Goal: Task Accomplishment & Management: Use online tool/utility

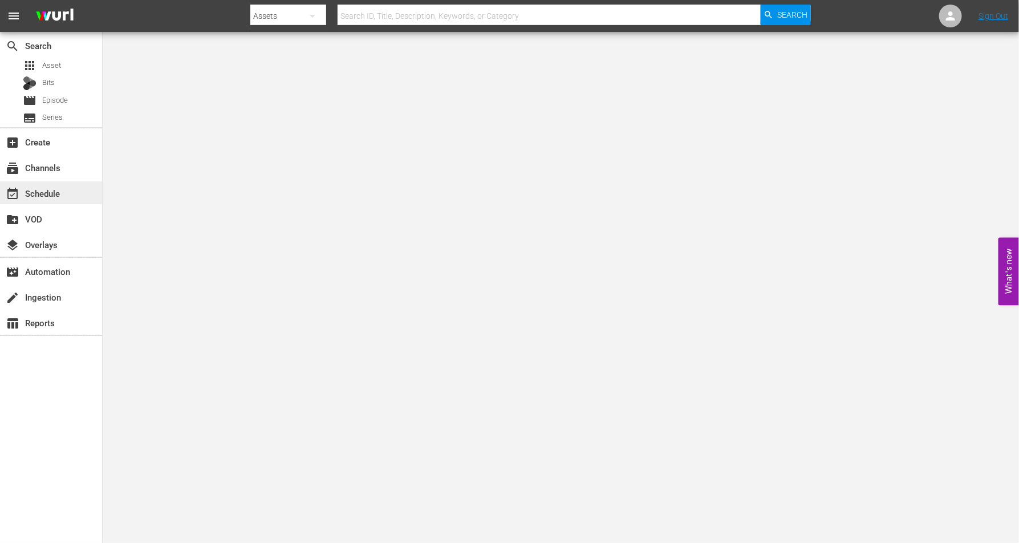
click at [43, 189] on div "event_available Schedule" at bounding box center [32, 192] width 64 height 10
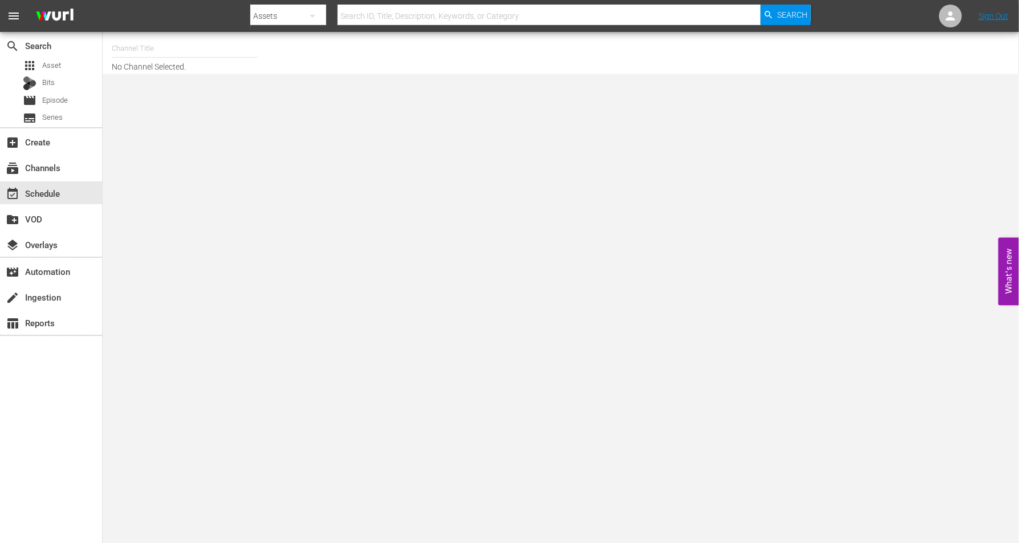
click at [186, 58] on input "text" at bounding box center [185, 48] width 146 height 27
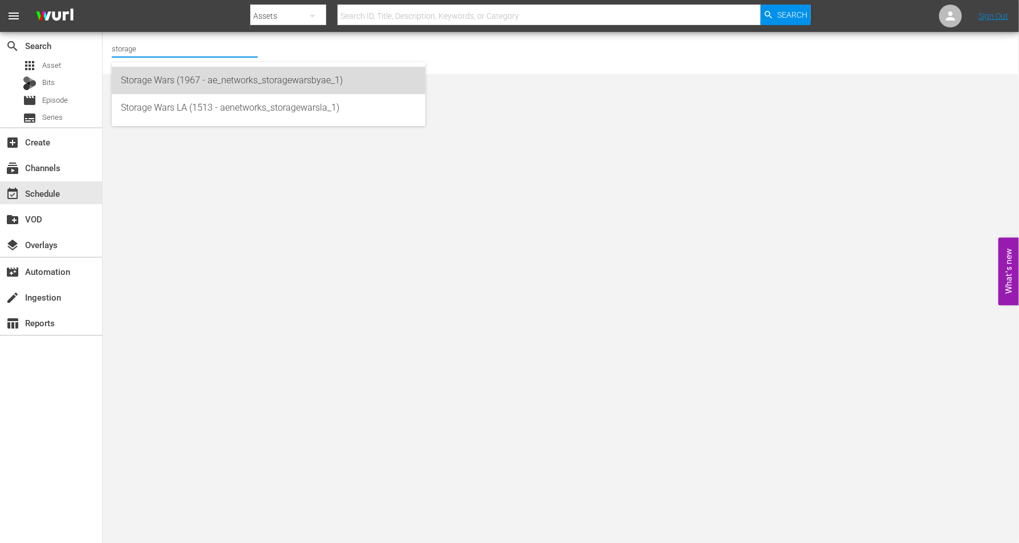
click at [200, 75] on div "Storage Wars (1967 - ae_networks_storagewarsbyae_1)" at bounding box center [268, 80] width 295 height 27
type input "Storage Wars (1967 - ae_networks_storagewarsbyae_1)"
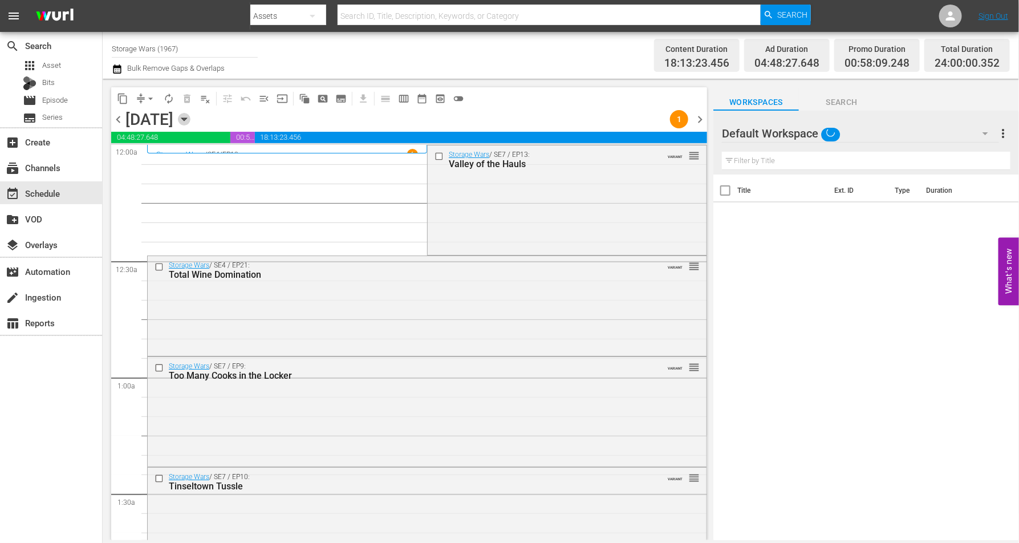
click at [191, 116] on icon "button" at bounding box center [184, 119] width 13 height 13
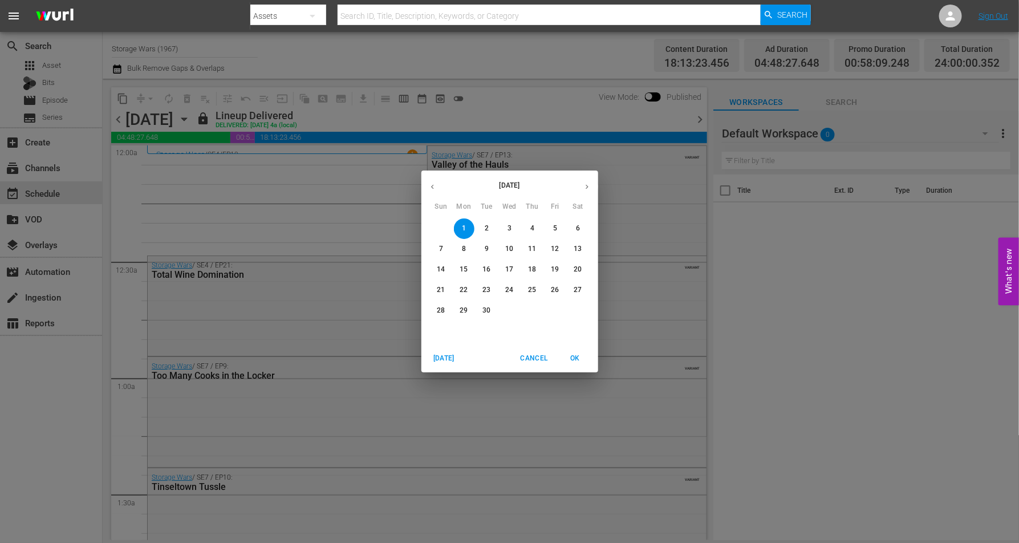
click at [577, 288] on p "27" at bounding box center [578, 290] width 8 height 10
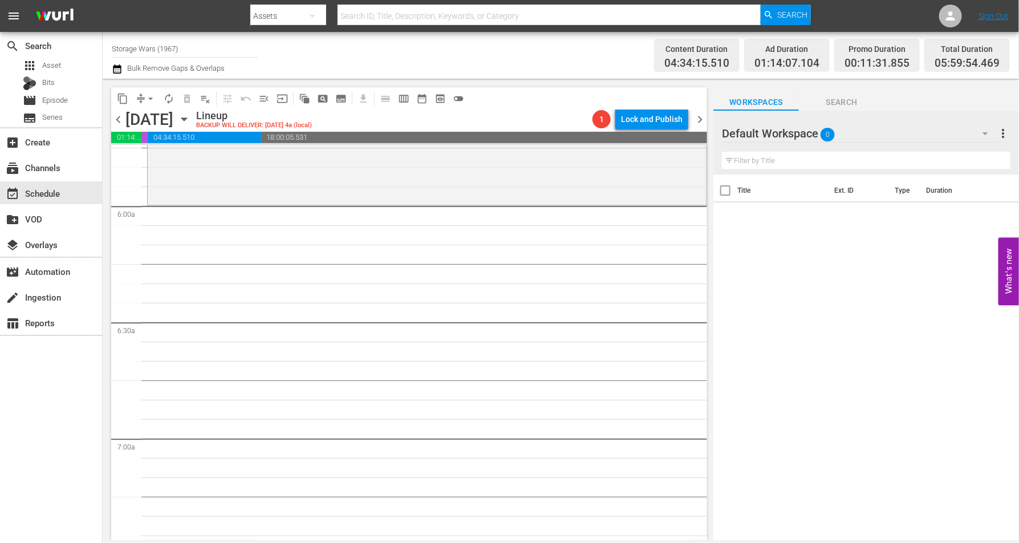
scroll to position [1283, 0]
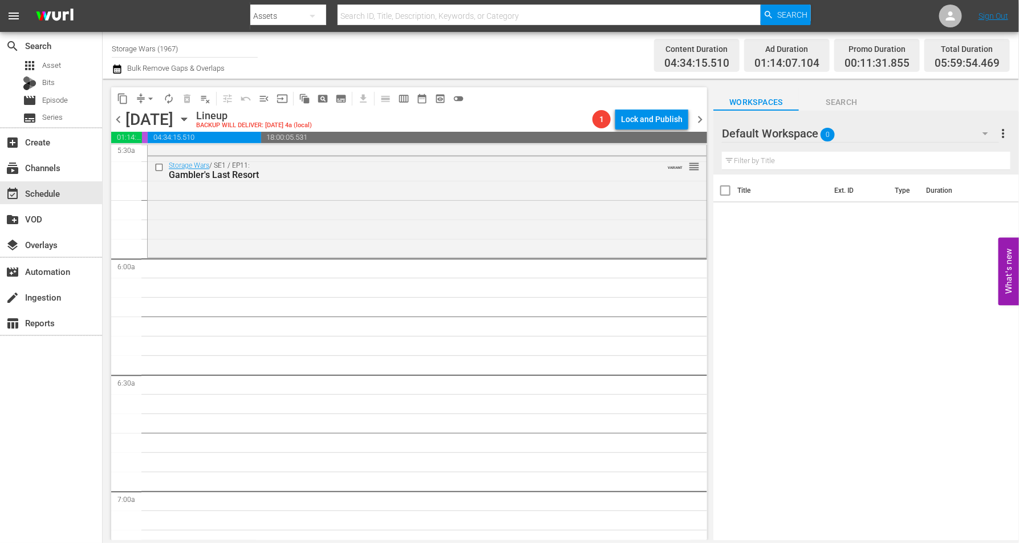
click at [483, 216] on div "Storage Wars / SE1 / EP11: Gambler's Last Resort VARIANT reorder" at bounding box center [427, 205] width 559 height 98
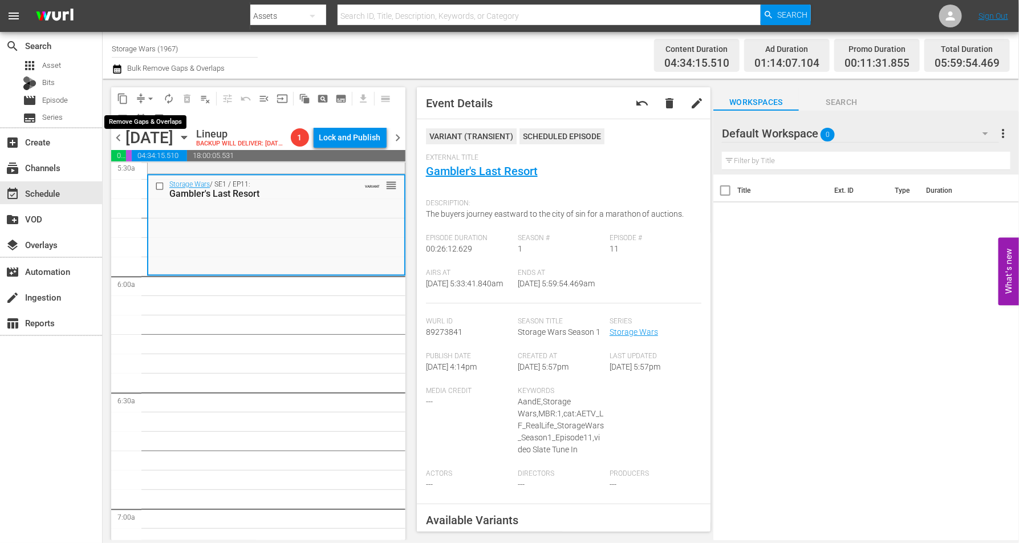
click at [151, 93] on span "arrow_drop_down" at bounding box center [150, 98] width 11 height 11
click at [138, 118] on li "Align to Midnight" at bounding box center [151, 121] width 120 height 19
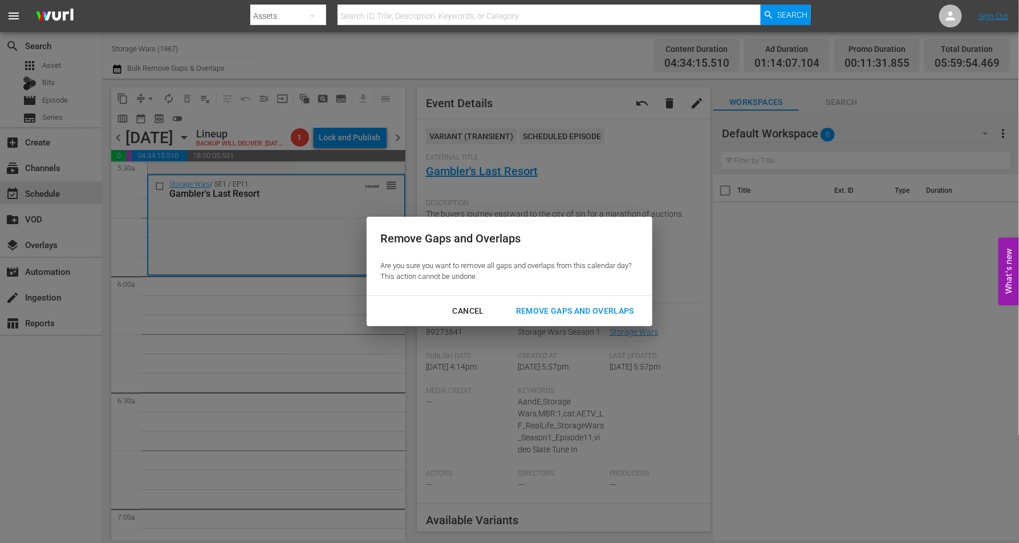
click at [586, 315] on div "Remove Gaps and Overlaps" at bounding box center [575, 311] width 136 height 14
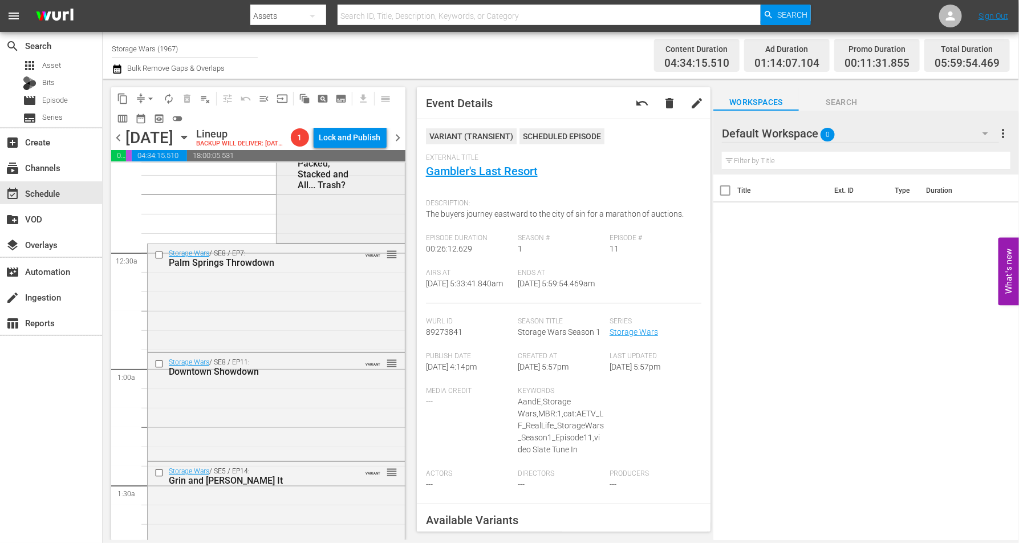
scroll to position [0, 0]
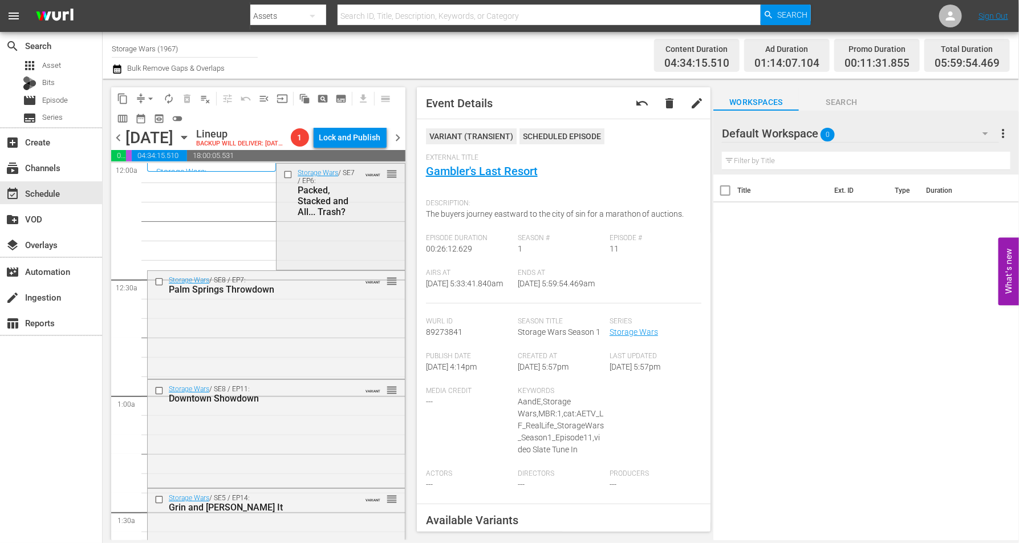
click at [303, 250] on div "Storage Wars / SE7 / EP6: Packed, Stacked and All... Trash? VARIANT reorder" at bounding box center [341, 216] width 128 height 104
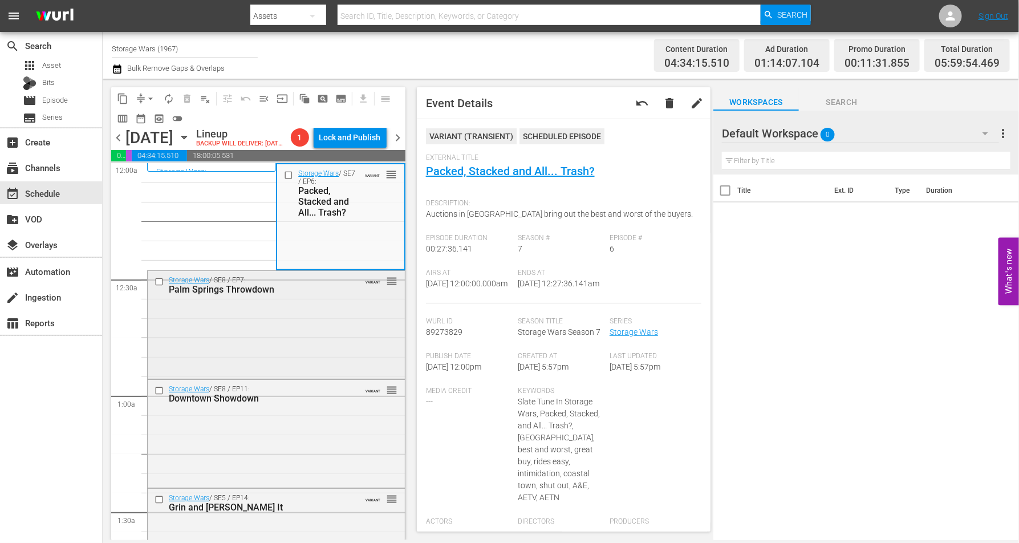
click at [315, 345] on div "Storage Wars / SE8 / EP7: Palm Springs Throwdown VARIANT reorder" at bounding box center [276, 324] width 257 height 106
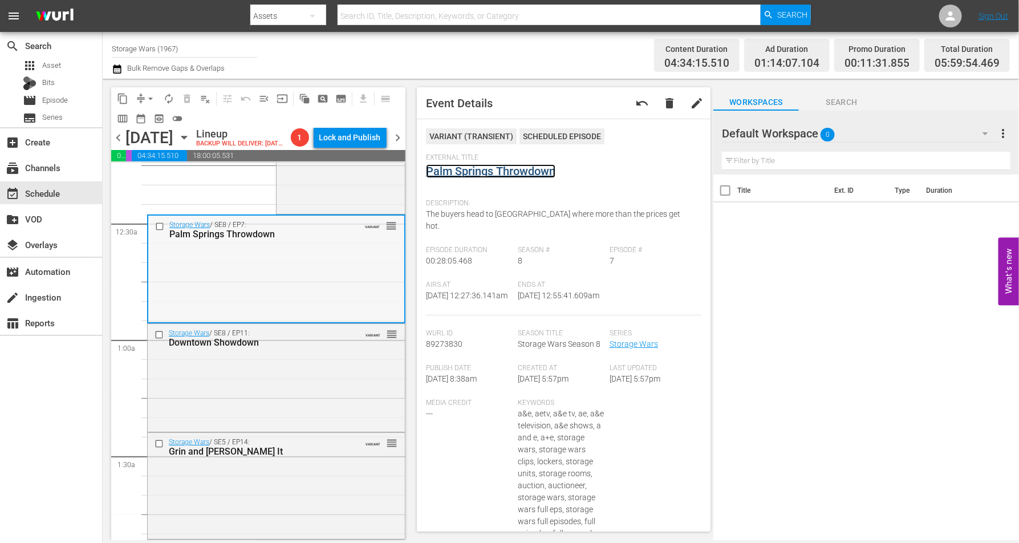
scroll to position [71, 0]
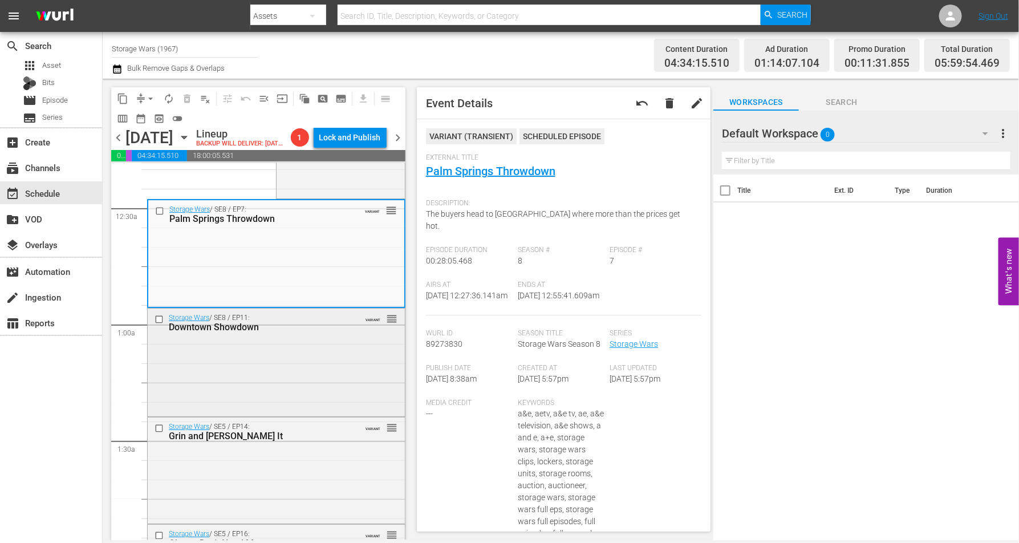
click at [290, 337] on div "Storage Wars / SE8 / EP11: Downtown Showdown VARIANT reorder" at bounding box center [276, 323] width 257 height 28
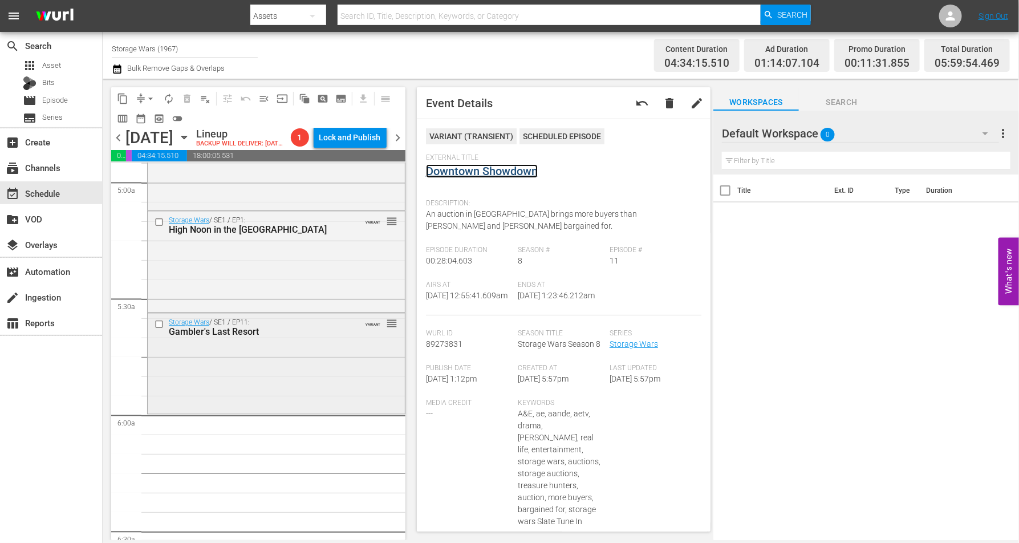
scroll to position [1212, 0]
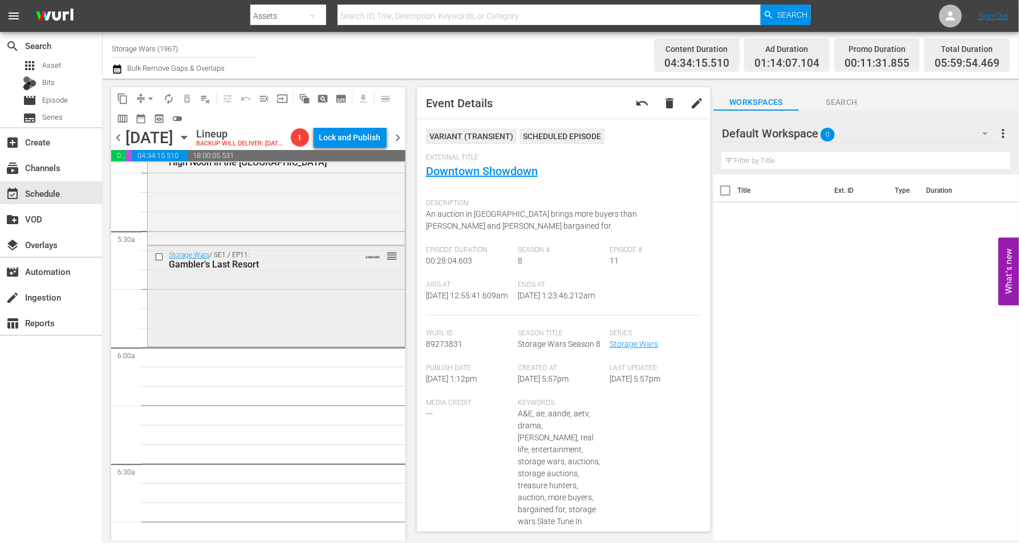
click at [241, 326] on div "Storage Wars / SE1 / EP11: Gambler's Last Resort VARIANT reorder" at bounding box center [276, 295] width 257 height 98
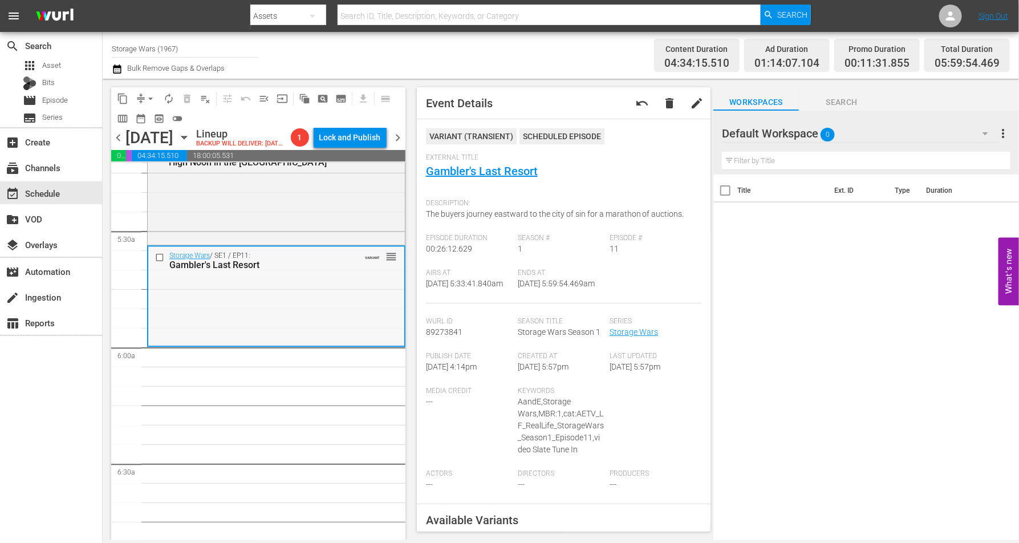
click at [213, 322] on div "Storage Wars / SE1 / EP11: Gambler's Last Resort VARIANT reorder" at bounding box center [276, 295] width 256 height 98
click at [152, 100] on span "arrow_drop_down" at bounding box center [150, 98] width 11 height 11
click at [149, 121] on li "Align to Midnight" at bounding box center [151, 121] width 120 height 19
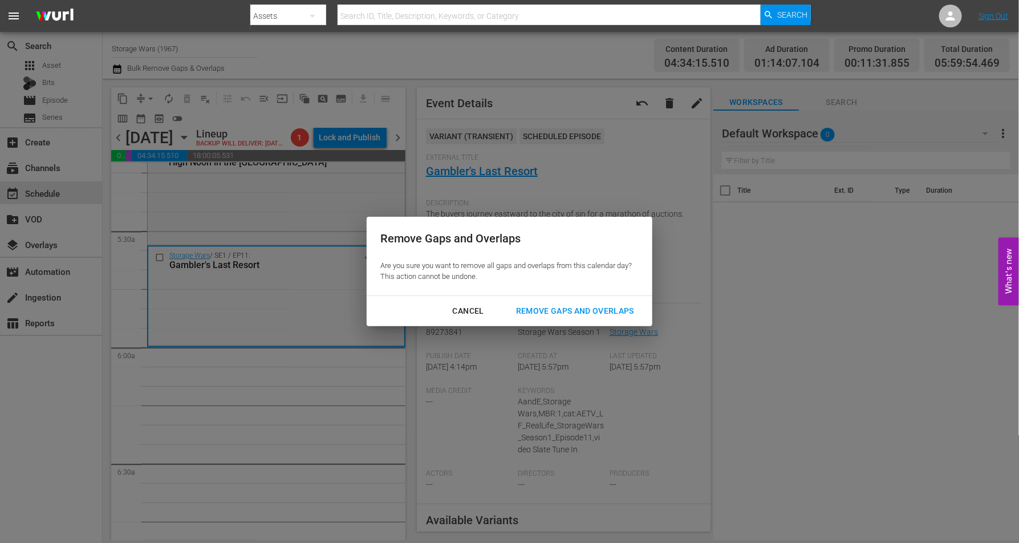
click at [560, 306] on div "Remove Gaps and Overlaps" at bounding box center [575, 311] width 136 height 14
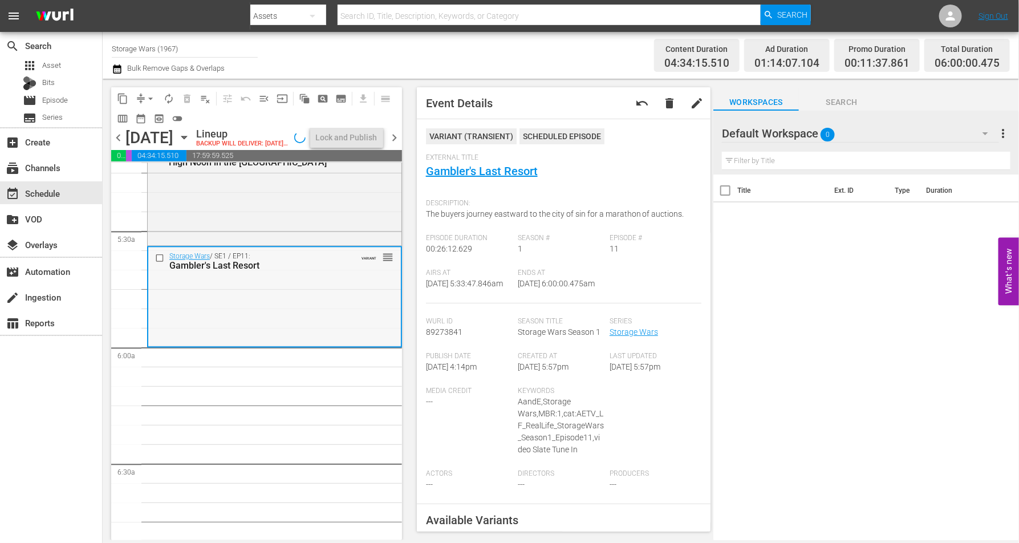
click at [270, 327] on div "Storage Wars / SE1 / EP11: Gambler's Last Resort VARIANT reorder" at bounding box center [274, 296] width 253 height 98
click at [170, 100] on span "autorenew_outlined" at bounding box center [168, 98] width 11 height 11
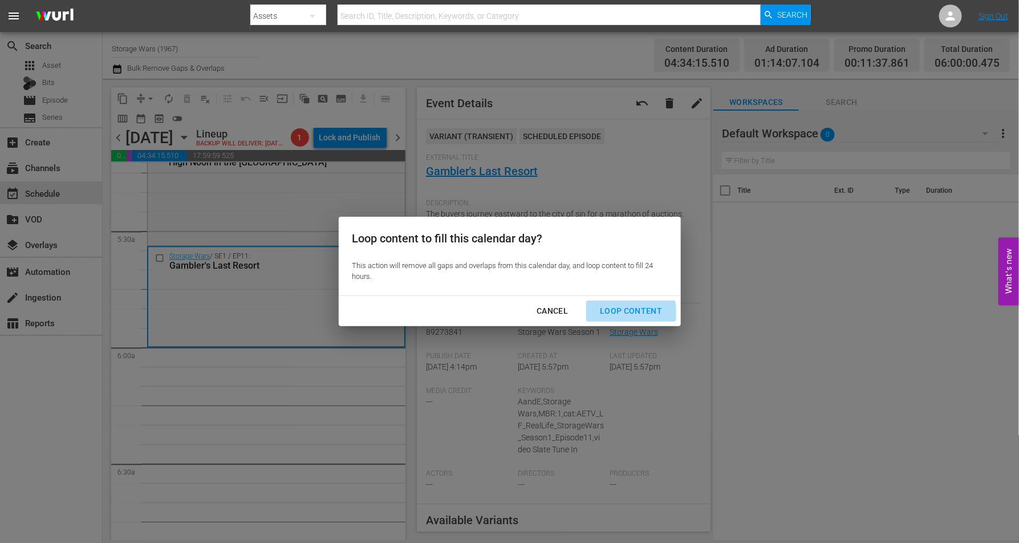
click at [622, 314] on div "Loop Content" at bounding box center [631, 311] width 80 height 14
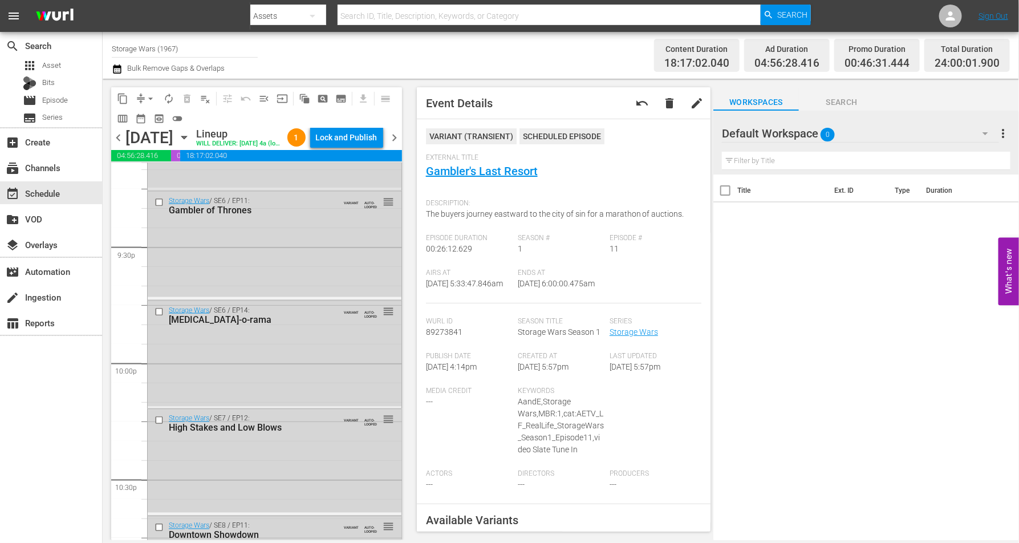
scroll to position [5227, 0]
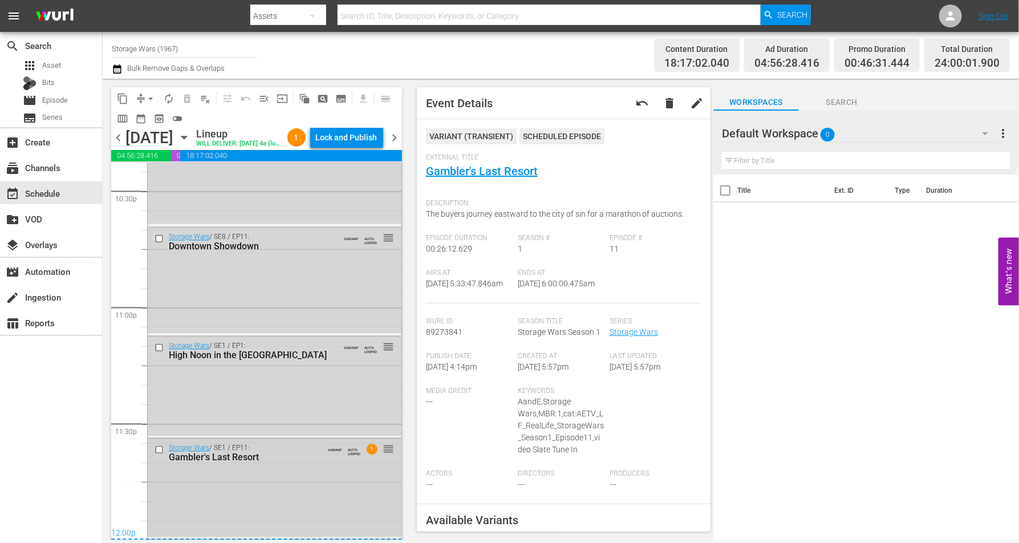
click at [276, 415] on div "Storage Wars / SE1 / EP11: Gambler's Last Resort VARIANT AUTO-LOOPED 1 reorder" at bounding box center [275, 488] width 254 height 98
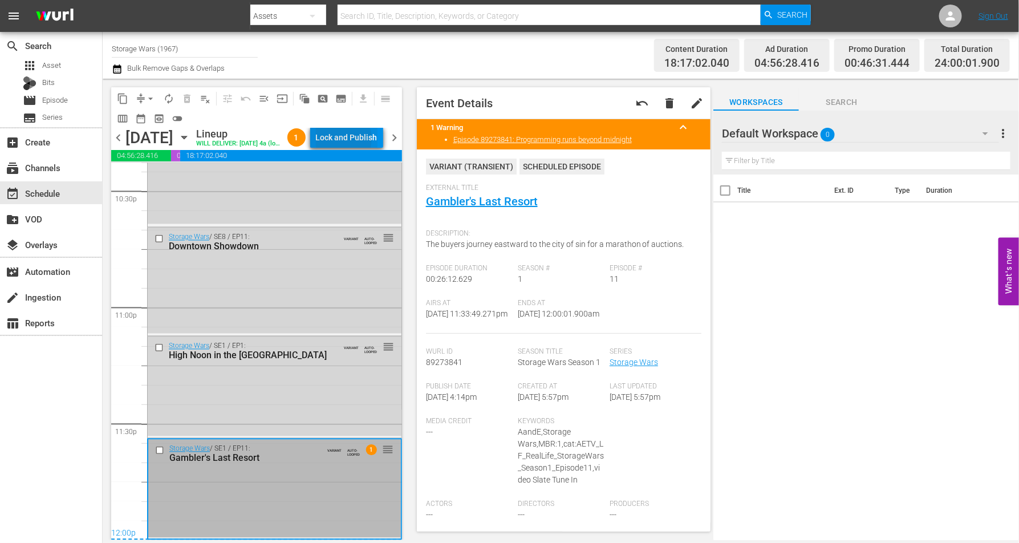
click at [365, 140] on div "Lock and Publish" at bounding box center [347, 137] width 62 height 21
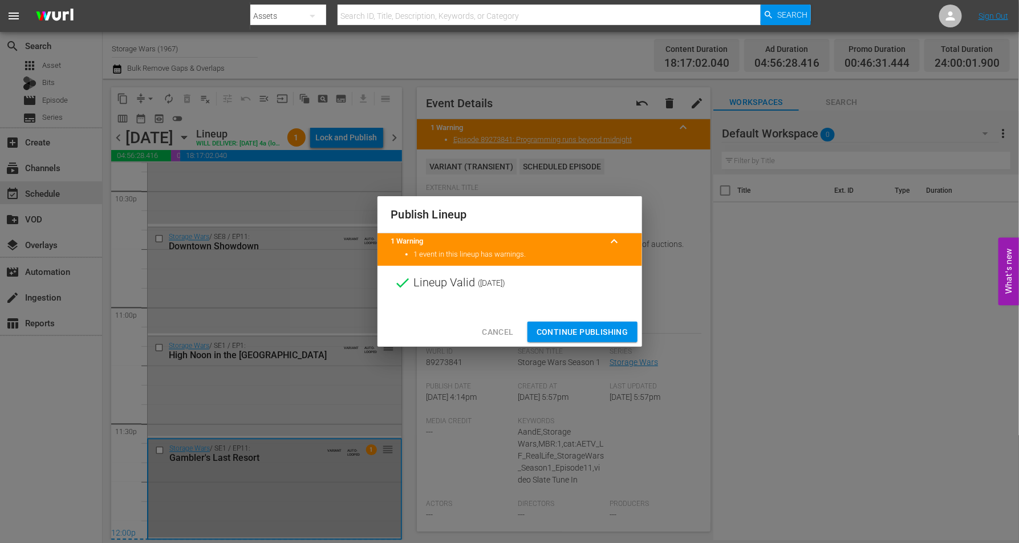
click at [566, 329] on span "Continue Publishing" at bounding box center [583, 332] width 92 height 14
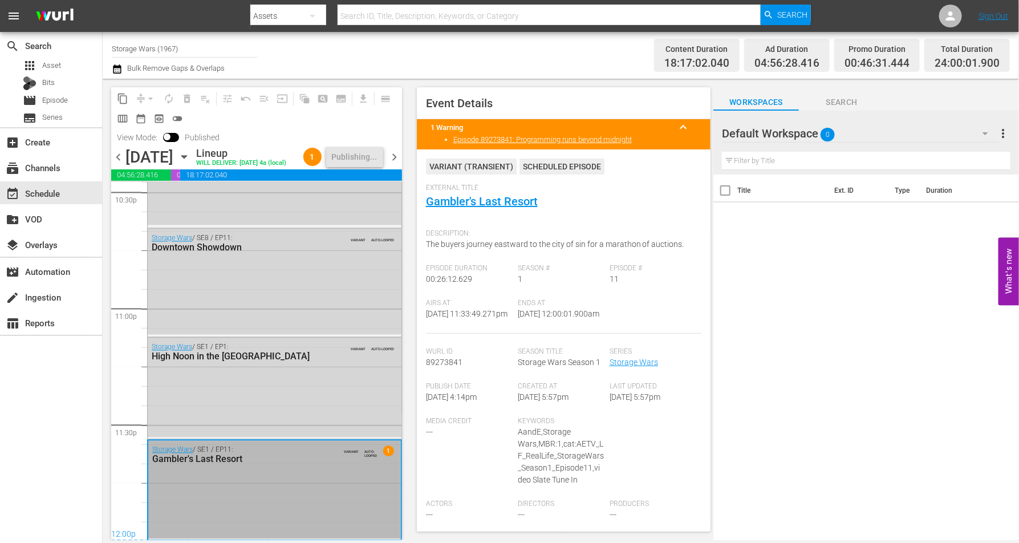
click at [191, 163] on icon "button" at bounding box center [184, 157] width 13 height 13
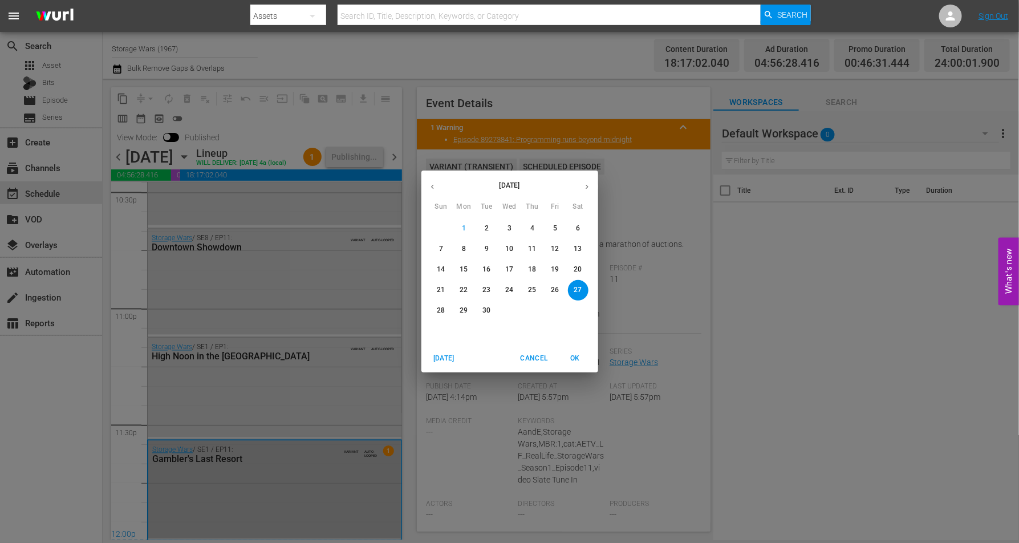
click at [444, 308] on p "28" at bounding box center [441, 311] width 8 height 10
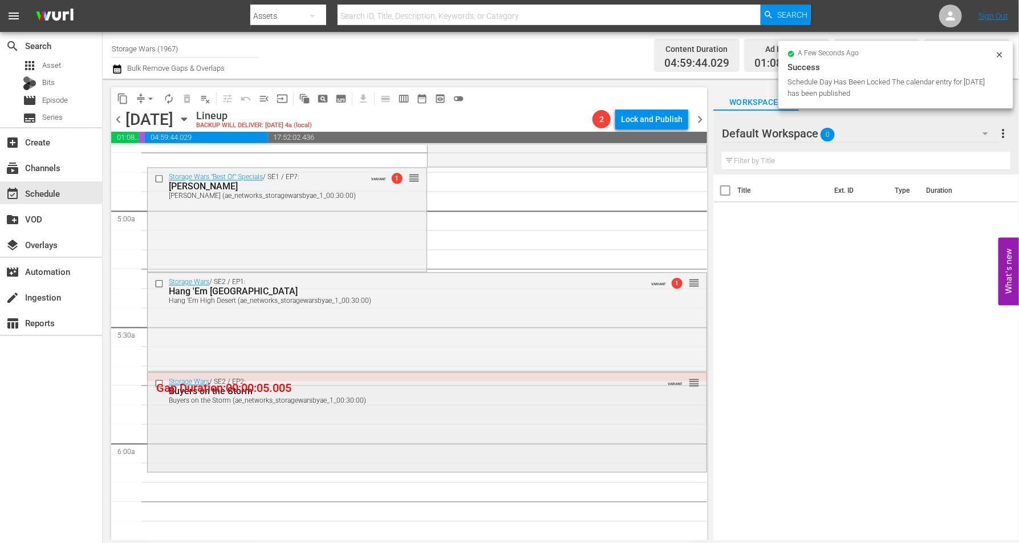
scroll to position [1241, 0]
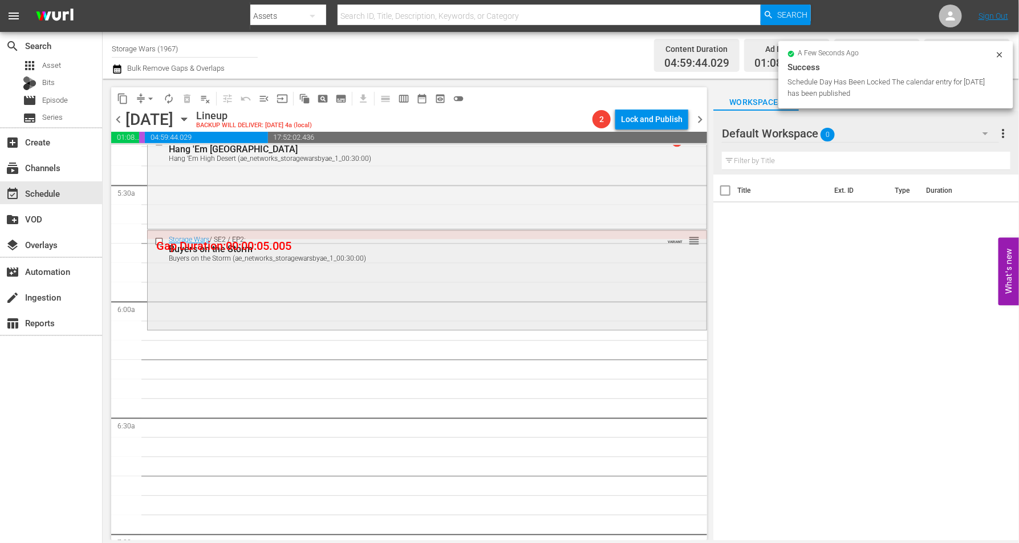
click at [336, 295] on div "Storage Wars / SE2 / EP2: Buyers on the Storm Buyers on the Storm (ae_networks_…" at bounding box center [427, 278] width 559 height 96
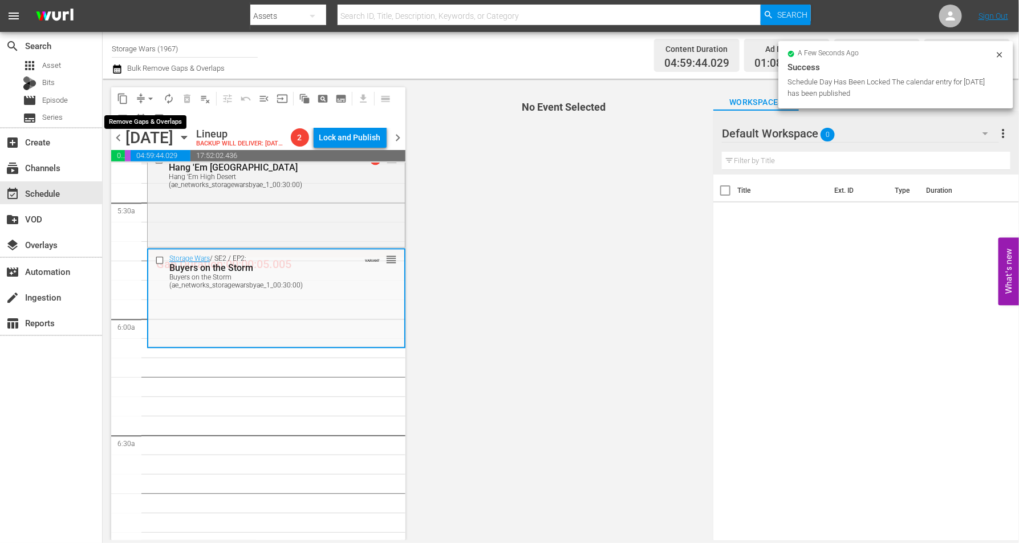
click at [152, 93] on span "arrow_drop_down" at bounding box center [150, 98] width 11 height 11
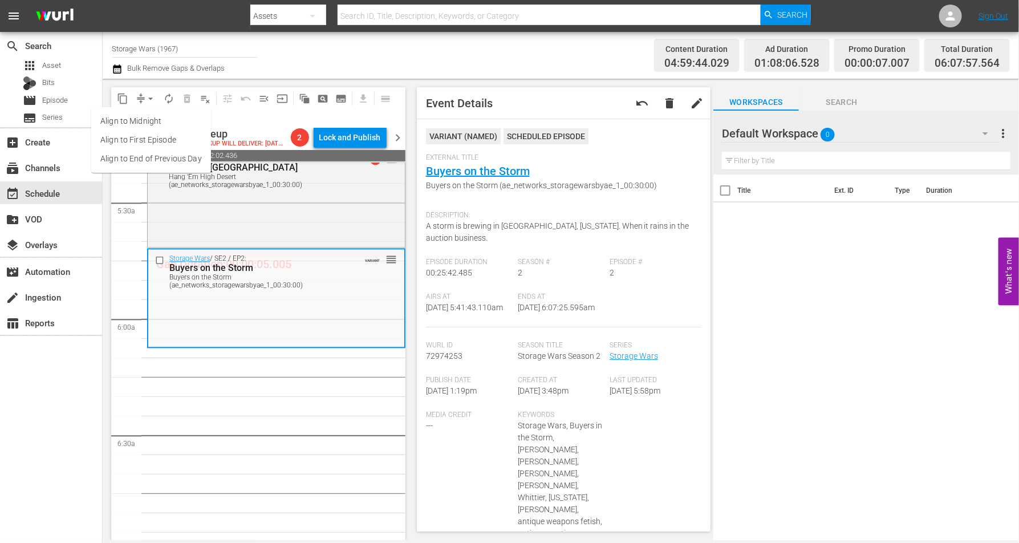
click at [134, 118] on li "Align to Midnight" at bounding box center [151, 121] width 120 height 19
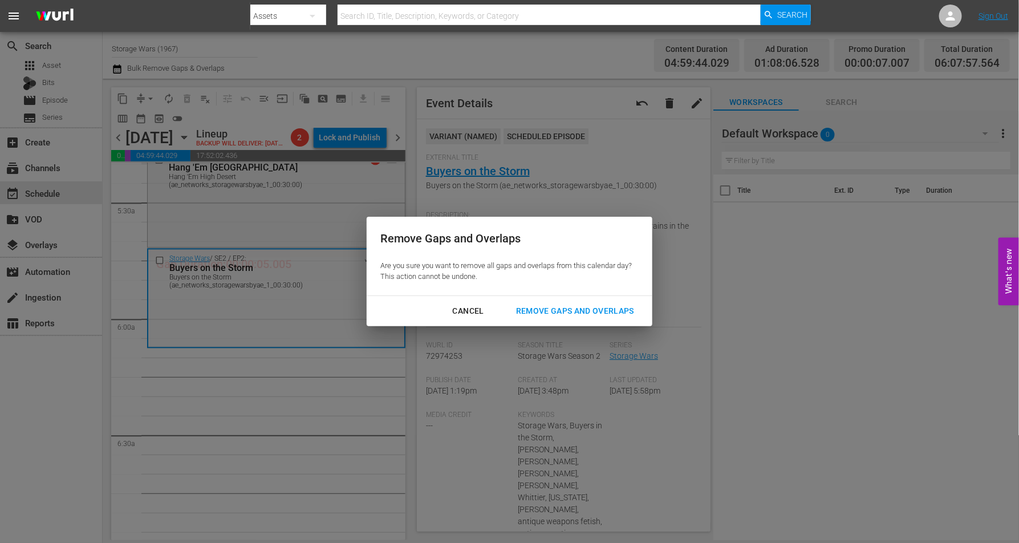
click at [565, 309] on div "Remove Gaps and Overlaps" at bounding box center [575, 311] width 136 height 14
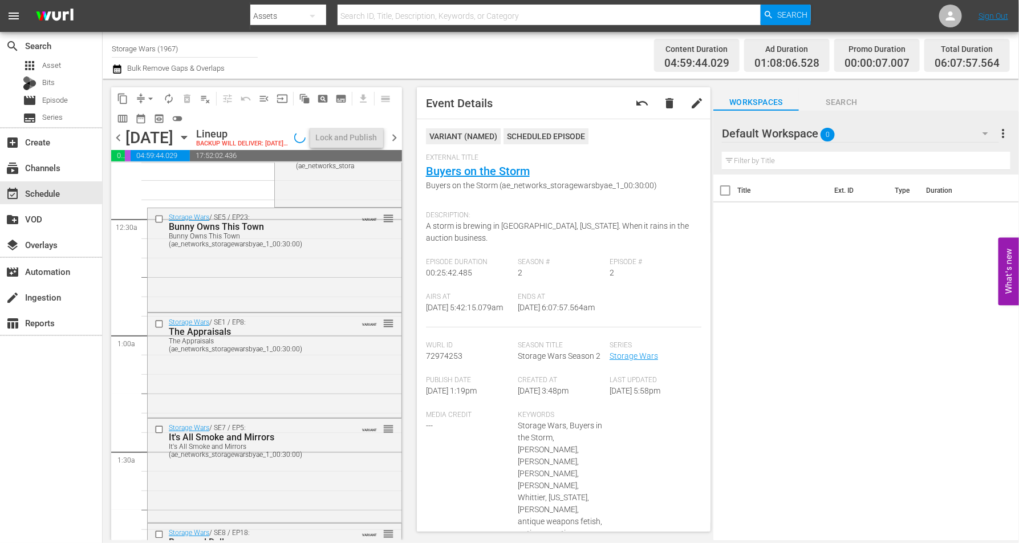
scroll to position [0, 0]
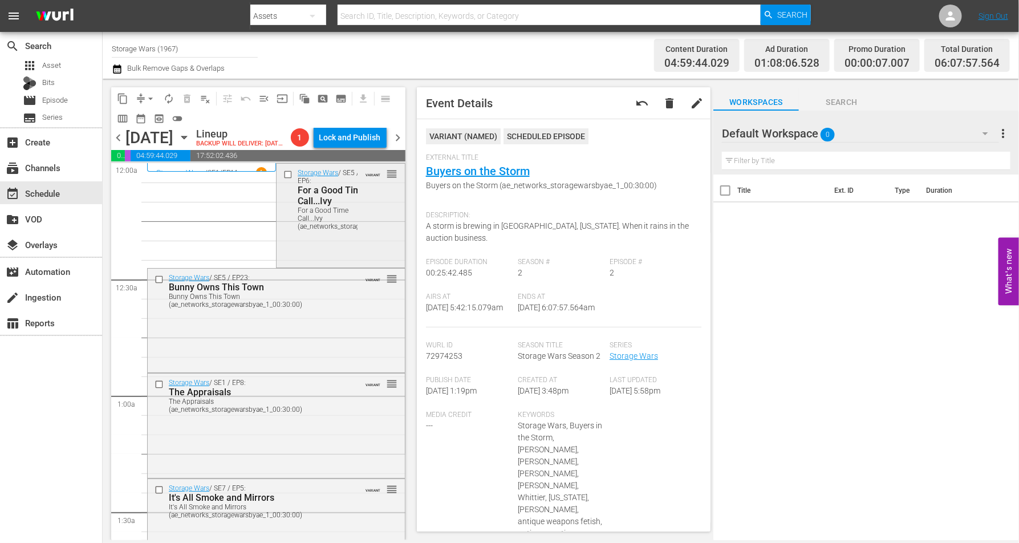
click at [294, 265] on div "Storage Wars / SE5 / EP6: For a Good Time Call...Ivy For a Good Time Call...Ivy…" at bounding box center [341, 215] width 128 height 102
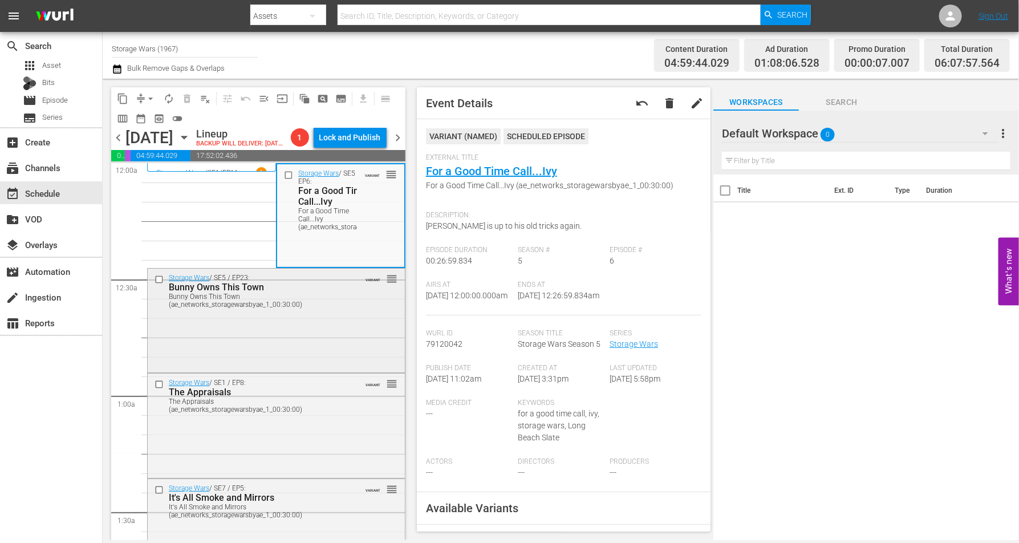
click at [337, 350] on div "Storage Wars / SE5 / EP23: Bunny Owns This Town Bunny Owns This Town (ae_networ…" at bounding box center [276, 320] width 257 height 102
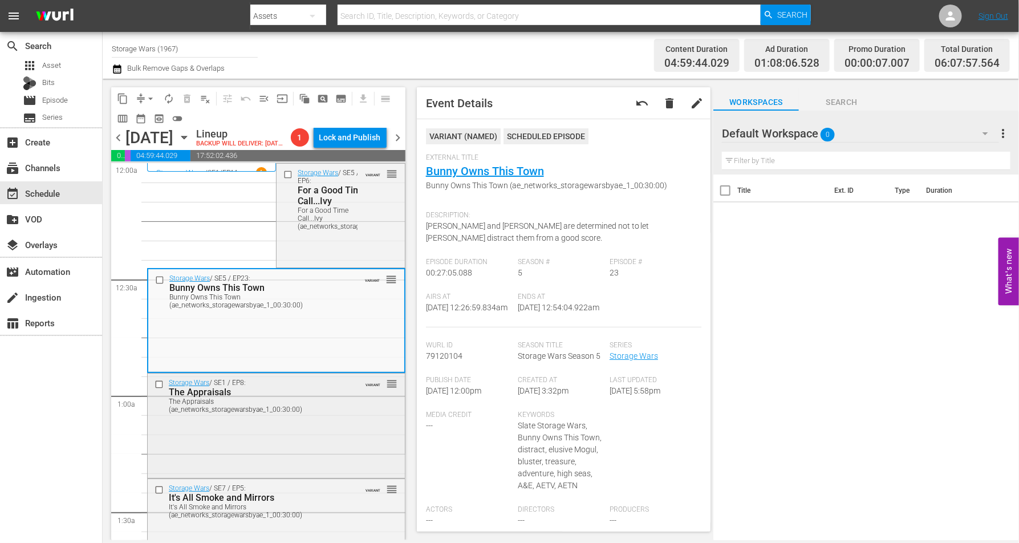
click at [324, 415] on div "Storage Wars / SE1 / EP8: The Appraisals The Appraisals (ae_networks_storagewar…" at bounding box center [276, 425] width 257 height 102
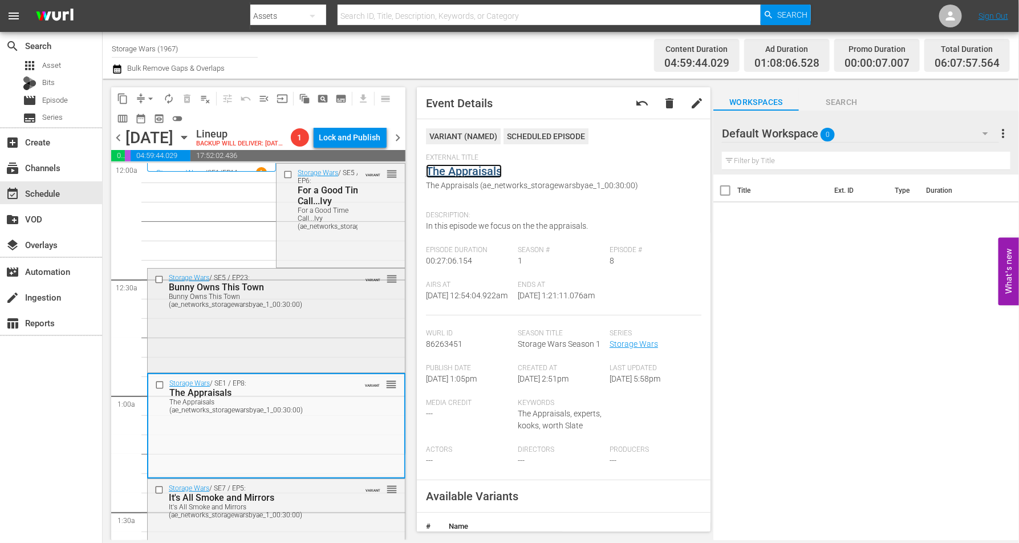
scroll to position [143, 0]
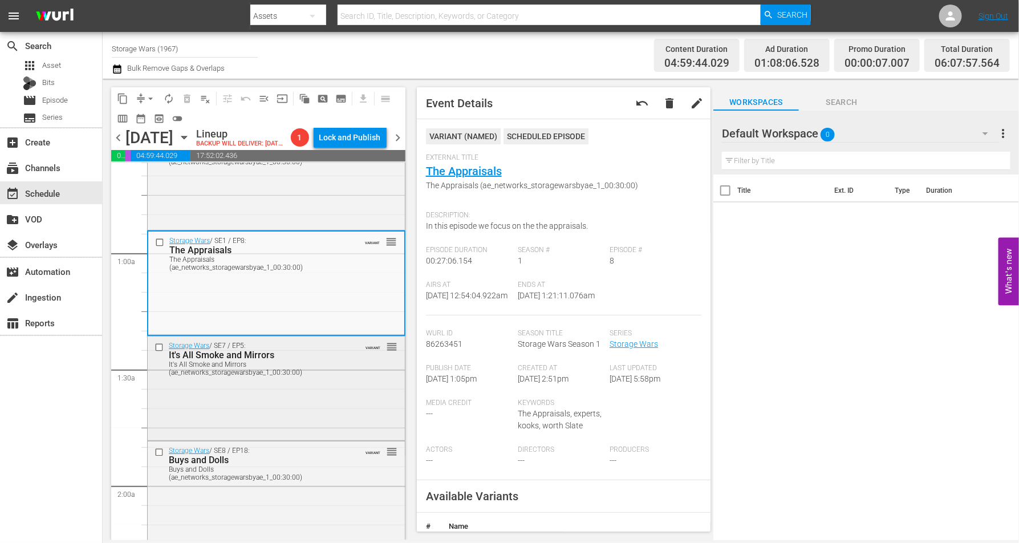
click at [304, 405] on div "Storage Wars / SE7 / EP5: It's All Smoke and Mirrors It's All Smoke and Mirrors…" at bounding box center [276, 388] width 257 height 102
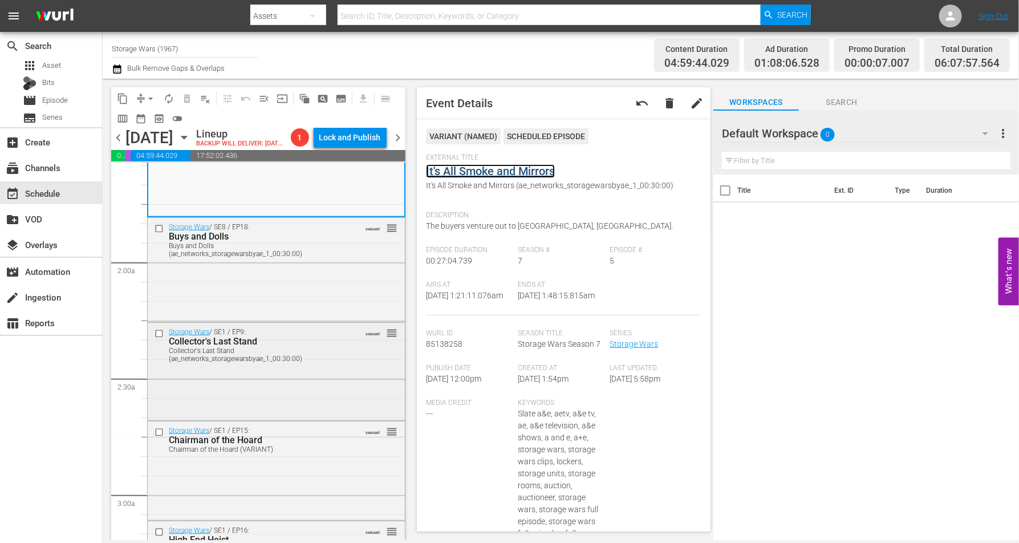
scroll to position [285, 0]
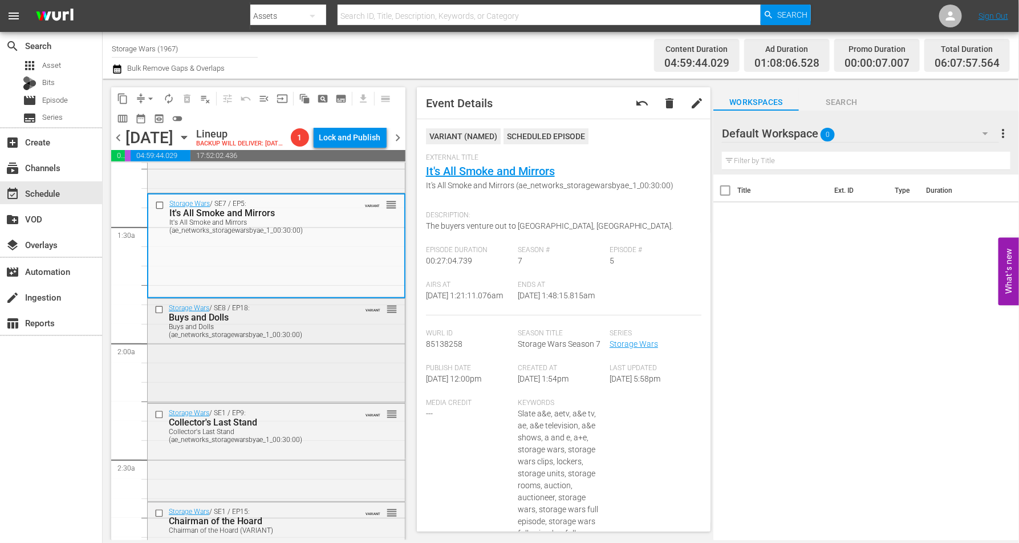
click at [333, 368] on div "Storage Wars / SE8 / EP18: Buys and Dolls Buys and Dolls (ae_networks_storagewa…" at bounding box center [276, 350] width 257 height 102
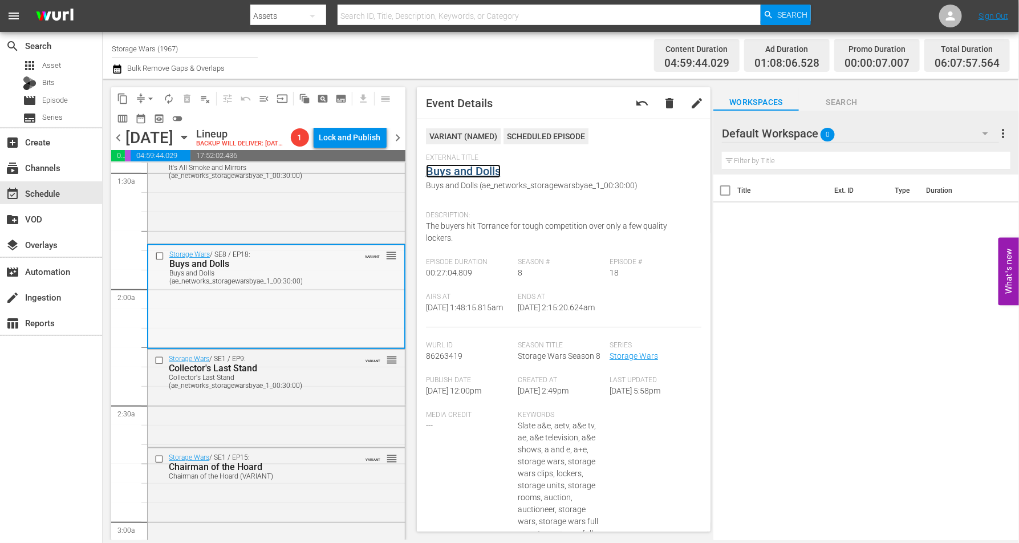
scroll to position [356, 0]
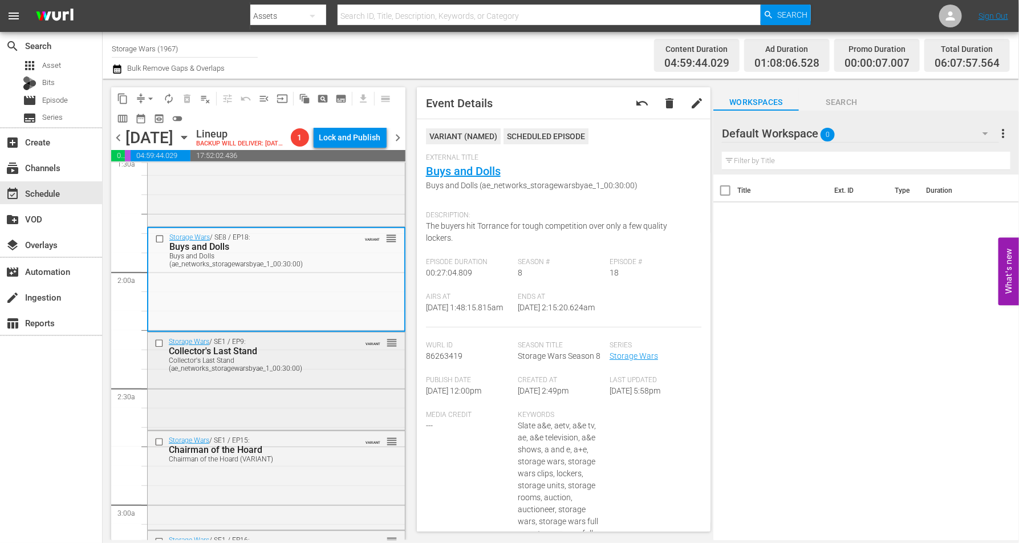
click at [333, 408] on div "Storage Wars / SE1 / EP9: Collector's Last Stand Collector's Last Stand (ae_net…" at bounding box center [276, 380] width 257 height 95
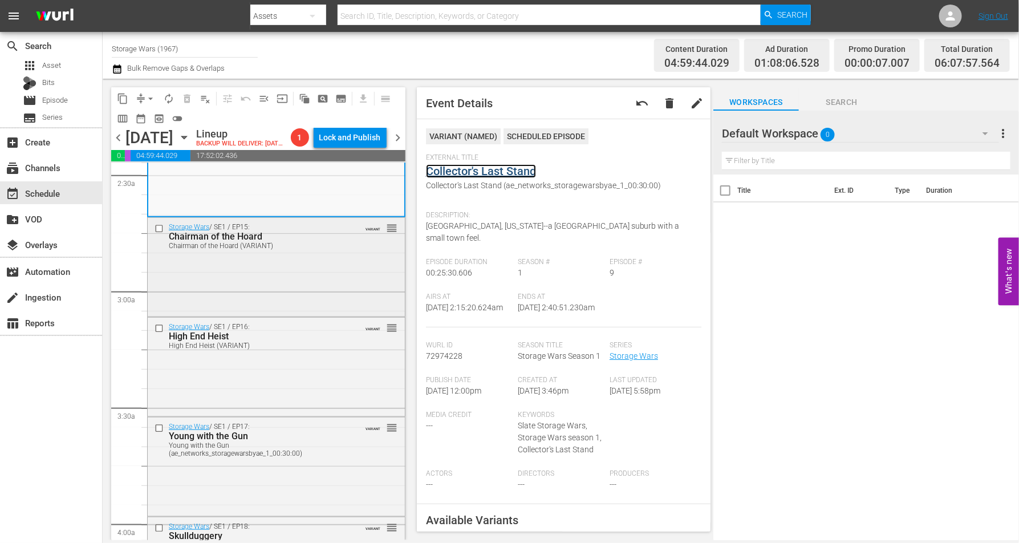
scroll to position [570, 0]
click at [279, 293] on div "Storage Wars / SE1 / EP15: Chairman of the Hoard Chairman of the Hoard (VARIANT…" at bounding box center [276, 265] width 257 height 96
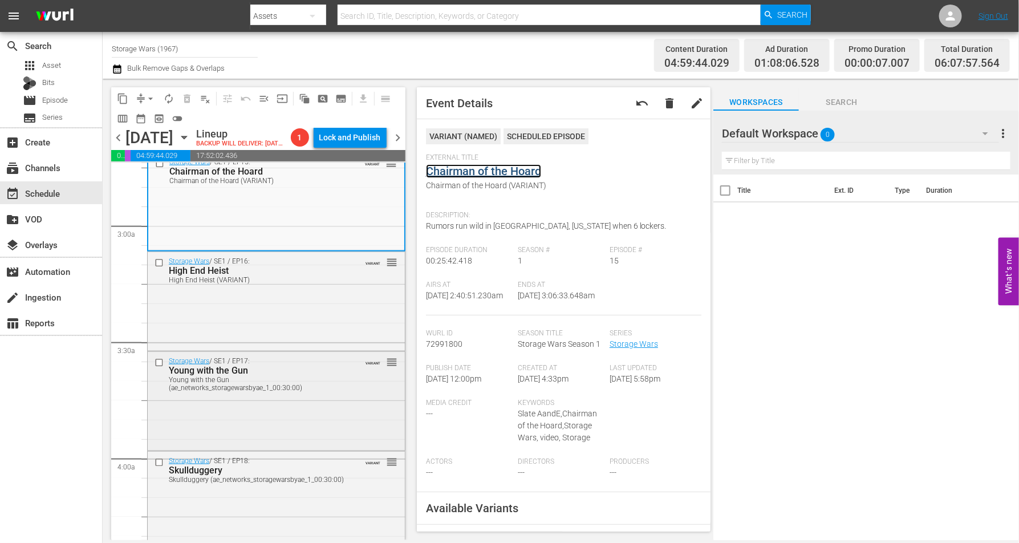
scroll to position [713, 0]
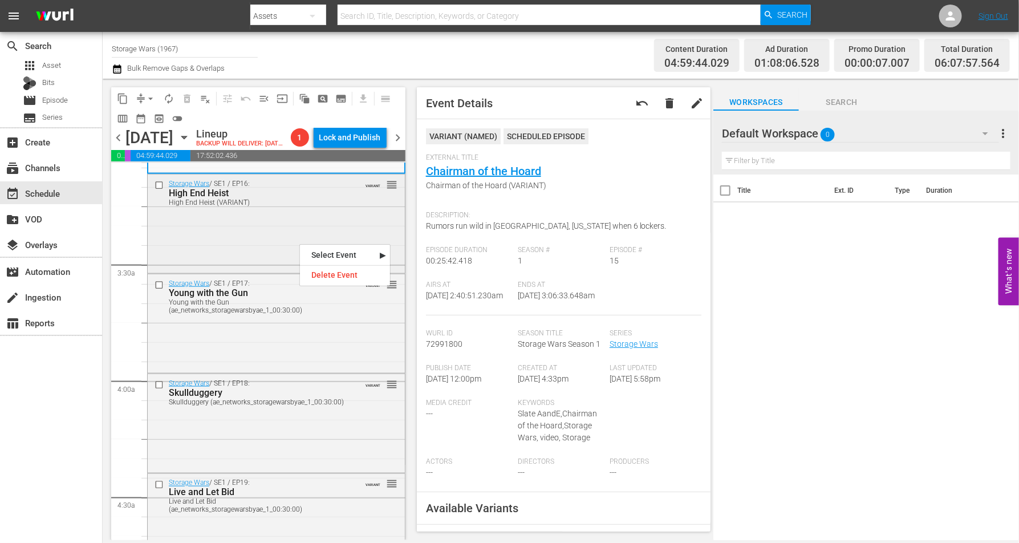
click at [193, 256] on div "Storage Wars / SE1 / EP16: High End Heist High End Heist (VARIANT) VARIANT reor…" at bounding box center [276, 223] width 257 height 96
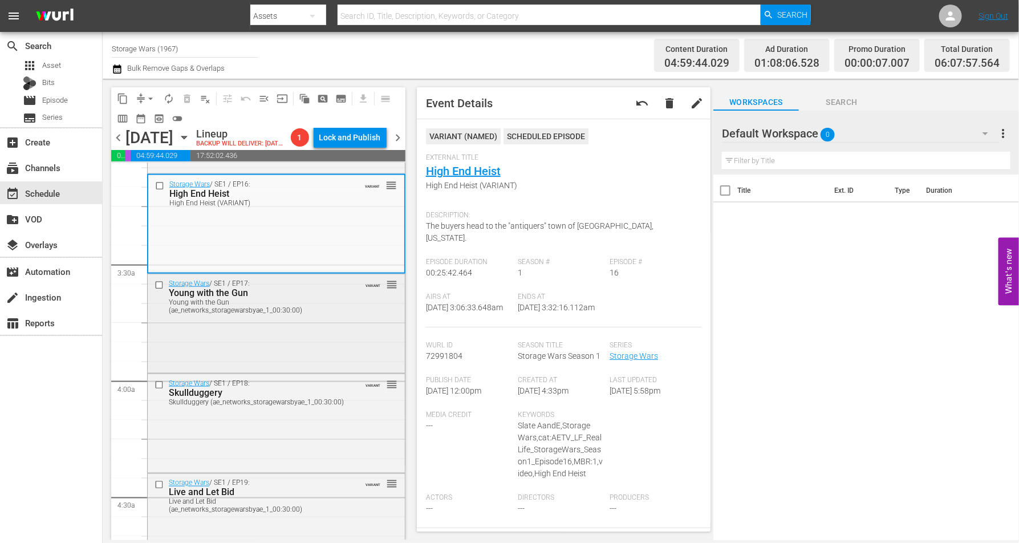
click at [339, 318] on div "Storage Wars / SE1 / EP17: Young with the Gun Young with the Gun (ae_networks_s…" at bounding box center [276, 296] width 257 height 44
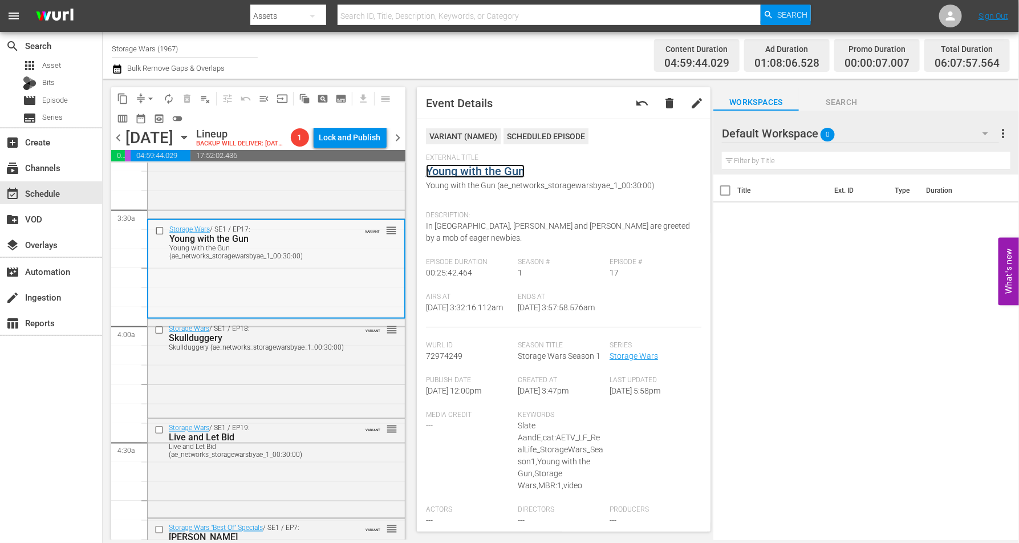
scroll to position [784, 0]
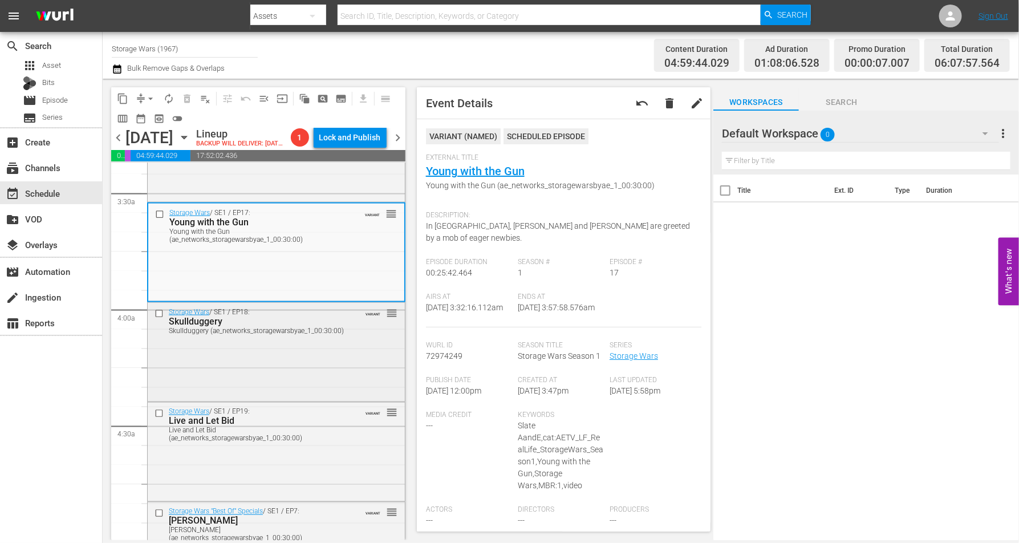
click at [346, 375] on div "Storage Wars / SE1 / EP18: Skullduggery Skullduggery (ae_networks_storagewarsby…" at bounding box center [276, 351] width 257 height 96
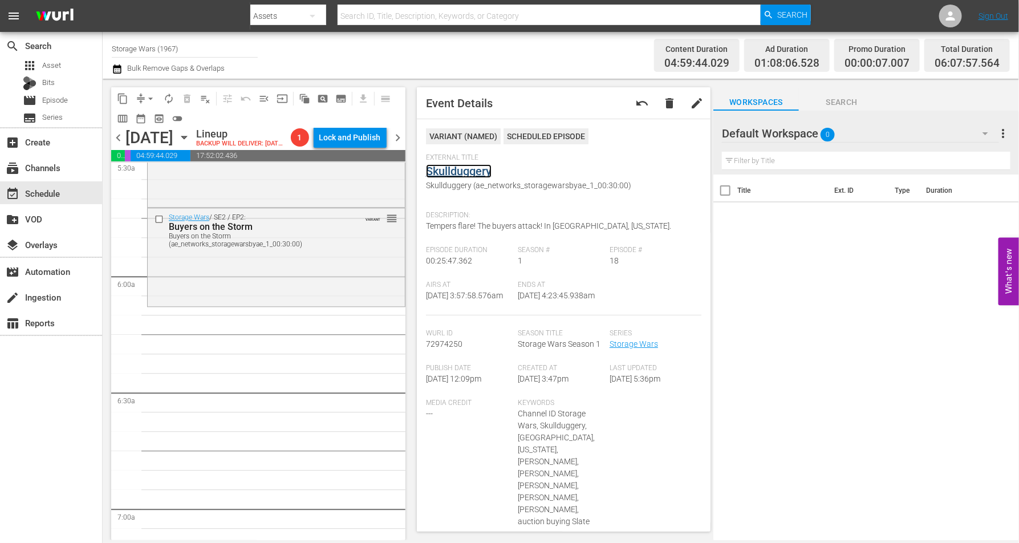
scroll to position [1283, 0]
click at [232, 290] on div "Storage Wars / SE2 / EP2: Buyers on the Storm Buyers on the Storm (ae_networks_…" at bounding box center [276, 256] width 257 height 96
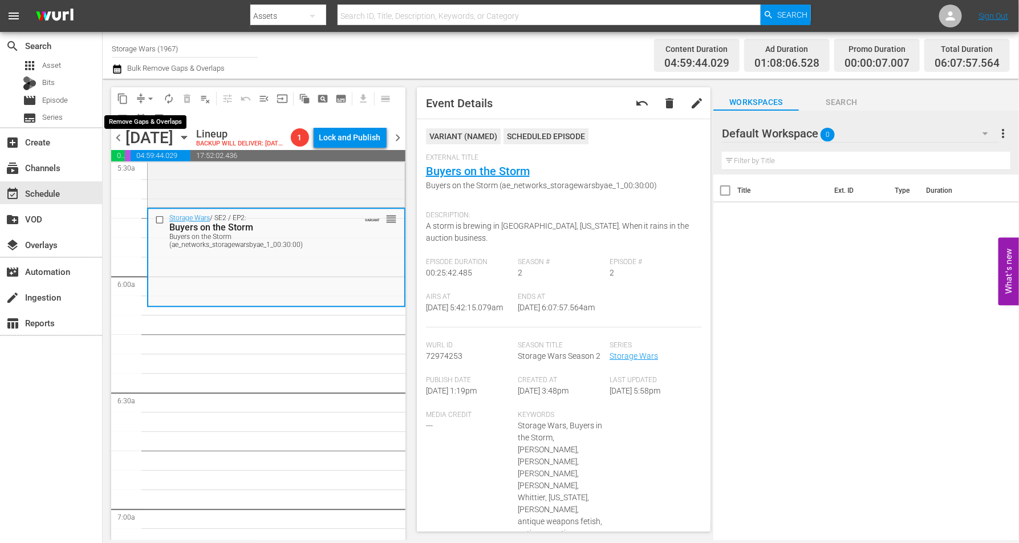
click at [147, 97] on span "arrow_drop_down" at bounding box center [150, 98] width 11 height 11
click at [147, 120] on li "Align to Midnight" at bounding box center [151, 121] width 120 height 19
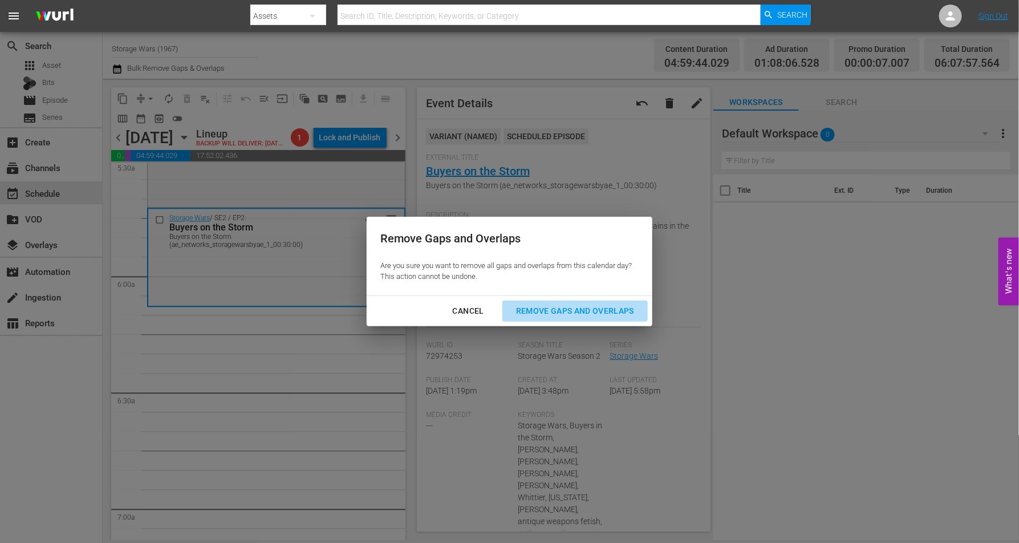
click at [578, 312] on div "Remove Gaps and Overlaps" at bounding box center [575, 311] width 136 height 14
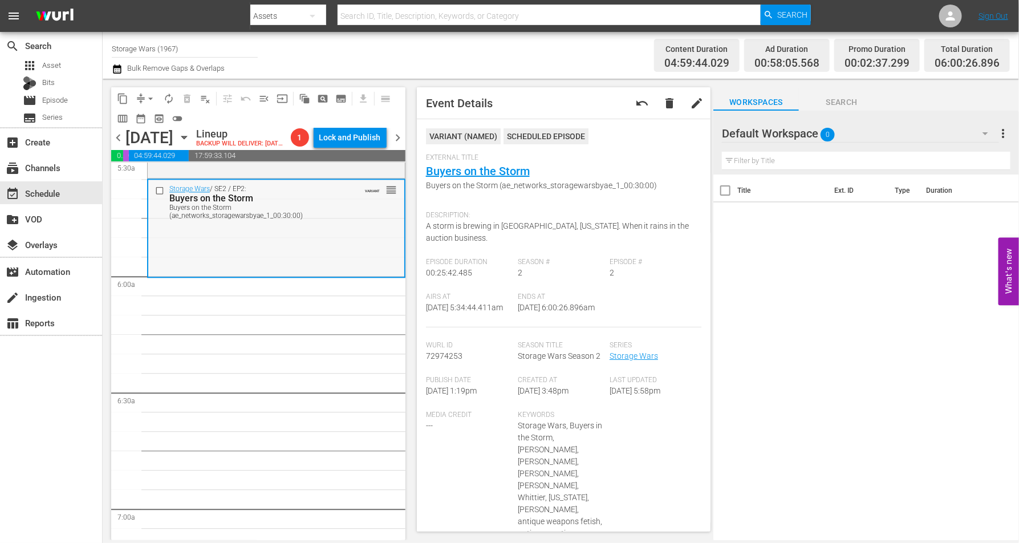
click at [205, 257] on div "Storage Wars / SE2 / EP2: Buyers on the Storm Buyers on the Storm (ae_networks_…" at bounding box center [276, 228] width 256 height 96
click at [147, 94] on span "arrow_drop_down" at bounding box center [150, 98] width 11 height 11
click at [133, 119] on li "Align to Midnight" at bounding box center [151, 121] width 120 height 19
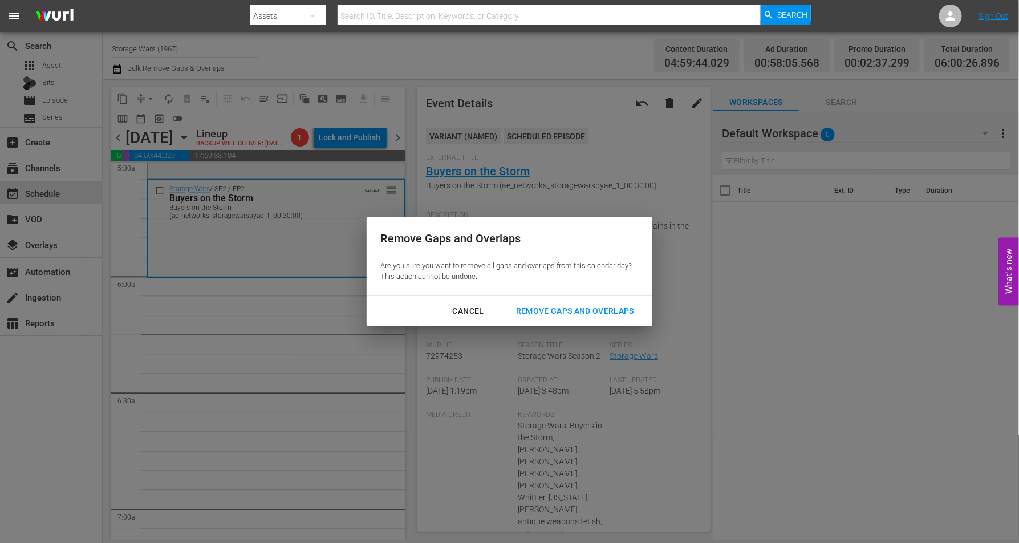
click at [561, 309] on div "Remove Gaps and Overlaps" at bounding box center [575, 311] width 136 height 14
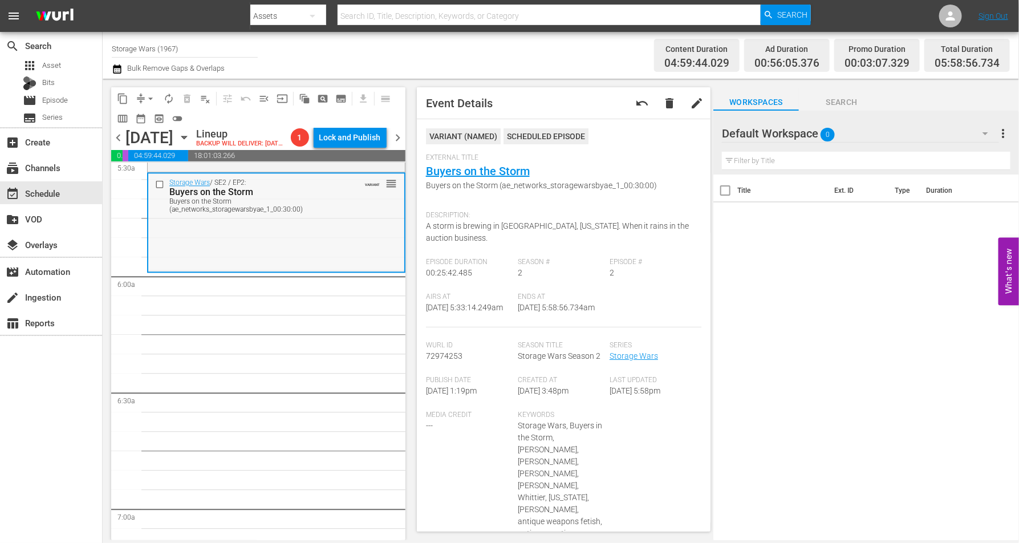
click at [281, 256] on div "Storage Wars / SE2 / EP2: Buyers on the Storm Buyers on the Storm (ae_networks_…" at bounding box center [276, 221] width 256 height 96
click at [149, 98] on span "arrow_drop_down" at bounding box center [150, 98] width 11 height 11
click at [139, 119] on li "Align to Midnight" at bounding box center [151, 121] width 120 height 19
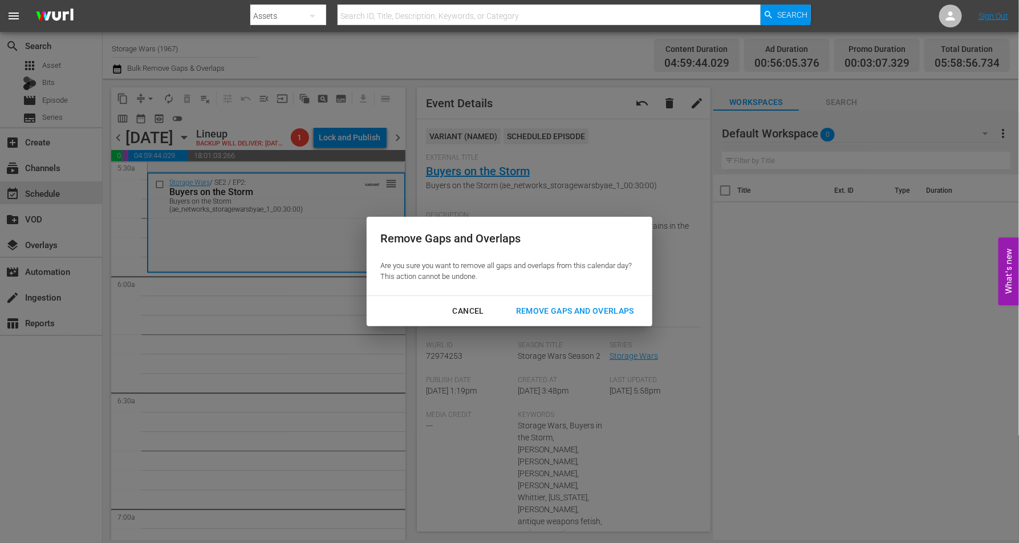
click at [563, 306] on div "Remove Gaps and Overlaps" at bounding box center [575, 311] width 136 height 14
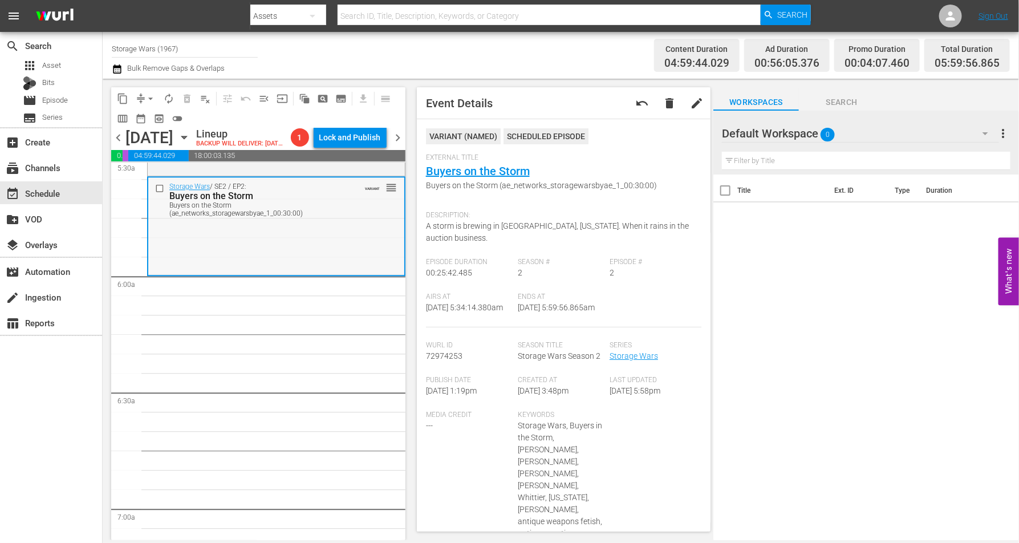
click at [204, 273] on div "Storage Wars / SE2 / EP2: Buyers on the Storm Buyers on the Storm (ae_networks_…" at bounding box center [276, 225] width 256 height 96
click at [144, 90] on button "compress" at bounding box center [141, 99] width 18 height 18
click at [154, 99] on span "arrow_drop_down" at bounding box center [150, 98] width 11 height 11
click at [152, 118] on li "Align to Midnight" at bounding box center [151, 121] width 120 height 19
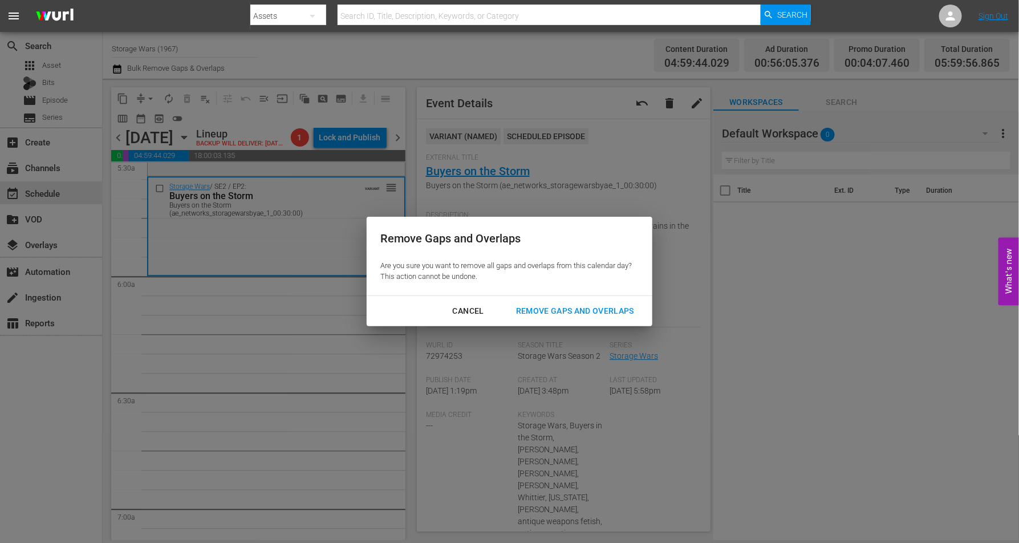
click at [569, 308] on div "Remove Gaps and Overlaps" at bounding box center [575, 311] width 136 height 14
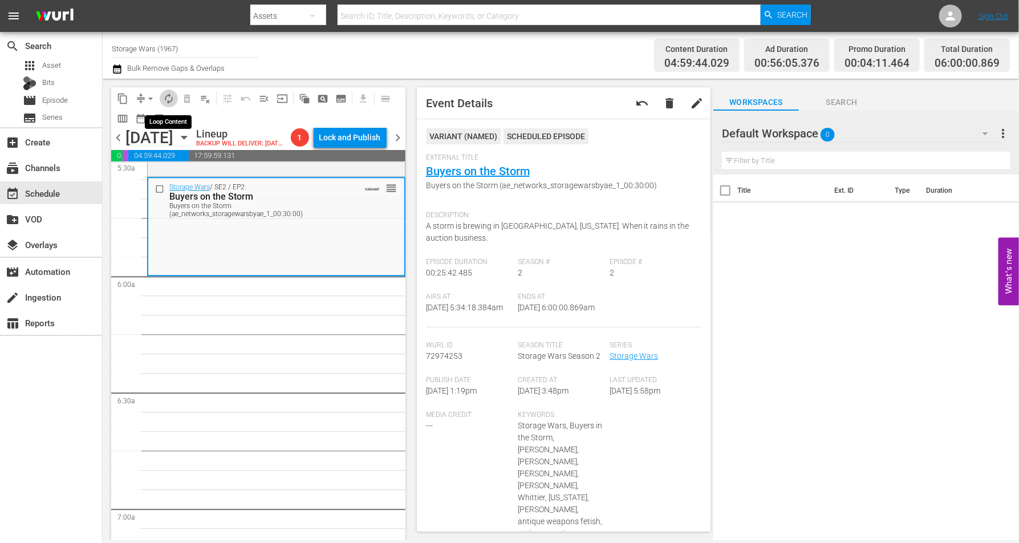
click at [164, 95] on span "autorenew_outlined" at bounding box center [168, 98] width 11 height 11
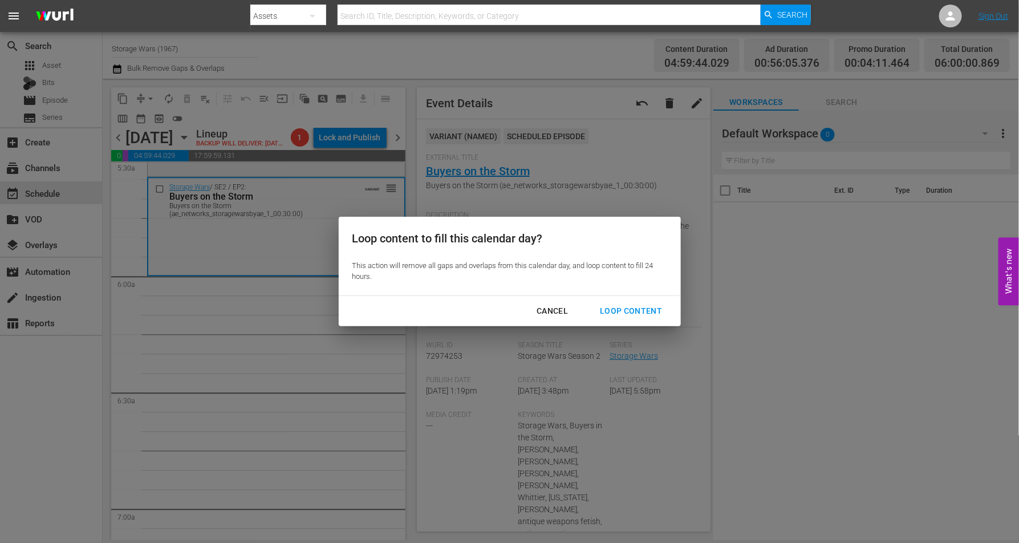
click at [619, 311] on div "Loop Content" at bounding box center [631, 311] width 80 height 14
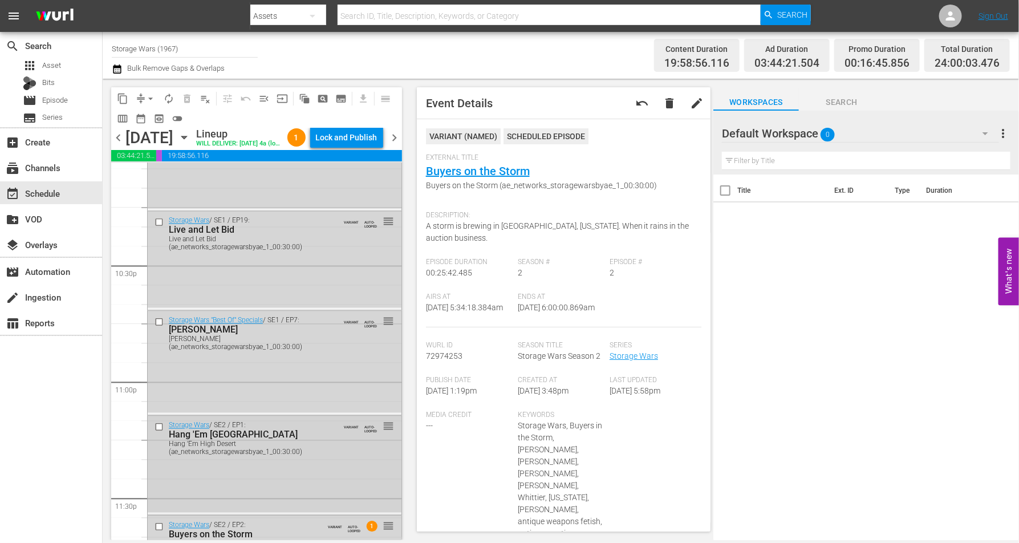
scroll to position [5227, 0]
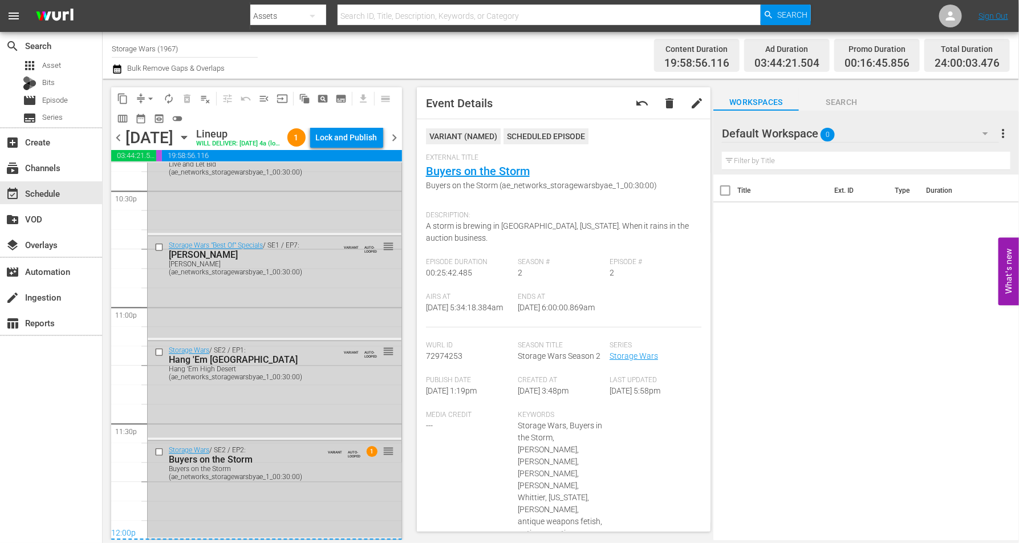
click at [322, 415] on div "Buyers on the Storm (ae_networks_storagewarsbyae_1_00:30:00)" at bounding box center [250, 473] width 163 height 16
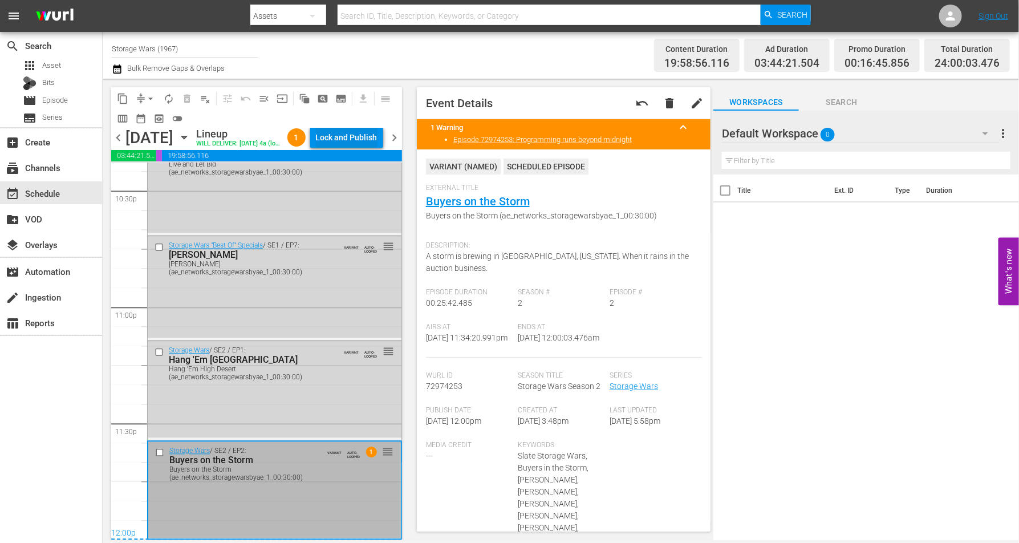
click at [362, 139] on div "Lock and Publish" at bounding box center [347, 137] width 62 height 21
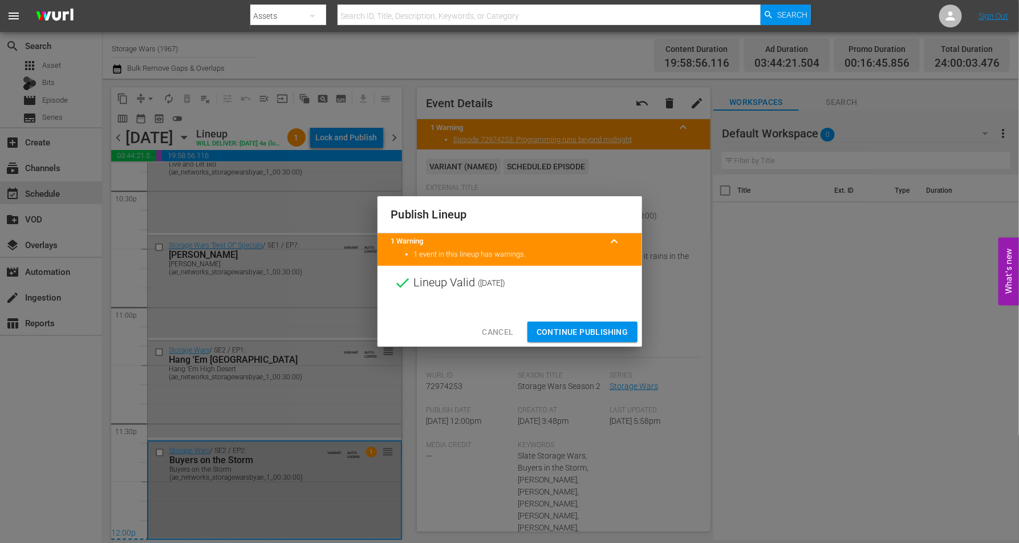
click at [560, 331] on span "Continue Publishing" at bounding box center [583, 332] width 92 height 14
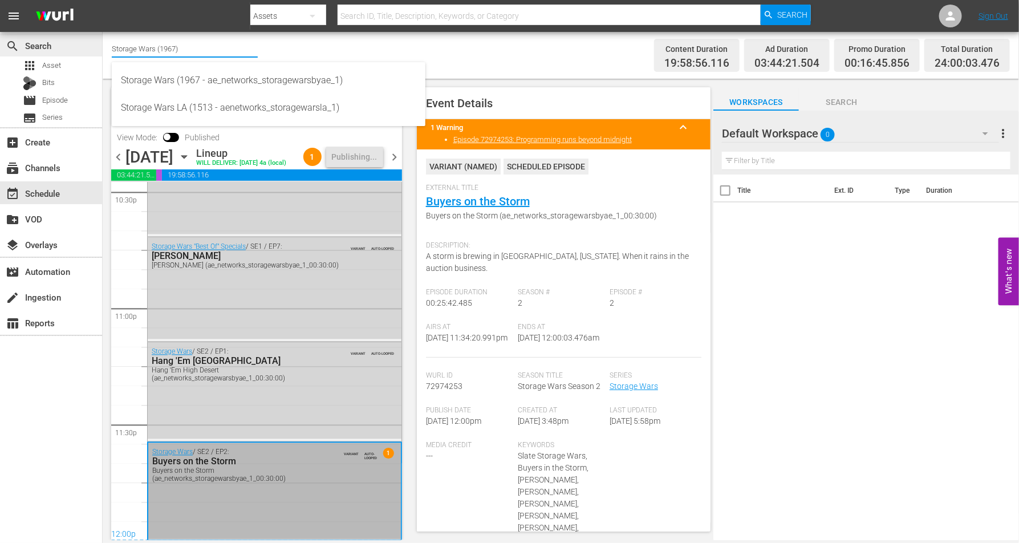
drag, startPoint x: 180, startPoint y: 49, endPoint x: 97, endPoint y: 47, distance: 83.3
click at [103, 0] on div "search Search apps Asset Bits movie Episode subtitles Series add_box Create sub…" at bounding box center [561, 0] width 917 height 0
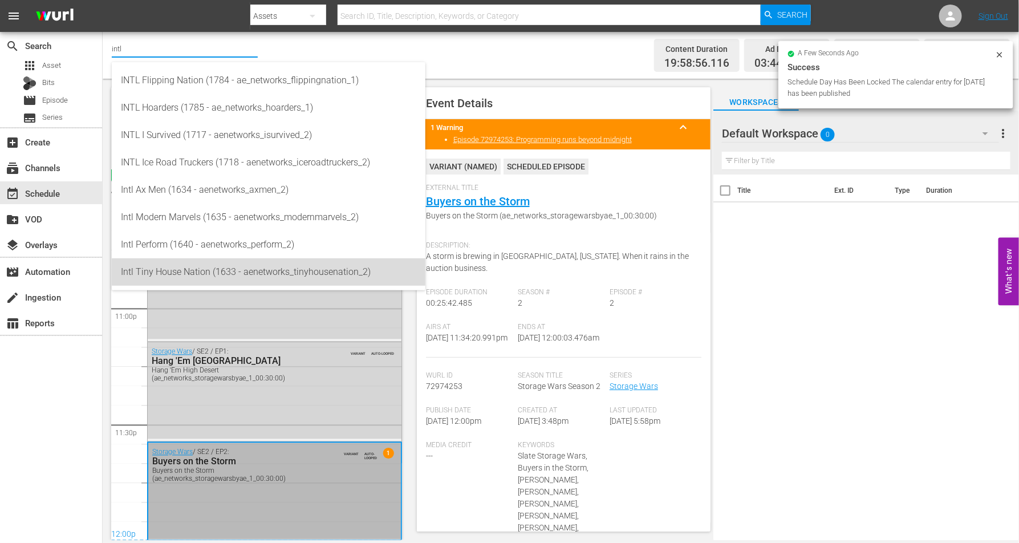
click at [143, 272] on div "Intl Tiny House Nation (1633 - aenetworks_tinyhousenation_2)" at bounding box center [268, 271] width 295 height 27
type input "Intl Tiny House Nation (1633 - aenetworks_tinyhousenation_2)"
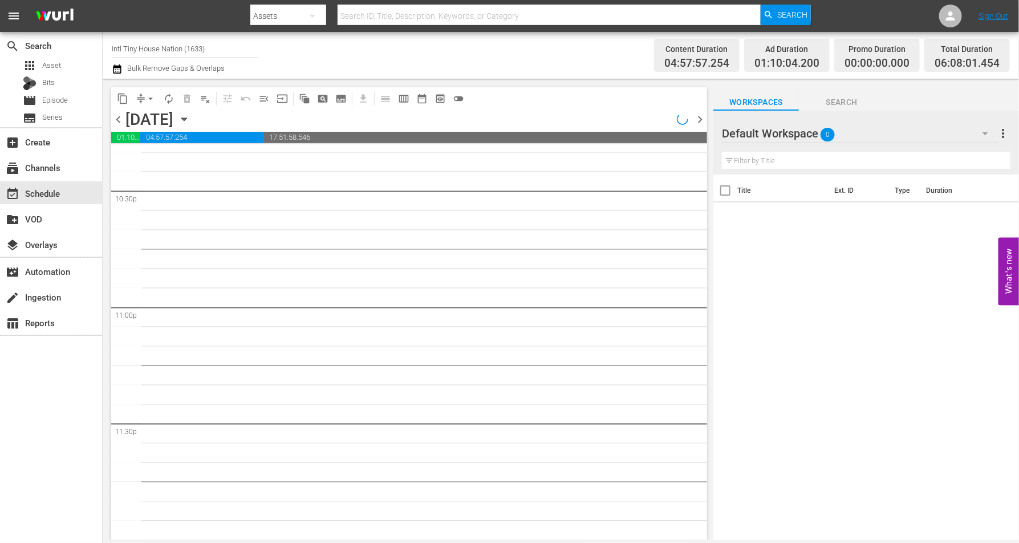
scroll to position [5189, 0]
click at [191, 117] on icon "button" at bounding box center [184, 119] width 13 height 13
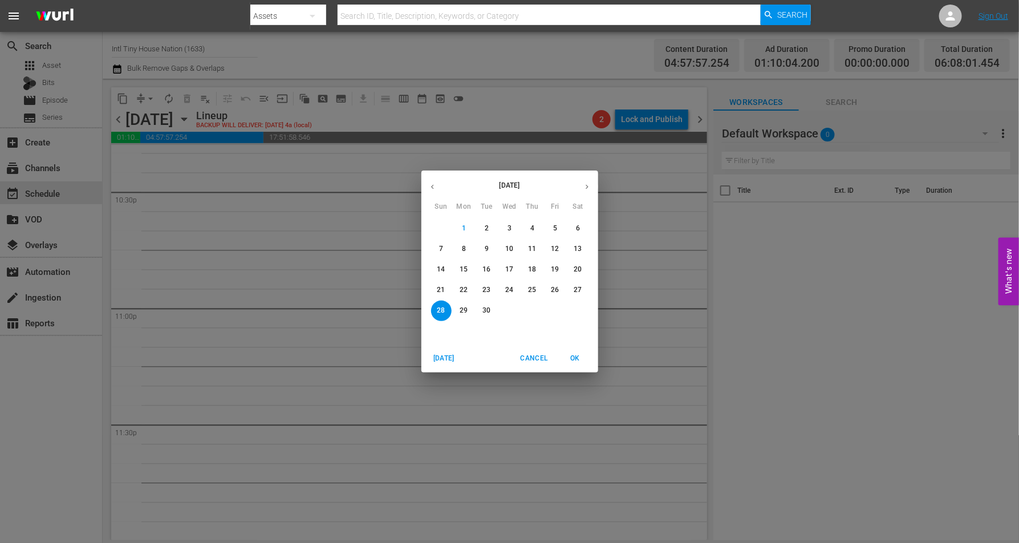
click at [463, 286] on p "22" at bounding box center [464, 290] width 8 height 10
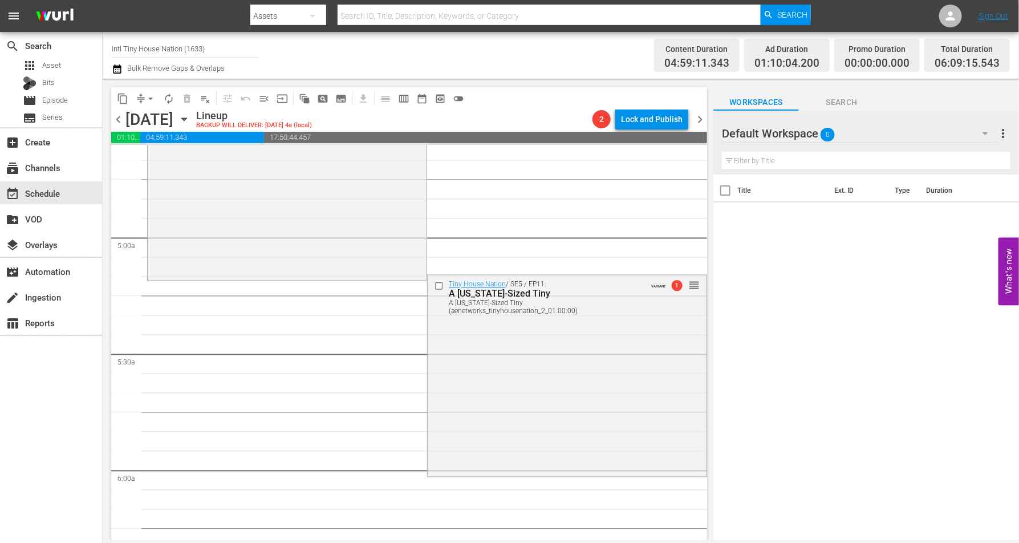
scroll to position [1268, 0]
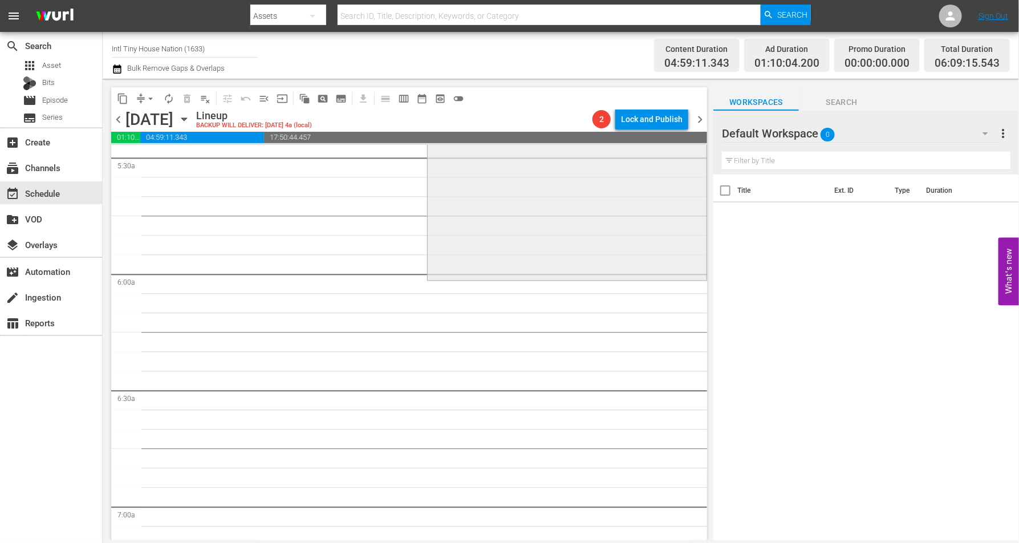
click at [497, 224] on div "Tiny House Nation / SE5 / EP11: A Texas-Sized Tiny A Texas-Sized Tiny (aenetwor…" at bounding box center [567, 178] width 279 height 199
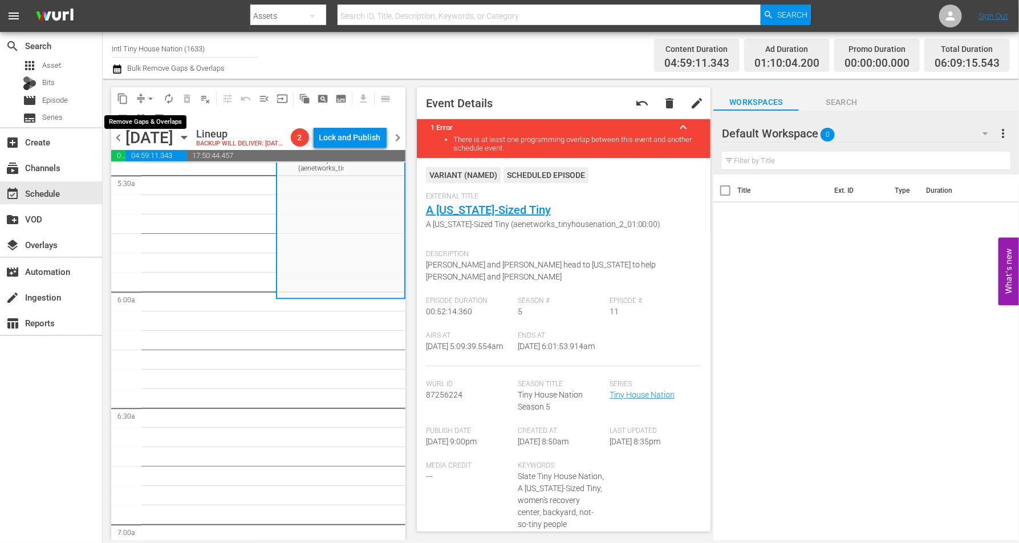
click at [147, 97] on span "arrow_drop_down" at bounding box center [150, 98] width 11 height 11
click at [144, 120] on li "Align to Midnight" at bounding box center [151, 121] width 120 height 19
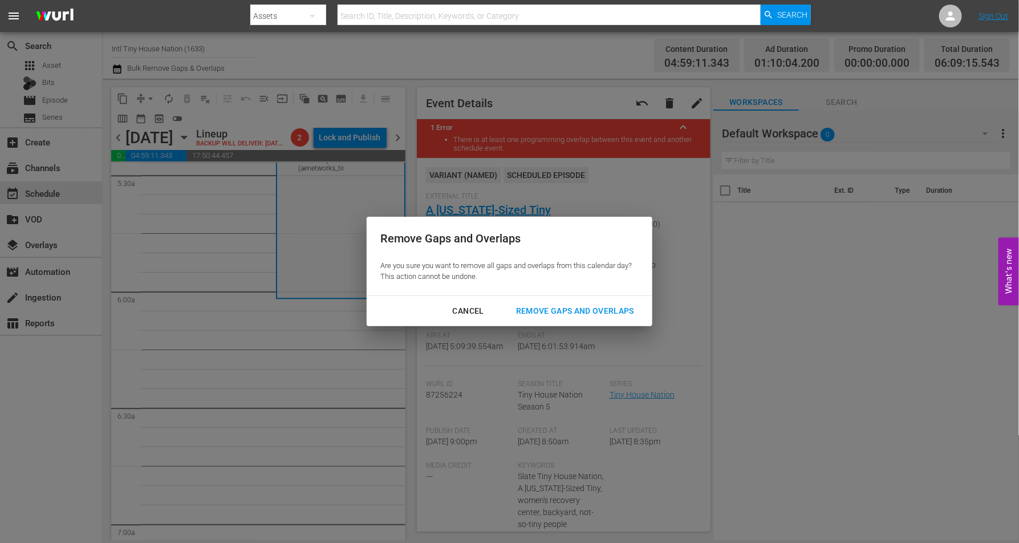
click at [558, 311] on div "Remove Gaps and Overlaps" at bounding box center [575, 311] width 136 height 14
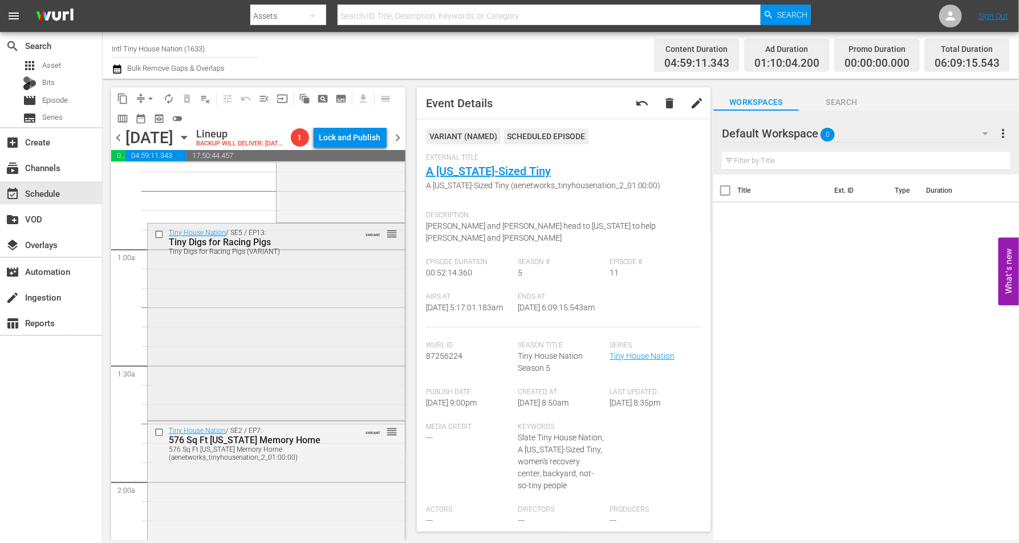
scroll to position [0, 0]
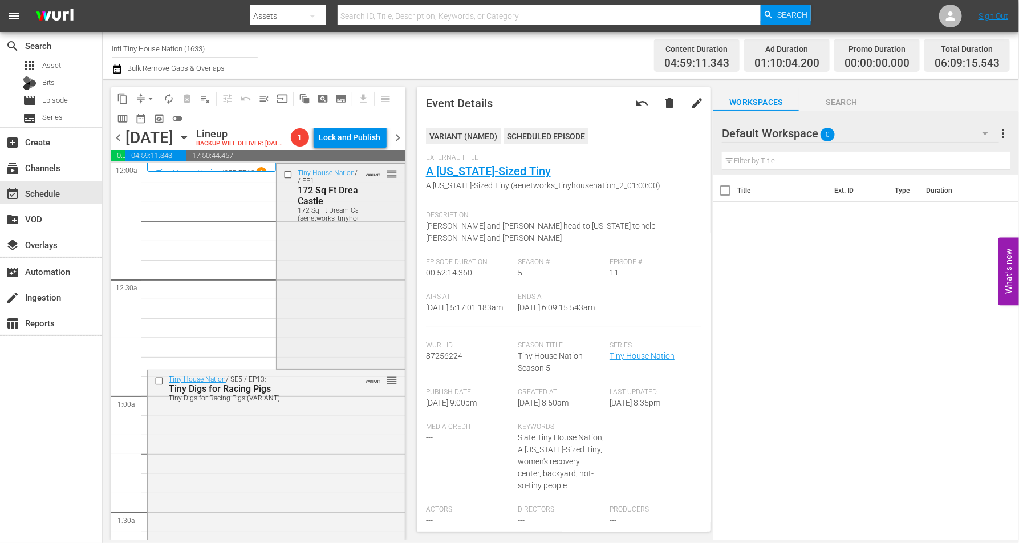
click at [317, 303] on div "Tiny House Nation / SE1 / EP1: 172 Sq Ft Dream Castle 172 Sq Ft Dream Castle (a…" at bounding box center [341, 265] width 128 height 203
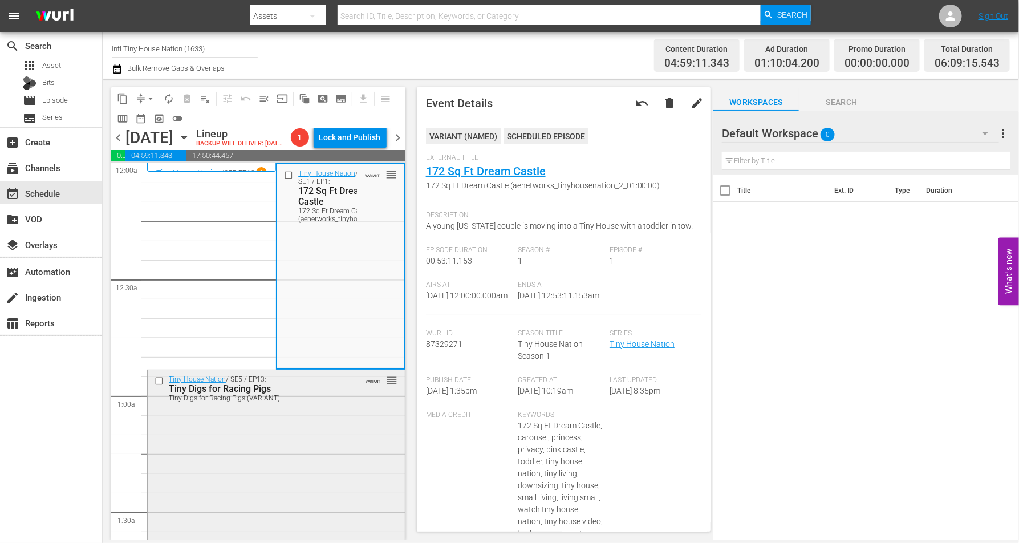
click at [314, 415] on div "Tiny House Nation / SE5 / EP13: Tiny Digs for Racing Pigs Tiny Digs for Racing …" at bounding box center [276, 467] width 257 height 195
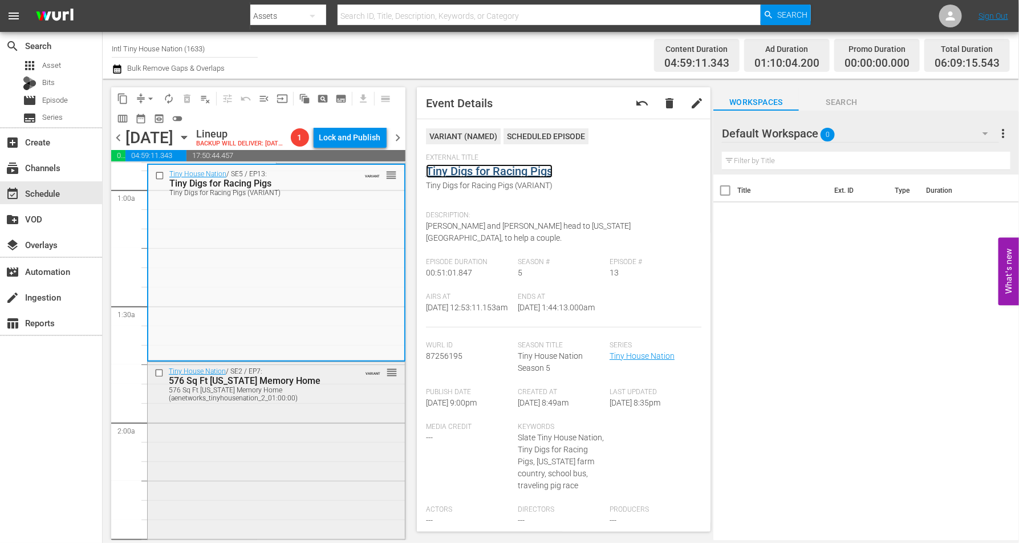
scroll to position [285, 0]
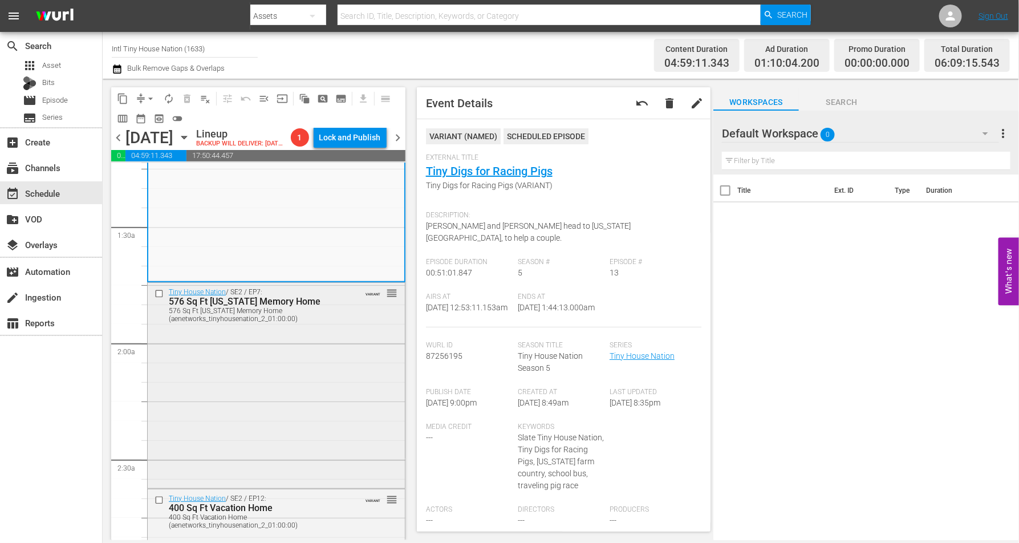
click at [309, 363] on div "Tiny House Nation / SE2 / EP7: 576 Sq Ft Mississippi Memory Home 576 Sq Ft Miss…" at bounding box center [276, 384] width 257 height 203
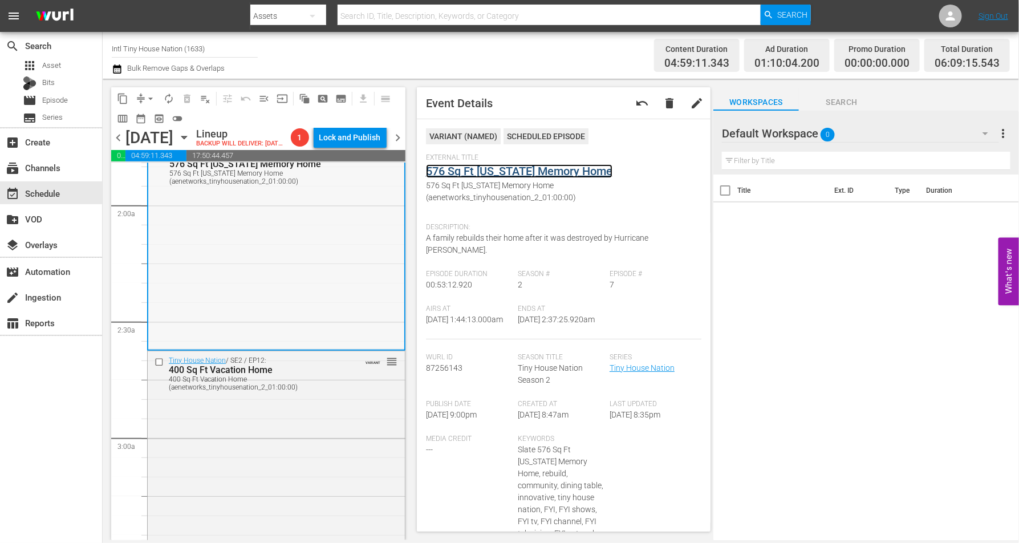
scroll to position [428, 0]
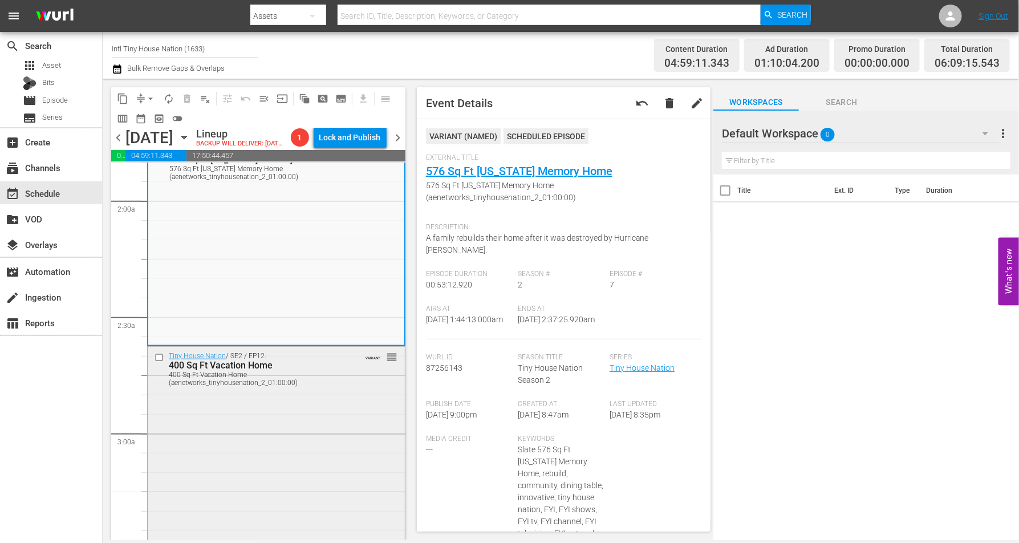
click at [310, 415] on div "Tiny House Nation / SE2 / EP12: 400 Sq Ft Vacation Home 400 Sq Ft Vacation Home…" at bounding box center [276, 448] width 257 height 203
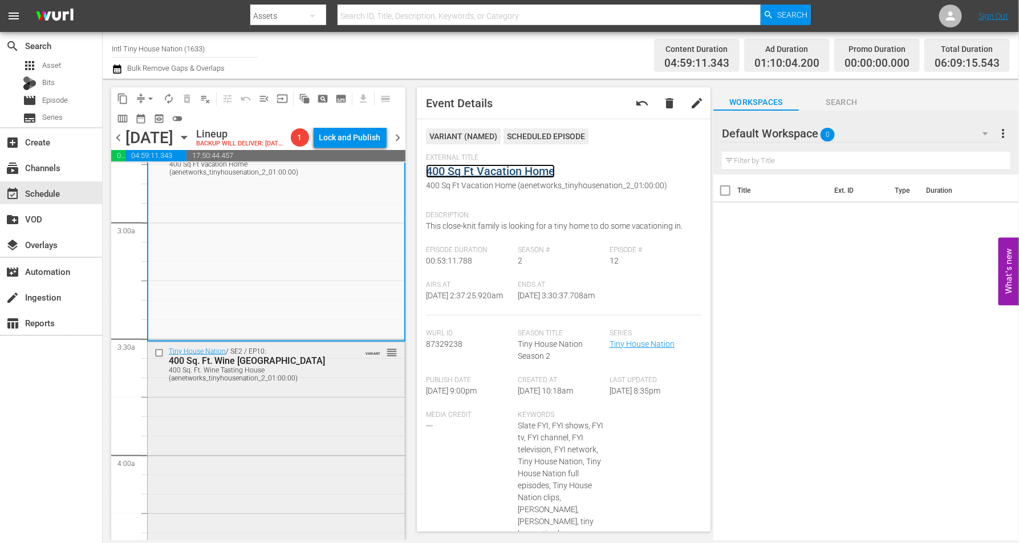
scroll to position [784, 0]
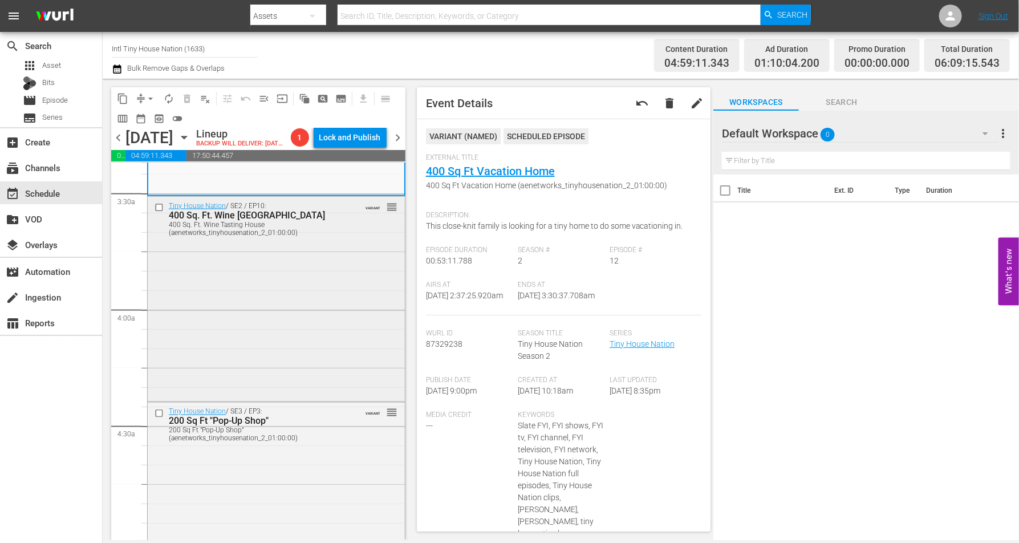
click at [333, 290] on div "Tiny House Nation / SE2 / EP10: 400 Sq. Ft. Wine Tasting House 400 Sq. Ft. Wine…" at bounding box center [276, 298] width 257 height 203
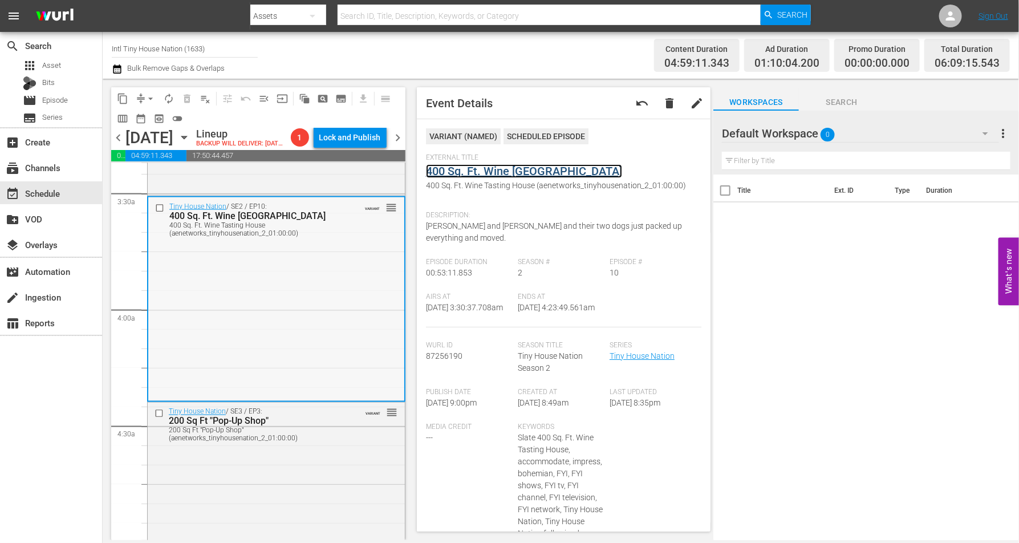
scroll to position [856, 0]
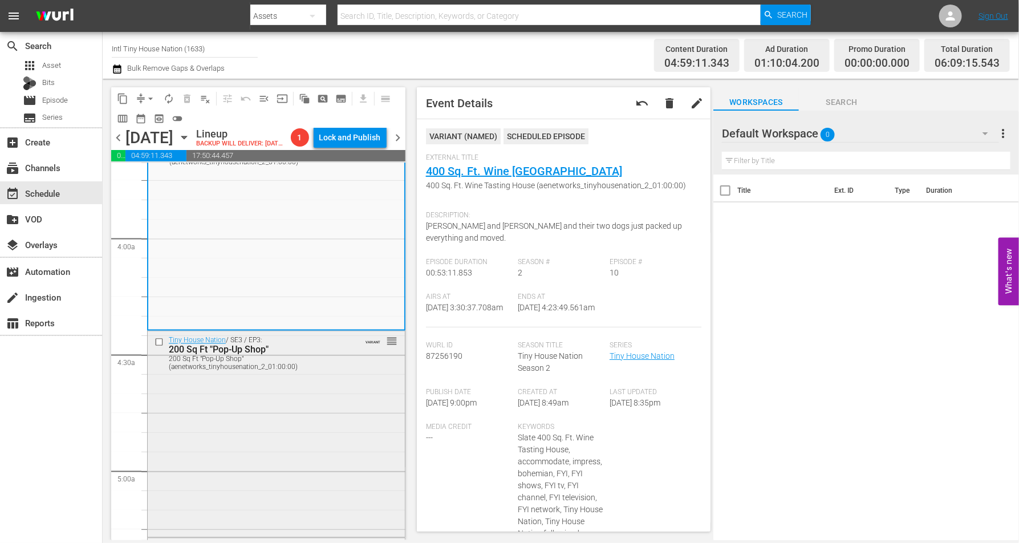
click at [326, 408] on div "Tiny House Nation / SE3 / EP3: 200 Sq Ft "Pop-Up Shop" 200 Sq Ft "Pop-Up Shop" …" at bounding box center [276, 432] width 257 height 203
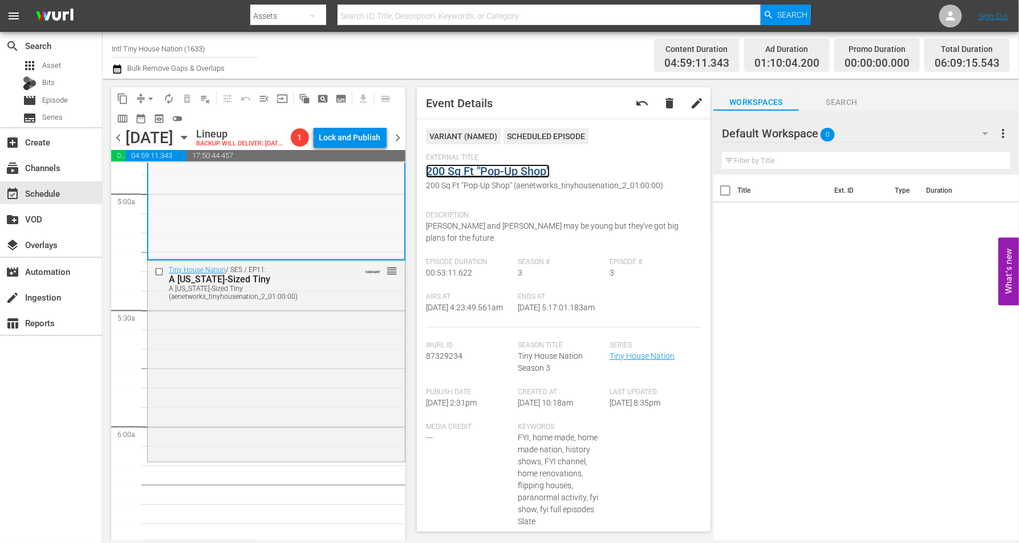
scroll to position [1212, 0]
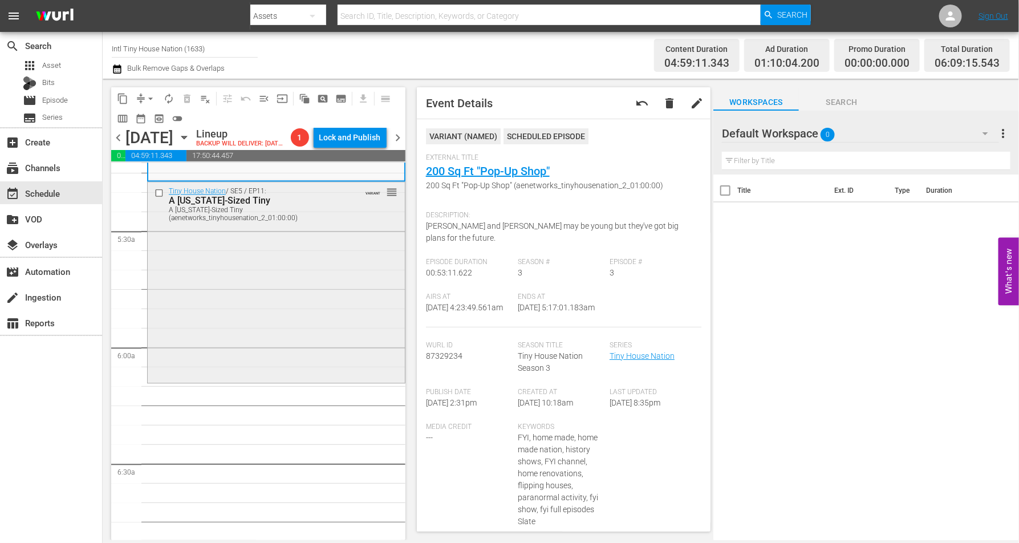
click at [323, 267] on div "Tiny House Nation / SE5 / EP11: A Texas-Sized Tiny A Texas-Sized Tiny (aenetwor…" at bounding box center [276, 281] width 257 height 199
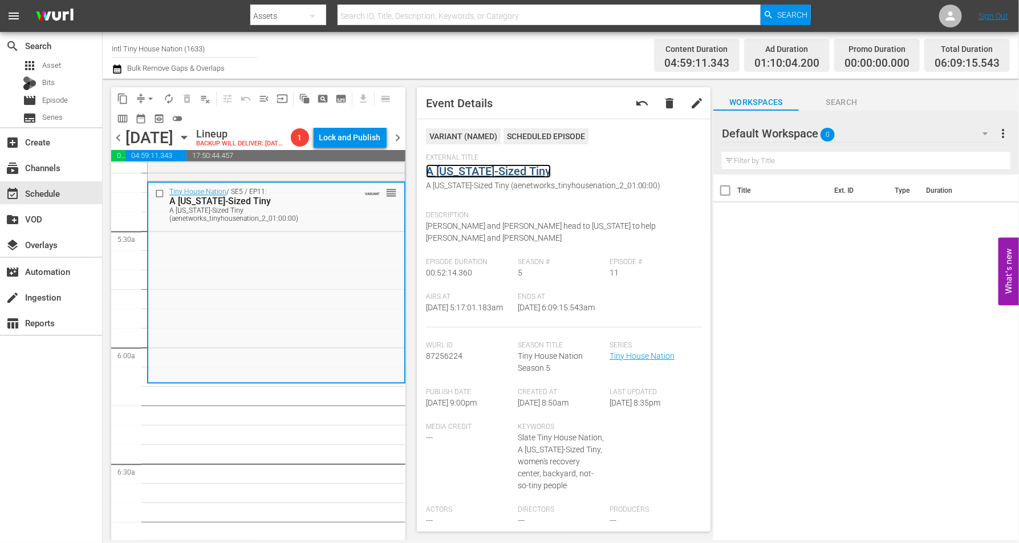
drag, startPoint x: 456, startPoint y: 168, endPoint x: 457, endPoint y: 175, distance: 6.4
click at [221, 307] on div "Tiny House Nation / SE5 / EP11: A Texas-Sized Tiny A Texas-Sized Tiny (aenetwor…" at bounding box center [276, 282] width 256 height 199
drag, startPoint x: 147, startPoint y: 99, endPoint x: 155, endPoint y: 99, distance: 8.0
click at [152, 99] on span "arrow_drop_down" at bounding box center [150, 98] width 11 height 11
click at [129, 119] on li "Align to Midnight" at bounding box center [151, 121] width 120 height 19
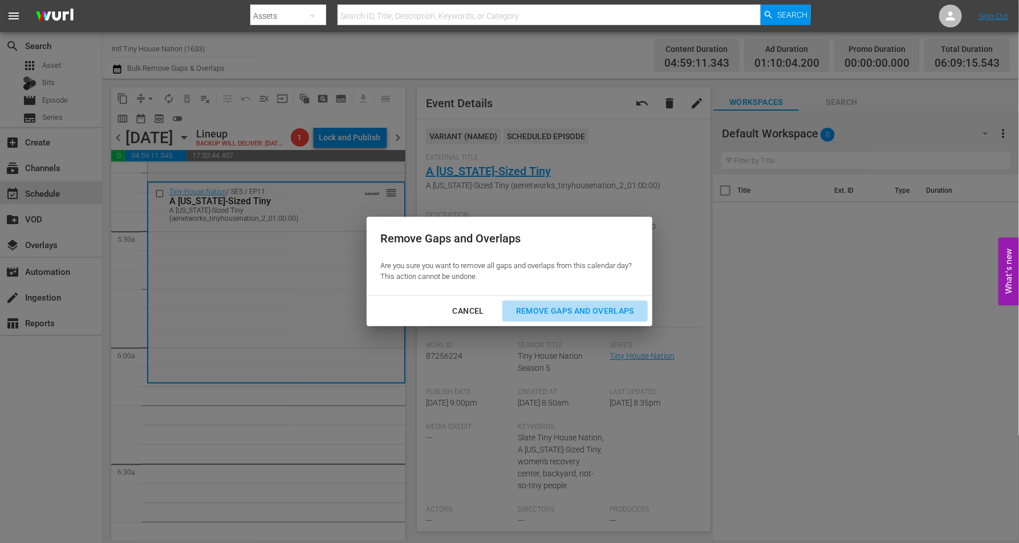
click at [574, 309] on div "Remove Gaps and Overlaps" at bounding box center [575, 311] width 136 height 14
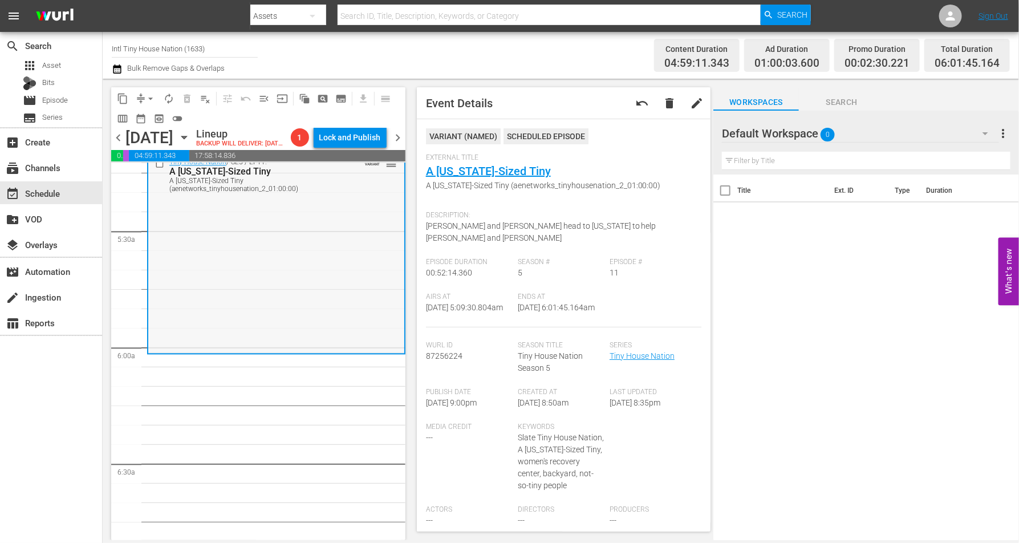
click at [237, 303] on div "Tiny House Nation / SE5 / EP11: A Texas-Sized Tiny A Texas-Sized Tiny (aenetwor…" at bounding box center [276, 252] width 256 height 199
click at [151, 94] on span "arrow_drop_down" at bounding box center [150, 98] width 11 height 11
click at [140, 120] on li "Align to Midnight" at bounding box center [151, 121] width 120 height 19
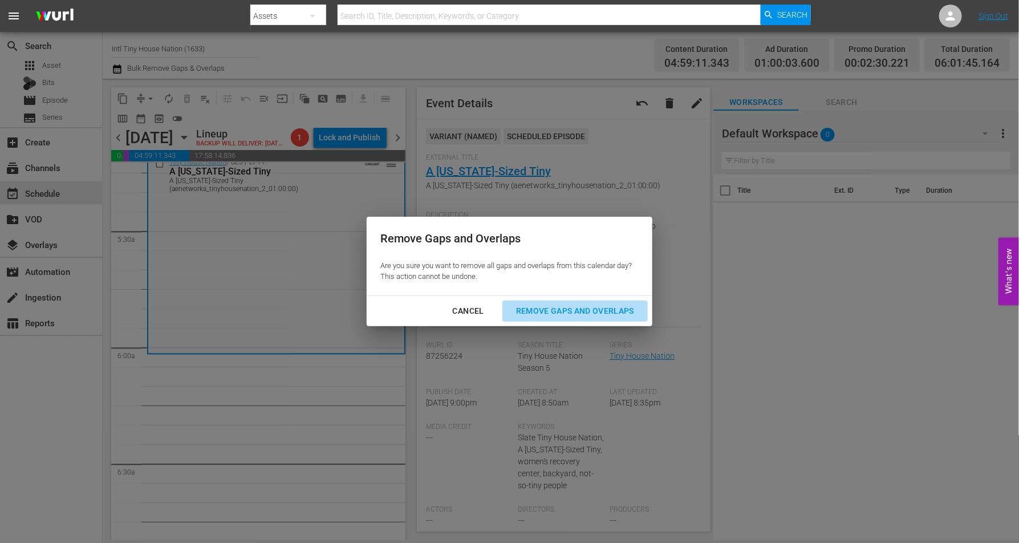
click at [581, 314] on div "Remove Gaps and Overlaps" at bounding box center [575, 311] width 136 height 14
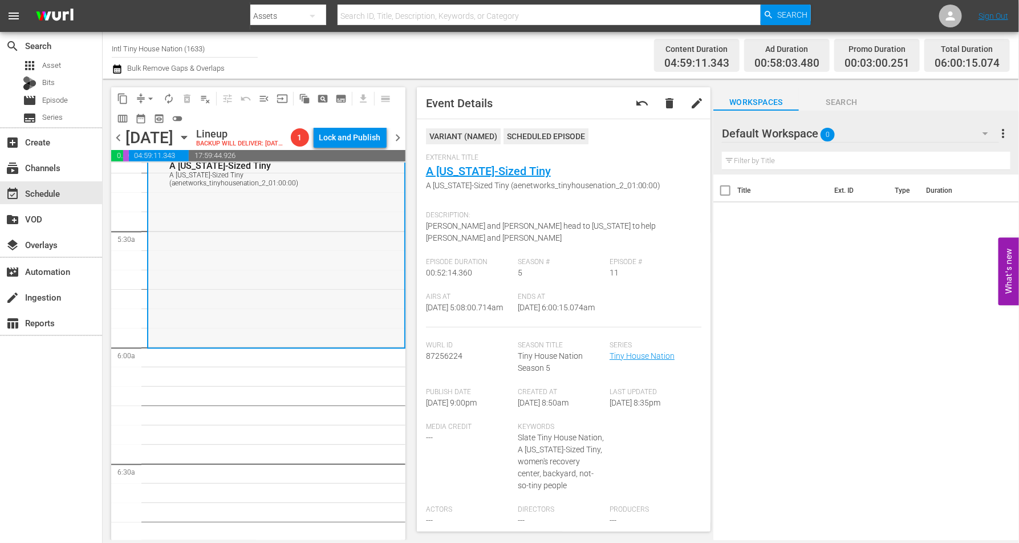
click at [187, 274] on div "Tiny House Nation / SE5 / EP11: A Texas-Sized Tiny A Texas-Sized Tiny (aenetwor…" at bounding box center [276, 246] width 256 height 199
click at [150, 102] on span "arrow_drop_down" at bounding box center [150, 98] width 11 height 11
click at [154, 117] on li "Align to Midnight" at bounding box center [151, 121] width 120 height 19
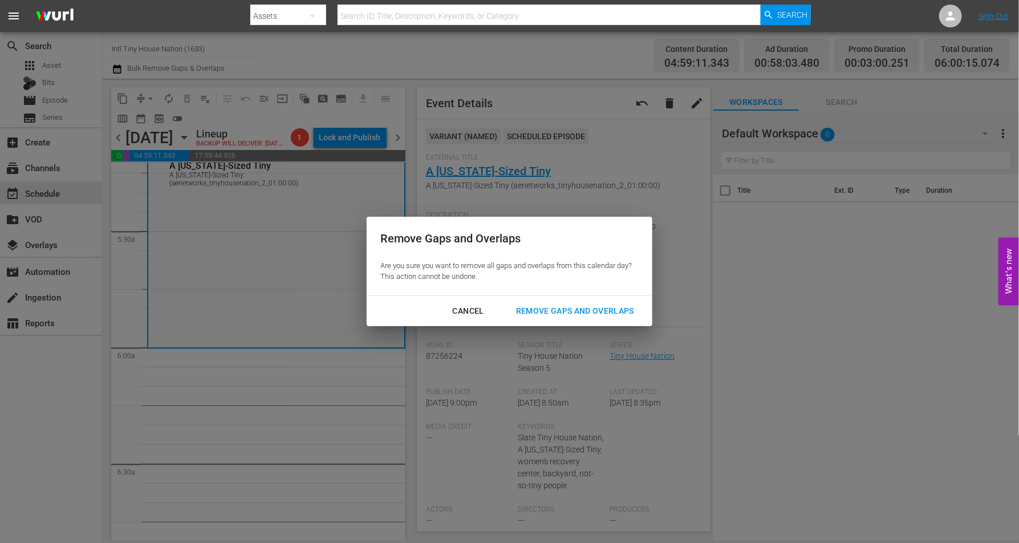
click at [578, 310] on div "Remove Gaps and Overlaps" at bounding box center [575, 311] width 136 height 14
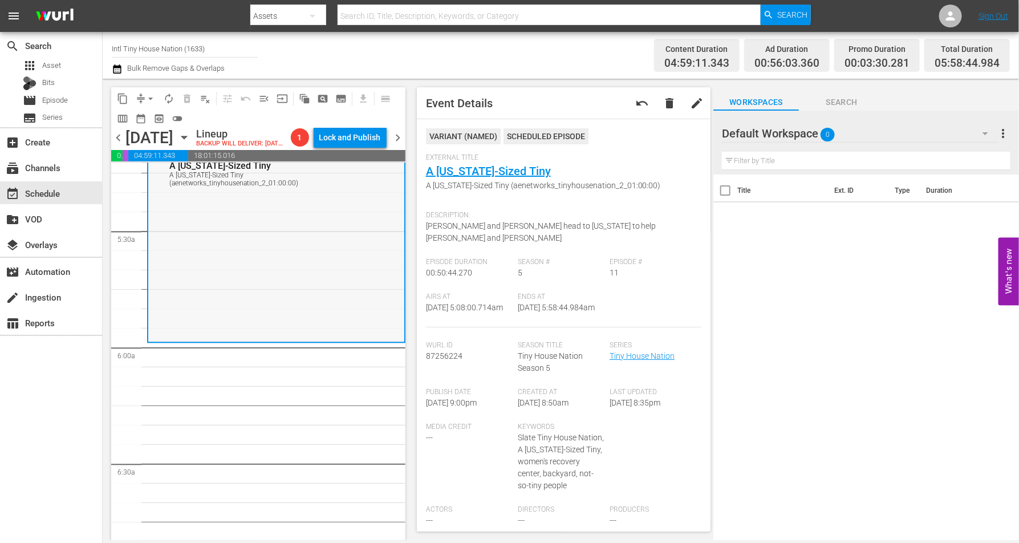
click at [213, 254] on div "Tiny House Nation / SE5 / EP11: A Texas-Sized Tiny A Texas-Sized Tiny (aenetwor…" at bounding box center [276, 243] width 256 height 193
click at [154, 95] on span "arrow_drop_down" at bounding box center [150, 98] width 11 height 11
click at [146, 113] on li "Align to Midnight" at bounding box center [151, 121] width 120 height 19
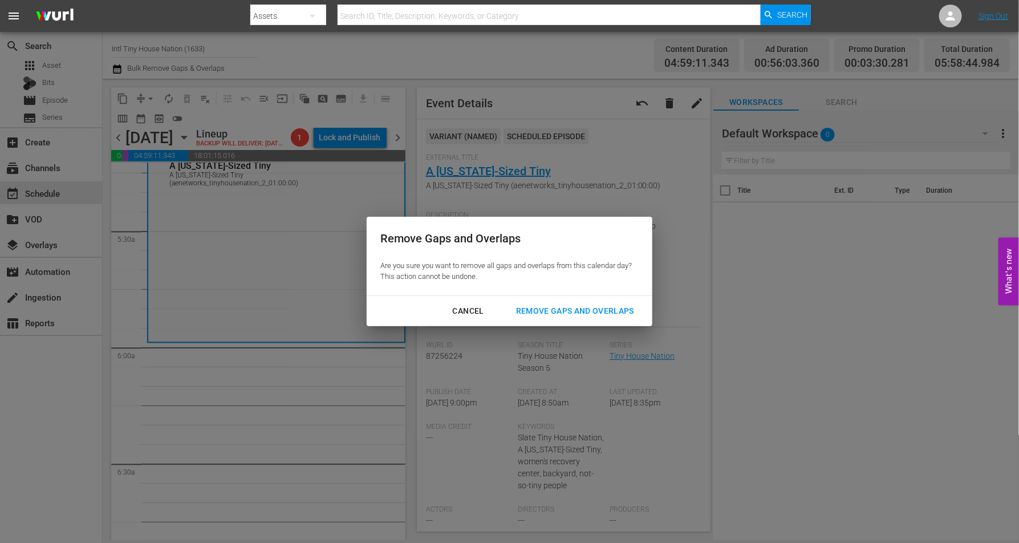
click at [541, 310] on div "Remove Gaps and Overlaps" at bounding box center [575, 311] width 136 height 14
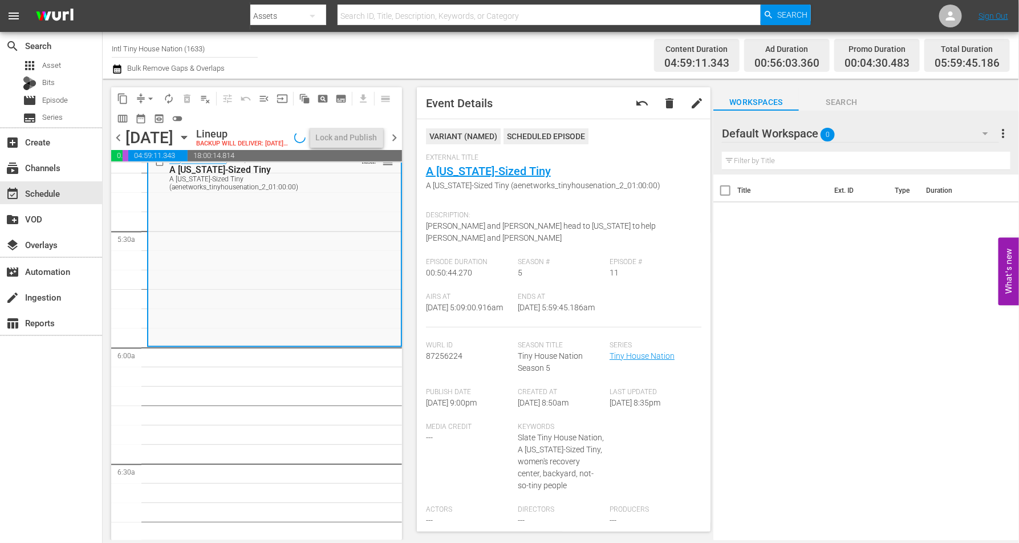
scroll to position [1231, 0]
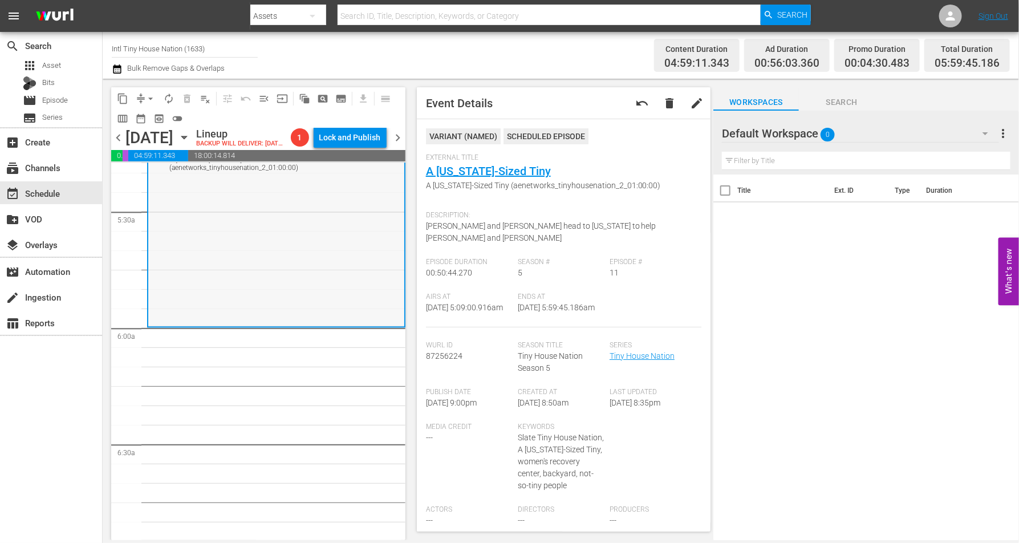
click at [240, 262] on div "Tiny House Nation / SE5 / EP11: A Texas-Sized Tiny A Texas-Sized Tiny (aenetwor…" at bounding box center [276, 228] width 256 height 193
click at [154, 95] on span "arrow_drop_down" at bounding box center [150, 98] width 11 height 11
click at [157, 120] on li "Align to Midnight" at bounding box center [151, 121] width 120 height 19
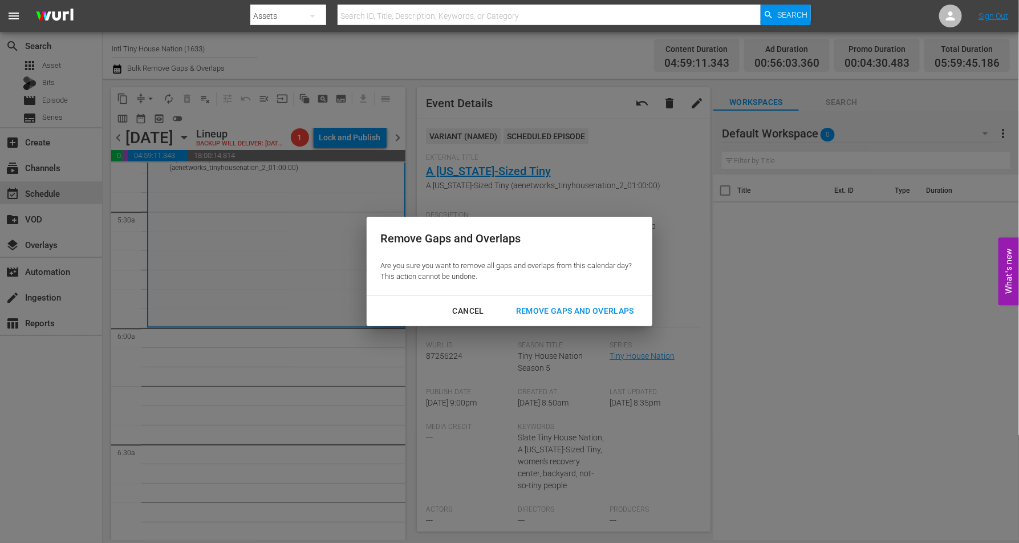
click at [588, 314] on div "Remove Gaps and Overlaps" at bounding box center [575, 311] width 136 height 14
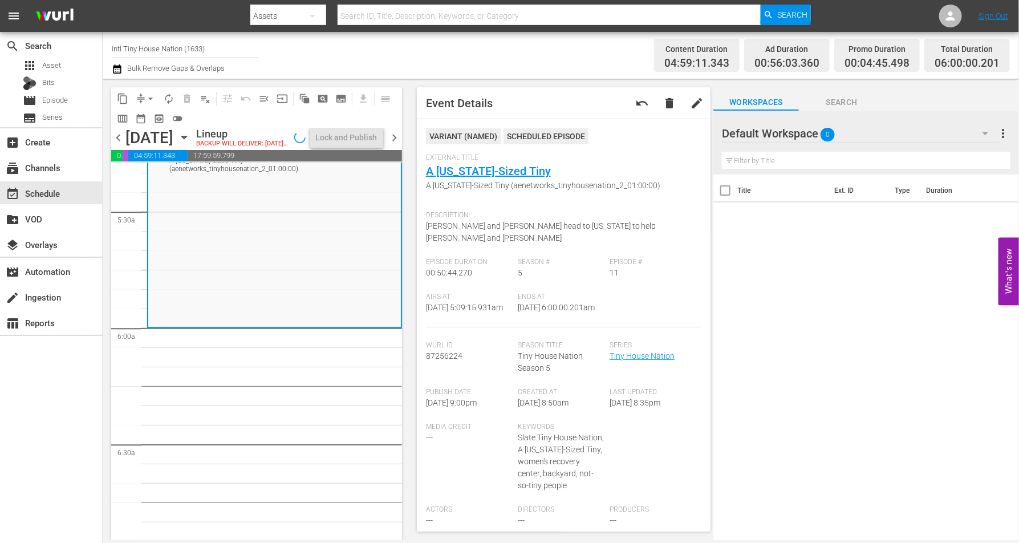
scroll to position [1251, 0]
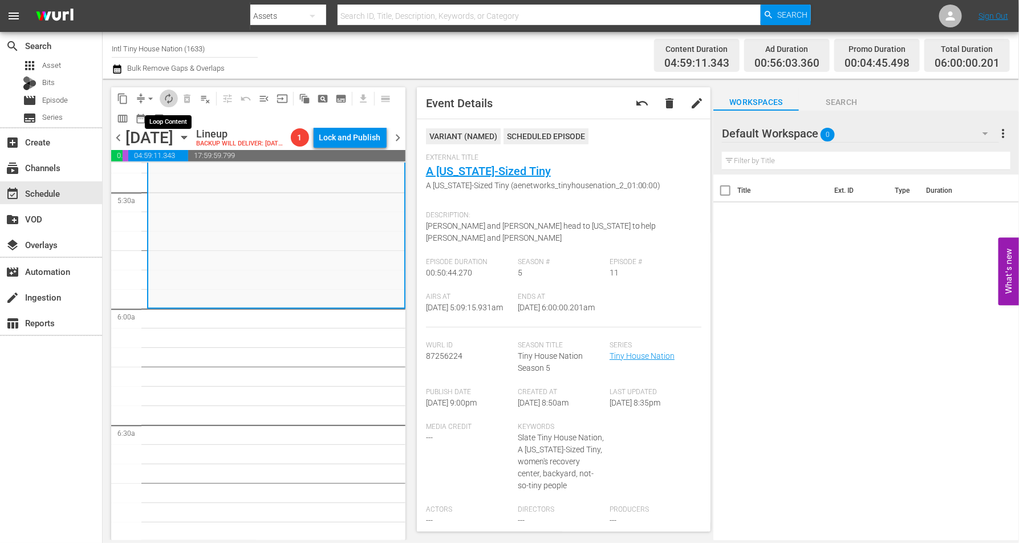
click at [167, 94] on span "autorenew_outlined" at bounding box center [168, 98] width 11 height 11
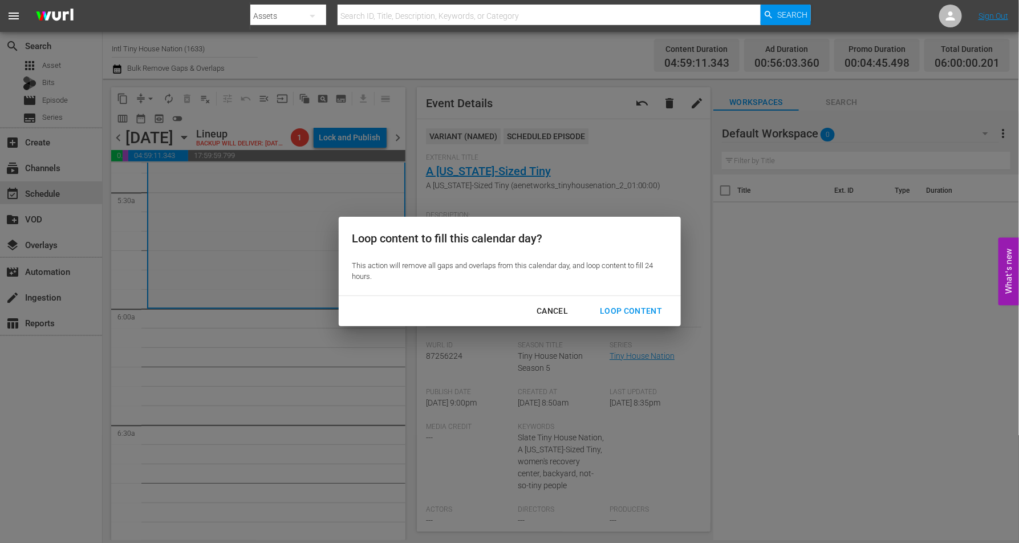
click at [636, 305] on div "Loop Content" at bounding box center [631, 311] width 80 height 14
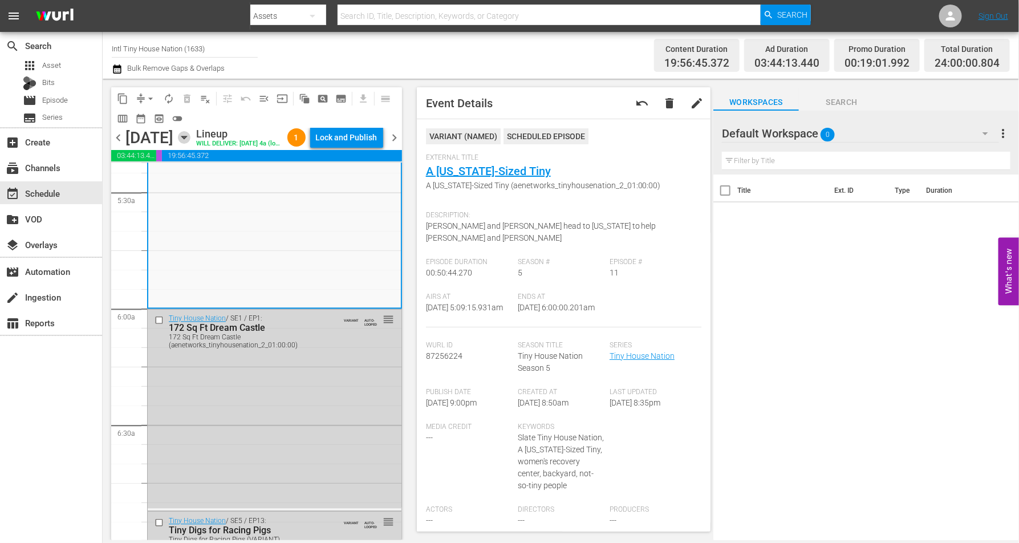
click at [191, 144] on icon "button" at bounding box center [184, 137] width 13 height 13
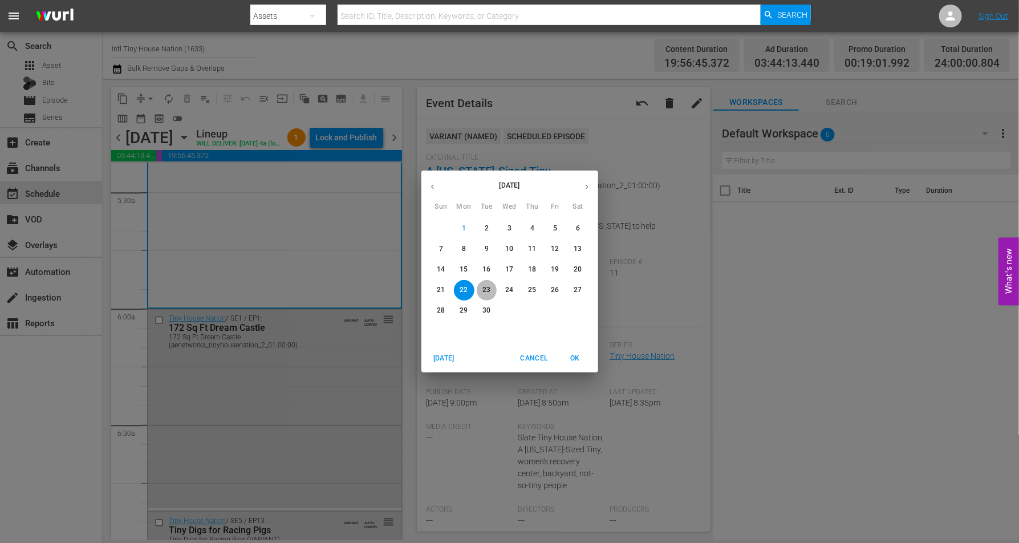
click at [487, 290] on p "23" at bounding box center [487, 290] width 8 height 10
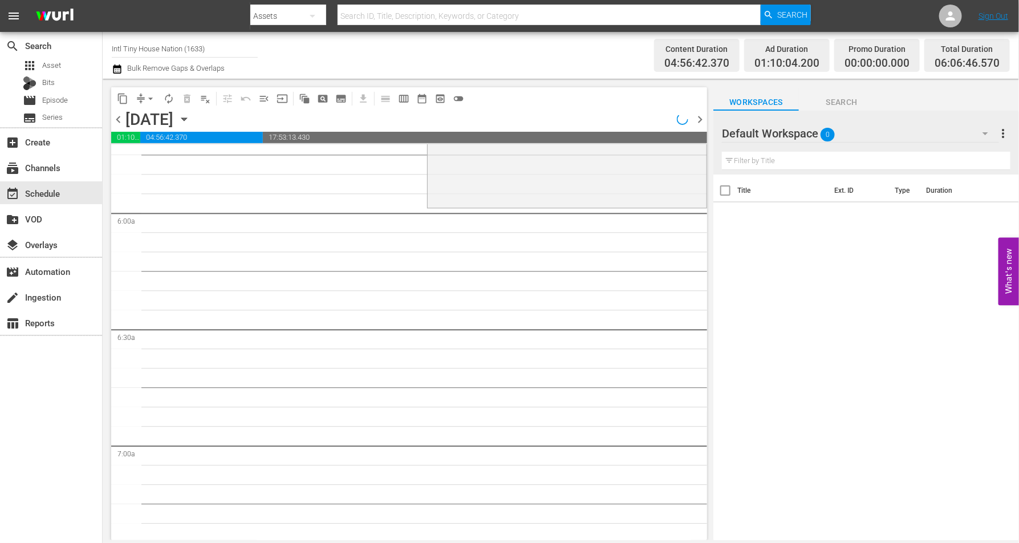
scroll to position [1251, 0]
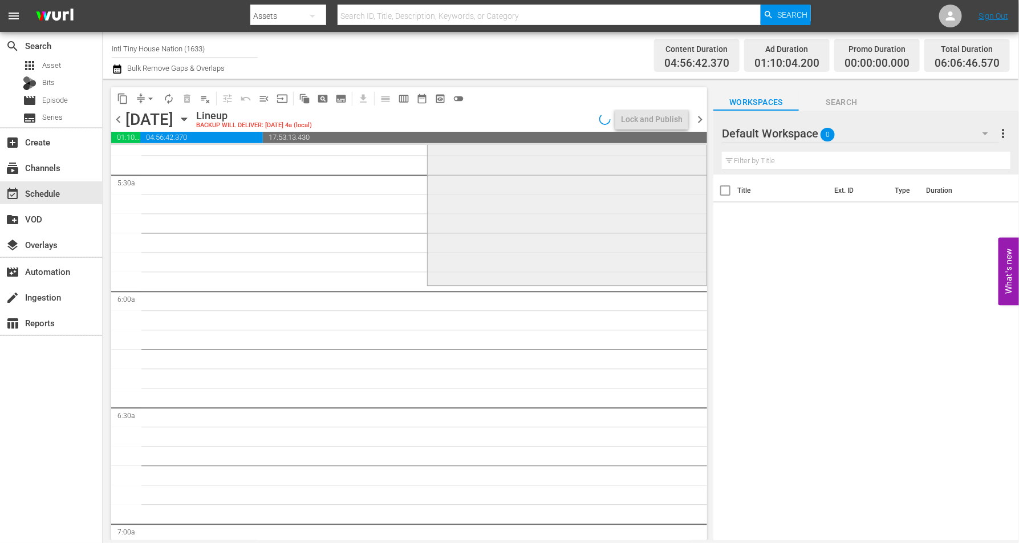
click at [522, 221] on div "Tiny House Nation / SE5 / EP4: No Fall Zone No Fall Zone (aenetworks_tinyhousen…" at bounding box center [567, 185] width 279 height 193
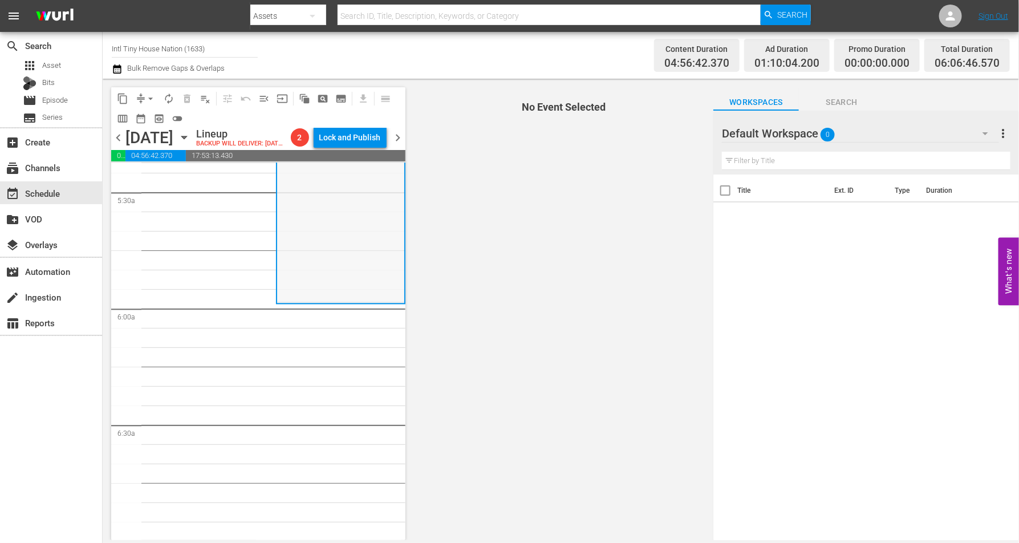
click at [295, 258] on div "Tiny House Nation / SE5 / EP4: No Fall Zone No Fall Zone (aenetworks_tinyhousen…" at bounding box center [340, 204] width 127 height 193
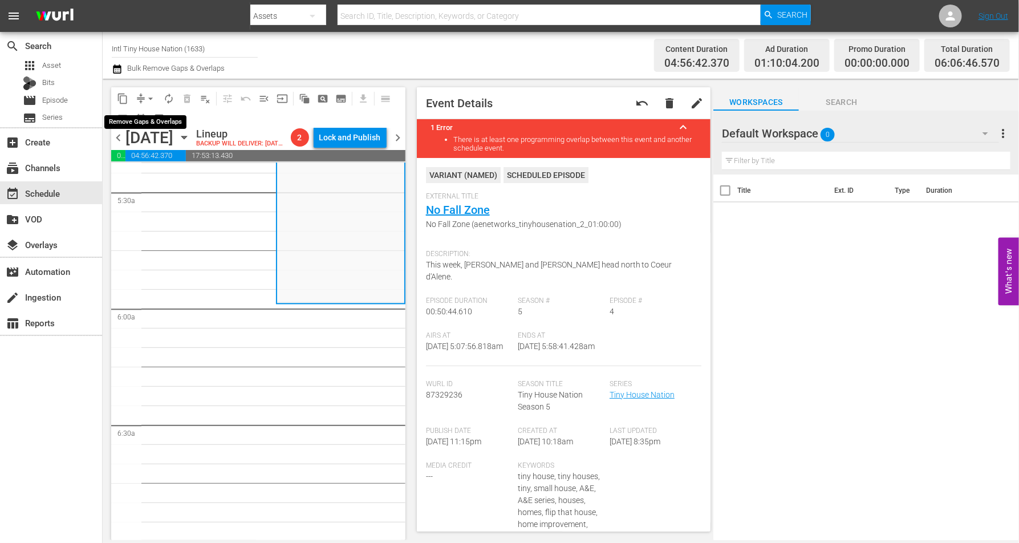
click at [153, 95] on span "arrow_drop_down" at bounding box center [150, 98] width 11 height 11
click at [141, 123] on li "Align to Midnight" at bounding box center [151, 121] width 120 height 19
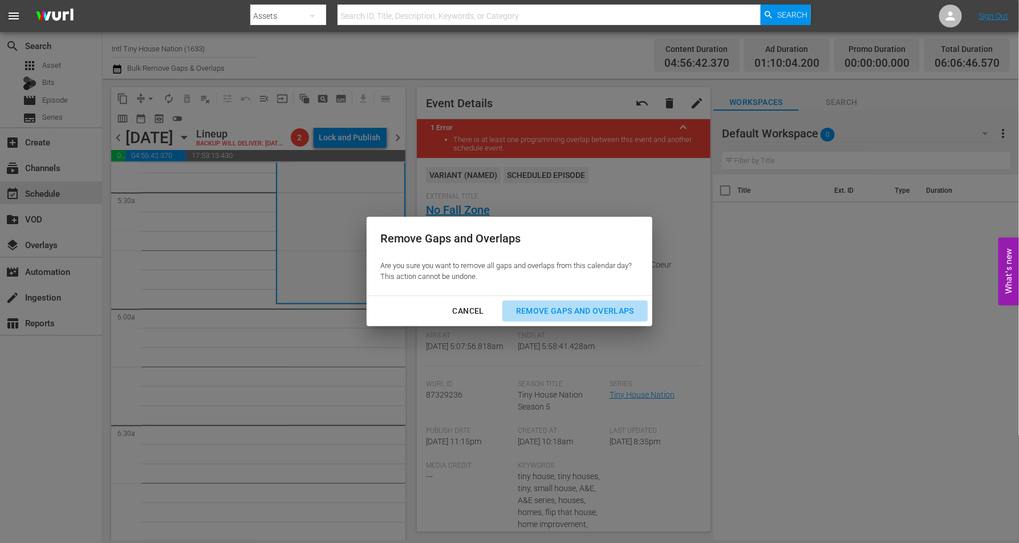
click at [576, 307] on div "Remove Gaps and Overlaps" at bounding box center [575, 311] width 136 height 14
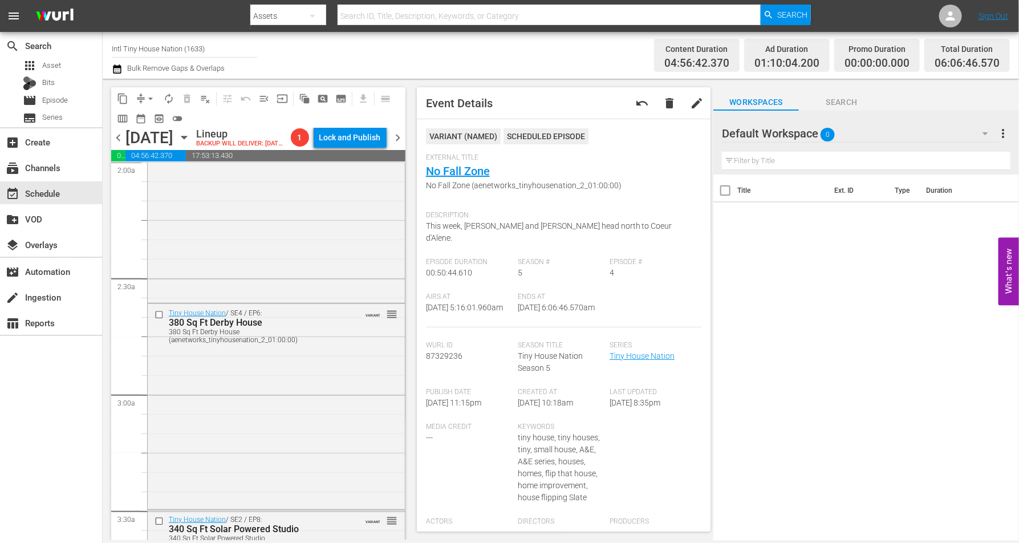
scroll to position [0, 0]
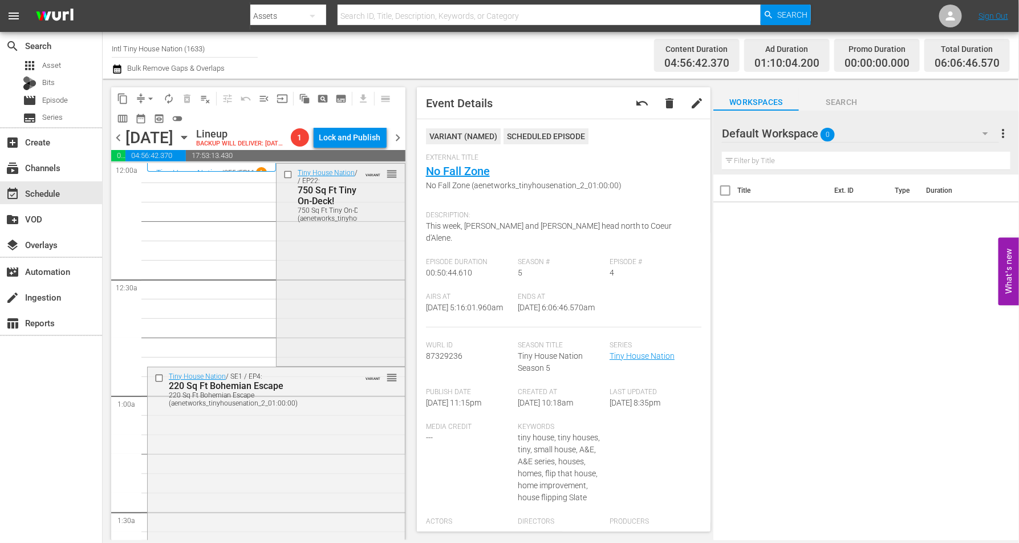
click at [305, 268] on div "Tiny House Nation / SE4 / EP22: 750 Sq Ft Tiny On-Deck! 750 Sq Ft Tiny On-Deck!…" at bounding box center [341, 264] width 128 height 200
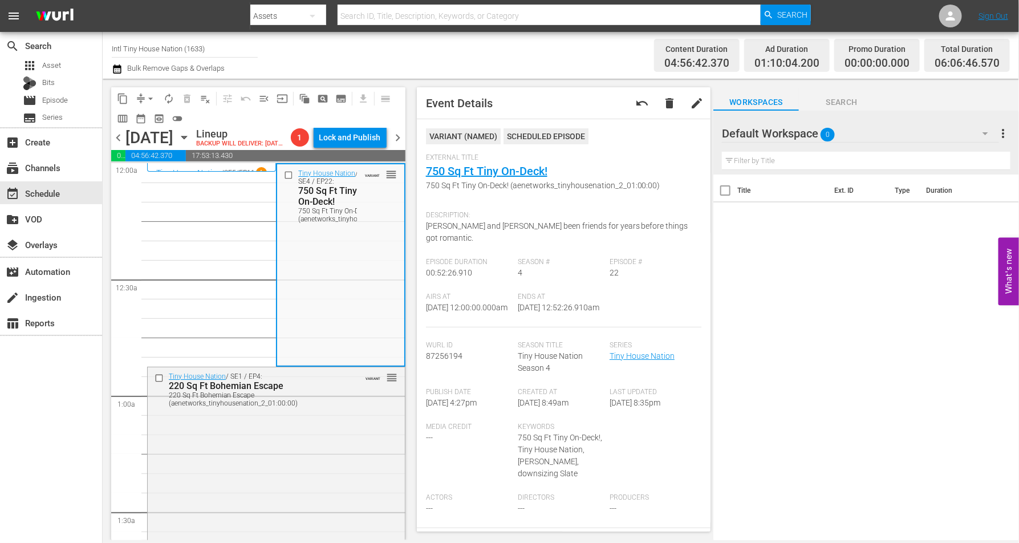
drag, startPoint x: 467, startPoint y: 135, endPoint x: 447, endPoint y: 45, distance: 92.3
click at [447, 45] on div "Channel Title Intl Tiny House Nation (1633) Bulk Remove Gaps & Overlaps" at bounding box center [357, 55] width 490 height 41
click at [314, 415] on div "Tiny House Nation / SE1 / EP4: 220 Sq Ft Bohemian Escape 220 Sq Ft Bohemian Esc…" at bounding box center [276, 468] width 257 height 203
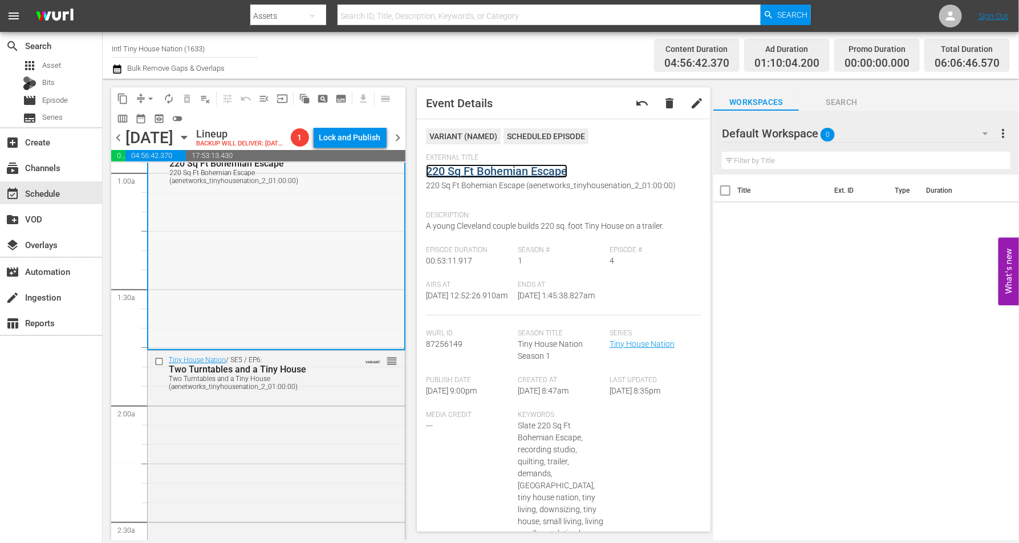
scroll to position [285, 0]
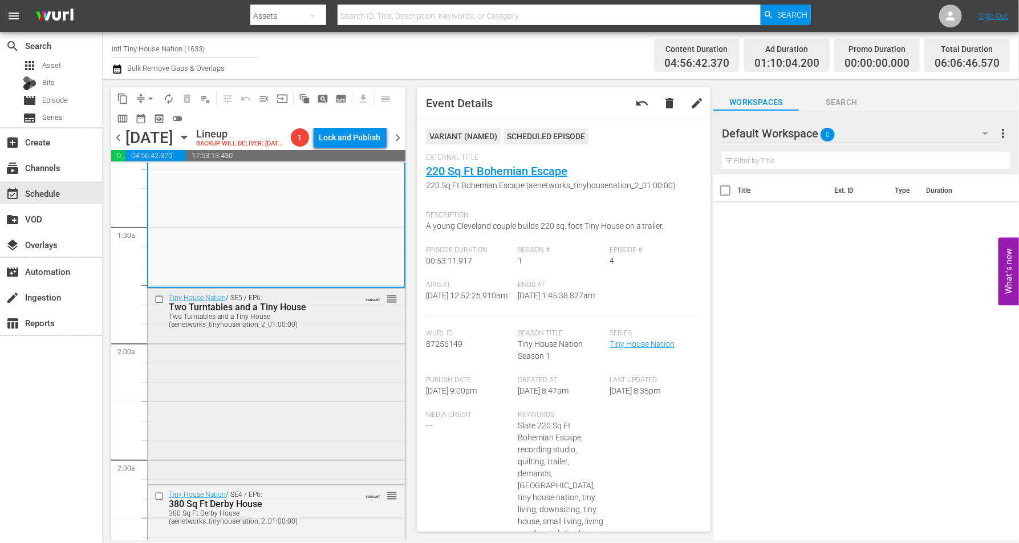
click at [294, 329] on div "Two Turntables and a Tiny House (aenetworks_tinyhousenation_2_01:00:00)" at bounding box center [259, 321] width 180 height 16
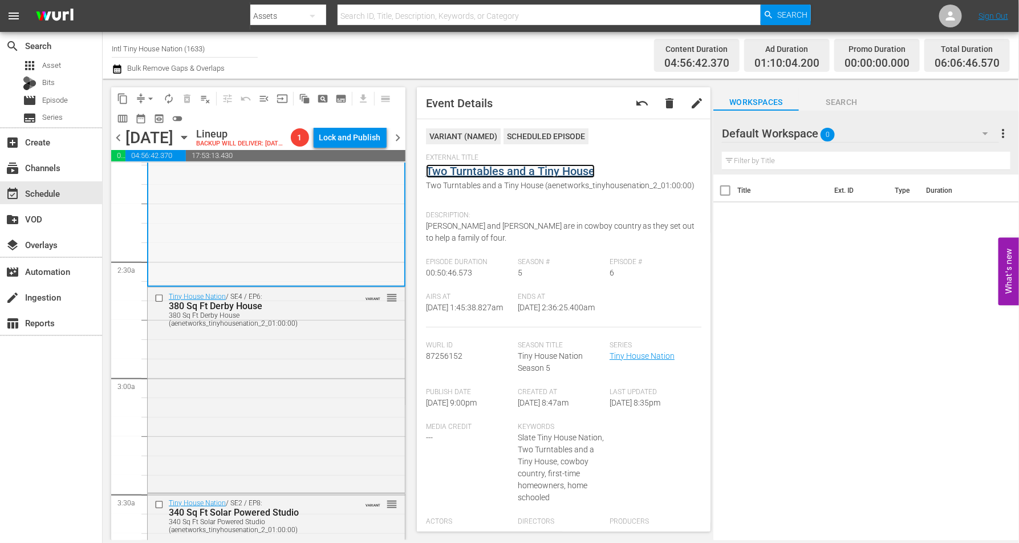
scroll to position [499, 0]
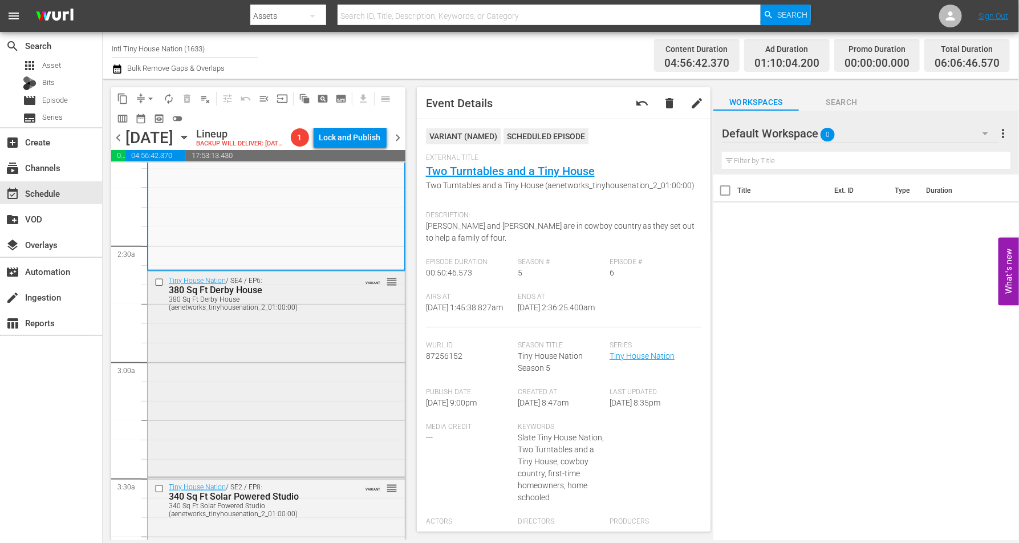
click at [301, 386] on div "Tiny House Nation / SE4 / EP6: 380 Sq Ft Derby House 380 Sq Ft Derby House (aen…" at bounding box center [276, 373] width 257 height 203
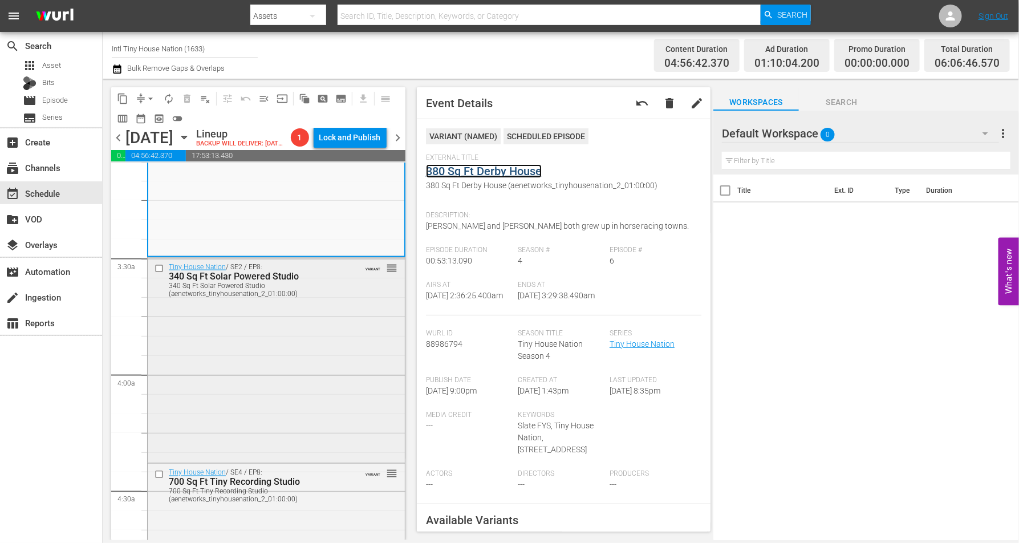
scroll to position [784, 0]
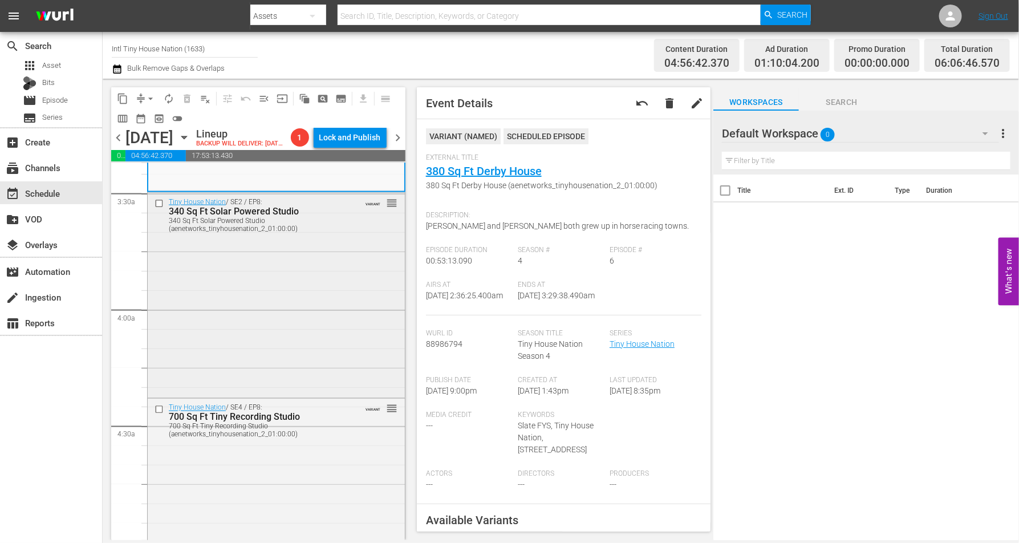
click at [311, 315] on div "Tiny House Nation / SE2 / EP8: 340 Sq Ft Solar Powered Studio 340 Sq Ft Solar P…" at bounding box center [276, 294] width 257 height 203
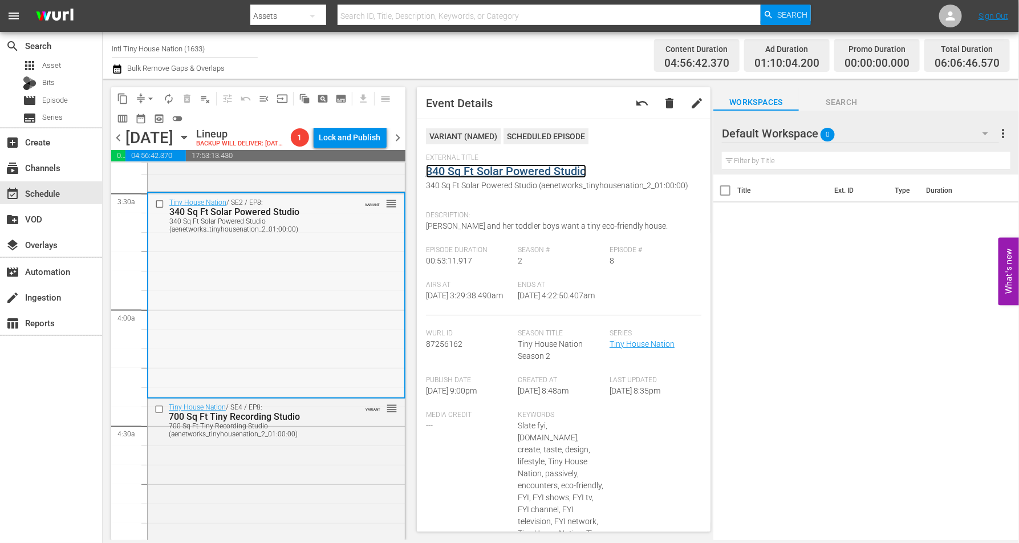
scroll to position [927, 0]
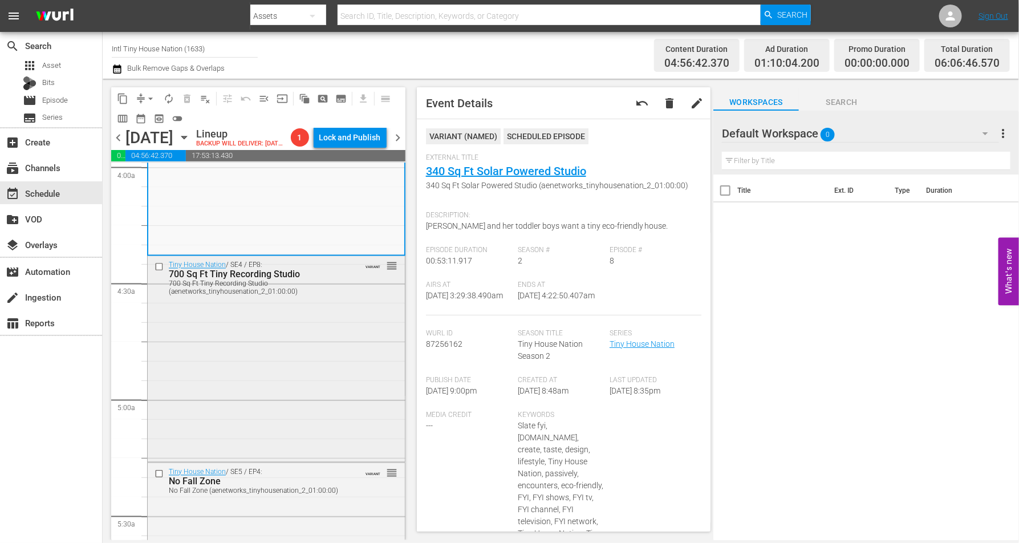
click at [298, 354] on div "Tiny House Nation / SE4 / EP8: 700 Sq Ft Tiny Recording Studio 700 Sq Ft Tiny R…" at bounding box center [276, 357] width 257 height 203
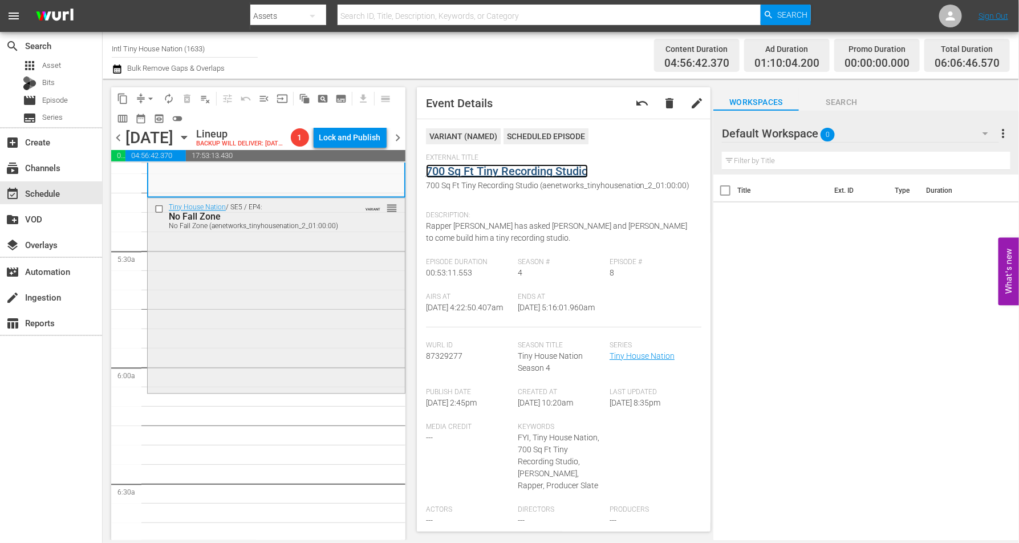
scroll to position [1212, 0]
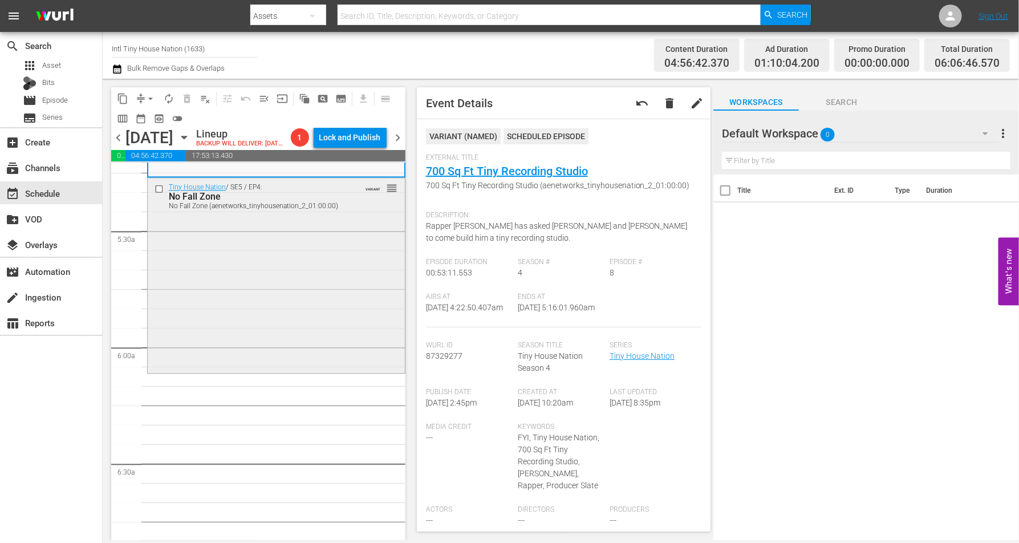
click at [297, 277] on div "Tiny House Nation / SE5 / EP4: No Fall Zone No Fall Zone (aenetworks_tinyhousen…" at bounding box center [276, 274] width 257 height 193
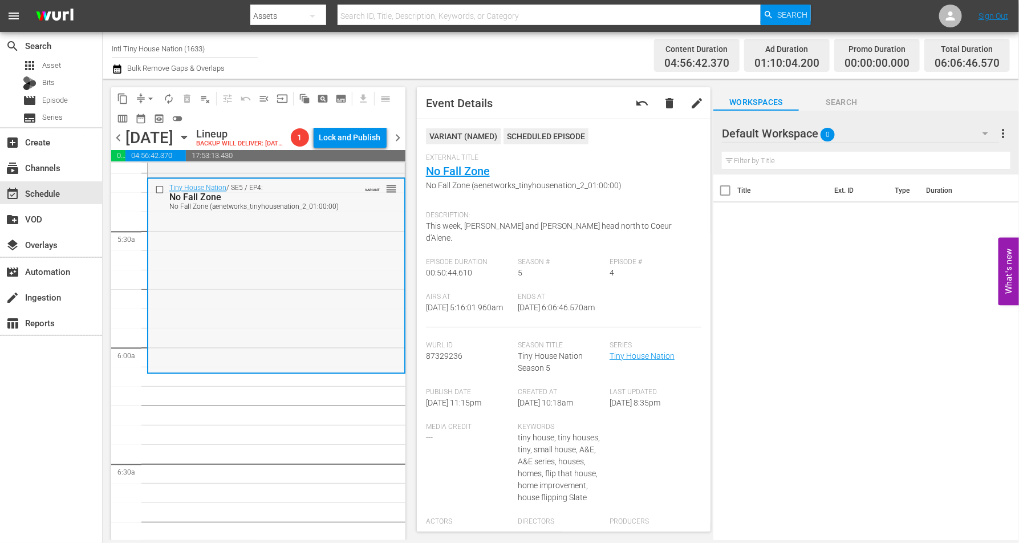
click at [240, 339] on div "Tiny House Nation / SE5 / EP4: No Fall Zone No Fall Zone (aenetworks_tinyhousen…" at bounding box center [276, 275] width 256 height 193
click at [146, 95] on span "arrow_drop_down" at bounding box center [150, 98] width 11 height 11
click at [152, 120] on li "Align to Midnight" at bounding box center [151, 121] width 120 height 19
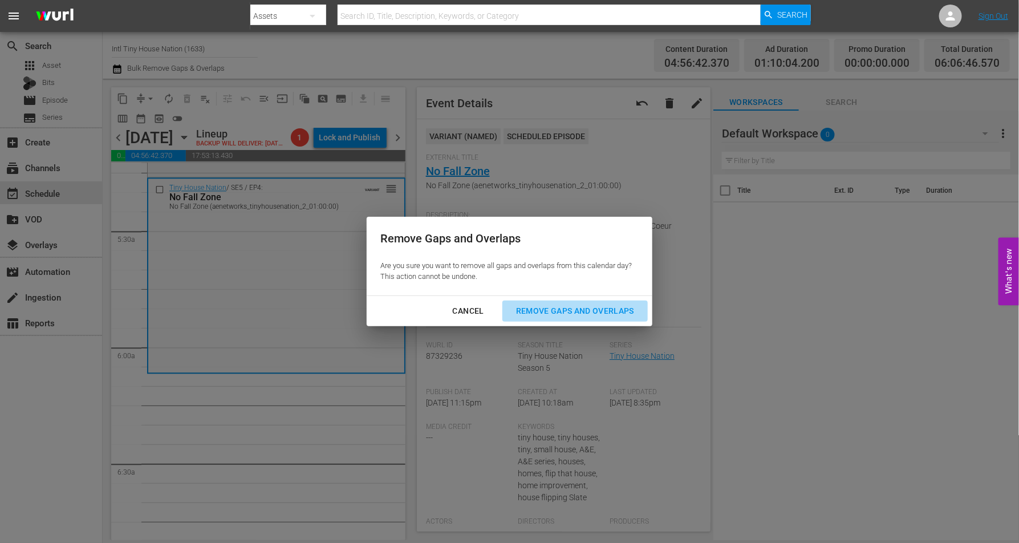
click at [599, 313] on div "Remove Gaps and Overlaps" at bounding box center [575, 311] width 136 height 14
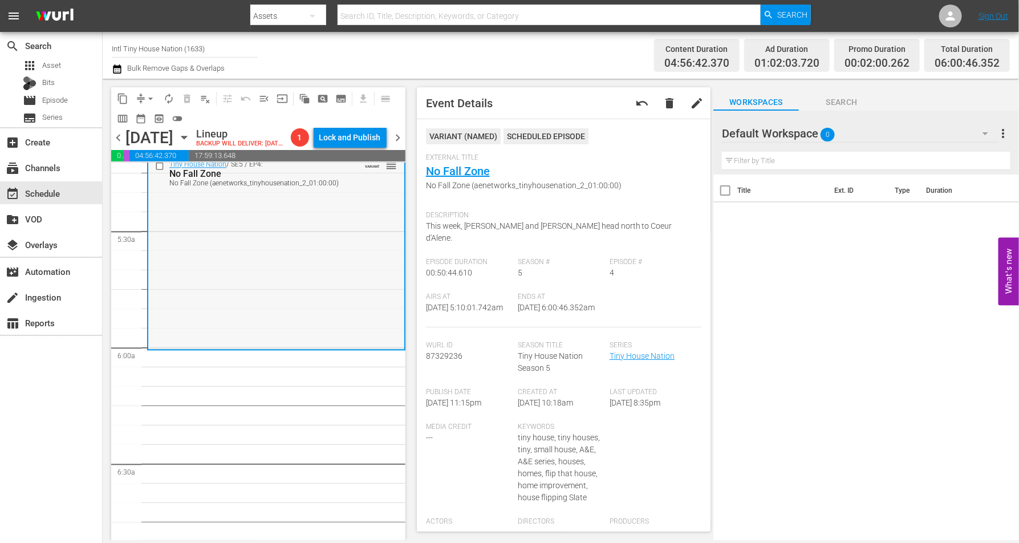
click at [209, 268] on div "Tiny House Nation / SE5 / EP4: No Fall Zone No Fall Zone (aenetworks_tinyhousen…" at bounding box center [276, 251] width 256 height 193
click at [150, 99] on span "arrow_drop_down" at bounding box center [150, 98] width 11 height 11
click at [145, 117] on li "Align to Midnight" at bounding box center [151, 121] width 120 height 19
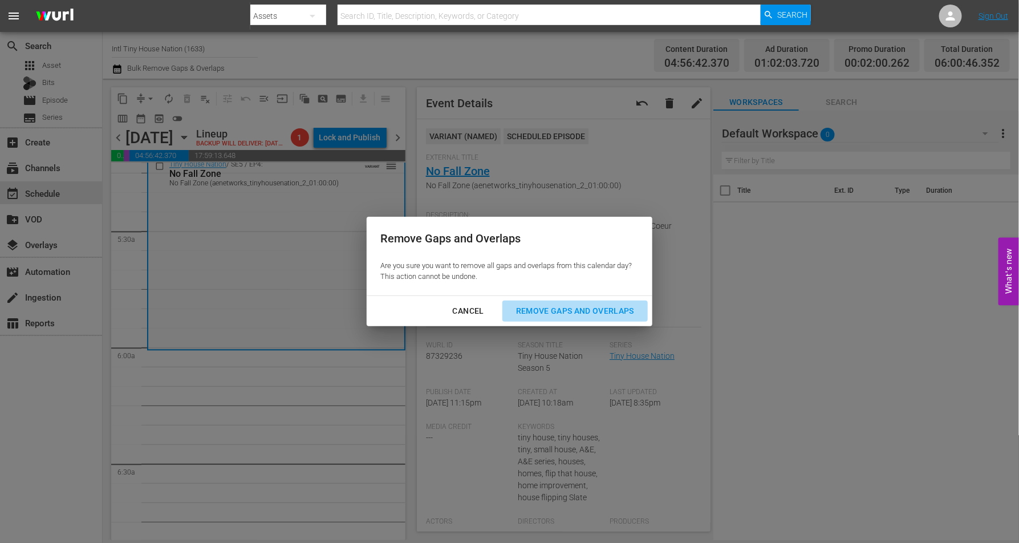
click at [569, 308] on div "Remove Gaps and Overlaps" at bounding box center [575, 311] width 136 height 14
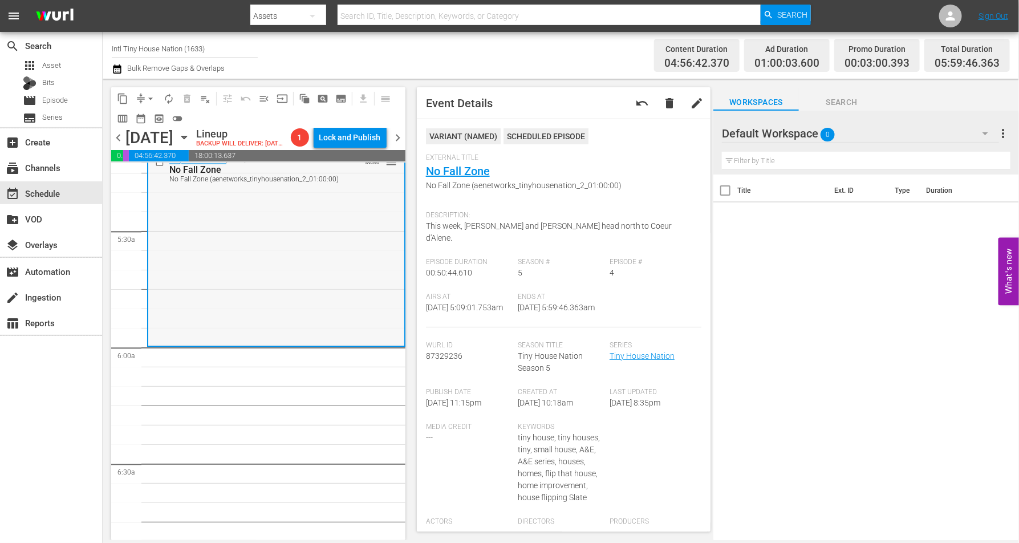
click at [221, 274] on div "Tiny House Nation / SE5 / EP4: No Fall Zone No Fall Zone (aenetworks_tinyhousen…" at bounding box center [276, 247] width 256 height 193
click at [148, 96] on span "arrow_drop_down" at bounding box center [150, 98] width 11 height 11
click at [154, 115] on li "Align to Midnight" at bounding box center [151, 121] width 120 height 19
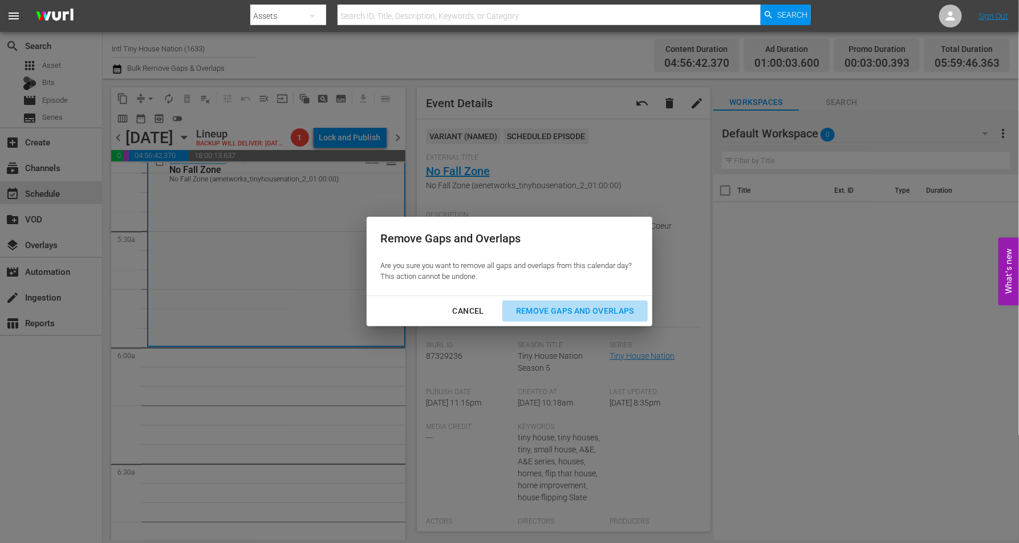
click at [594, 310] on div "Remove Gaps and Overlaps" at bounding box center [575, 311] width 136 height 14
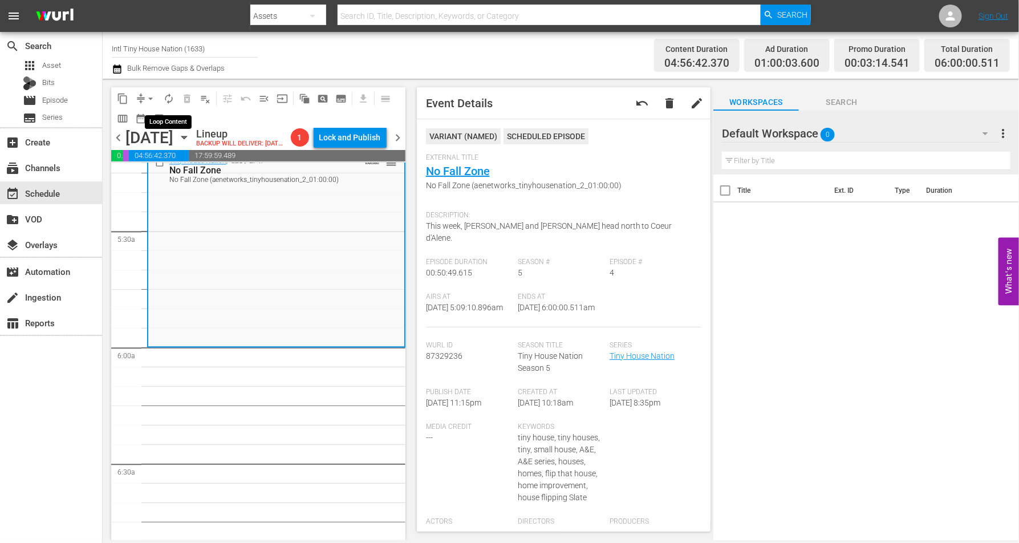
click at [169, 97] on span "autorenew_outlined" at bounding box center [168, 98] width 11 height 11
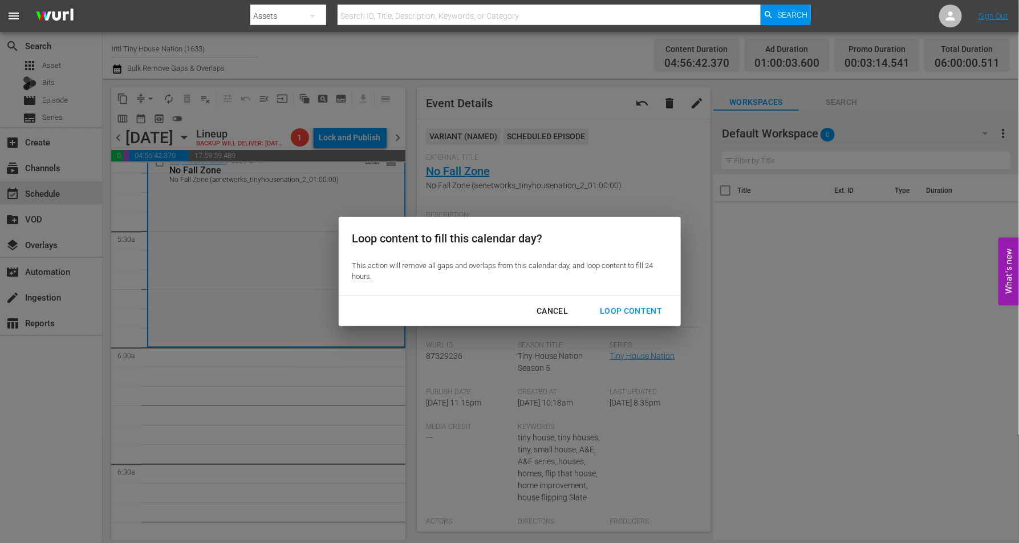
click at [627, 305] on div "Loop Content" at bounding box center [631, 311] width 80 height 14
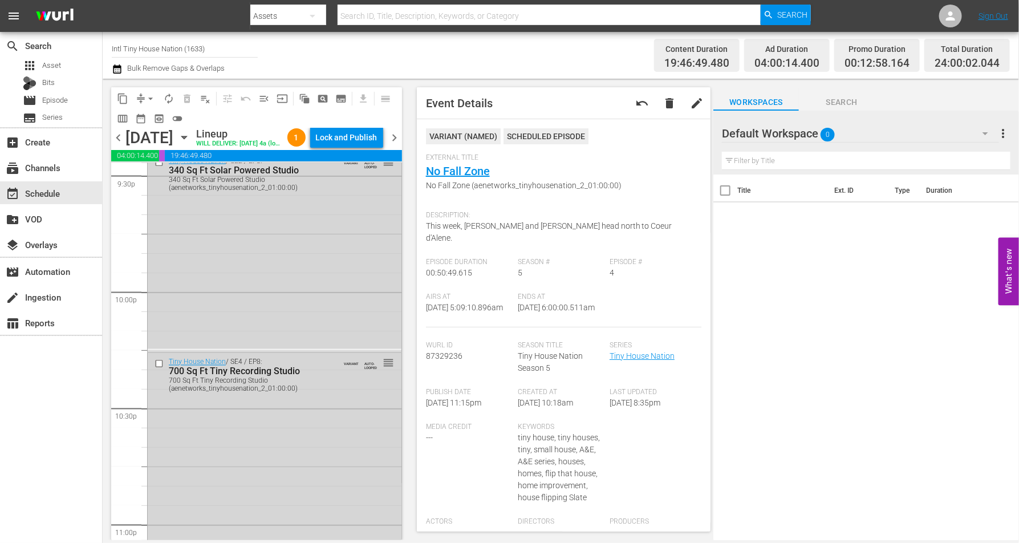
scroll to position [5227, 0]
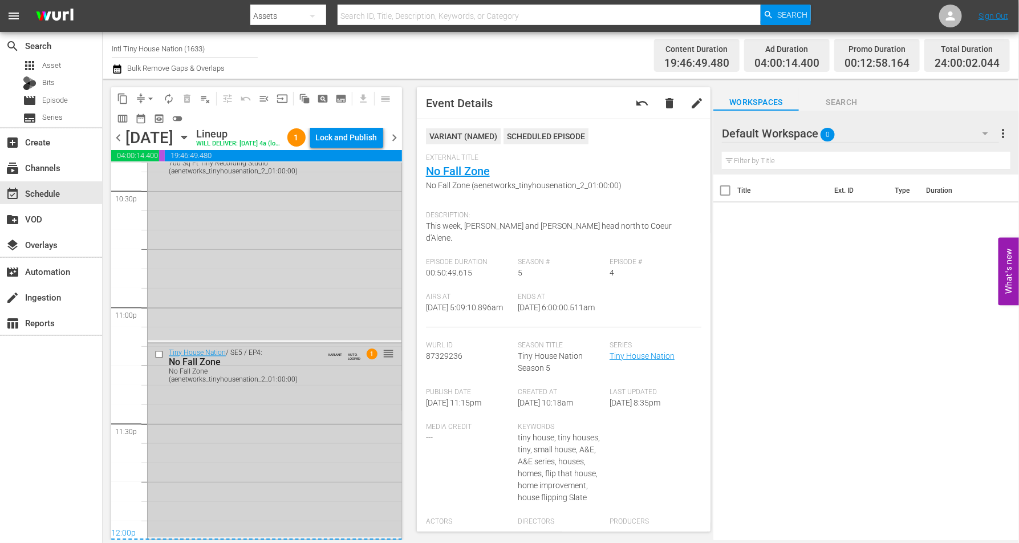
click at [224, 415] on div "Tiny House Nation / SE5 / EP4: No Fall Zone No Fall Zone (aenetworks_tinyhousen…" at bounding box center [275, 441] width 254 height 194
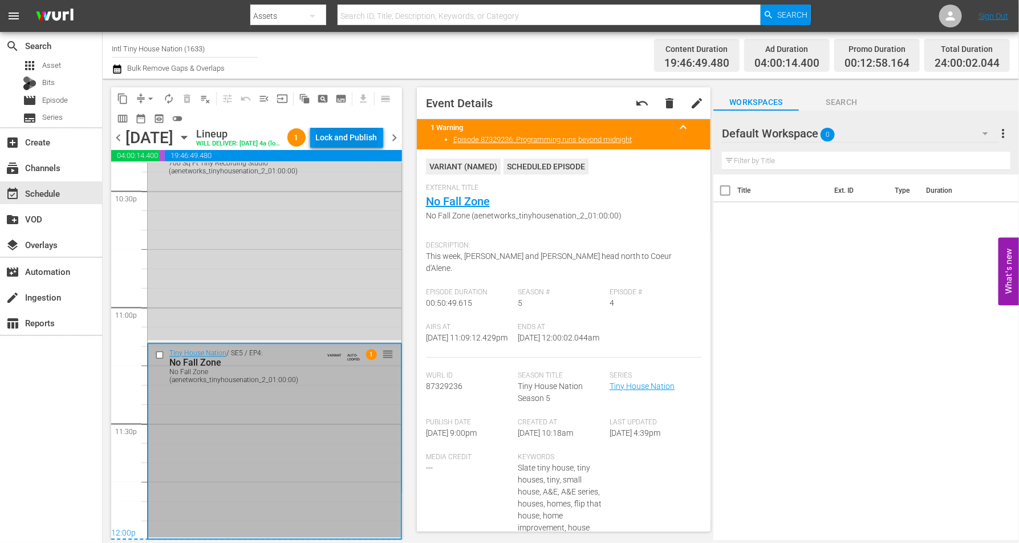
click at [362, 137] on div "Lock and Publish" at bounding box center [347, 137] width 62 height 21
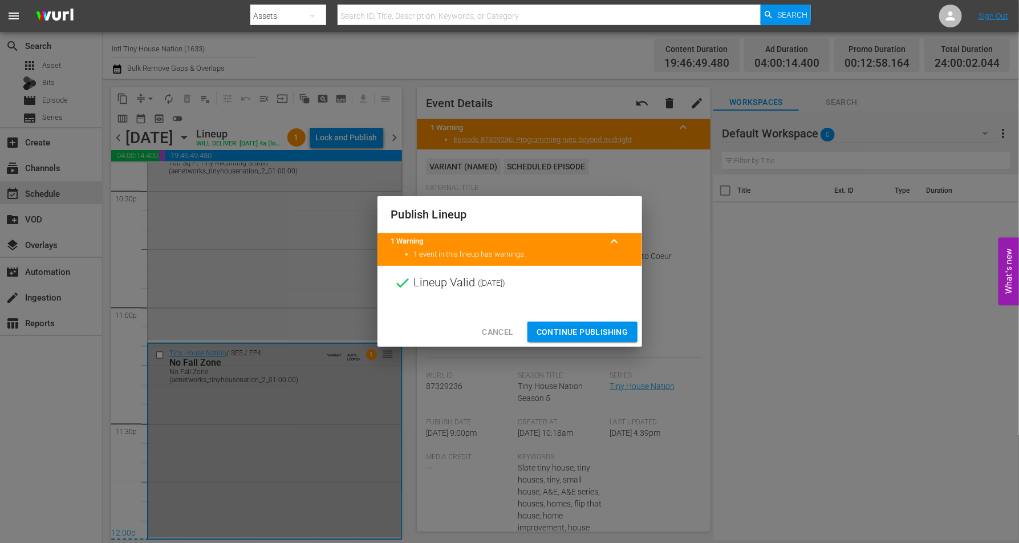
click at [573, 331] on span "Continue Publishing" at bounding box center [583, 332] width 92 height 14
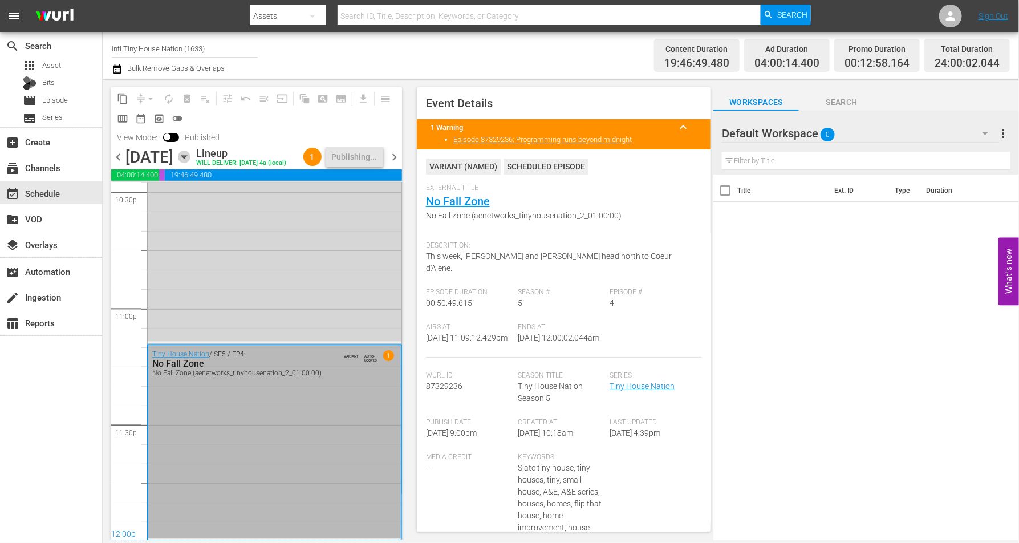
click at [191, 163] on icon "button" at bounding box center [184, 157] width 13 height 13
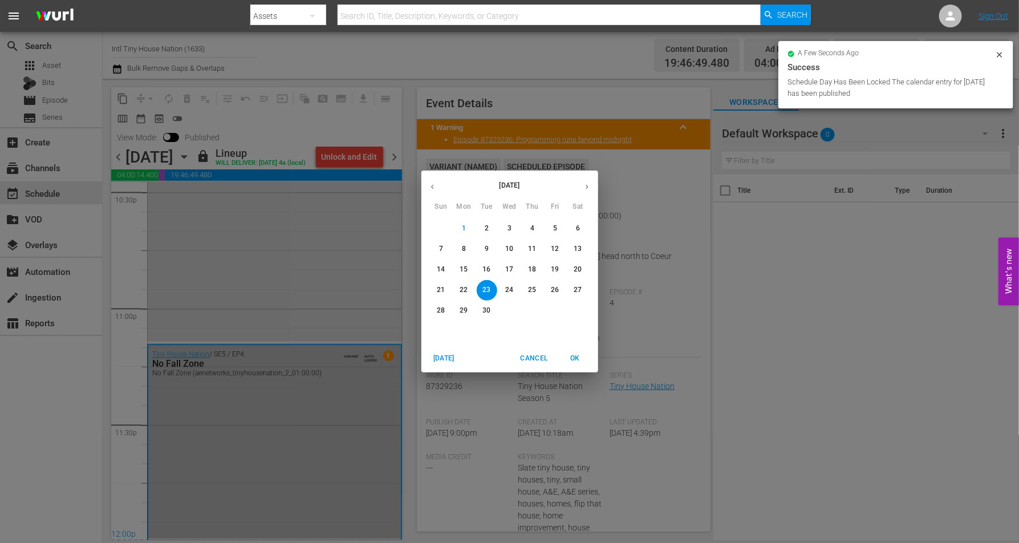
click at [508, 288] on p "24" at bounding box center [509, 290] width 8 height 10
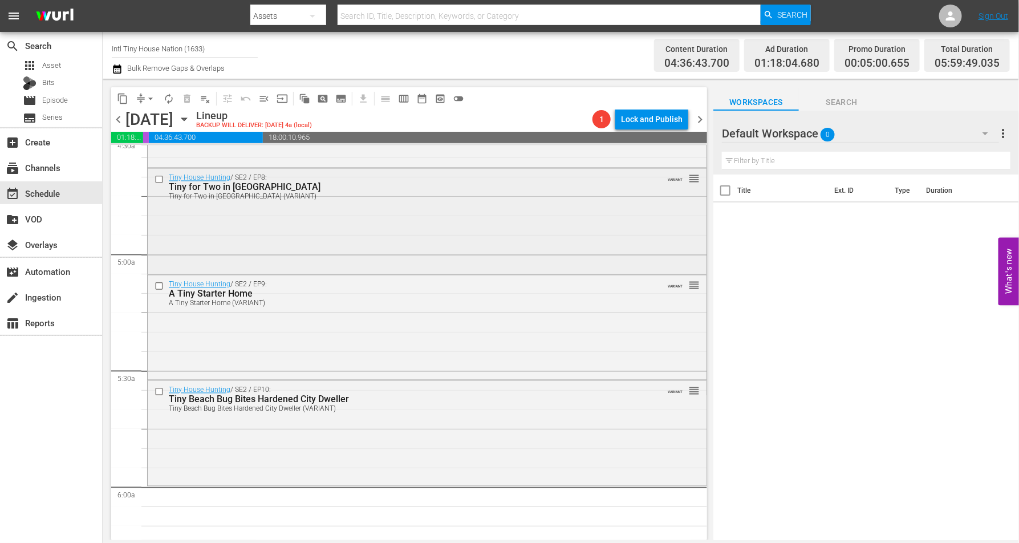
scroll to position [1055, 0]
click at [308, 415] on div "Tiny House Hunting / SE2 / EP10: Tiny Beach Bug Bites Hardened City Dweller Tin…" at bounding box center [427, 432] width 559 height 103
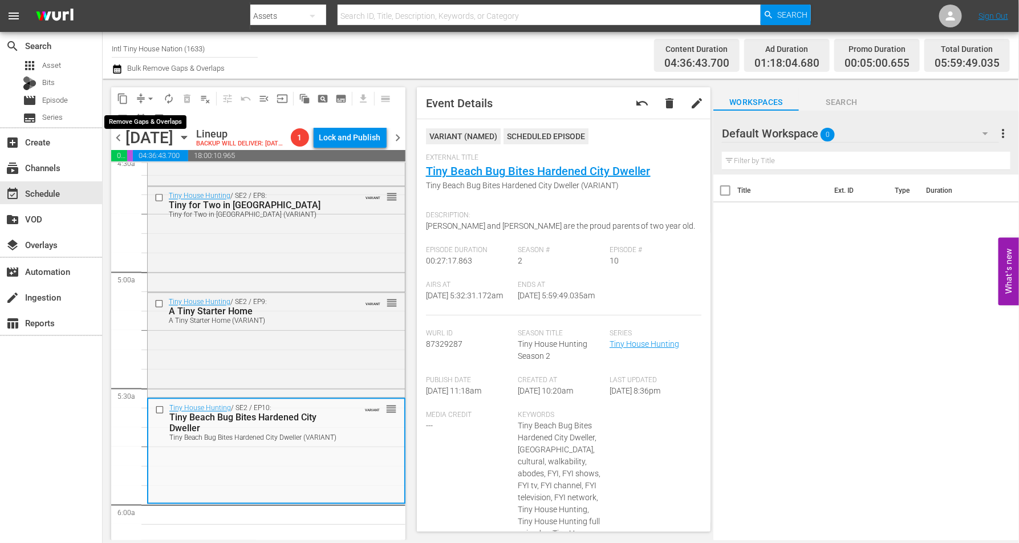
click at [140, 91] on span "compress arrow_drop_down" at bounding box center [146, 99] width 28 height 18
click at [149, 98] on span "arrow_drop_down" at bounding box center [150, 98] width 11 height 11
click at [145, 119] on li "Align to Midnight" at bounding box center [151, 121] width 120 height 19
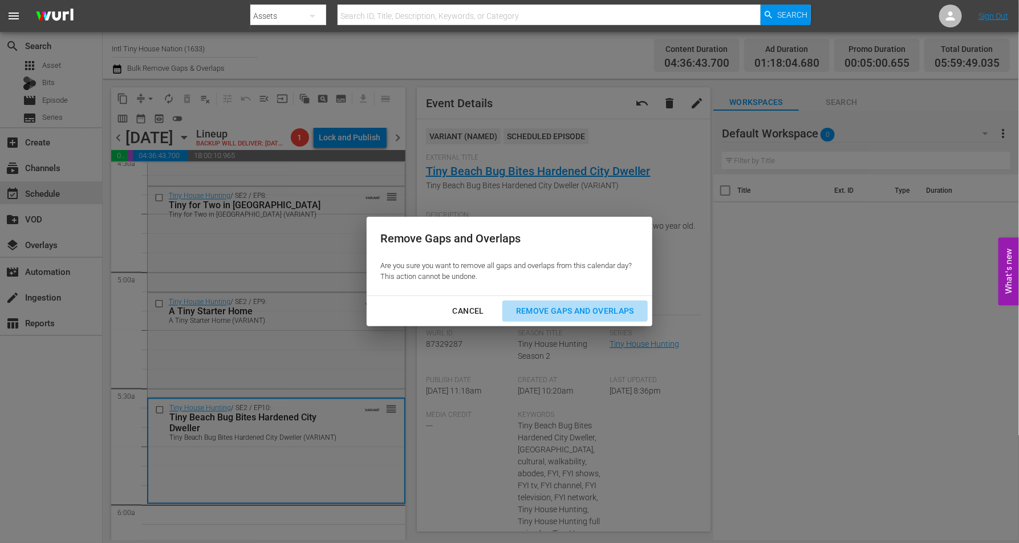
drag, startPoint x: 554, startPoint y: 307, endPoint x: 507, endPoint y: 283, distance: 53.6
click at [554, 308] on div "Remove Gaps and Overlaps" at bounding box center [575, 311] width 136 height 14
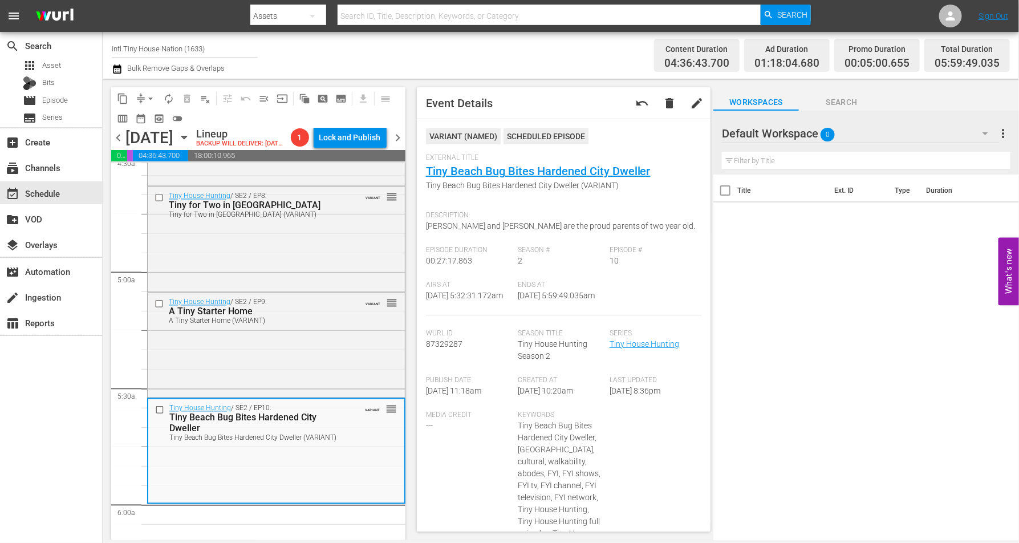
scroll to position [0, 0]
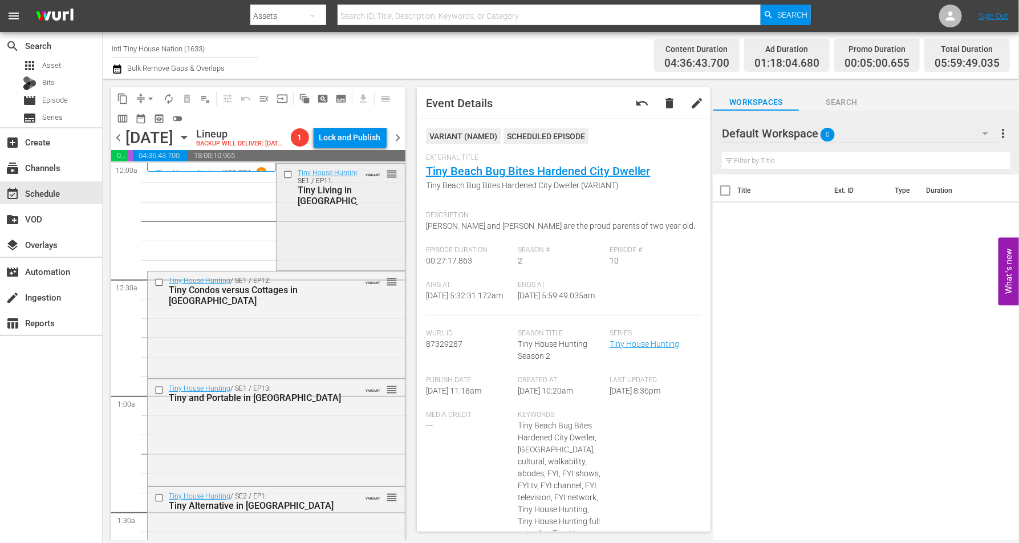
click at [303, 250] on div "Tiny House Hunting / SE1 / EP11: Tiny Living in Nashville VARIANT reorder" at bounding box center [341, 216] width 128 height 104
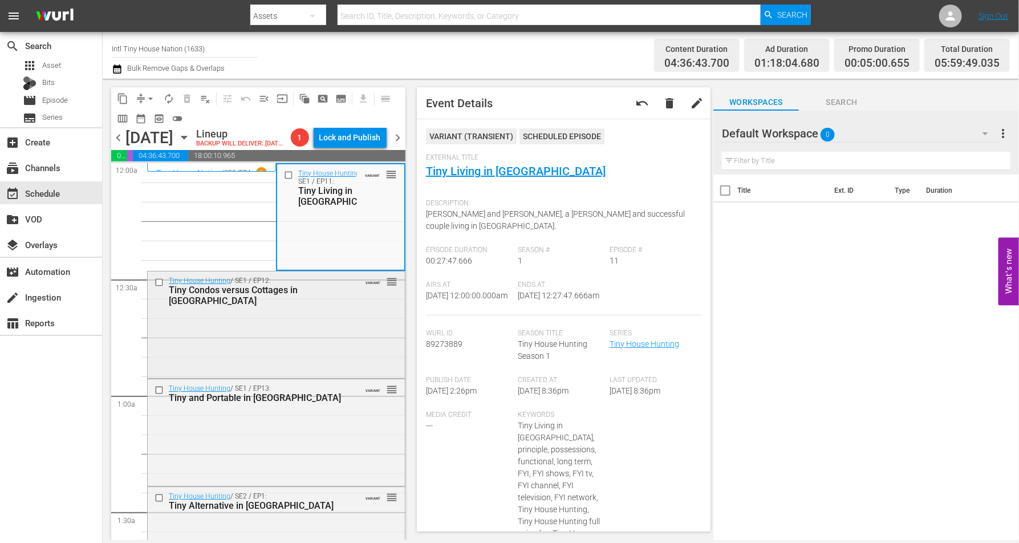
click at [355, 355] on div "Tiny House Hunting / SE1 / EP12: Tiny Condos versus Cottages in San Francisco V…" at bounding box center [276, 324] width 257 height 104
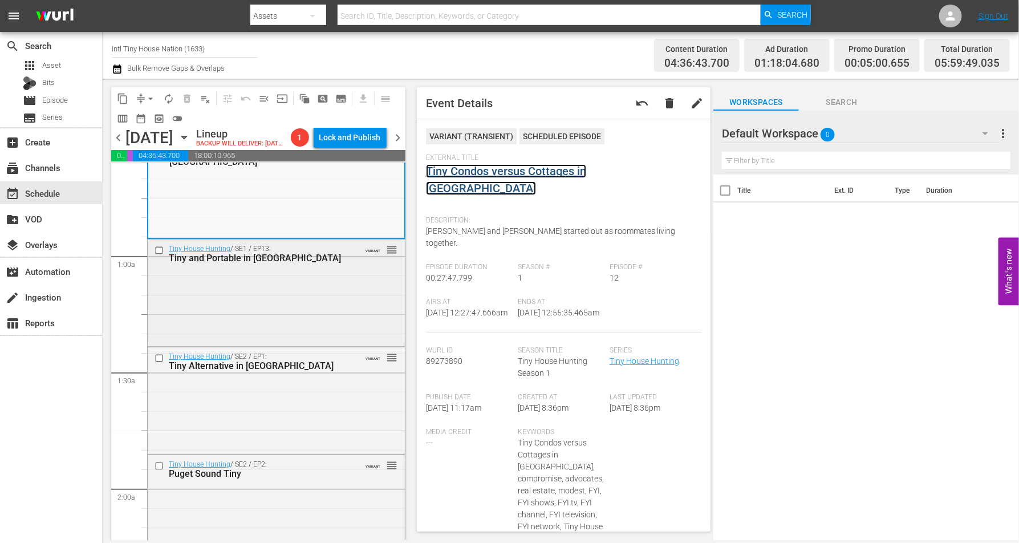
scroll to position [143, 0]
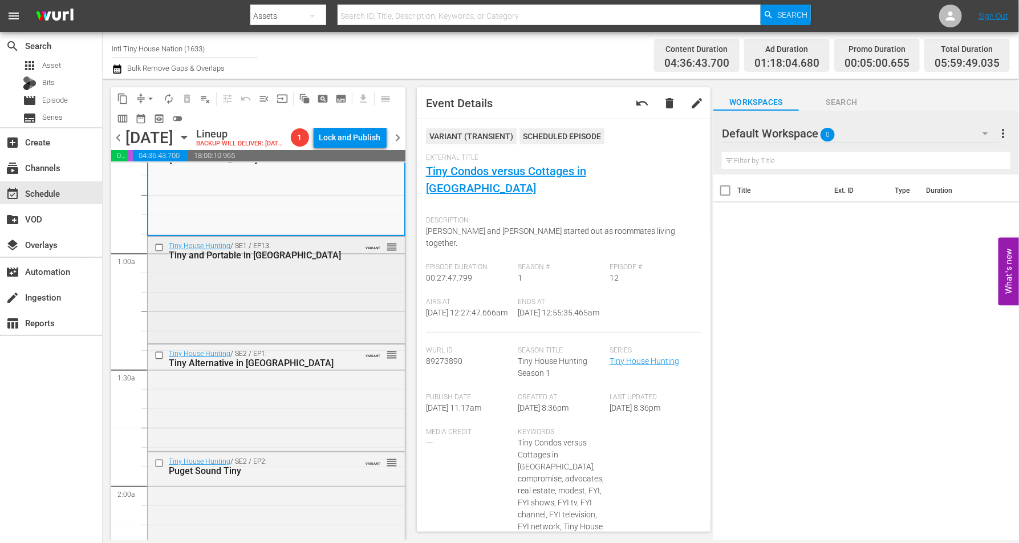
click at [327, 291] on div "Tiny House Hunting / SE1 / EP13: Tiny and Portable in Portland VARIANT reorder" at bounding box center [276, 289] width 257 height 104
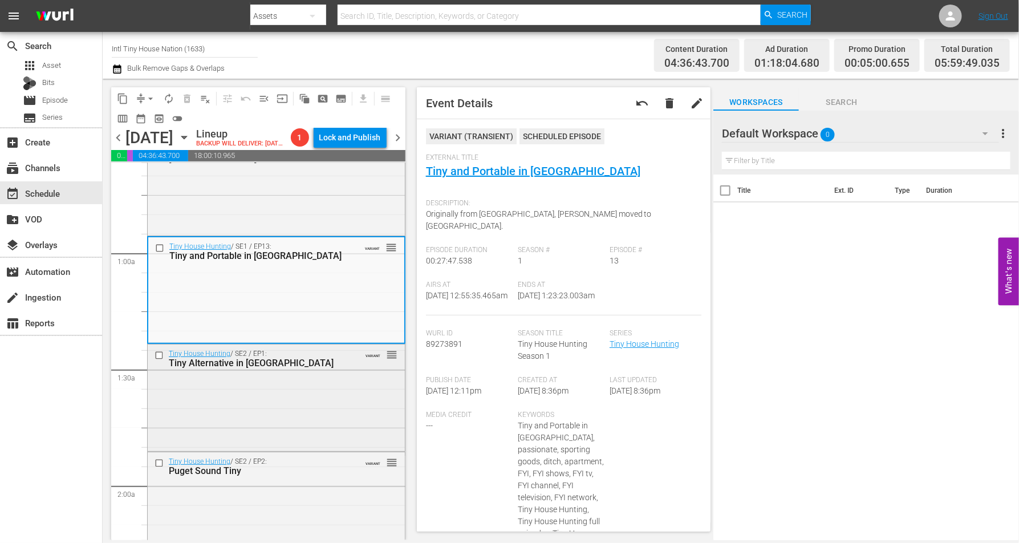
click at [279, 415] on div "Tiny House Hunting / SE2 / EP1: Tiny Alternative in Charleston VARIANT reorder" at bounding box center [276, 397] width 257 height 104
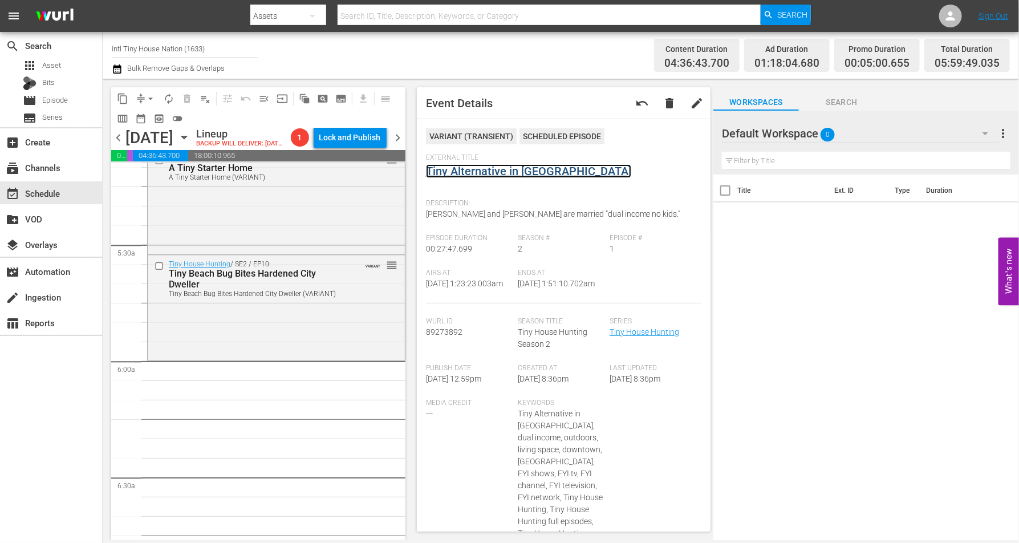
scroll to position [1283, 0]
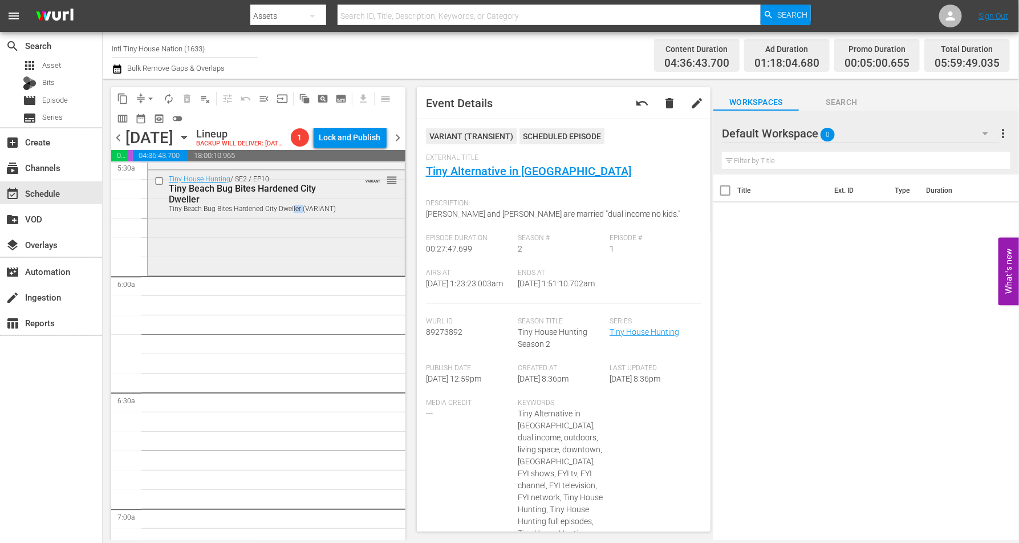
click at [301, 257] on div "Tiny House Hunting / SE2 / EP10: Tiny Beach Bug Bites Hardened City Dweller Tin…" at bounding box center [276, 221] width 257 height 103
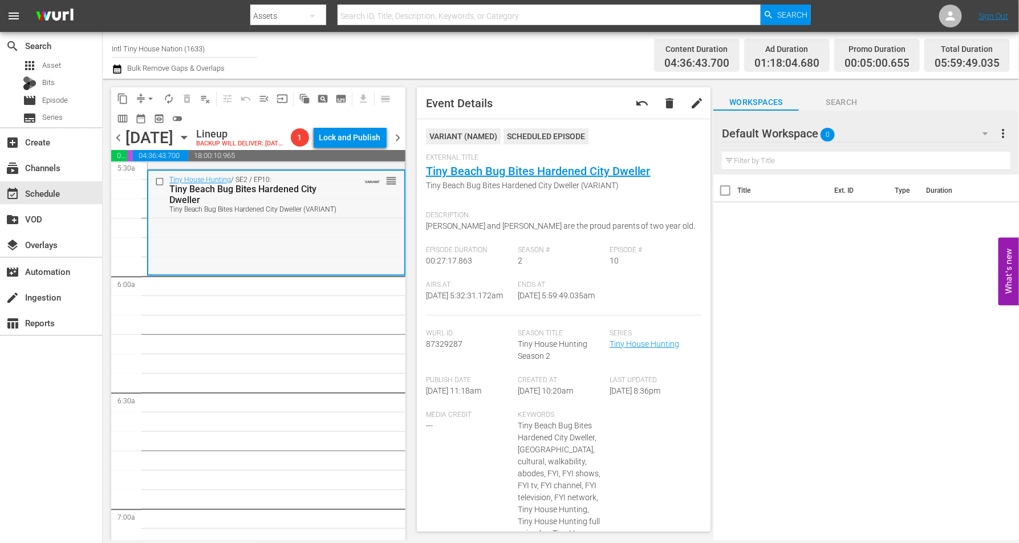
click at [180, 259] on div "Tiny House Hunting / SE2 / EP10: Tiny Beach Bug Bites Hardened City Dweller Tin…" at bounding box center [276, 222] width 256 height 103
click at [152, 95] on span "arrow_drop_down" at bounding box center [150, 98] width 11 height 11
click at [146, 117] on li "Align to Midnight" at bounding box center [151, 121] width 120 height 19
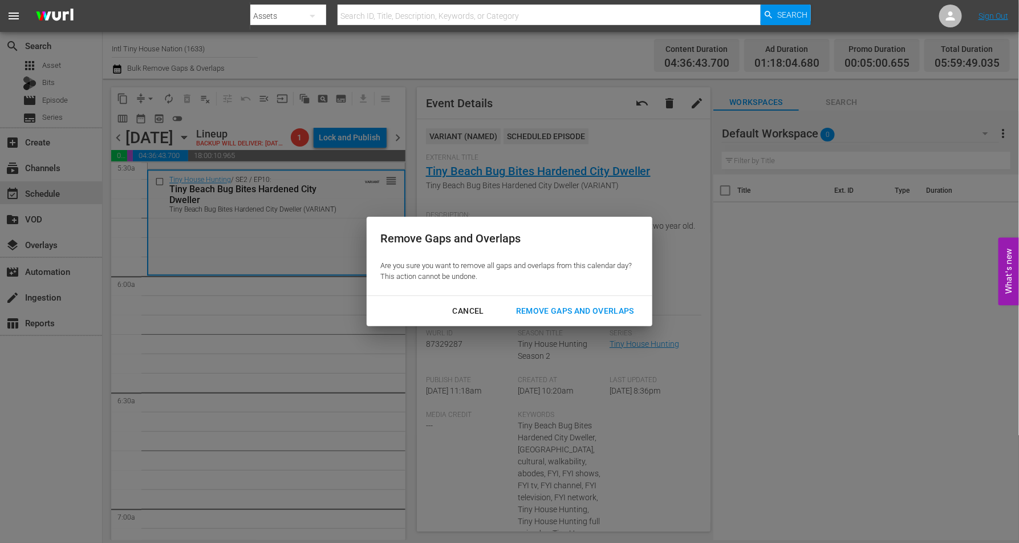
drag, startPoint x: 580, startPoint y: 311, endPoint x: 568, endPoint y: 311, distance: 11.4
click at [578, 311] on div "Remove Gaps and Overlaps" at bounding box center [575, 311] width 136 height 14
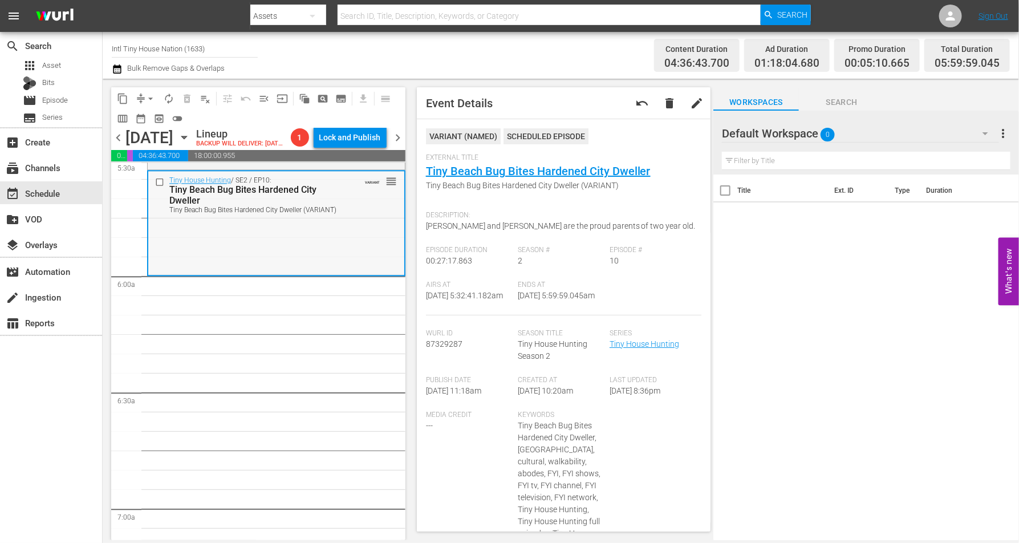
click at [192, 261] on div "Tiny House Hunting / SE2 / EP10: Tiny Beach Bug Bites Hardened City Dweller Tin…" at bounding box center [276, 222] width 256 height 103
click at [147, 93] on span "arrow_drop_down" at bounding box center [150, 98] width 11 height 11
click at [147, 116] on li "Align to Midnight" at bounding box center [151, 121] width 120 height 19
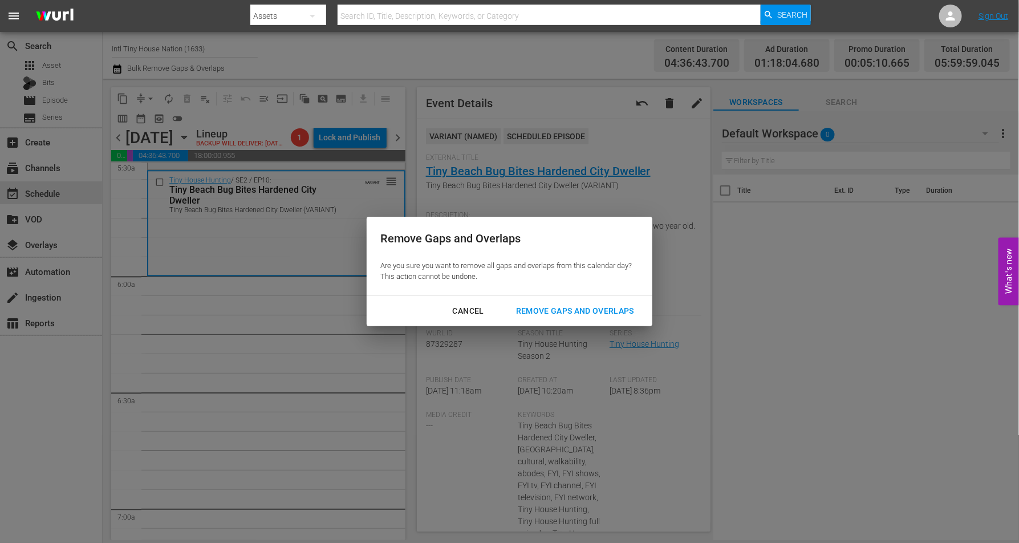
click at [569, 307] on div "Remove Gaps and Overlaps" at bounding box center [575, 311] width 136 height 14
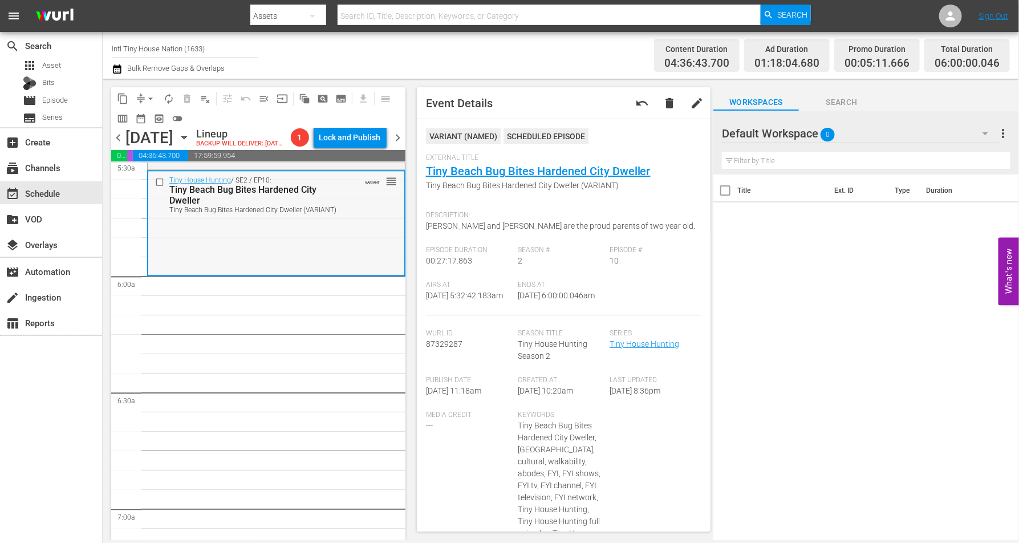
click at [179, 251] on div "Tiny House Hunting / SE2 / EP10: Tiny Beach Bug Bites Hardened City Dweller Tin…" at bounding box center [276, 222] width 256 height 103
click at [167, 98] on span "autorenew_outlined" at bounding box center [168, 98] width 11 height 11
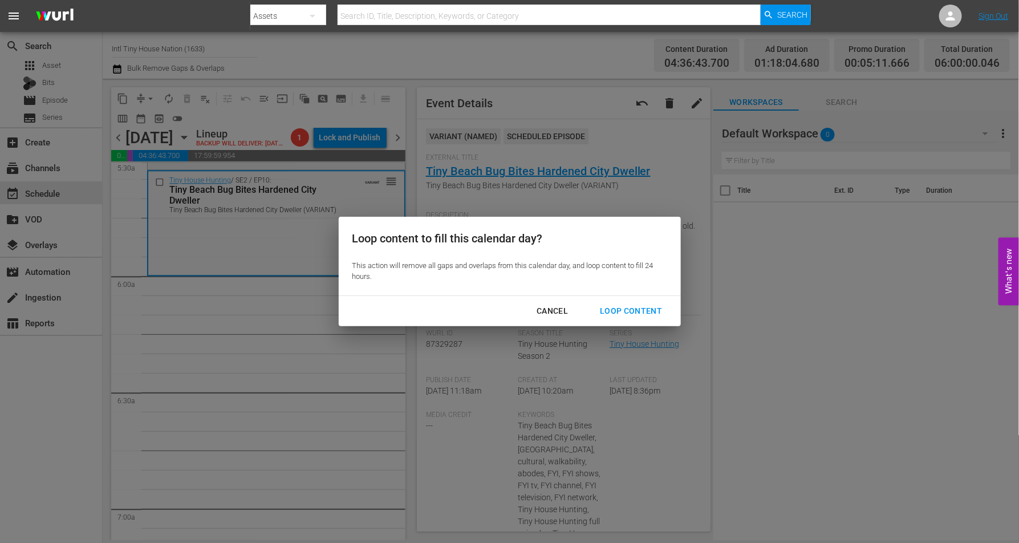
drag, startPoint x: 631, startPoint y: 303, endPoint x: 611, endPoint y: 297, distance: 20.9
click at [629, 304] on button "Loop Content" at bounding box center [631, 311] width 90 height 21
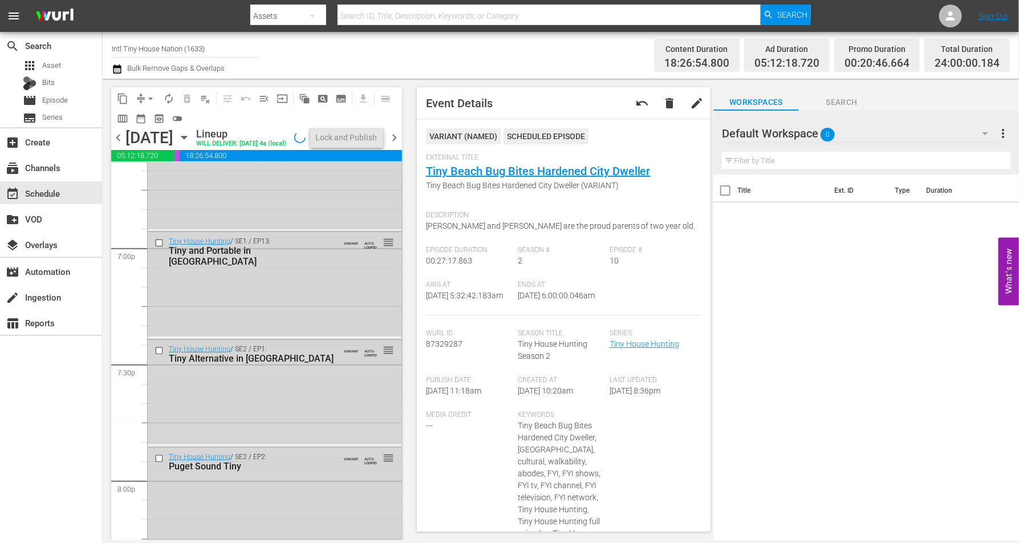
scroll to position [5227, 0]
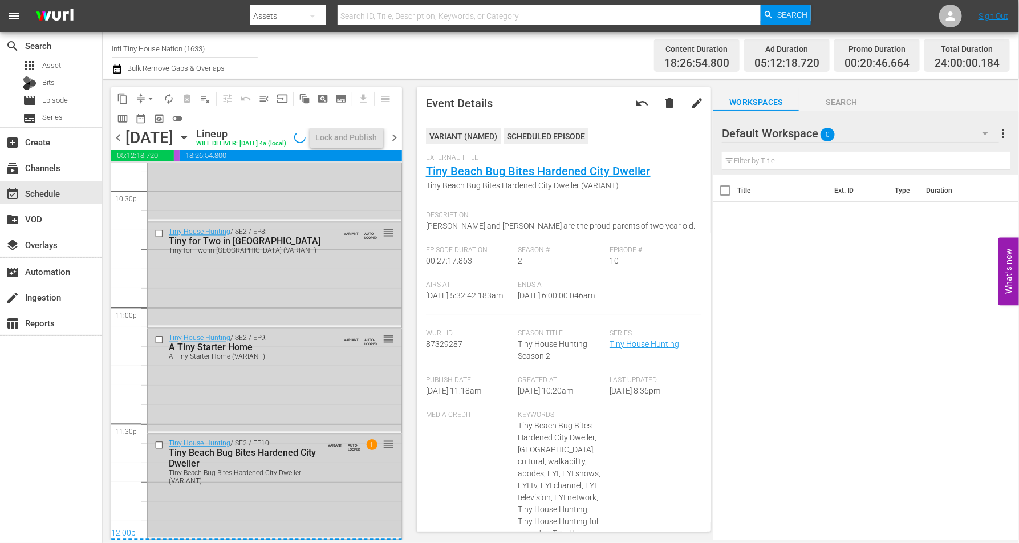
click at [333, 415] on div "Tiny House Hunting / SE2 / EP10: Tiny Beach Bug Bites Hardened City Dweller Tin…" at bounding box center [275, 462] width 254 height 55
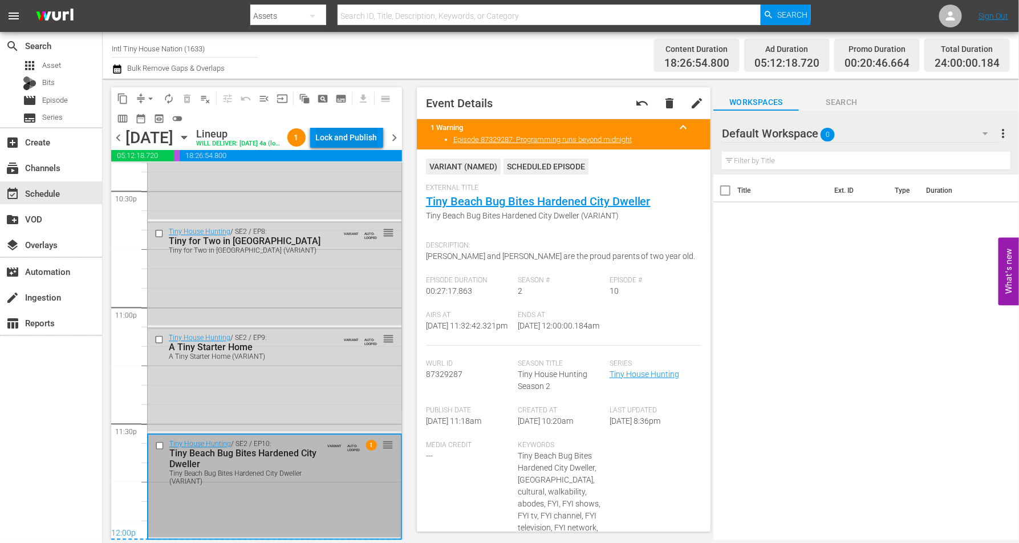
click at [346, 134] on div "Lock and Publish" at bounding box center [347, 137] width 62 height 21
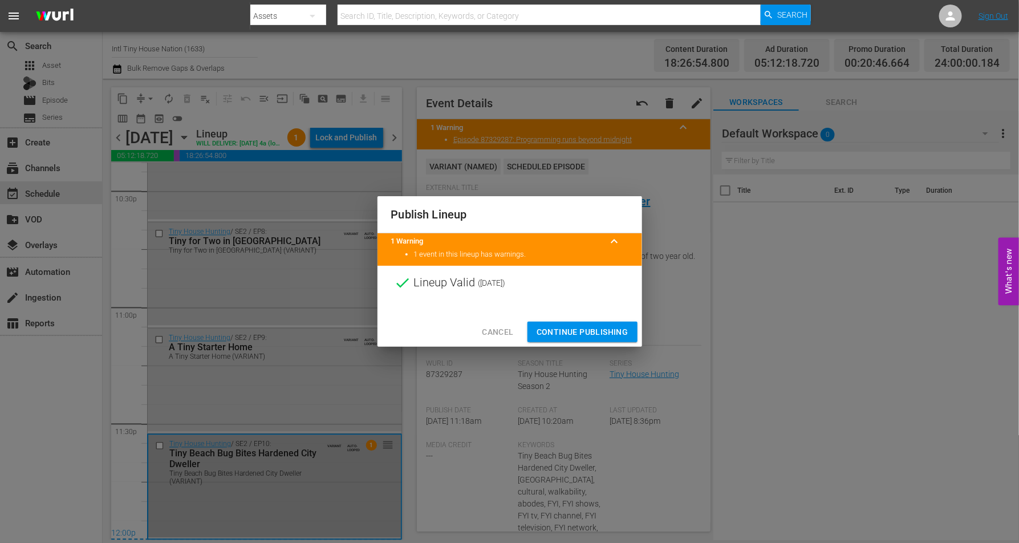
click at [565, 342] on button "Continue Publishing" at bounding box center [583, 332] width 110 height 21
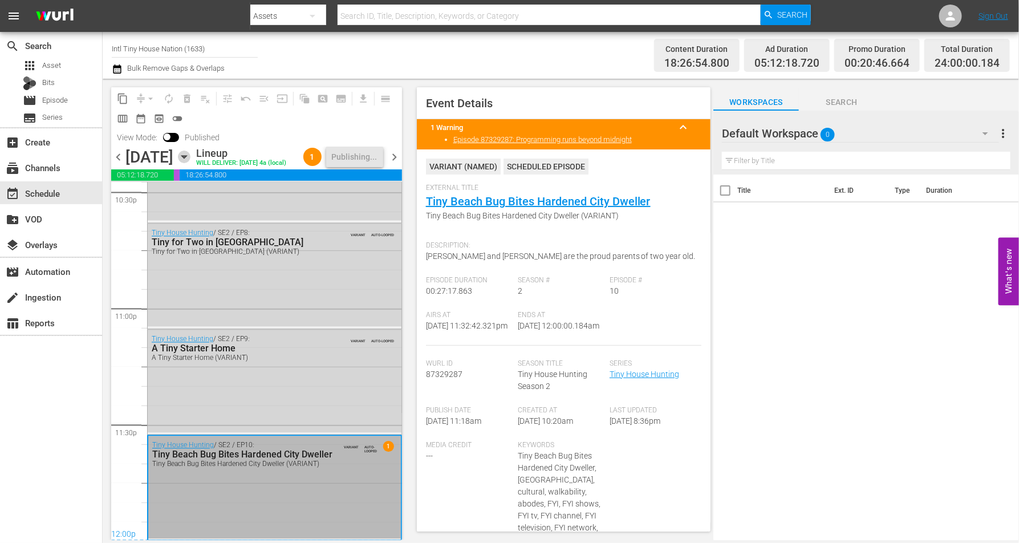
click at [191, 163] on icon "button" at bounding box center [184, 157] width 13 height 13
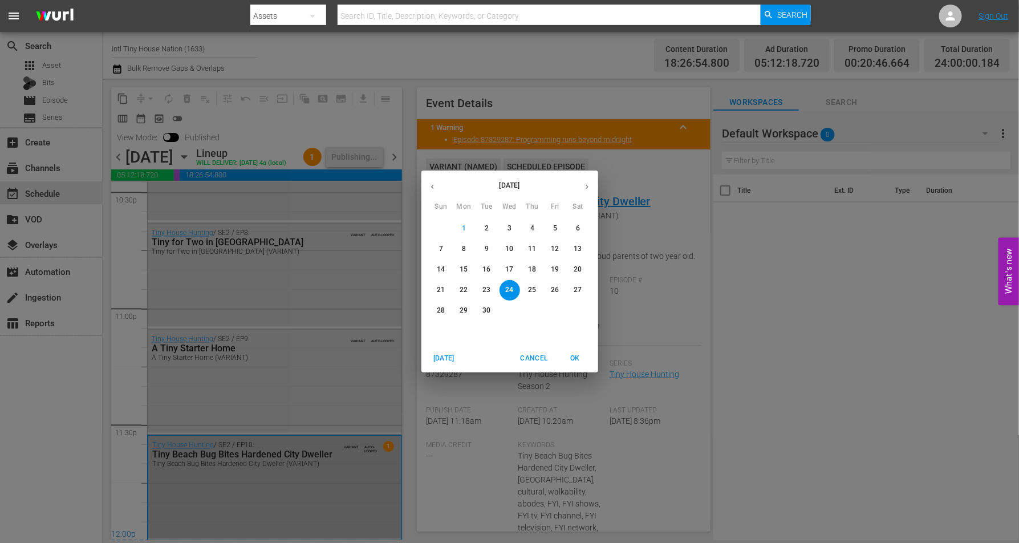
click at [534, 286] on p "25" at bounding box center [532, 290] width 8 height 10
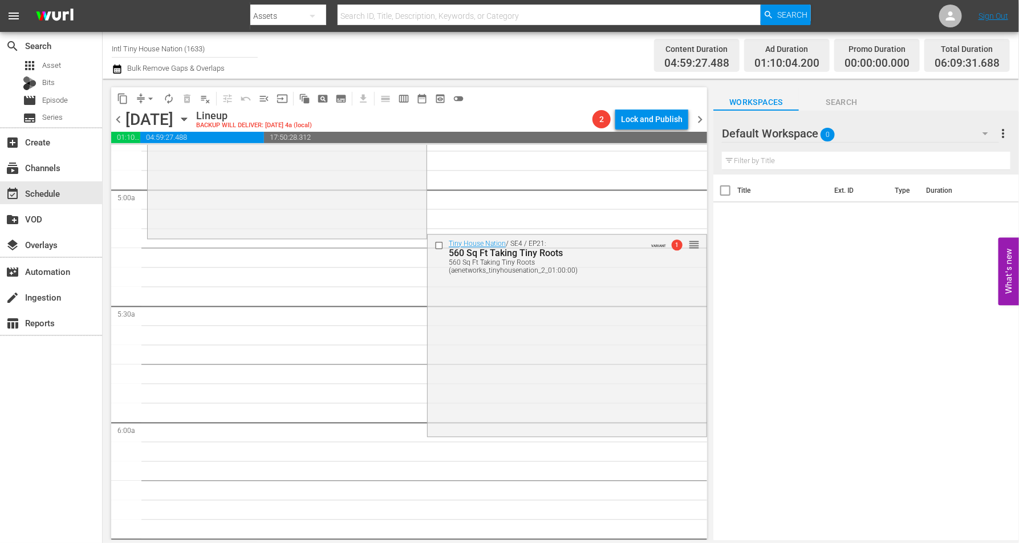
scroll to position [1050, 0]
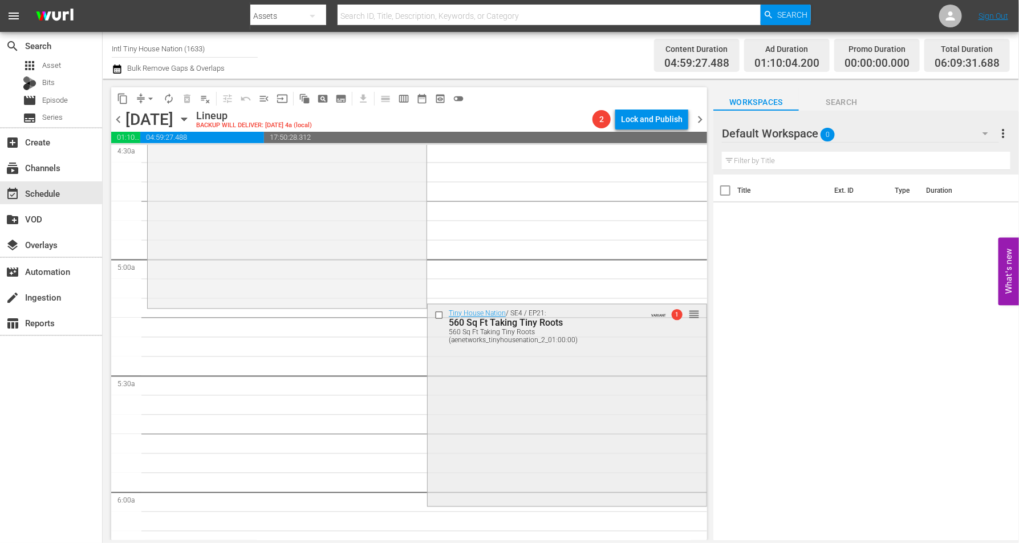
click at [503, 415] on div "Tiny House Nation / SE4 / EP21: 560 Sq Ft Taking Tiny Roots 560 Sq Ft Taking Ti…" at bounding box center [567, 405] width 279 height 200
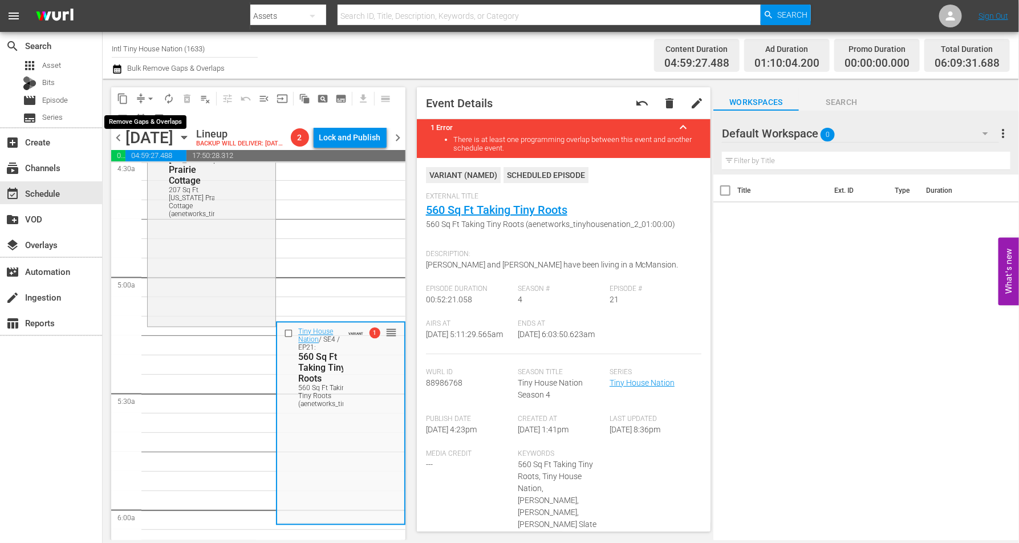
click at [150, 96] on span "arrow_drop_down" at bounding box center [150, 98] width 11 height 11
click at [147, 116] on li "Align to Midnight" at bounding box center [151, 121] width 120 height 19
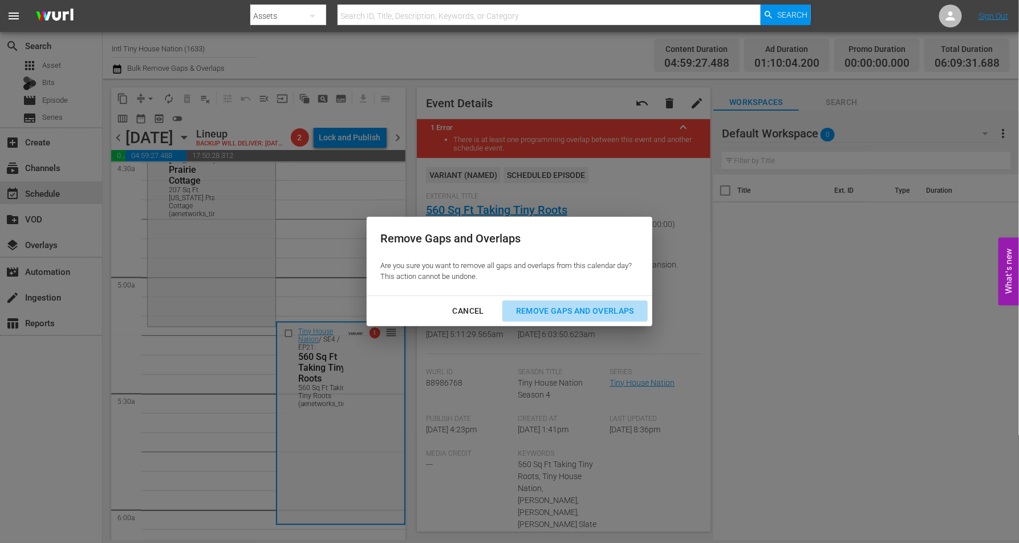
click at [561, 310] on div "Remove Gaps and Overlaps" at bounding box center [575, 311] width 136 height 14
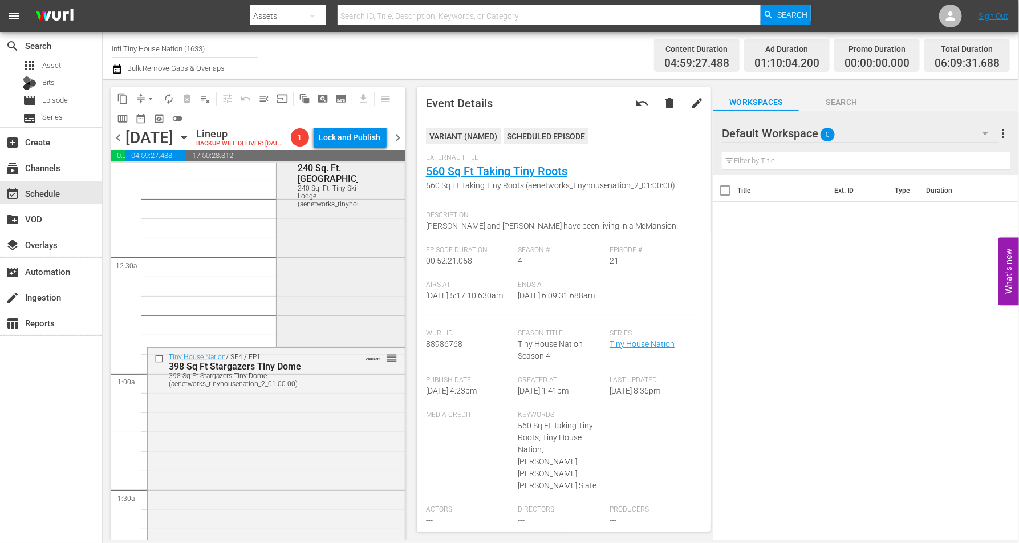
scroll to position [0, 0]
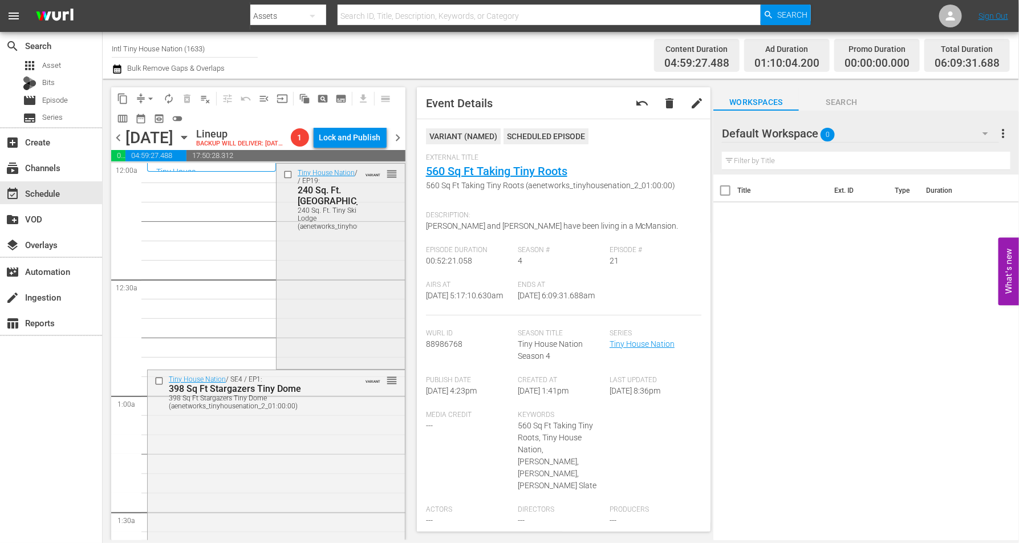
click at [320, 280] on div "Tiny House Nation / SE3 / EP19: 240 Sq. Ft. Tiny Ski Lodge 240 Sq. Ft. Tiny Ski…" at bounding box center [341, 265] width 128 height 203
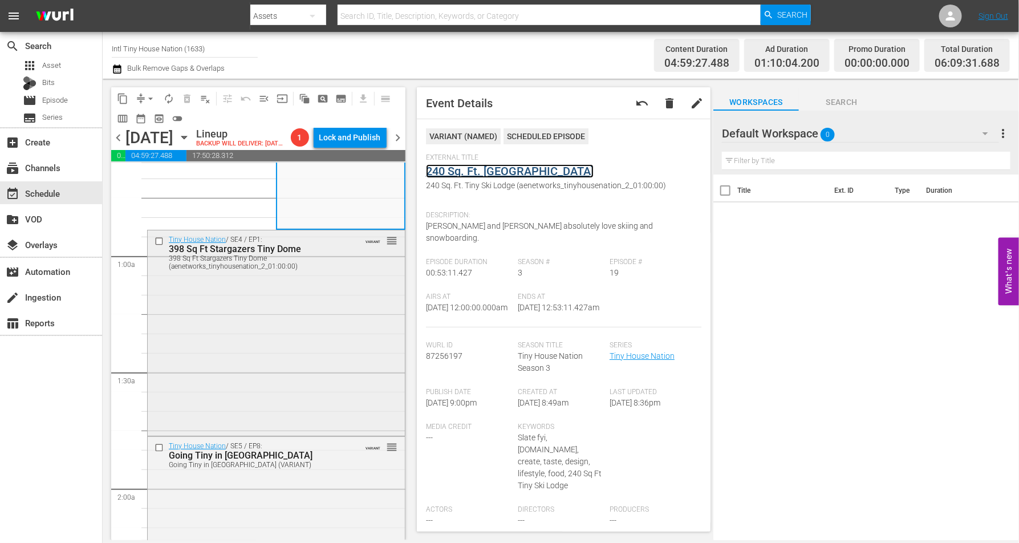
scroll to position [143, 0]
click at [303, 333] on div "Tiny House Nation / SE4 / EP1: 398 Sq Ft Stargazers Tiny Dome 398 Sq Ft Stargaz…" at bounding box center [276, 329] width 257 height 203
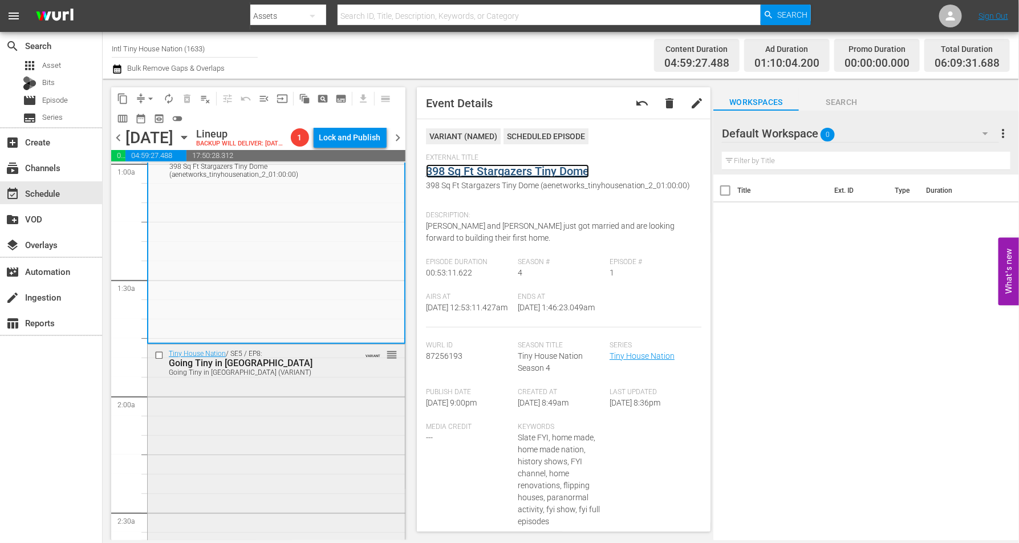
scroll to position [356, 0]
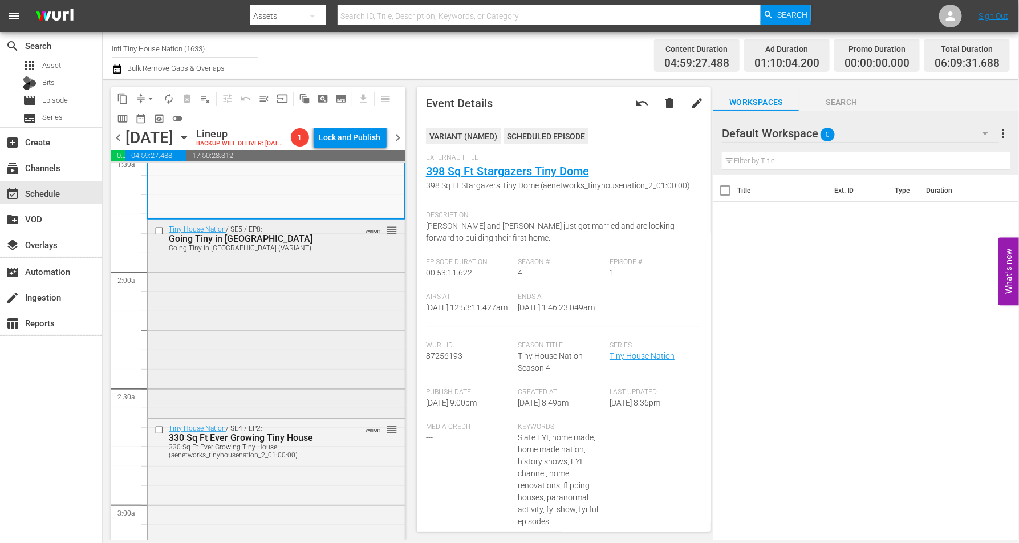
click at [269, 315] on div "Tiny House Nation / SE5 / EP8: Going Tiny in Music City Going Tiny in Music Cit…" at bounding box center [276, 318] width 257 height 196
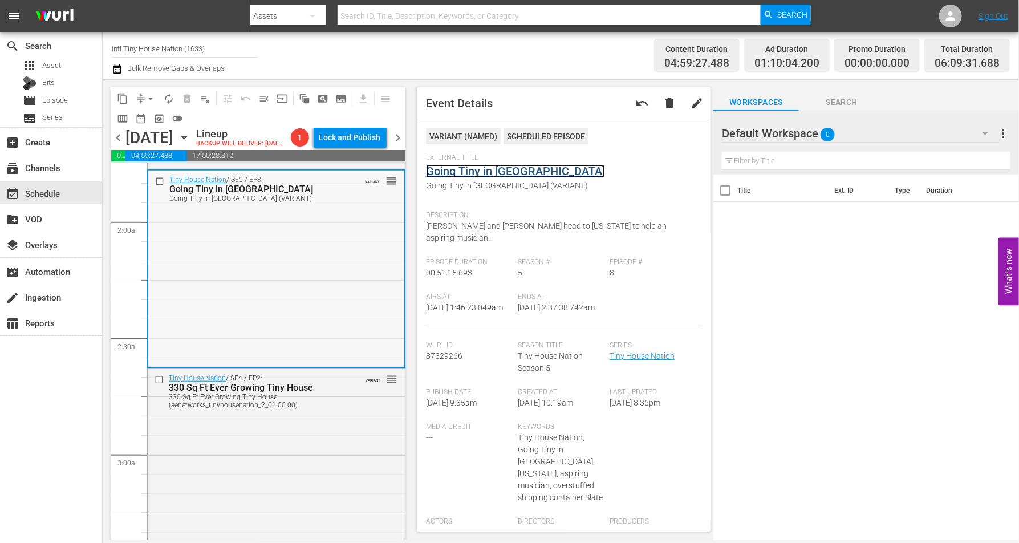
scroll to position [499, 0]
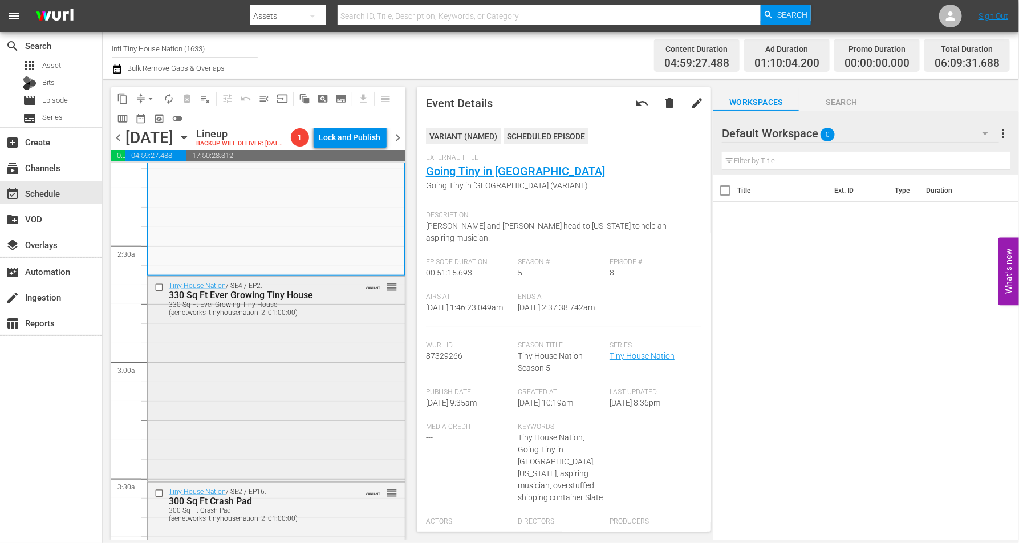
click at [255, 359] on div "Tiny House Nation / SE4 / EP2: 330 Sq Ft Ever Growing Tiny House 330 Sq Ft Ever…" at bounding box center [276, 378] width 257 height 202
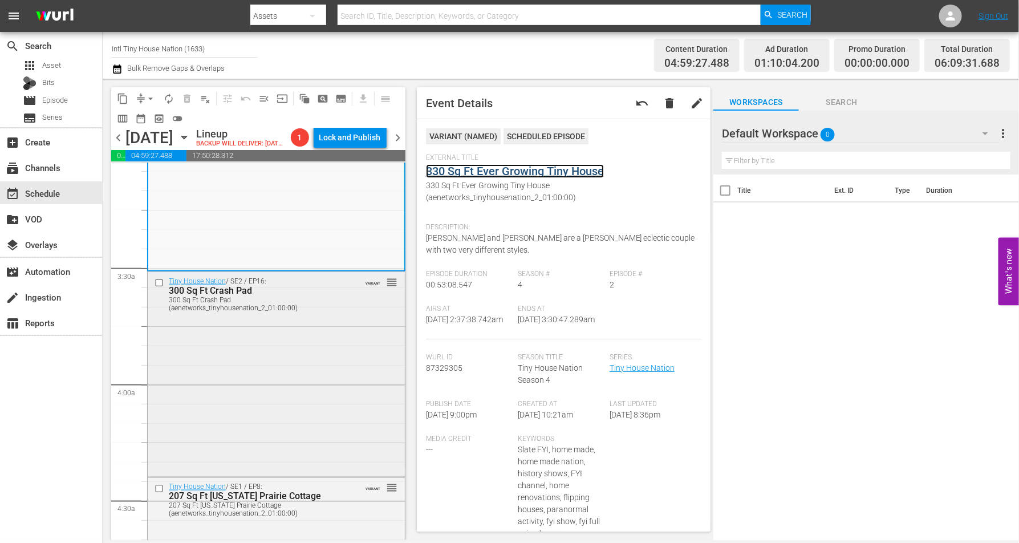
scroll to position [713, 0]
click at [285, 346] on div "Tiny House Nation / SE2 / EP16: 300 Sq Ft Crash Pad 300 Sq Ft Crash Pad (aenetw…" at bounding box center [276, 370] width 257 height 203
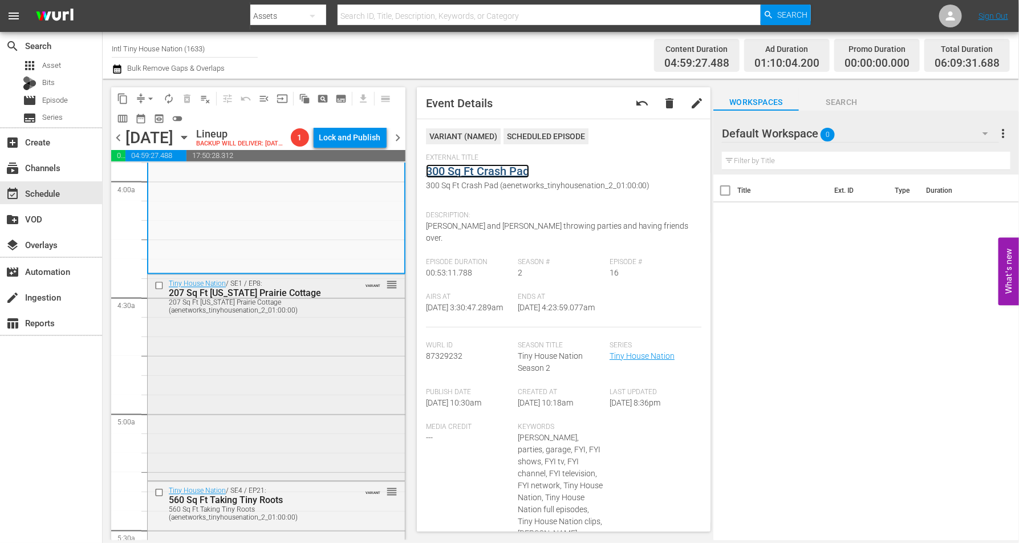
scroll to position [927, 0]
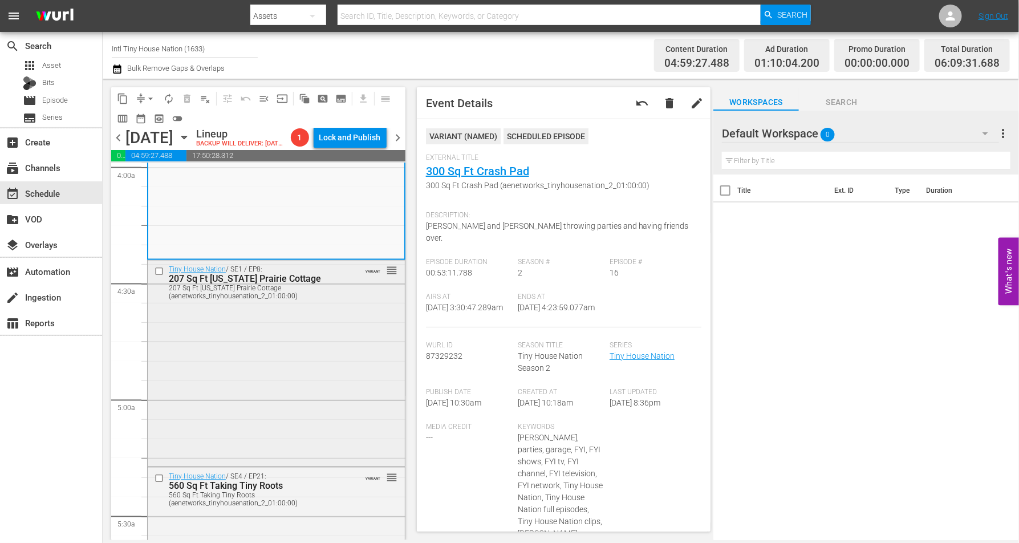
click at [274, 305] on div "Tiny House Nation / SE1 / EP8: 207 Sq Ft Minnesota Prairie Cottage 207 Sq Ft Mi…" at bounding box center [276, 283] width 257 height 44
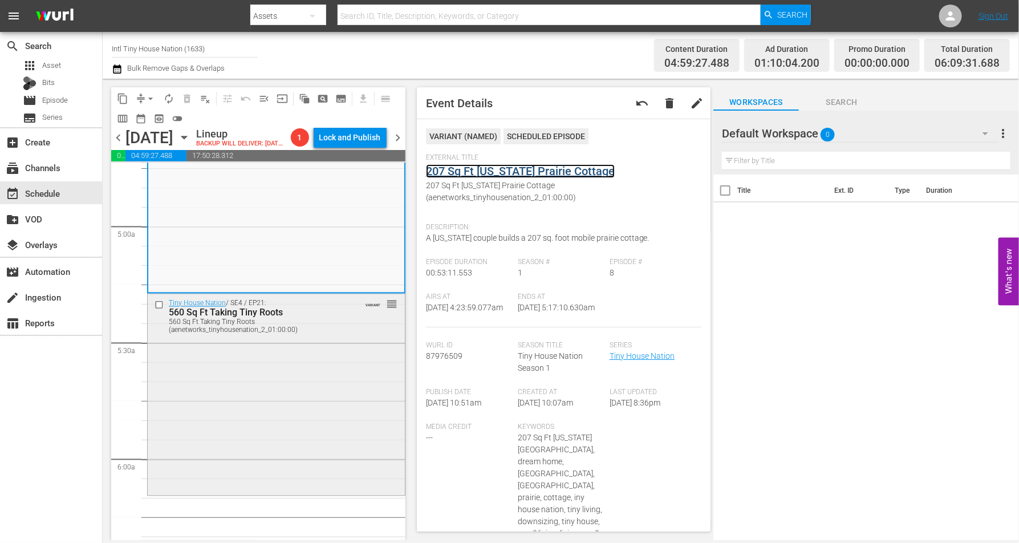
scroll to position [1141, 0]
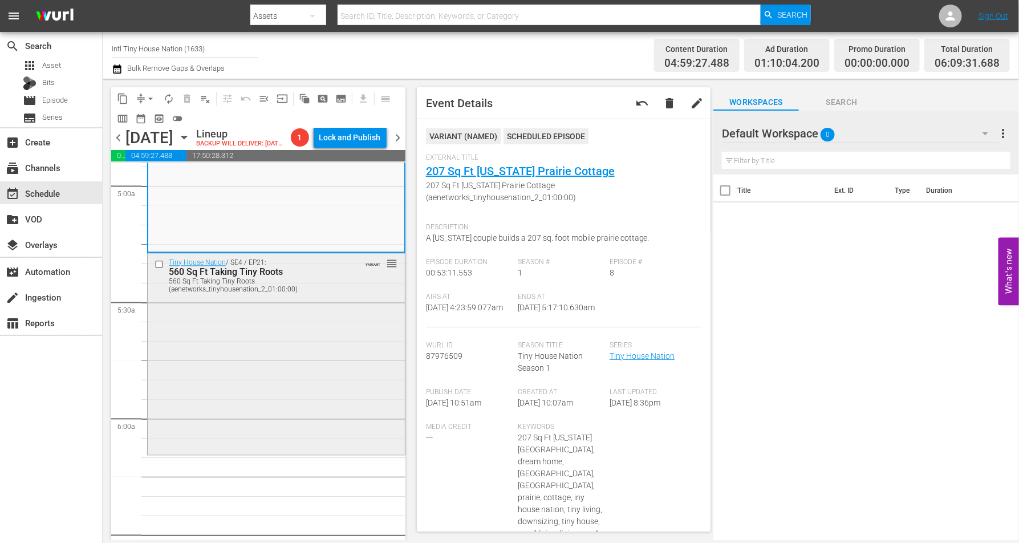
click at [289, 298] on div "Tiny House Nation / SE4 / EP21: 560 Sq Ft Taking Tiny Roots 560 Sq Ft Taking Ti…" at bounding box center [276, 276] width 257 height 44
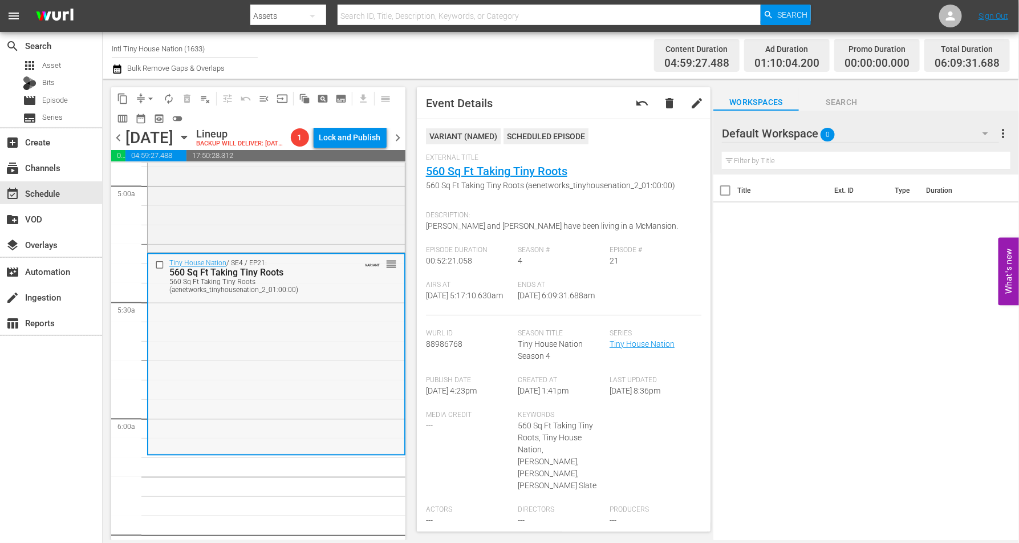
click at [203, 328] on div "Tiny House Nation / SE4 / EP21: 560 Sq Ft Taking Tiny Roots 560 Sq Ft Taking Ti…" at bounding box center [276, 354] width 256 height 200
click at [149, 93] on span "arrow_drop_down" at bounding box center [150, 98] width 11 height 11
click at [147, 117] on li "Align to Midnight" at bounding box center [151, 121] width 120 height 19
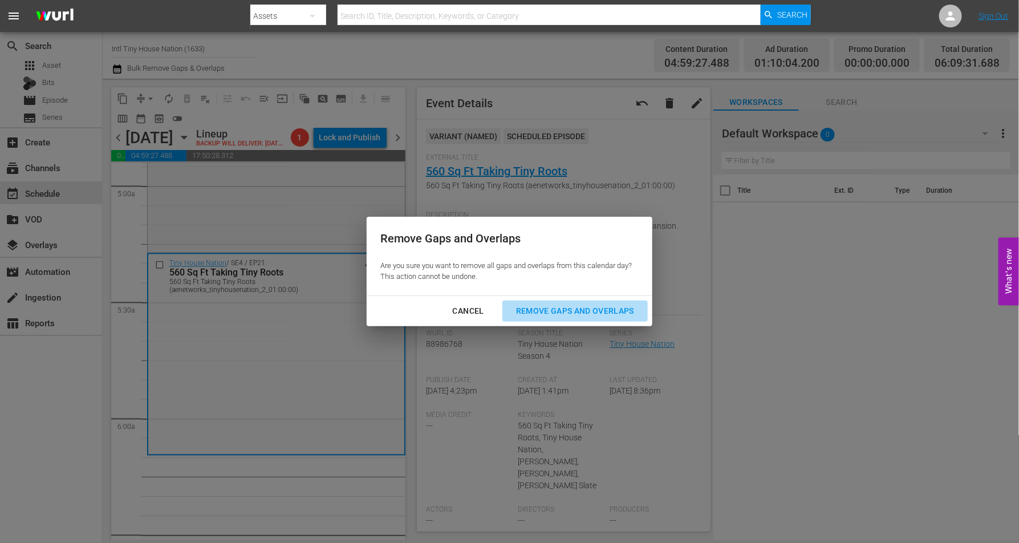
click at [582, 311] on div "Remove Gaps and Overlaps" at bounding box center [575, 311] width 136 height 14
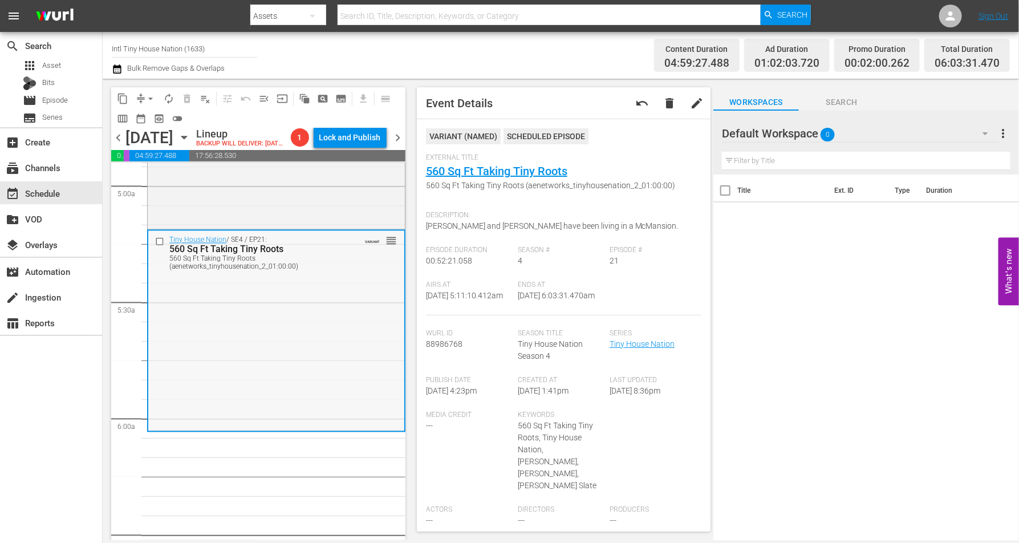
click at [213, 368] on div "Tiny House Nation / SE4 / EP21: 560 Sq Ft Taking Tiny Roots 560 Sq Ft Taking Ti…" at bounding box center [276, 331] width 256 height 200
click at [147, 96] on span "arrow_drop_down" at bounding box center [150, 98] width 11 height 11
click at [151, 118] on li "Align to Midnight" at bounding box center [151, 121] width 120 height 19
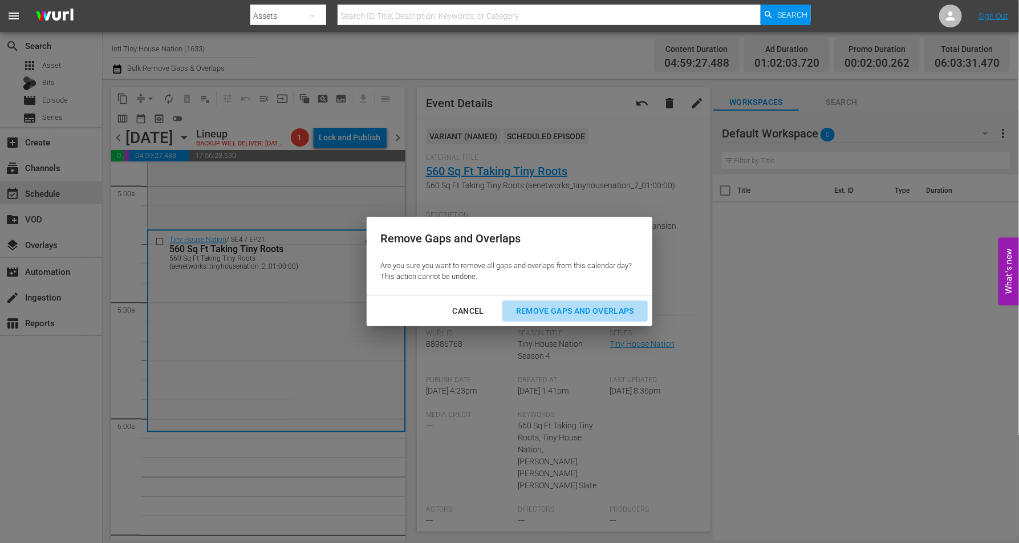
click at [605, 307] on div "Remove Gaps and Overlaps" at bounding box center [575, 311] width 136 height 14
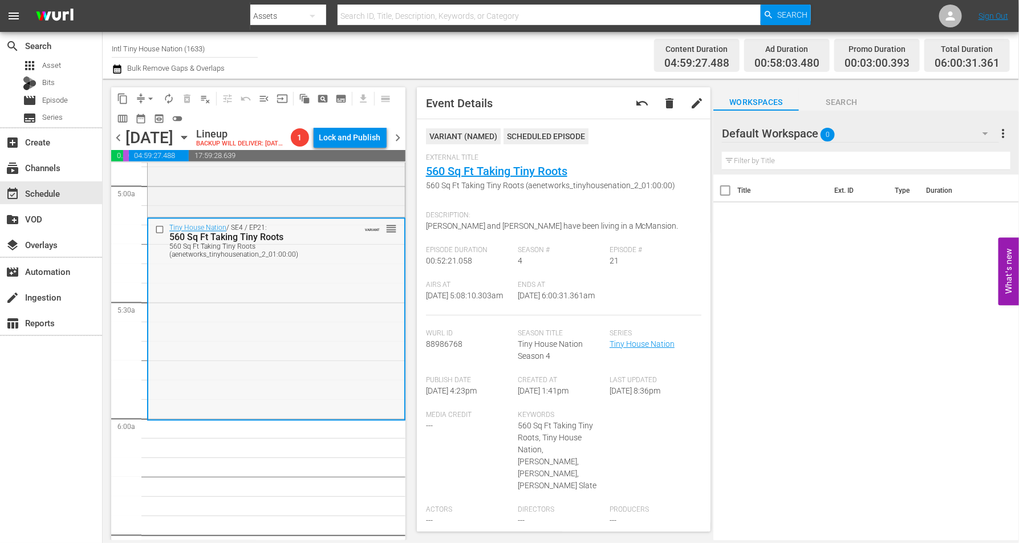
click at [249, 338] on div "Tiny House Nation / SE4 / EP21: 560 Sq Ft Taking Tiny Roots 560 Sq Ft Taking Ti…" at bounding box center [276, 319] width 256 height 200
click at [150, 95] on span "arrow_drop_down" at bounding box center [150, 98] width 11 height 11
click at [141, 120] on li "Align to Midnight" at bounding box center [151, 121] width 120 height 19
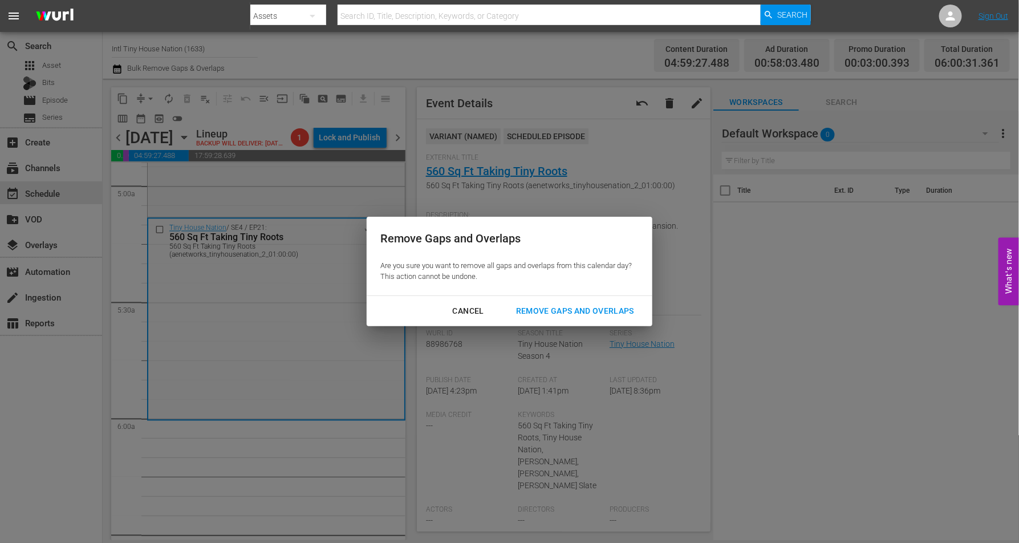
click at [565, 311] on div "Remove Gaps and Overlaps" at bounding box center [575, 311] width 136 height 14
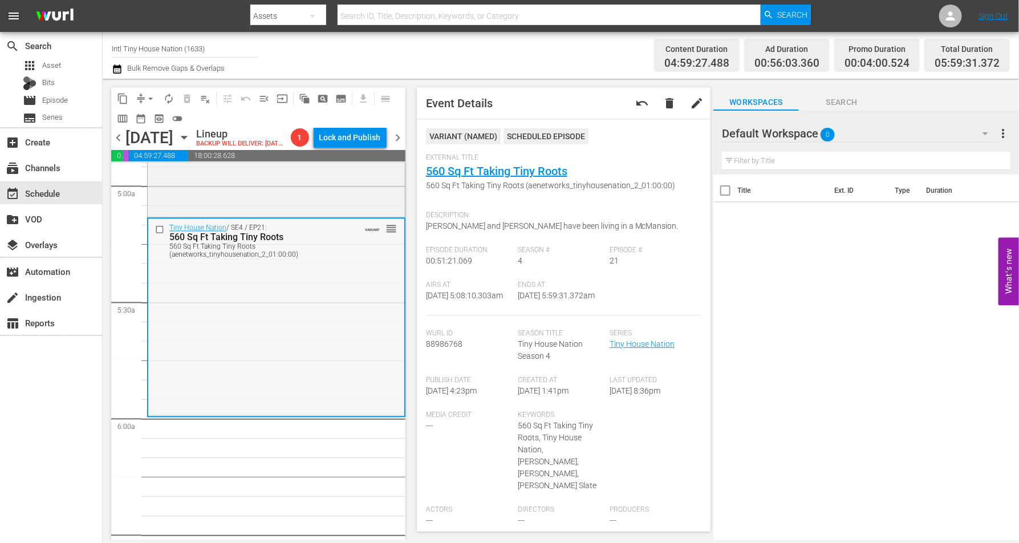
click at [328, 348] on div "Tiny House Nation / SE4 / EP21: 560 Sq Ft Taking Tiny Roots 560 Sq Ft Taking Ti…" at bounding box center [276, 317] width 256 height 196
click at [266, 379] on div "Tiny House Nation / SE4 / EP21: 560 Sq Ft Taking Tiny Roots 560 Sq Ft Taking Ti…" at bounding box center [276, 317] width 256 height 196
click at [151, 98] on span "arrow_drop_down" at bounding box center [150, 98] width 11 height 11
click at [163, 121] on li "Align to Midnight" at bounding box center [151, 121] width 120 height 19
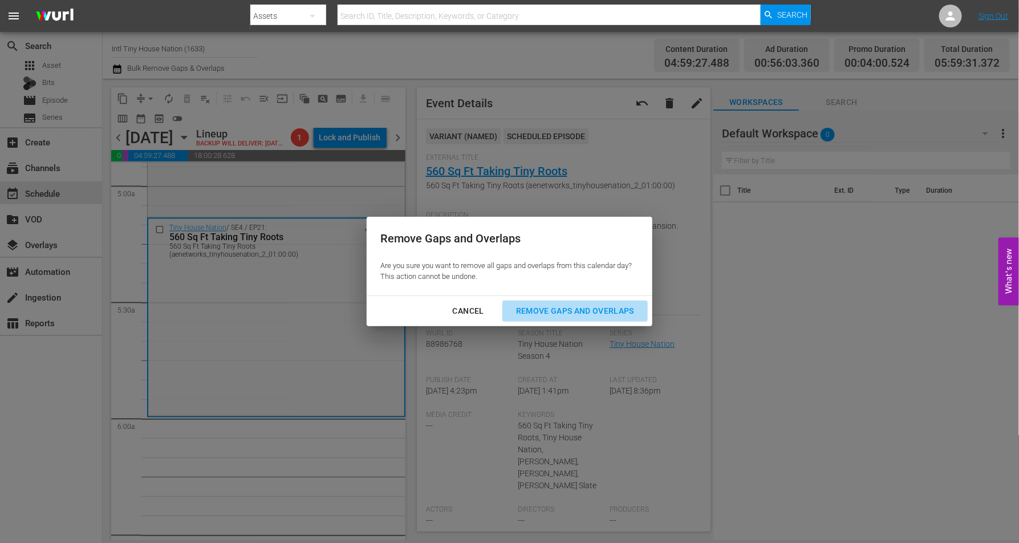
click at [609, 307] on div "Remove Gaps and Overlaps" at bounding box center [575, 311] width 136 height 14
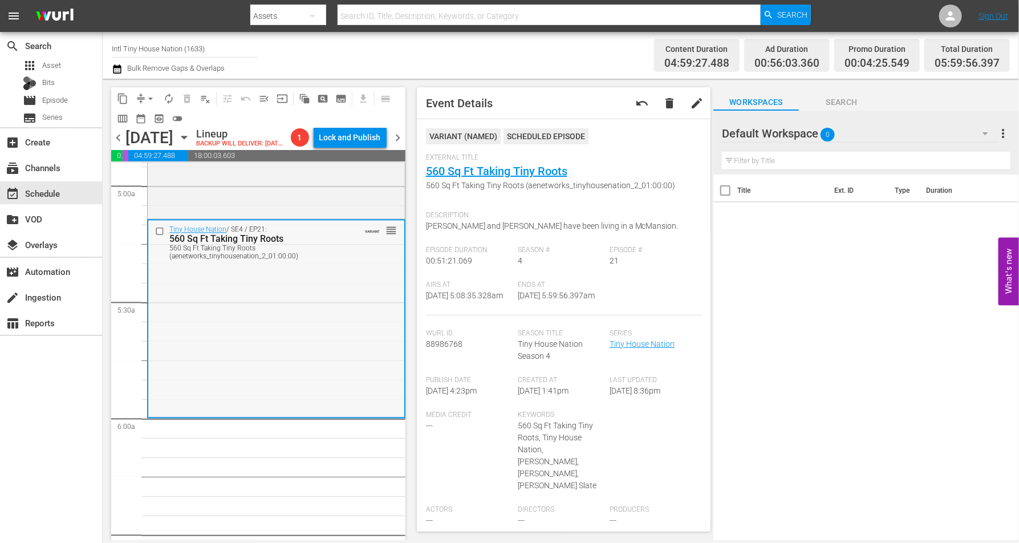
click at [252, 349] on div "Tiny House Nation / SE4 / EP21: 560 Sq Ft Taking Tiny Roots 560 Sq Ft Taking Ti…" at bounding box center [276, 319] width 256 height 196
click at [152, 90] on button "arrow_drop_down" at bounding box center [150, 99] width 18 height 18
click at [157, 118] on li "Align to Midnight" at bounding box center [151, 121] width 120 height 19
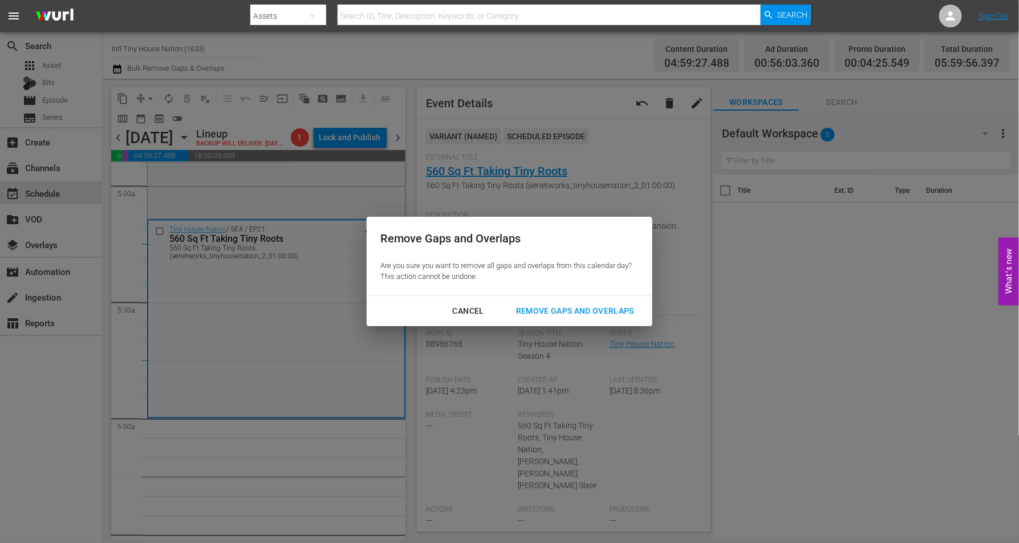
click at [558, 304] on div "Remove Gaps and Overlaps" at bounding box center [575, 311] width 136 height 14
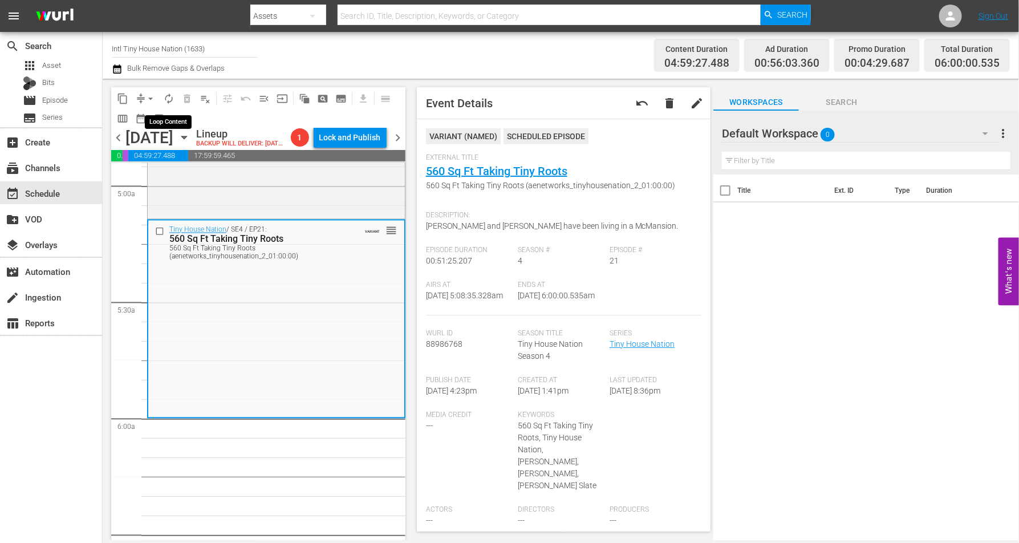
click at [167, 96] on span "autorenew_outlined" at bounding box center [168, 98] width 11 height 11
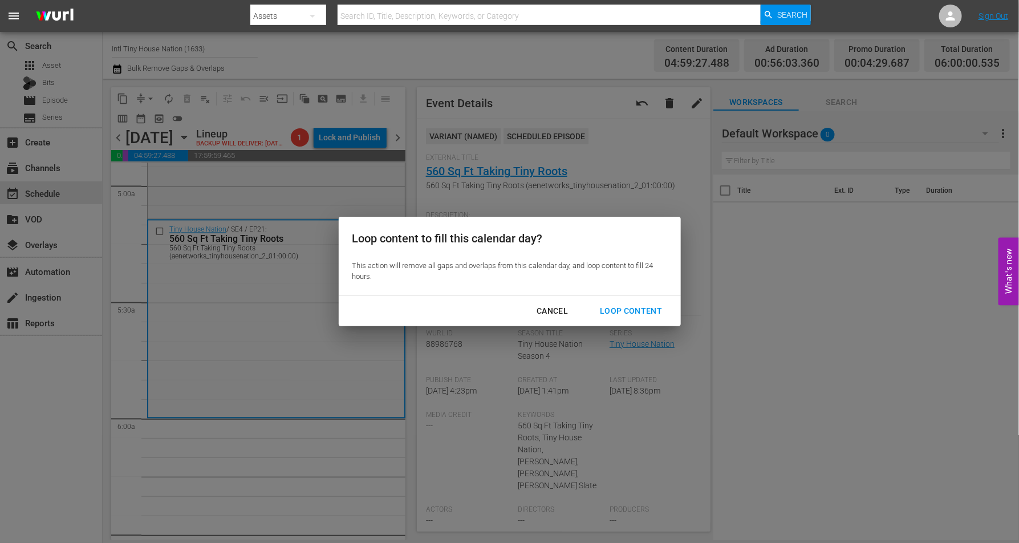
click at [630, 308] on div "Loop Content" at bounding box center [631, 311] width 80 height 14
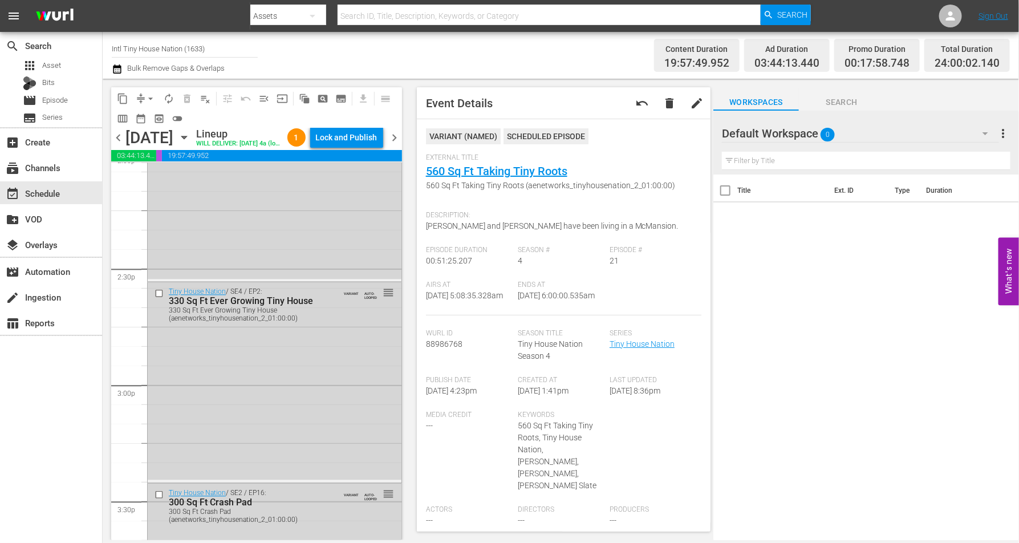
scroll to position [5227, 0]
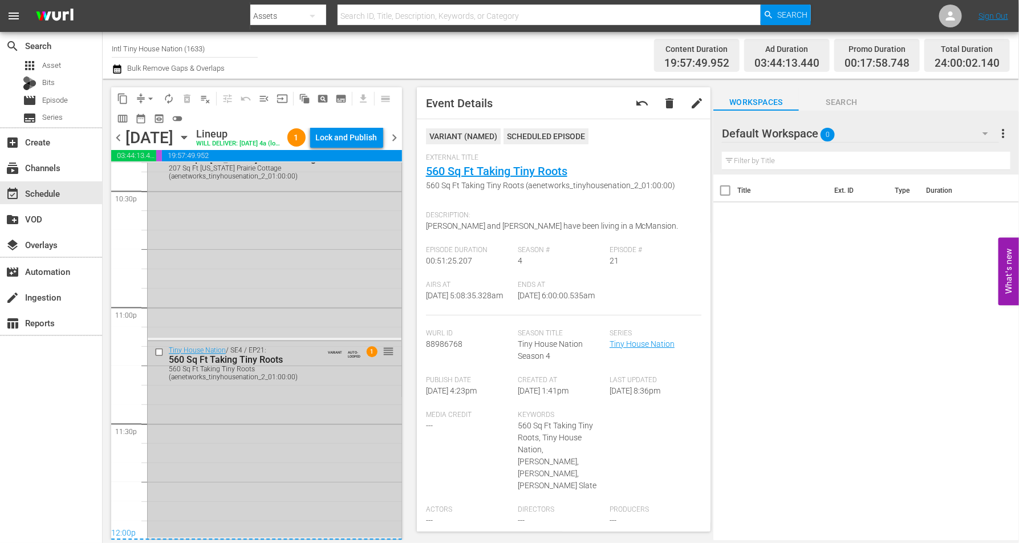
click at [247, 415] on div "Tiny House Nation / SE4 / EP21: 560 Sq Ft Taking Tiny Roots 560 Sq Ft Taking Ti…" at bounding box center [275, 440] width 254 height 196
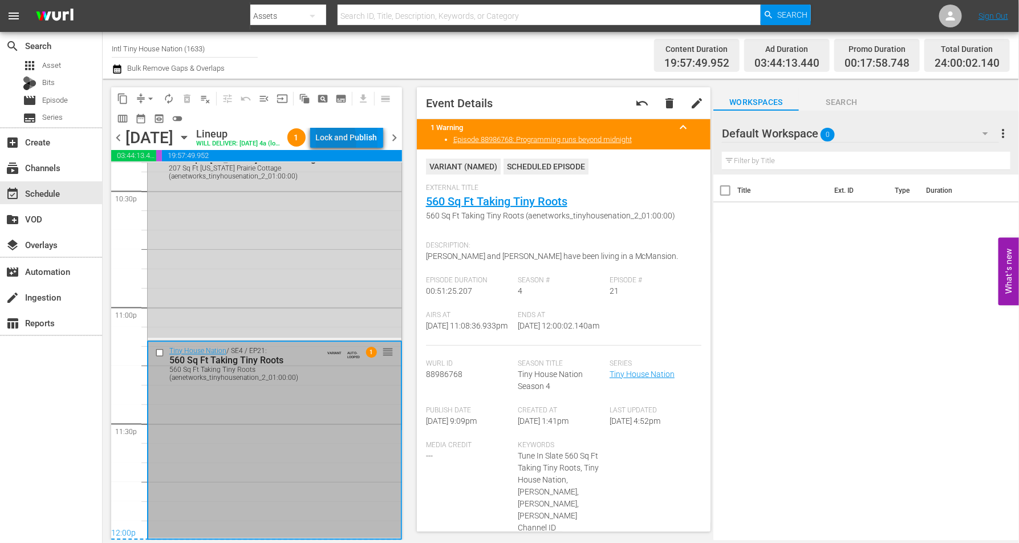
click at [339, 143] on div "Lock and Publish" at bounding box center [347, 137] width 62 height 21
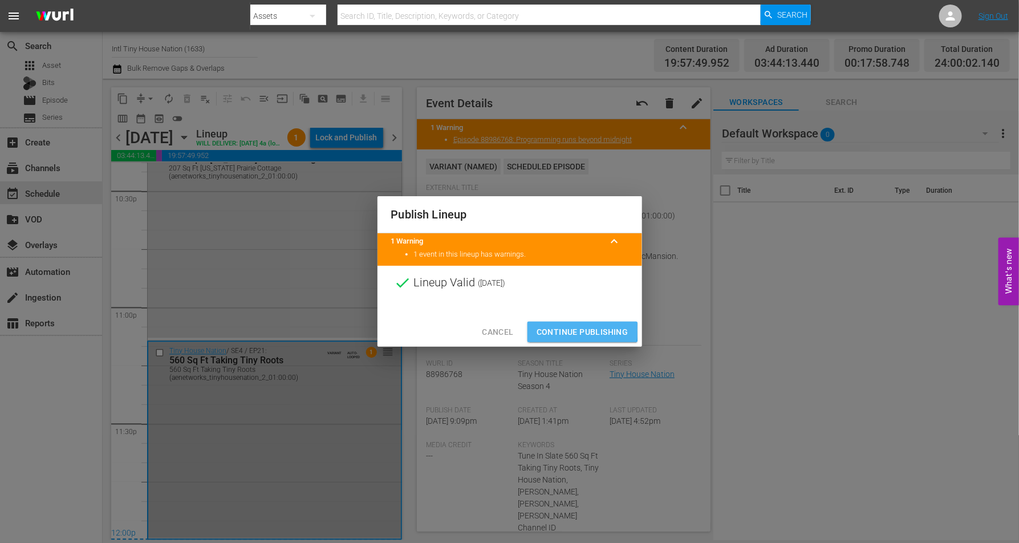
click at [549, 331] on span "Continue Publishing" at bounding box center [583, 332] width 92 height 14
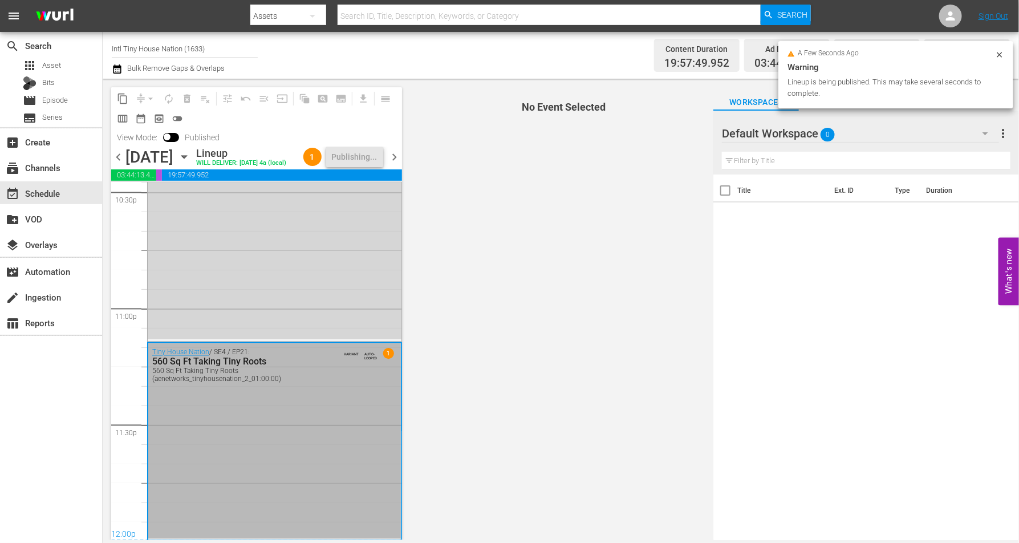
click at [191, 161] on icon "button" at bounding box center [184, 157] width 13 height 13
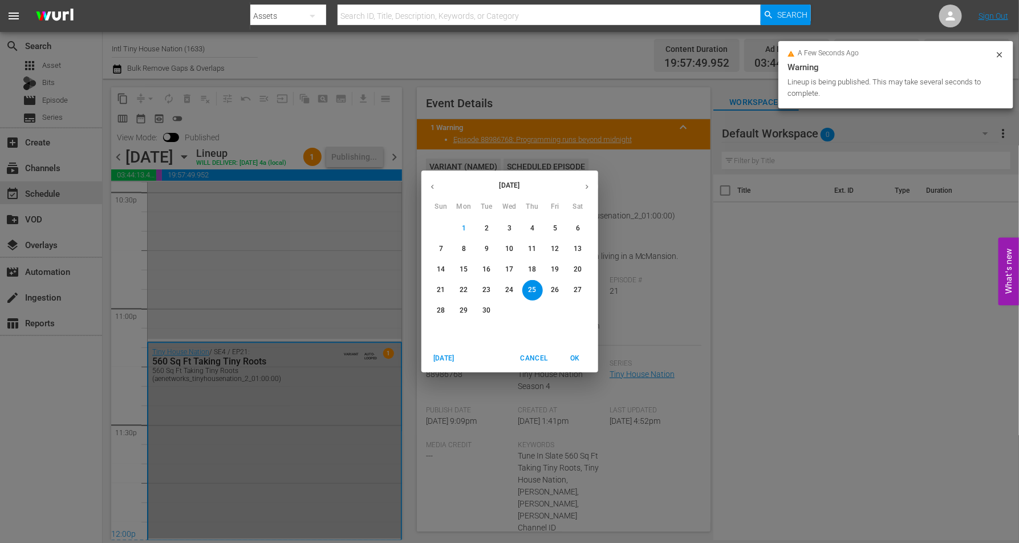
click at [557, 291] on p "26" at bounding box center [555, 290] width 8 height 10
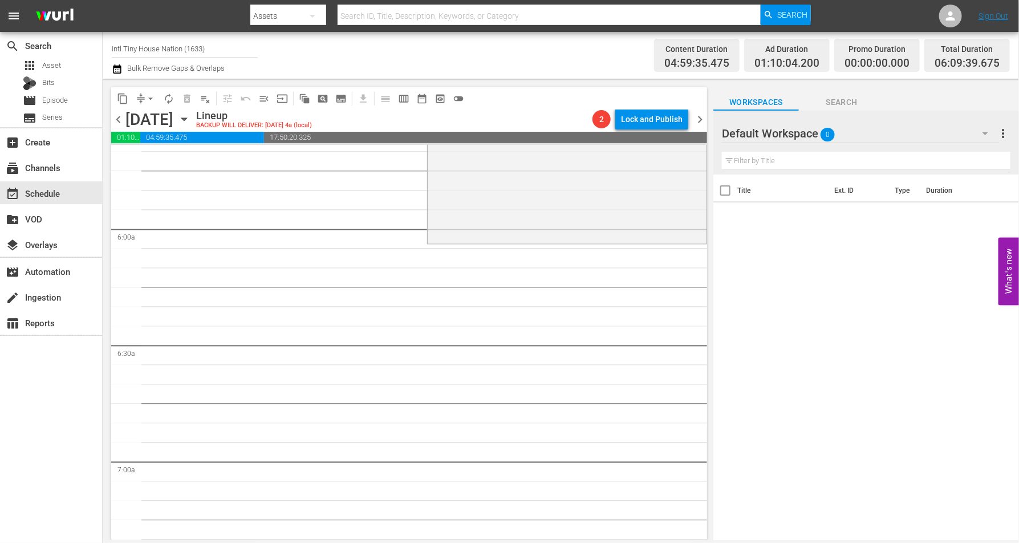
scroll to position [1351, 0]
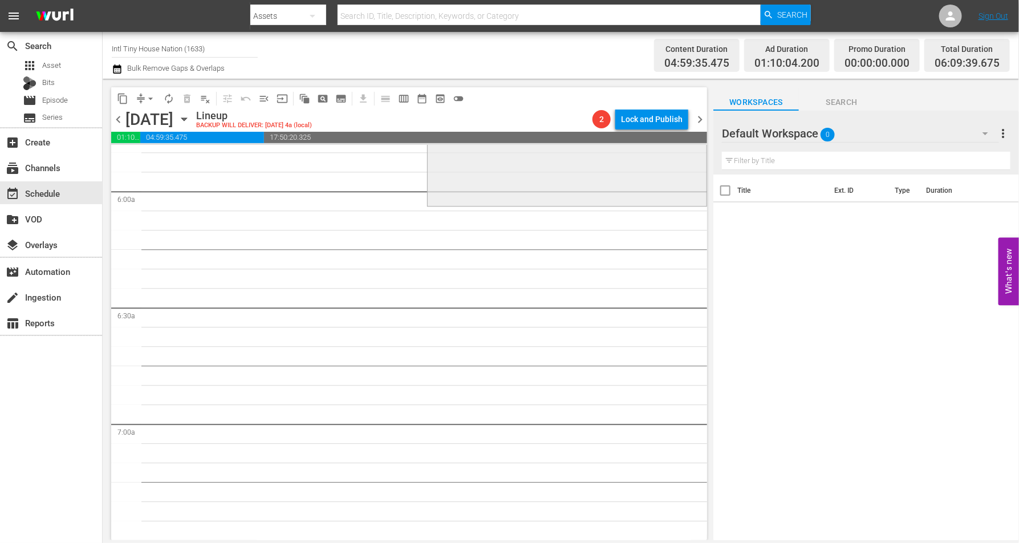
click at [526, 180] on div "Tiny House Nation / SE2 / EP18: 340 Sq. Ft. Pioneer House 340 Sq. Ft. Pioneer H…" at bounding box center [567, 102] width 279 height 203
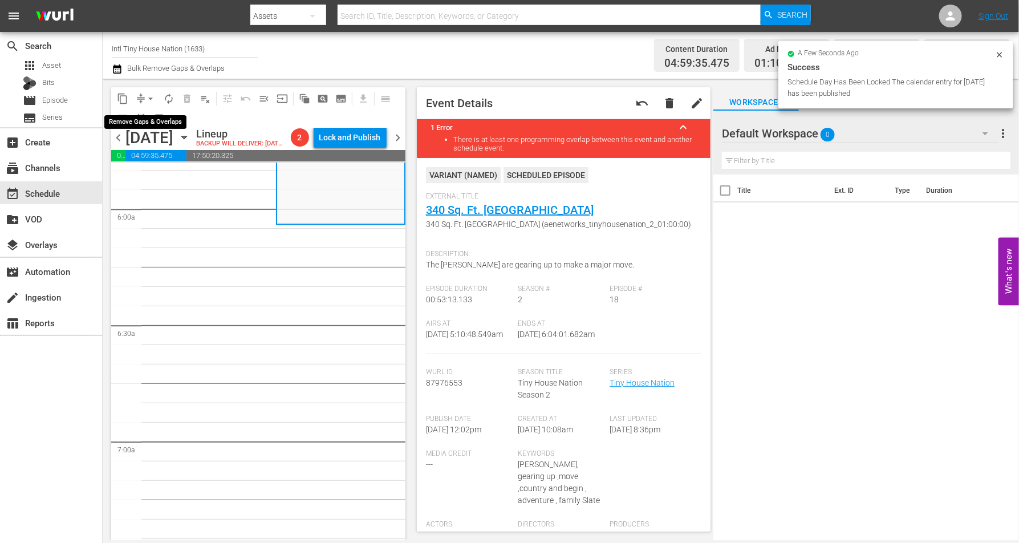
click at [149, 96] on span "arrow_drop_down" at bounding box center [150, 98] width 11 height 11
click at [147, 119] on li "Align to Midnight" at bounding box center [151, 121] width 94 height 19
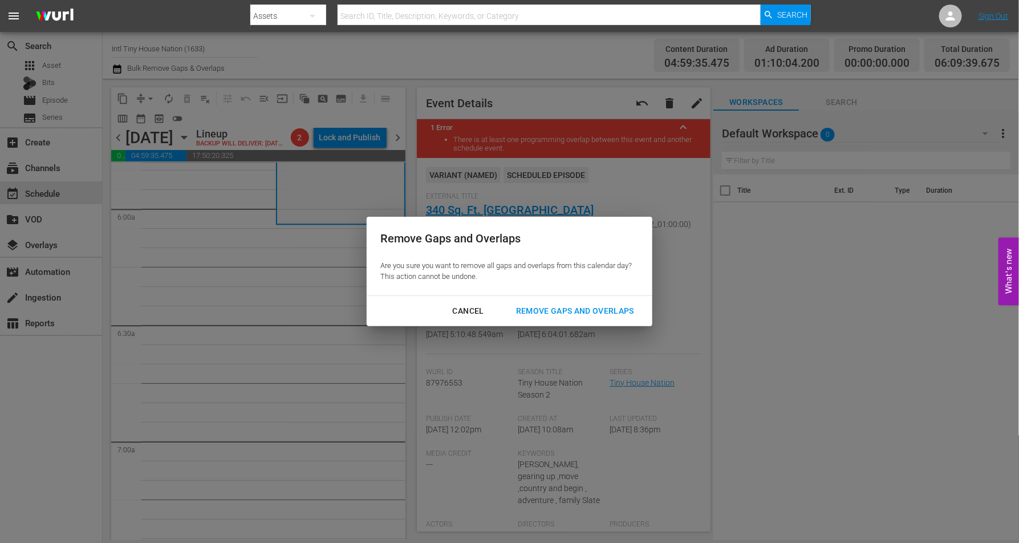
click at [573, 307] on div "Remove Gaps and Overlaps" at bounding box center [575, 311] width 136 height 14
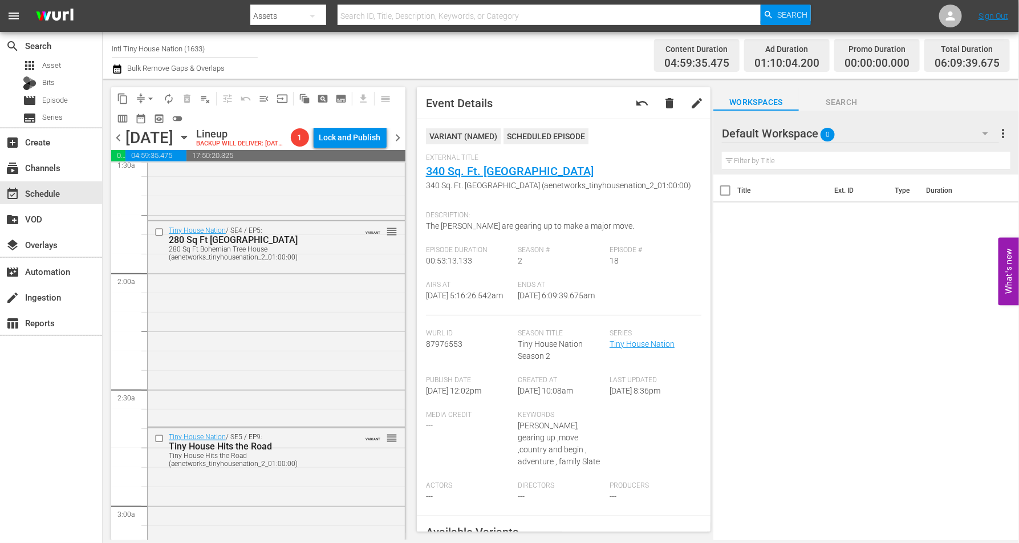
scroll to position [0, 0]
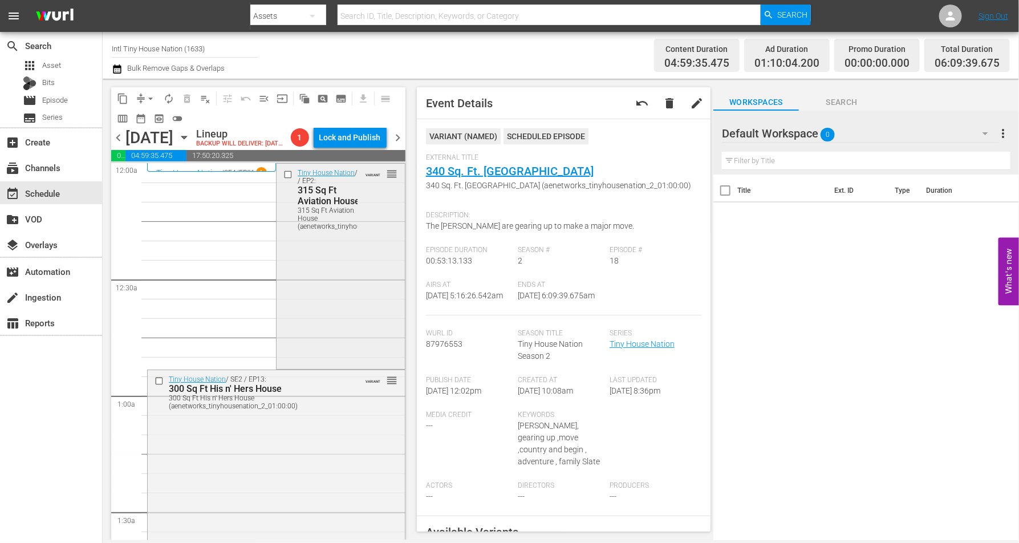
click at [365, 217] on div "Tiny House Nation / SE3 / EP2: 315 Sq Ft Aviation House 315 Sq Ft Aviation Hous…" at bounding box center [341, 199] width 128 height 71
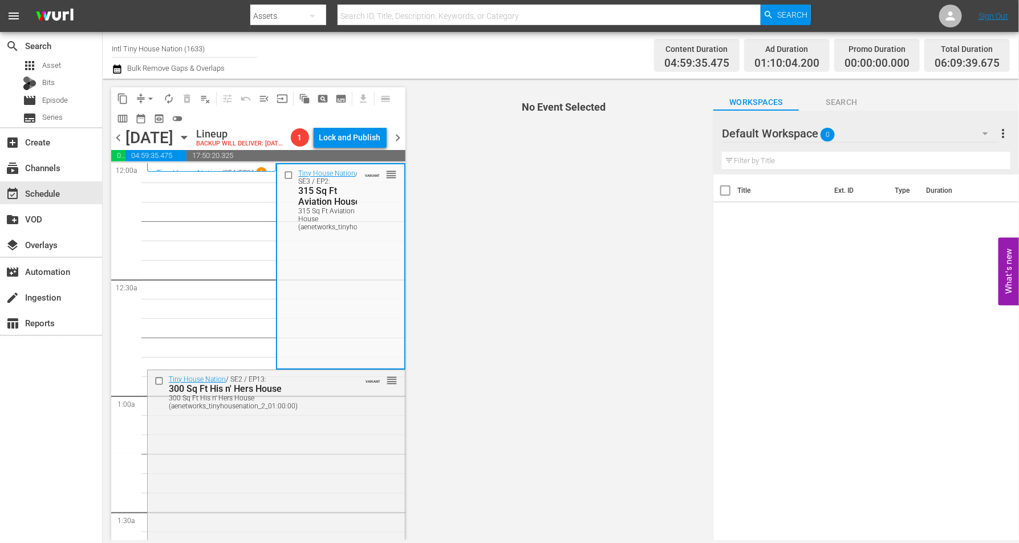
click at [337, 308] on div "Tiny House Nation / SE3 / EP2: 315 Sq Ft Aviation House 315 Sq Ft Aviation Hous…" at bounding box center [340, 265] width 127 height 203
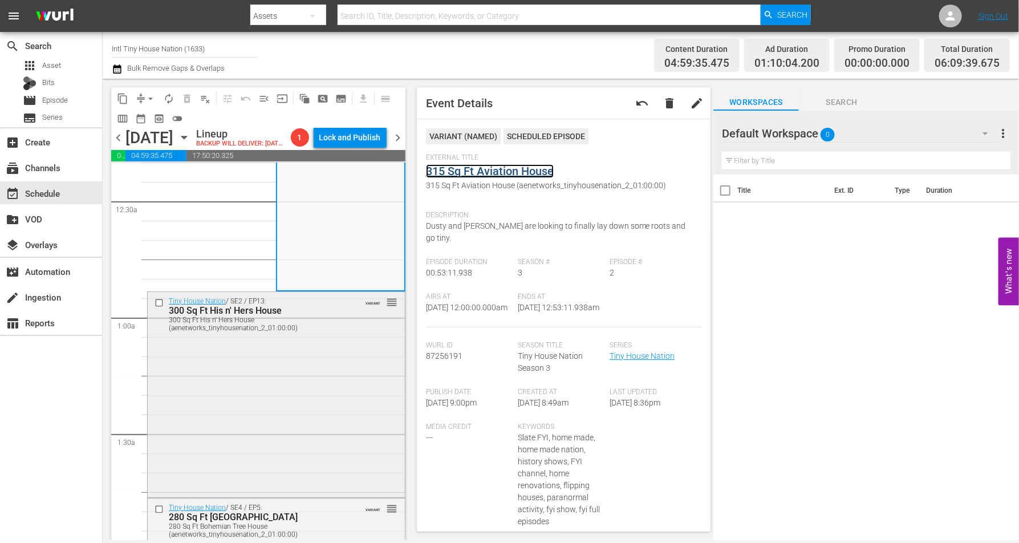
scroll to position [143, 0]
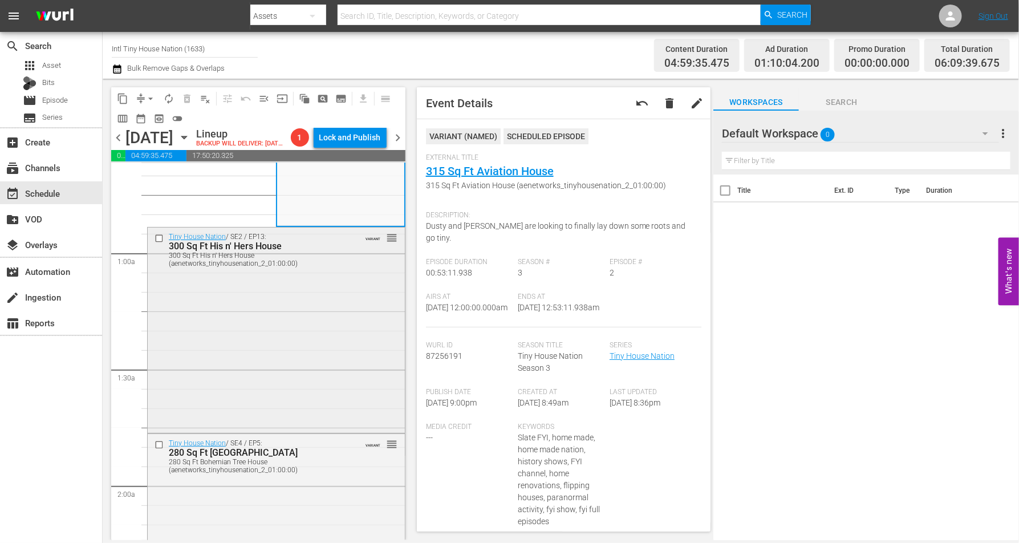
click at [291, 327] on div "Tiny House Nation / SE2 / EP13: 300 Sq Ft His n' Hers House 300 Sq Ft His n' He…" at bounding box center [276, 329] width 257 height 203
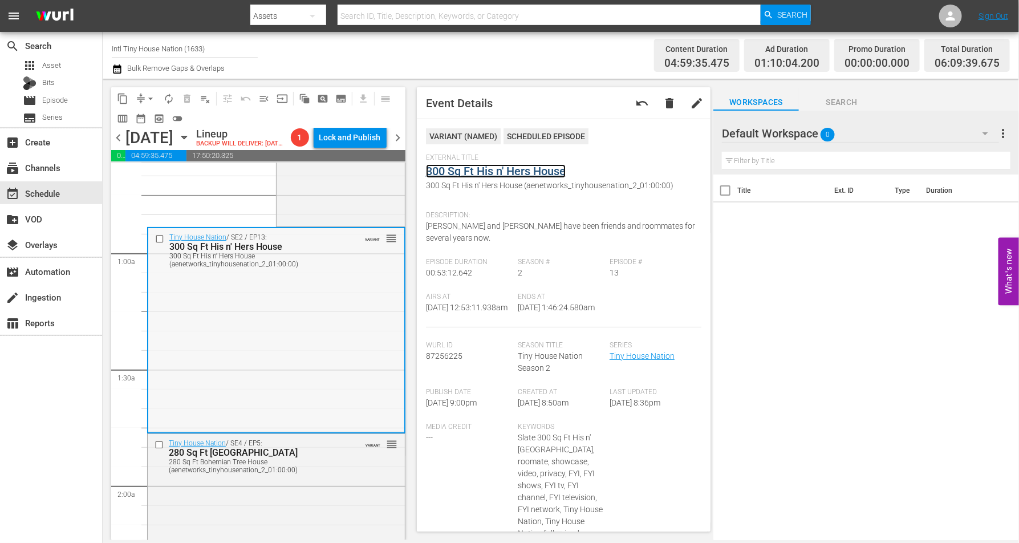
scroll to position [285, 0]
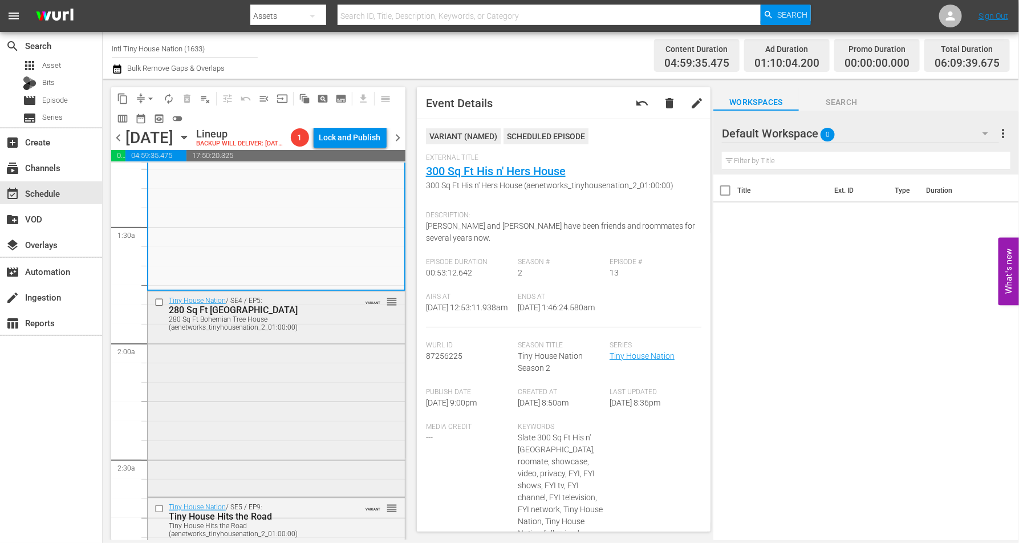
click at [270, 404] on div "Tiny House Nation / SE4 / EP5: 280 Sq Ft Bohemian Tree House 280 Sq Ft Bohemian…" at bounding box center [276, 392] width 257 height 203
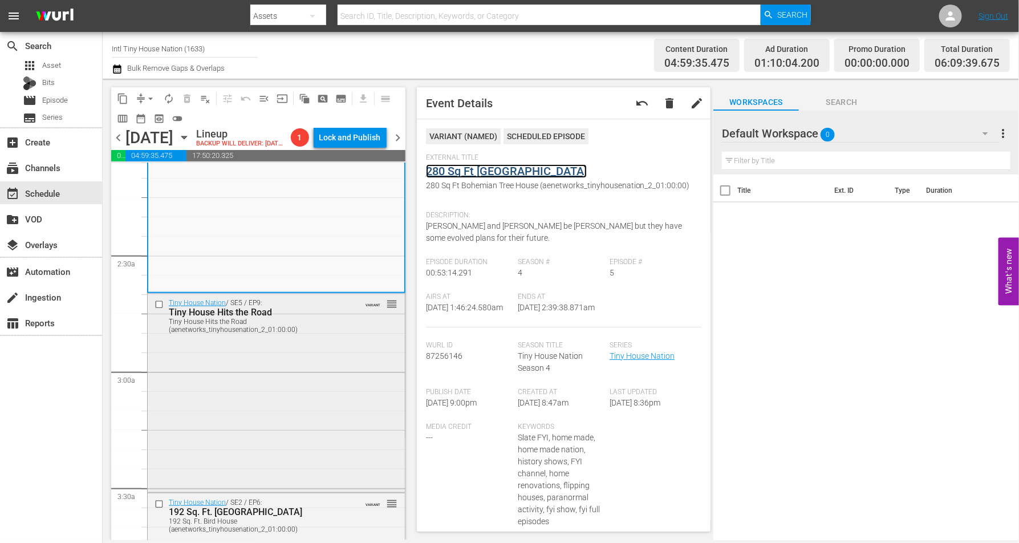
scroll to position [499, 0]
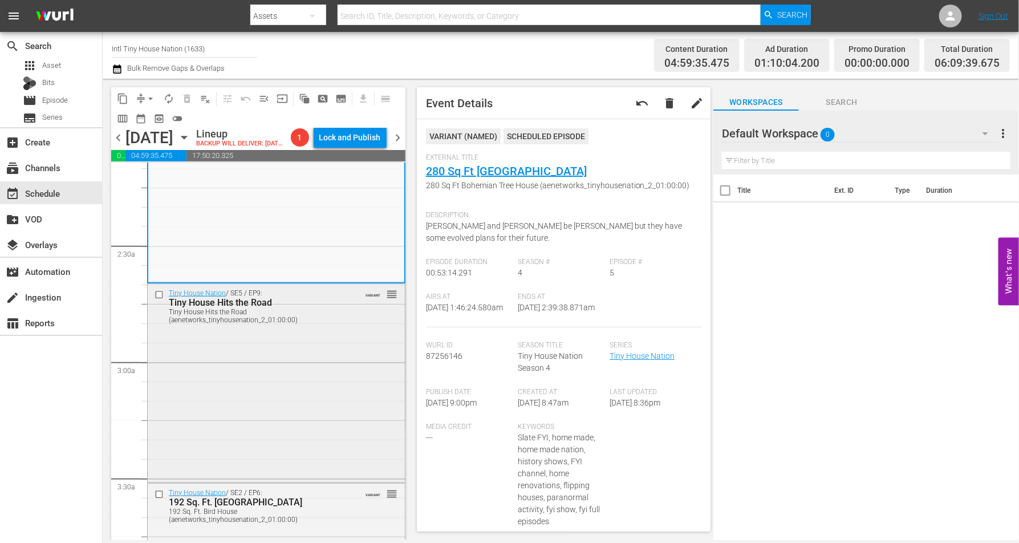
click at [295, 352] on div "Tiny House Nation / SE5 / EP9: Tiny House Hits the Road Tiny House Hits the Roa…" at bounding box center [276, 382] width 257 height 196
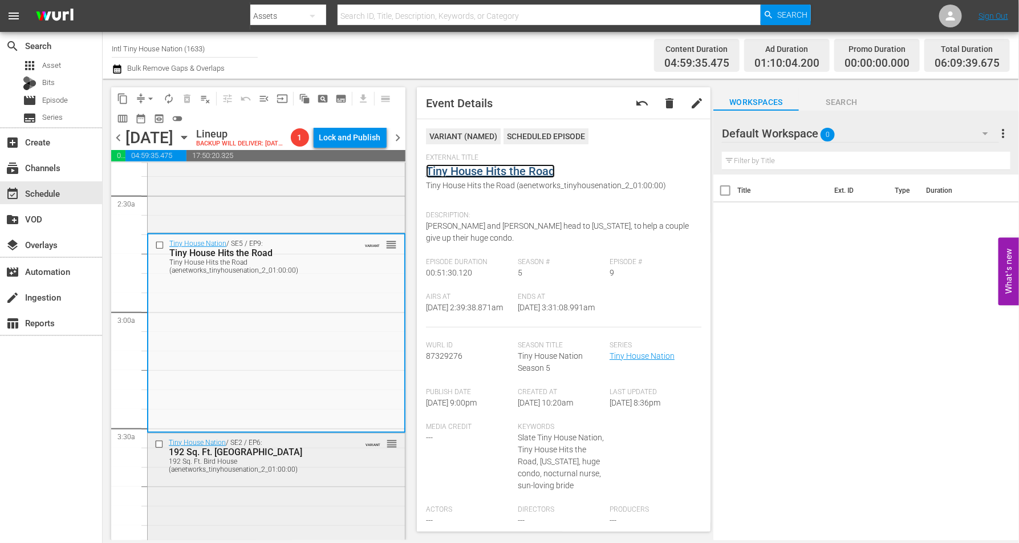
scroll to position [713, 0]
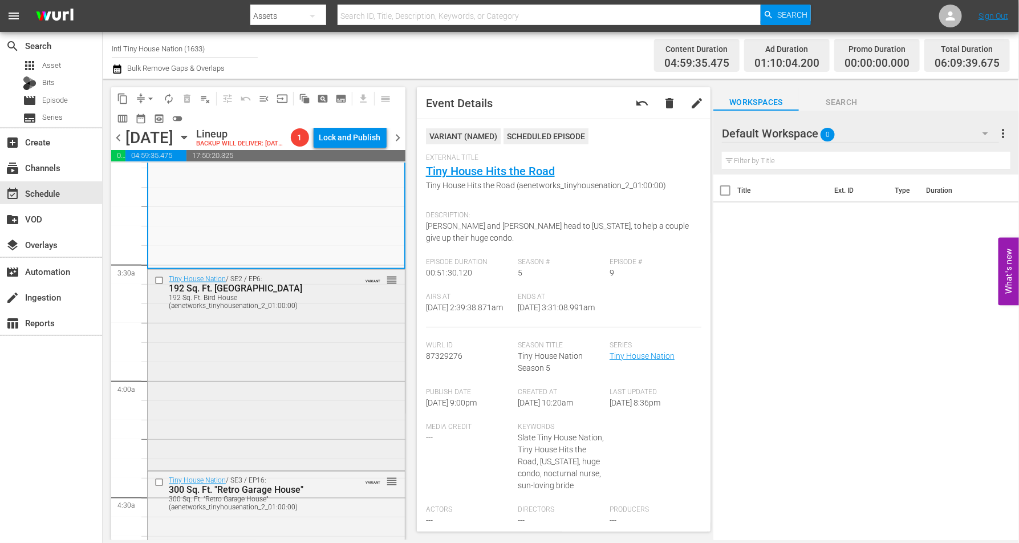
click at [324, 336] on div "Tiny House Nation / SE2 / EP6: 192 Sq. Ft. Bird House 192 Sq. Ft. Bird House (a…" at bounding box center [276, 369] width 257 height 199
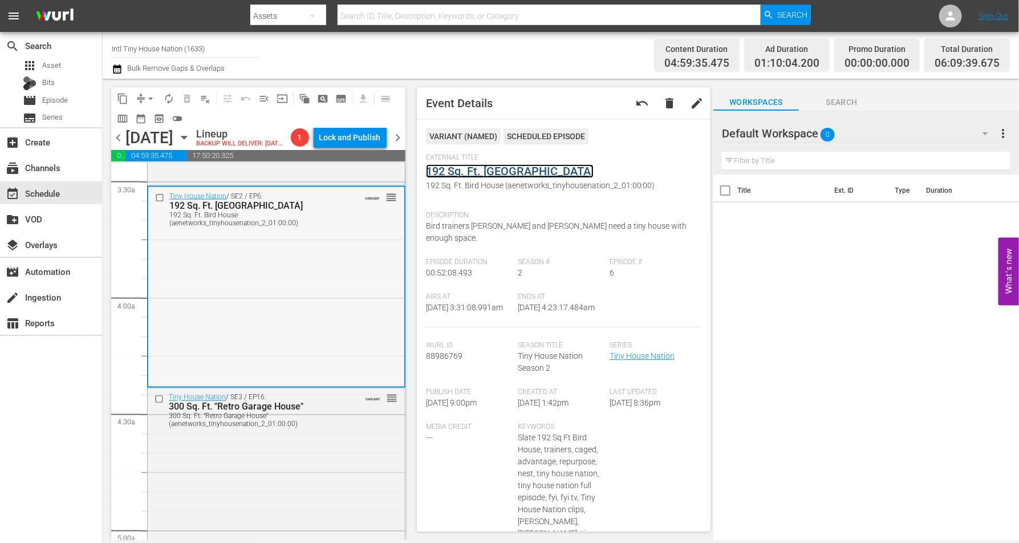
scroll to position [927, 0]
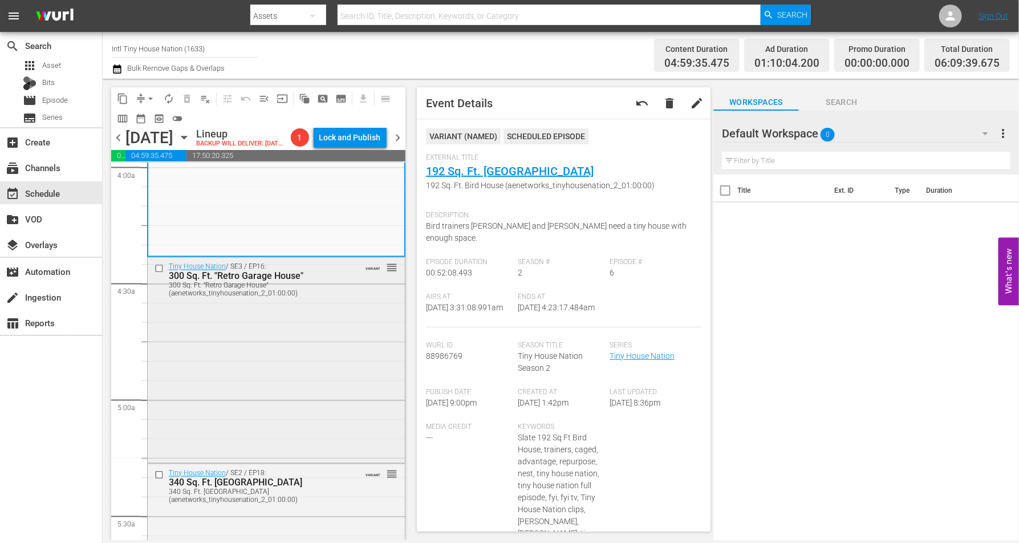
click at [233, 383] on div "Tiny House Nation / SE3 / EP16: 300 Sq. Ft. "Retro Garage House" 300 Sq. Ft. "R…" at bounding box center [276, 359] width 257 height 202
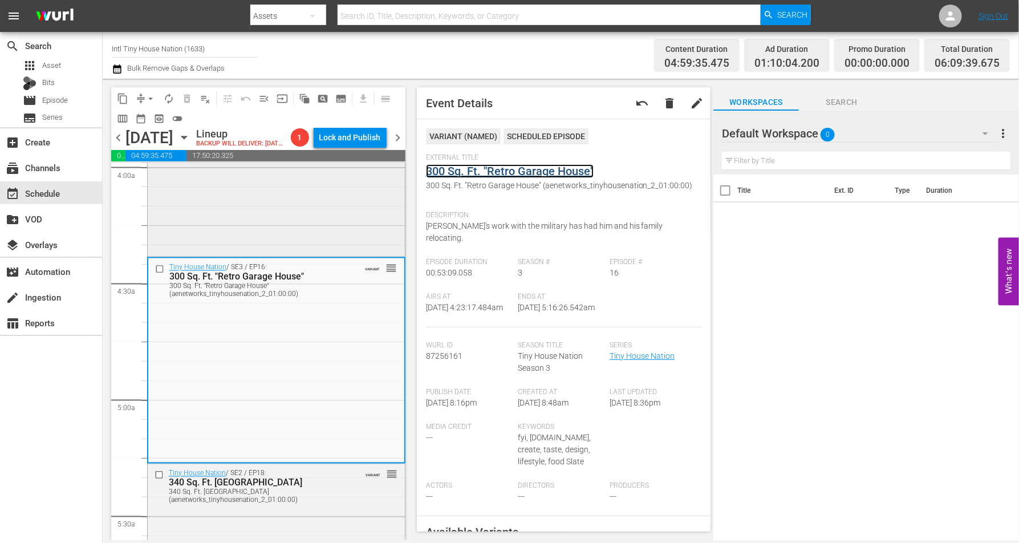
scroll to position [1069, 0]
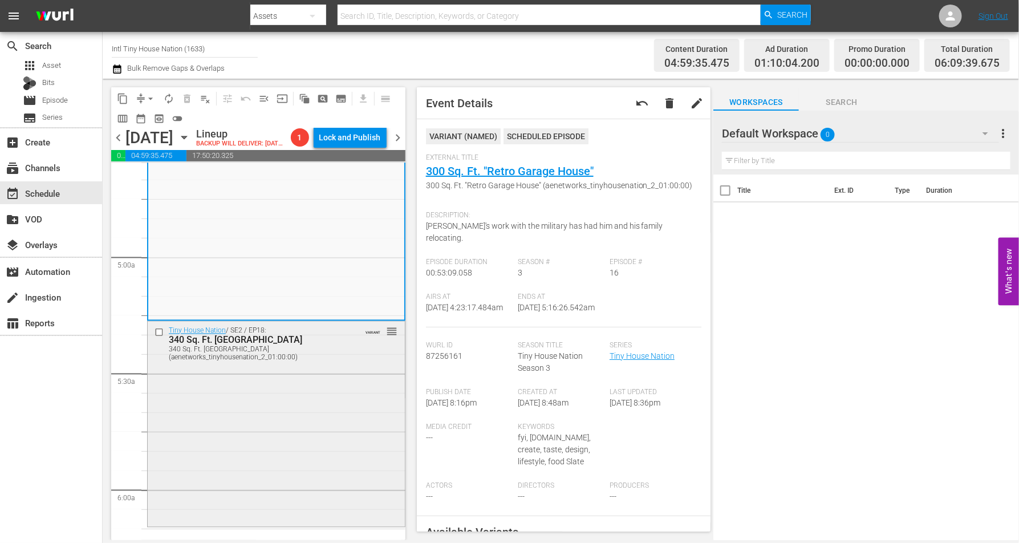
click at [306, 410] on div "Tiny House Nation / SE2 / EP18: 340 Sq. Ft. Pioneer House 340 Sq. Ft. Pioneer H…" at bounding box center [276, 423] width 257 height 203
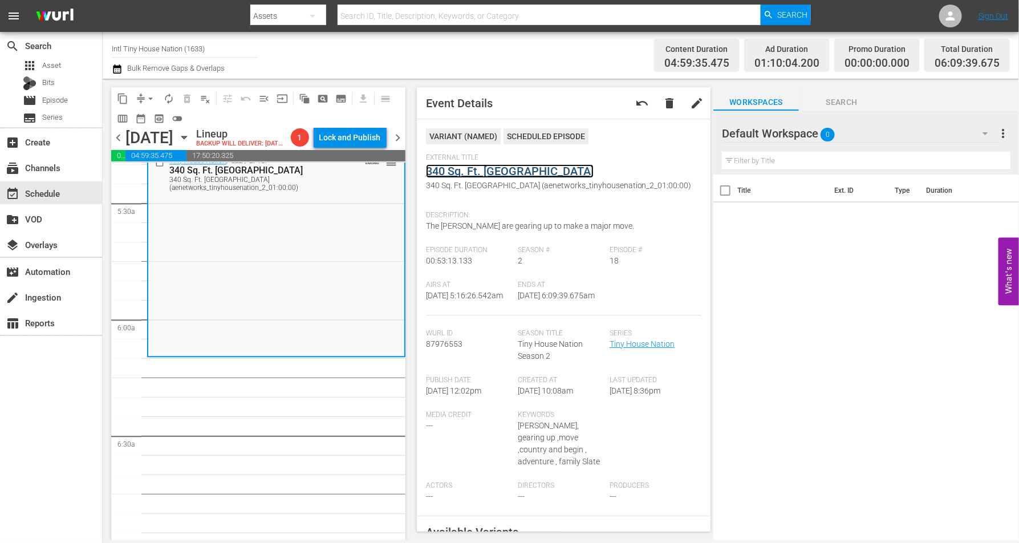
scroll to position [1355, 0]
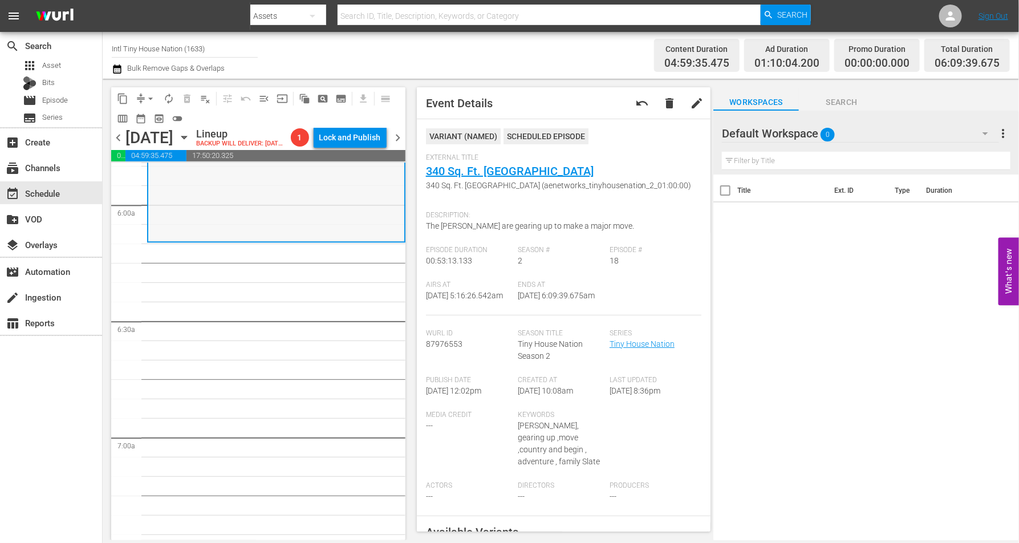
click at [237, 227] on div "Tiny House Nation / SE2 / EP18: 340 Sq. Ft. Pioneer House 340 Sq. Ft. Pioneer H…" at bounding box center [276, 138] width 256 height 203
click at [148, 93] on span "arrow_drop_down" at bounding box center [150, 98] width 11 height 11
click at [148, 120] on li "Align to Midnight" at bounding box center [151, 121] width 120 height 19
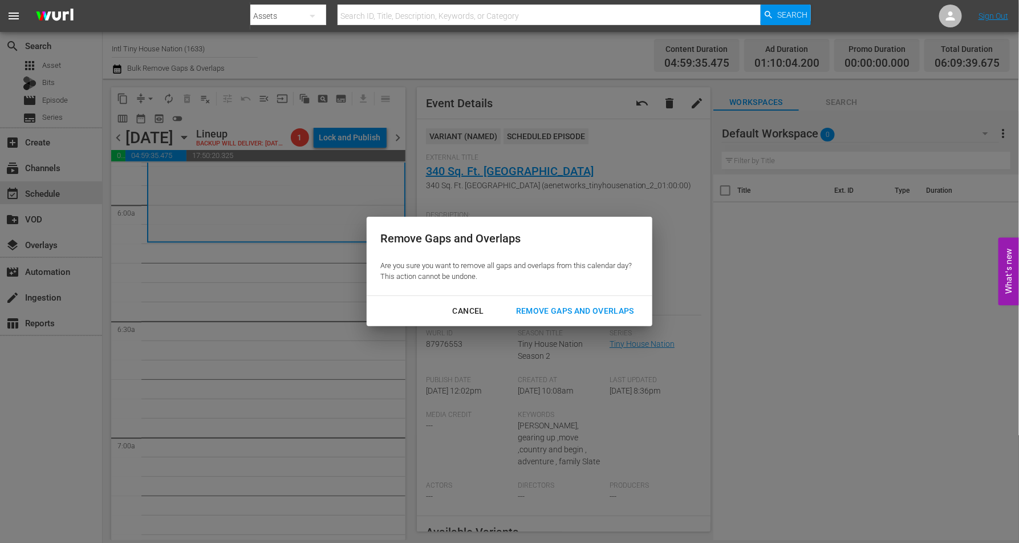
click at [550, 307] on div "Remove Gaps and Overlaps" at bounding box center [575, 311] width 136 height 14
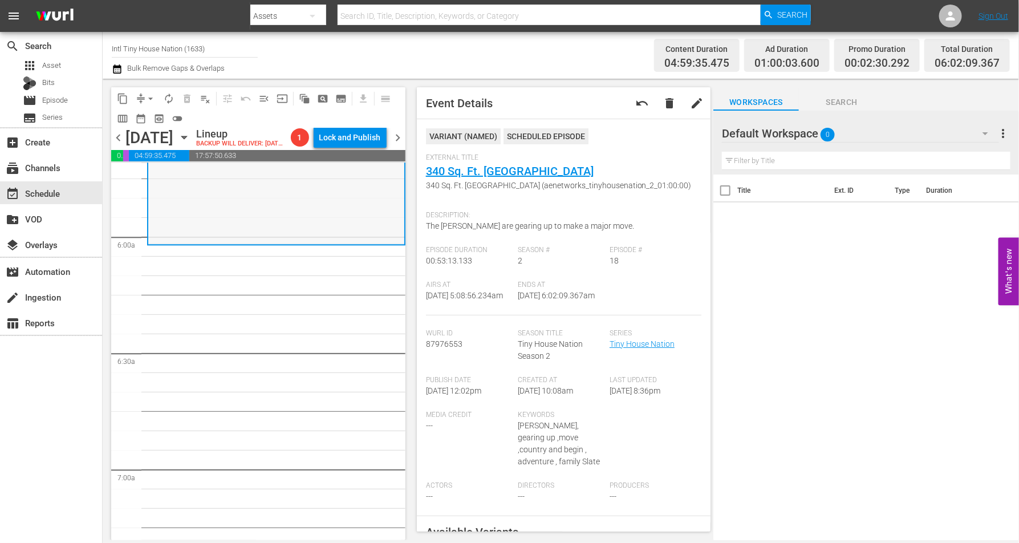
scroll to position [1251, 0]
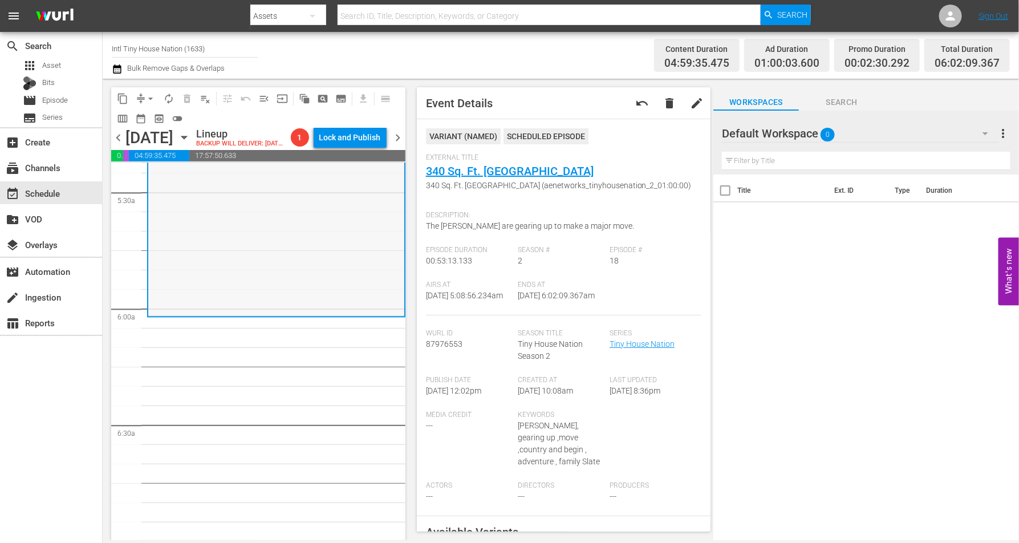
click at [232, 231] on div "Tiny House Nation / SE2 / EP18: 340 Sq. Ft. Pioneer House 340 Sq. Ft. Pioneer H…" at bounding box center [276, 213] width 256 height 203
click at [147, 95] on span "arrow_drop_down" at bounding box center [150, 98] width 11 height 11
click at [152, 120] on li "Align to Midnight" at bounding box center [151, 121] width 120 height 19
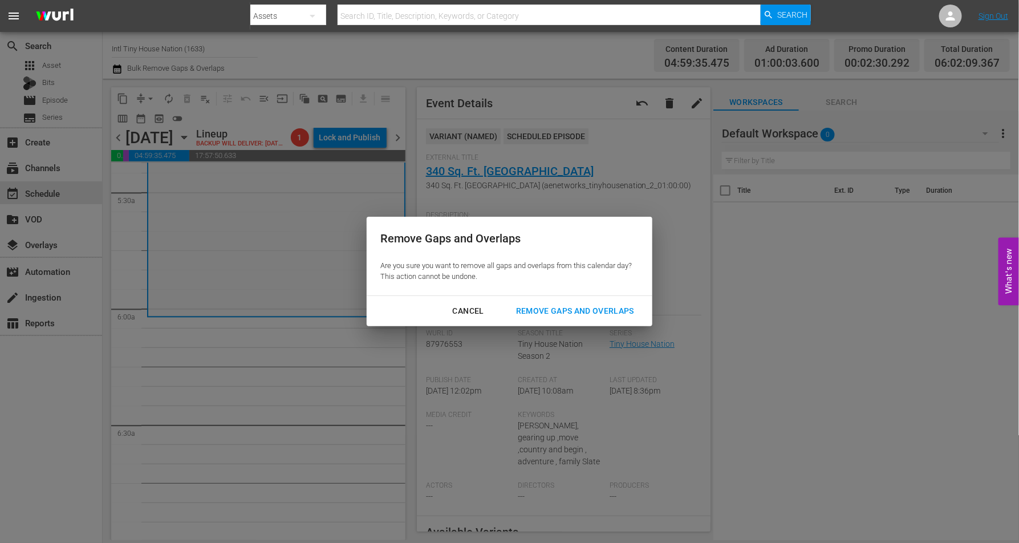
click at [543, 309] on div "Remove Gaps and Overlaps" at bounding box center [575, 311] width 136 height 14
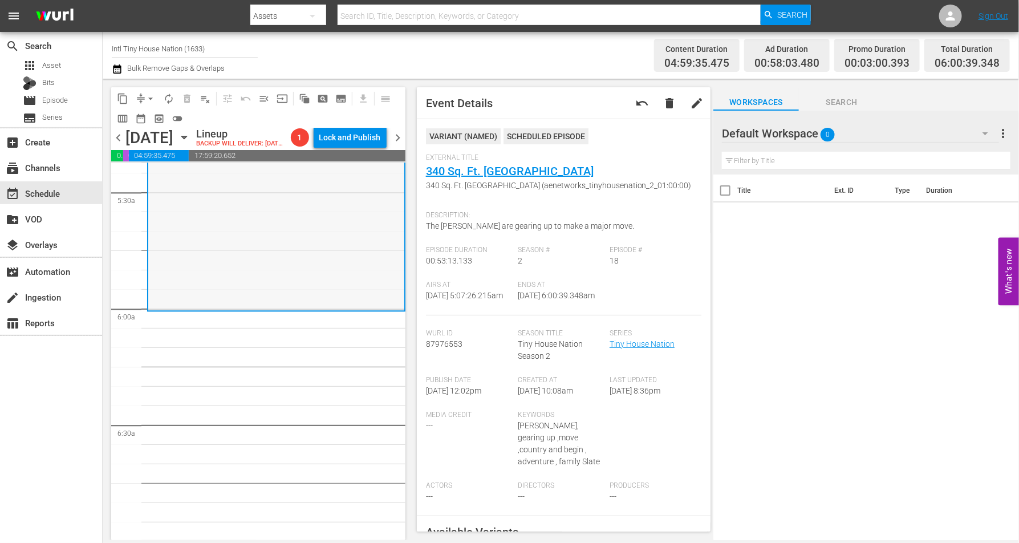
click at [201, 287] on div "Tiny House Nation / SE2 / EP18: 340 Sq. Ft. Pioneer House 340 Sq. Ft. Pioneer H…" at bounding box center [276, 207] width 256 height 203
drag, startPoint x: 152, startPoint y: 93, endPoint x: 152, endPoint y: 102, distance: 8.6
click at [152, 93] on span "arrow_drop_down" at bounding box center [150, 98] width 11 height 11
click at [148, 119] on li "Align to Midnight" at bounding box center [151, 121] width 120 height 19
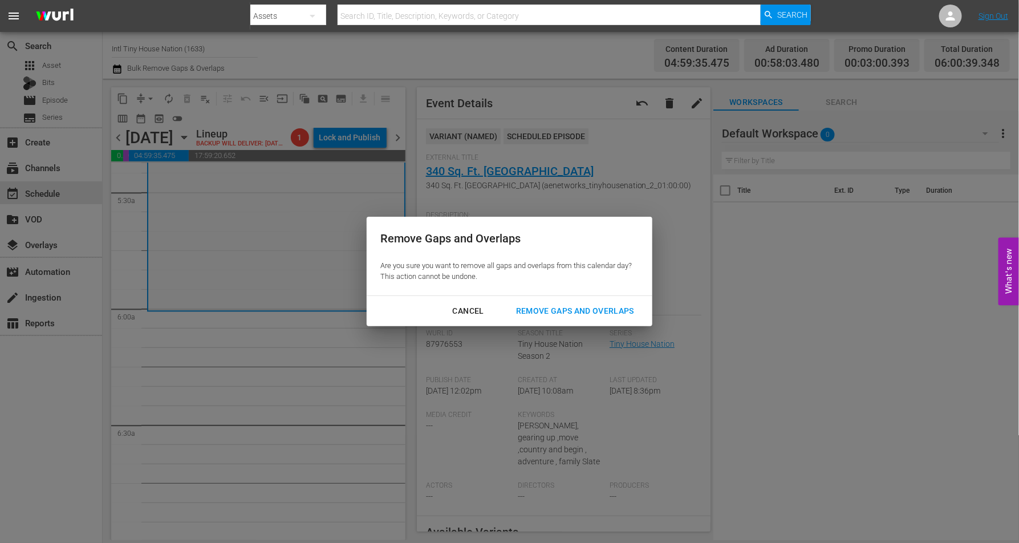
click at [565, 308] on div "Remove Gaps and Overlaps" at bounding box center [575, 311] width 136 height 14
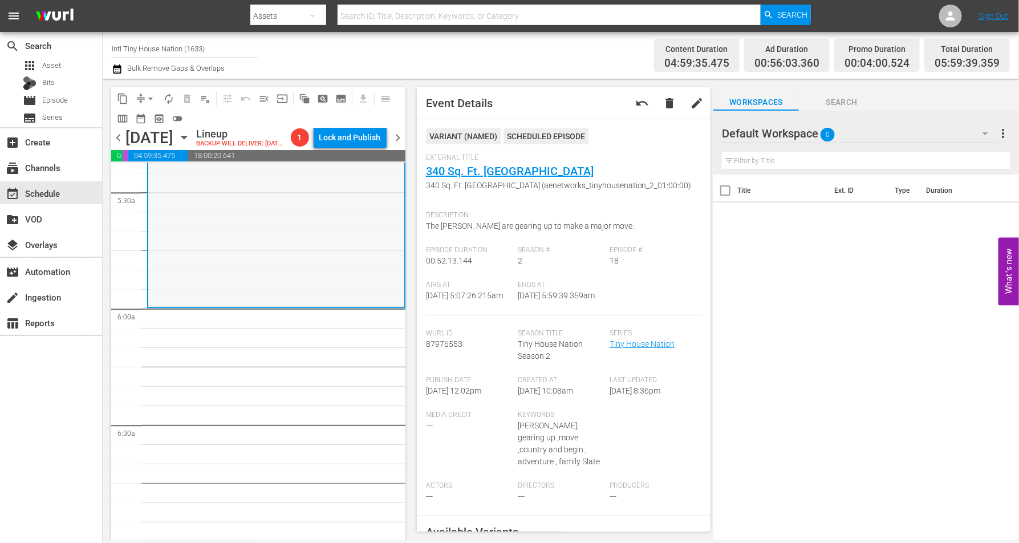
click at [233, 278] on div "Tiny House Nation / SE2 / EP18: 340 Sq. Ft. Pioneer House 340 Sq. Ft. Pioneer H…" at bounding box center [276, 205] width 256 height 199
click at [149, 100] on span "arrow_drop_down" at bounding box center [150, 98] width 11 height 11
click at [151, 116] on li "Align to Midnight" at bounding box center [151, 121] width 120 height 19
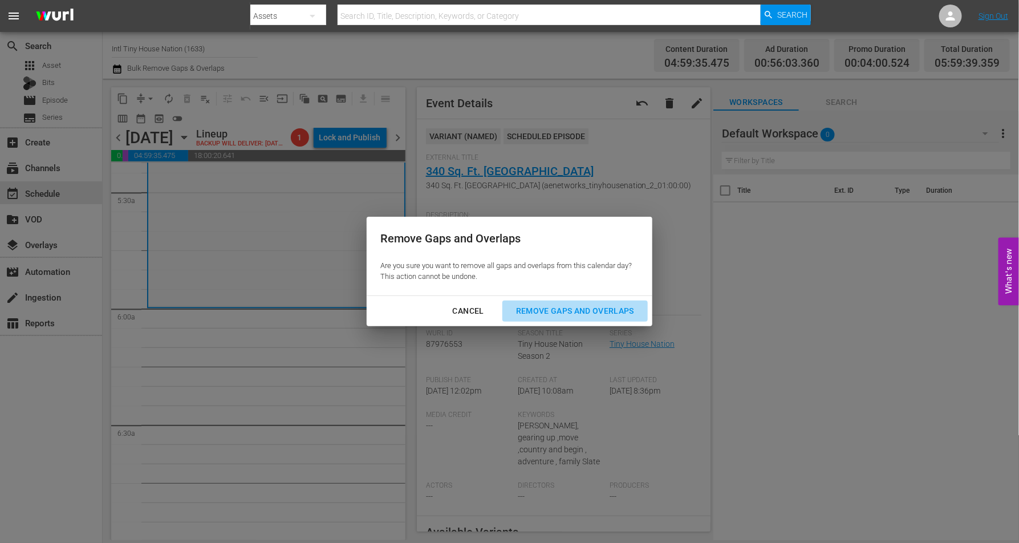
click at [598, 306] on div "Remove Gaps and Overlaps" at bounding box center [575, 311] width 136 height 14
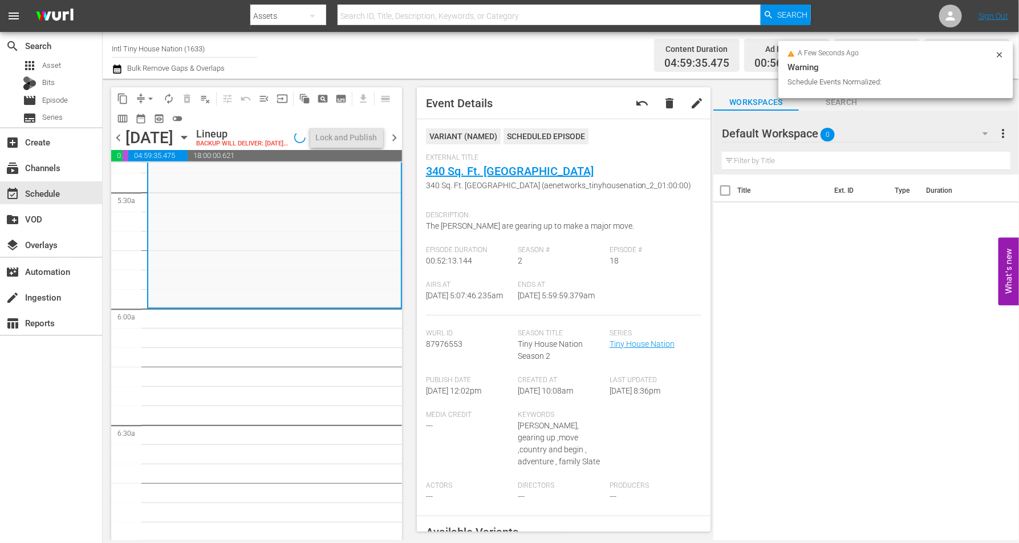
scroll to position [1231, 0]
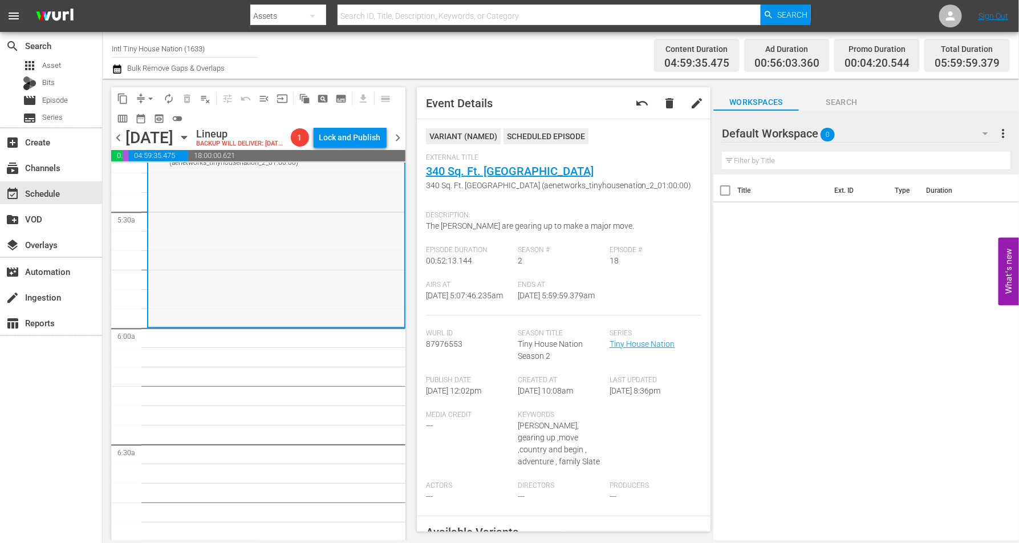
click at [220, 306] on div "Tiny House Nation / SE2 / EP18: 340 Sq. Ft. Pioneer House 340 Sq. Ft. Pioneer H…" at bounding box center [276, 226] width 256 height 199
click at [147, 99] on span "arrow_drop_down" at bounding box center [150, 98] width 11 height 11
click at [144, 116] on li "Align to Midnight" at bounding box center [151, 121] width 120 height 19
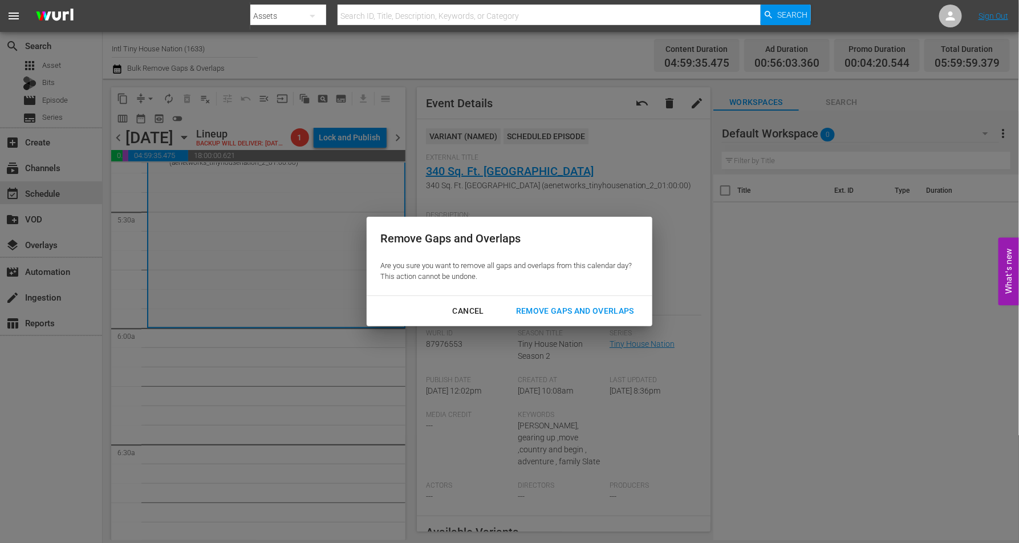
click at [568, 310] on div "Remove Gaps and Overlaps" at bounding box center [575, 311] width 136 height 14
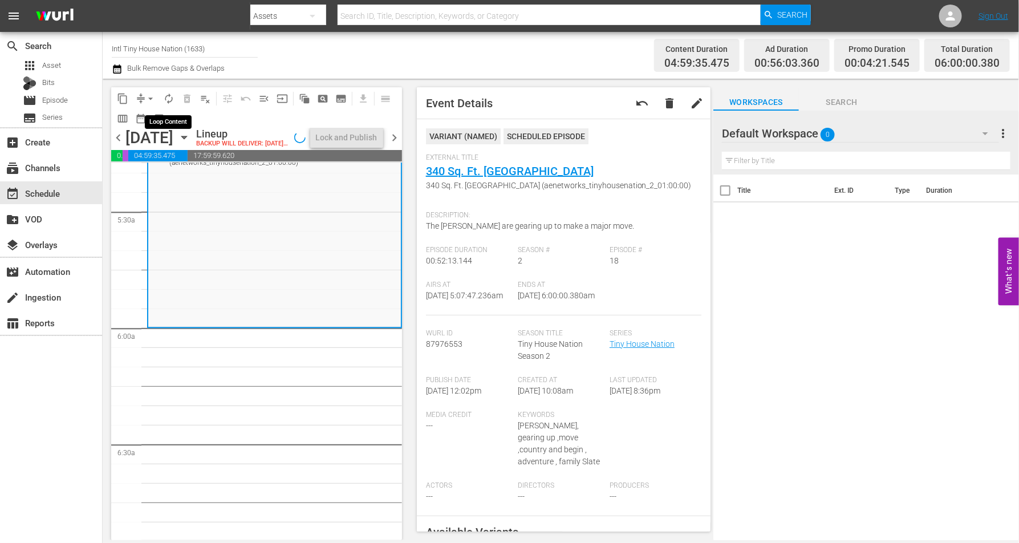
click at [169, 93] on span "autorenew_outlined" at bounding box center [168, 98] width 11 height 11
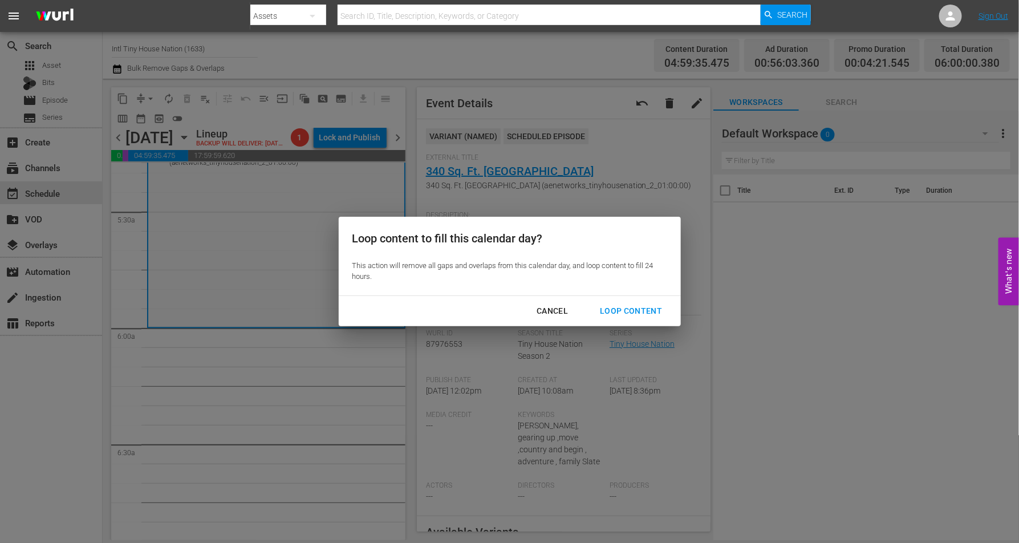
click at [621, 307] on div "Loop Content" at bounding box center [631, 311] width 80 height 14
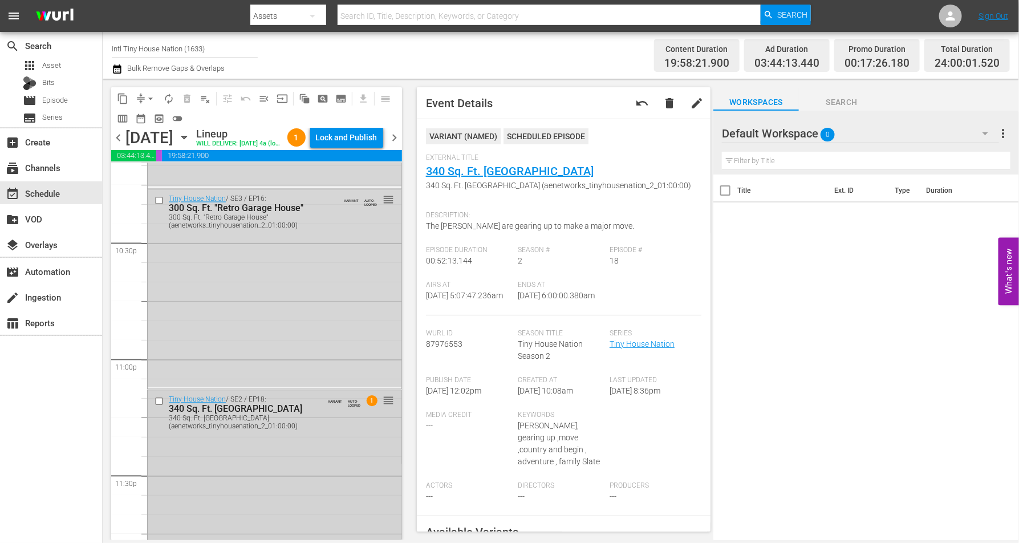
scroll to position [5227, 0]
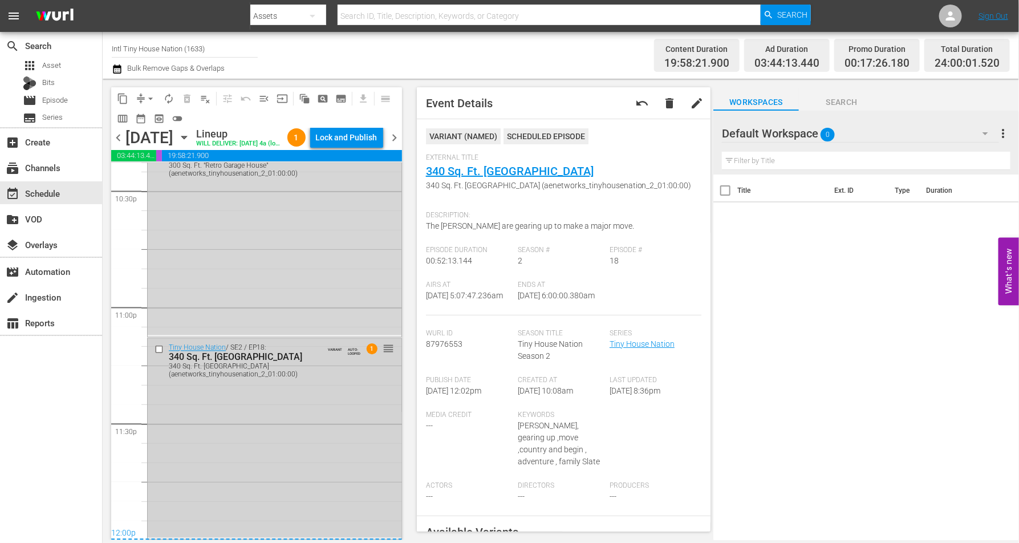
click at [282, 415] on div "Tiny House Nation / SE2 / EP18: 340 Sq. Ft. Pioneer House 340 Sq. Ft. Pioneer H…" at bounding box center [275, 438] width 254 height 199
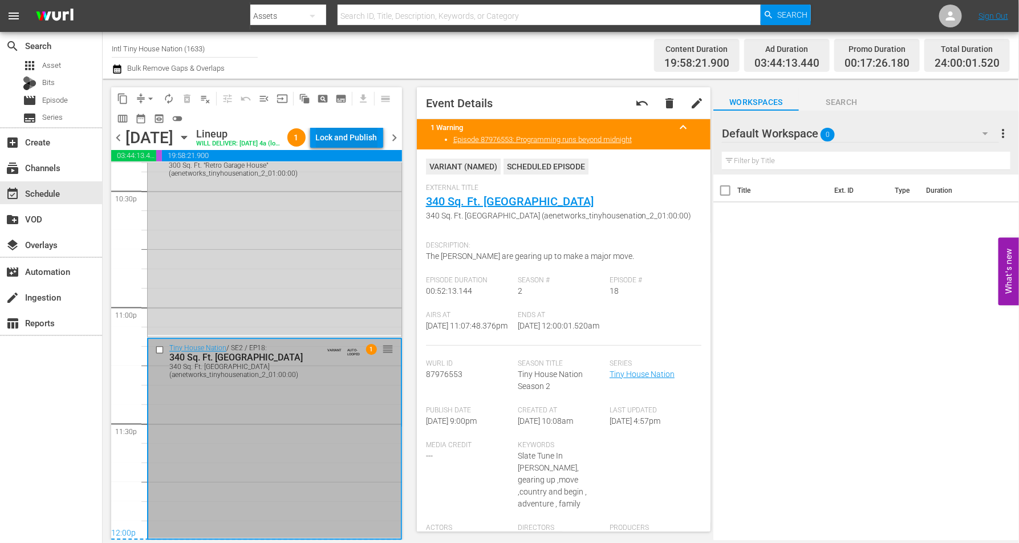
click at [349, 141] on div "Lock and Publish" at bounding box center [347, 137] width 62 height 21
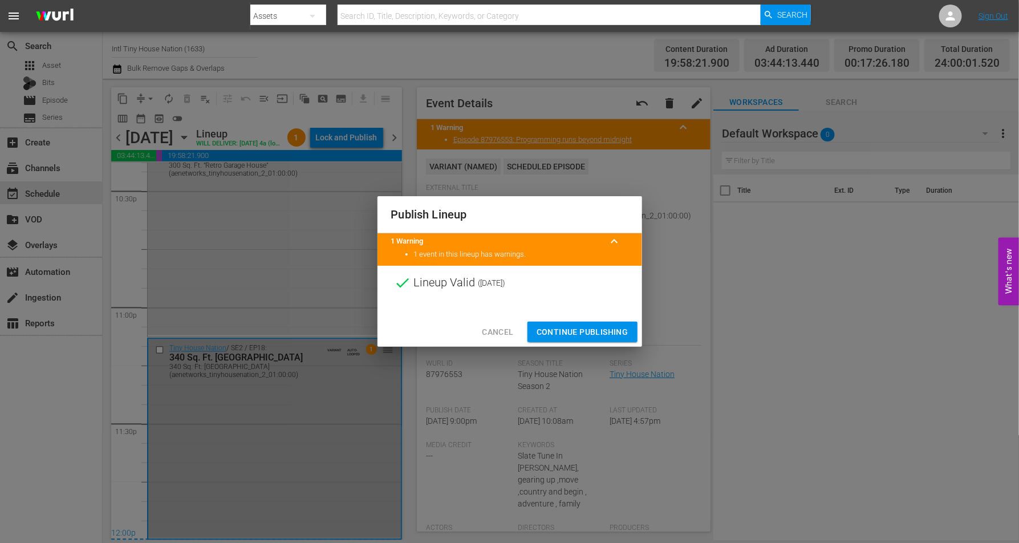
click at [562, 328] on span "Continue Publishing" at bounding box center [583, 332] width 92 height 14
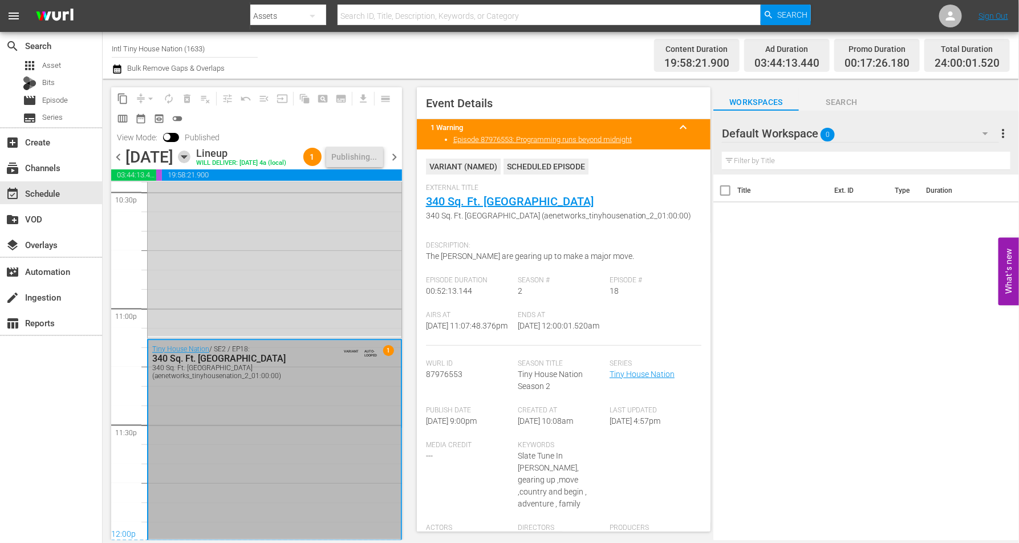
click at [191, 161] on icon "button" at bounding box center [184, 157] width 13 height 13
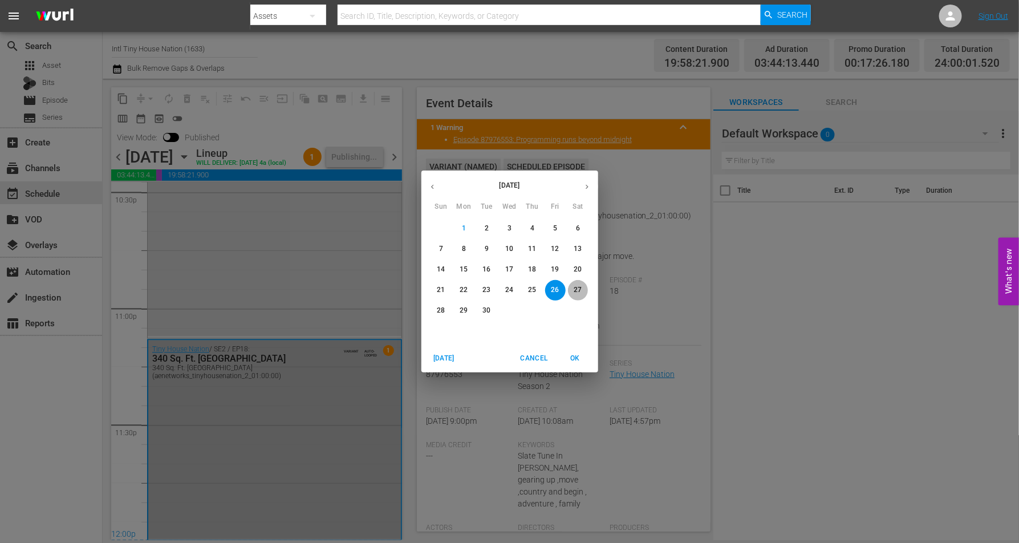
click at [578, 290] on p "27" at bounding box center [578, 290] width 8 height 10
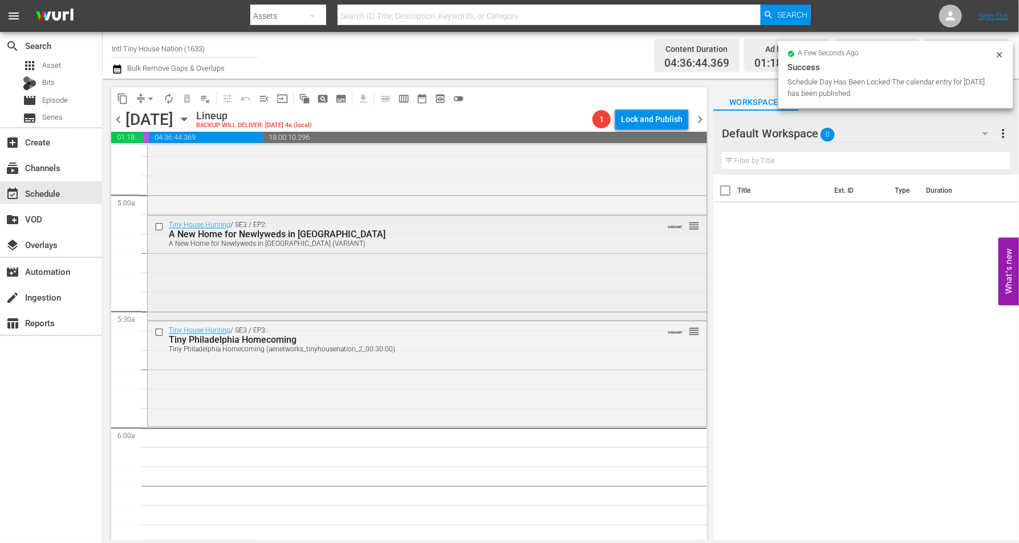
scroll to position [1103, 0]
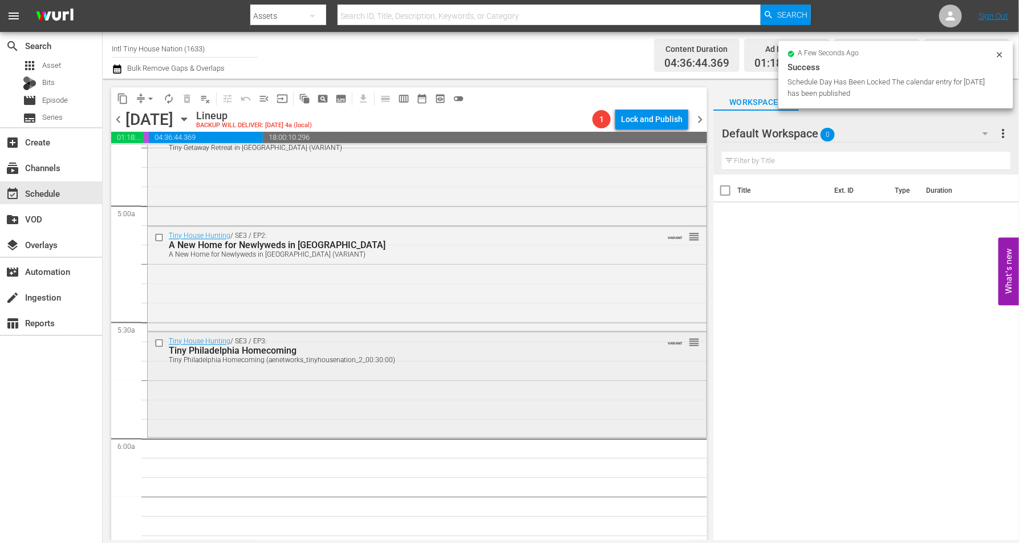
click at [378, 372] on div "Tiny House Hunting / SE3 / EP3: Tiny Philadelphia Homecoming Tiny Philadelphia …" at bounding box center [427, 384] width 559 height 103
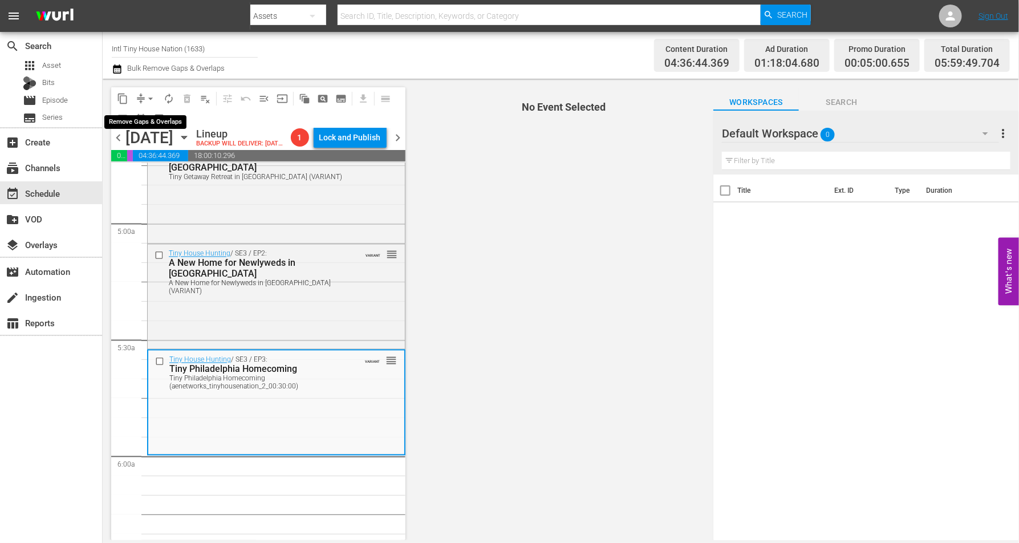
click at [146, 95] on span "arrow_drop_down" at bounding box center [150, 98] width 11 height 11
click at [156, 120] on li "Align to Midnight" at bounding box center [151, 121] width 120 height 19
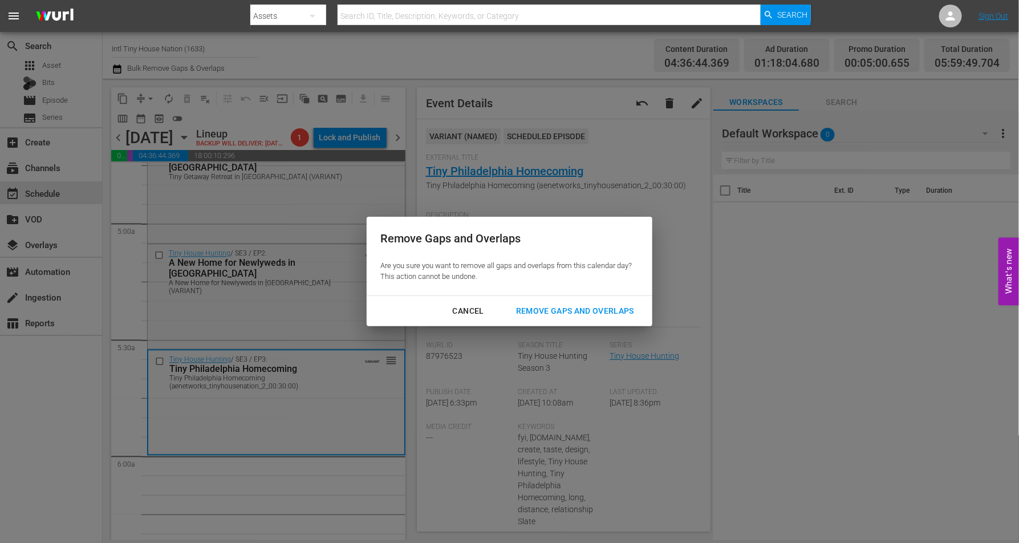
click at [554, 305] on div "Remove Gaps and Overlaps" at bounding box center [575, 311] width 136 height 14
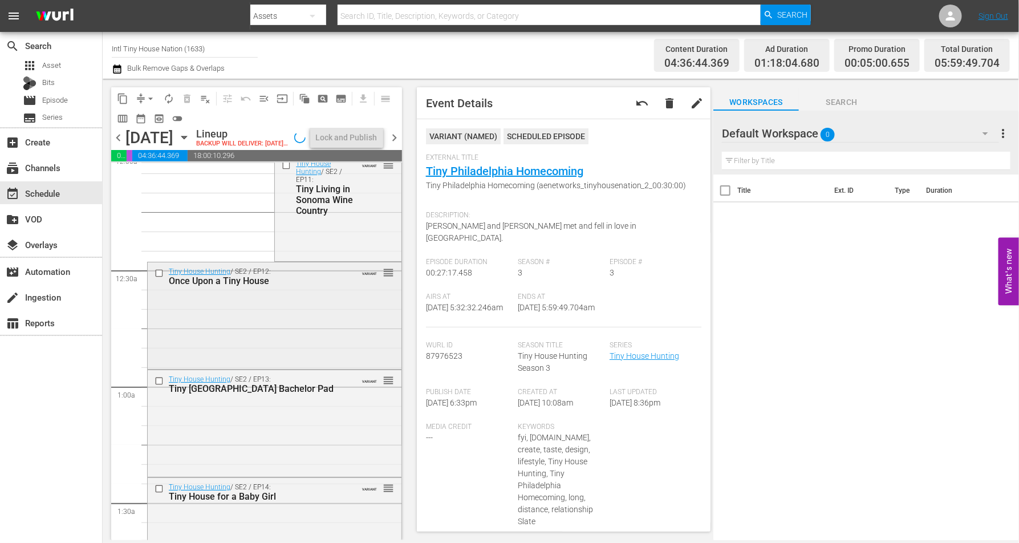
scroll to position [0, 0]
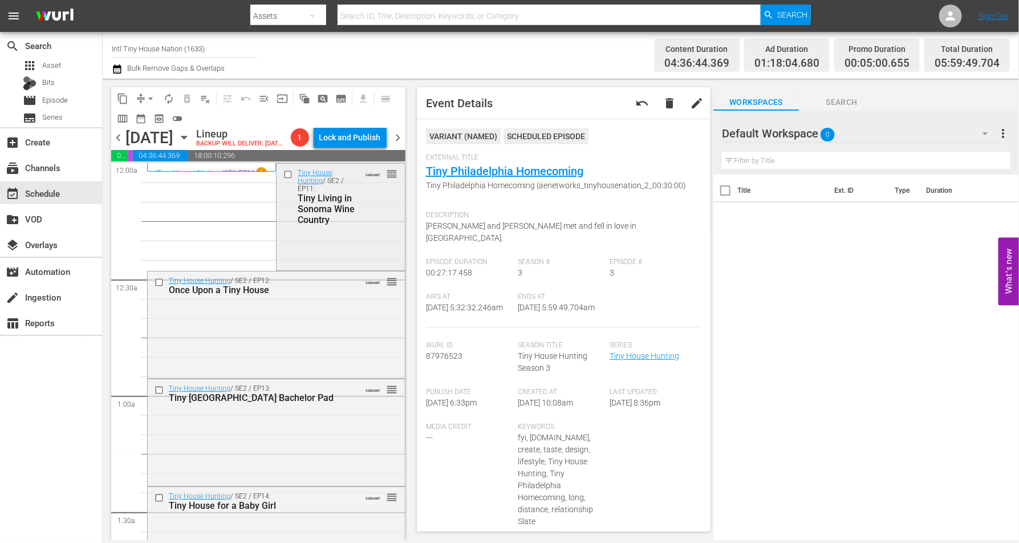
click at [375, 223] on div "Tiny House Hunting / SE2 / EP11: Tiny Living in Sonoma Wine Country VARIANT reo…" at bounding box center [341, 197] width 128 height 66
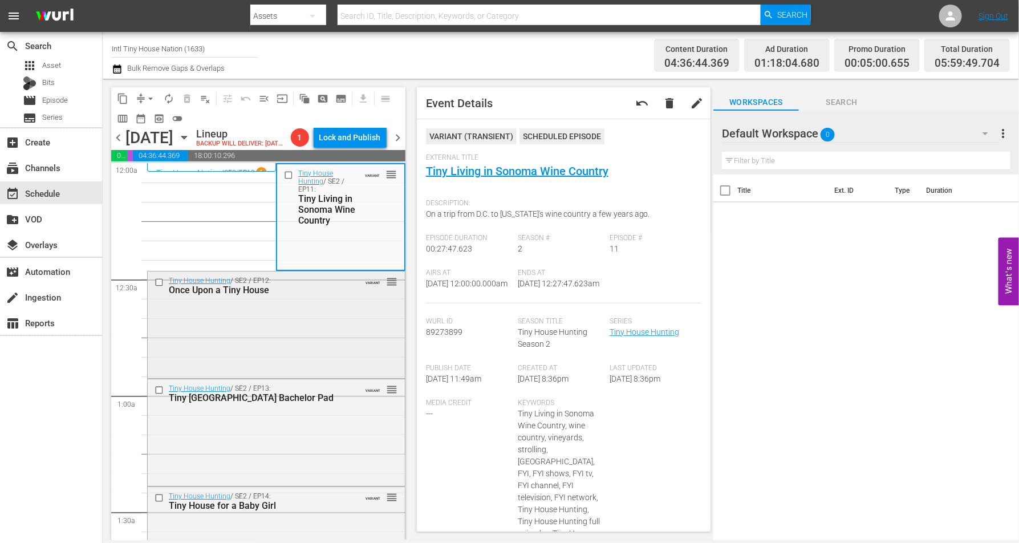
click at [294, 334] on div "Tiny House Hunting / SE2 / EP12: Once Upon a Tiny House VARIANT reorder" at bounding box center [276, 324] width 257 height 104
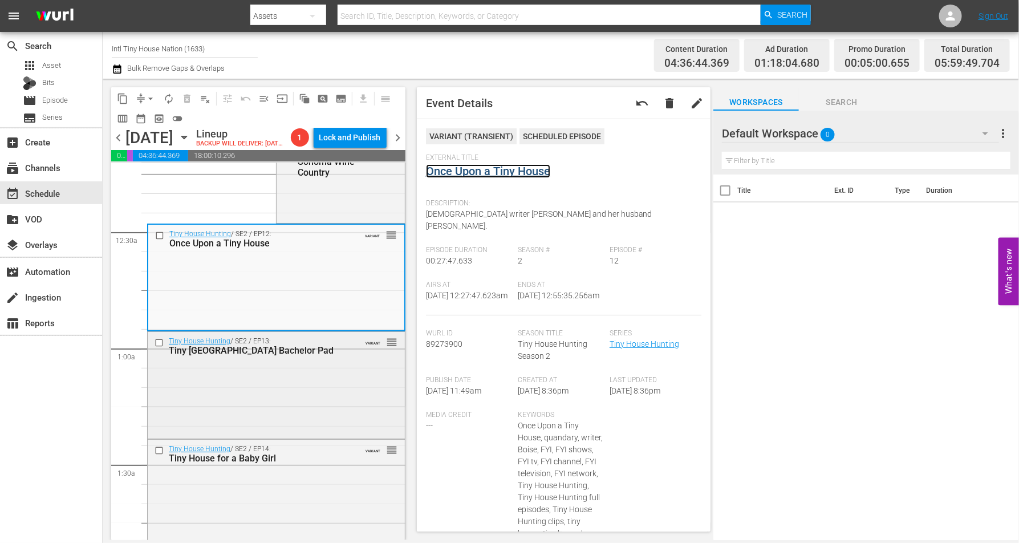
scroll to position [71, 0]
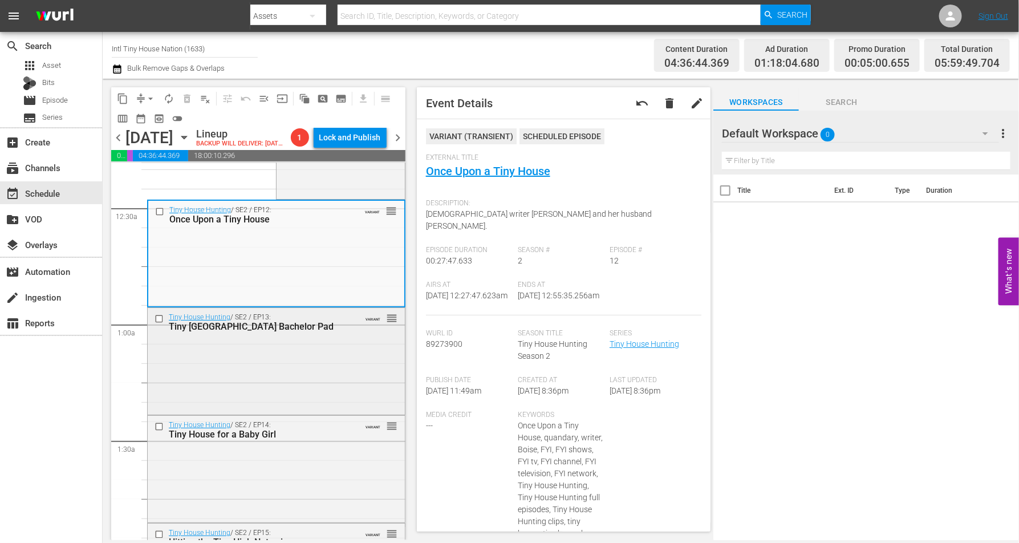
click at [311, 332] on div "Tiny Honolulu Bachelor Pad" at bounding box center [259, 326] width 180 height 11
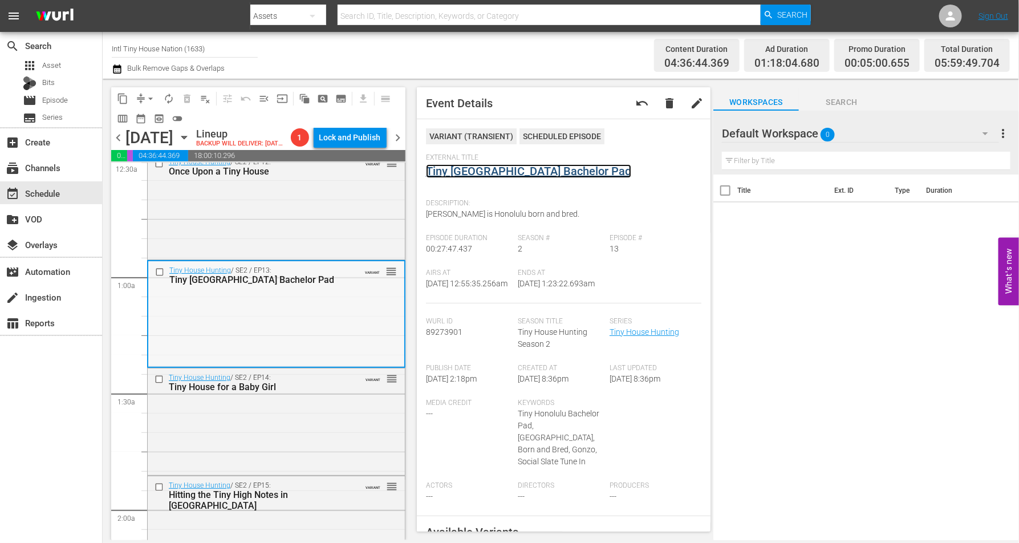
scroll to position [214, 0]
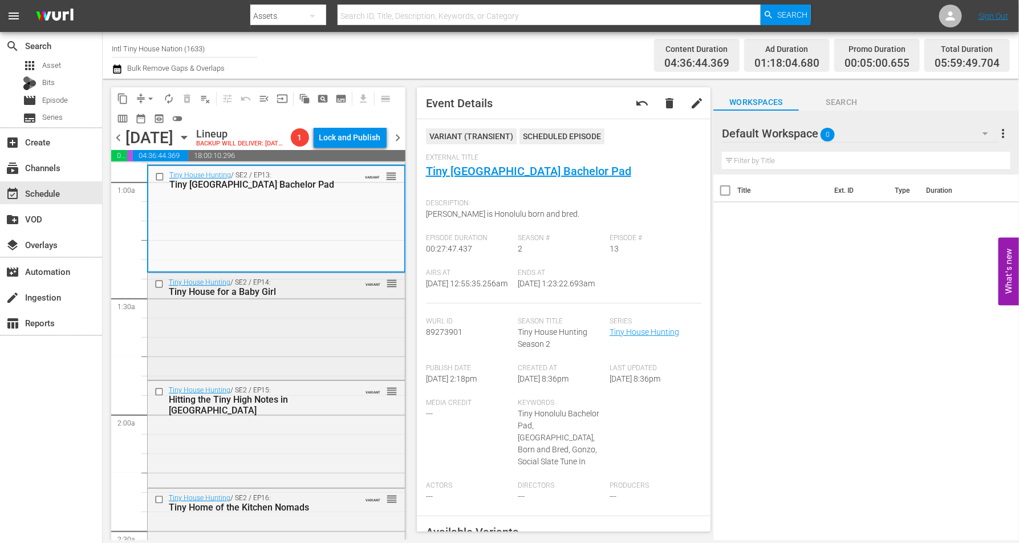
click at [318, 341] on div "Tiny House Hunting / SE2 / EP14: Tiny House for a Baby Girl VARIANT reorder" at bounding box center [276, 325] width 257 height 104
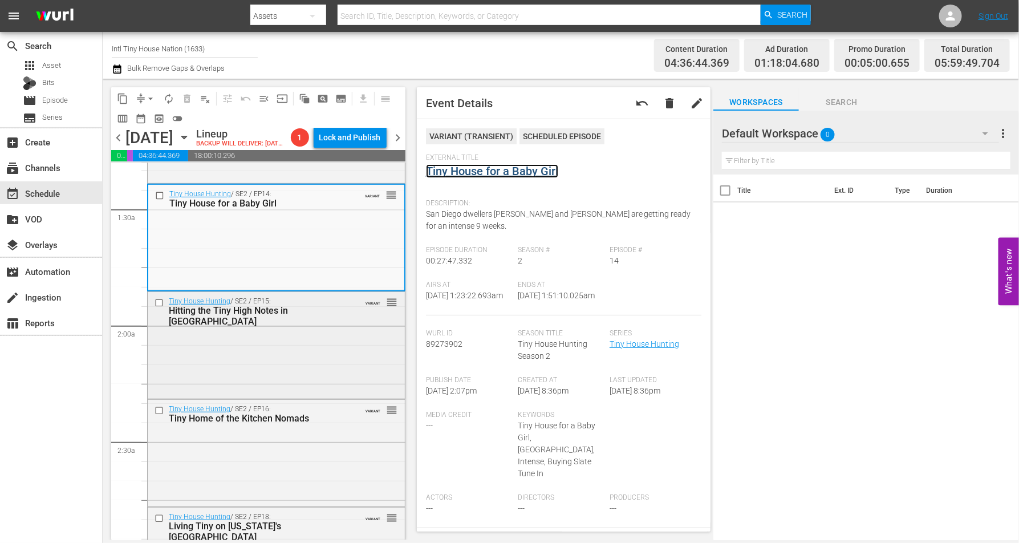
scroll to position [356, 0]
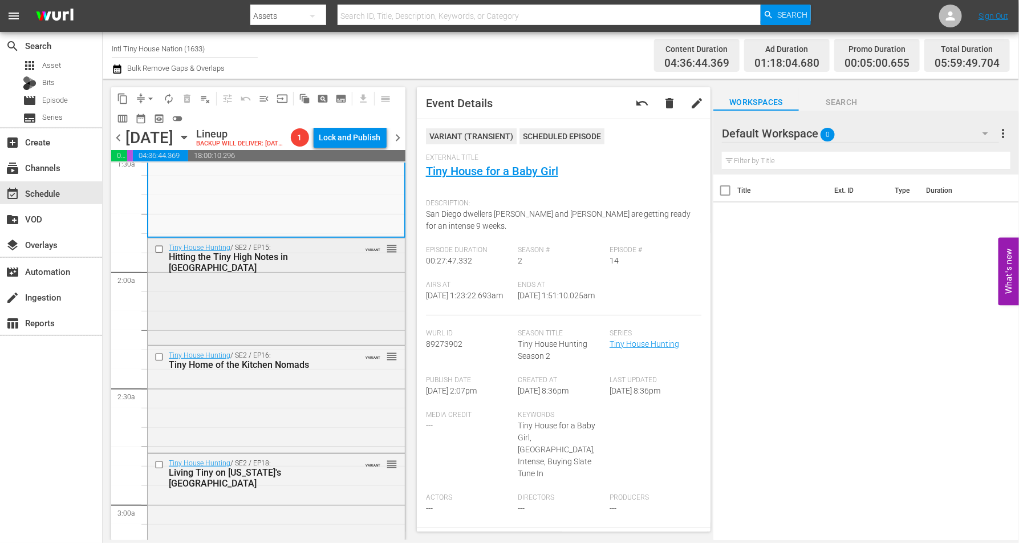
click at [274, 291] on div "Tiny House Hunting / SE2 / EP15: Hitting the Tiny High Notes in Boulder VARIANT…" at bounding box center [276, 290] width 257 height 104
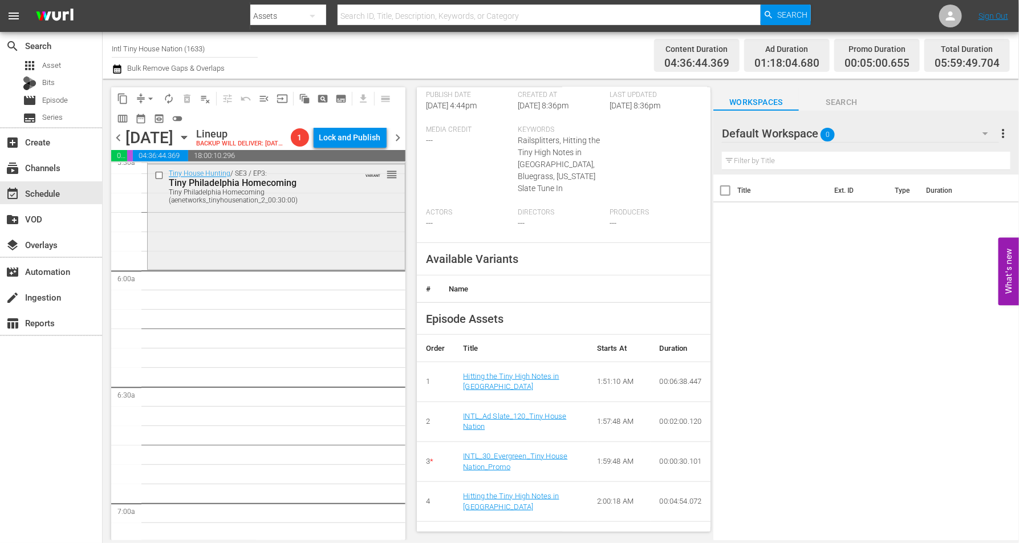
scroll to position [1141, 0]
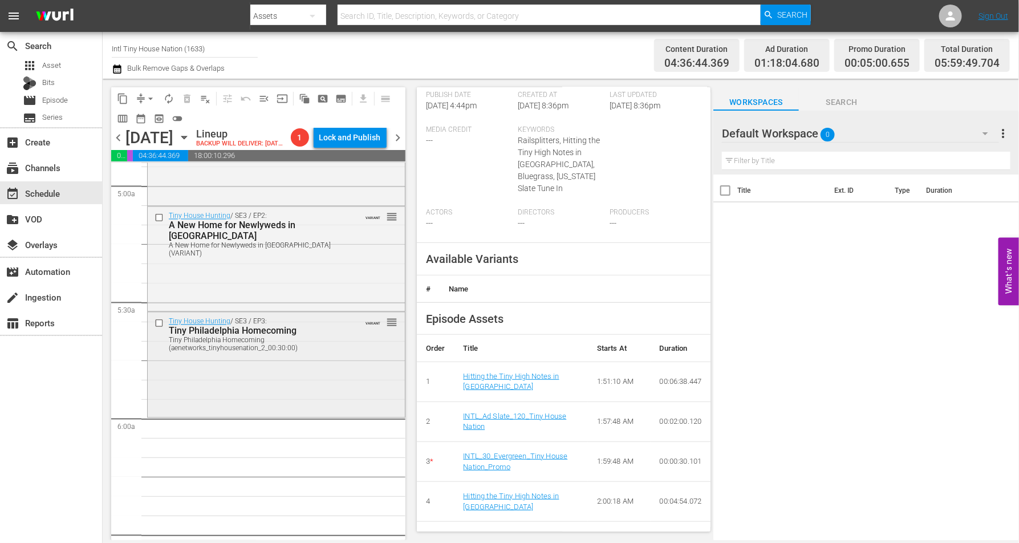
click at [300, 386] on div "Tiny House Hunting / SE3 / EP3: Tiny Philadelphia Homecoming Tiny Philadelphia …" at bounding box center [276, 364] width 257 height 103
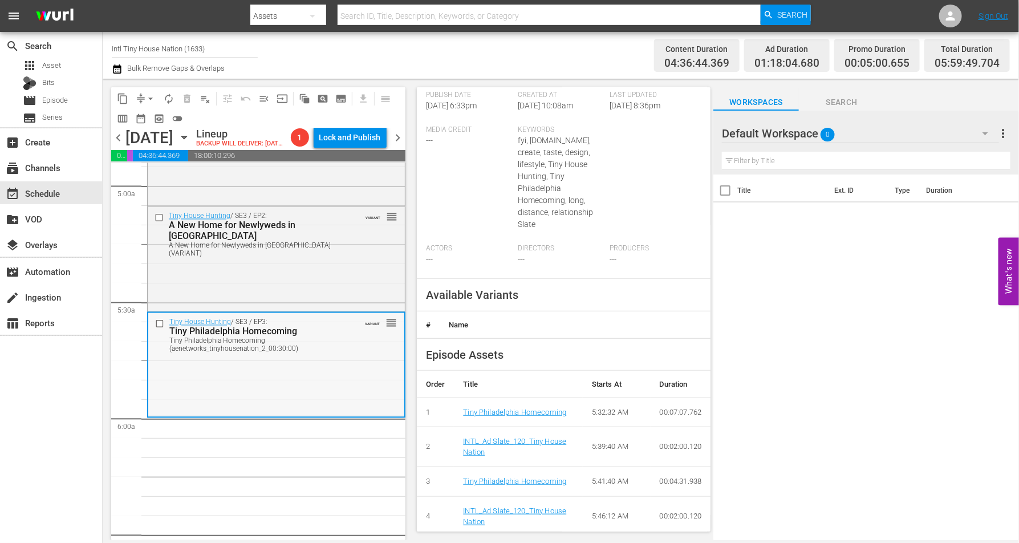
click at [325, 353] on div "Tiny Philadelphia Homecoming (aenetworks_tinyhousenation_2_00:30:00)" at bounding box center [258, 345] width 179 height 16
click at [341, 357] on div "Tiny House Hunting / SE3 / EP3: Tiny Philadelphia Homecoming Tiny Philadelphia …" at bounding box center [276, 335] width 256 height 44
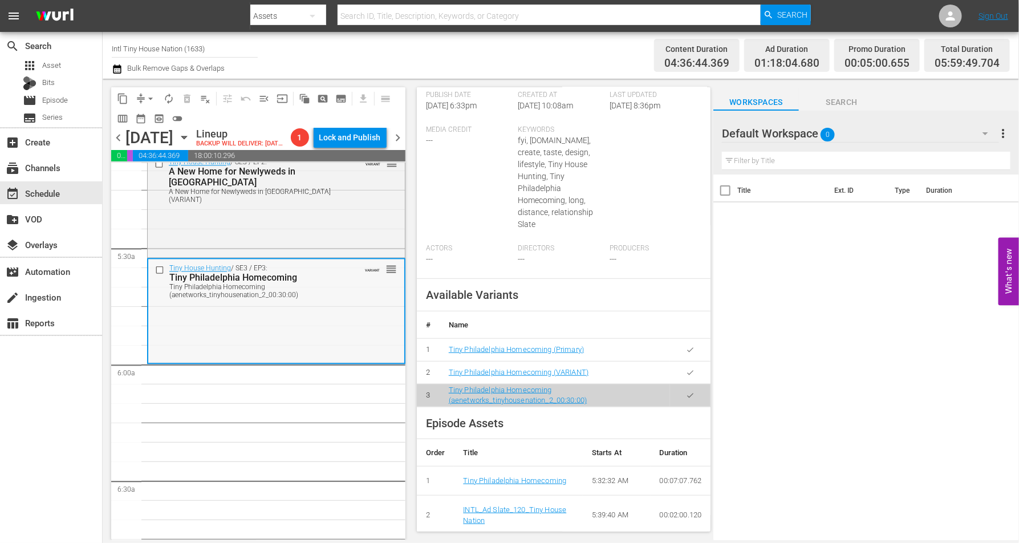
scroll to position [1212, 0]
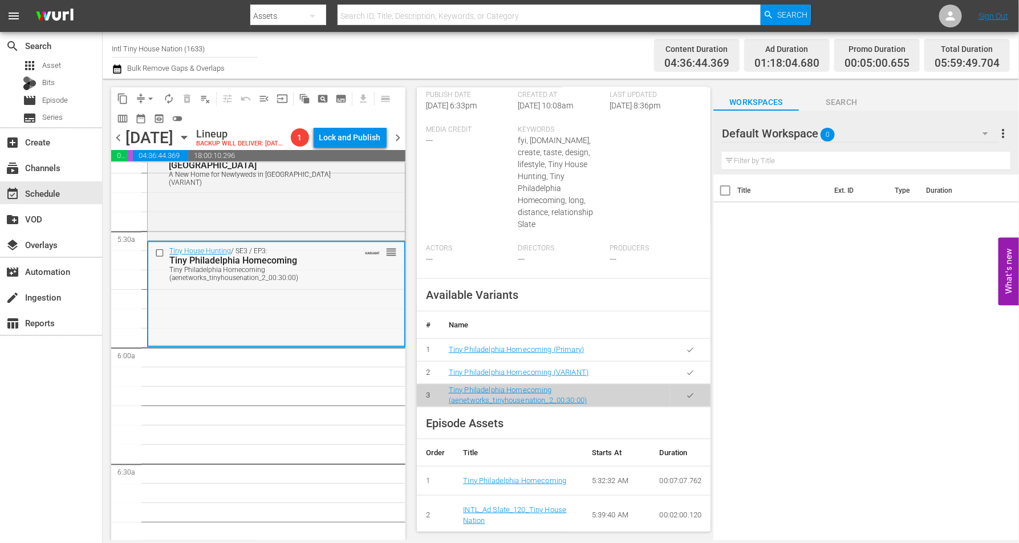
click at [311, 334] on div "Tiny House Hunting / SE3 / EP3: Tiny Philadelphia Homecoming Tiny Philadelphia …" at bounding box center [276, 293] width 256 height 103
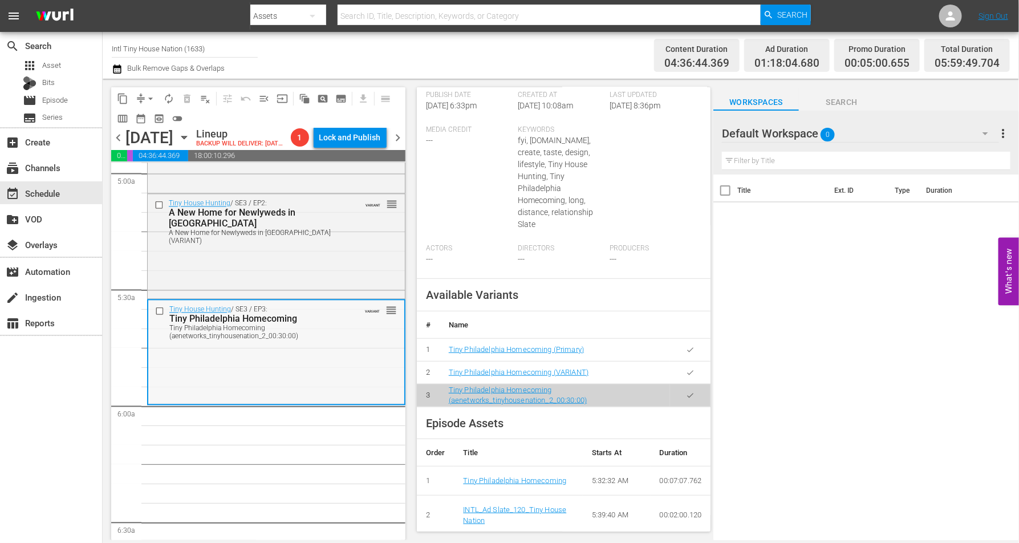
scroll to position [1141, 0]
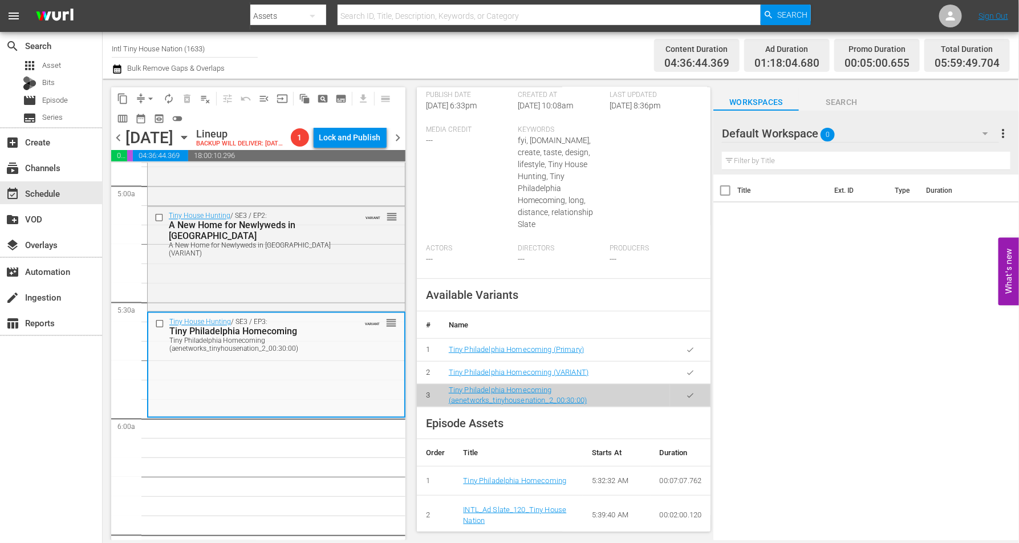
click at [291, 296] on div "Tiny House Hunting / SE3 / EP2: A New Home for Newlyweds in Portland A New Home…" at bounding box center [276, 258] width 257 height 103
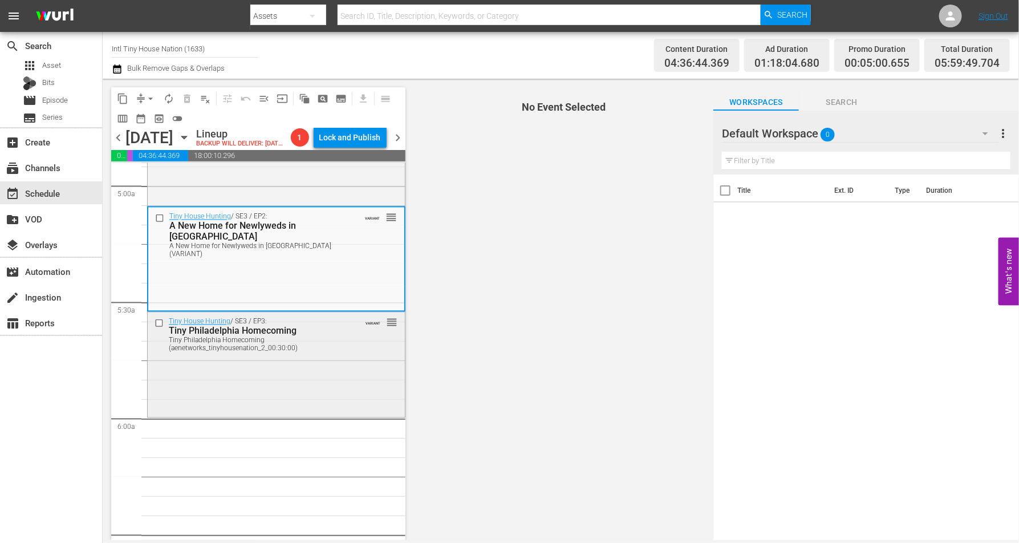
click at [329, 383] on div "Tiny House Hunting / SE3 / EP3: Tiny Philadelphia Homecoming Tiny Philadelphia …" at bounding box center [276, 364] width 257 height 103
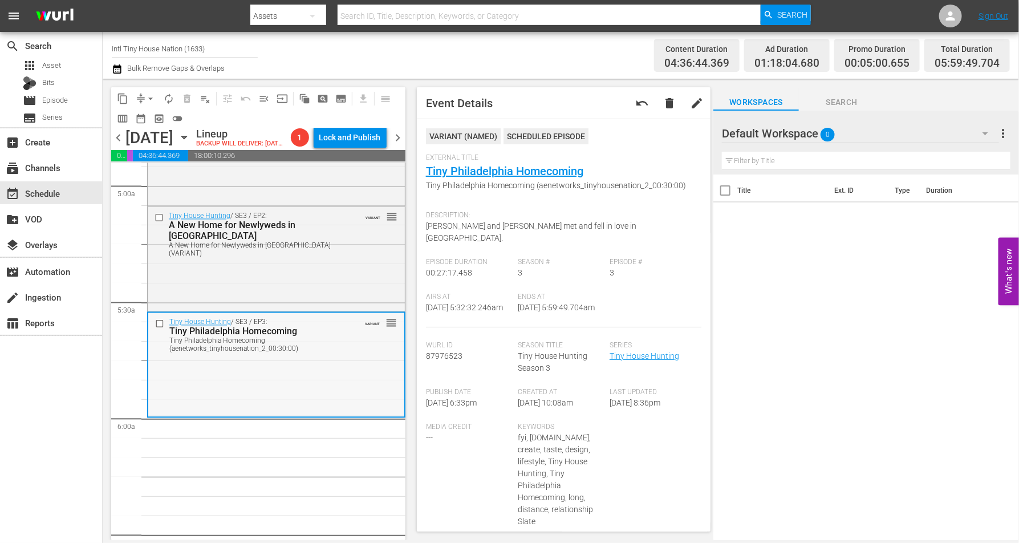
click at [258, 402] on div "Tiny House Hunting / SE3 / EP3: Tiny Philadelphia Homecoming Tiny Philadelphia …" at bounding box center [276, 364] width 256 height 103
click at [151, 95] on span "arrow_drop_down" at bounding box center [150, 98] width 11 height 11
click at [152, 120] on li "Align to Midnight" at bounding box center [151, 121] width 120 height 19
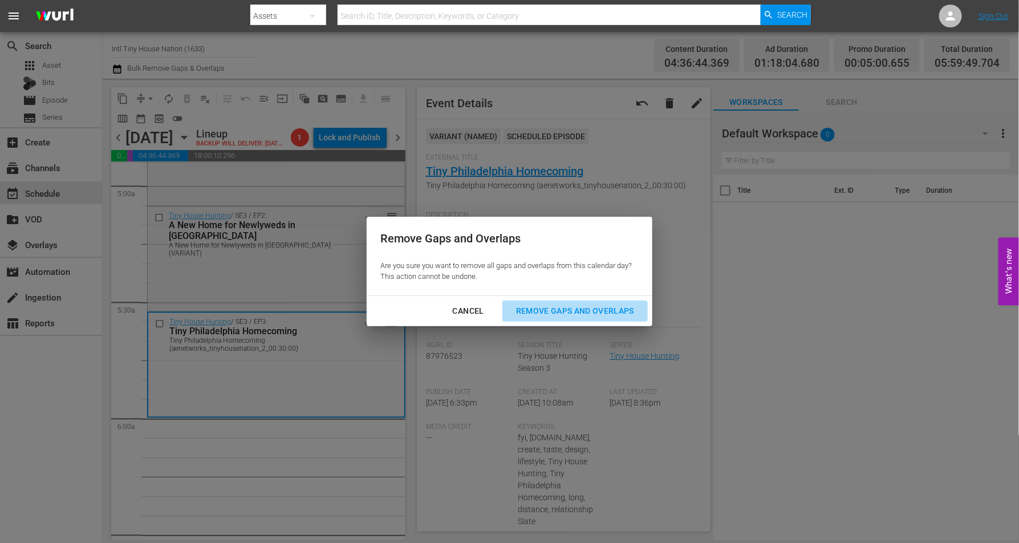
click at [607, 310] on div "Remove Gaps and Overlaps" at bounding box center [575, 311] width 136 height 14
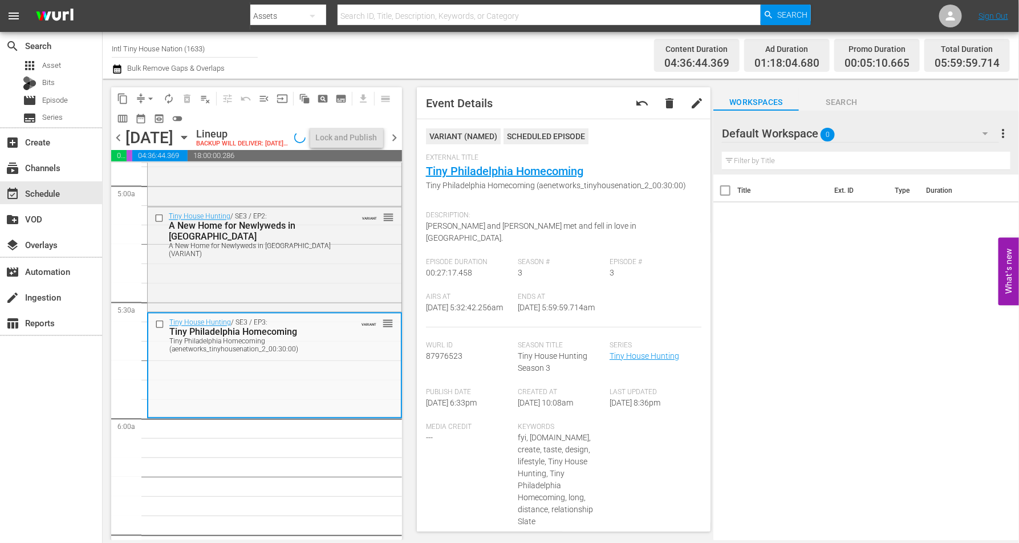
scroll to position [1160, 0]
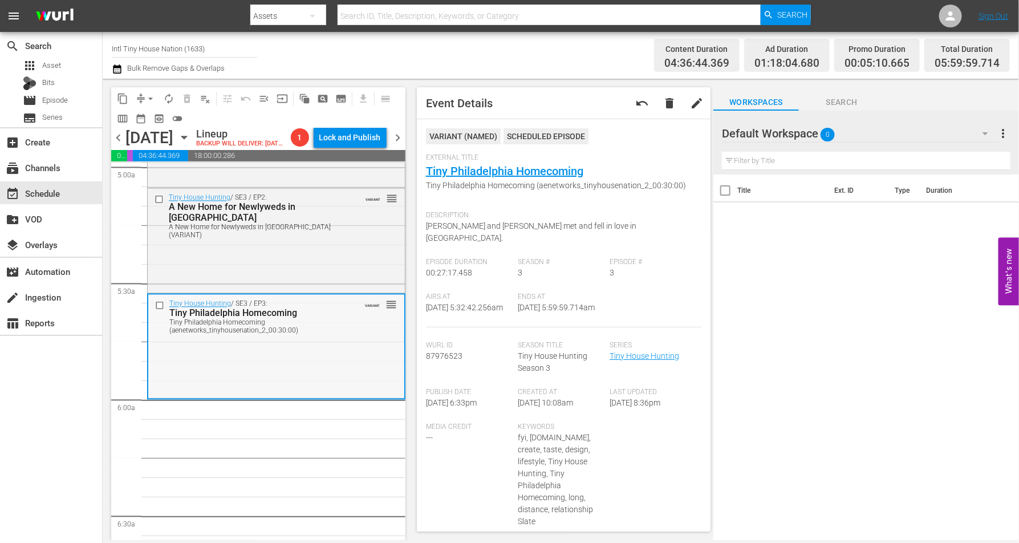
click at [205, 367] on div "Tiny House Hunting / SE3 / EP3: Tiny Philadelphia Homecoming Tiny Philadelphia …" at bounding box center [276, 346] width 256 height 103
click at [147, 97] on span "arrow_drop_down" at bounding box center [150, 98] width 11 height 11
click at [141, 119] on li "Align to Midnight" at bounding box center [151, 121] width 120 height 19
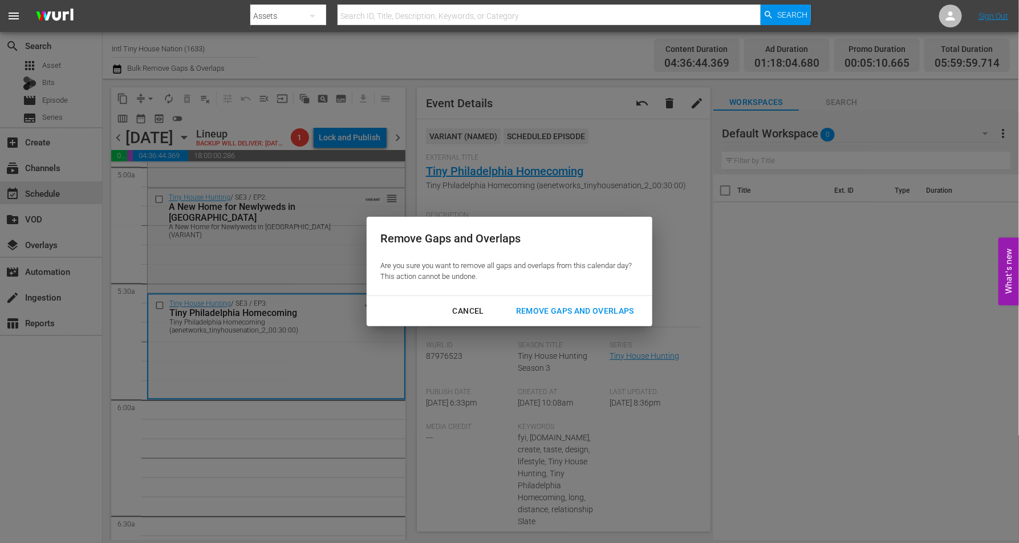
click at [584, 310] on div "Remove Gaps and Overlaps" at bounding box center [575, 311] width 136 height 14
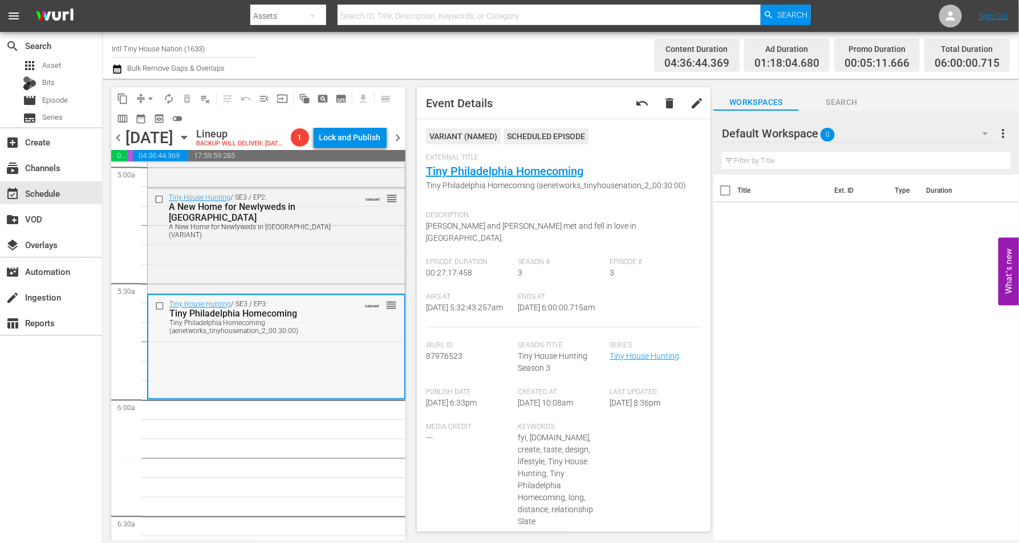
click at [239, 386] on div "Tiny House Hunting / SE3 / EP3: Tiny Philadelphia Homecoming Tiny Philadelphia …" at bounding box center [276, 346] width 256 height 103
click at [166, 98] on span "autorenew_outlined" at bounding box center [168, 98] width 11 height 11
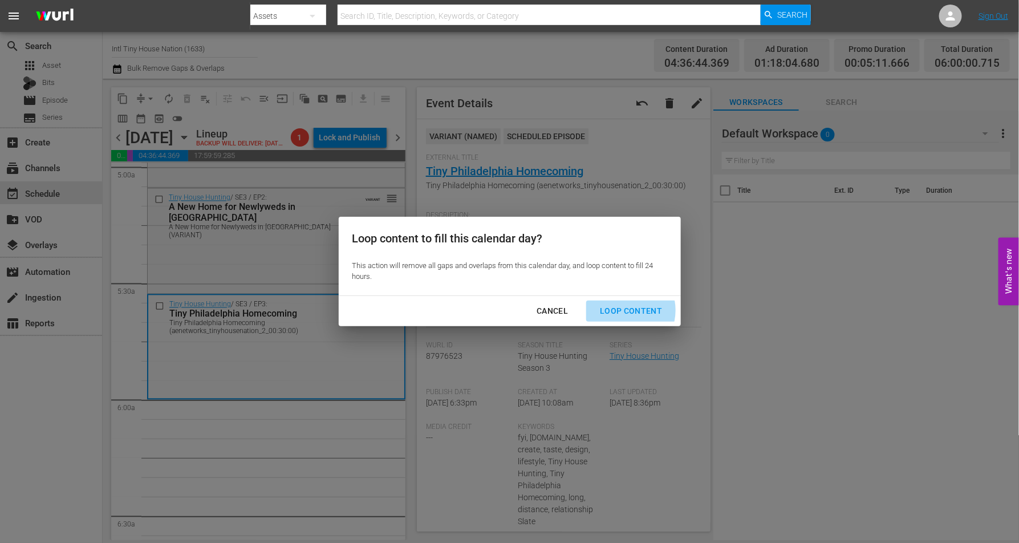
drag, startPoint x: 623, startPoint y: 310, endPoint x: 616, endPoint y: 306, distance: 8.7
click at [623, 308] on div "Loop Content" at bounding box center [631, 311] width 80 height 14
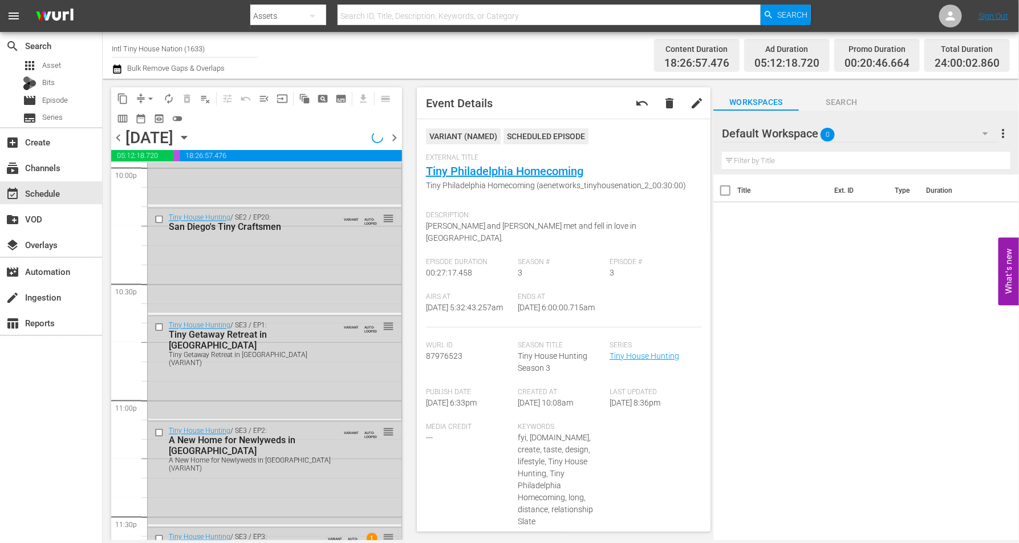
scroll to position [5208, 0]
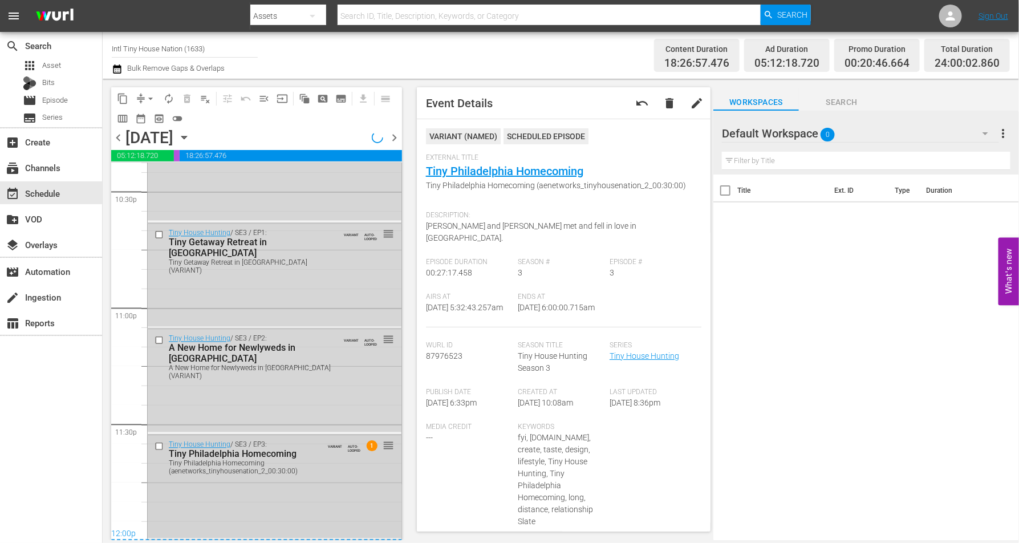
click at [318, 415] on div "Tiny House Hunting / SE3 / EP3: Tiny Philadelphia Homecoming Tiny Philadelphia …" at bounding box center [275, 487] width 254 height 103
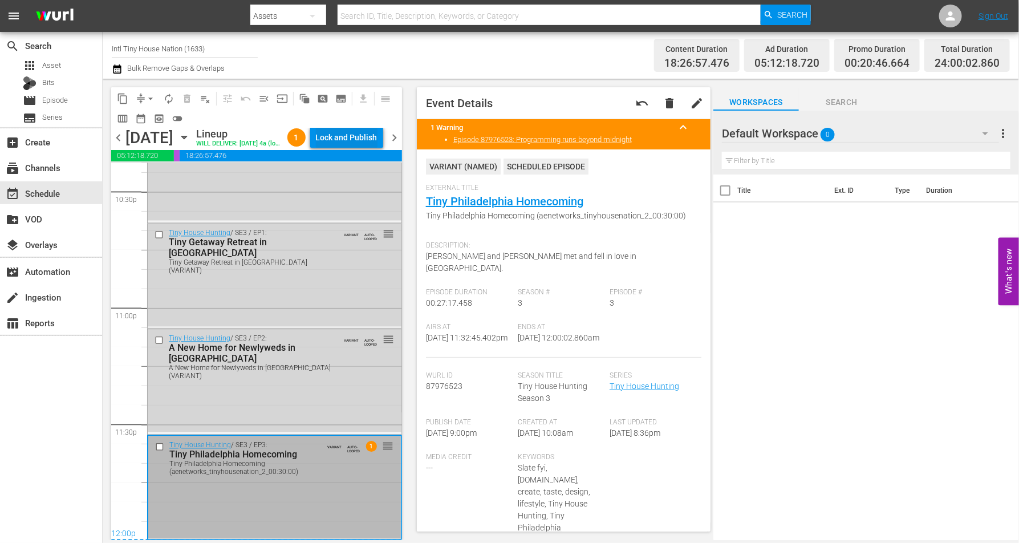
click at [371, 132] on div "Lock and Publish" at bounding box center [347, 137] width 62 height 21
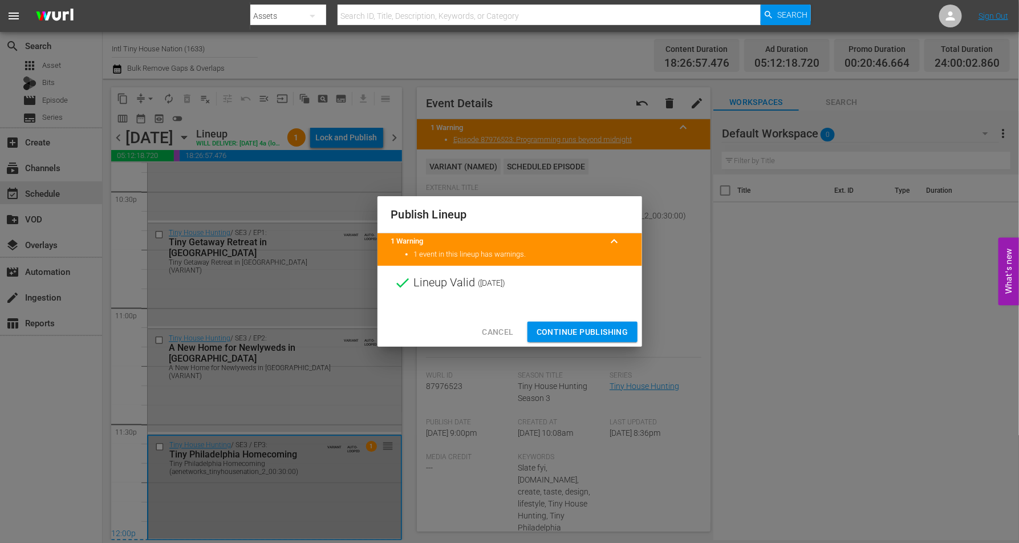
click at [571, 326] on span "Continue Publishing" at bounding box center [583, 332] width 92 height 14
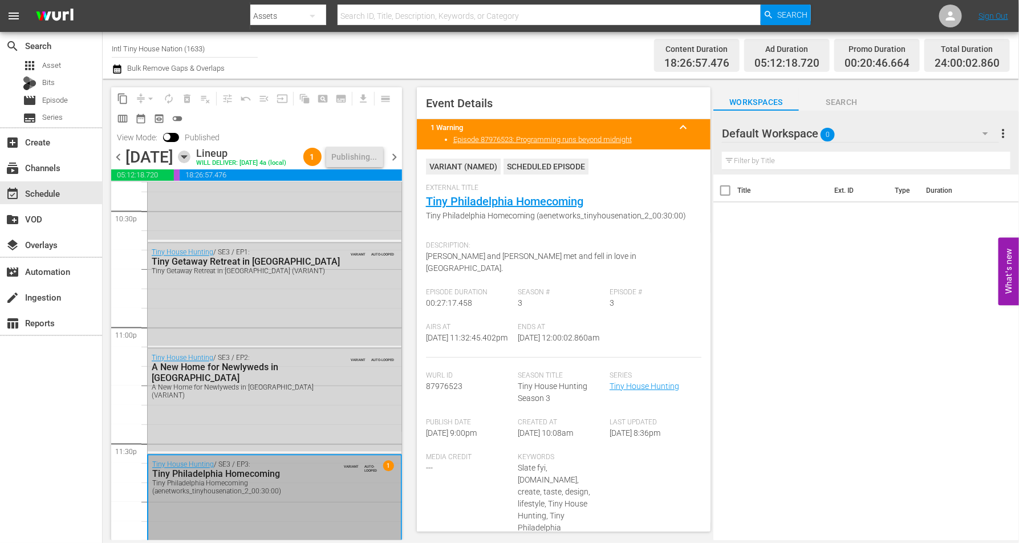
click at [187, 159] on icon "button" at bounding box center [183, 157] width 5 height 3
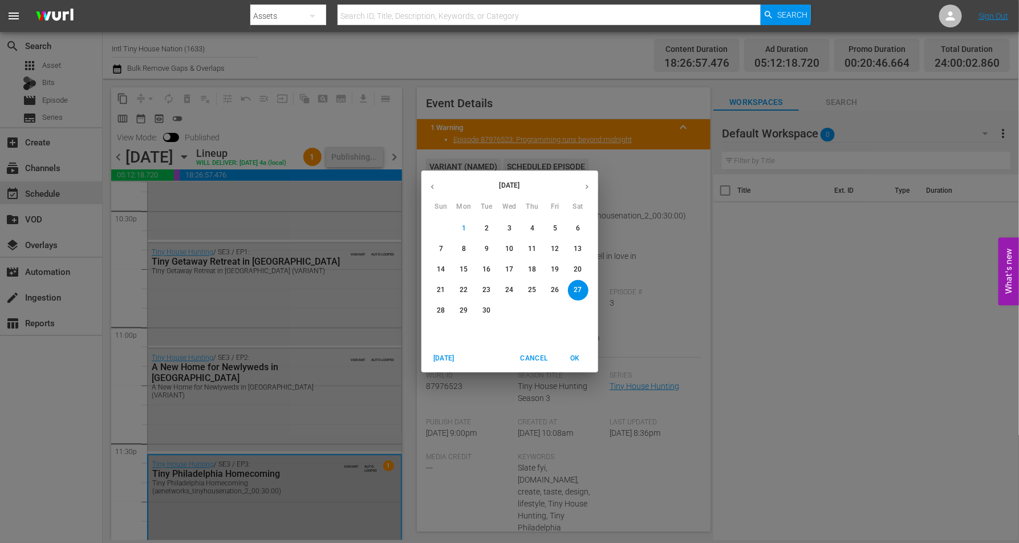
click at [440, 311] on p "28" at bounding box center [441, 311] width 8 height 10
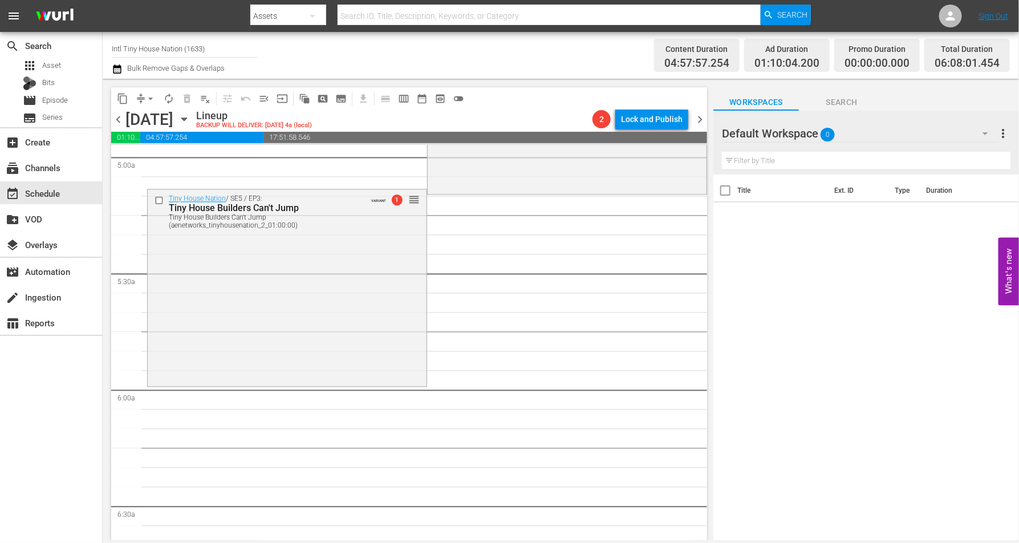
scroll to position [1136, 0]
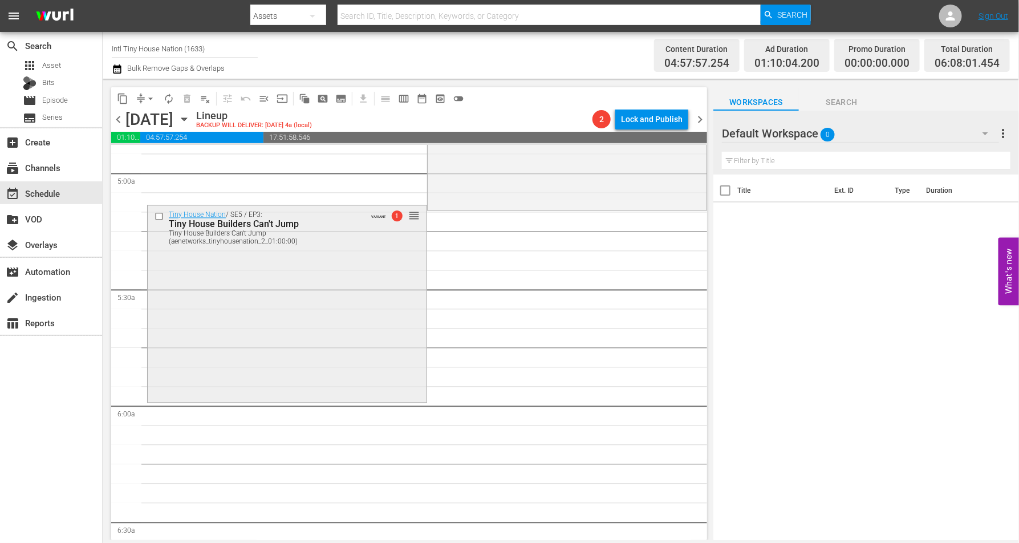
click at [257, 325] on div "Tiny House Nation / SE5 / EP3: Tiny House Builders Can't Jump Tiny House Builde…" at bounding box center [287, 303] width 279 height 195
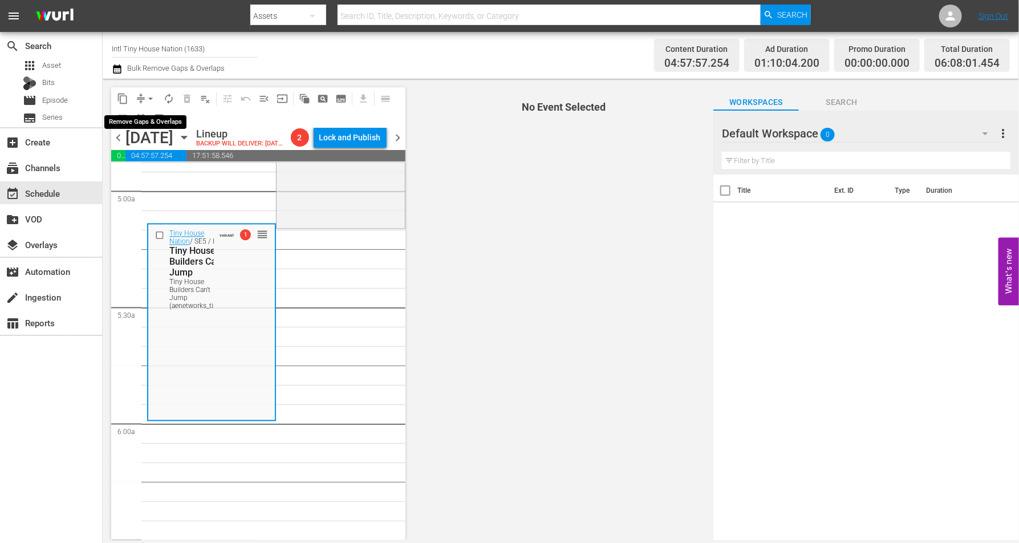
click at [150, 95] on span "arrow_drop_down" at bounding box center [150, 98] width 11 height 11
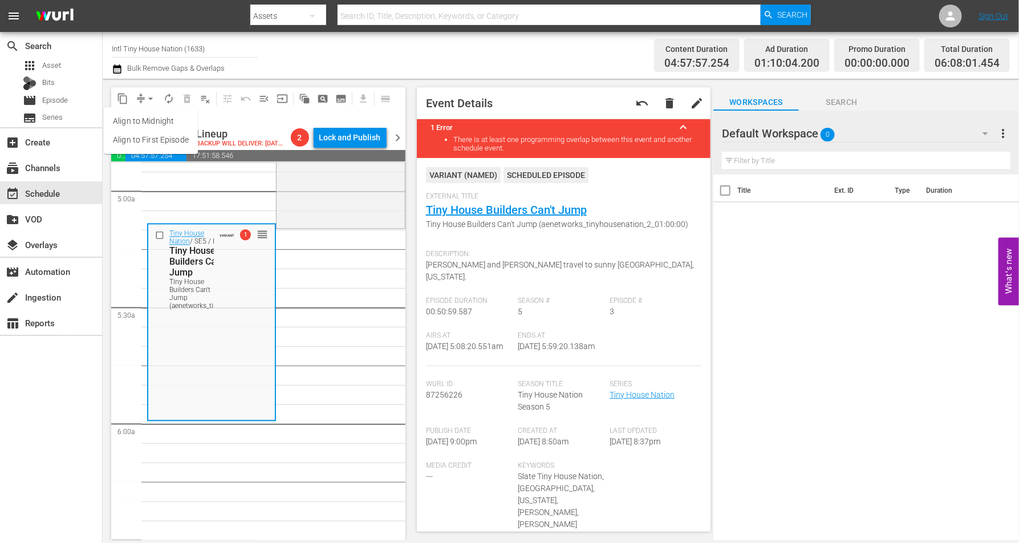
click at [161, 115] on li "Align to Midnight" at bounding box center [151, 121] width 94 height 19
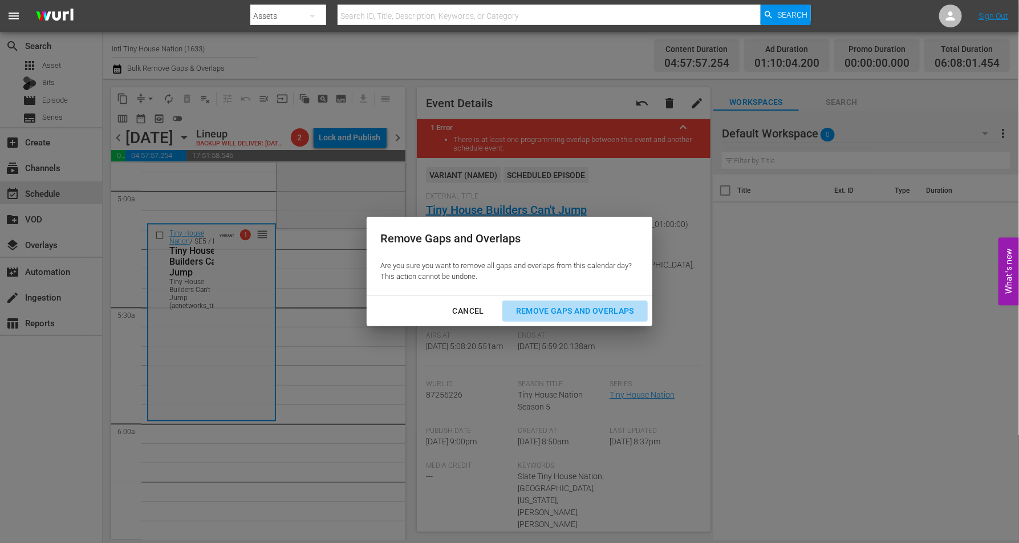
click at [589, 307] on div "Remove Gaps and Overlaps" at bounding box center [575, 311] width 136 height 14
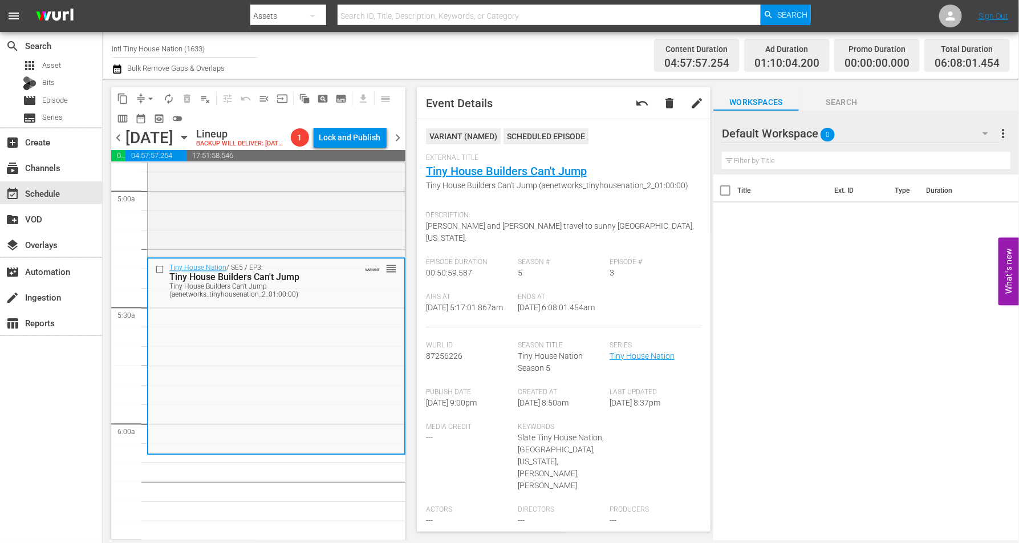
scroll to position [0, 0]
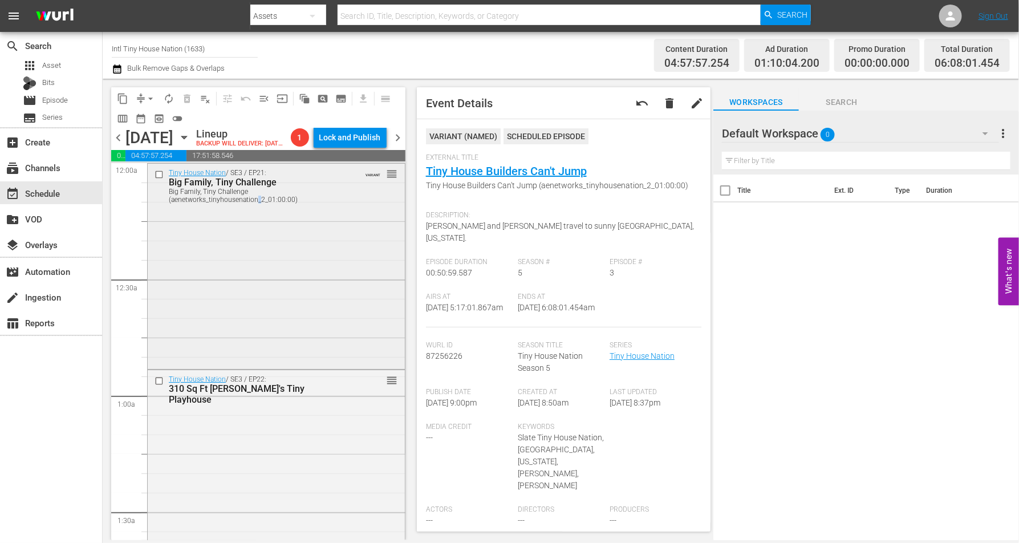
click at [258, 279] on div "Tiny House Nation / SE3 / EP21: Big Family, Tiny Challenge Big Family, Tiny Cha…" at bounding box center [276, 265] width 257 height 202
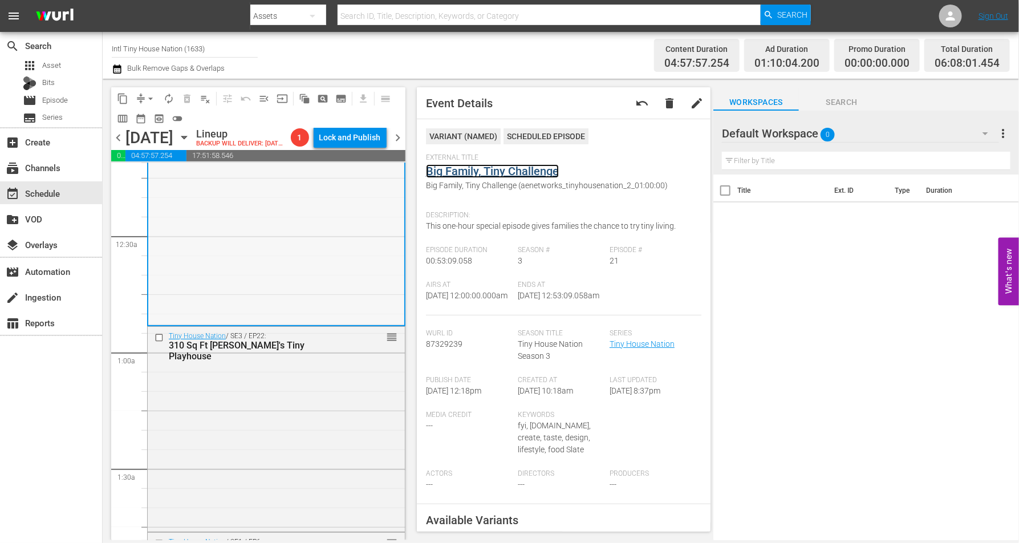
scroll to position [71, 0]
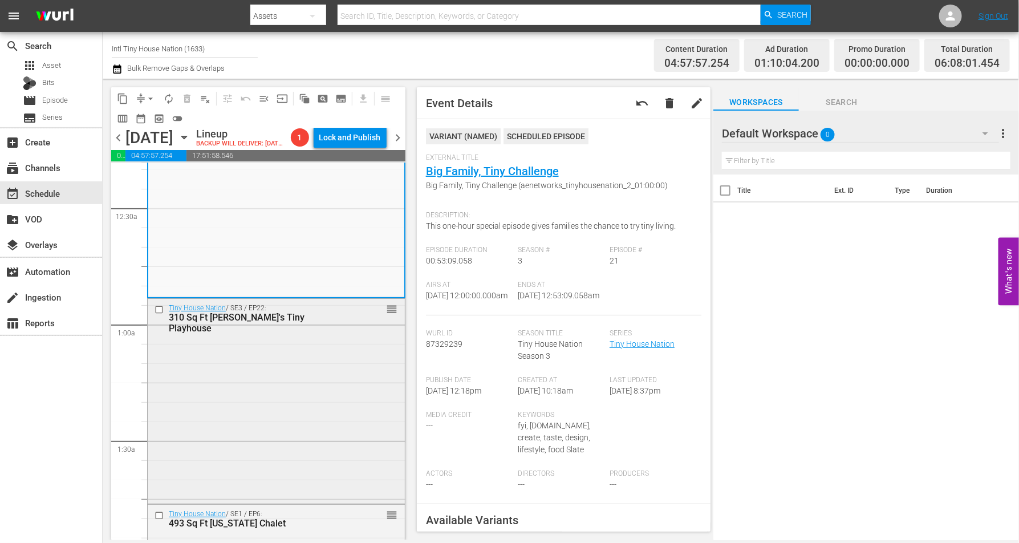
click at [238, 412] on div "Tiny House Nation / SE3 / EP22: 310 Sq Ft Penny's Tiny Playhouse reorder" at bounding box center [276, 400] width 257 height 203
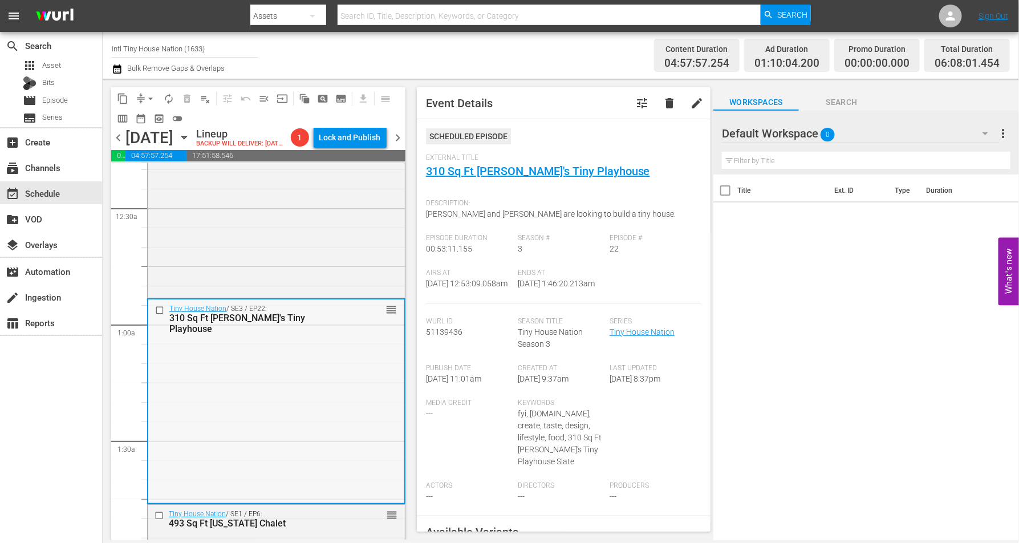
drag, startPoint x: 521, startPoint y: 164, endPoint x: 282, endPoint y: 380, distance: 321.9
click at [282, 380] on div "Tiny House Nation / SE3 / EP22: 310 Sq Ft Penny's Tiny Playhouse reorder" at bounding box center [276, 400] width 256 height 203
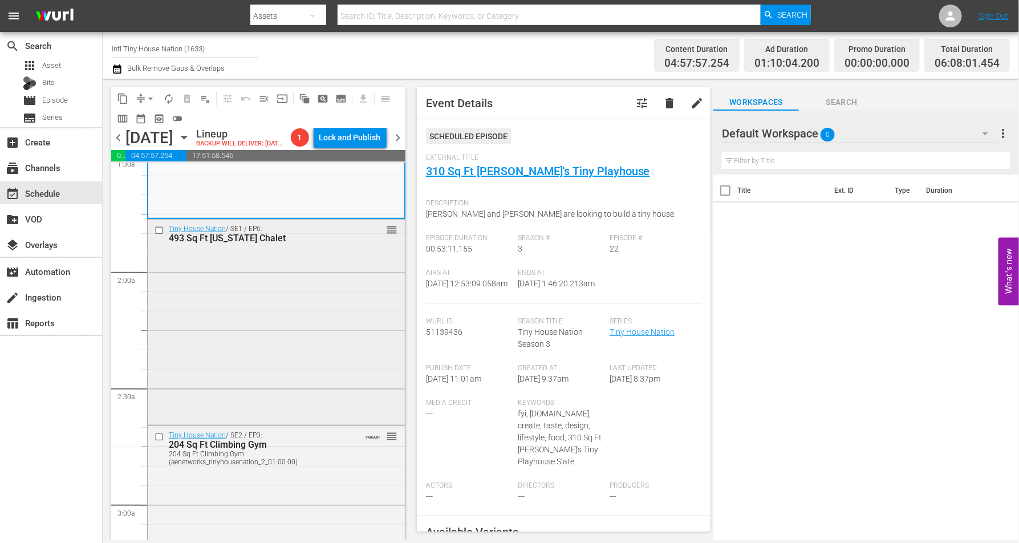
click at [277, 285] on div "Tiny House Nation / SE1 / EP6: 493 Sq Ft Vermont Chalet reorder" at bounding box center [276, 321] width 257 height 203
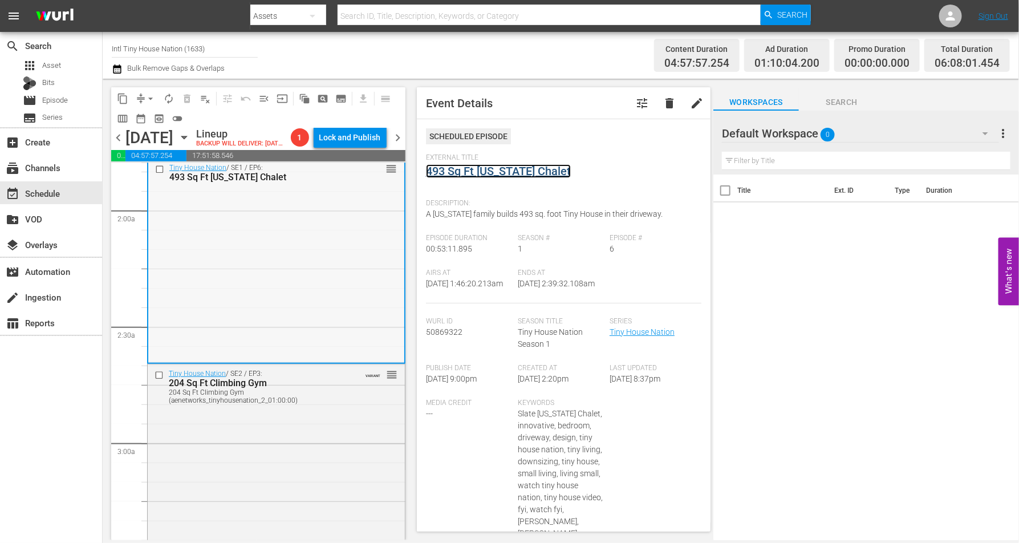
scroll to position [499, 0]
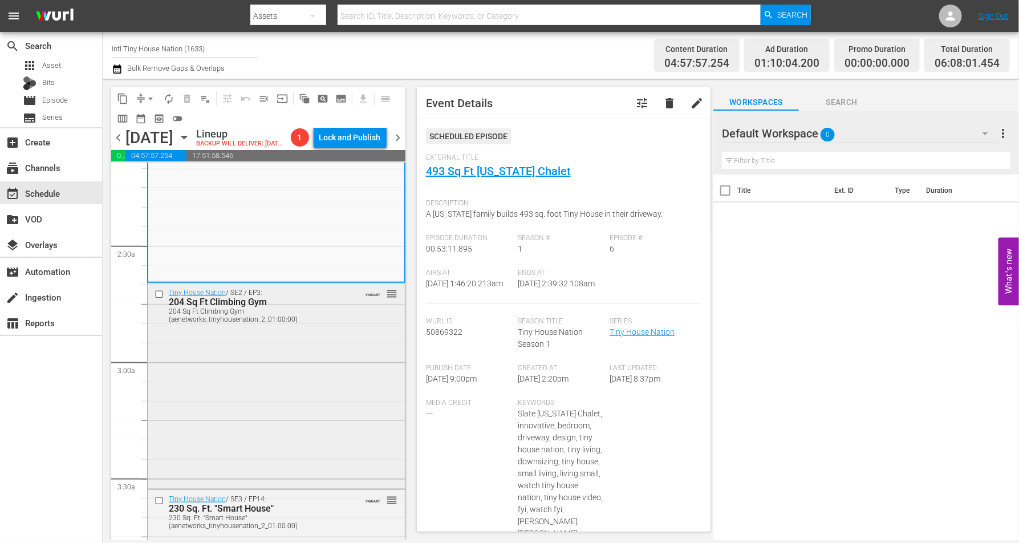
click at [239, 383] on div "Tiny House Nation / SE2 / EP3: 204 Sq Ft Climbing Gym 204 Sq Ft Climbing Gym (a…" at bounding box center [276, 384] width 257 height 203
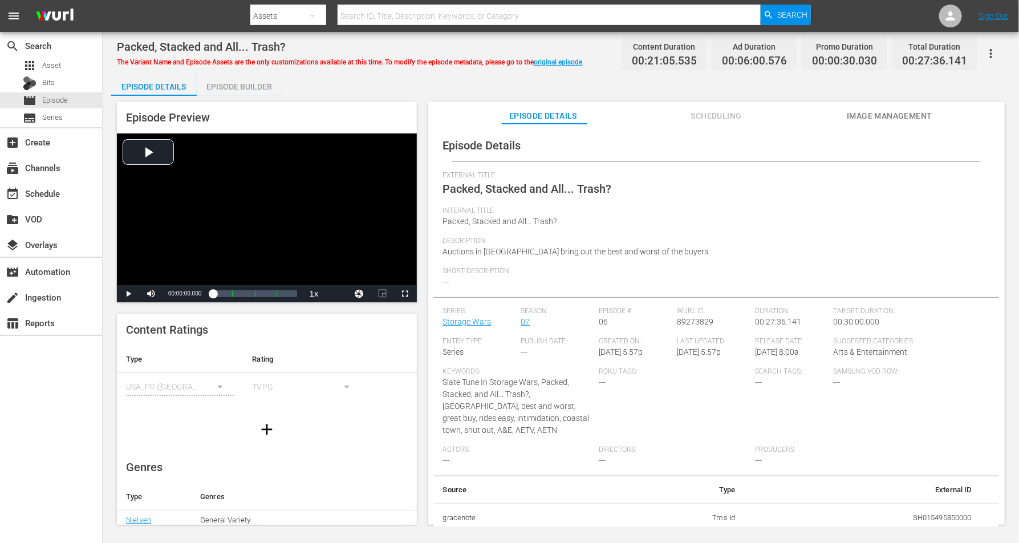
click at [260, 87] on div "Episode Builder" at bounding box center [240, 86] width 86 height 27
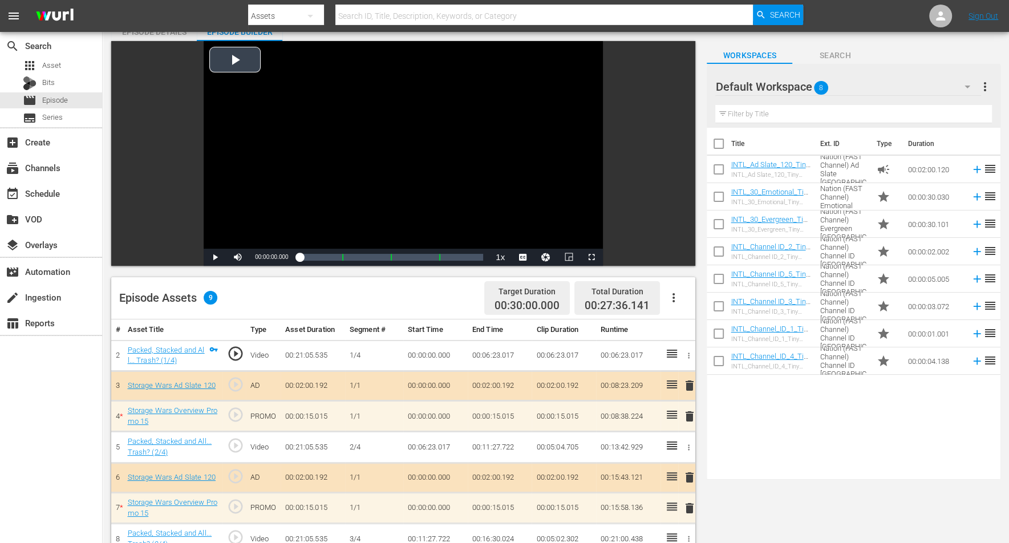
scroll to position [71, 0]
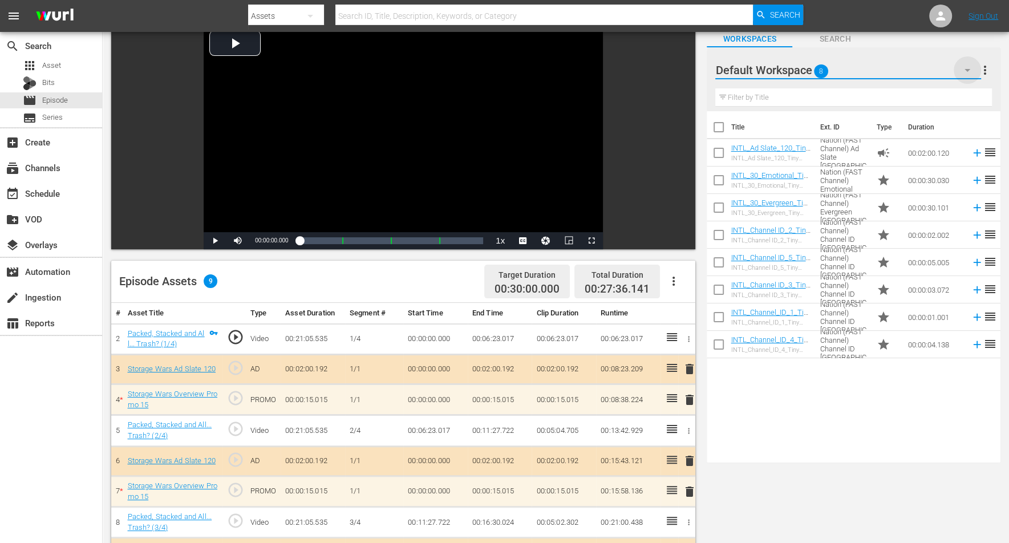
click at [815, 68] on icon "button" at bounding box center [968, 70] width 14 height 14
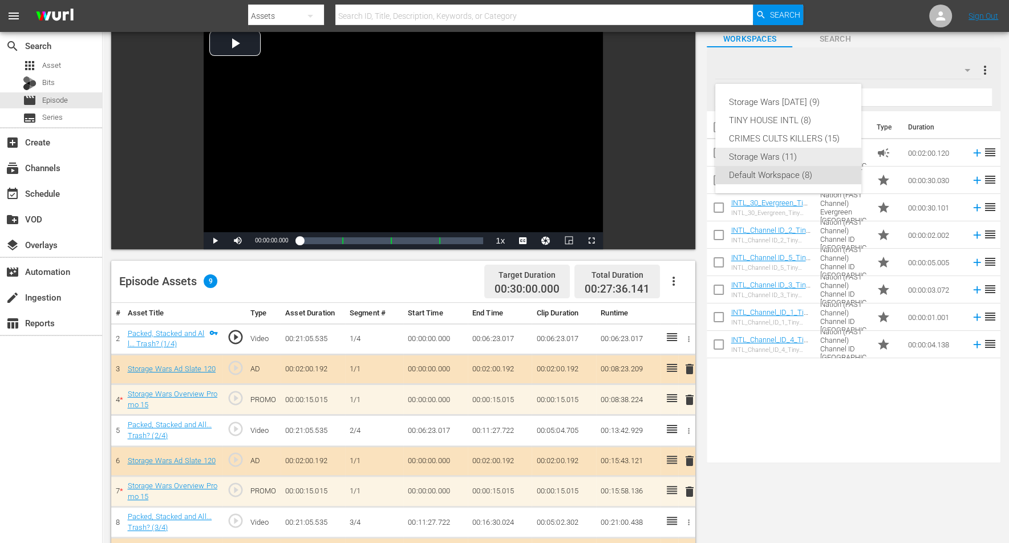
click at [764, 156] on div "Storage Wars (11)" at bounding box center [788, 157] width 119 height 18
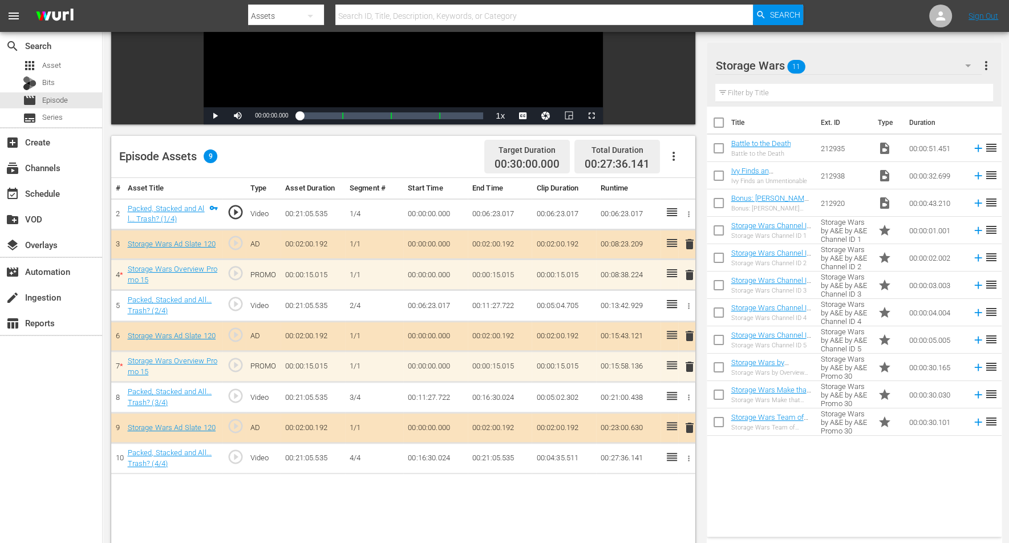
scroll to position [214, 0]
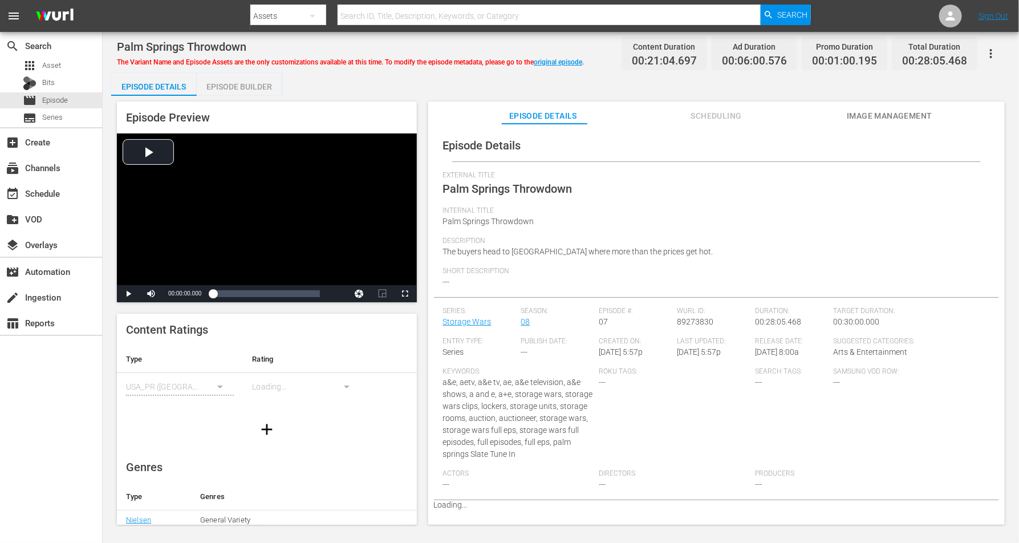
click at [249, 86] on div "Episode Builder" at bounding box center [240, 86] width 86 height 27
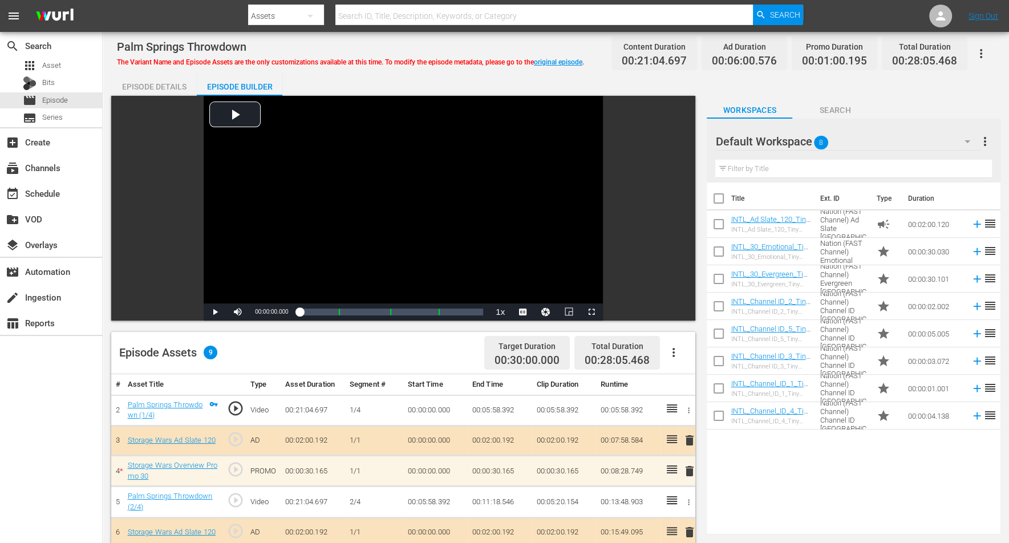
click at [815, 137] on icon "button" at bounding box center [968, 142] width 14 height 14
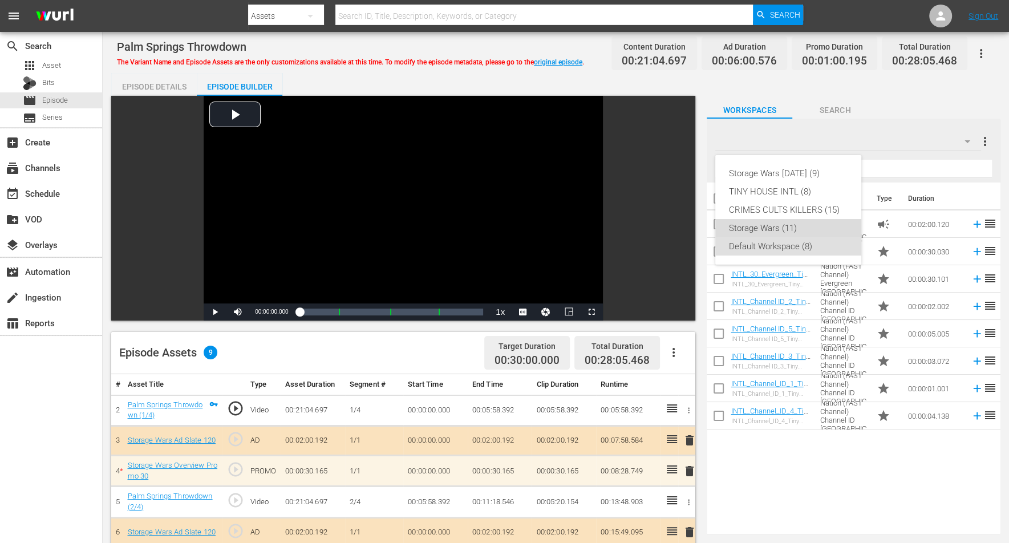
click at [765, 224] on div "Storage Wars (11)" at bounding box center [788, 228] width 119 height 18
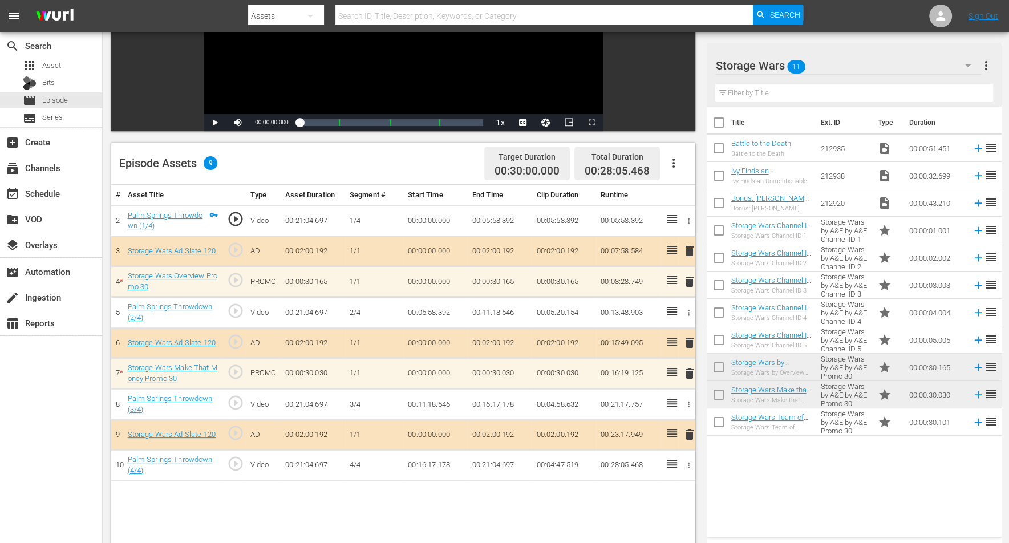
scroll to position [214, 0]
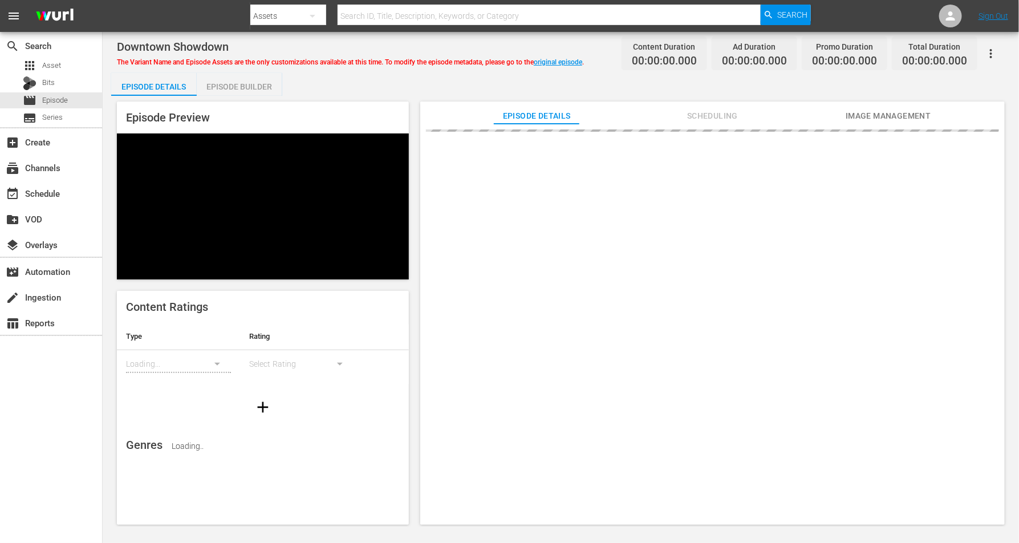
click at [234, 86] on div "Episode Builder" at bounding box center [240, 86] width 86 height 27
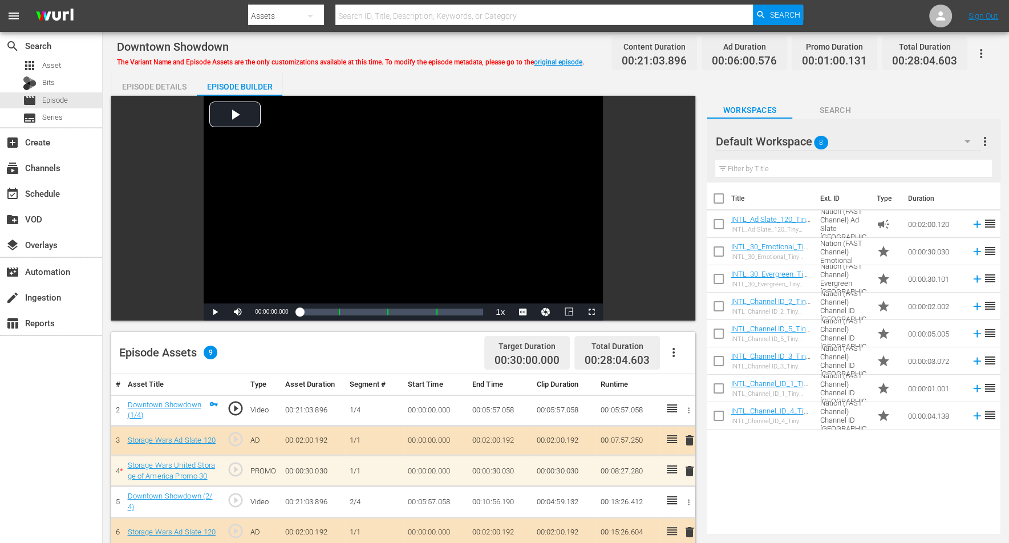
click at [815, 140] on icon "button" at bounding box center [968, 141] width 6 height 3
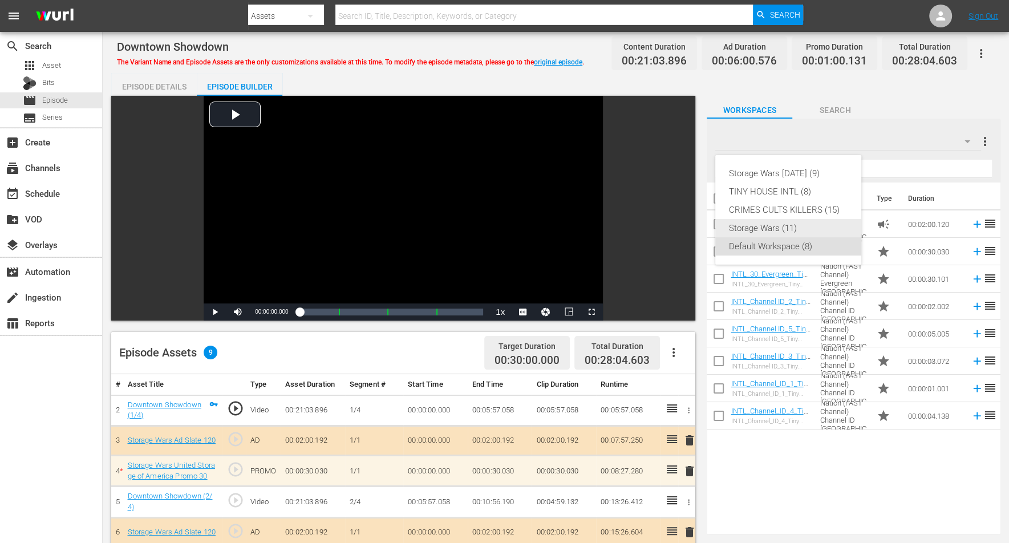
click at [769, 225] on div "Storage Wars (11)" at bounding box center [788, 228] width 119 height 18
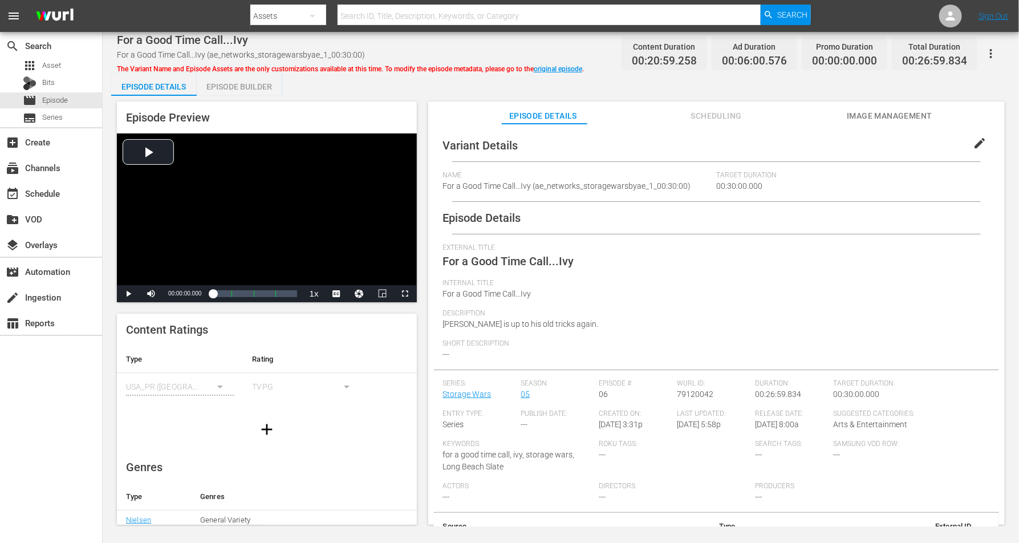
click at [241, 84] on div "Episode Builder" at bounding box center [240, 86] width 86 height 27
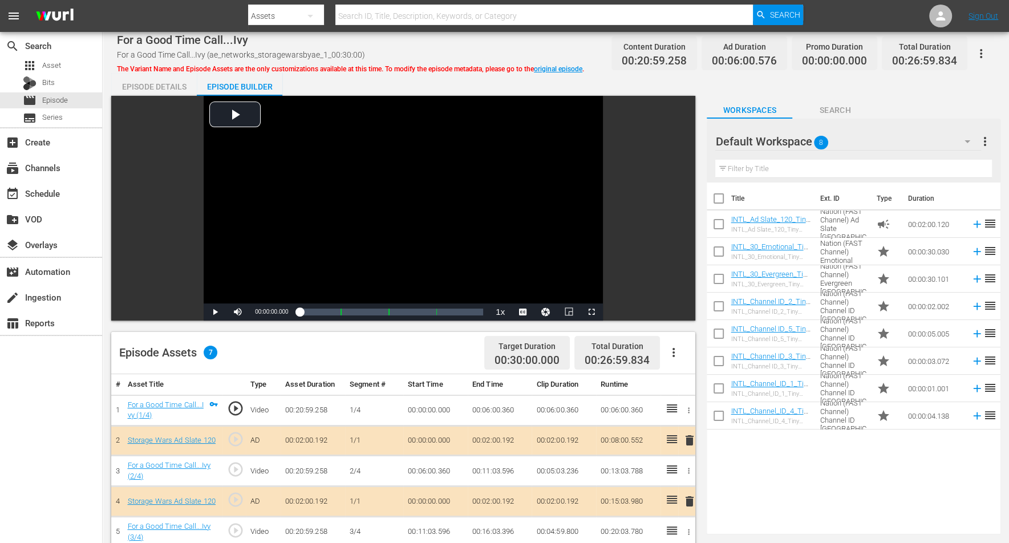
click at [815, 145] on icon "button" at bounding box center [968, 142] width 14 height 14
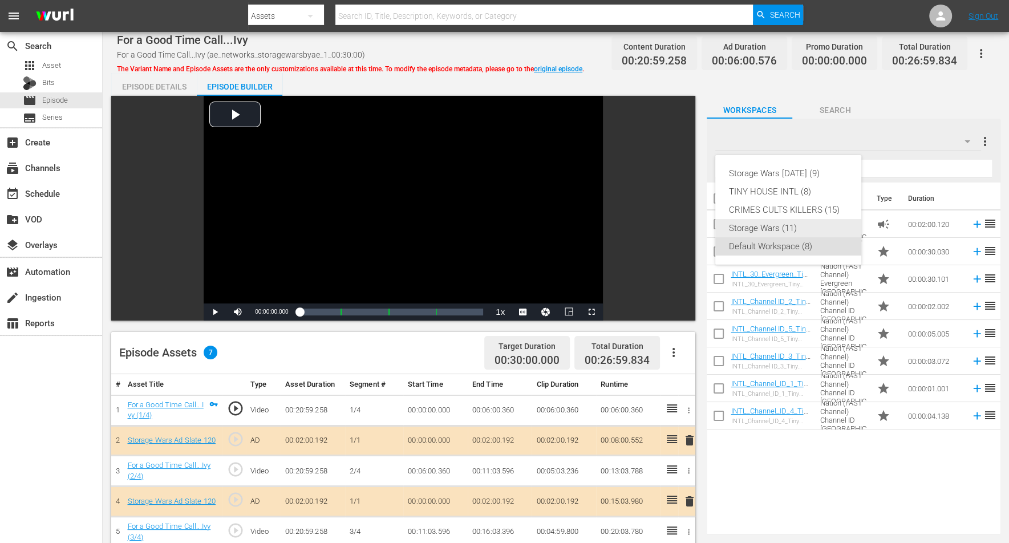
click at [773, 234] on div "Storage Wars (11)" at bounding box center [788, 228] width 119 height 18
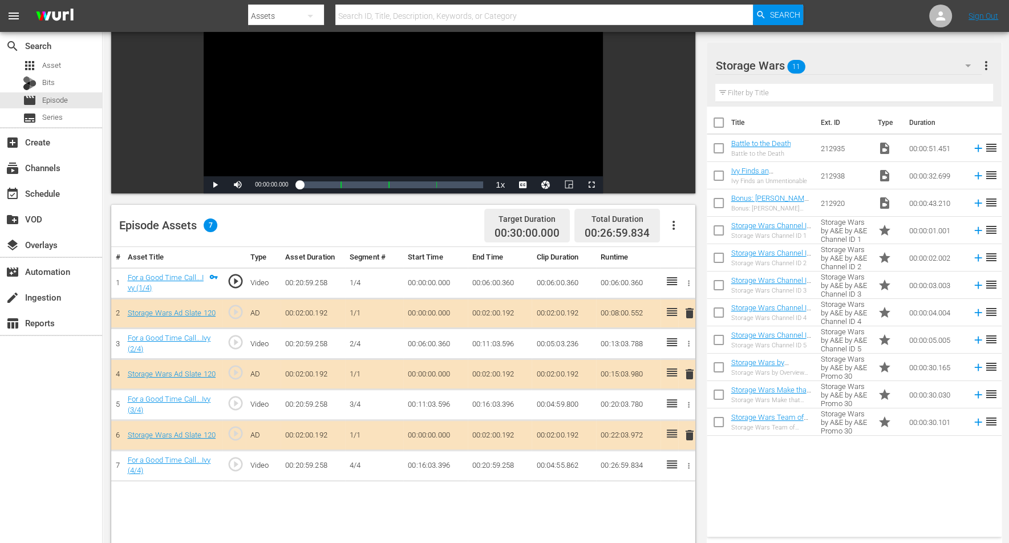
scroll to position [143, 0]
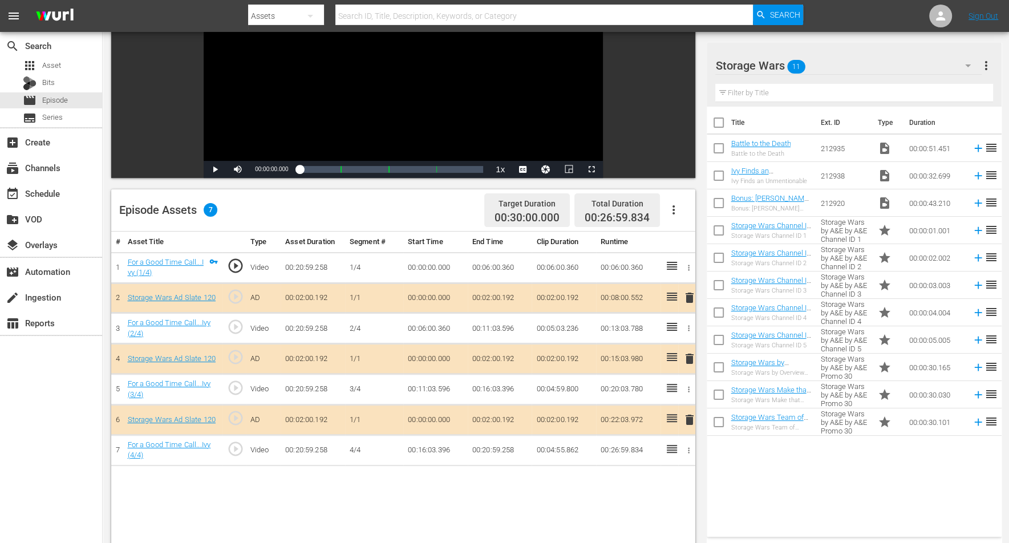
click at [688, 295] on span "delete" at bounding box center [690, 298] width 14 height 14
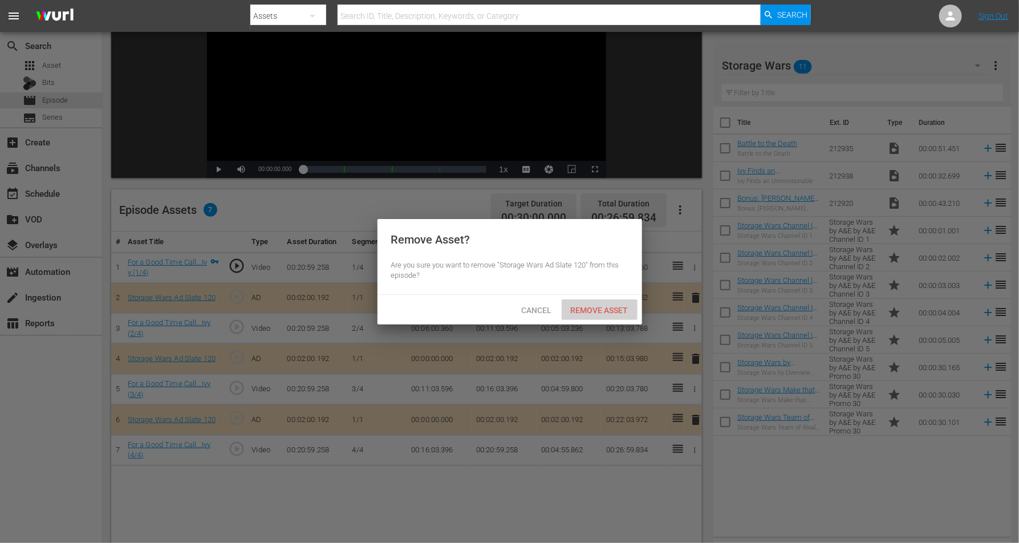
click at [598, 306] on span "Remove Asset" at bounding box center [600, 310] width 76 height 9
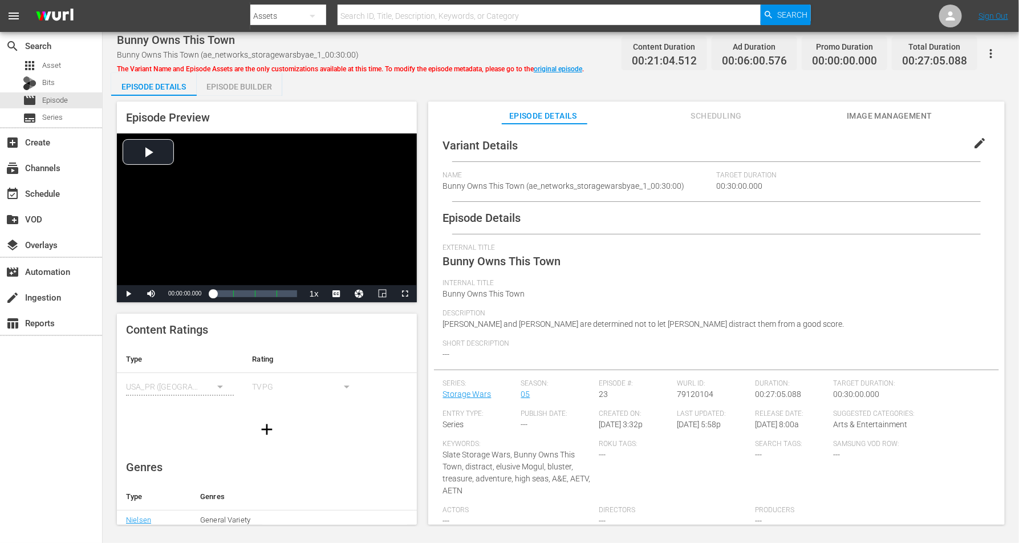
click at [245, 83] on div "Episode Builder" at bounding box center [240, 86] width 86 height 27
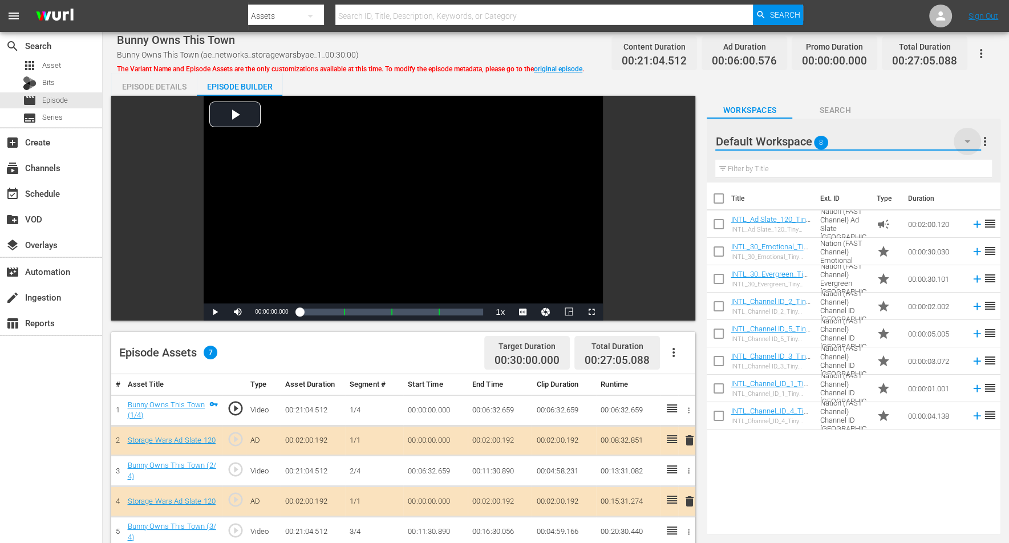
click at [815, 141] on icon "button" at bounding box center [968, 142] width 14 height 14
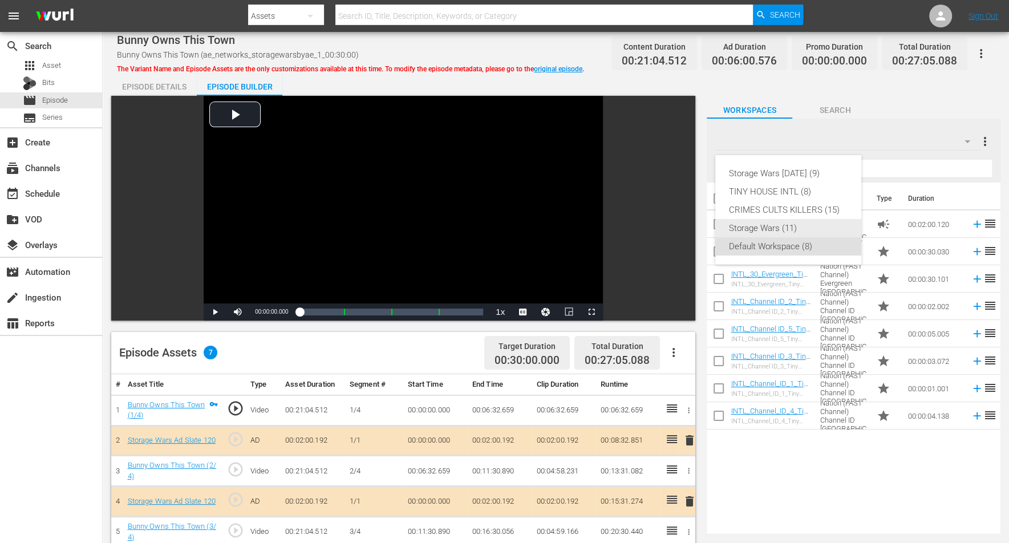
click at [773, 226] on div "Storage Wars (11)" at bounding box center [788, 228] width 119 height 18
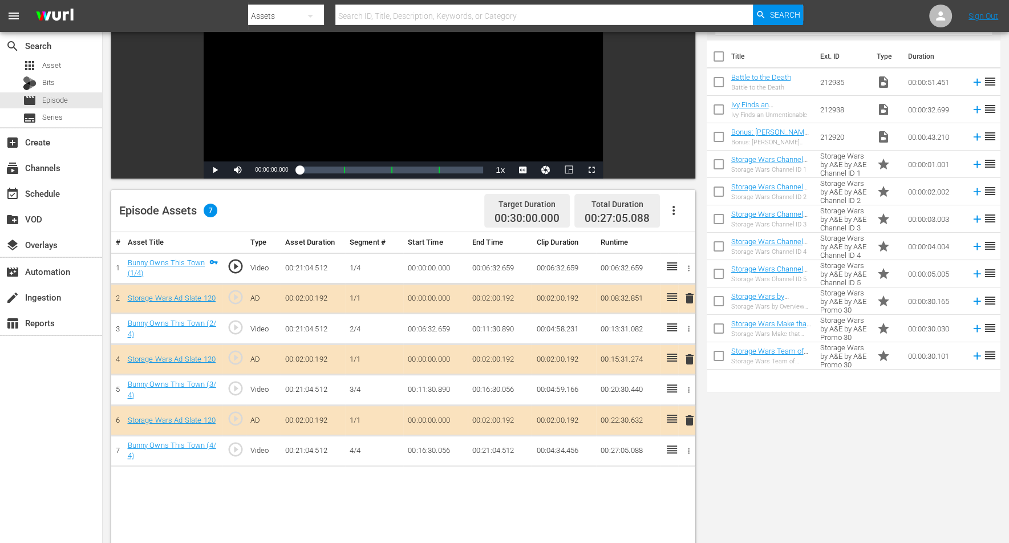
scroll to position [143, 0]
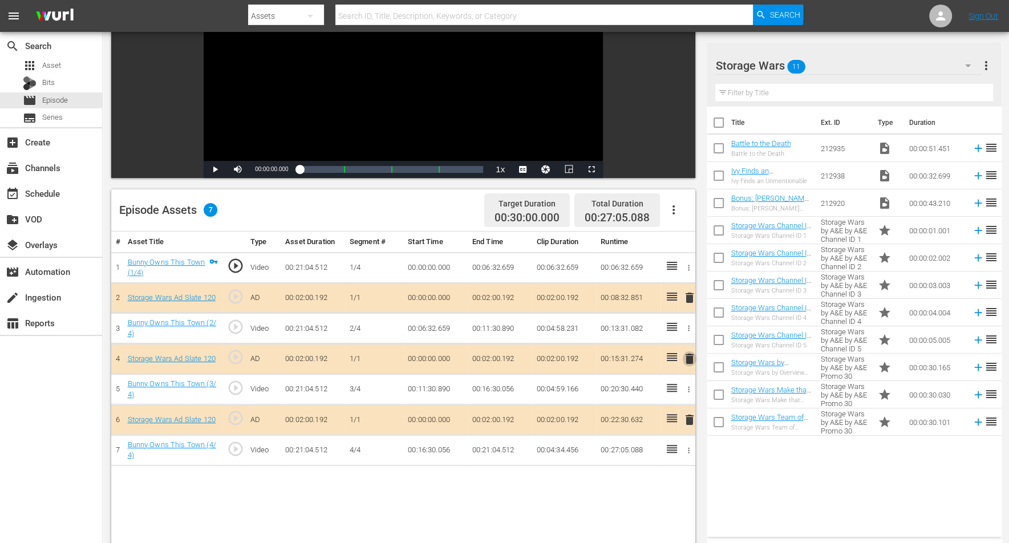
click at [686, 357] on span "delete" at bounding box center [690, 359] width 14 height 14
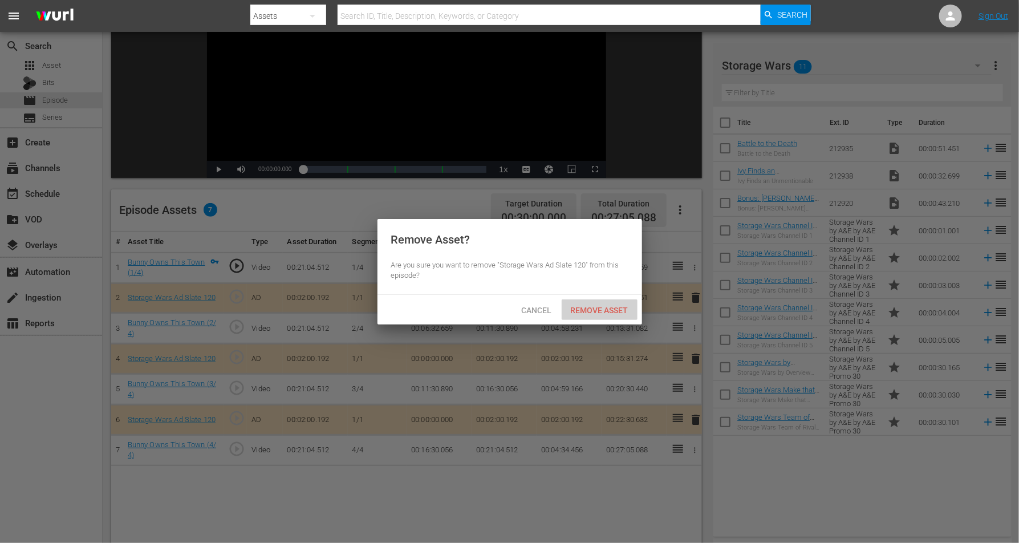
click at [604, 309] on span "Remove Asset" at bounding box center [600, 310] width 76 height 9
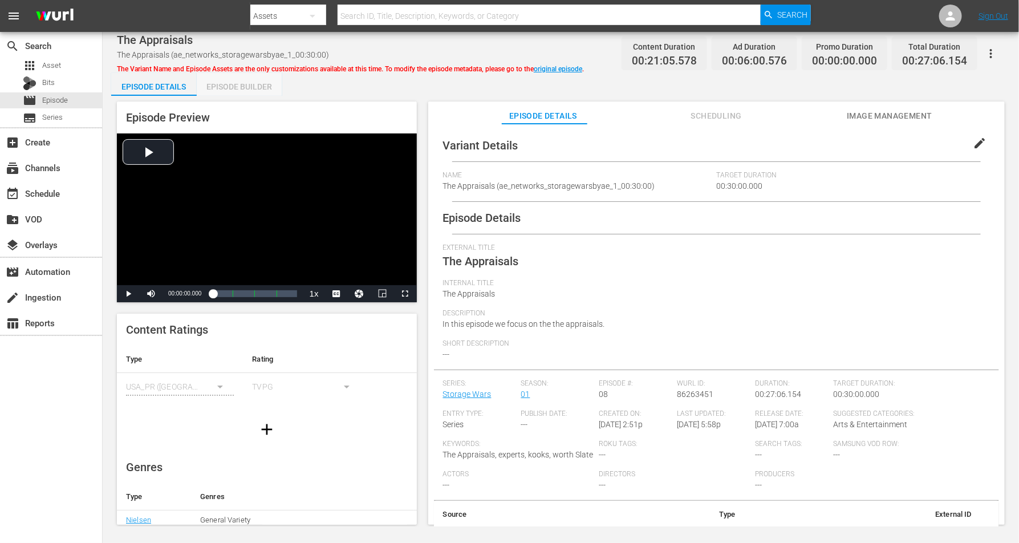
click at [253, 80] on div "Episode Builder" at bounding box center [240, 86] width 86 height 27
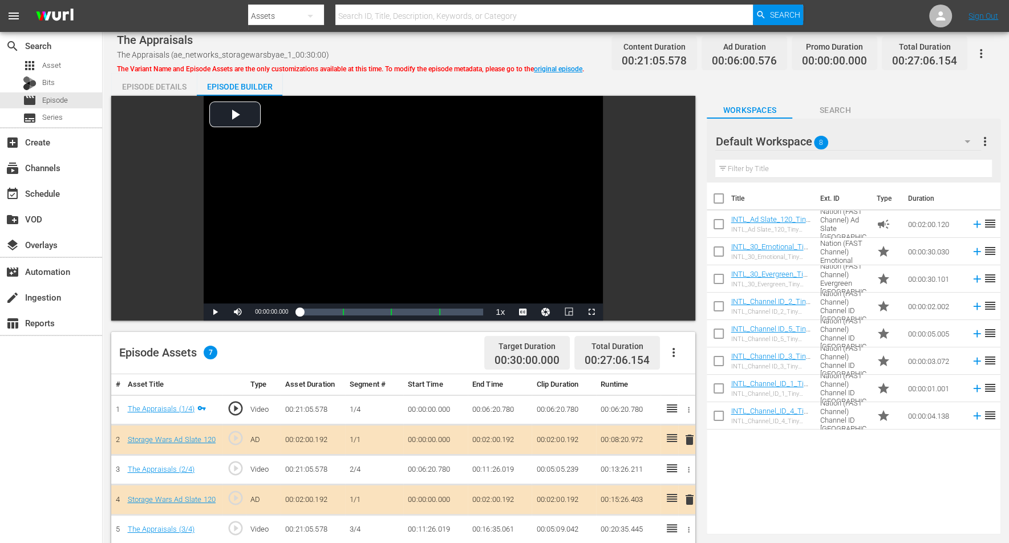
click at [815, 139] on icon "button" at bounding box center [968, 142] width 14 height 14
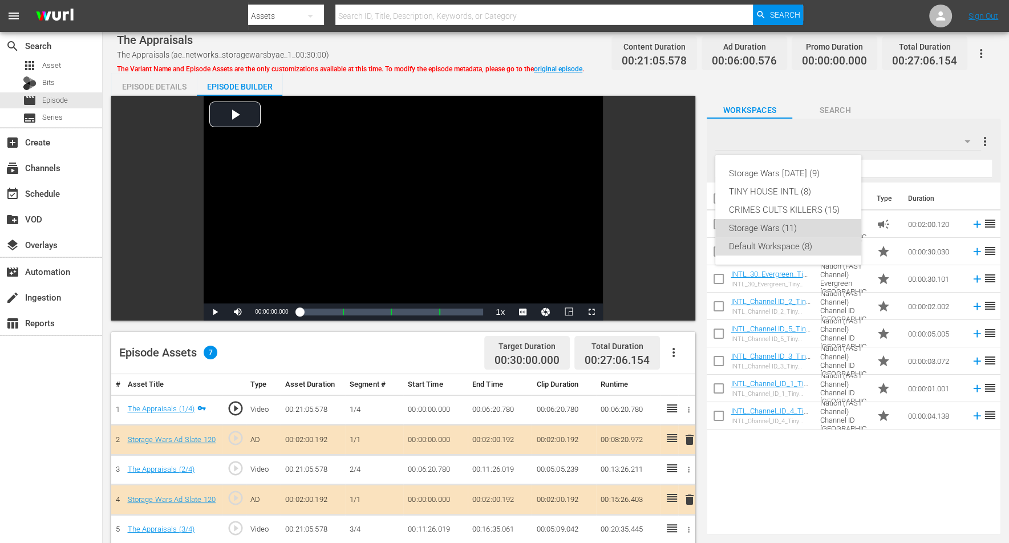
click at [752, 227] on div "Storage Wars (11)" at bounding box center [788, 228] width 119 height 18
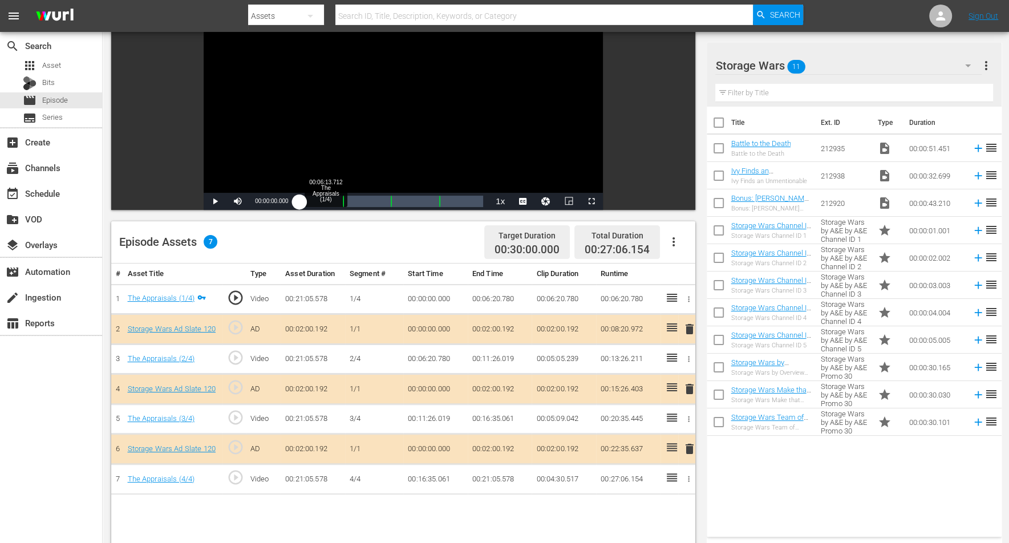
scroll to position [143, 0]
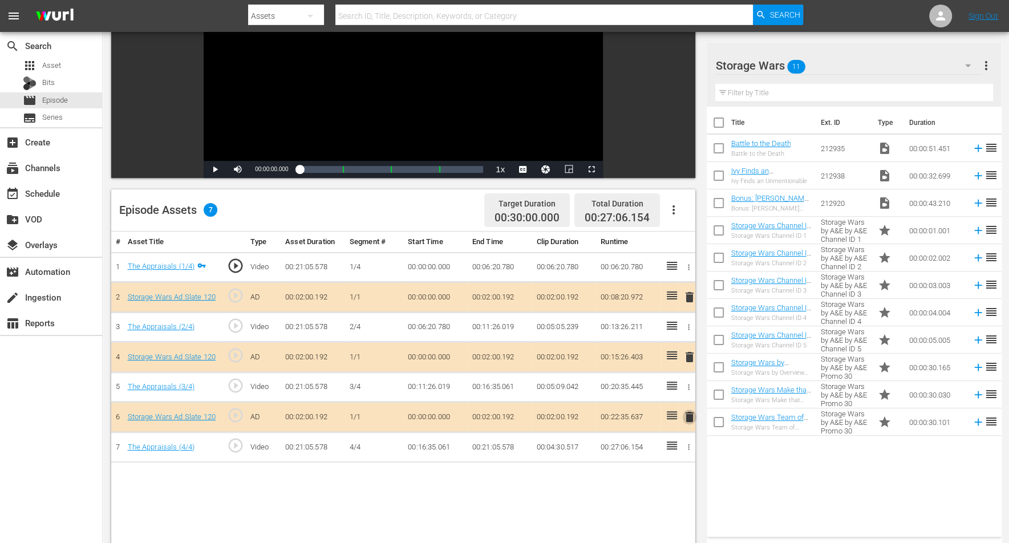
click at [690, 412] on span "delete" at bounding box center [690, 417] width 14 height 14
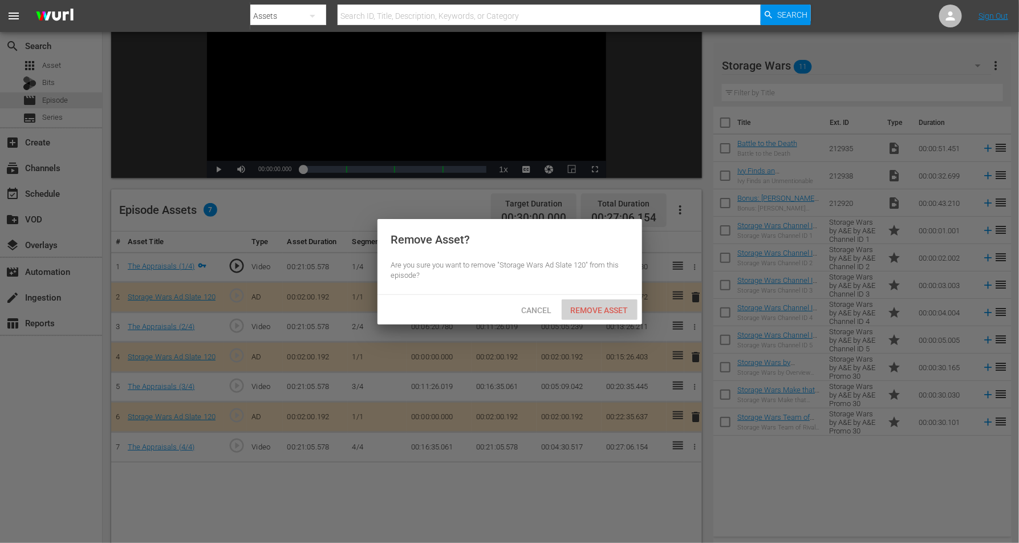
drag, startPoint x: 616, startPoint y: 308, endPoint x: 635, endPoint y: 316, distance: 20.4
click at [616, 308] on span "Remove Asset" at bounding box center [600, 310] width 76 height 9
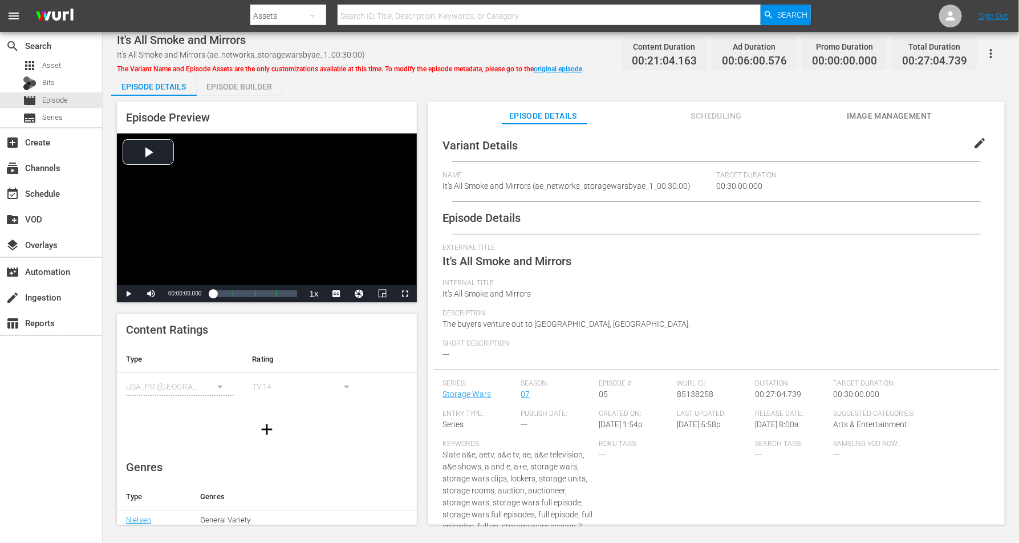
click at [247, 85] on div "Episode Builder" at bounding box center [240, 86] width 86 height 27
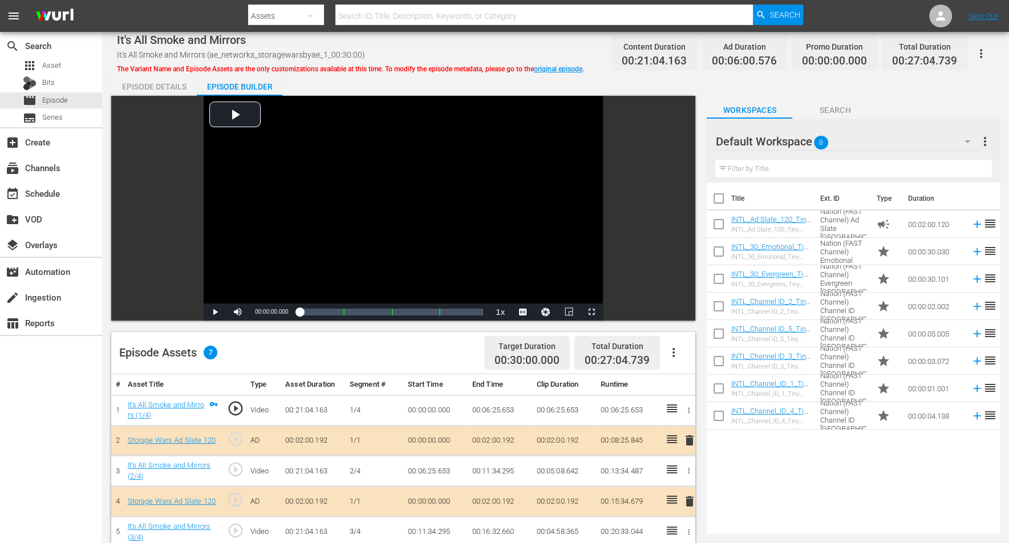
click at [815, 144] on icon "button" at bounding box center [968, 142] width 14 height 14
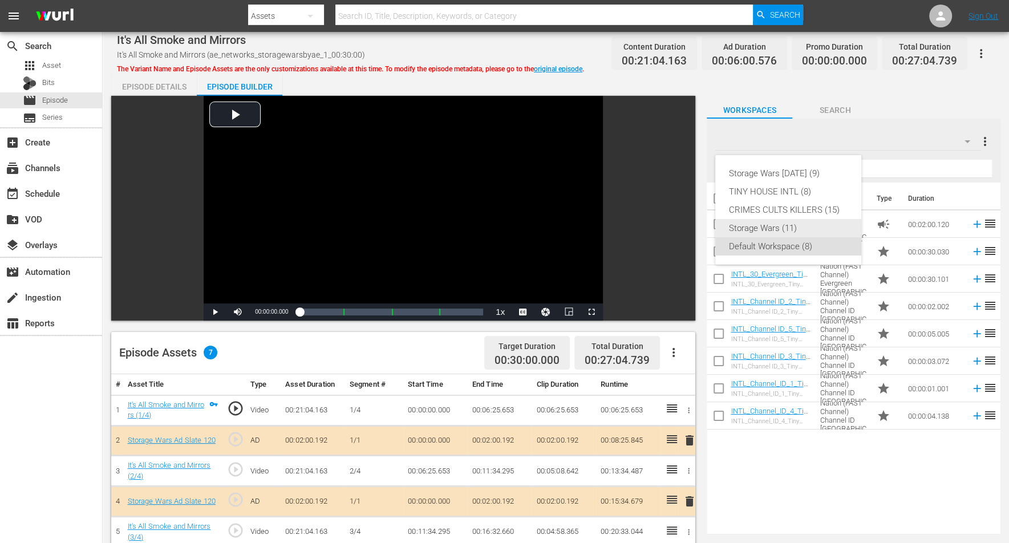
click at [750, 223] on div "Storage Wars (11)" at bounding box center [788, 228] width 119 height 18
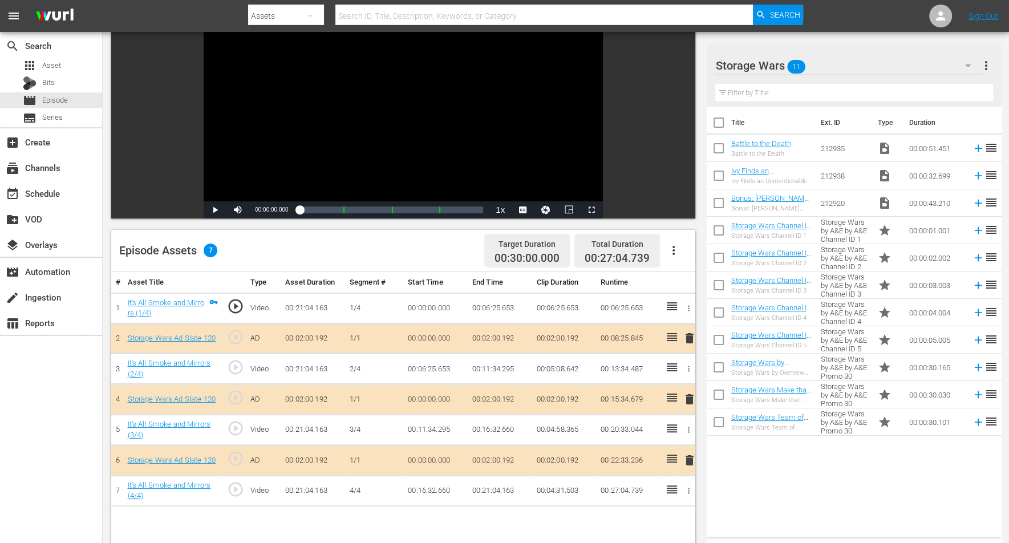
scroll to position [143, 0]
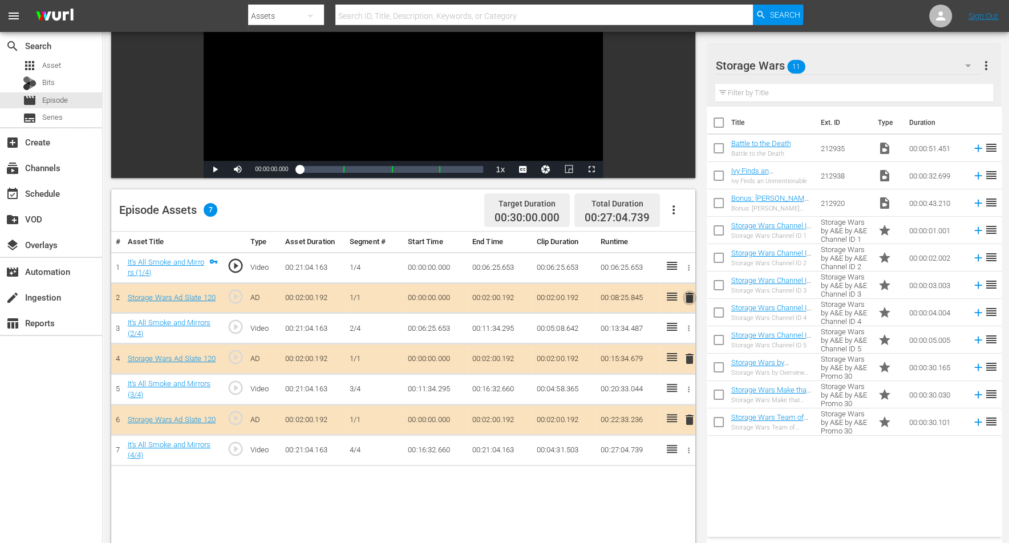
click at [686, 295] on span "delete" at bounding box center [690, 298] width 14 height 14
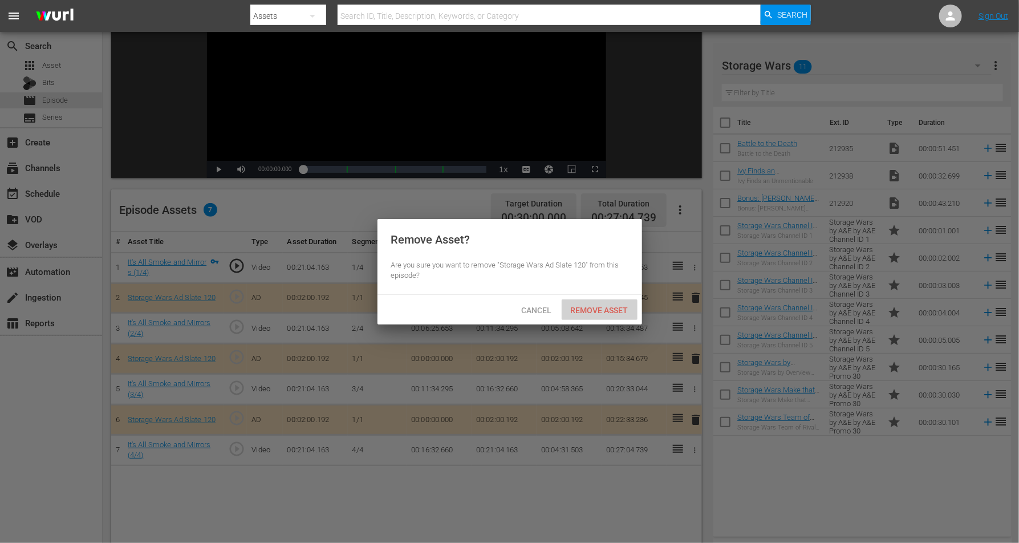
drag, startPoint x: 595, startPoint y: 307, endPoint x: 599, endPoint y: 303, distance: 6.1
click at [598, 306] on span "Remove Asset" at bounding box center [600, 310] width 76 height 9
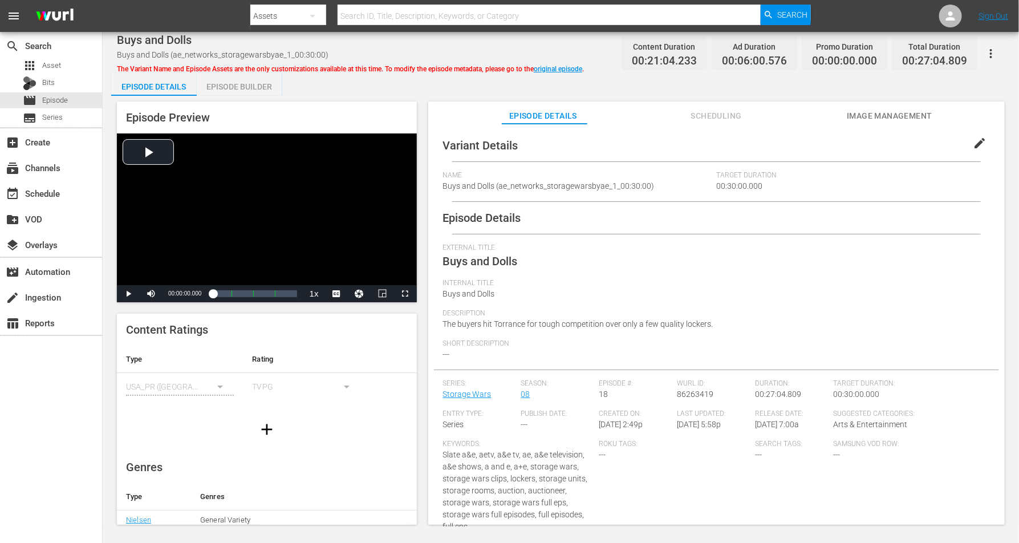
click at [221, 85] on div "Episode Builder" at bounding box center [240, 86] width 86 height 27
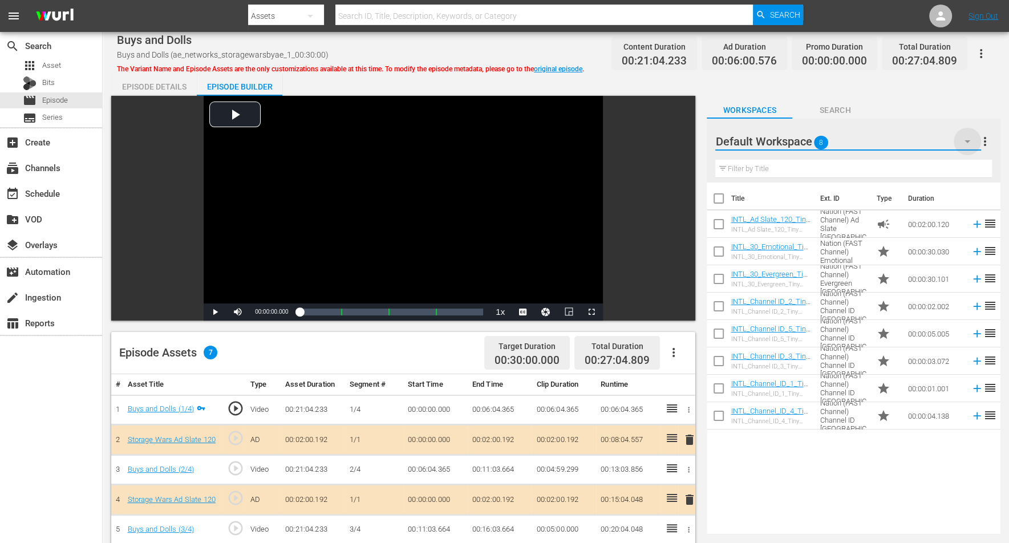
click at [815, 139] on icon "button" at bounding box center [968, 142] width 14 height 14
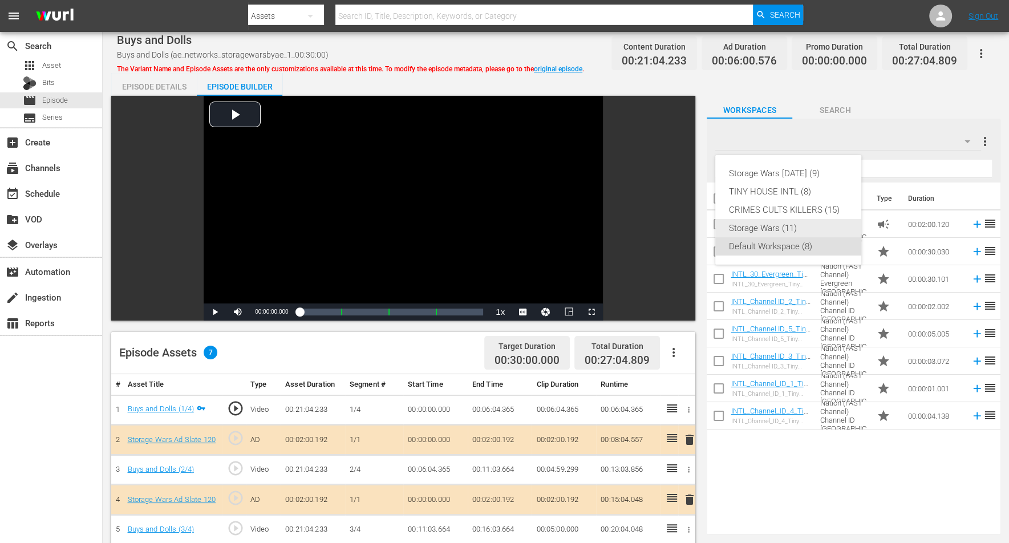
click at [756, 229] on div "Storage Wars (11)" at bounding box center [788, 228] width 119 height 18
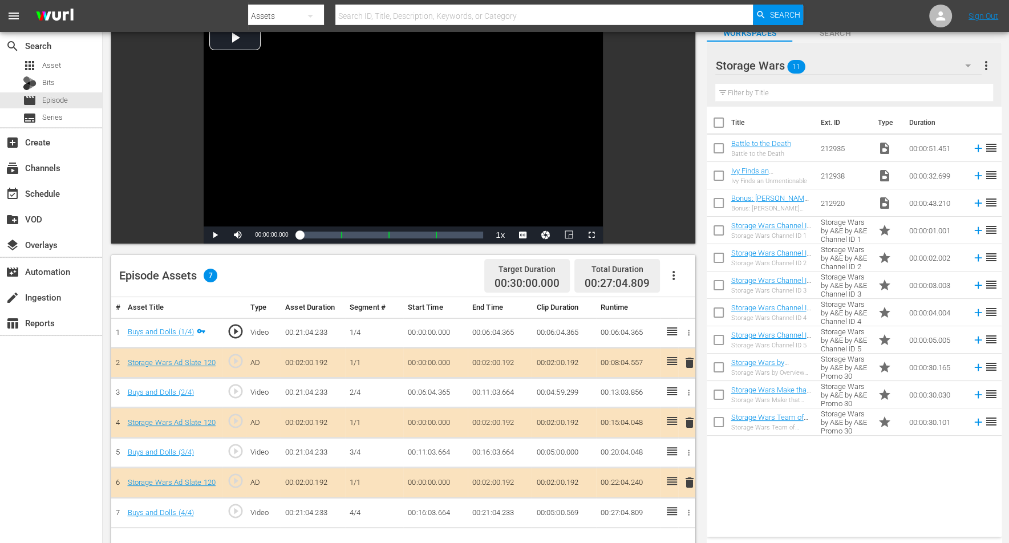
scroll to position [143, 0]
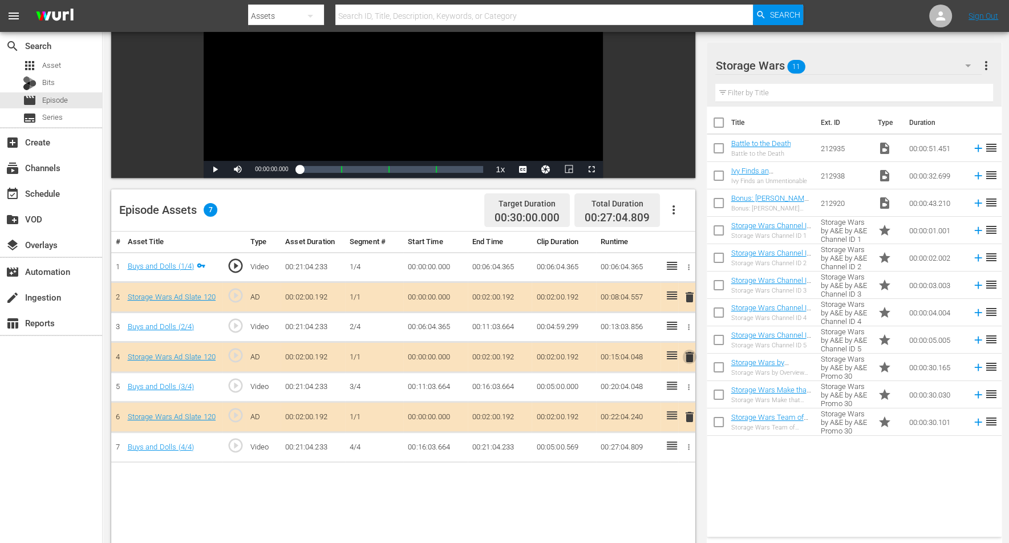
click at [690, 354] on span "delete" at bounding box center [690, 357] width 14 height 14
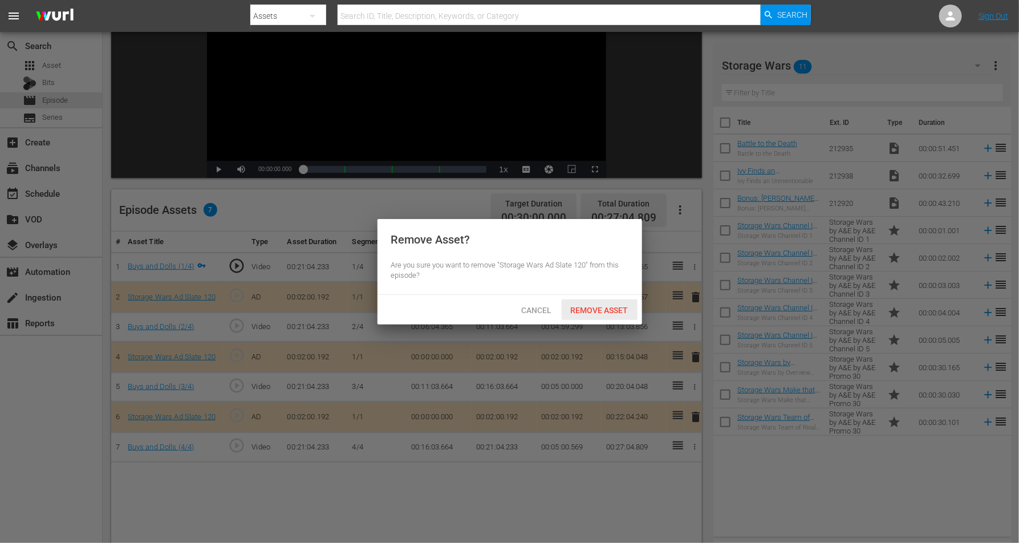
click at [599, 306] on span "Remove Asset" at bounding box center [600, 310] width 76 height 9
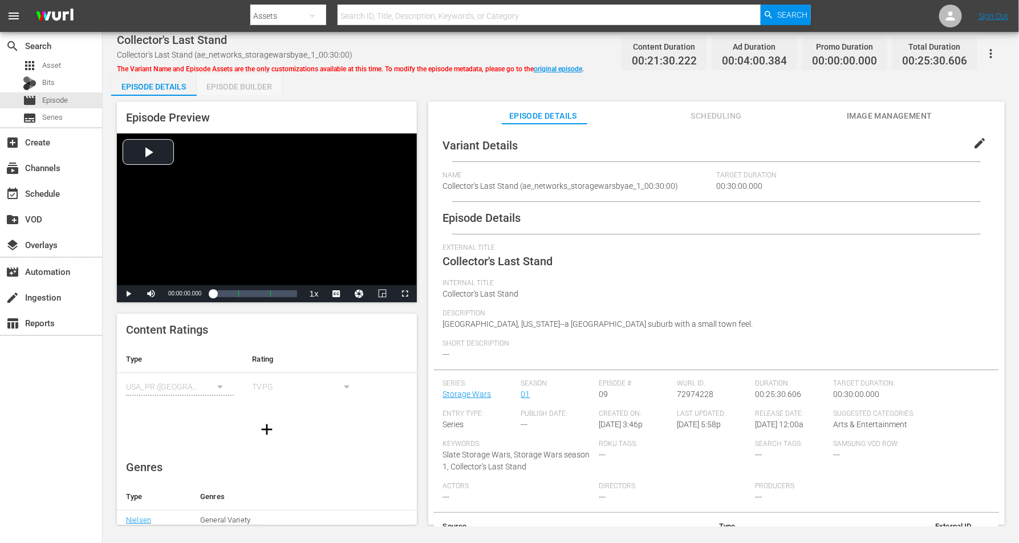
click at [242, 83] on div "Episode Builder" at bounding box center [240, 86] width 86 height 27
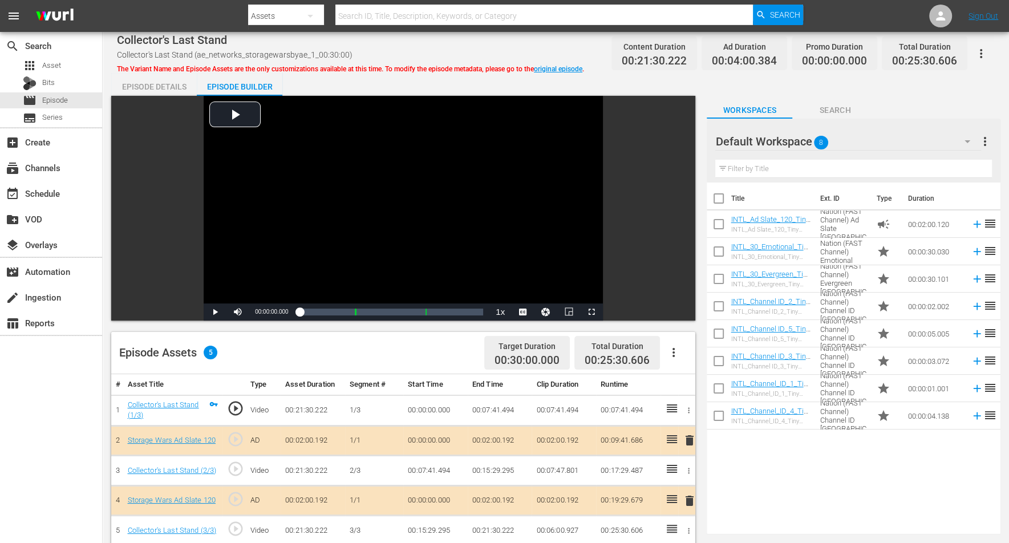
click at [815, 137] on icon "button" at bounding box center [968, 142] width 14 height 14
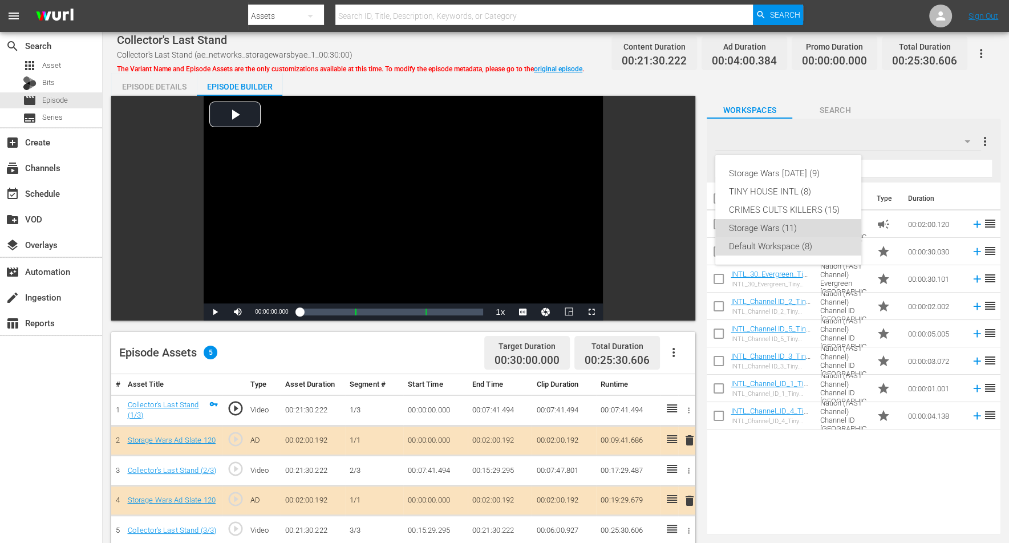
click at [776, 227] on div "Storage Wars (11)" at bounding box center [788, 228] width 119 height 18
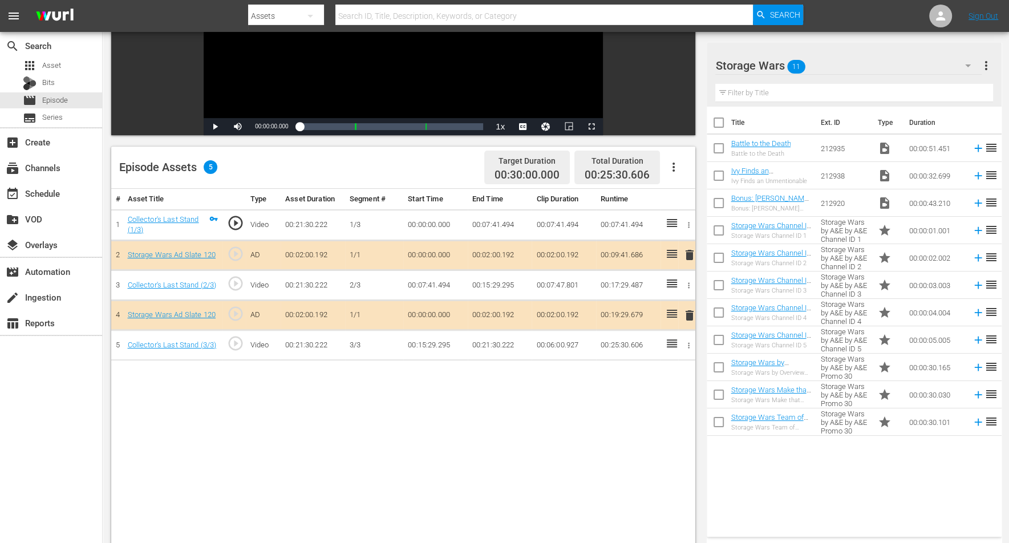
scroll to position [214, 0]
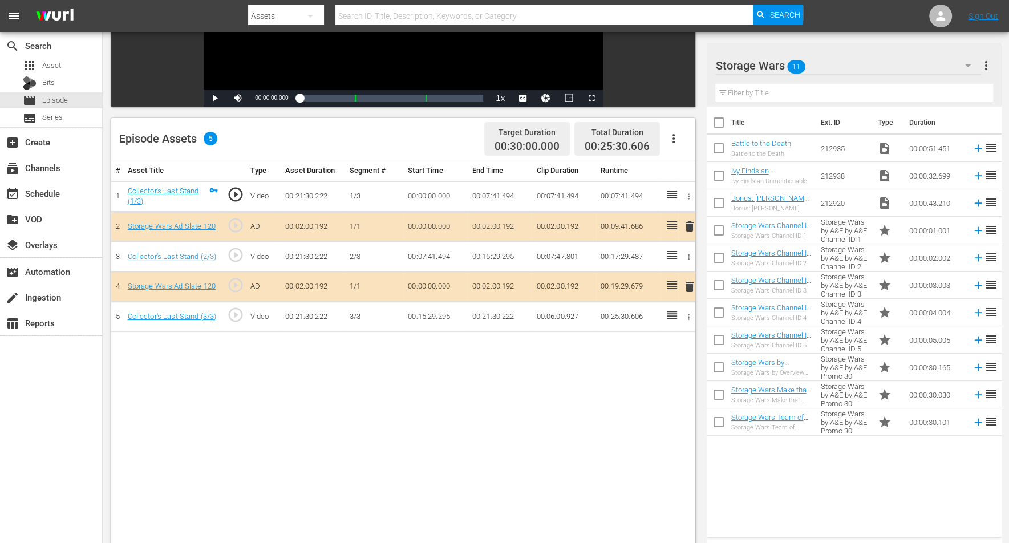
click at [691, 285] on span "delete" at bounding box center [690, 287] width 14 height 14
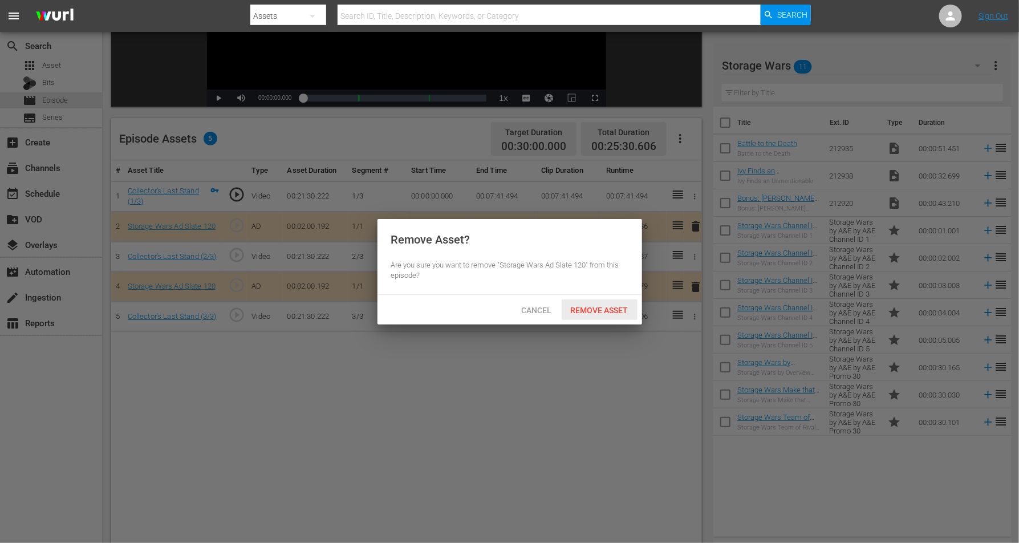
click at [597, 307] on span "Remove Asset" at bounding box center [600, 310] width 76 height 9
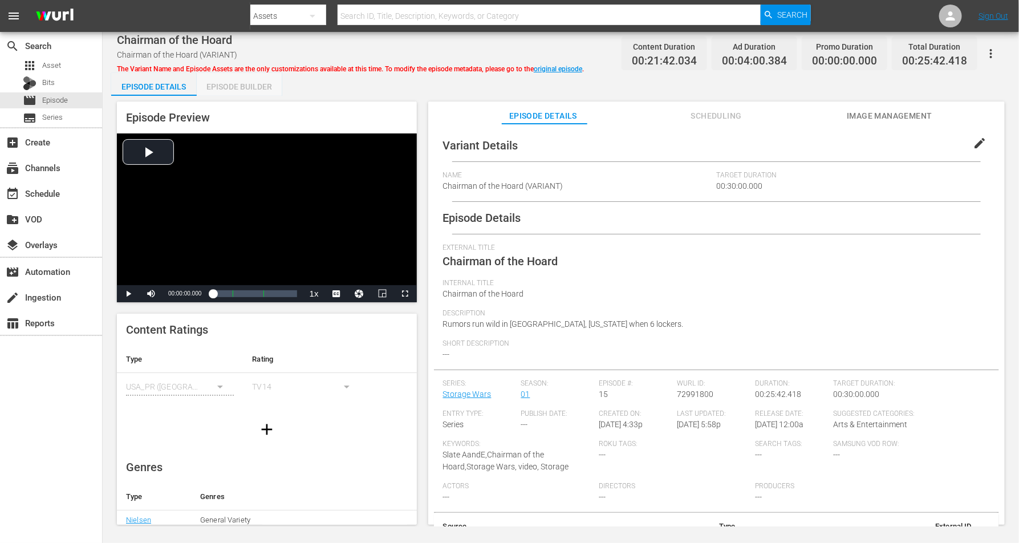
click at [225, 88] on div "Episode Builder" at bounding box center [240, 86] width 86 height 27
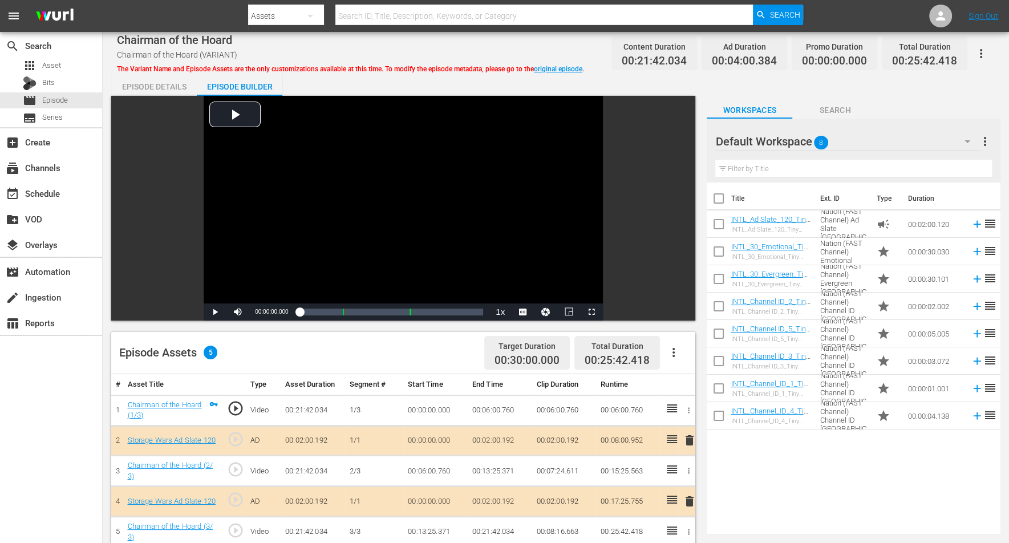
click at [815, 139] on icon "button" at bounding box center [968, 142] width 14 height 14
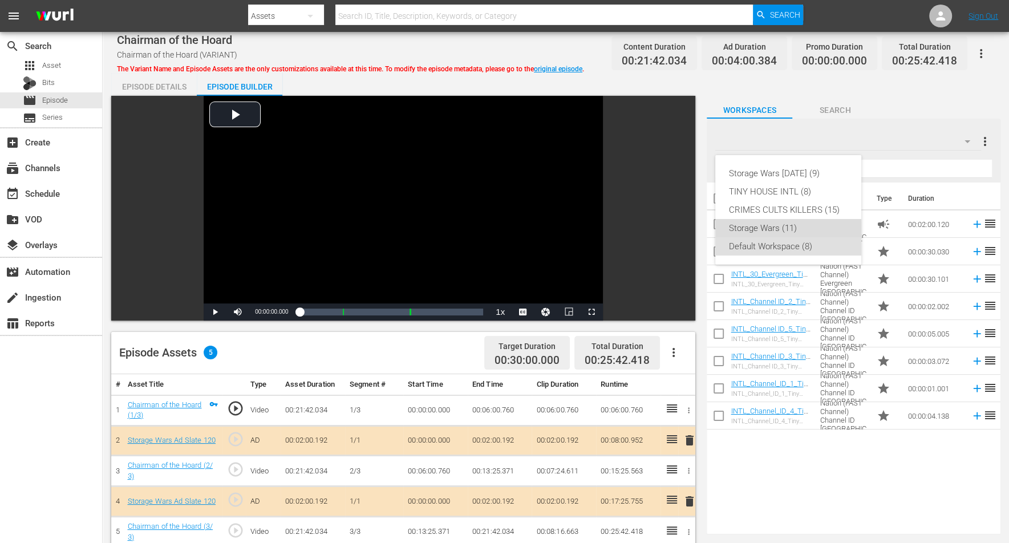
click at [768, 227] on div "Storage Wars (11)" at bounding box center [788, 228] width 119 height 18
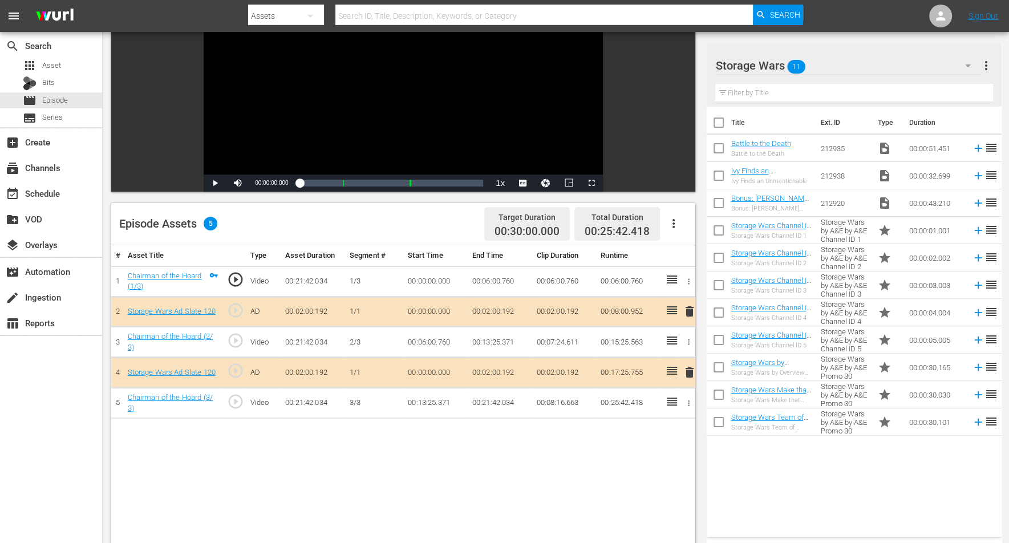
scroll to position [143, 0]
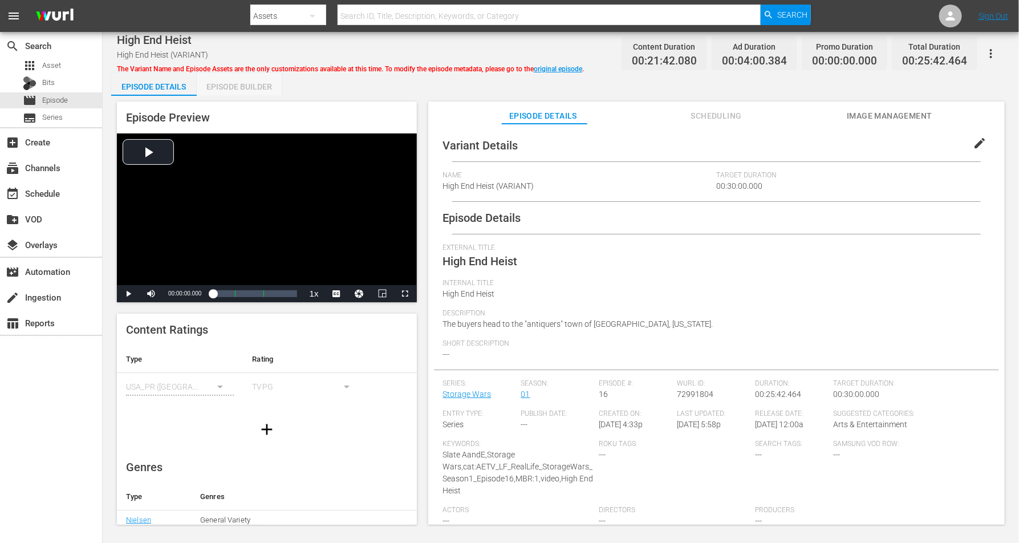
click at [225, 86] on div "Episode Builder" at bounding box center [240, 86] width 86 height 27
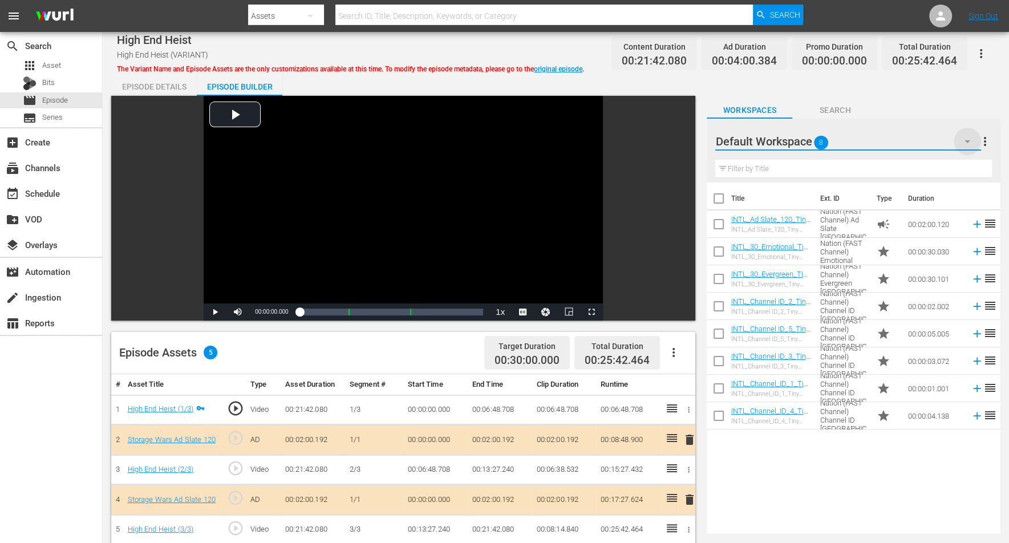
click at [815, 145] on icon "button" at bounding box center [968, 142] width 14 height 14
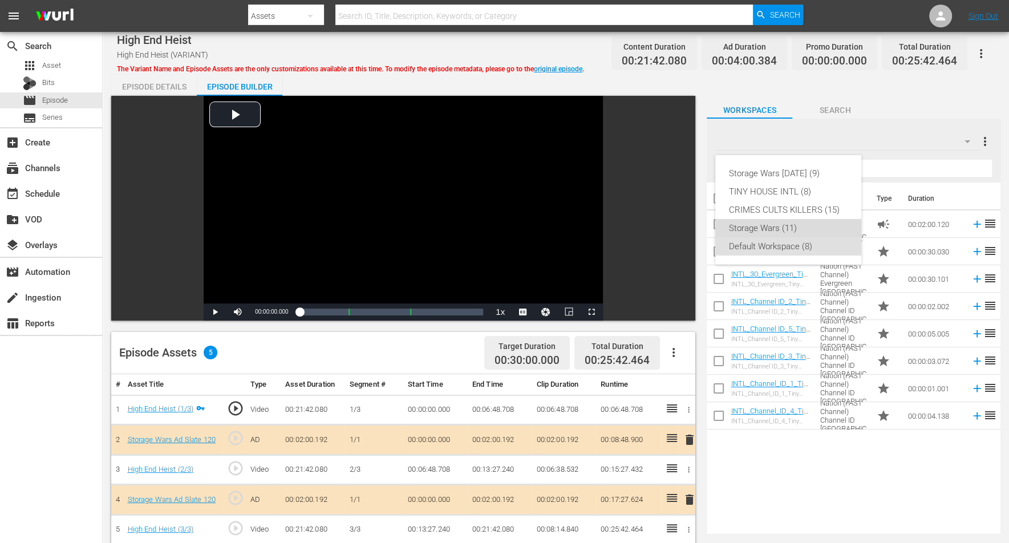
click at [771, 225] on div "Storage Wars (11)" at bounding box center [788, 228] width 119 height 18
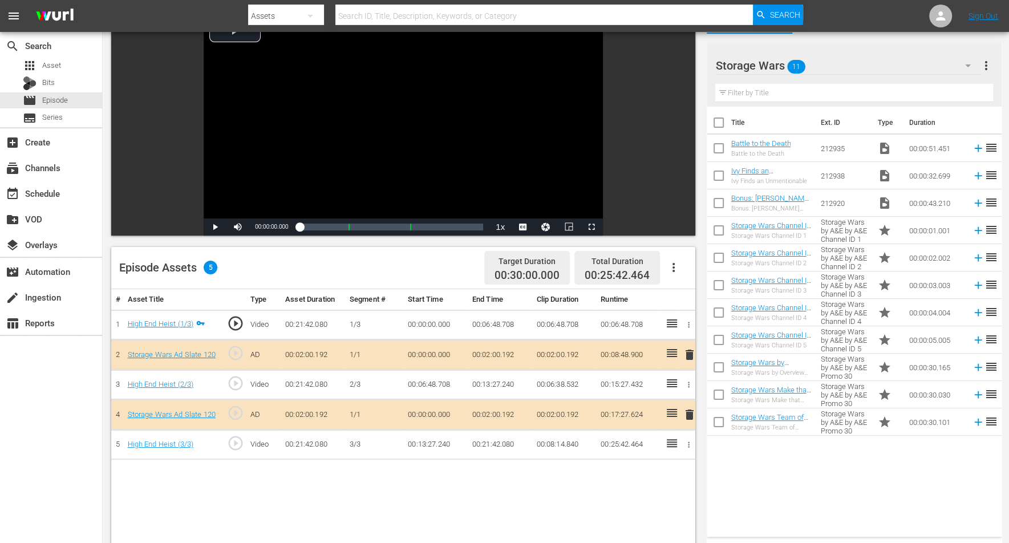
scroll to position [143, 0]
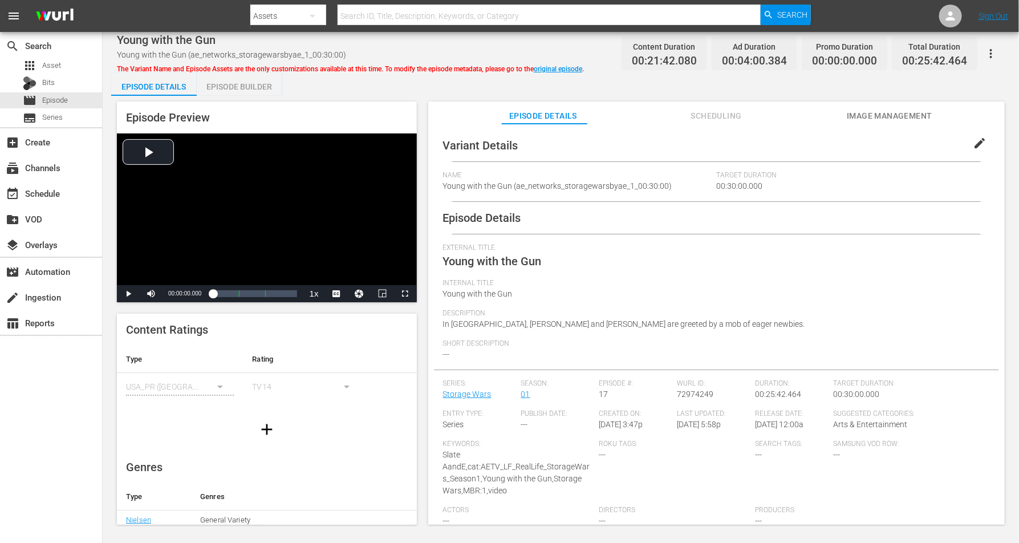
click at [218, 84] on div "Episode Builder" at bounding box center [240, 86] width 86 height 27
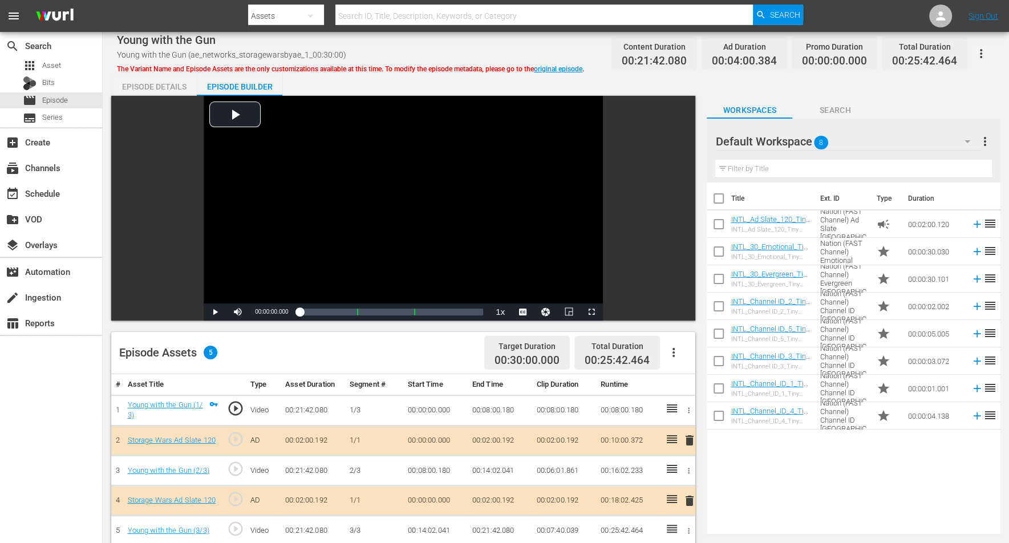
click at [815, 140] on icon "button" at bounding box center [968, 142] width 14 height 14
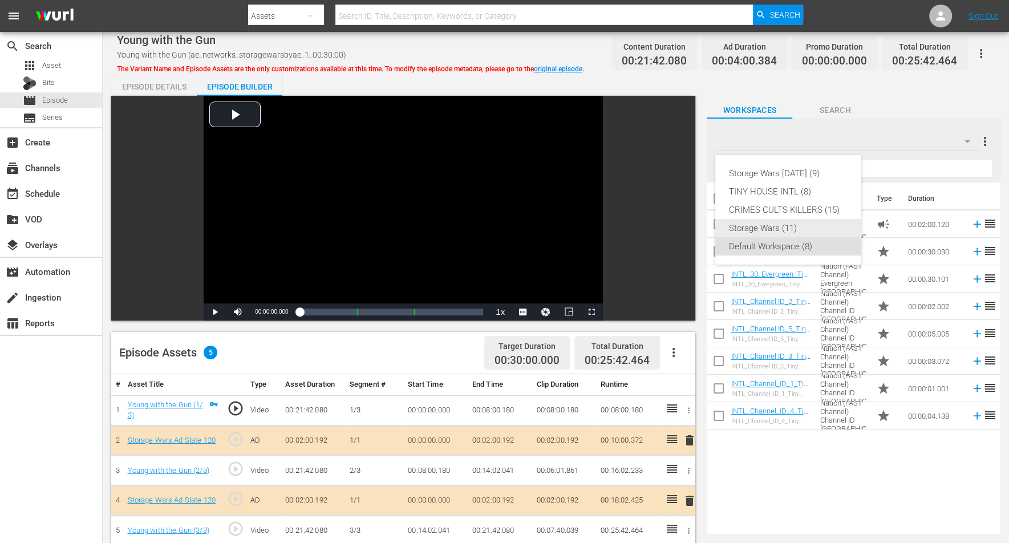
click at [772, 221] on div "Storage Wars (11)" at bounding box center [788, 228] width 119 height 18
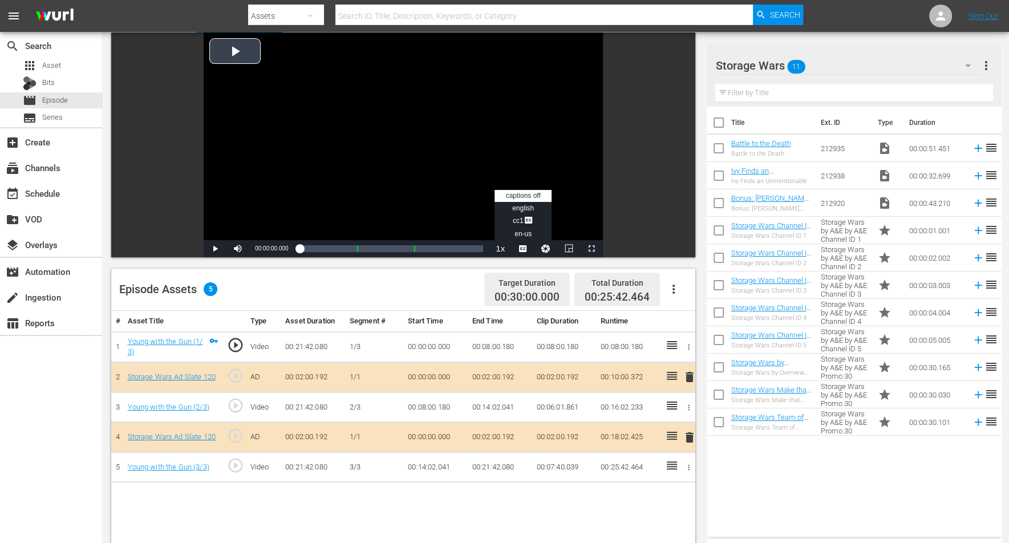
scroll to position [143, 0]
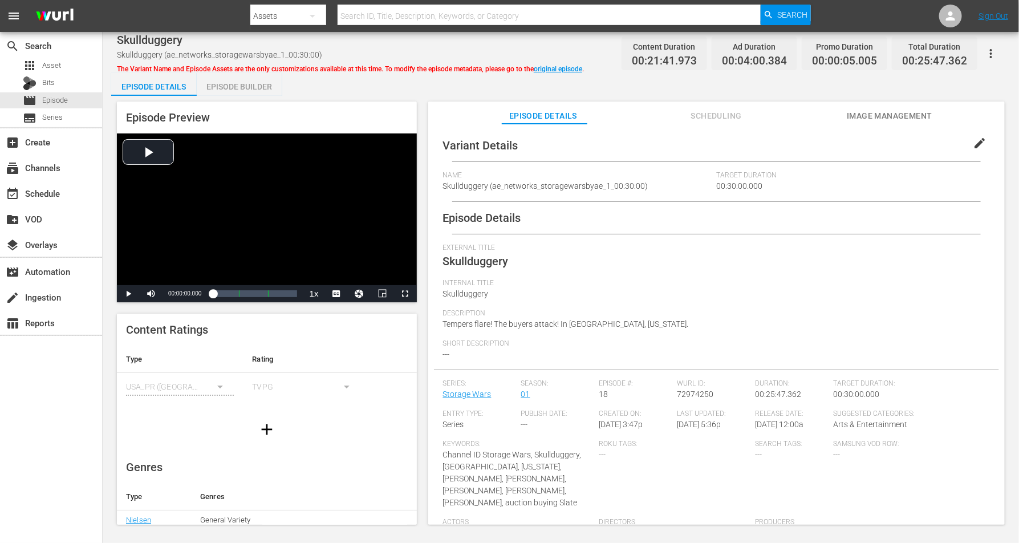
click at [220, 88] on div "Episode Builder" at bounding box center [240, 86] width 86 height 27
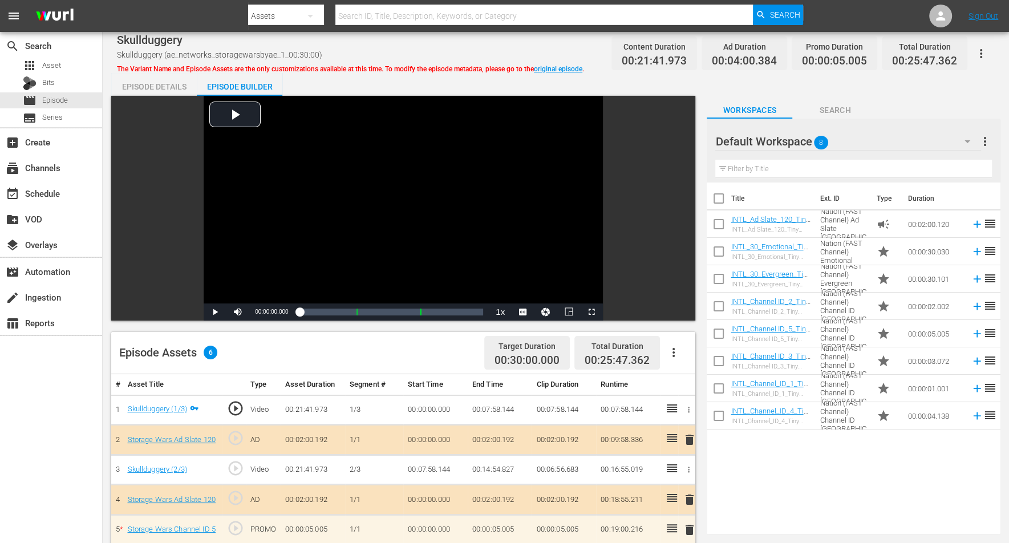
click at [815, 137] on icon "button" at bounding box center [968, 142] width 14 height 14
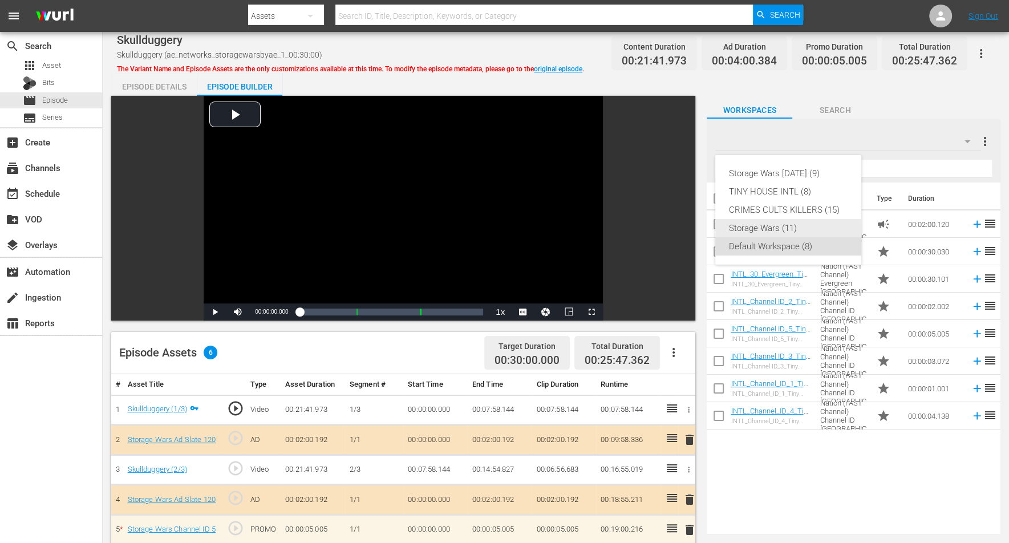
click at [747, 222] on div "Storage Wars (11)" at bounding box center [788, 228] width 119 height 18
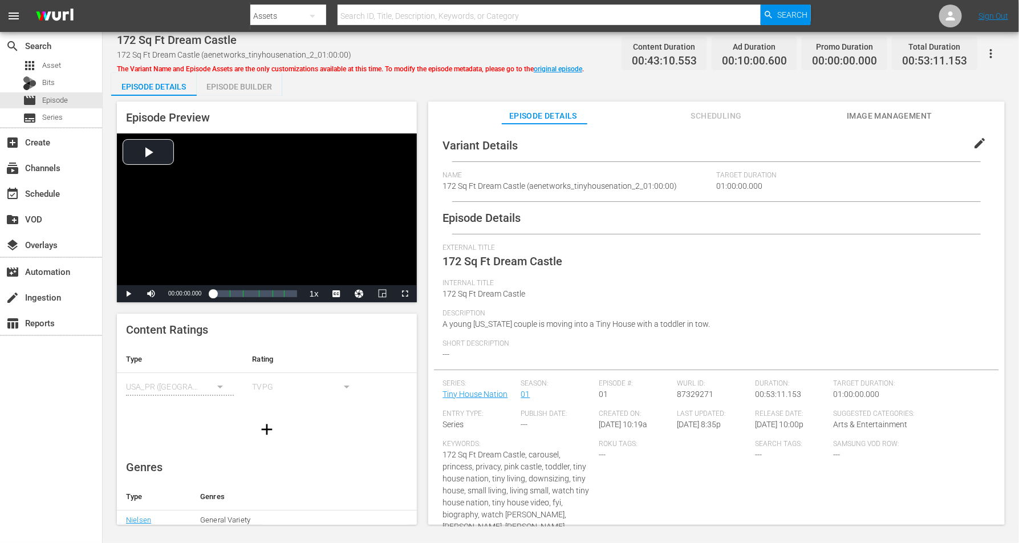
click at [252, 84] on div "Episode Builder" at bounding box center [240, 86] width 86 height 27
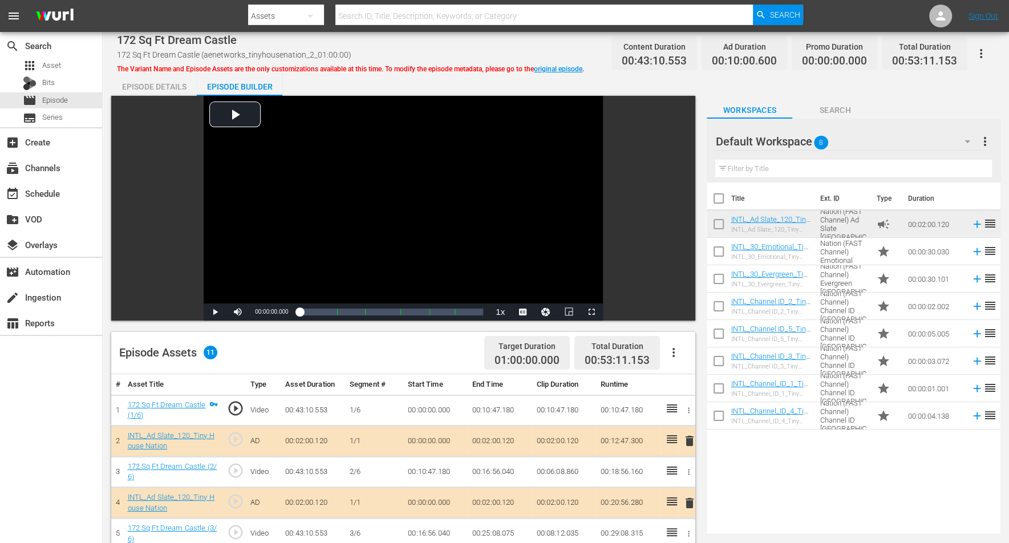
click at [815, 141] on icon "button" at bounding box center [968, 141] width 6 height 3
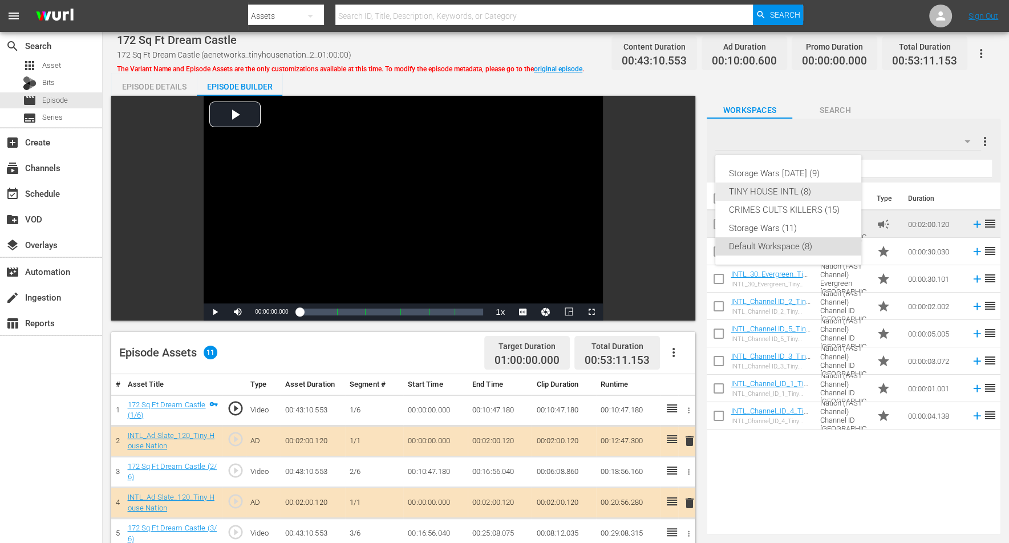
click at [765, 193] on div "TINY HOUSE INTL (8)" at bounding box center [788, 192] width 119 height 18
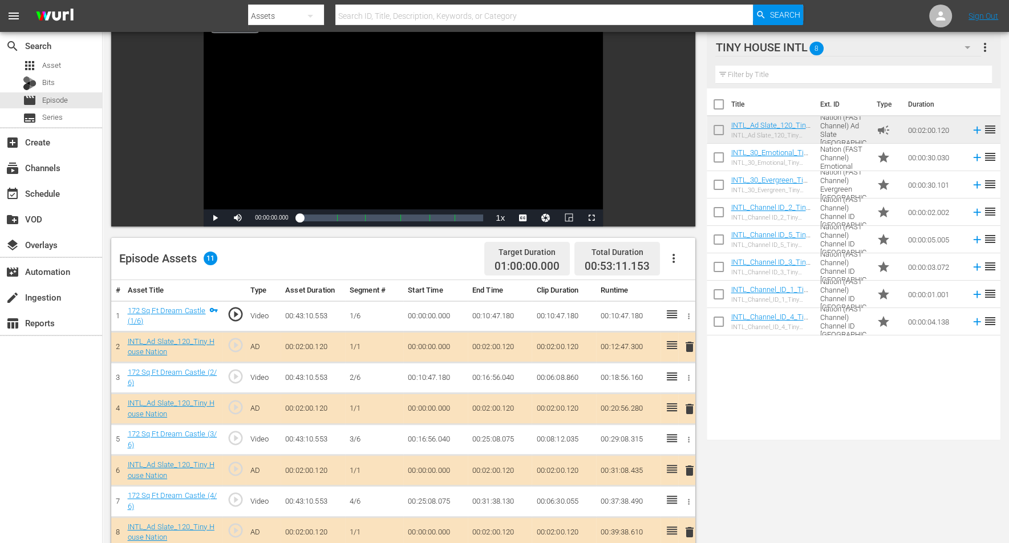
scroll to position [143, 0]
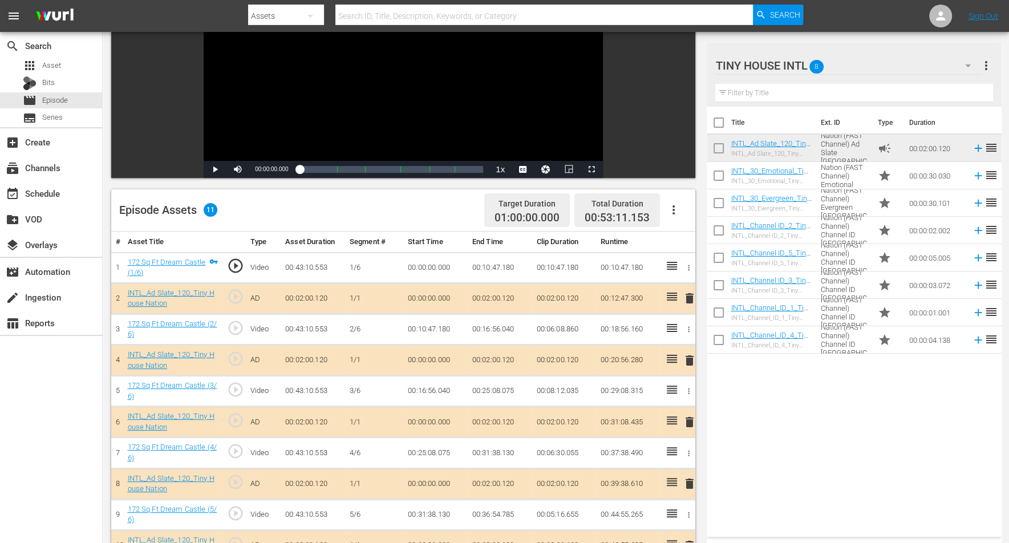
click at [690, 294] on span "delete" at bounding box center [690, 298] width 14 height 14
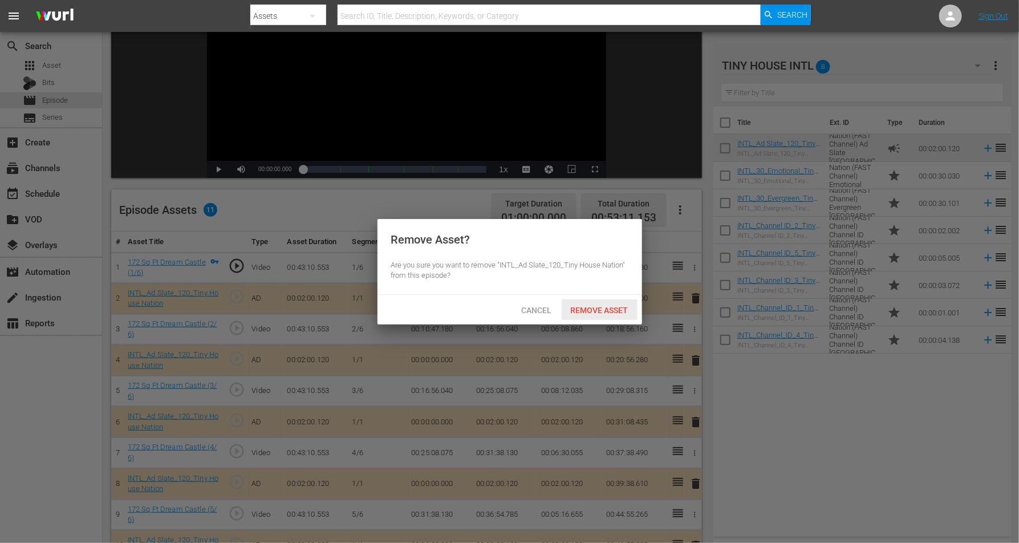
click at [600, 306] on span "Remove Asset" at bounding box center [600, 310] width 76 height 9
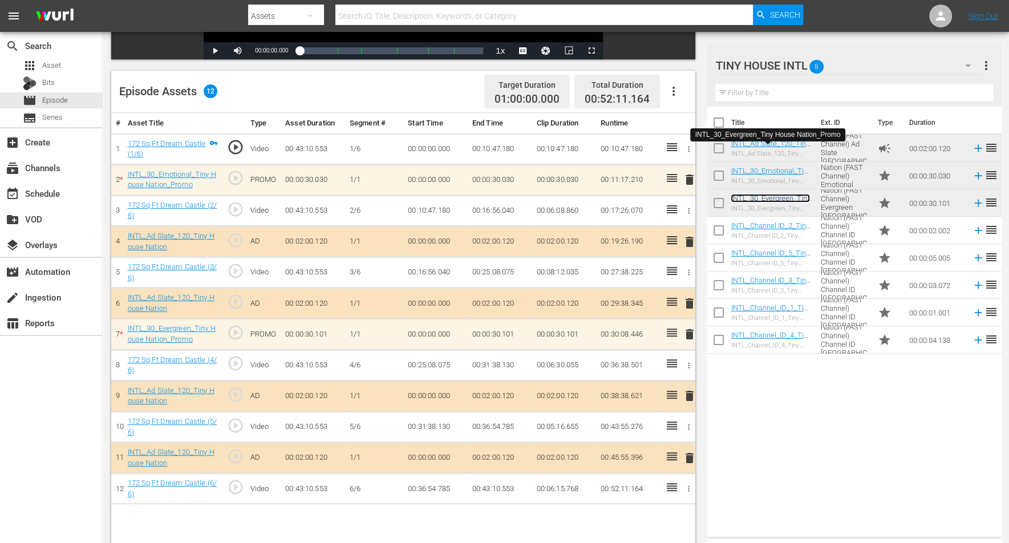
scroll to position [285, 0]
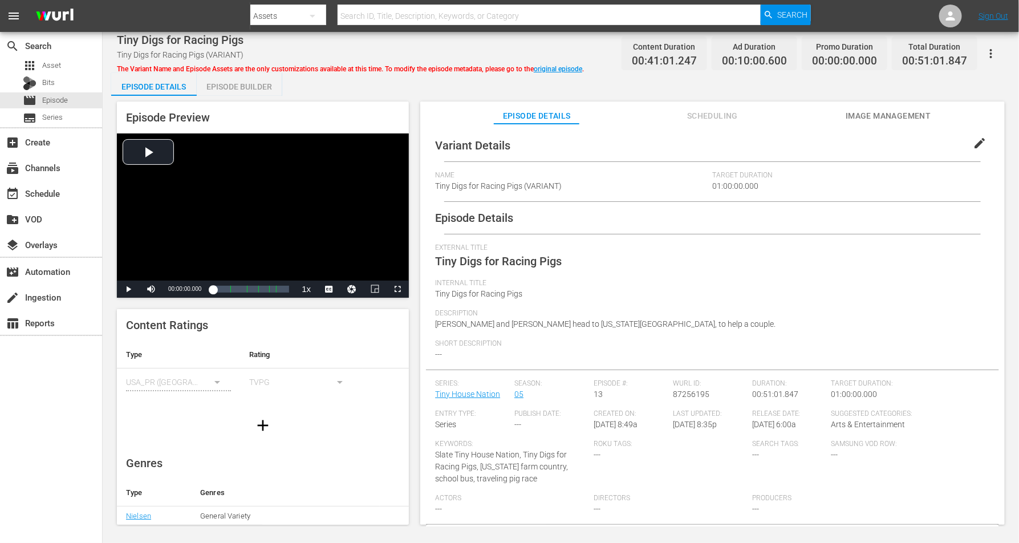
drag, startPoint x: 243, startPoint y: 82, endPoint x: 317, endPoint y: 56, distance: 77.9
click at [243, 83] on div "Episode Builder" at bounding box center [240, 86] width 86 height 27
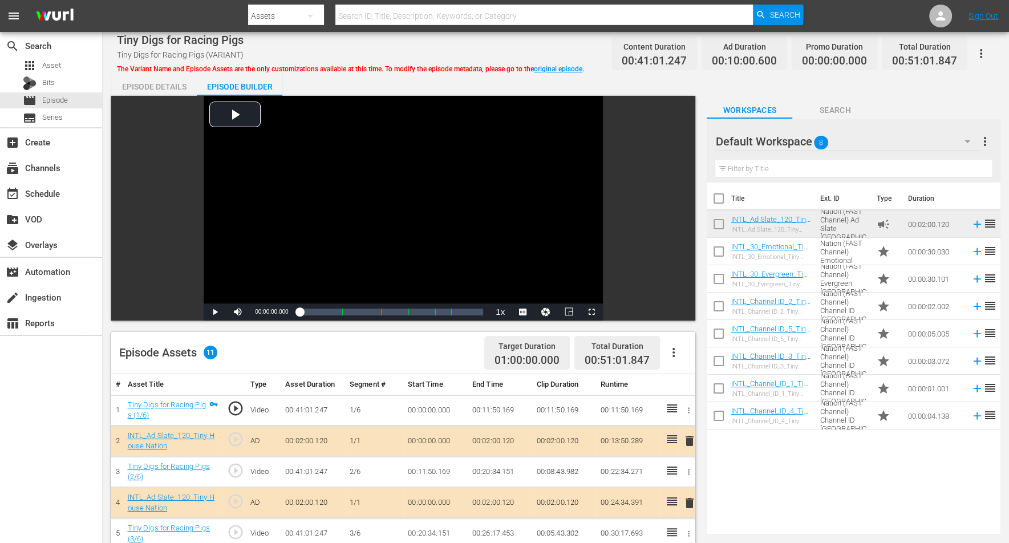
click at [815, 138] on icon "button" at bounding box center [968, 142] width 14 height 14
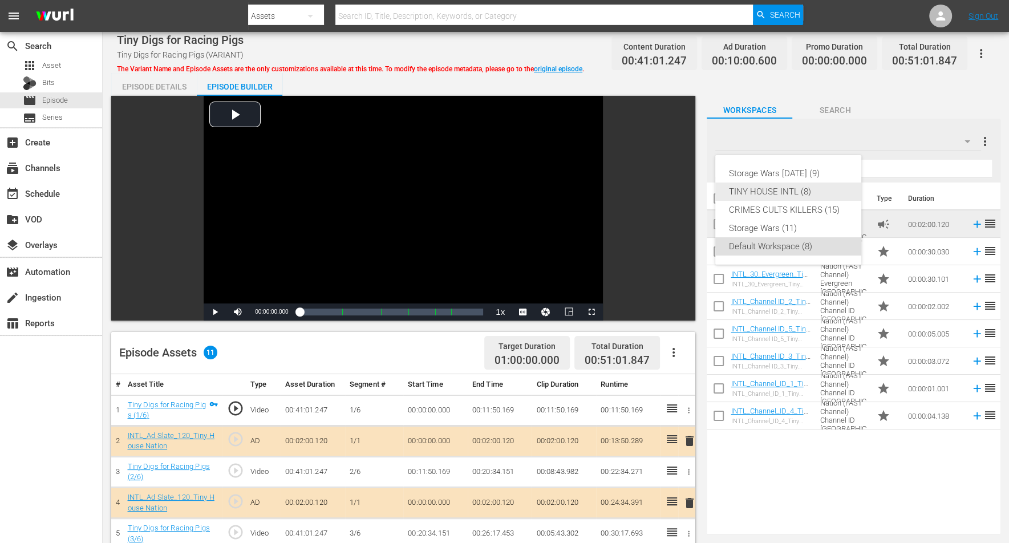
click at [747, 192] on div "TINY HOUSE INTL (8)" at bounding box center [788, 192] width 119 height 18
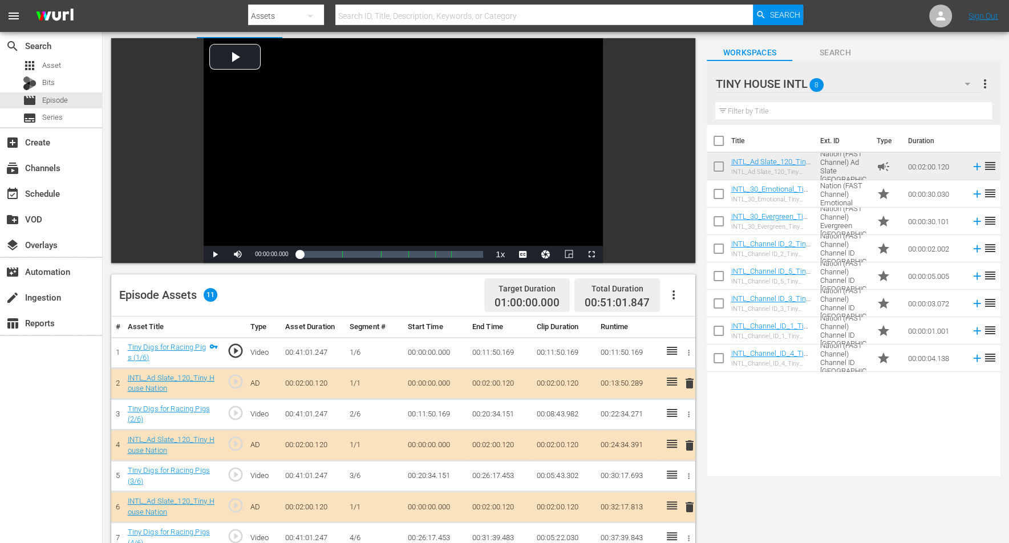
scroll to position [71, 0]
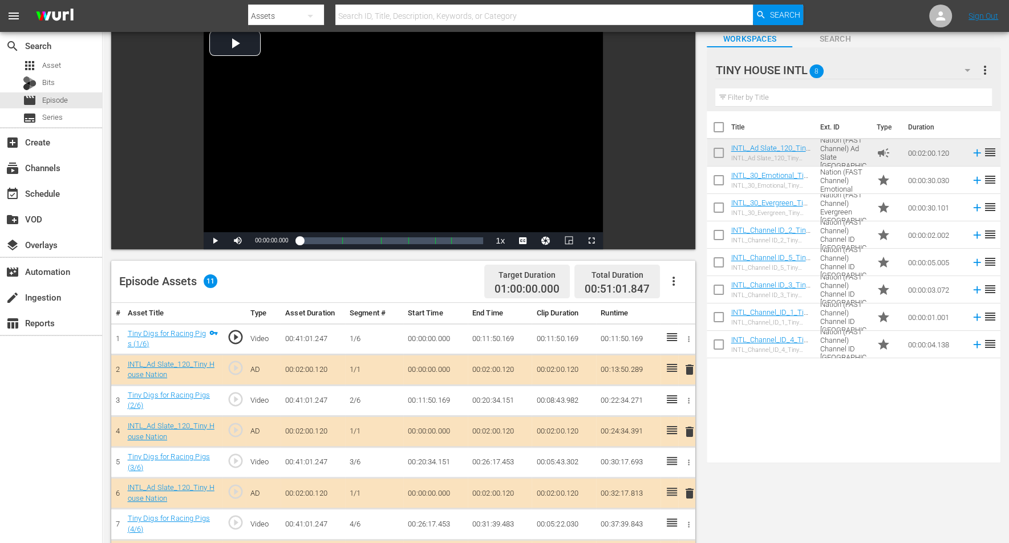
click at [685, 430] on span "delete" at bounding box center [690, 432] width 14 height 14
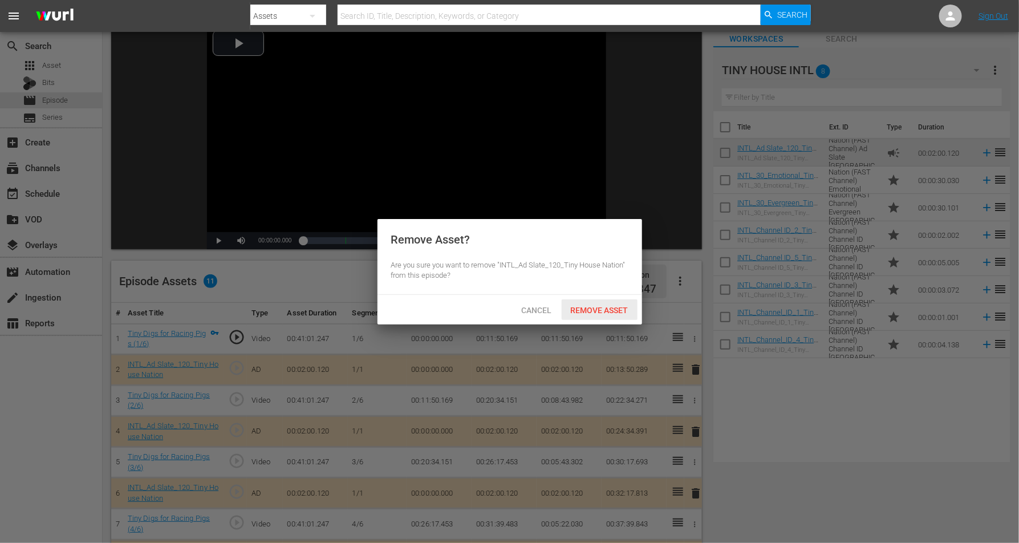
click at [587, 311] on span "Remove Asset" at bounding box center [600, 310] width 76 height 9
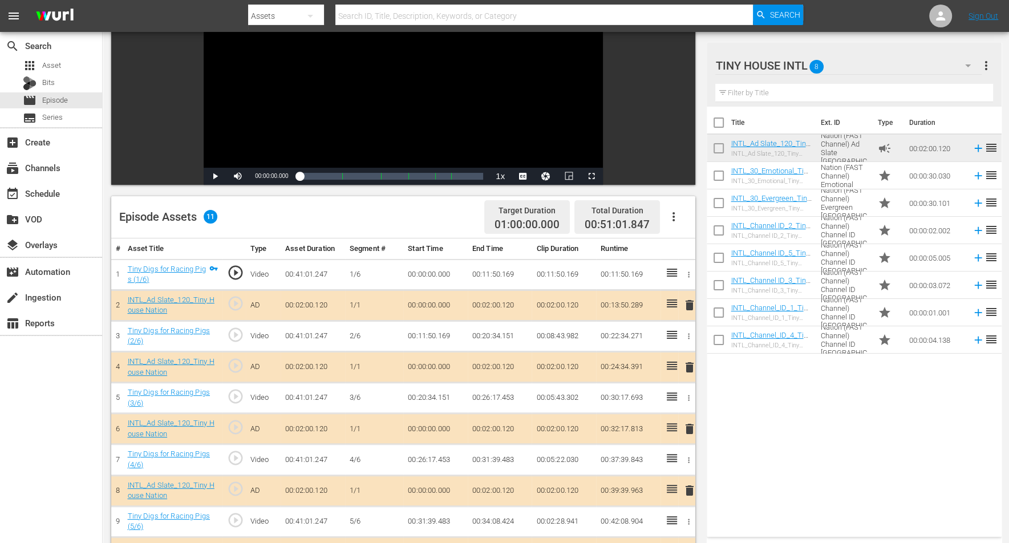
scroll to position [214, 0]
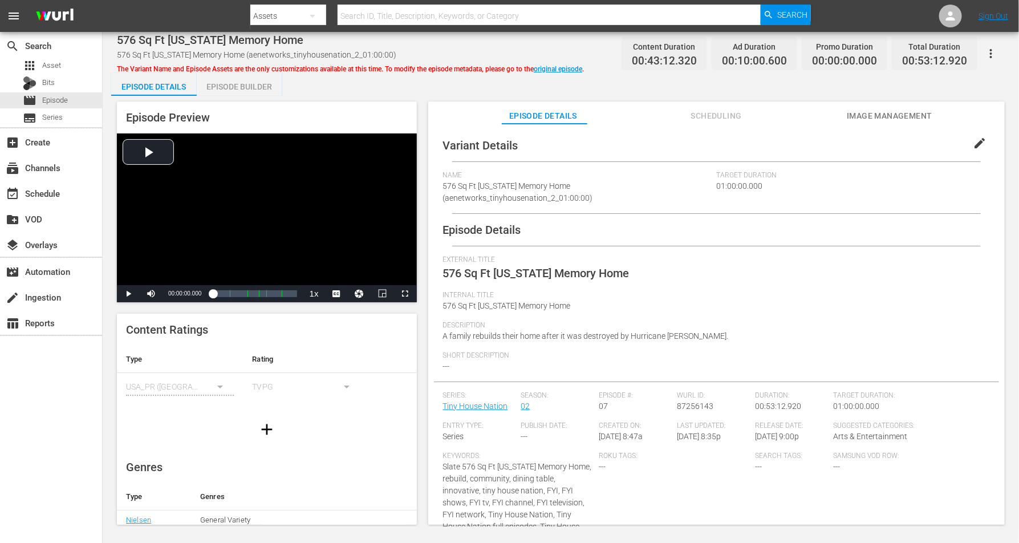
drag, startPoint x: 230, startPoint y: 89, endPoint x: 244, endPoint y: 79, distance: 16.8
click at [230, 89] on div "Episode Builder" at bounding box center [240, 86] width 86 height 27
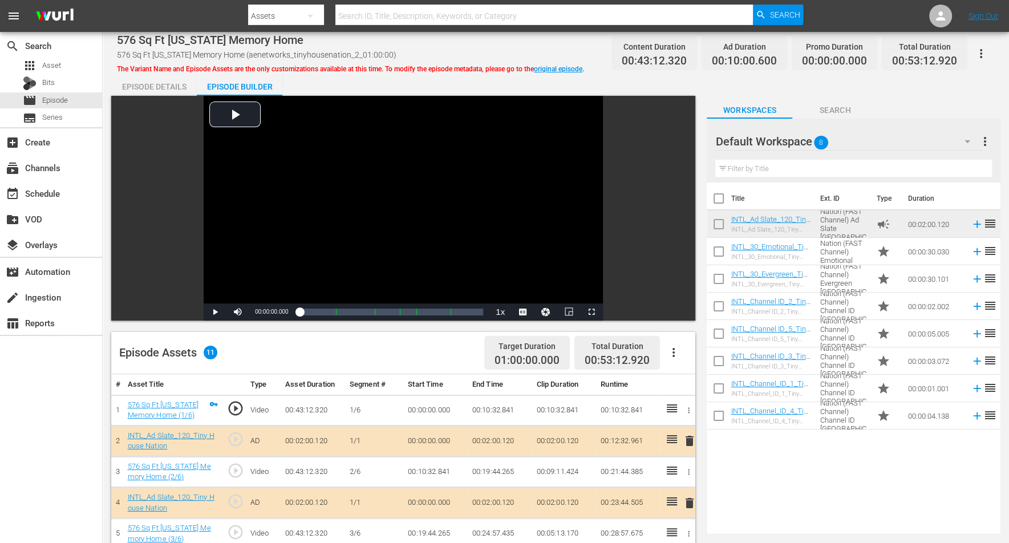
click at [815, 145] on icon "button" at bounding box center [968, 142] width 14 height 14
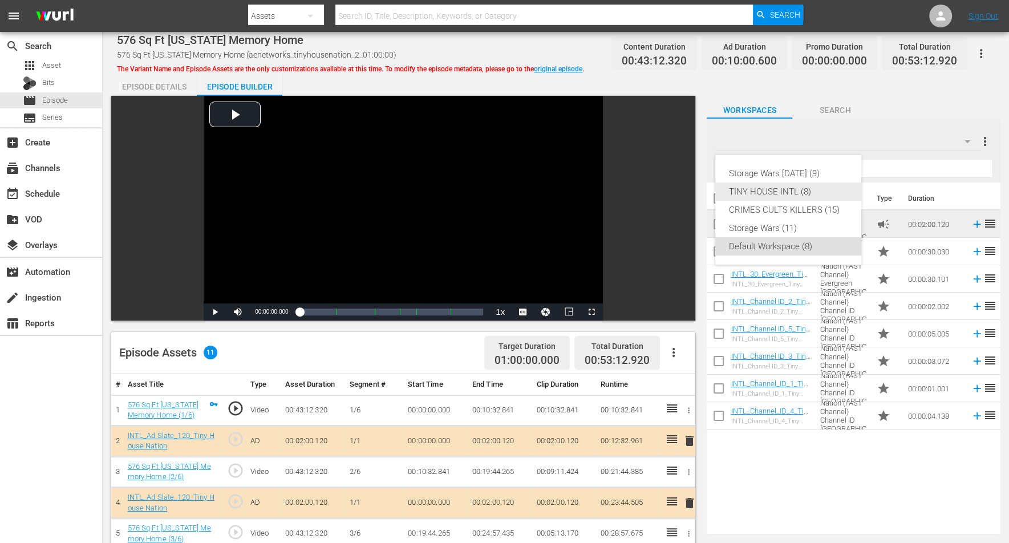
click at [739, 192] on div "TINY HOUSE INTL (8)" at bounding box center [788, 192] width 119 height 18
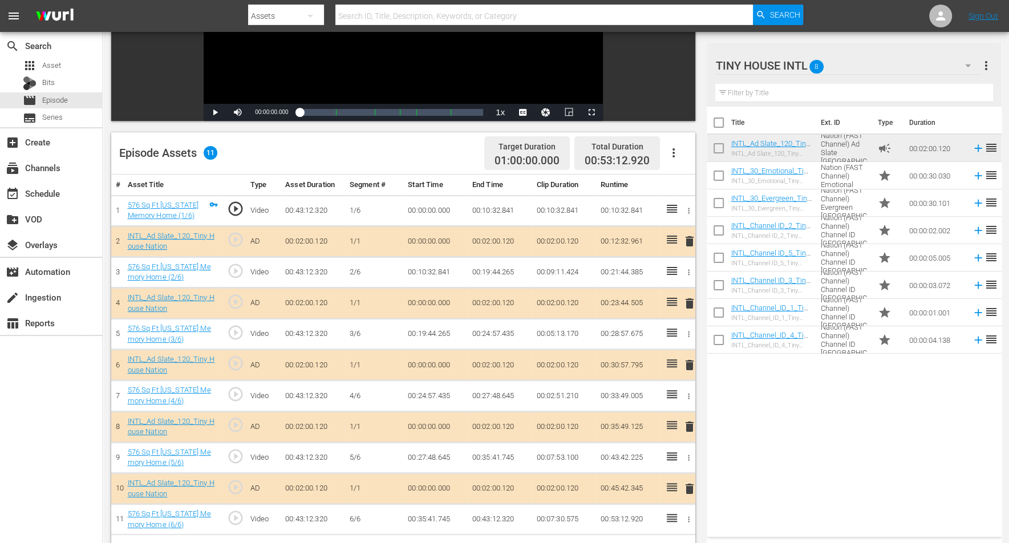
scroll to position [214, 0]
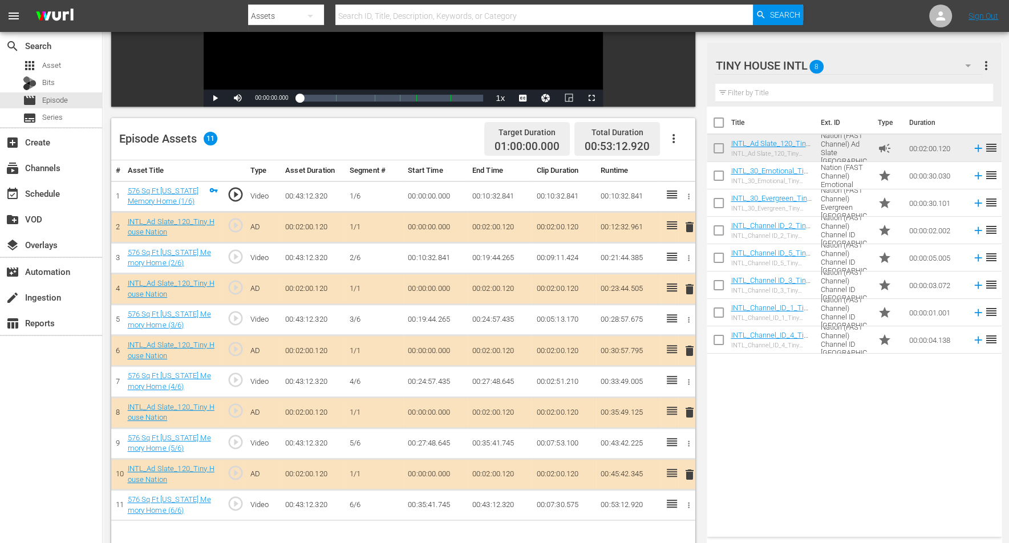
click at [686, 351] on span "delete" at bounding box center [690, 351] width 14 height 14
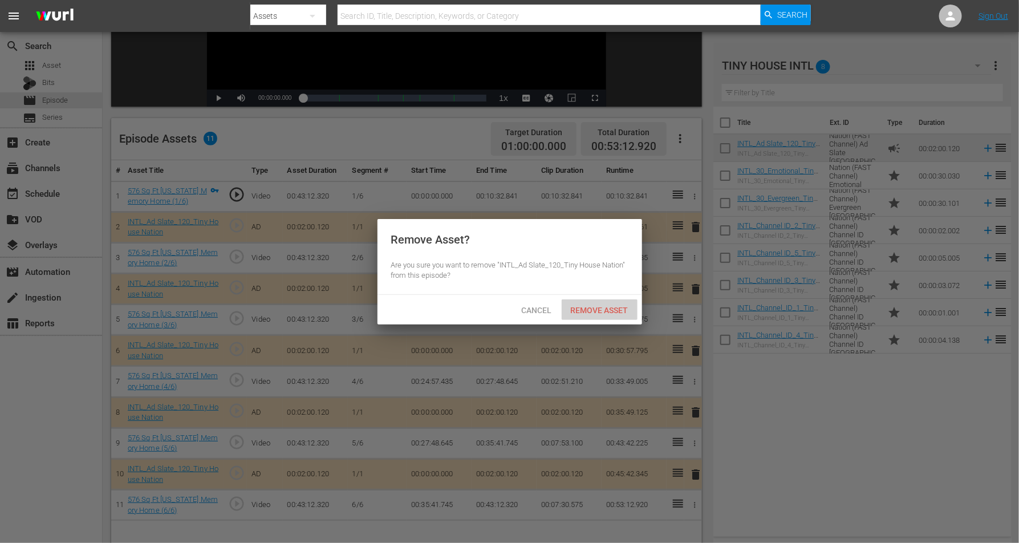
click at [569, 306] on span "Remove Asset" at bounding box center [600, 310] width 76 height 9
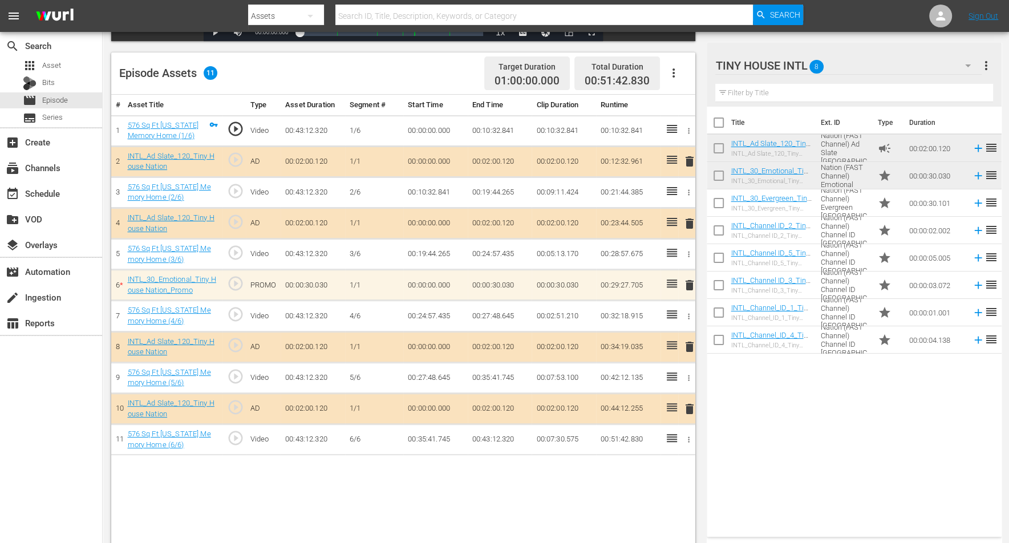
scroll to position [296, 0]
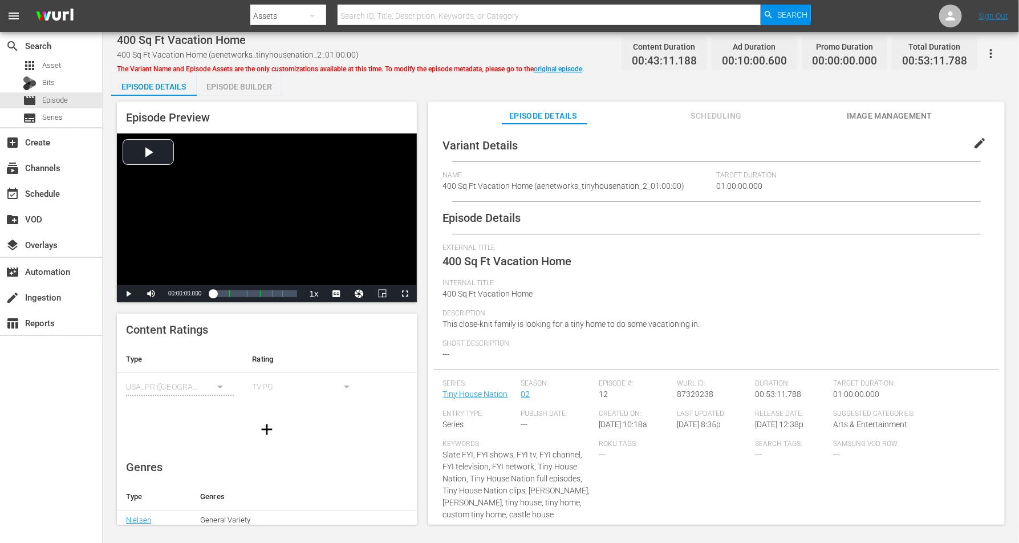
drag, startPoint x: 242, startPoint y: 89, endPoint x: 246, endPoint y: 84, distance: 6.1
click at [242, 88] on div "Episode Builder" at bounding box center [240, 86] width 86 height 27
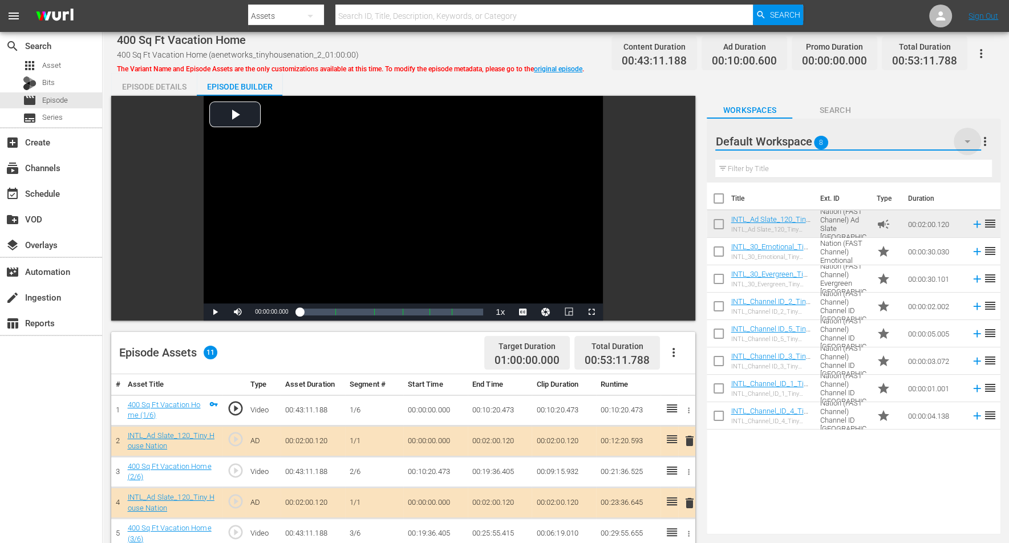
click at [815, 140] on icon "button" at bounding box center [968, 141] width 6 height 3
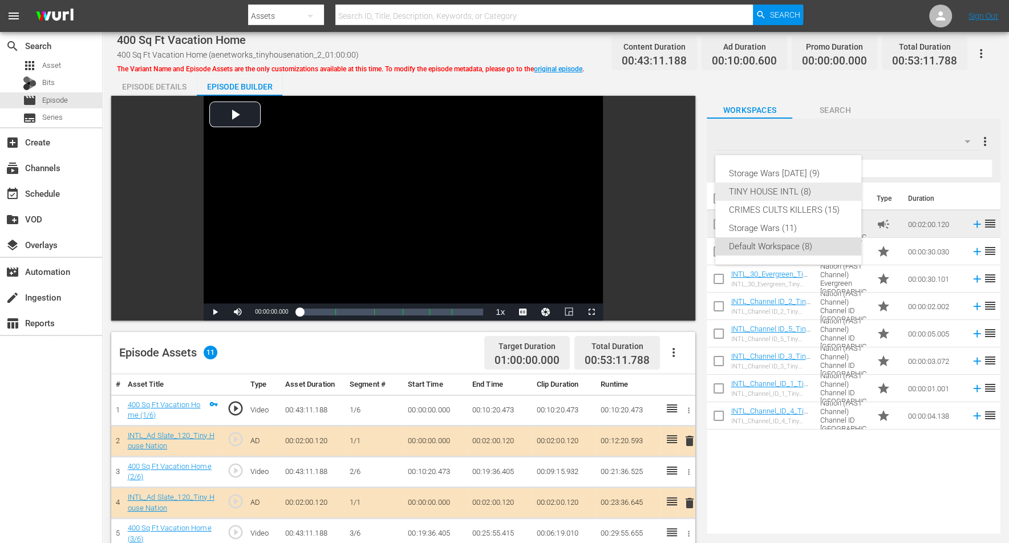
click at [767, 195] on div "TINY HOUSE INTL (8)" at bounding box center [788, 192] width 119 height 18
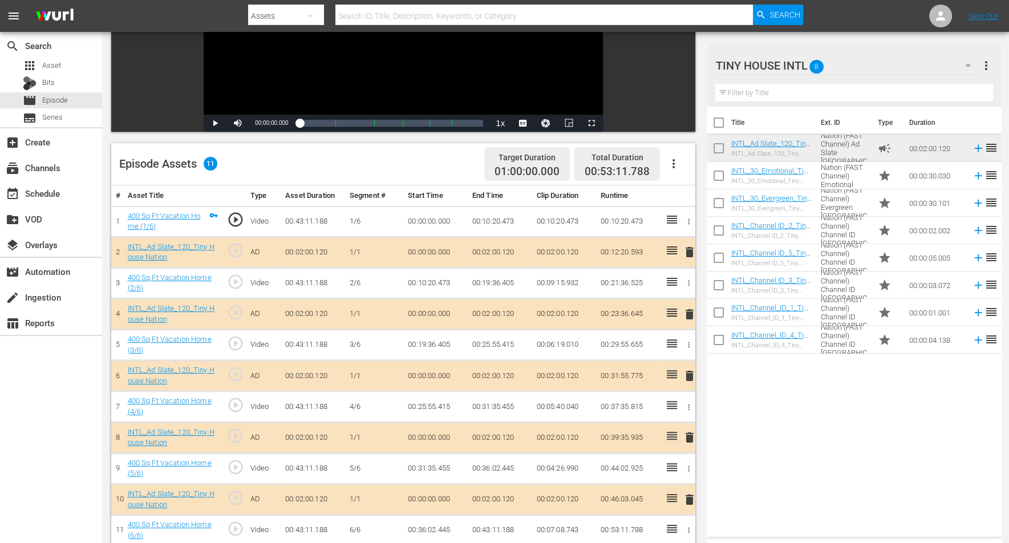
scroll to position [214, 0]
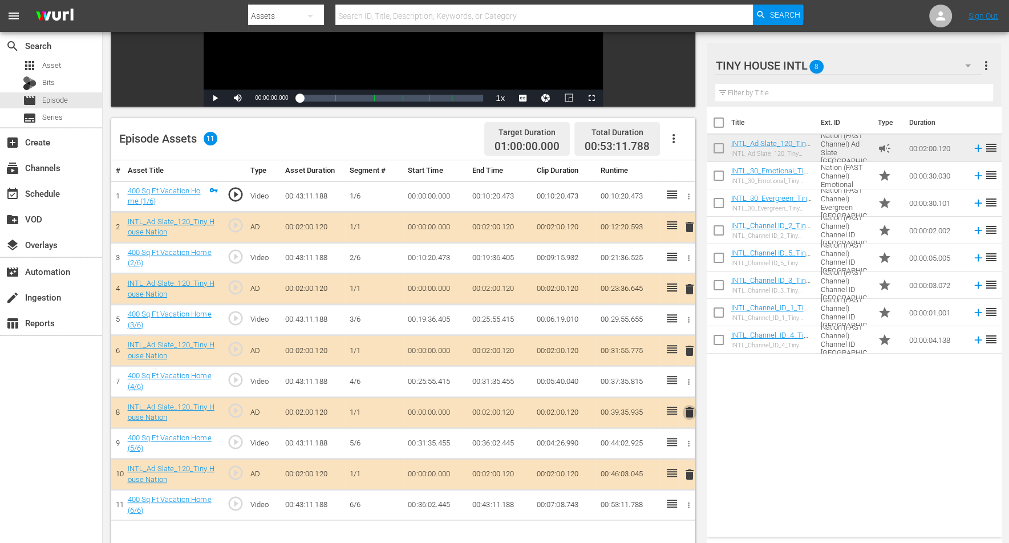
click at [688, 408] on span "delete" at bounding box center [690, 413] width 14 height 14
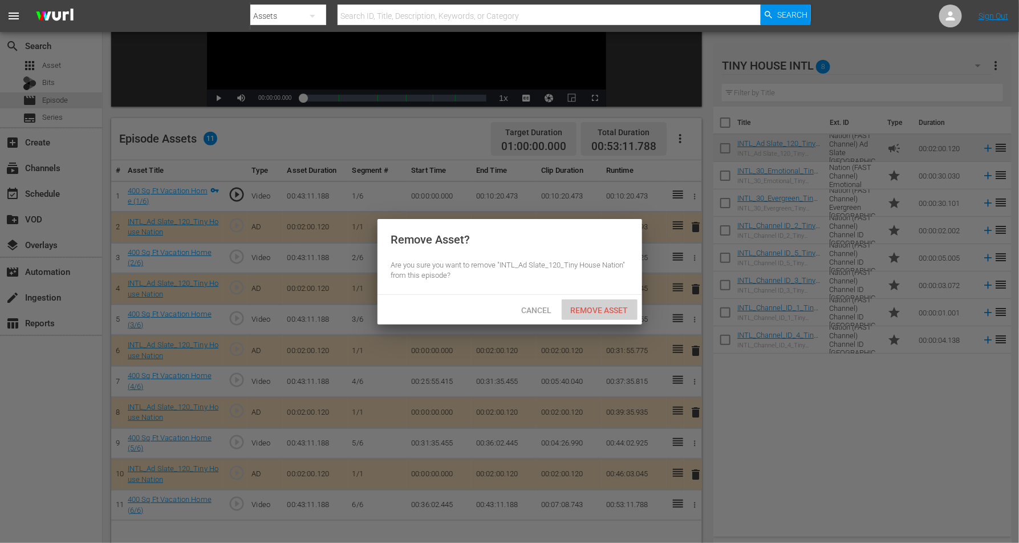
click at [580, 310] on span "Remove Asset" at bounding box center [600, 310] width 76 height 9
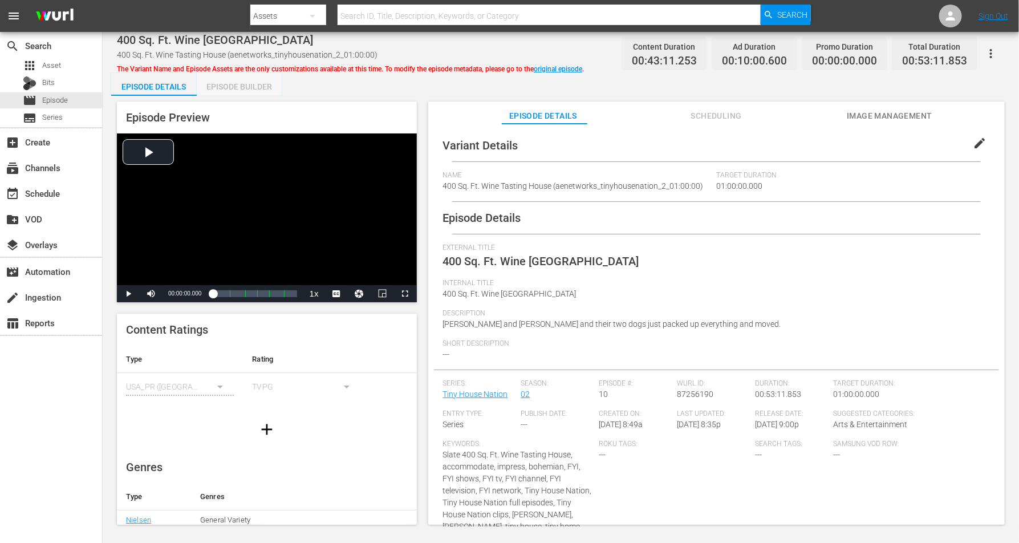
click at [237, 85] on div "Episode Builder" at bounding box center [240, 86] width 86 height 27
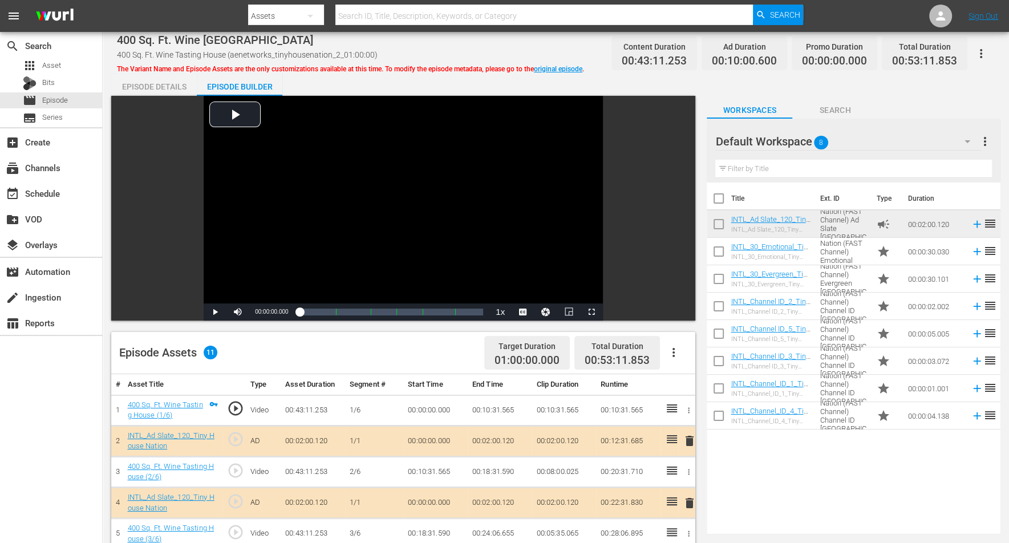
click at [815, 141] on icon "button" at bounding box center [968, 142] width 14 height 14
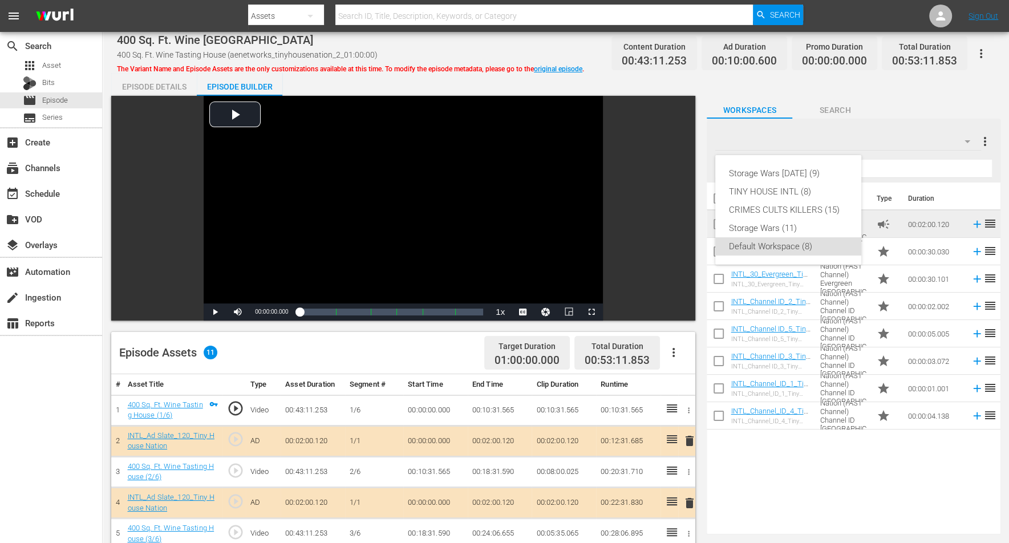
click at [815, 116] on div "Storage Wars [DATE] (9) TINY HOUSE INTL (8) CRIMES CULTS KILLERS (15) Storage W…" at bounding box center [504, 271] width 1009 height 543
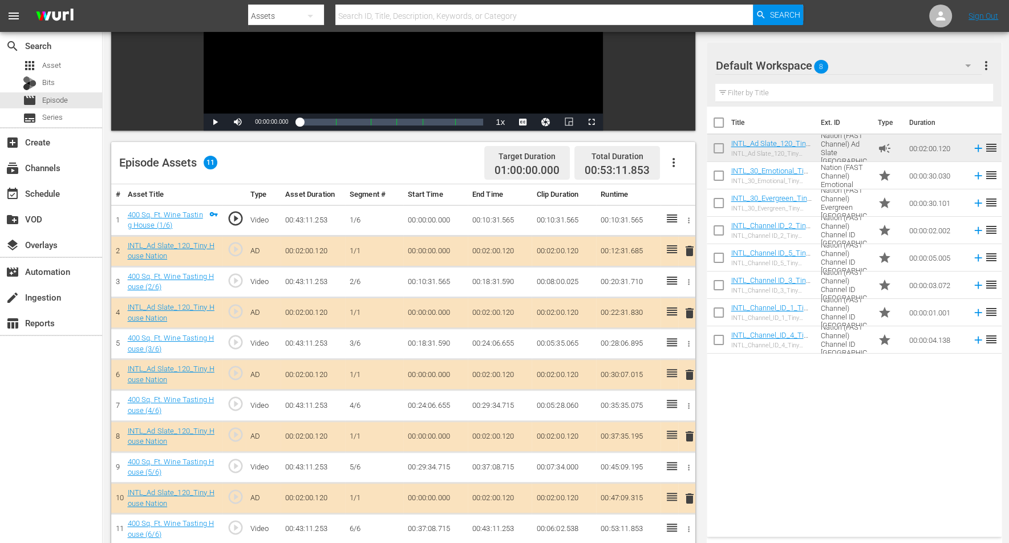
scroll to position [214, 0]
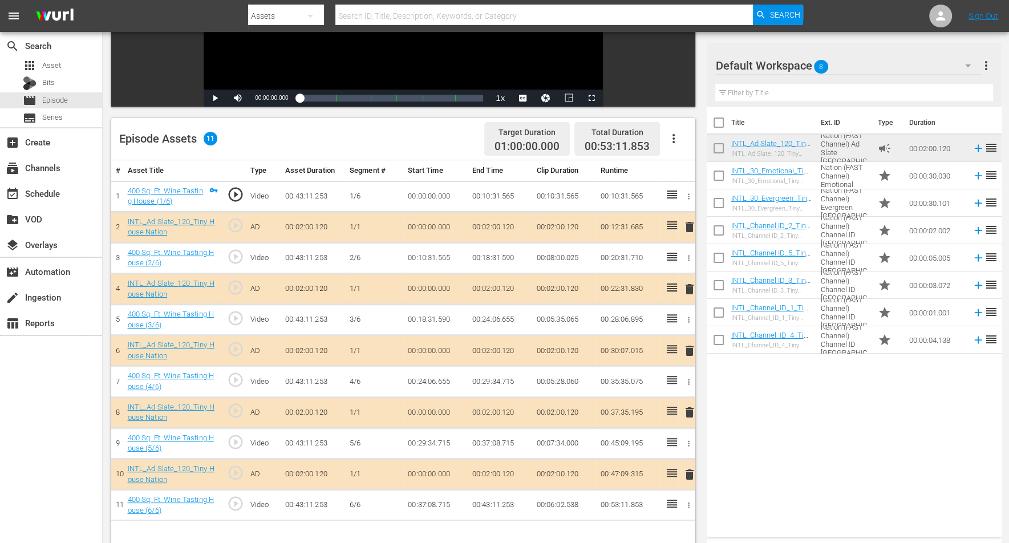
click at [689, 434] on span "delete" at bounding box center [690, 475] width 14 height 14
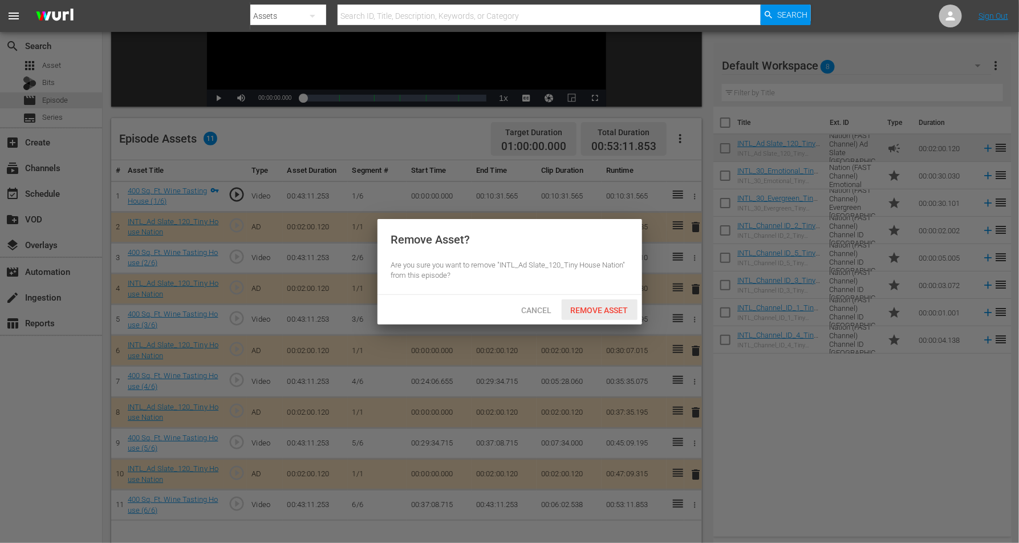
click at [585, 303] on div "Remove Asset" at bounding box center [600, 309] width 76 height 21
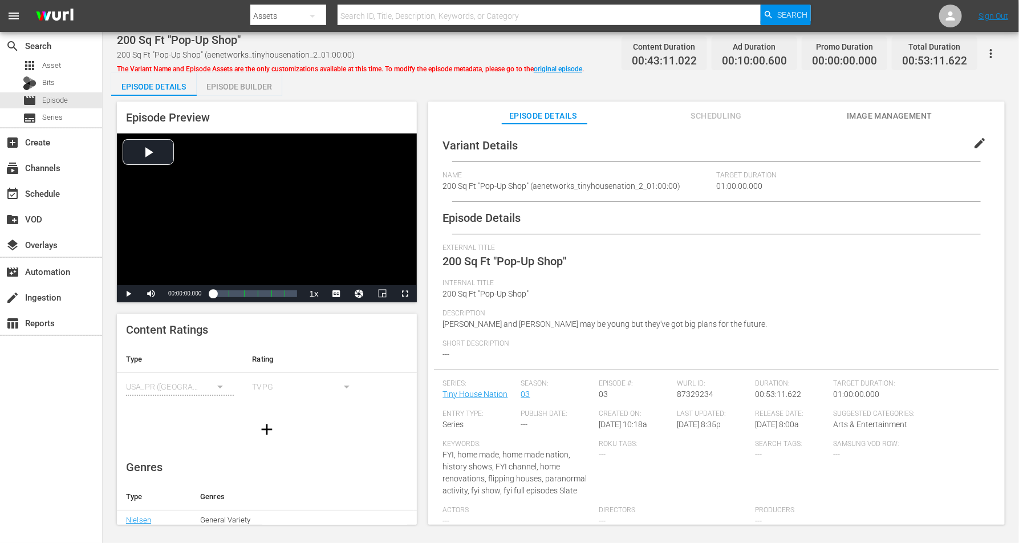
click at [225, 86] on div "Episode Builder" at bounding box center [240, 86] width 86 height 27
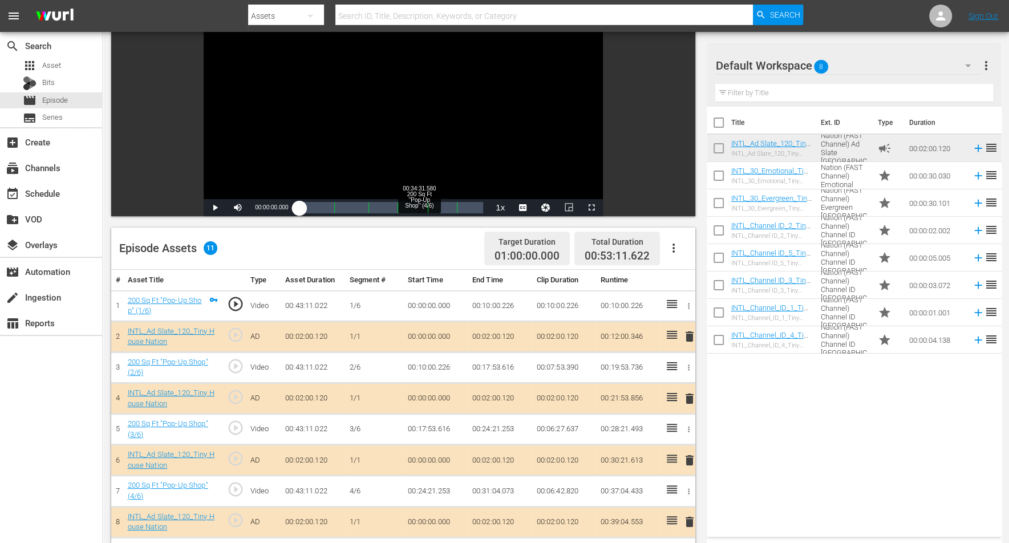
scroll to position [143, 0]
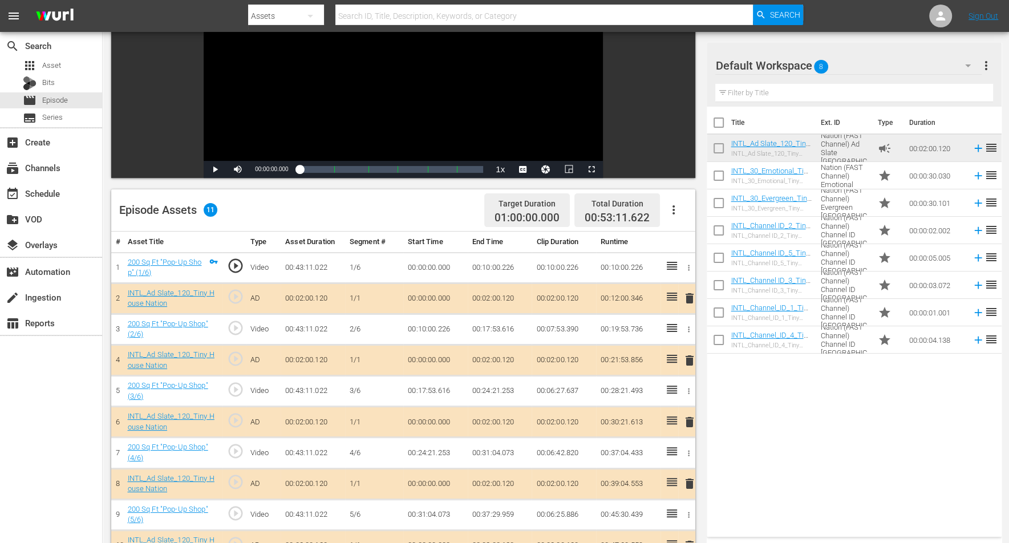
click at [686, 294] on span "delete" at bounding box center [690, 298] width 14 height 14
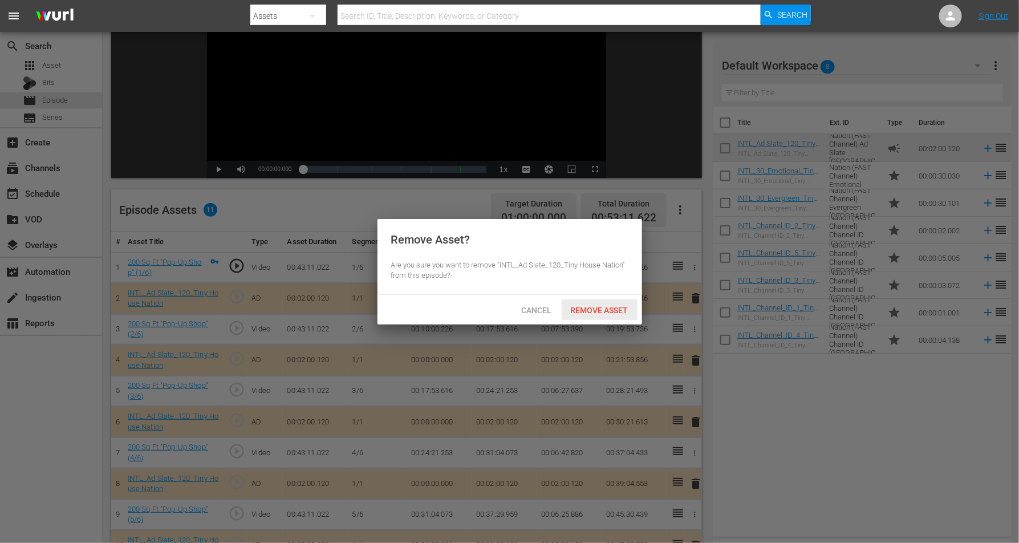
click at [601, 304] on div "Remove Asset" at bounding box center [600, 309] width 76 height 21
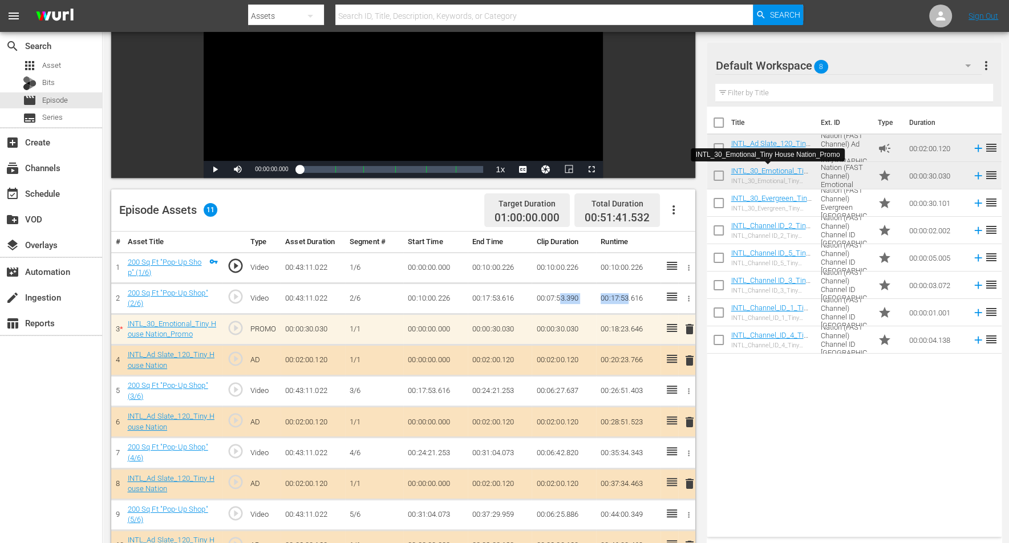
drag, startPoint x: 576, startPoint y: 301, endPoint x: 653, endPoint y: 333, distance: 83.4
click at [635, 306] on tr "2 200 Sq Ft "Pop-Up Shop" (2/6) play_circle_outline Video 00:43:11.022 2/6 00:1…" at bounding box center [403, 298] width 584 height 31
click at [753, 388] on div "Title Ext. ID Type Duration INTL_Ad Slate_120_Tiny House Nation INTL_Ad Slate_1…" at bounding box center [854, 320] width 294 height 426
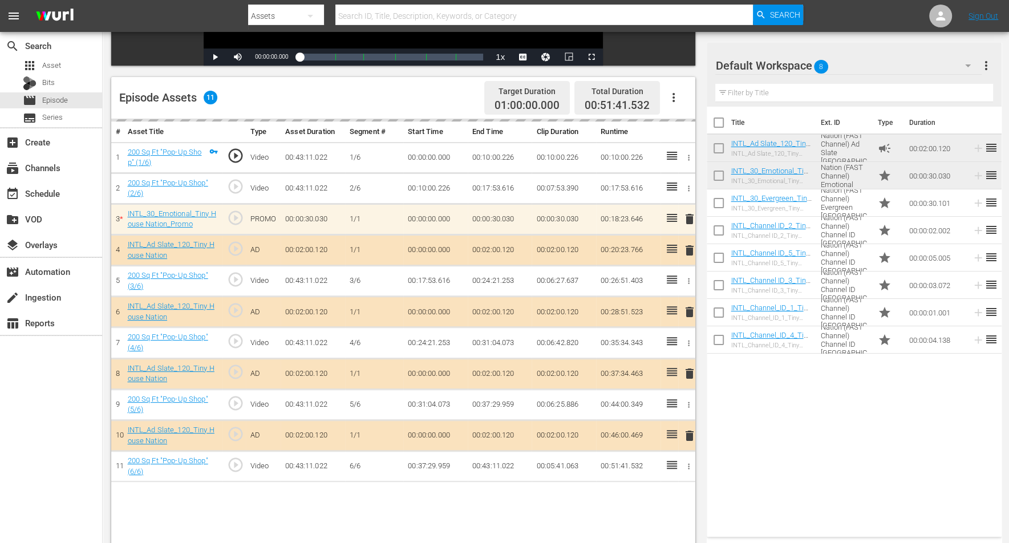
scroll to position [285, 0]
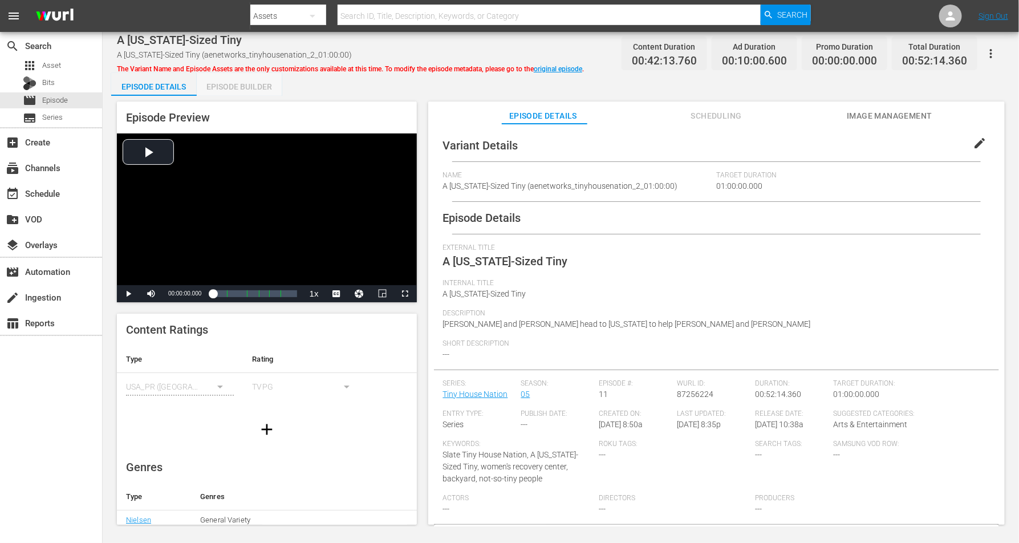
click at [232, 82] on div "Episode Builder" at bounding box center [240, 86] width 86 height 27
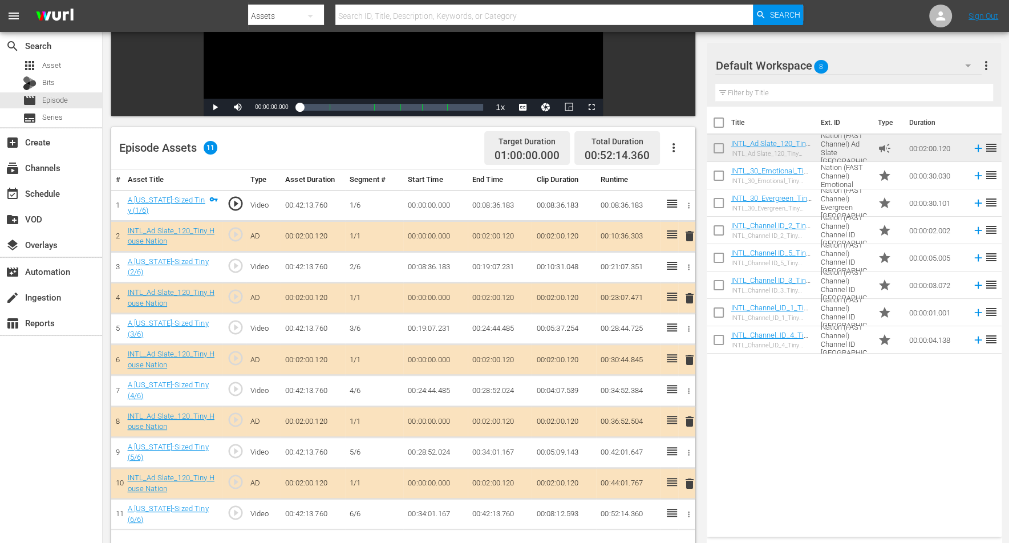
scroll to position [214, 0]
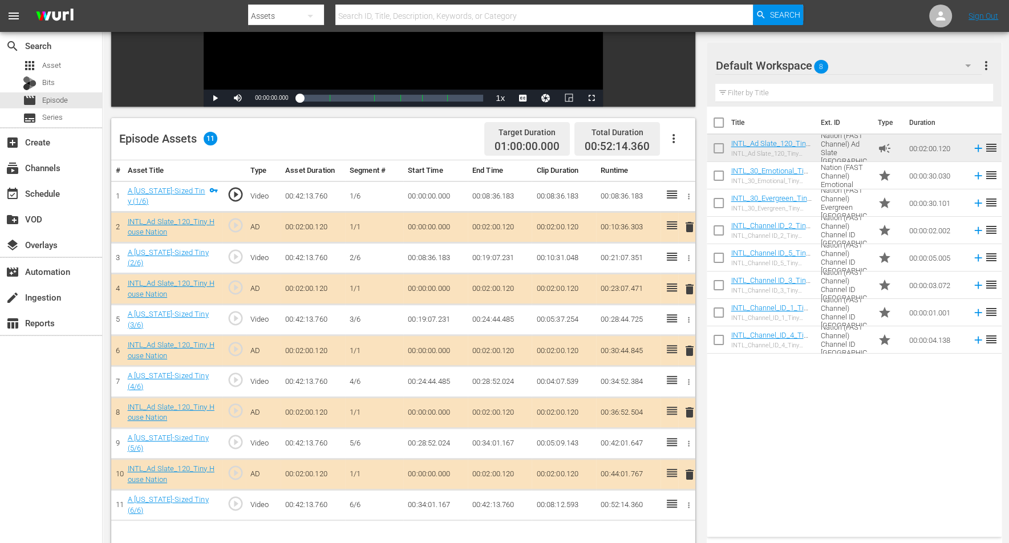
click at [691, 289] on span "delete" at bounding box center [690, 289] width 14 height 14
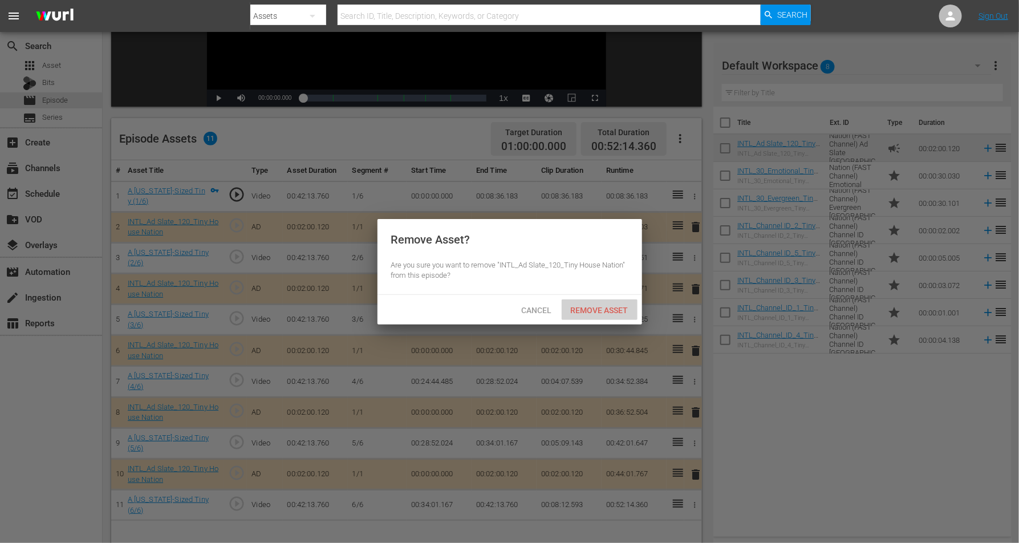
click at [600, 306] on span "Remove Asset" at bounding box center [600, 310] width 76 height 9
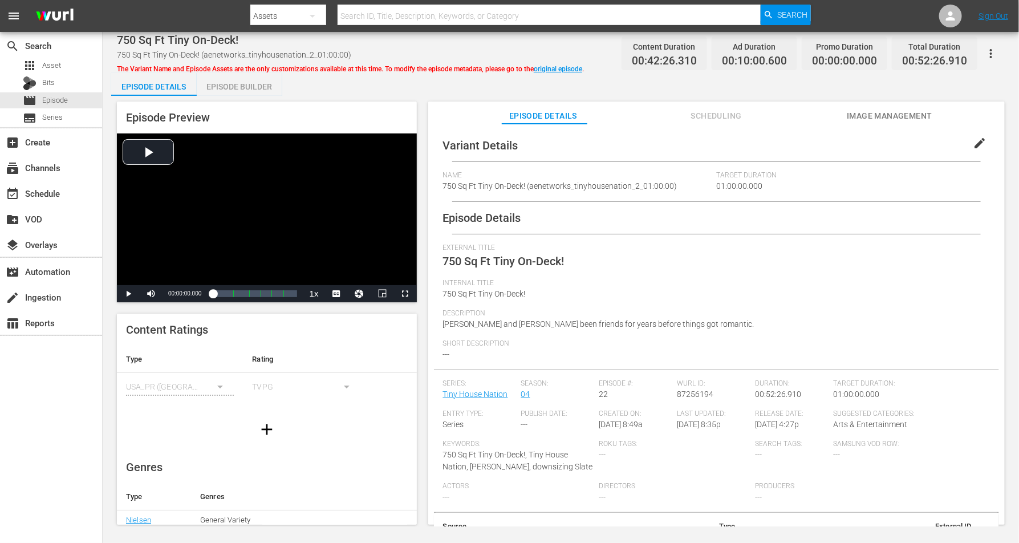
click at [248, 84] on div "Episode Builder" at bounding box center [240, 86] width 86 height 27
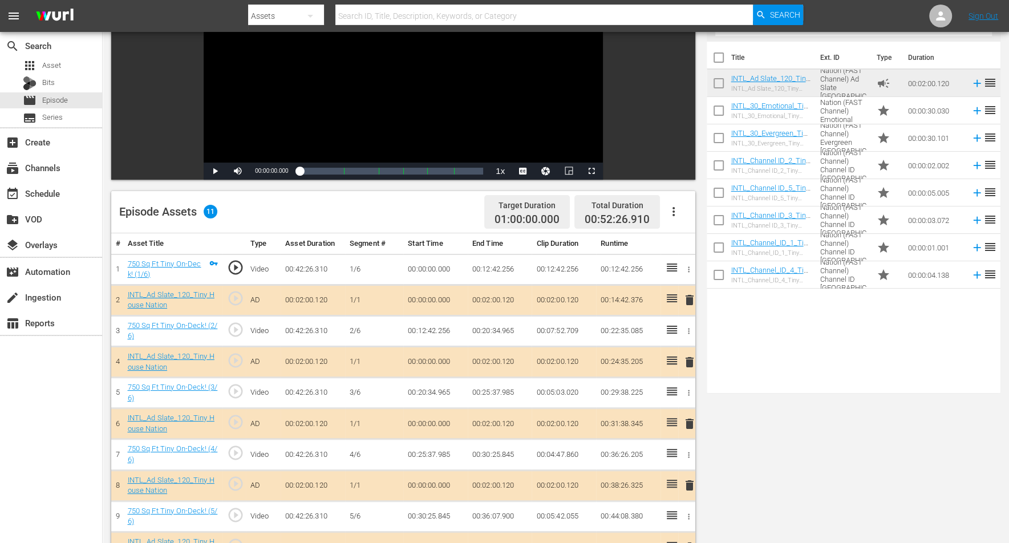
scroll to position [143, 0]
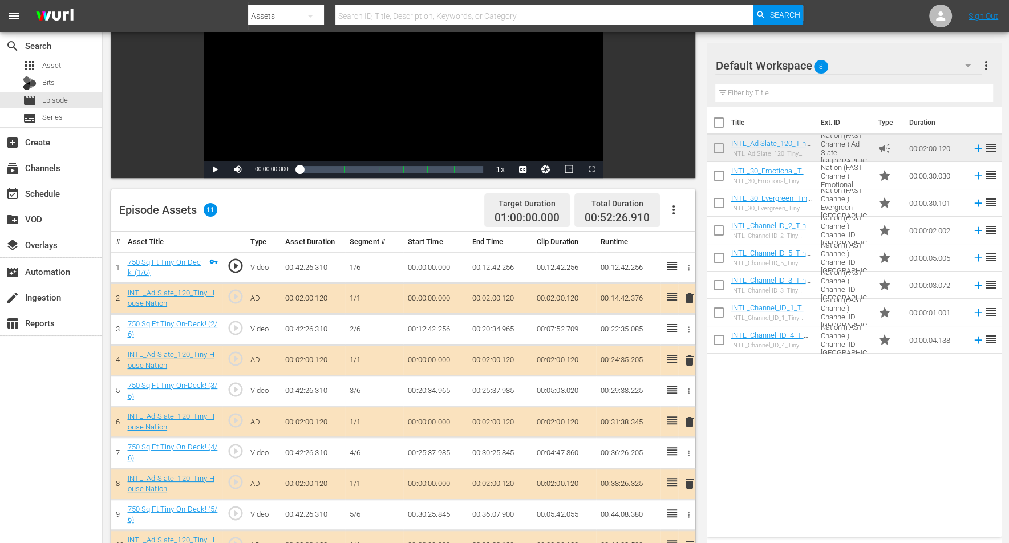
click at [688, 298] on span "delete" at bounding box center [690, 298] width 14 height 14
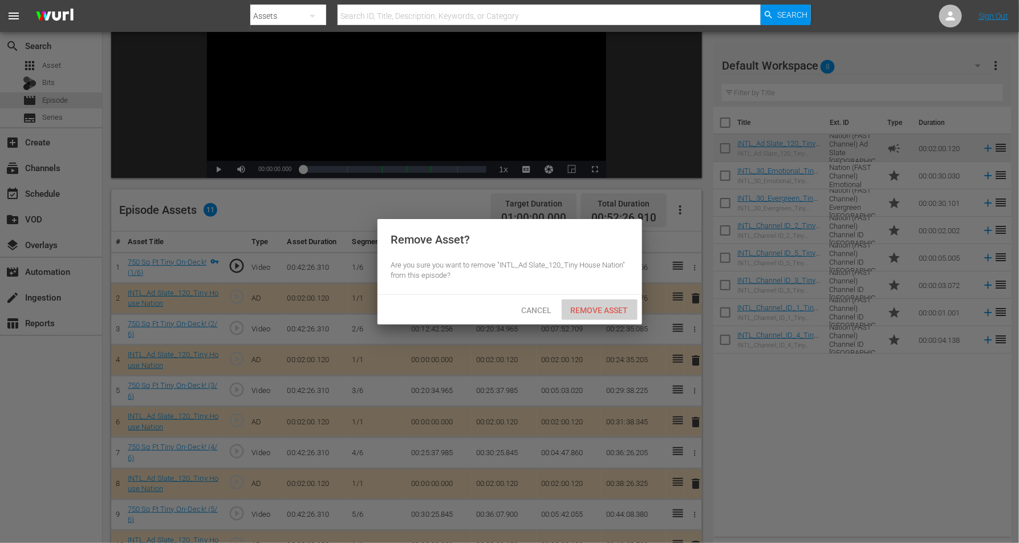
click at [598, 304] on div "Remove Asset" at bounding box center [600, 309] width 76 height 21
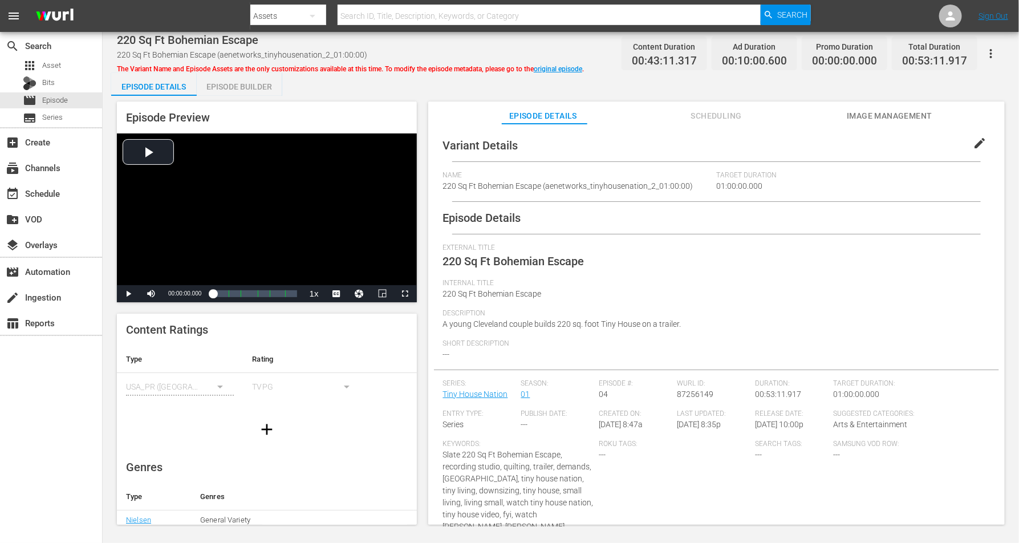
click at [225, 88] on div "Episode Builder" at bounding box center [240, 86] width 86 height 27
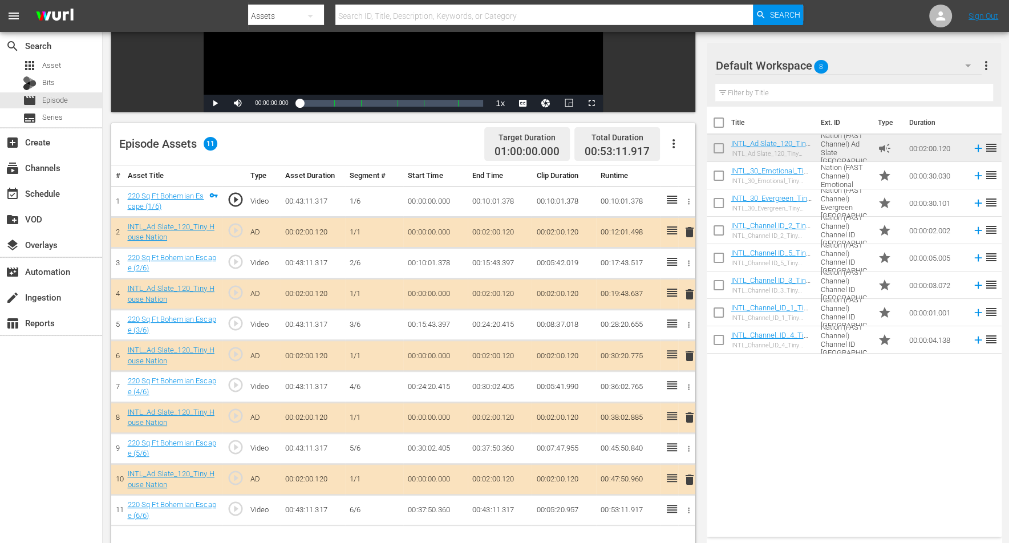
scroll to position [214, 0]
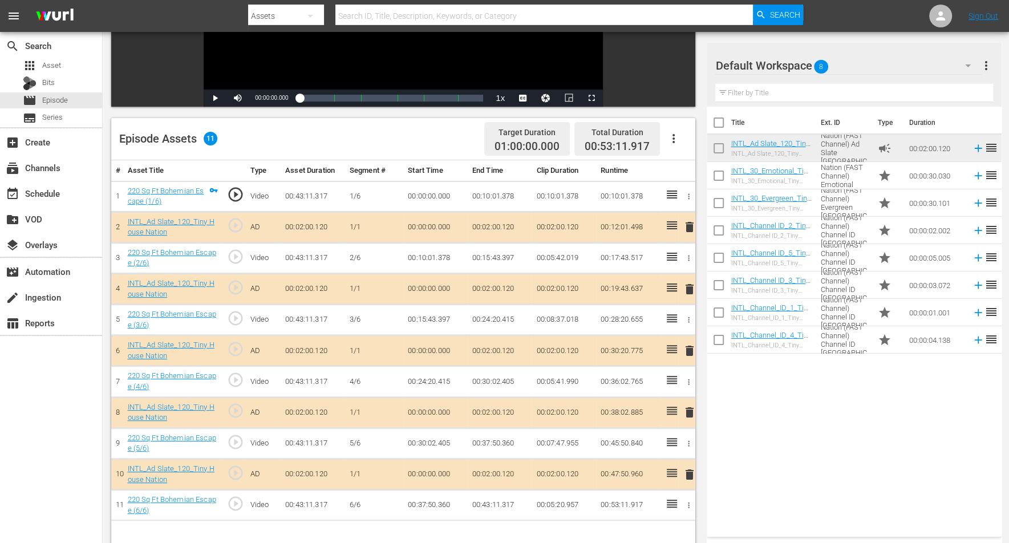
click at [691, 284] on span "delete" at bounding box center [690, 289] width 14 height 14
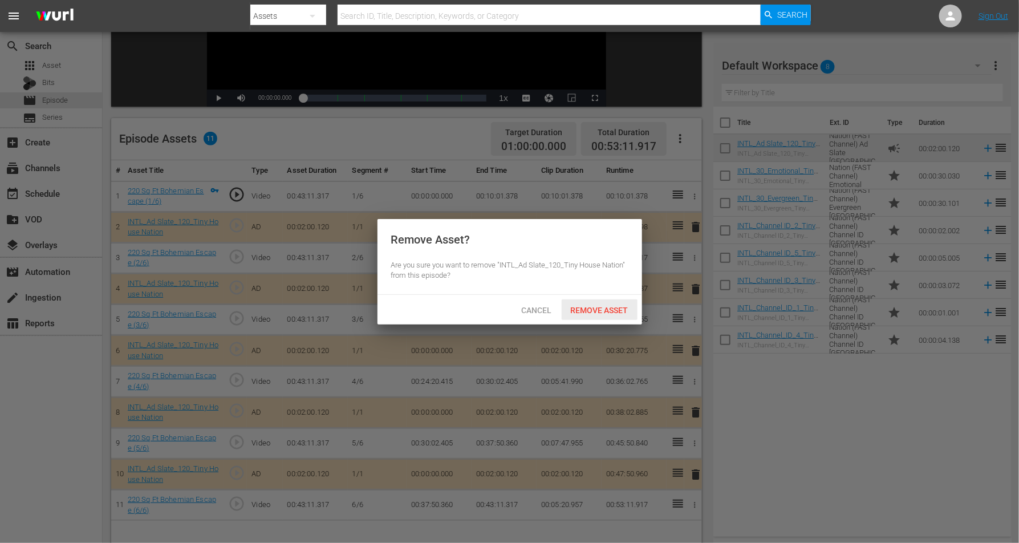
click at [599, 306] on span "Remove Asset" at bounding box center [600, 310] width 76 height 9
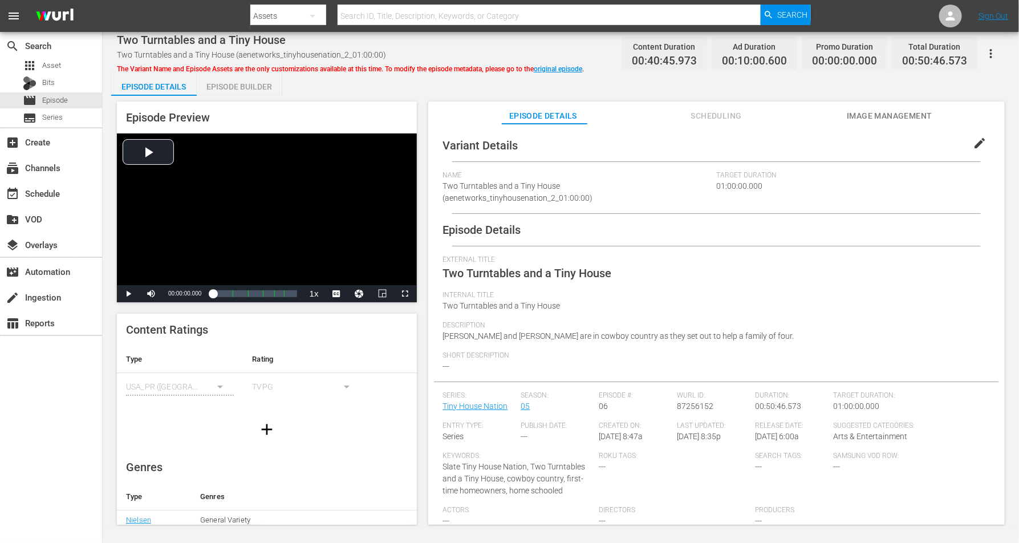
click at [253, 83] on div "Episode Builder" at bounding box center [240, 86] width 86 height 27
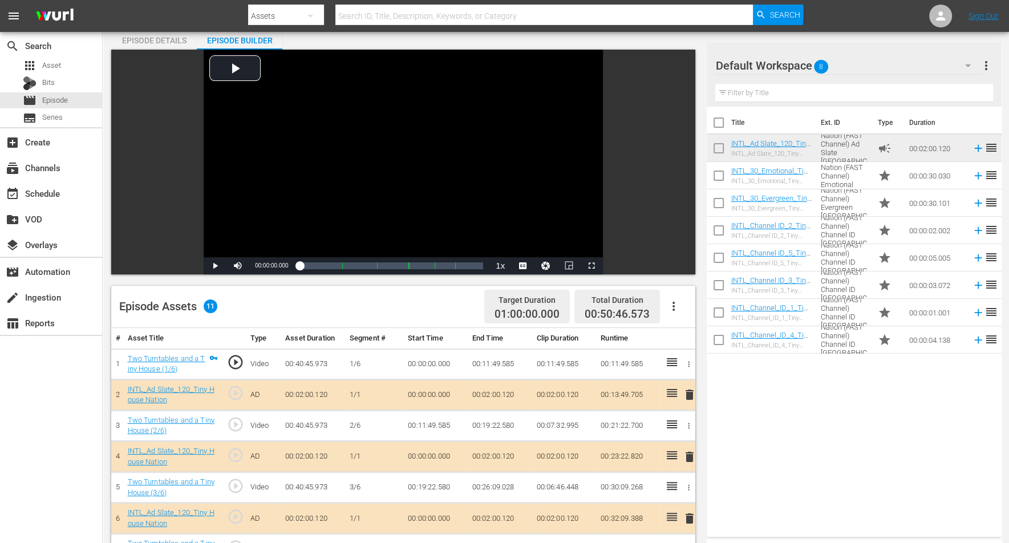
scroll to position [143, 0]
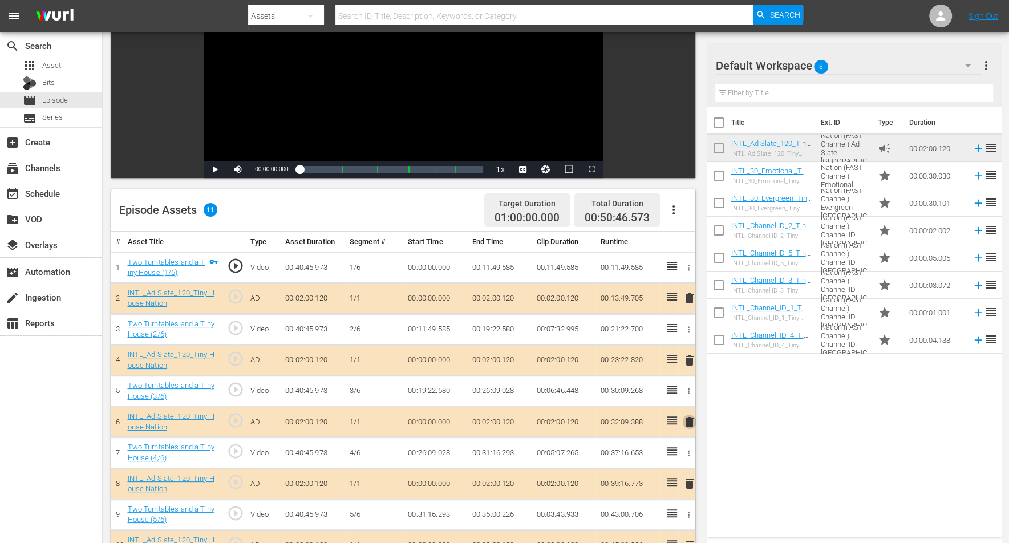
click at [691, 419] on span "delete" at bounding box center [690, 422] width 14 height 14
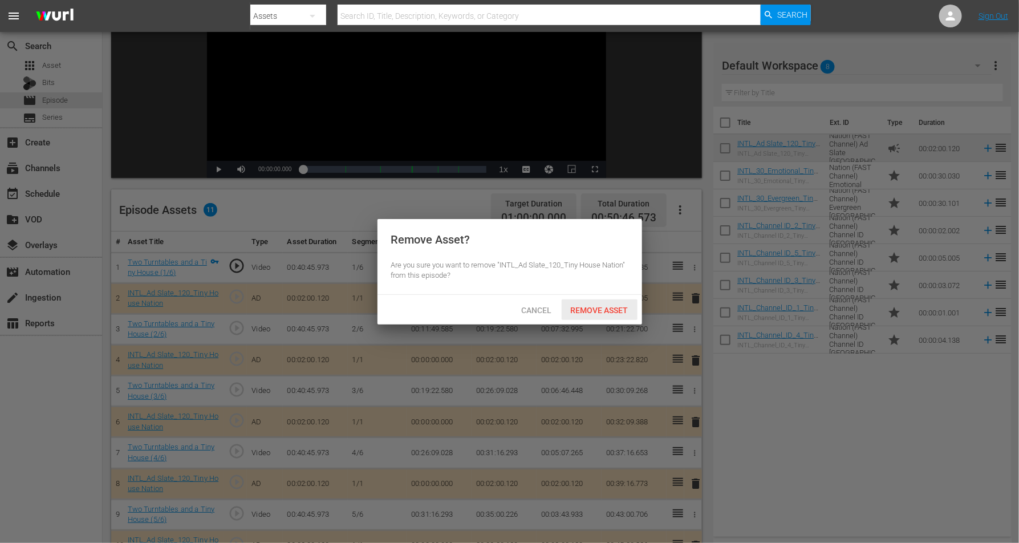
click at [608, 314] on span "Remove Asset" at bounding box center [600, 310] width 76 height 9
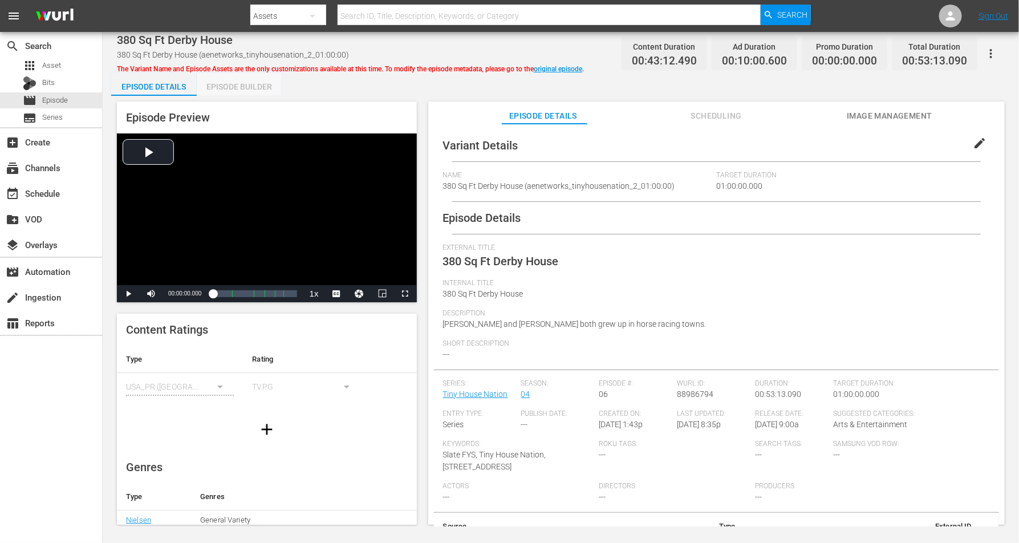
click at [217, 83] on div "Episode Builder" at bounding box center [240, 86] width 86 height 27
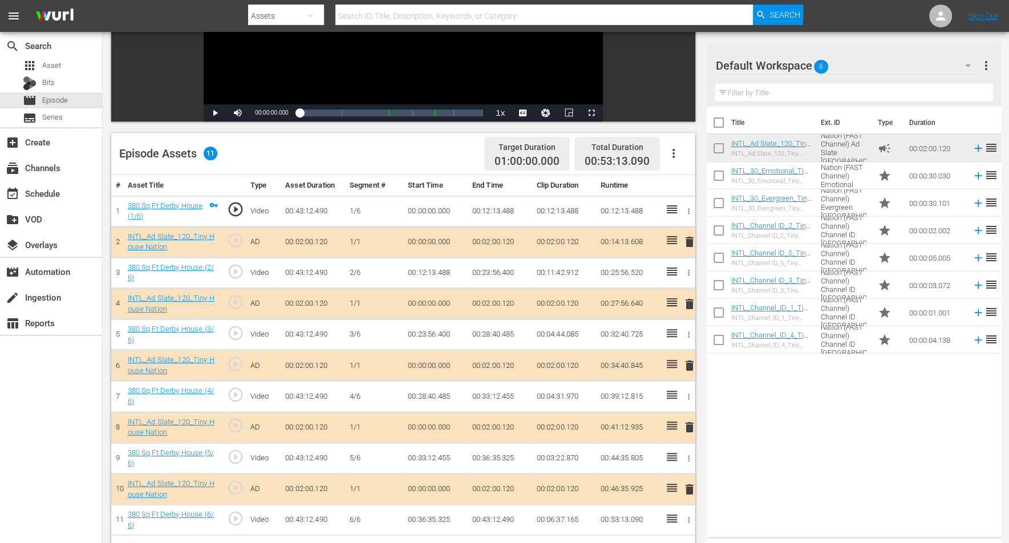
scroll to position [214, 0]
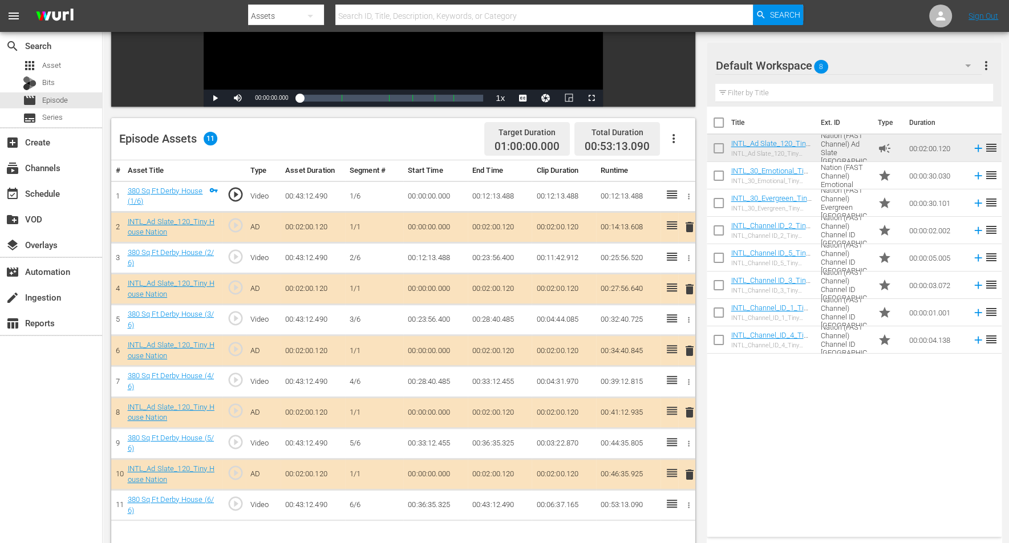
click at [688, 410] on span "delete" at bounding box center [690, 413] width 14 height 14
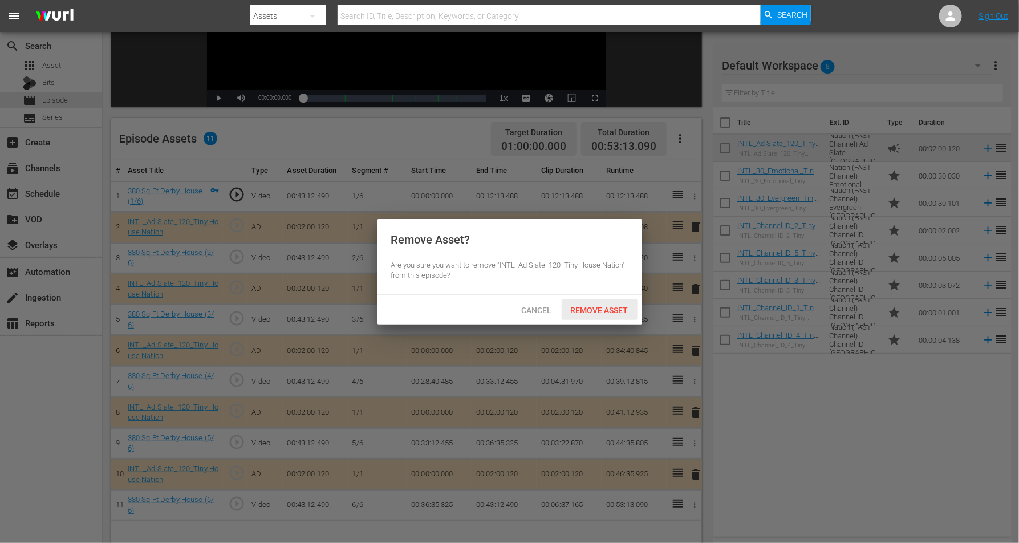
click at [583, 309] on span "Remove Asset" at bounding box center [600, 310] width 76 height 9
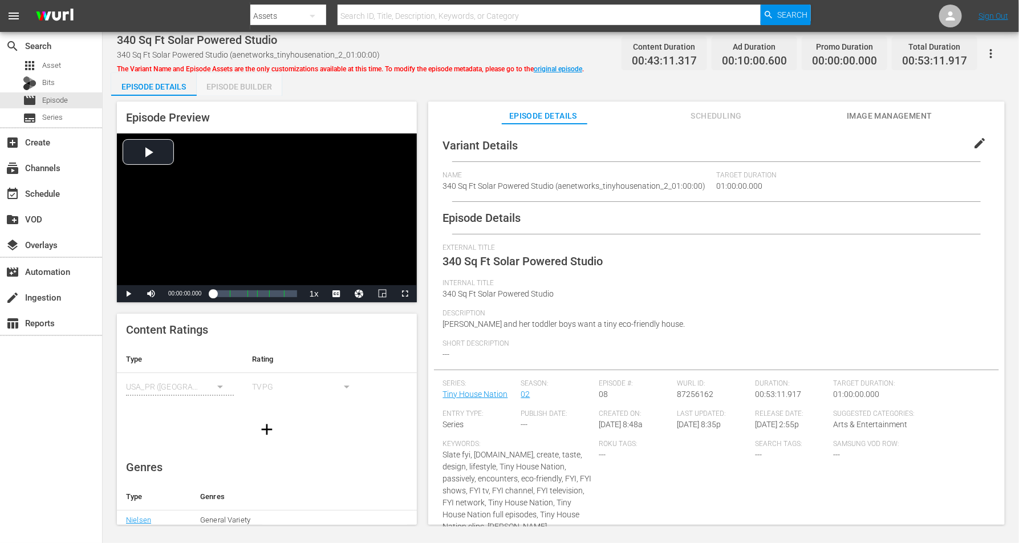
click at [237, 87] on div "Episode Builder" at bounding box center [240, 86] width 86 height 27
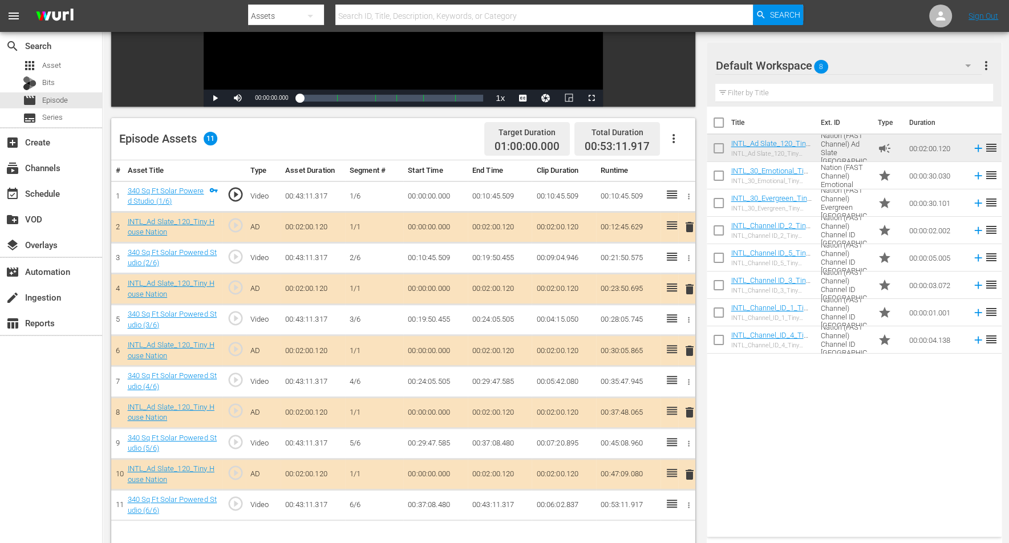
scroll to position [285, 0]
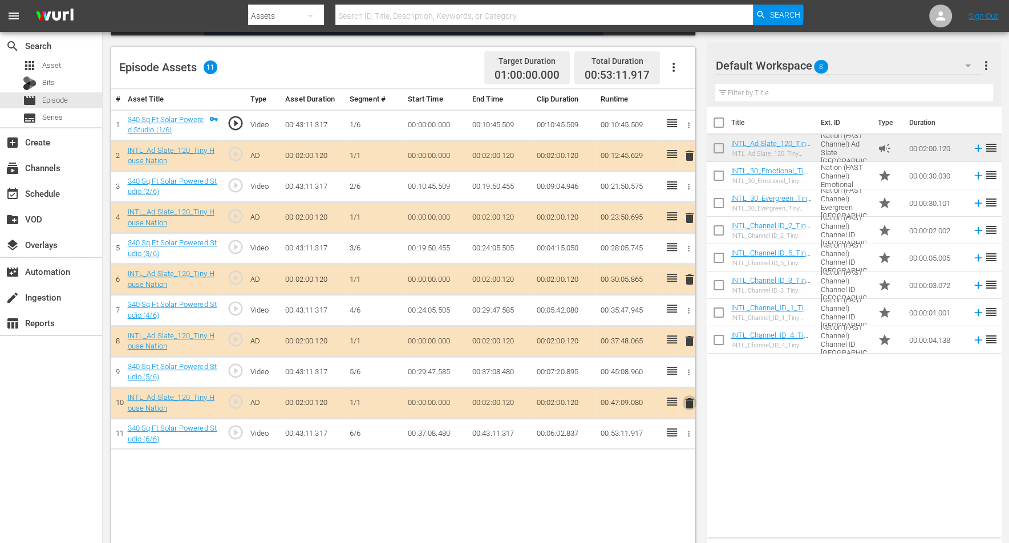
click at [691, 401] on span "delete" at bounding box center [690, 403] width 14 height 14
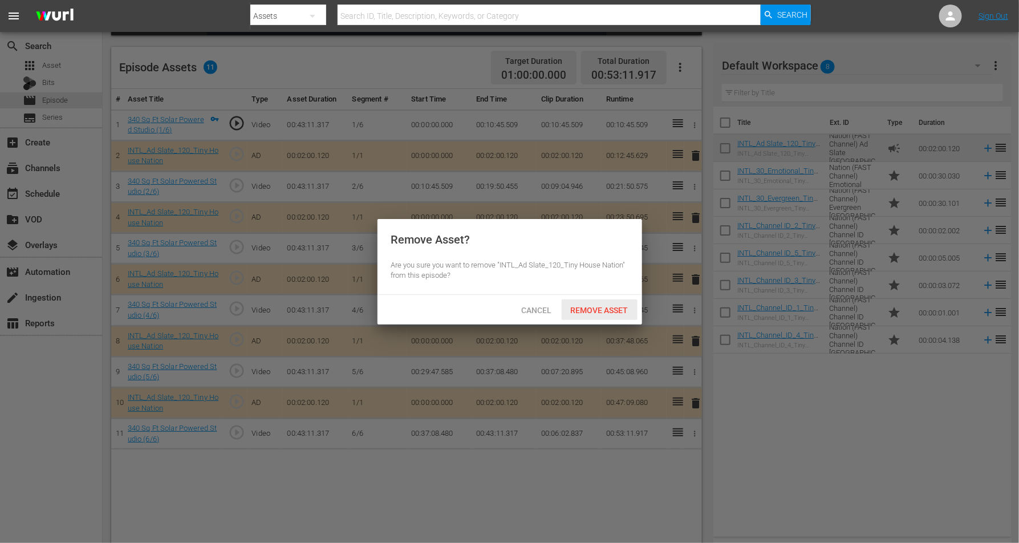
click at [587, 306] on span "Remove Asset" at bounding box center [600, 310] width 76 height 9
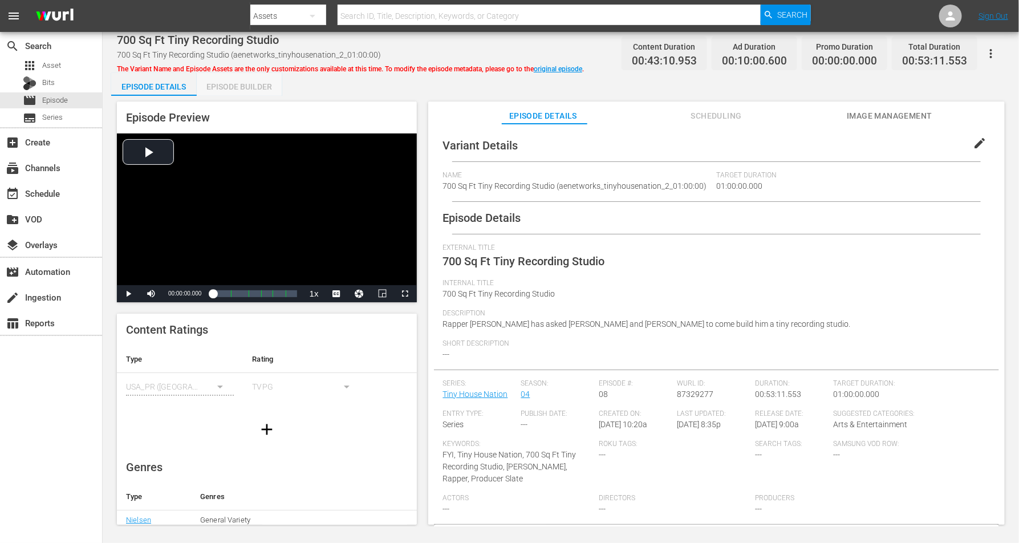
click at [223, 86] on div "Episode Builder" at bounding box center [240, 86] width 86 height 27
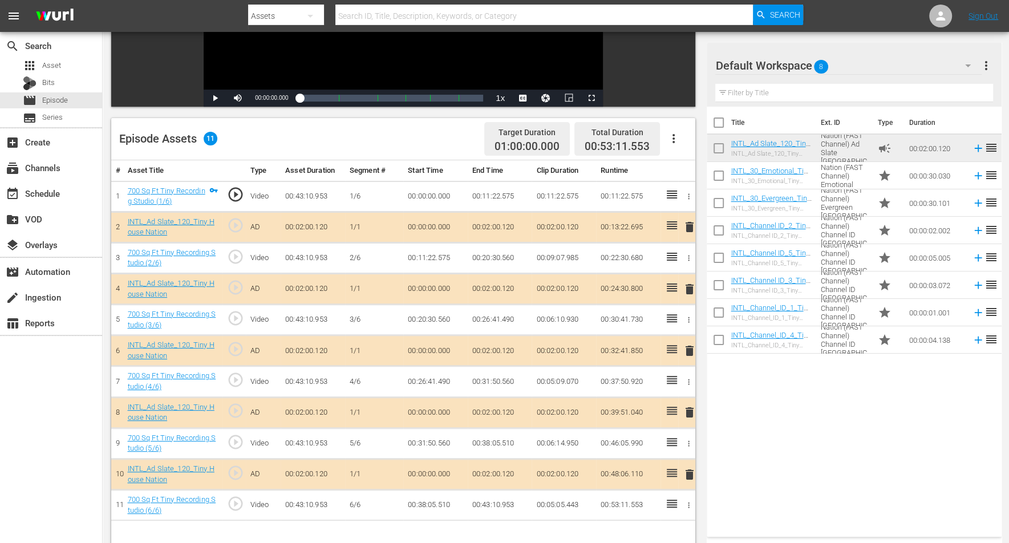
scroll to position [285, 0]
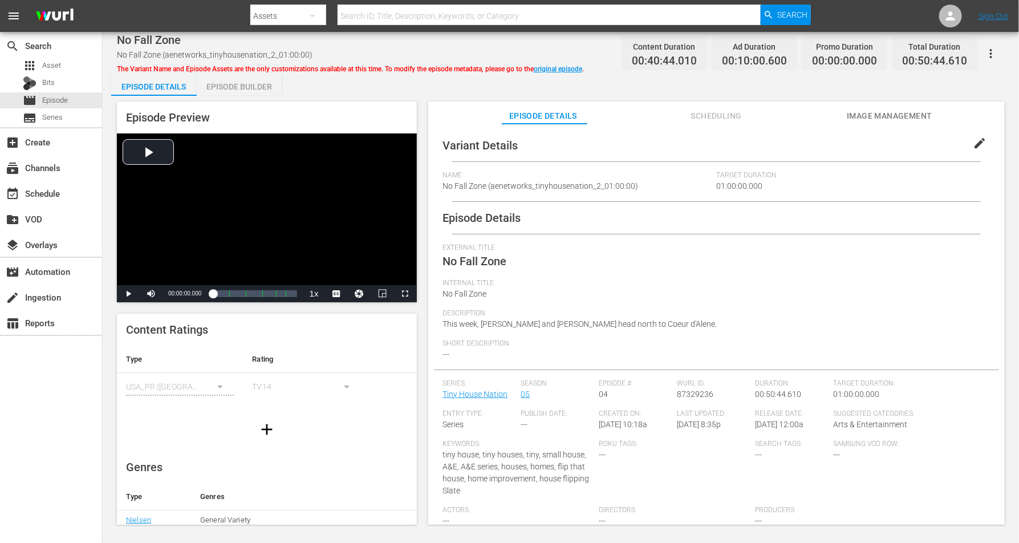
click at [228, 82] on div "Episode Builder" at bounding box center [240, 86] width 86 height 27
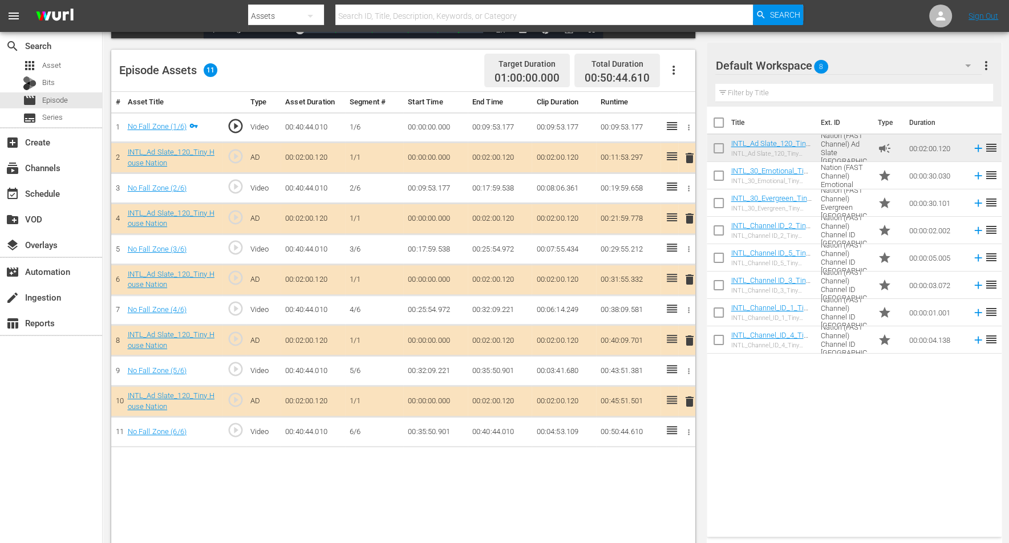
scroll to position [285, 0]
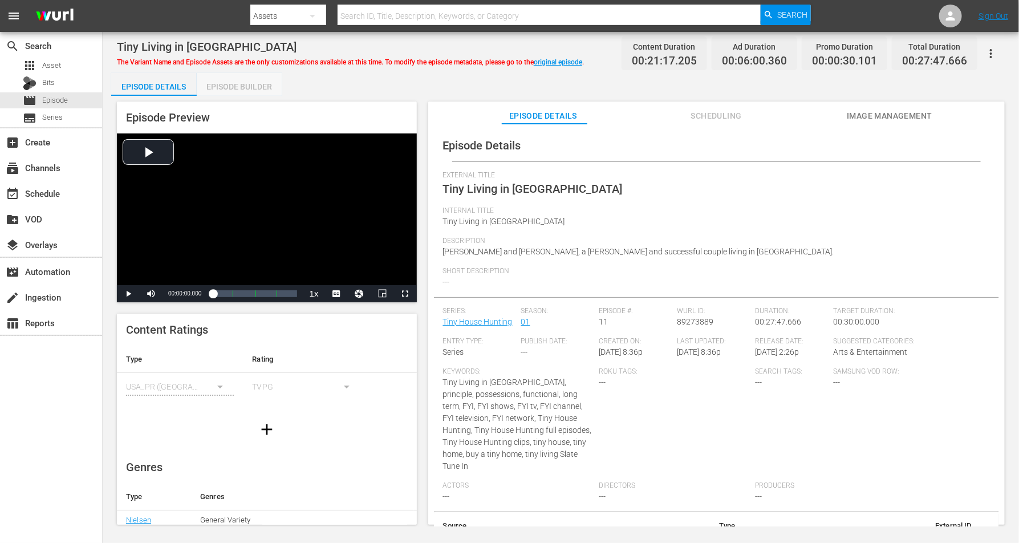
click at [251, 83] on div "Episode Builder" at bounding box center [240, 86] width 86 height 27
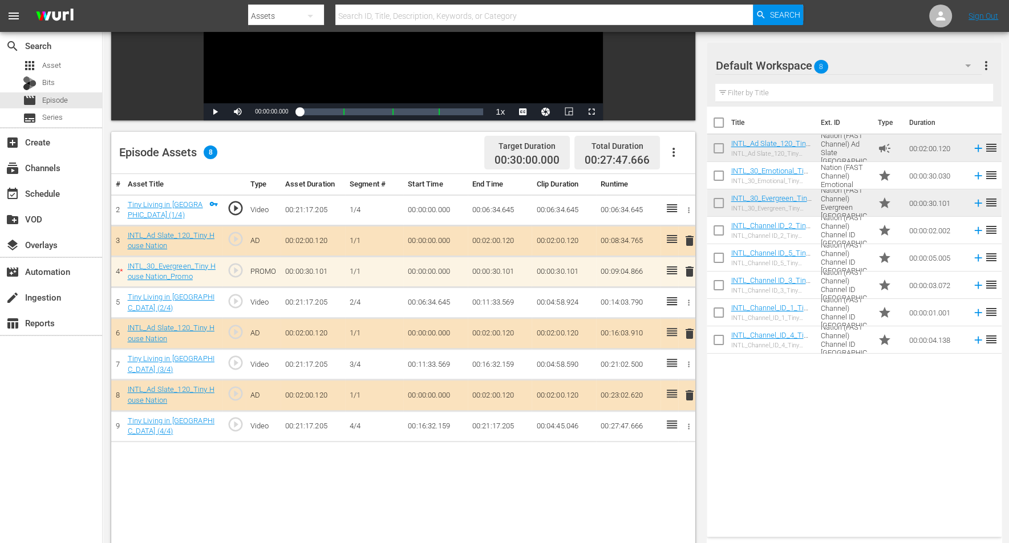
scroll to position [214, 0]
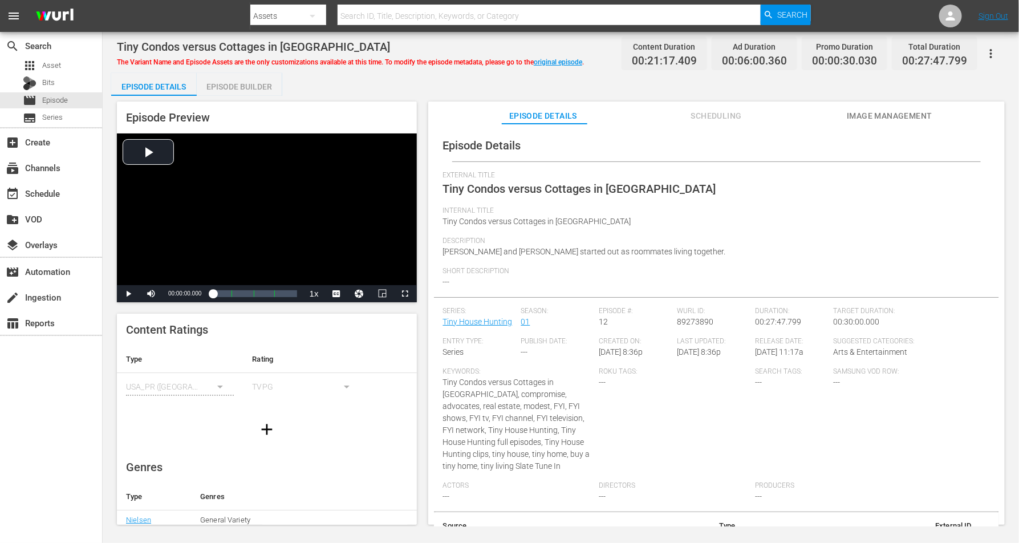
drag, startPoint x: 247, startPoint y: 86, endPoint x: 403, endPoint y: 25, distance: 167.3
click at [248, 86] on div "Episode Builder" at bounding box center [240, 86] width 86 height 27
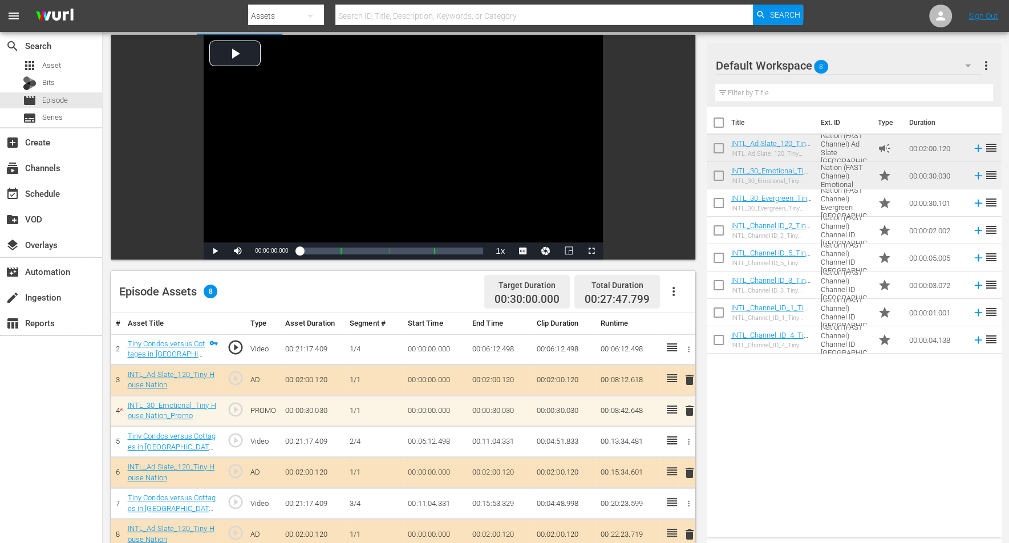
scroll to position [143, 0]
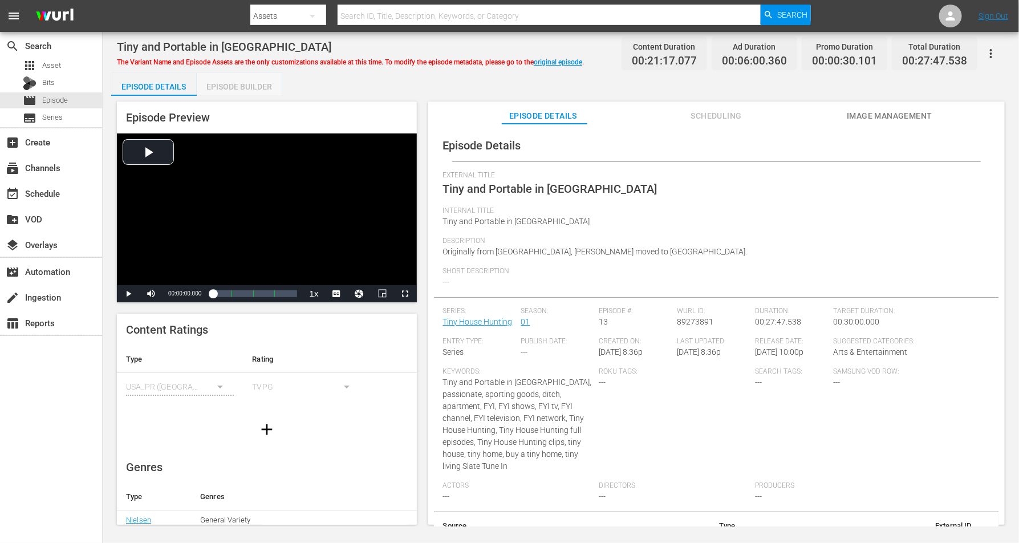
drag, startPoint x: 264, startPoint y: 84, endPoint x: 338, endPoint y: 71, distance: 74.6
click at [264, 84] on div "Episode Builder" at bounding box center [240, 86] width 86 height 27
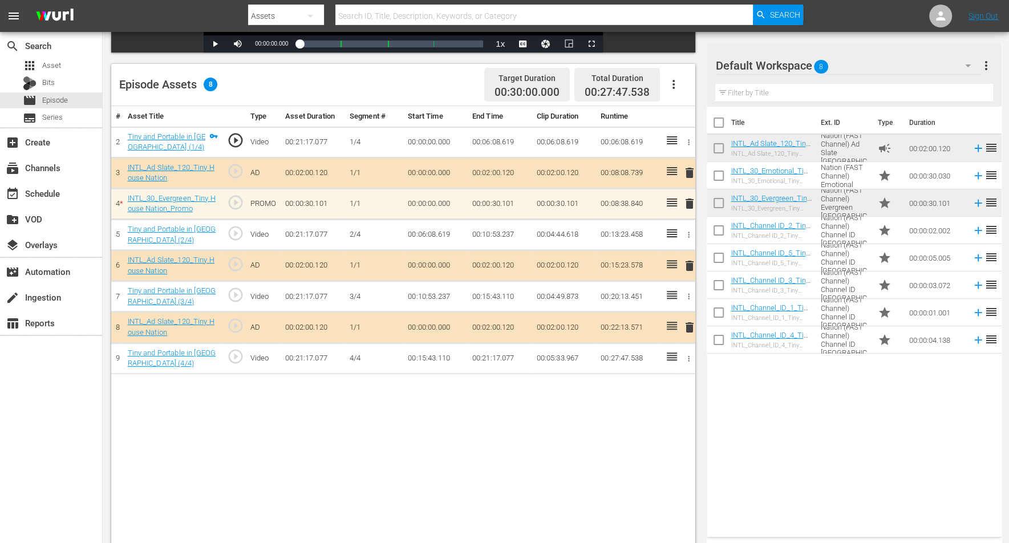
scroll to position [285, 0]
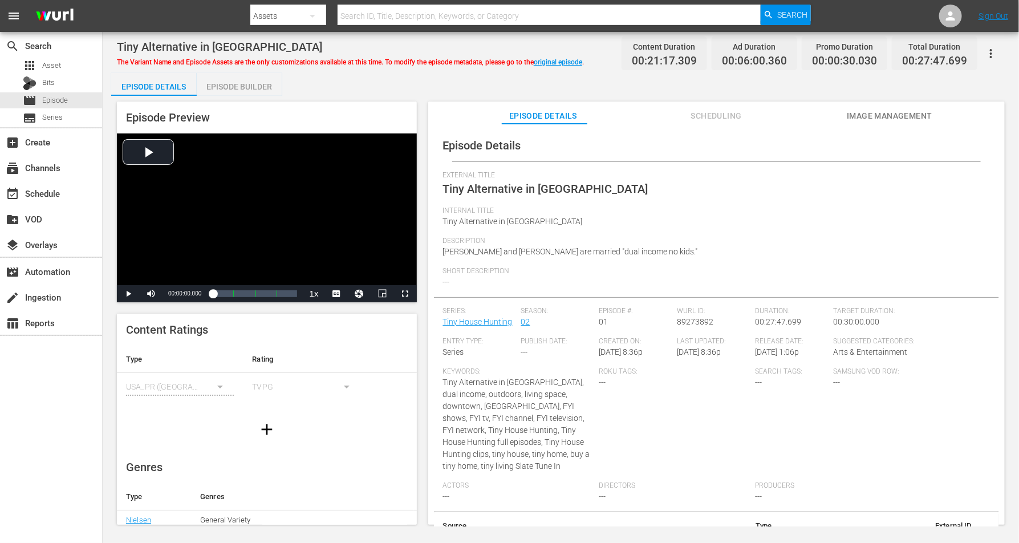
click at [253, 84] on div "Episode Builder" at bounding box center [240, 86] width 86 height 27
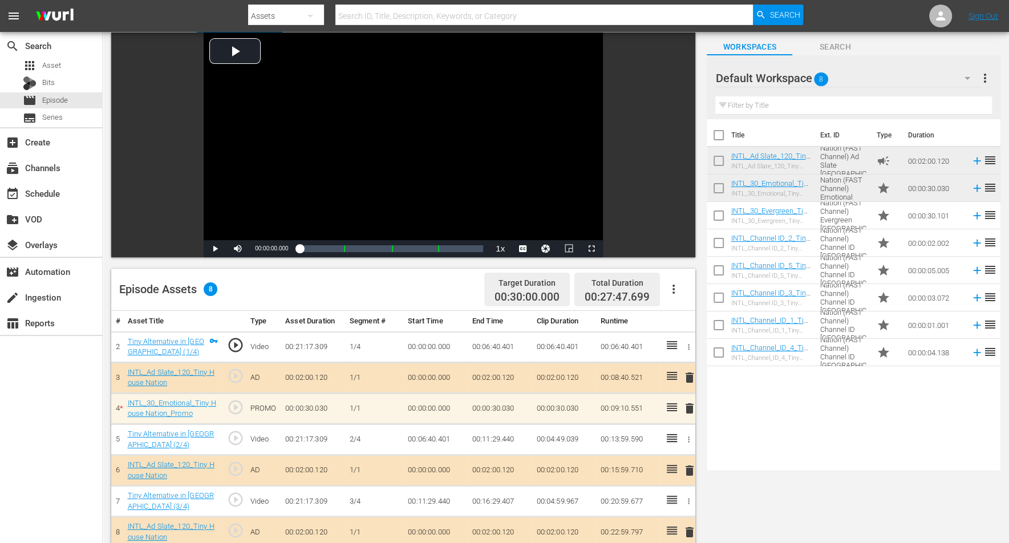
scroll to position [143, 0]
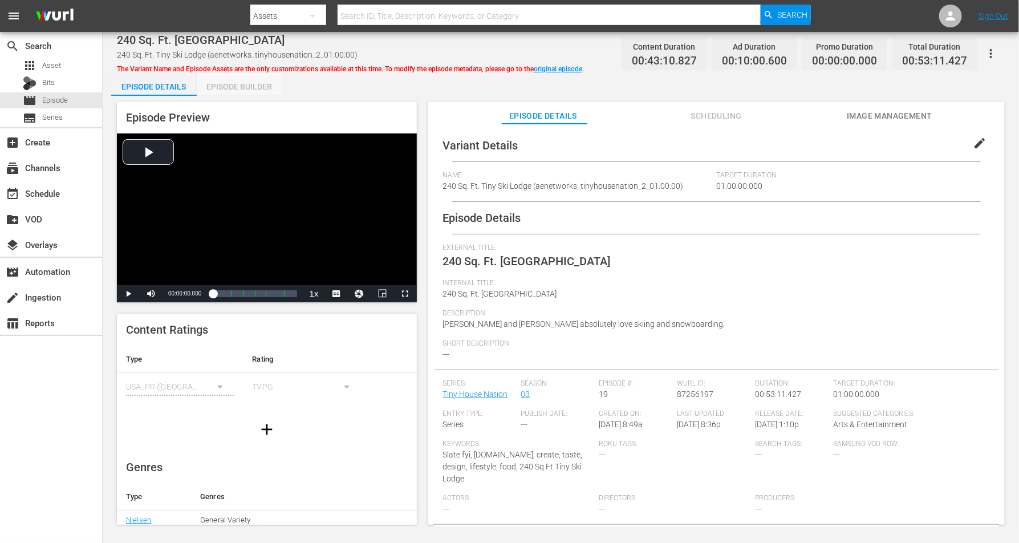
drag, startPoint x: 234, startPoint y: 81, endPoint x: 262, endPoint y: 63, distance: 33.4
click at [234, 82] on div "Episode Builder" at bounding box center [240, 86] width 86 height 27
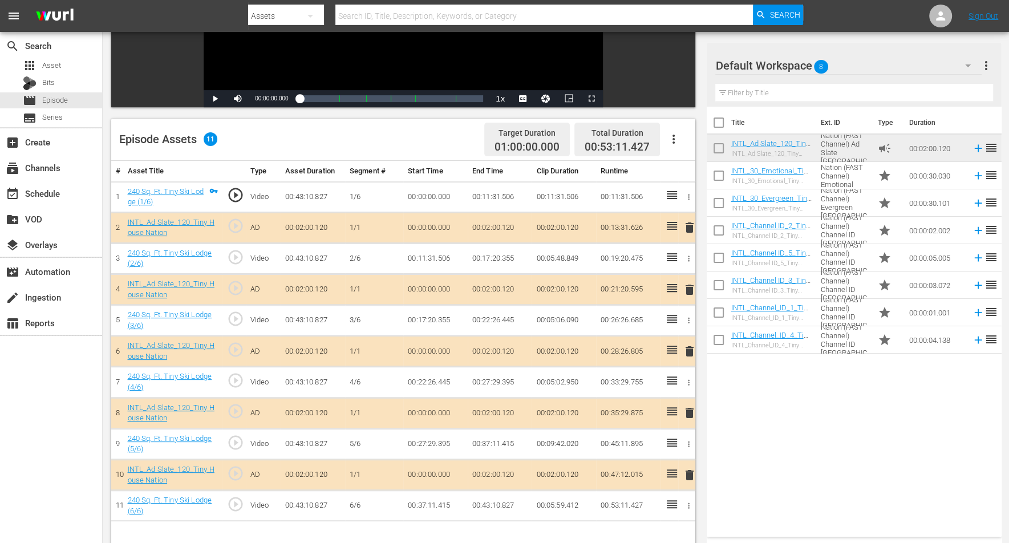
scroll to position [214, 0]
click at [689, 222] on span "delete" at bounding box center [690, 227] width 14 height 14
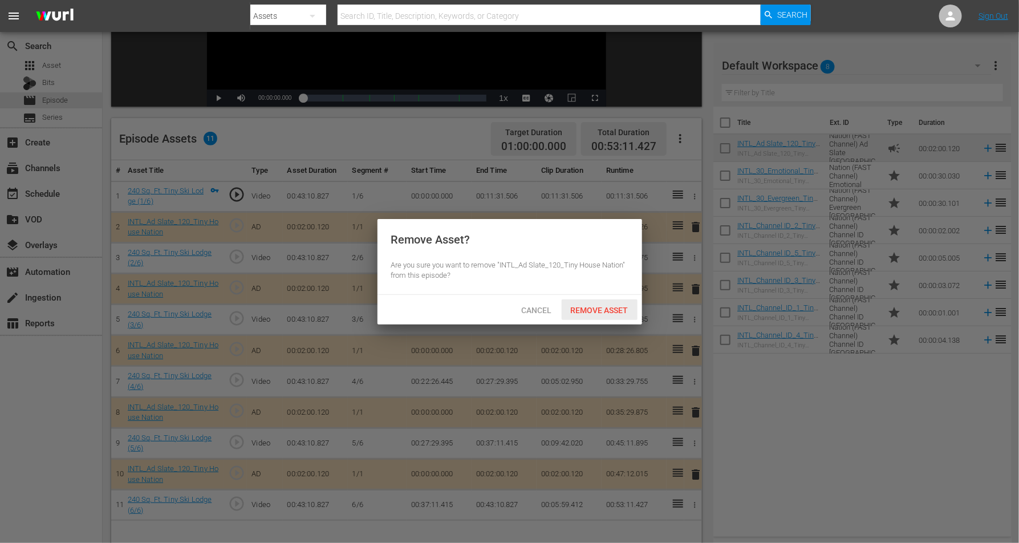
click at [589, 309] on span "Remove Asset" at bounding box center [600, 310] width 76 height 9
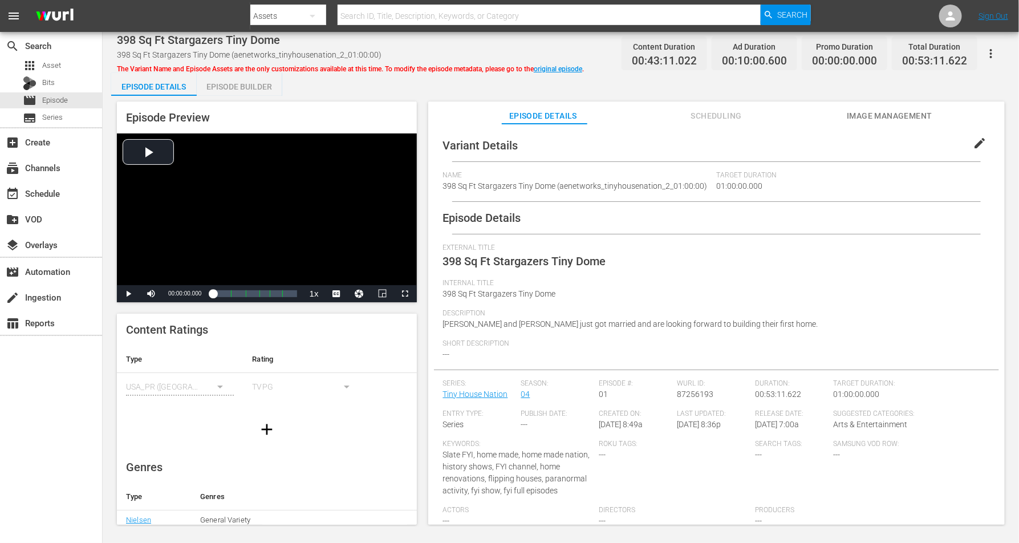
drag, startPoint x: 256, startPoint y: 83, endPoint x: 260, endPoint y: 73, distance: 10.7
click at [257, 82] on div "Episode Builder" at bounding box center [240, 86] width 86 height 27
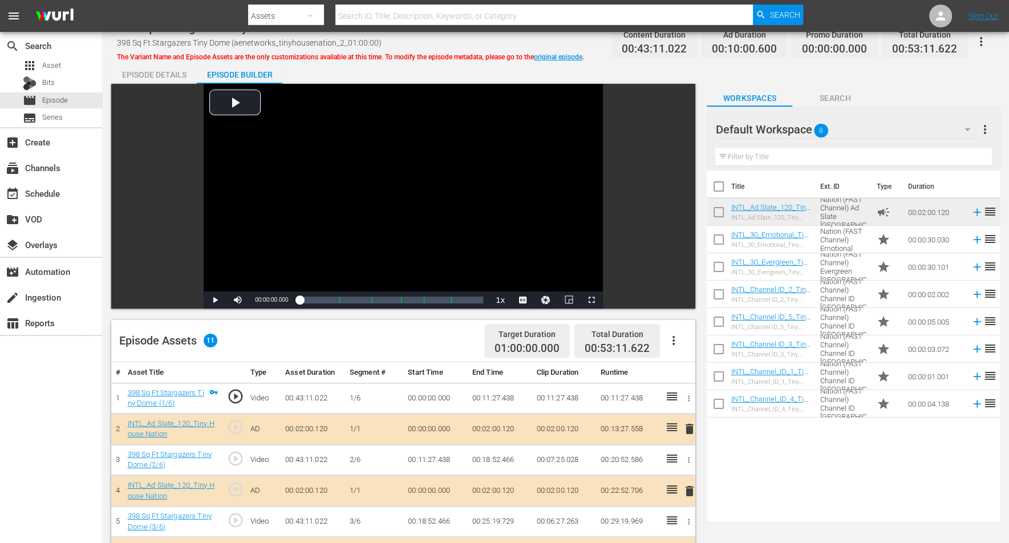
scroll to position [143, 0]
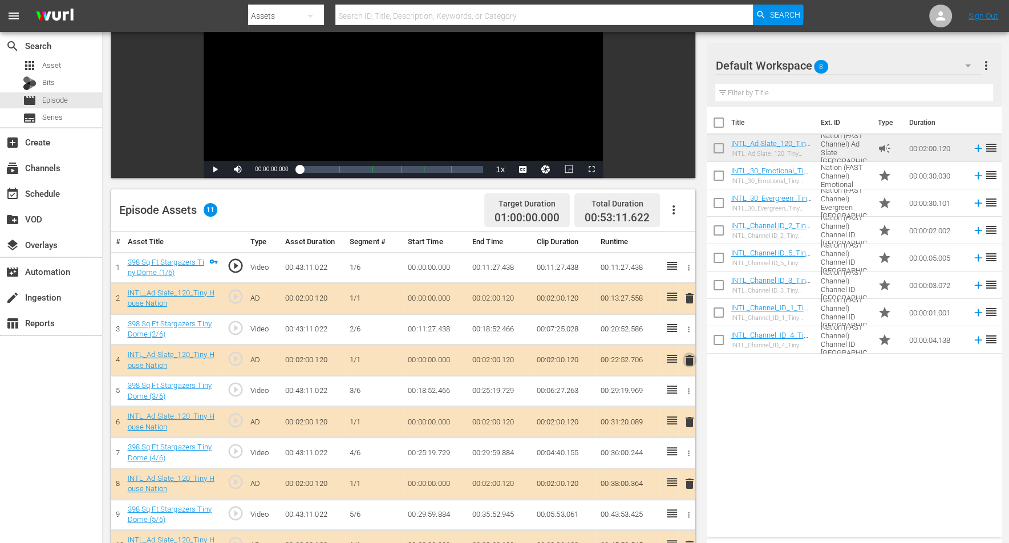
click at [688, 358] on span "delete" at bounding box center [690, 361] width 14 height 14
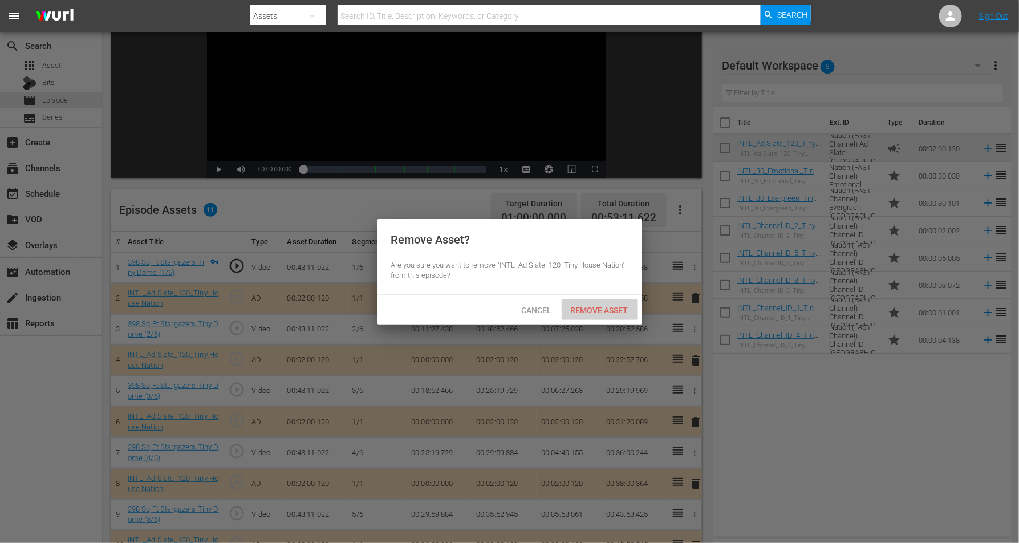
click at [601, 301] on div "Remove Asset" at bounding box center [600, 309] width 76 height 21
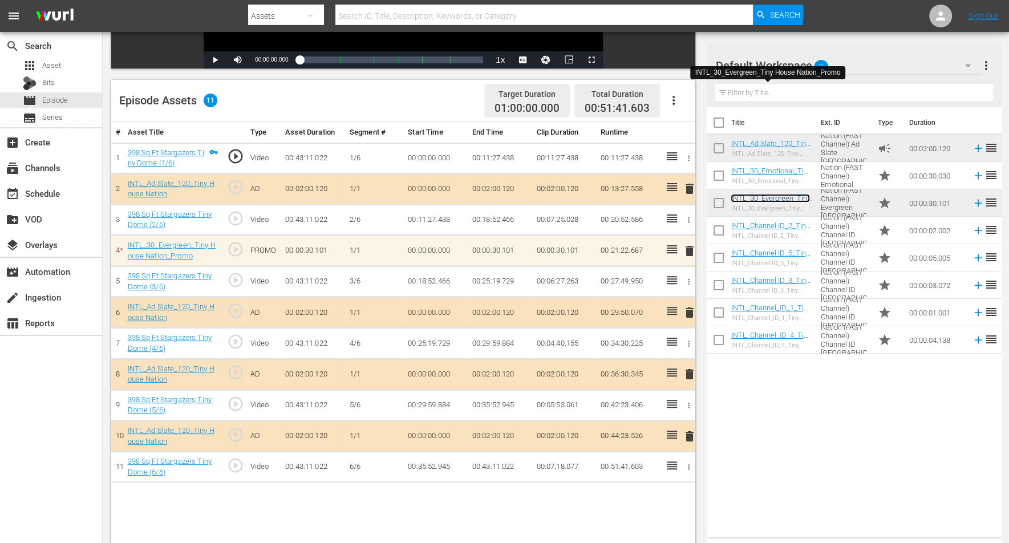
scroll to position [285, 0]
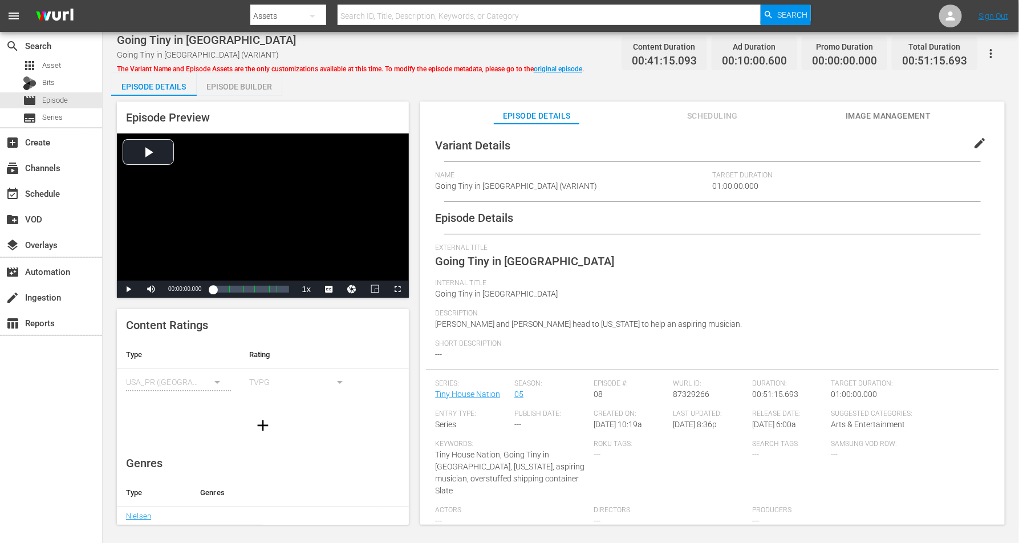
click at [241, 84] on div "Episode Builder" at bounding box center [240, 86] width 86 height 27
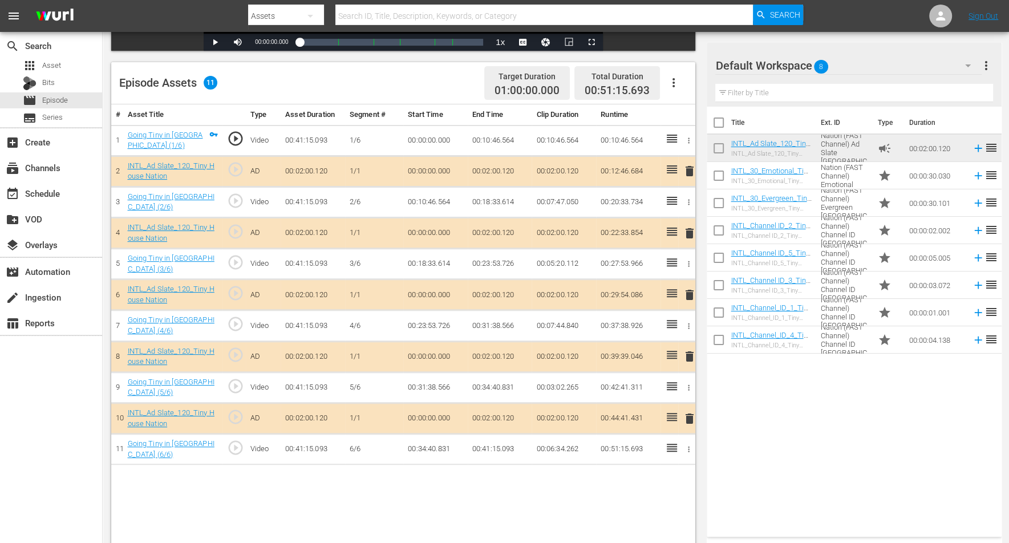
scroll to position [285, 0]
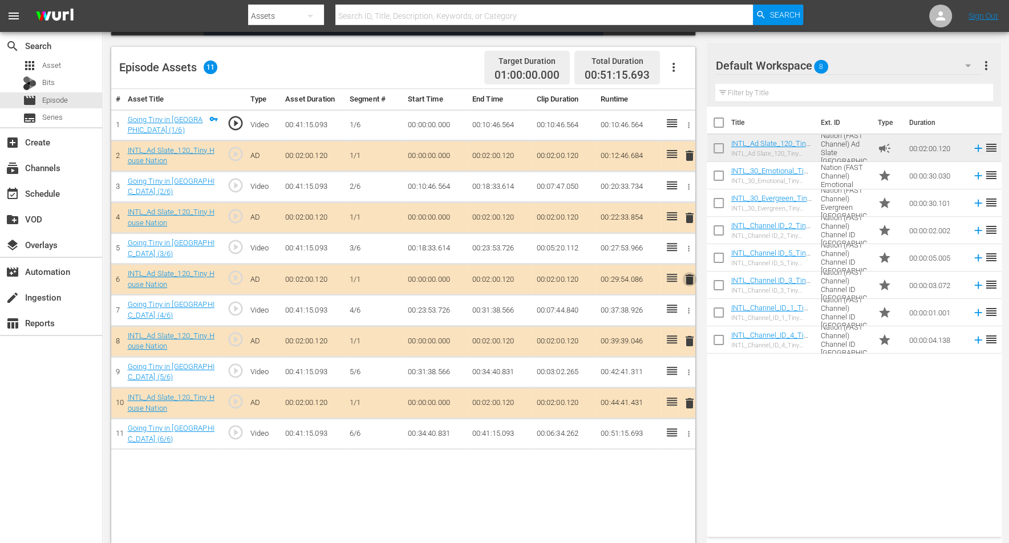
click at [689, 276] on span "delete" at bounding box center [690, 280] width 14 height 14
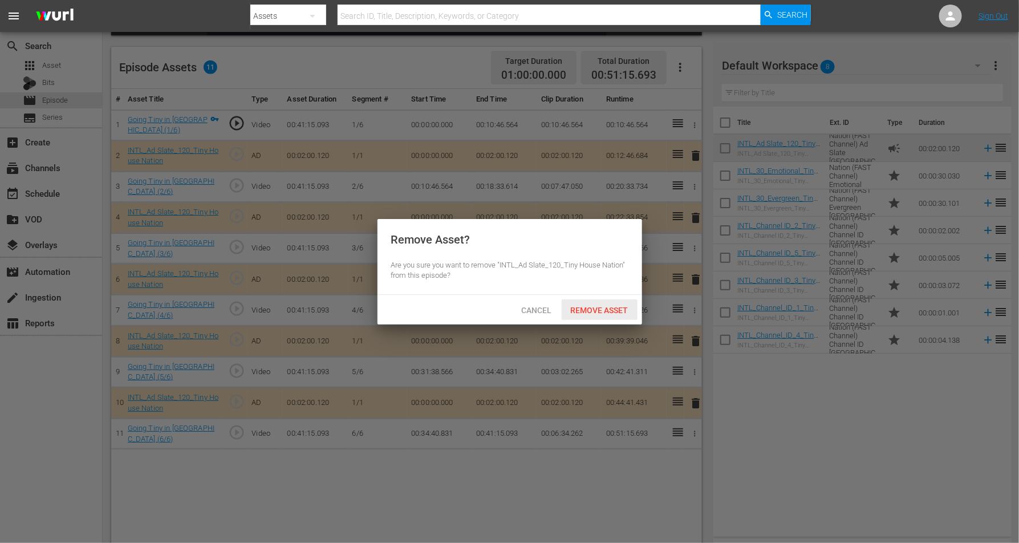
click at [603, 308] on span "Remove Asset" at bounding box center [600, 310] width 76 height 9
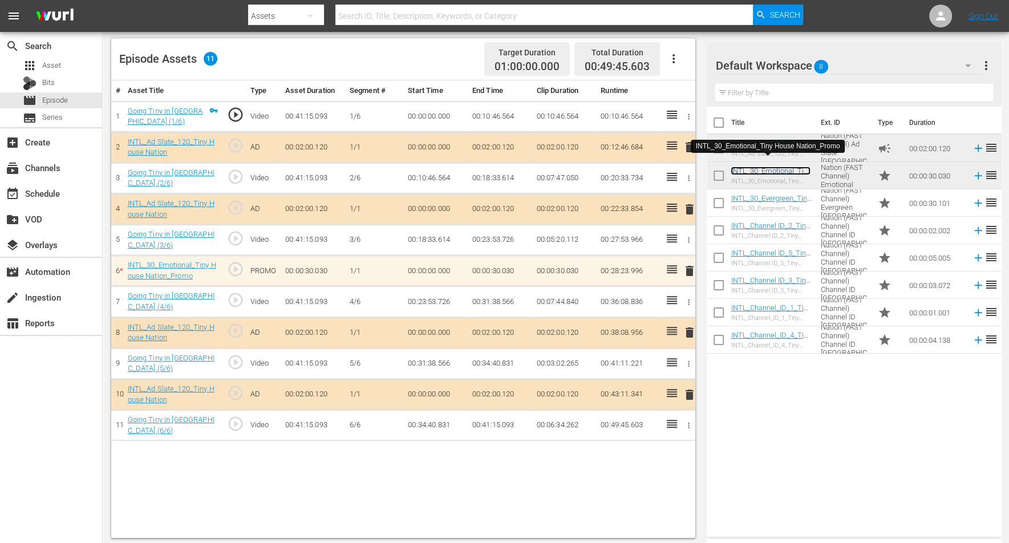
scroll to position [296, 0]
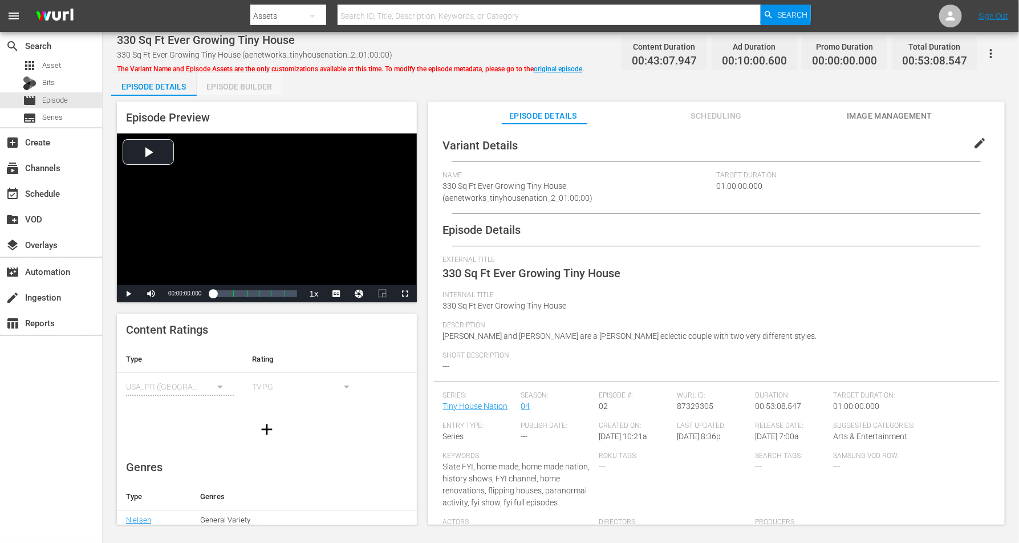
drag, startPoint x: 237, startPoint y: 83, endPoint x: 306, endPoint y: 63, distance: 71.8
click at [238, 83] on div "Episode Builder" at bounding box center [240, 86] width 86 height 27
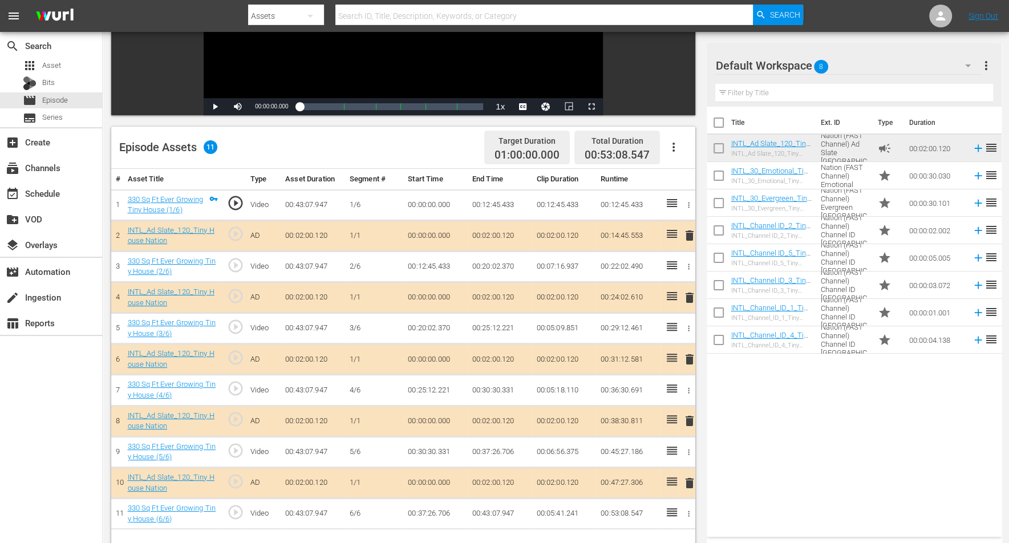
scroll to position [214, 0]
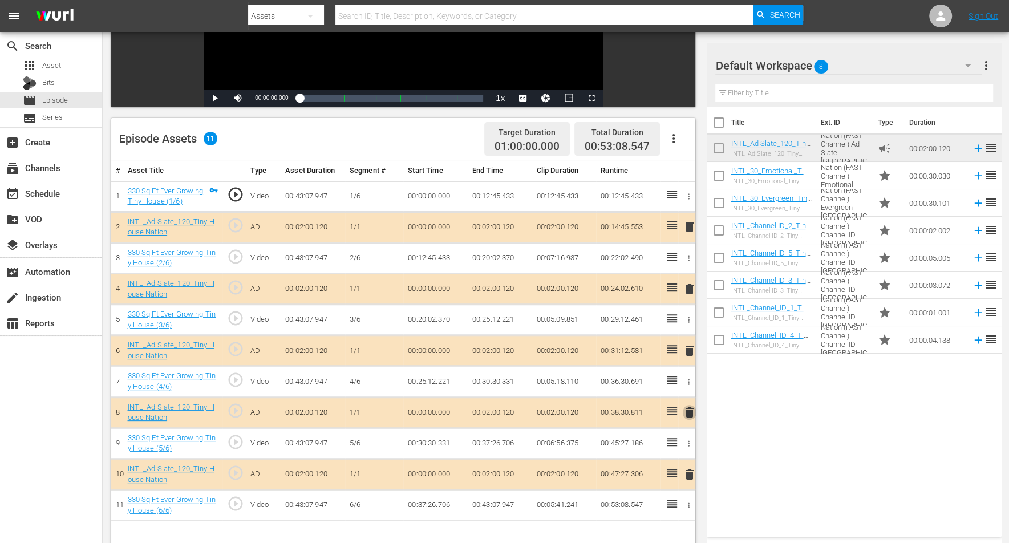
click at [686, 407] on span "delete" at bounding box center [690, 413] width 14 height 14
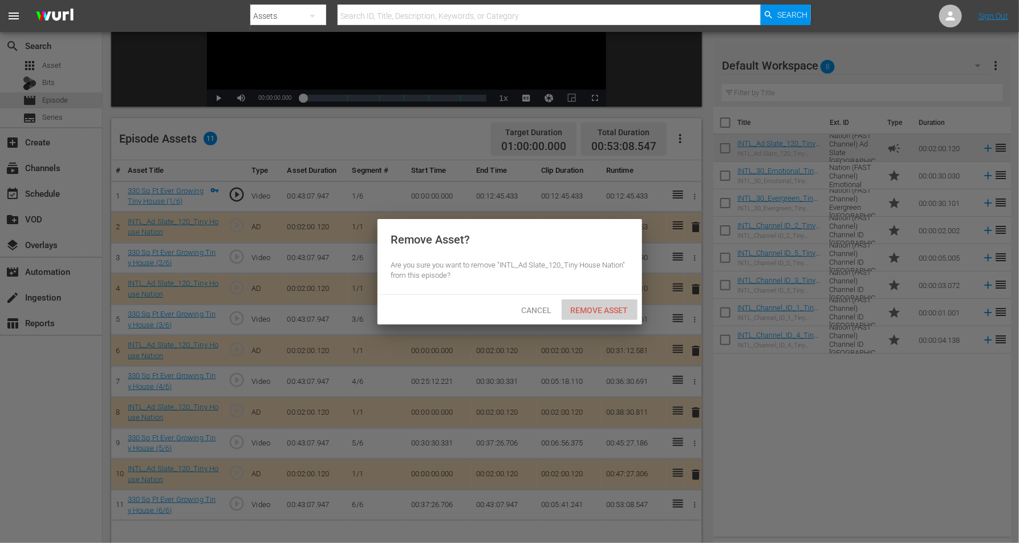
click at [582, 311] on span "Remove Asset" at bounding box center [600, 310] width 76 height 9
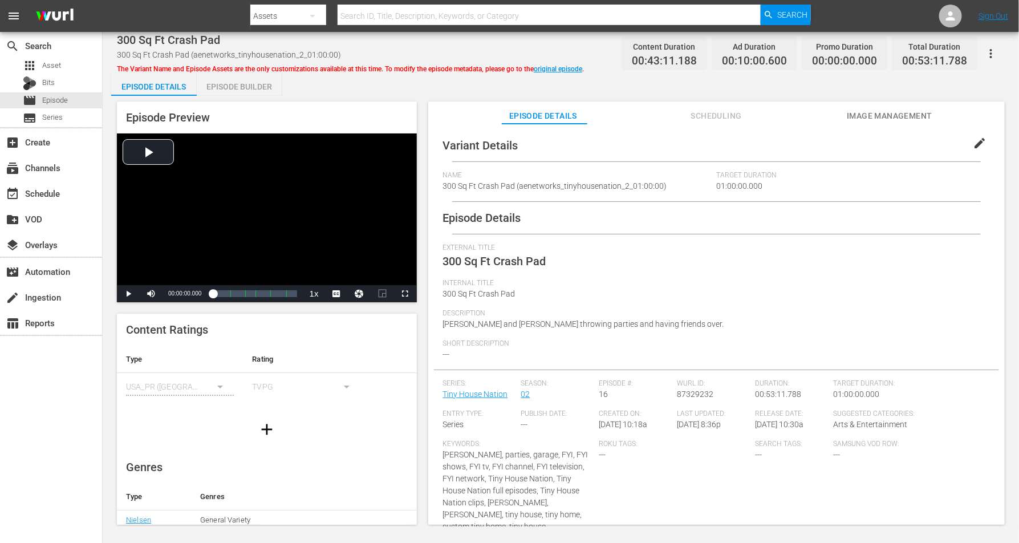
drag, startPoint x: 239, startPoint y: 82, endPoint x: 276, endPoint y: 79, distance: 36.7
click at [240, 82] on div "Episode Builder" at bounding box center [240, 86] width 86 height 27
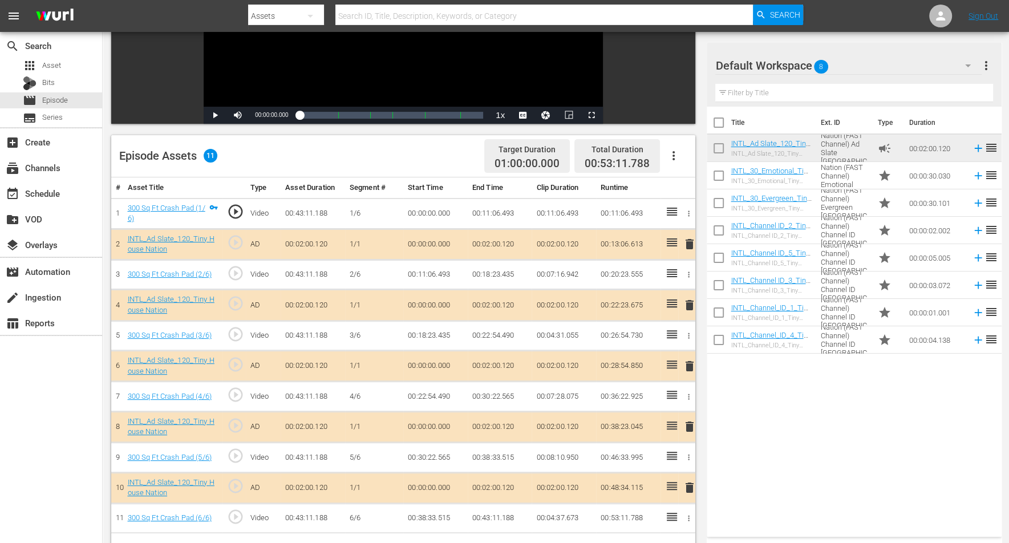
scroll to position [214, 0]
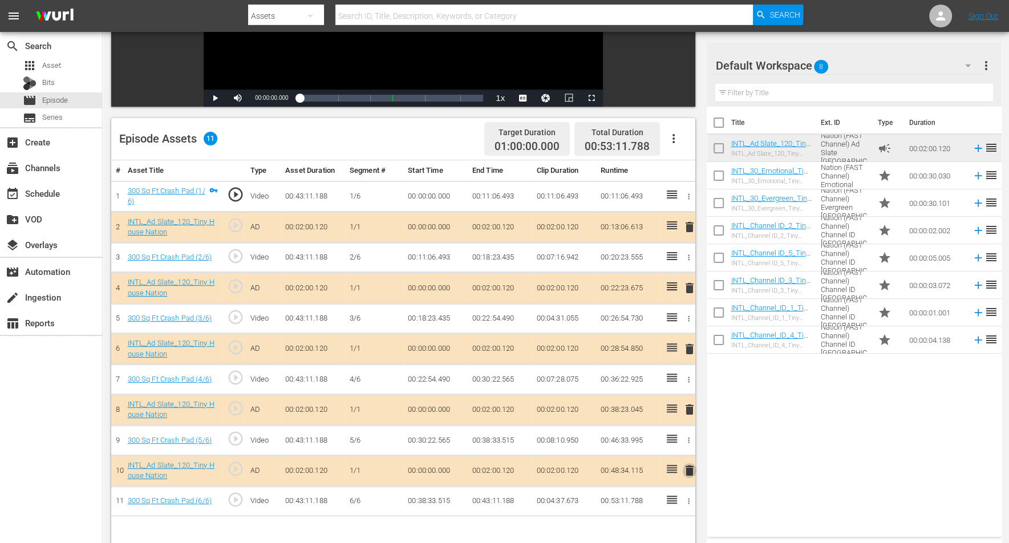
click at [688, 434] on span "delete" at bounding box center [690, 471] width 14 height 14
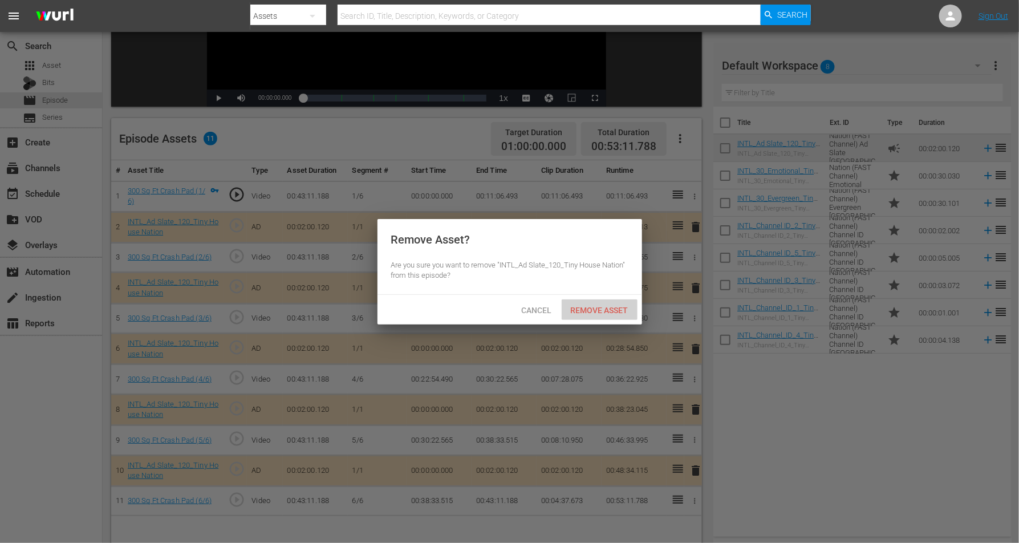
click at [602, 310] on span "Remove Asset" at bounding box center [600, 310] width 76 height 9
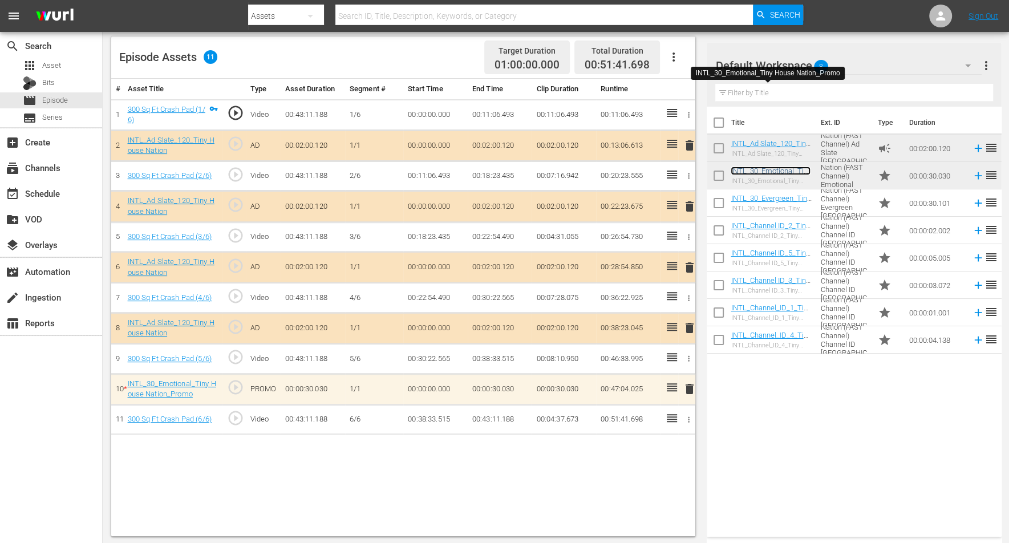
scroll to position [296, 0]
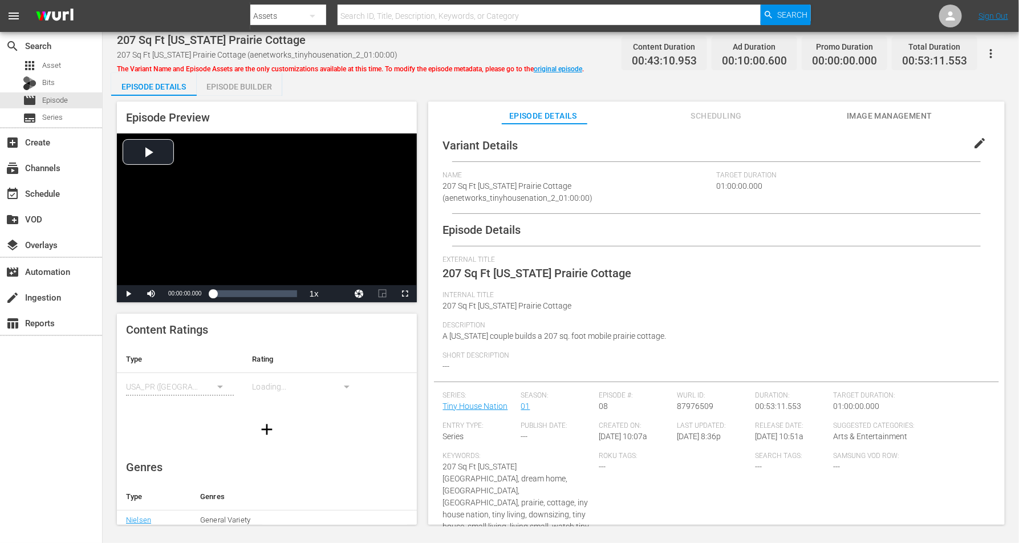
drag, startPoint x: 249, startPoint y: 84, endPoint x: 264, endPoint y: 77, distance: 17.1
click at [249, 83] on div "Episode Builder" at bounding box center [240, 86] width 86 height 27
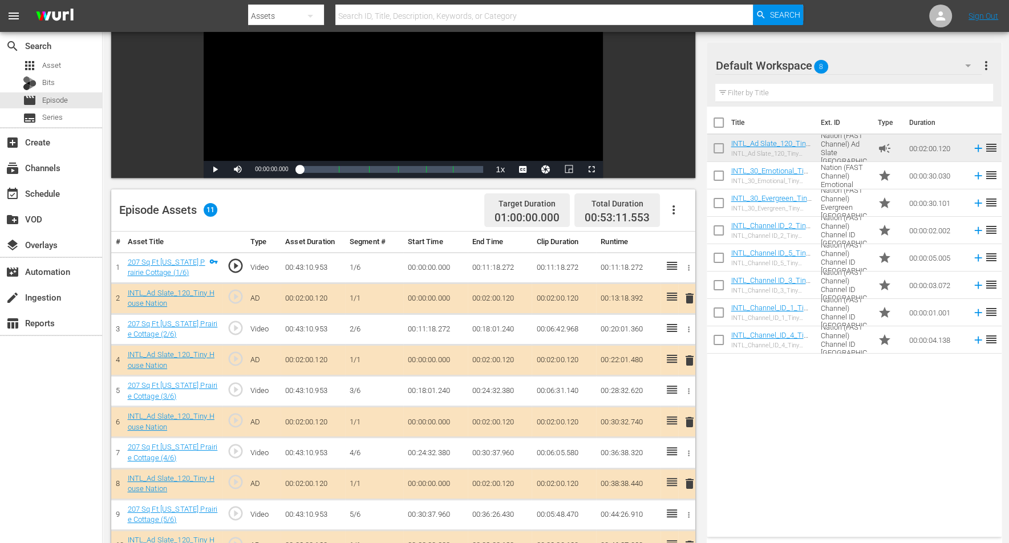
scroll to position [214, 0]
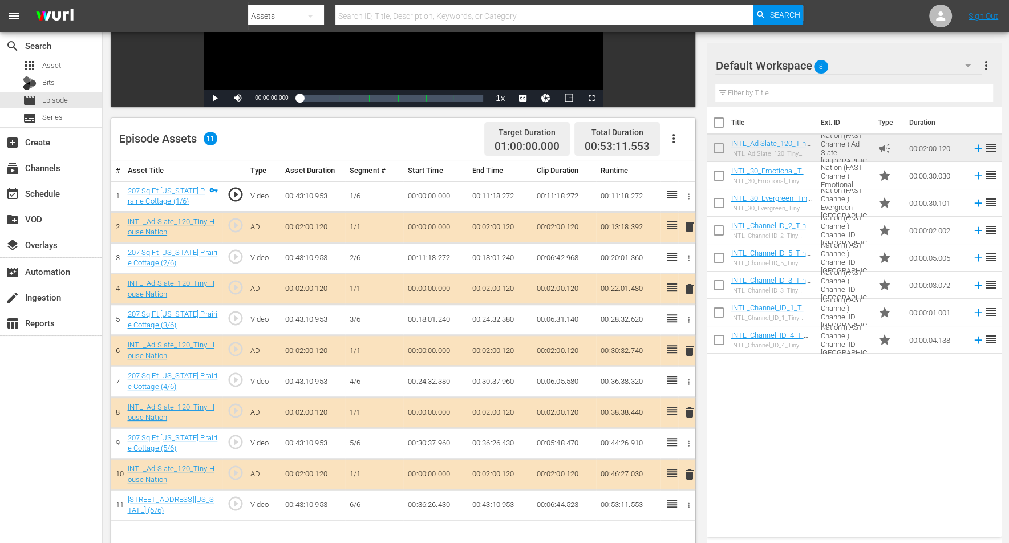
click at [691, 222] on span "delete" at bounding box center [690, 227] width 14 height 14
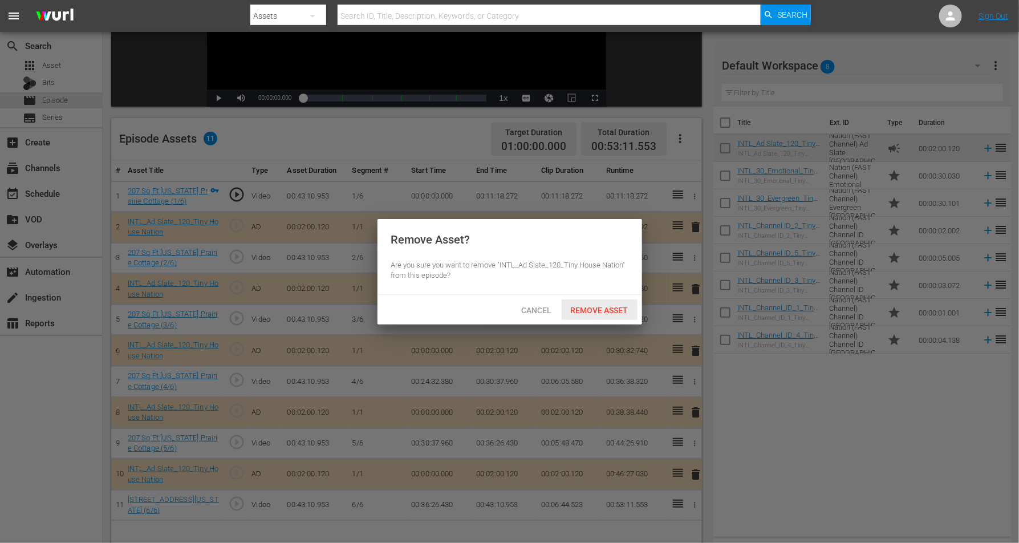
click at [609, 308] on span "Remove Asset" at bounding box center [600, 310] width 76 height 9
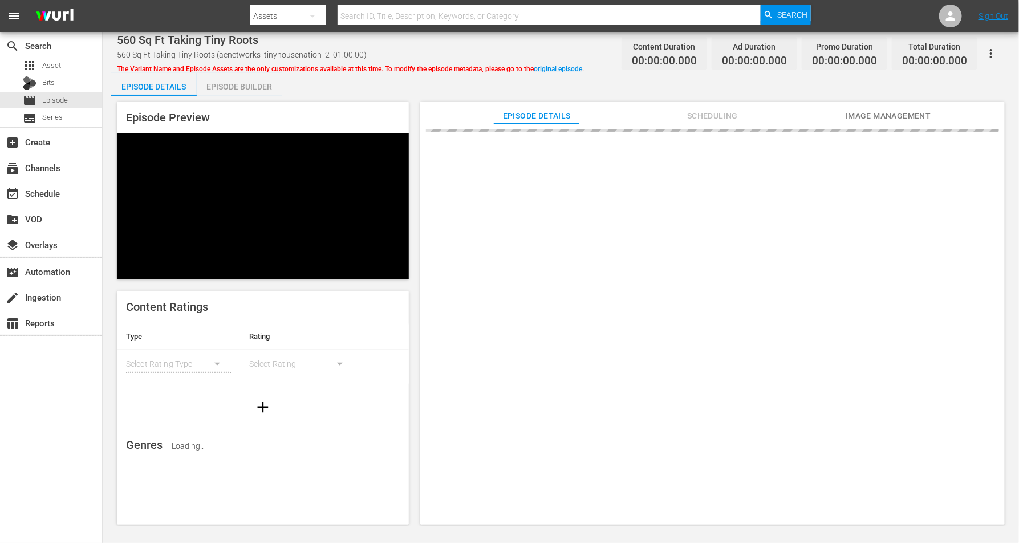
click at [242, 84] on div "Episode Builder" at bounding box center [240, 86] width 86 height 27
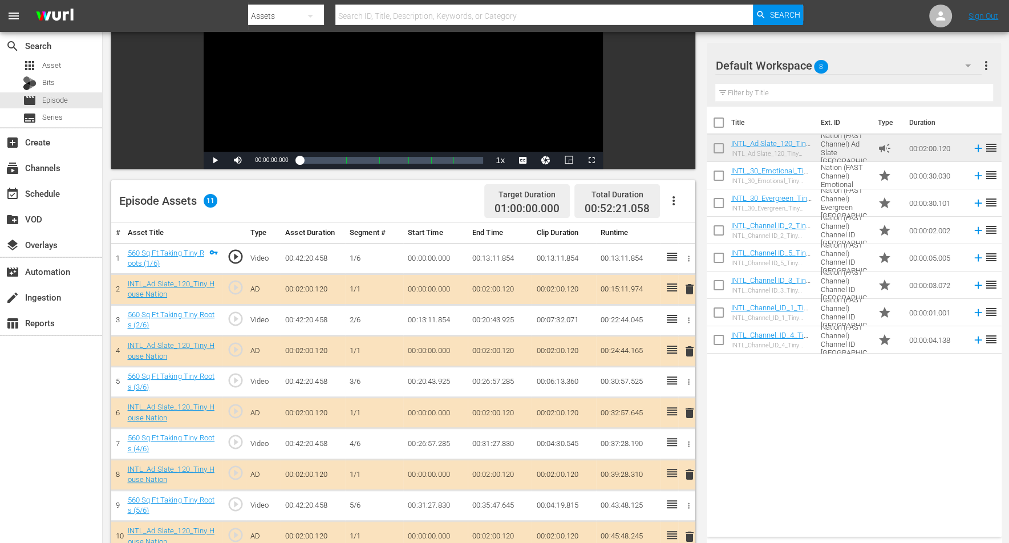
scroll to position [214, 0]
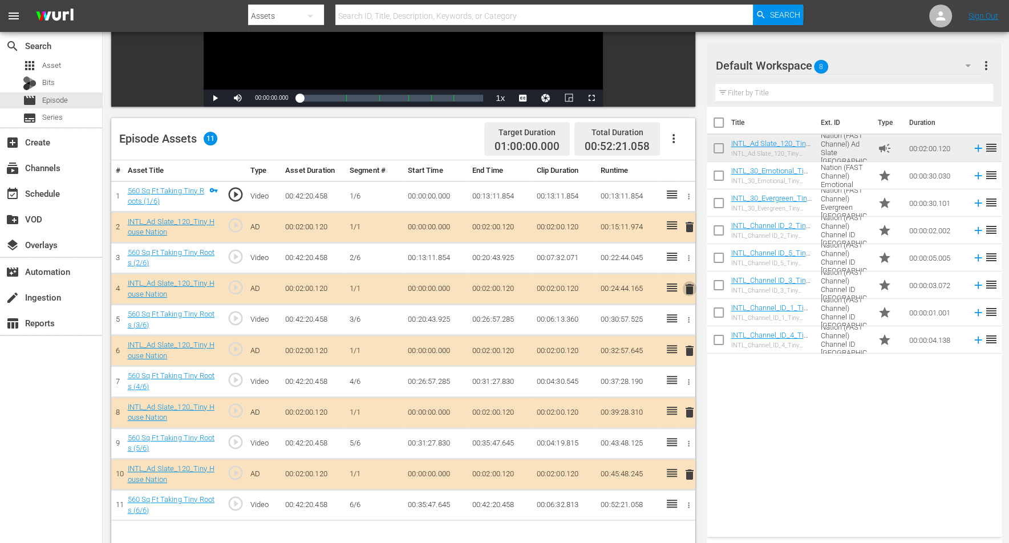
click at [690, 287] on span "delete" at bounding box center [690, 289] width 14 height 14
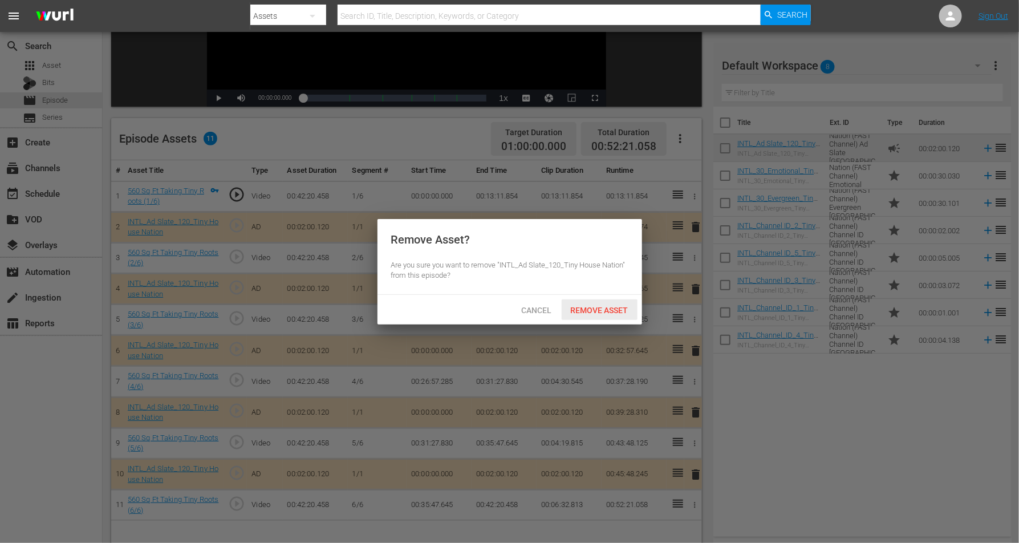
click at [606, 304] on div "Remove Asset" at bounding box center [600, 309] width 76 height 21
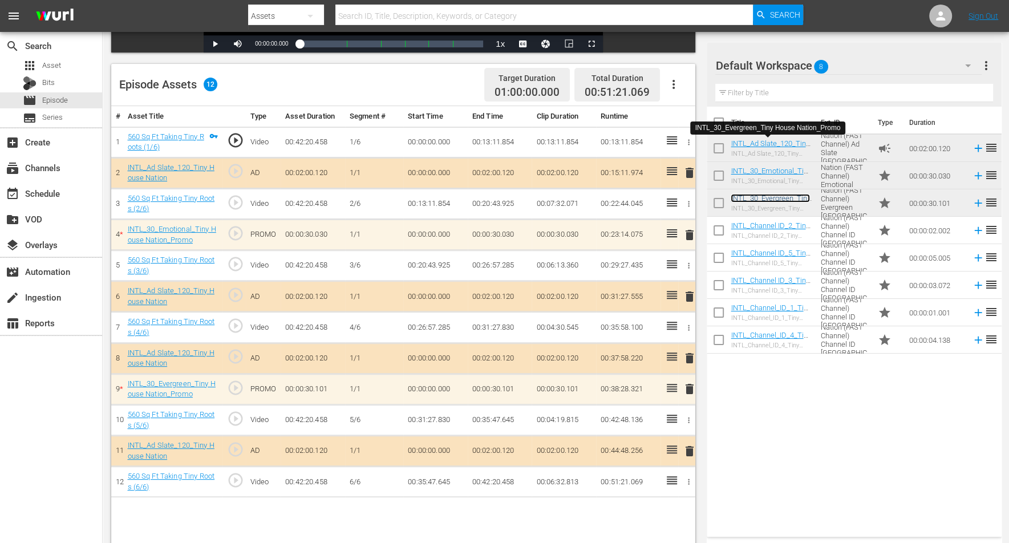
scroll to position [285, 0]
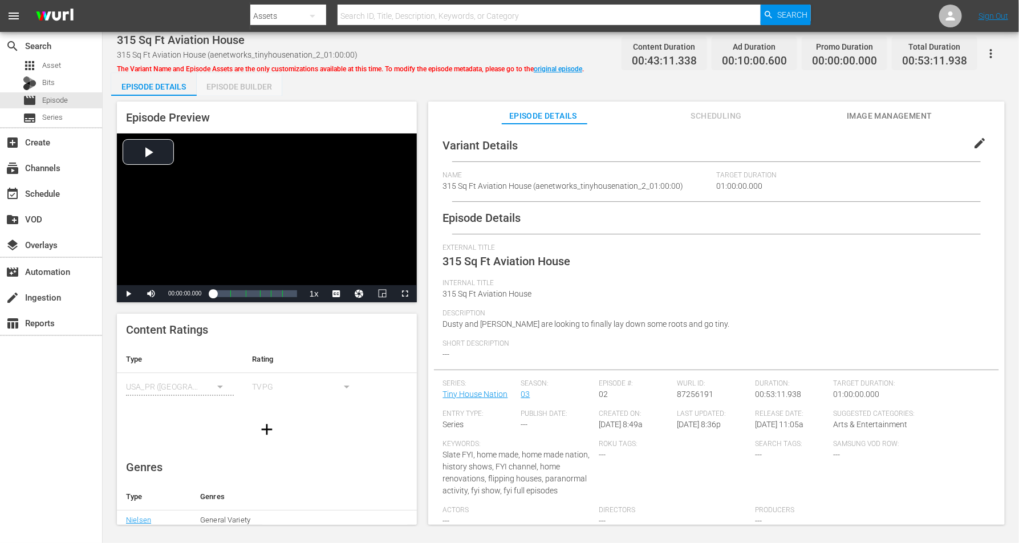
click at [238, 83] on div "Episode Builder" at bounding box center [240, 86] width 86 height 27
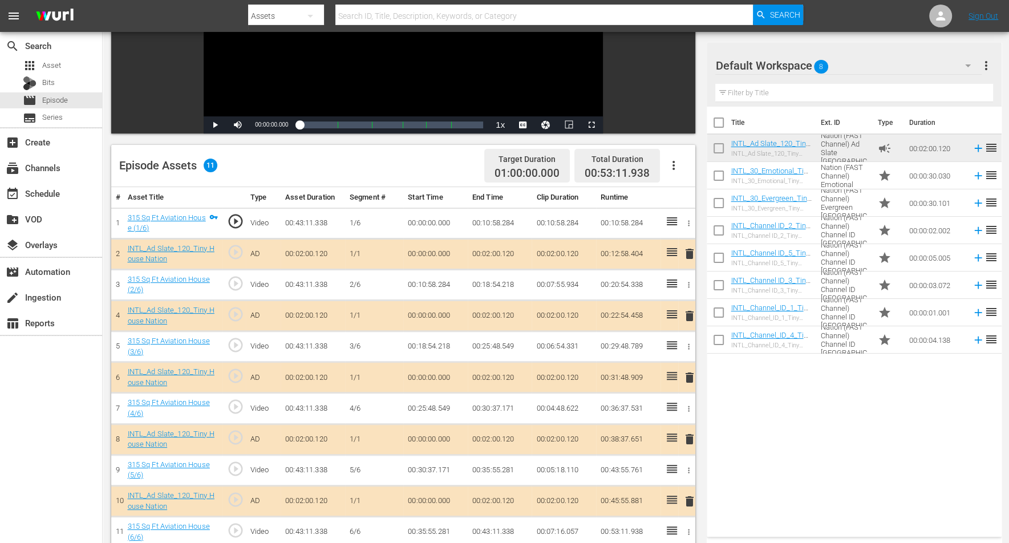
scroll to position [214, 0]
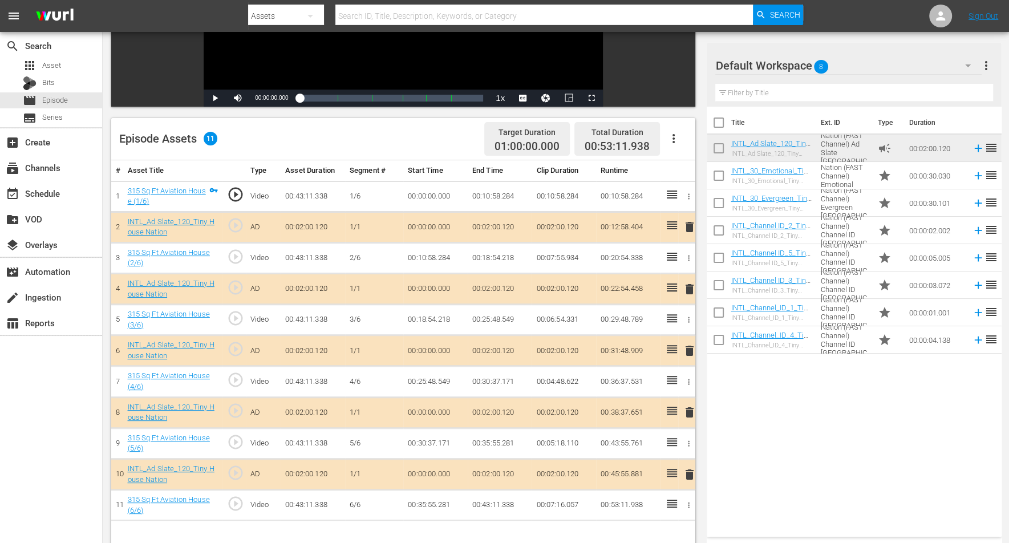
click at [689, 225] on span "delete" at bounding box center [690, 227] width 14 height 14
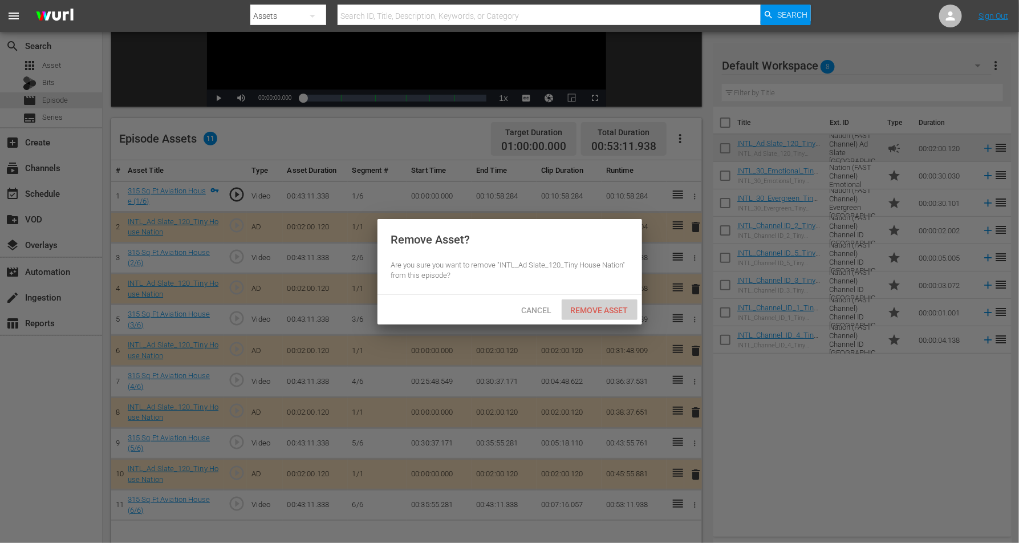
click at [589, 310] on span "Remove Asset" at bounding box center [600, 310] width 76 height 9
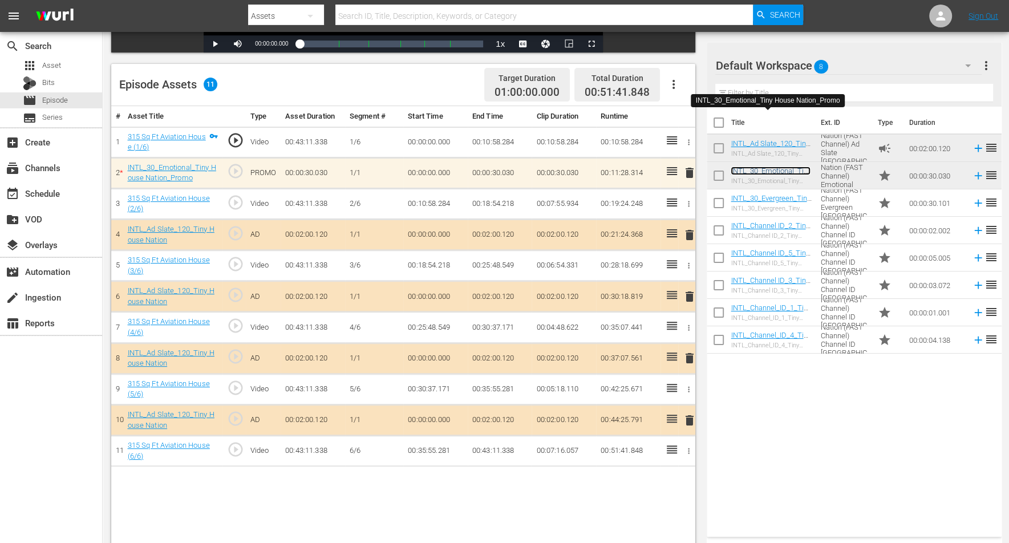
scroll to position [285, 0]
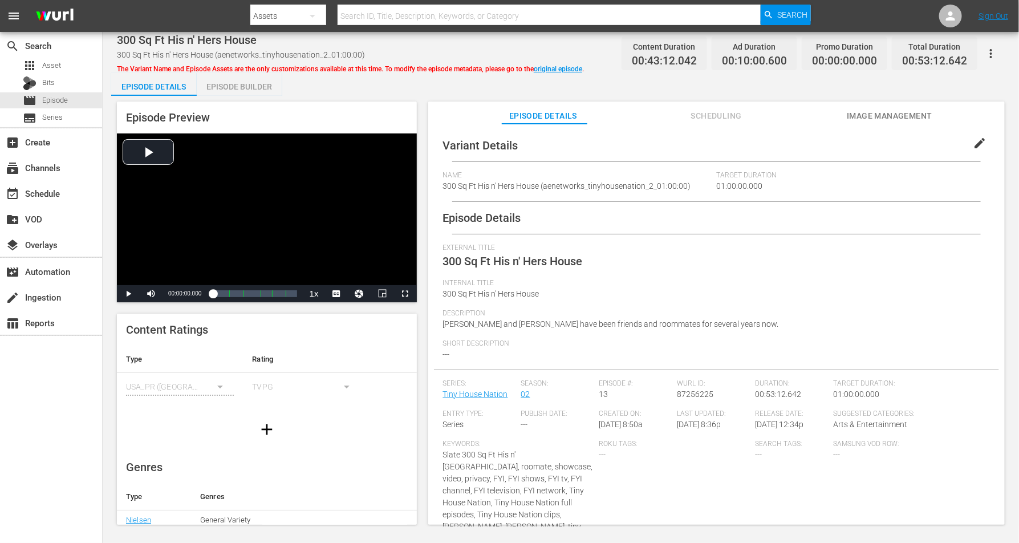
click at [260, 80] on div "Episode Builder" at bounding box center [240, 86] width 86 height 27
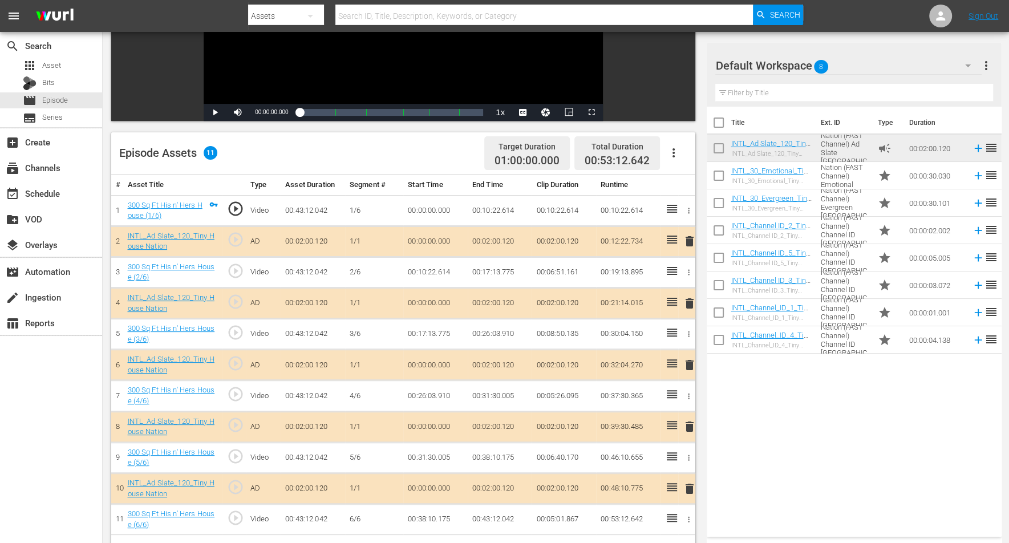
scroll to position [214, 0]
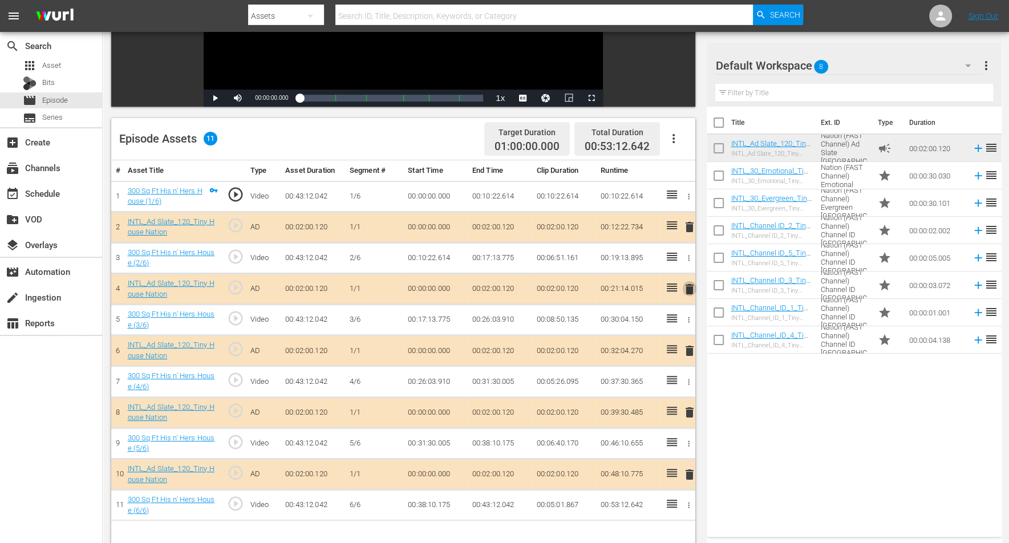
click at [686, 287] on span "delete" at bounding box center [690, 289] width 14 height 14
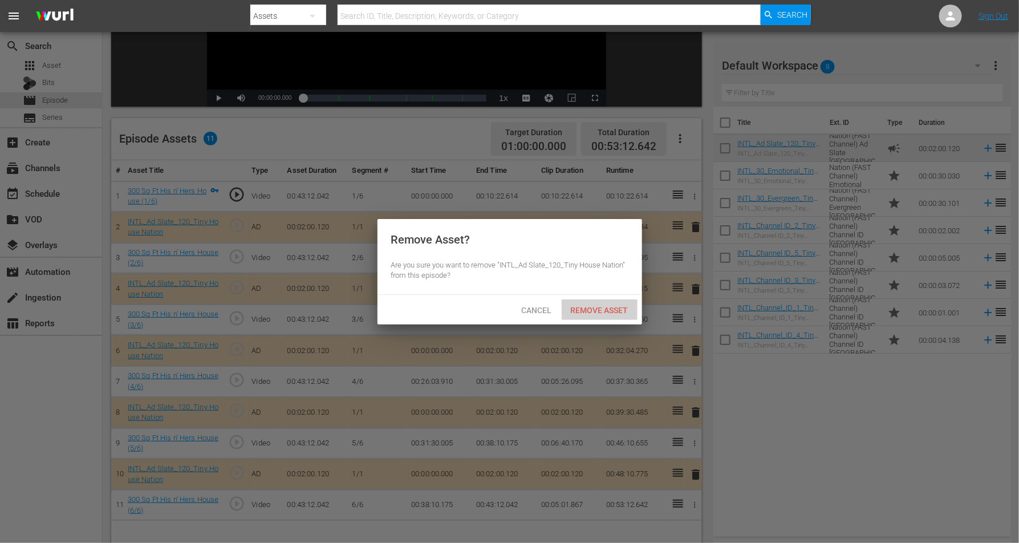
click at [584, 309] on span "Remove Asset" at bounding box center [600, 310] width 76 height 9
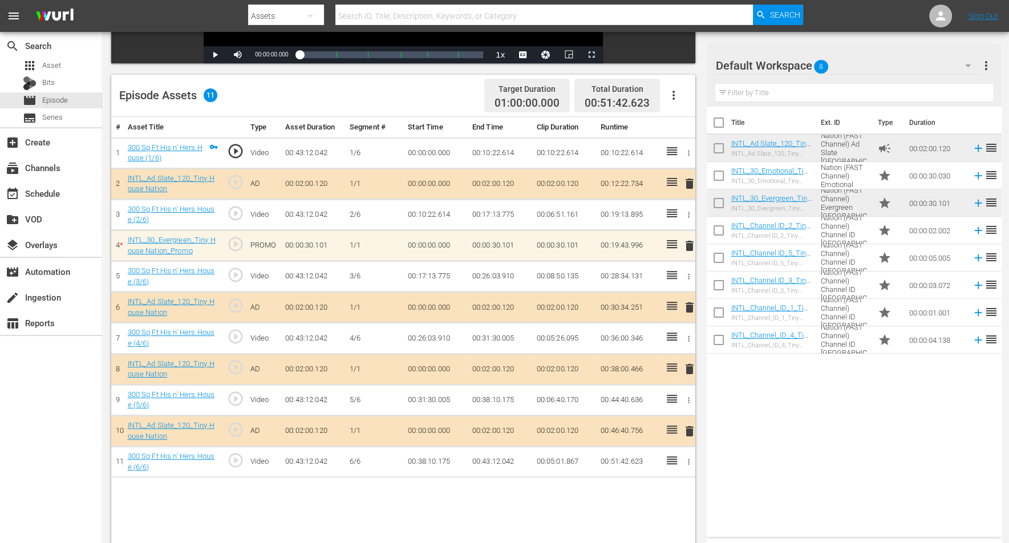
scroll to position [285, 0]
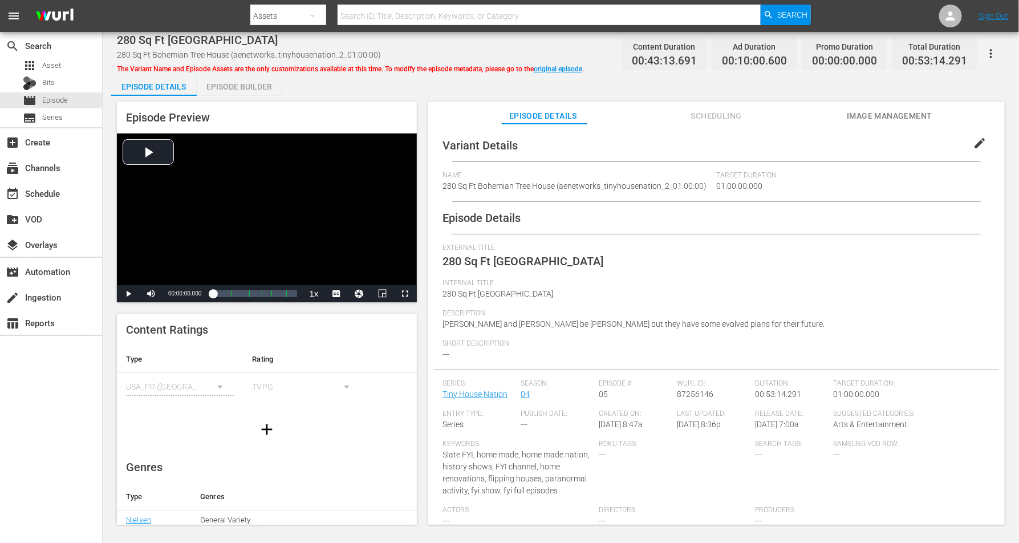
click at [246, 86] on div "Episode Builder" at bounding box center [240, 86] width 86 height 27
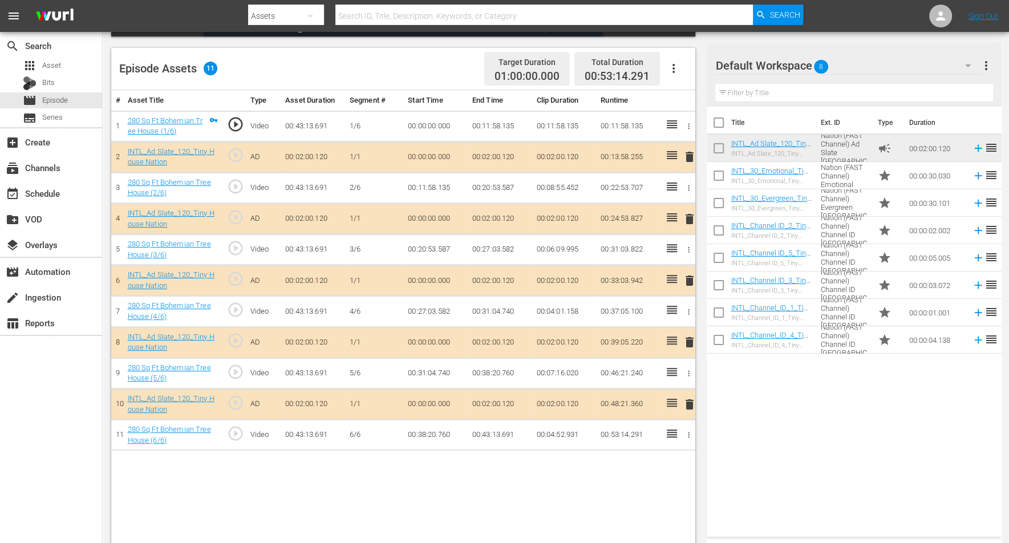
scroll to position [285, 0]
click at [687, 276] on span "delete" at bounding box center [690, 280] width 14 height 14
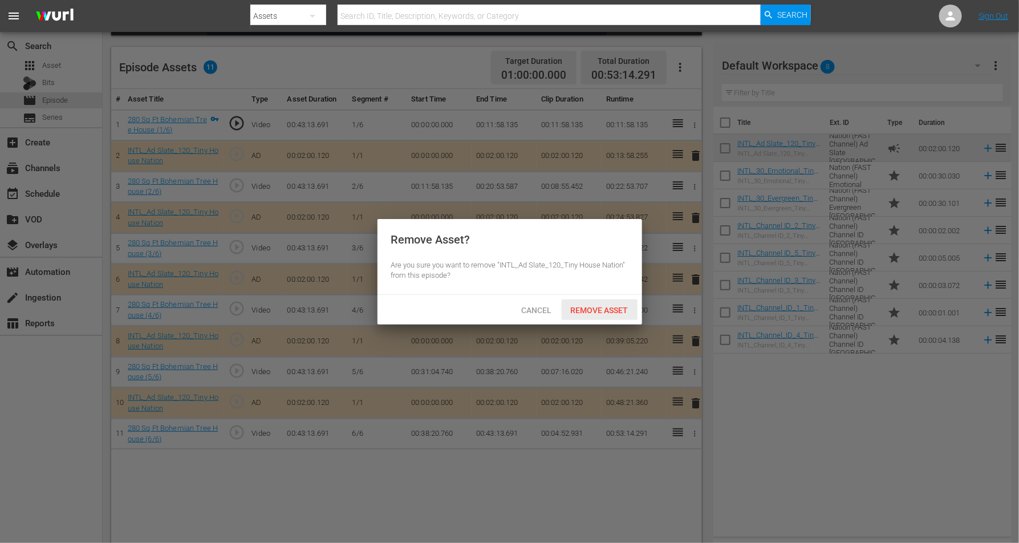
click at [595, 302] on div "Remove Asset" at bounding box center [600, 309] width 76 height 21
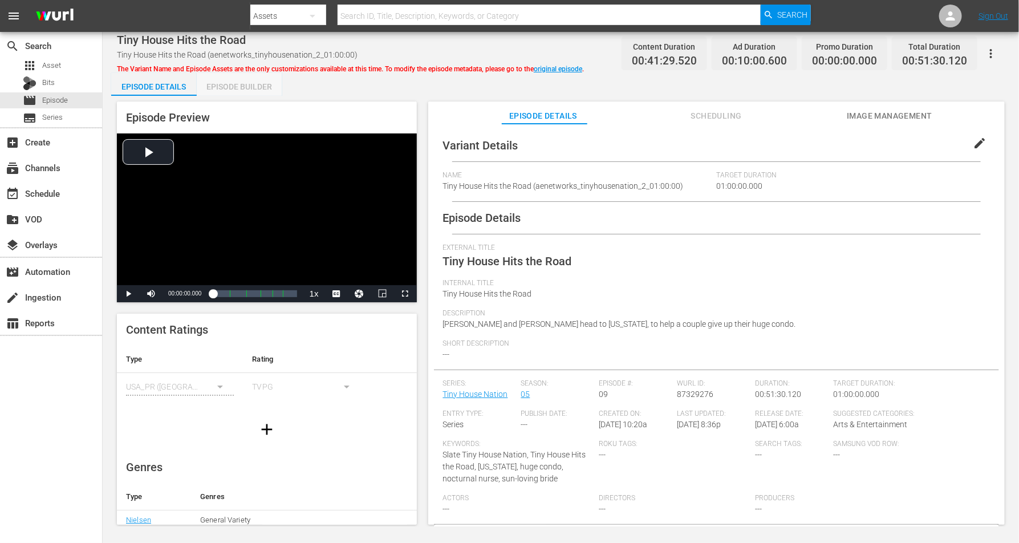
drag, startPoint x: 224, startPoint y: 80, endPoint x: 291, endPoint y: 63, distance: 69.3
click at [224, 80] on div "Episode Builder" at bounding box center [240, 86] width 86 height 27
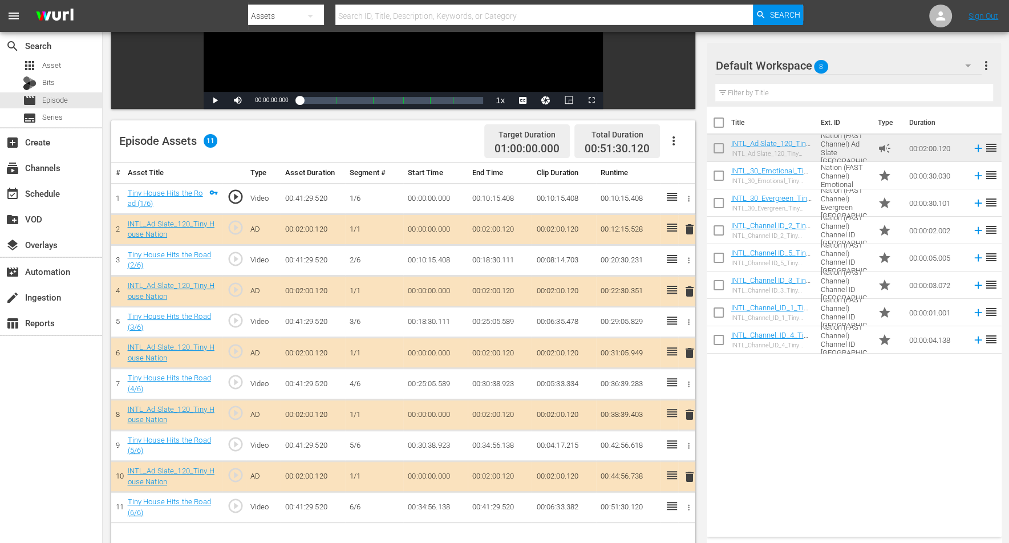
scroll to position [214, 0]
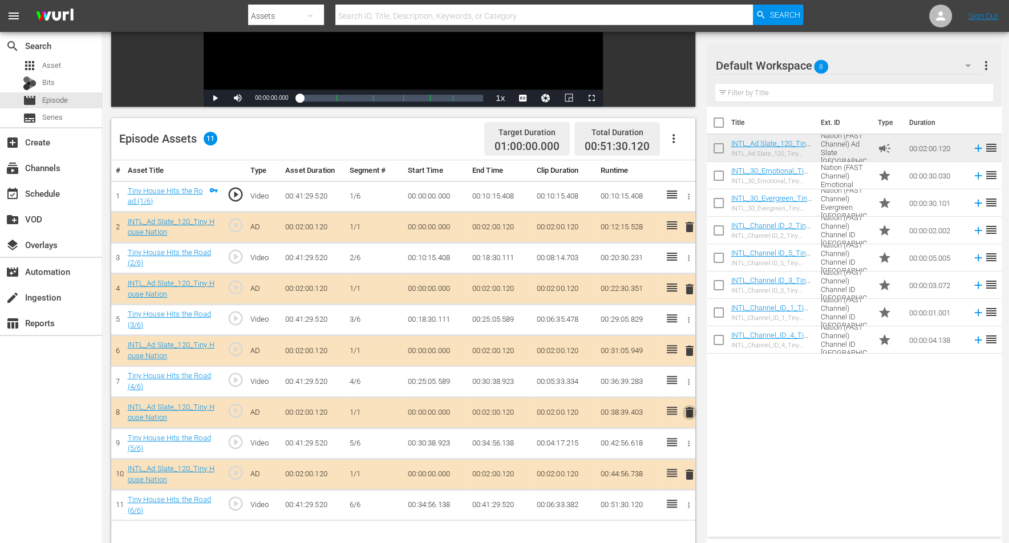
click at [687, 411] on span "delete" at bounding box center [690, 413] width 14 height 14
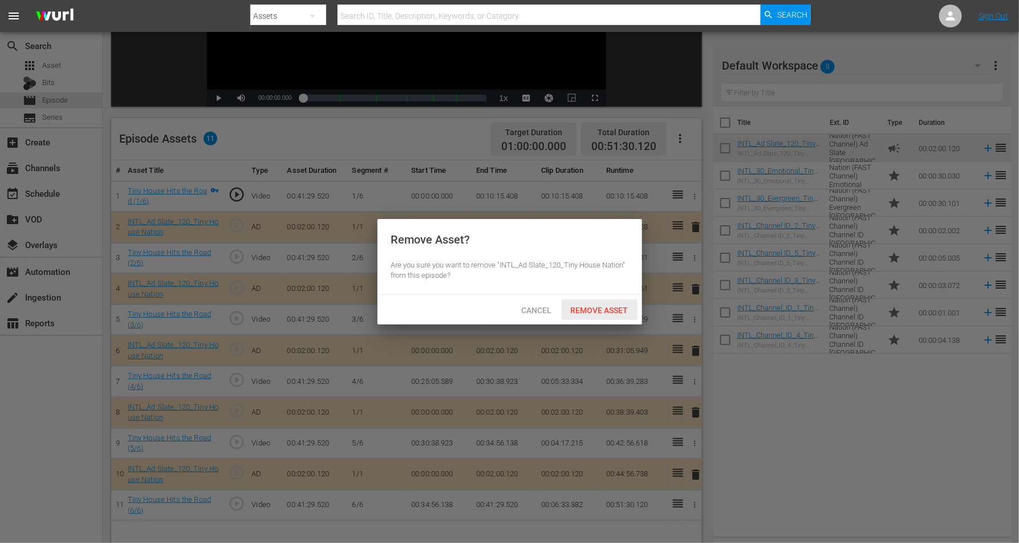
click at [596, 311] on span "Remove Asset" at bounding box center [600, 310] width 76 height 9
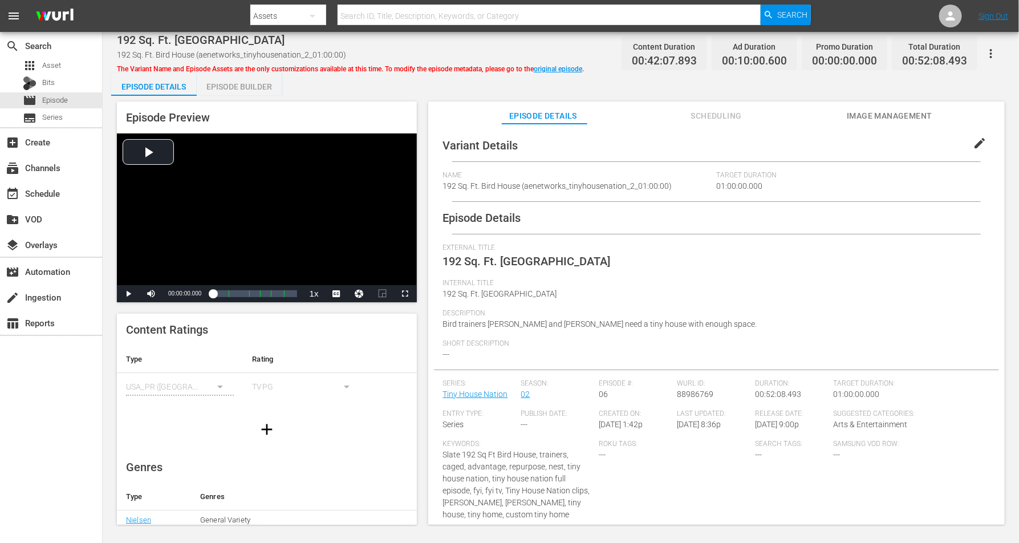
click at [240, 82] on div "Episode Builder" at bounding box center [240, 86] width 86 height 27
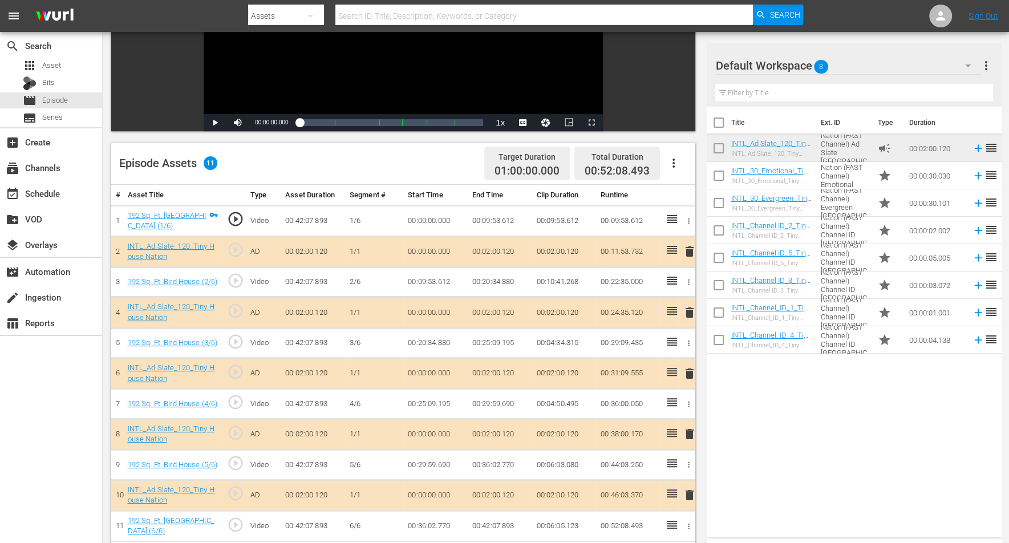
scroll to position [214, 0]
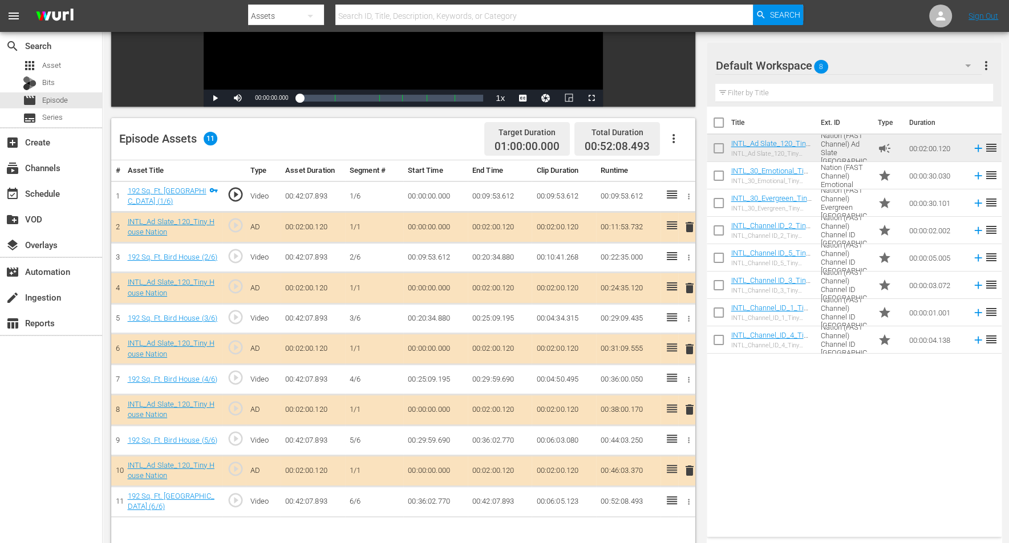
click at [688, 434] on span "delete" at bounding box center [690, 471] width 14 height 14
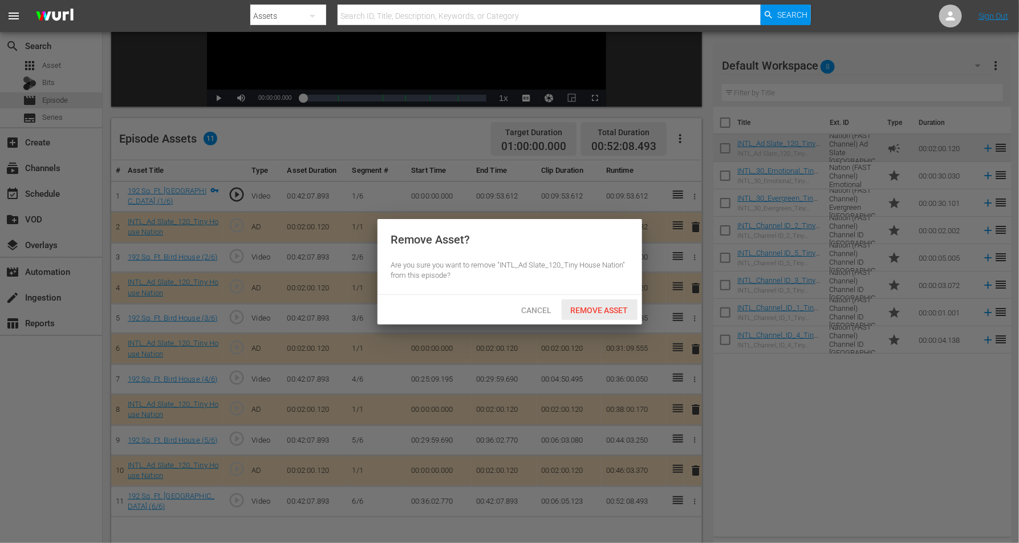
click at [599, 310] on span "Remove Asset" at bounding box center [600, 310] width 76 height 9
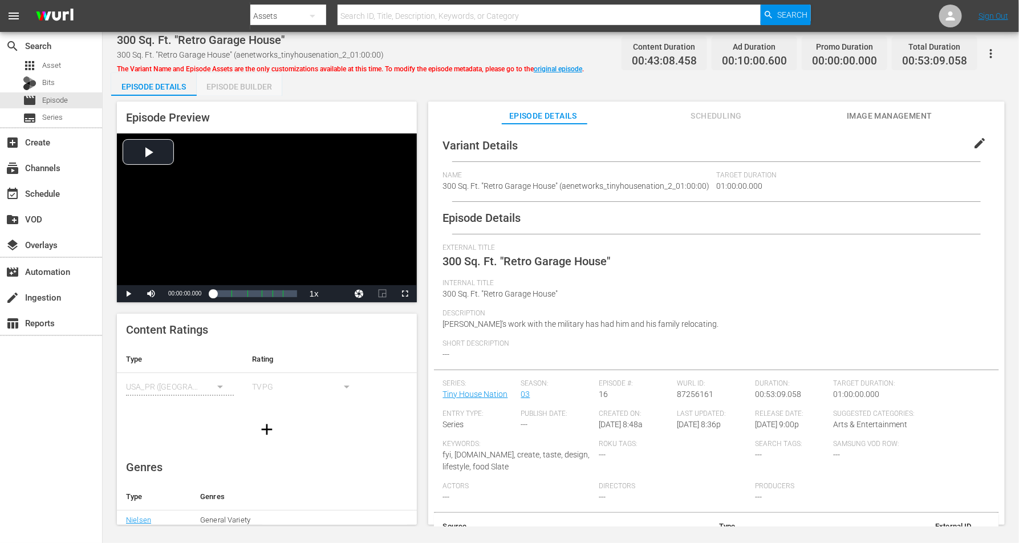
click at [240, 82] on div "Episode Builder" at bounding box center [240, 86] width 86 height 27
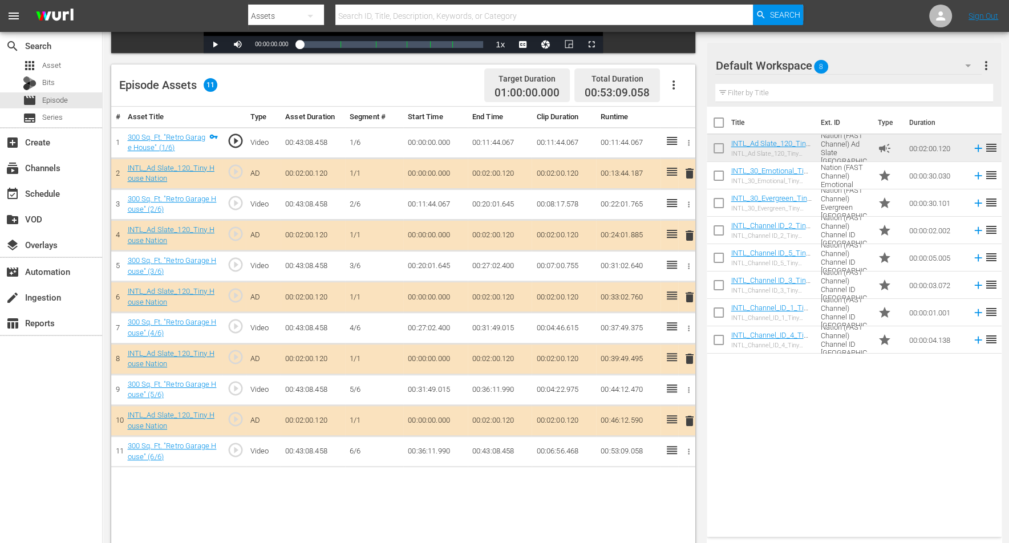
scroll to position [285, 0]
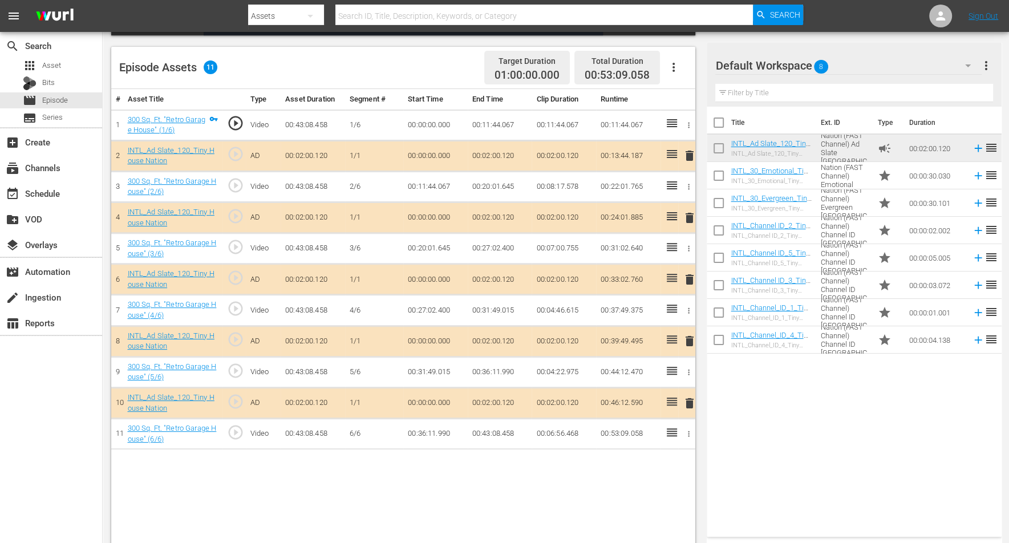
click at [688, 157] on span "delete" at bounding box center [690, 156] width 14 height 14
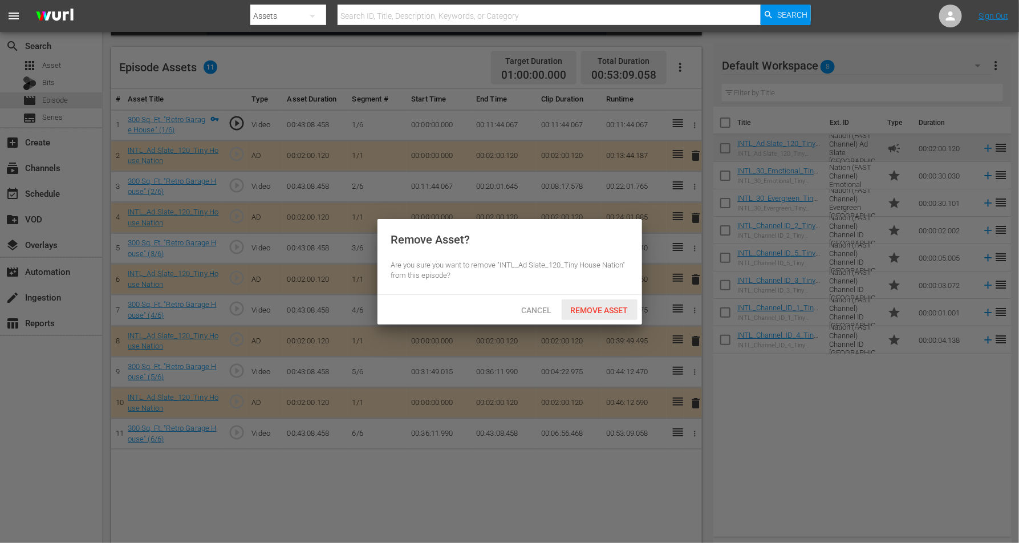
click at [588, 306] on span "Remove Asset" at bounding box center [600, 310] width 76 height 9
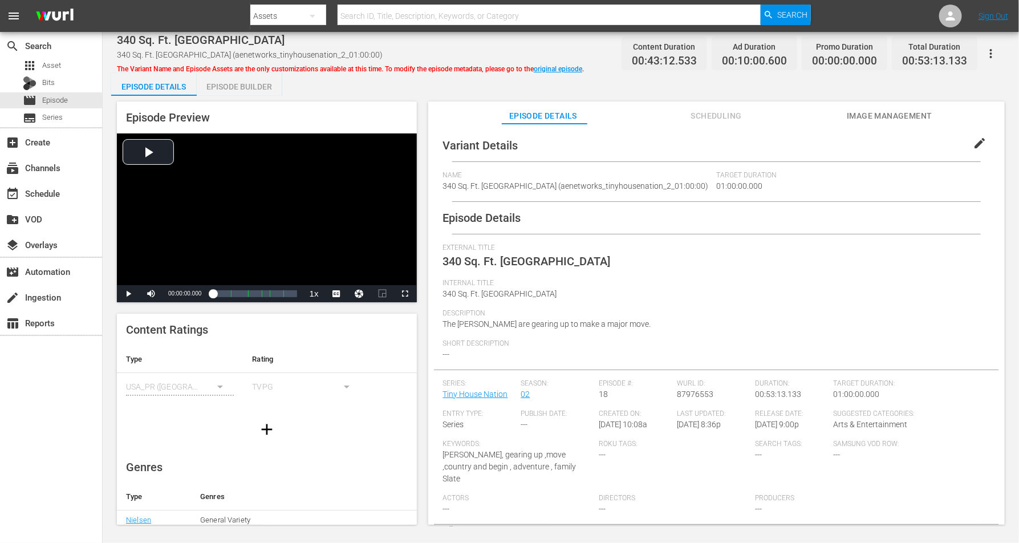
click at [246, 87] on div "Episode Builder" at bounding box center [240, 86] width 86 height 27
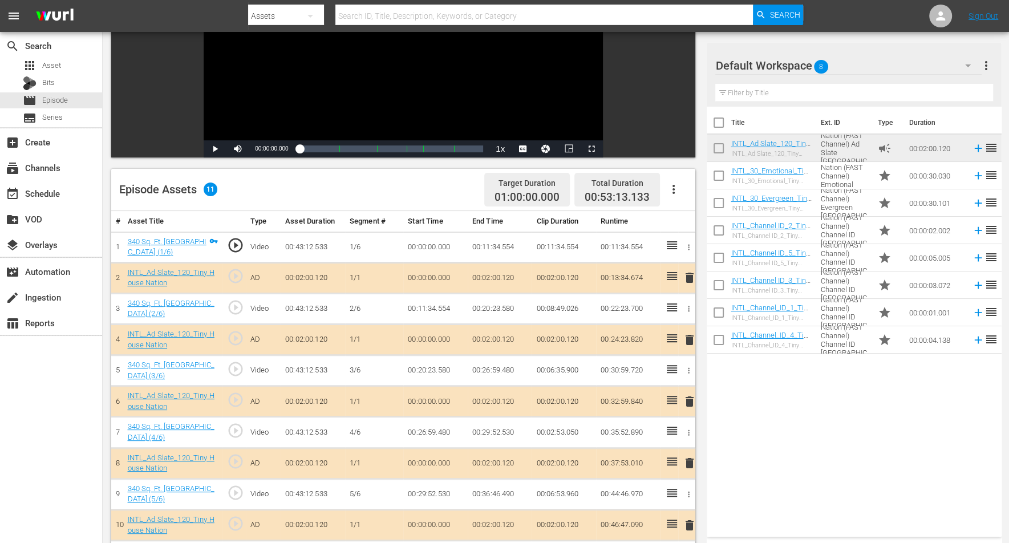
scroll to position [285, 0]
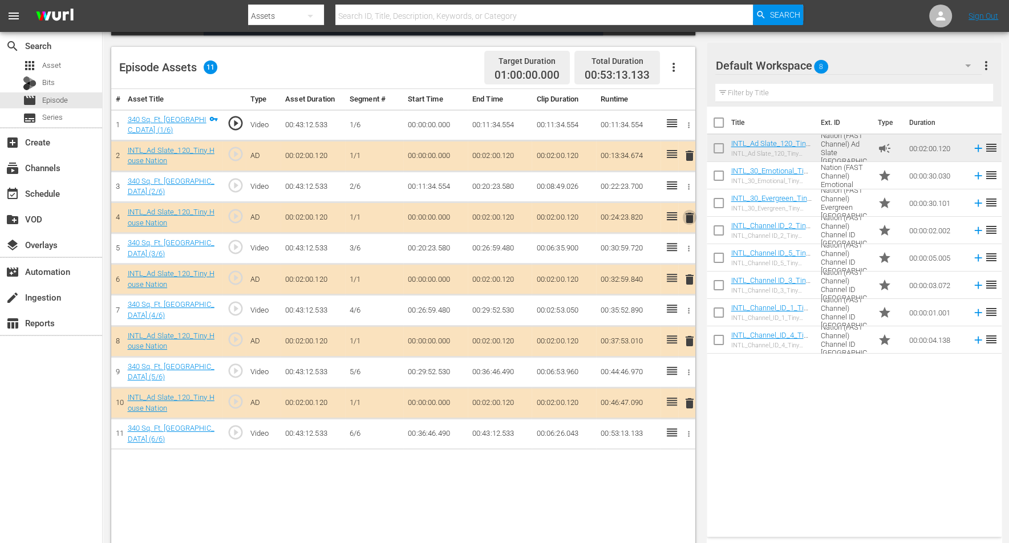
click at [690, 218] on span "delete" at bounding box center [690, 218] width 14 height 14
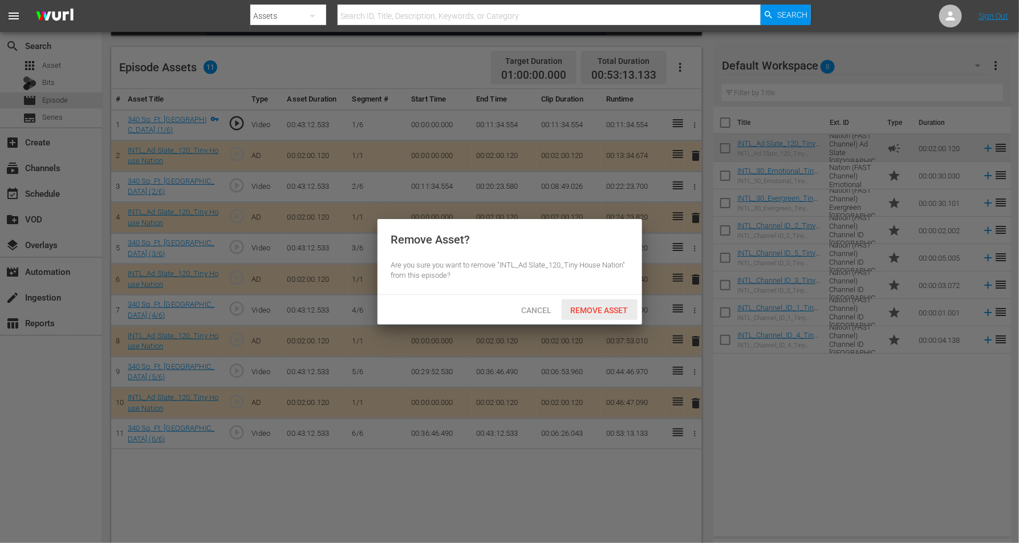
click at [585, 306] on span "Remove Asset" at bounding box center [600, 310] width 76 height 9
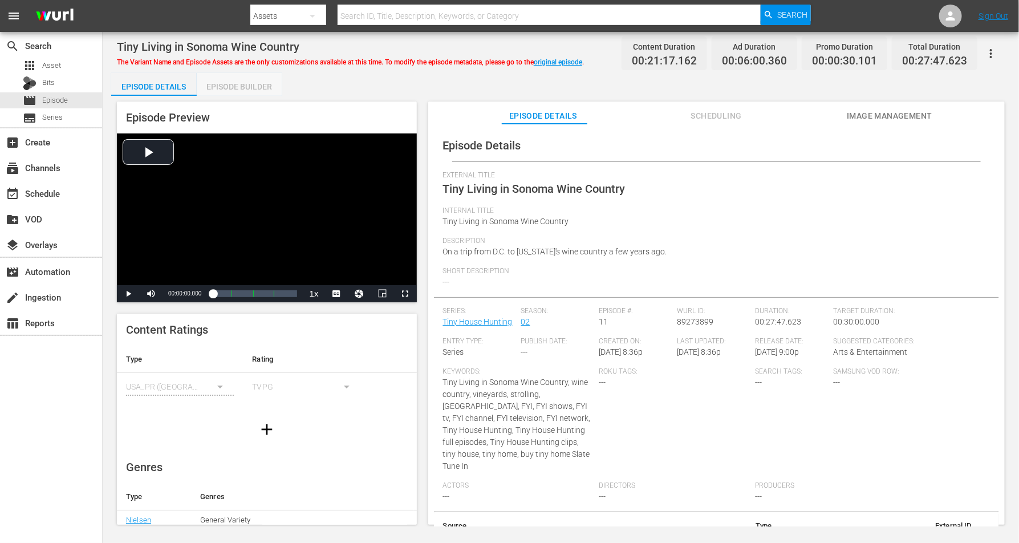
click at [231, 83] on div "Episode Builder" at bounding box center [240, 86] width 86 height 27
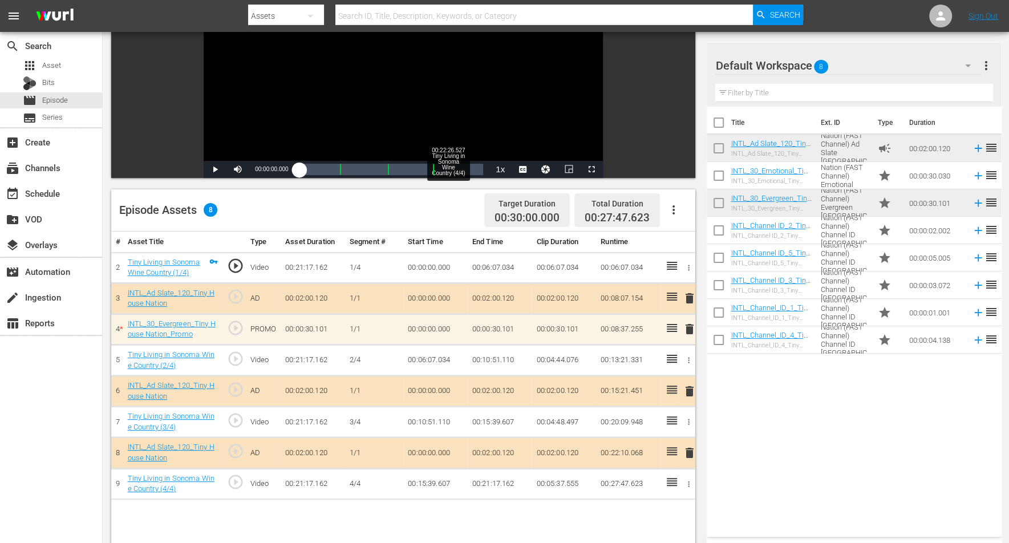
scroll to position [285, 0]
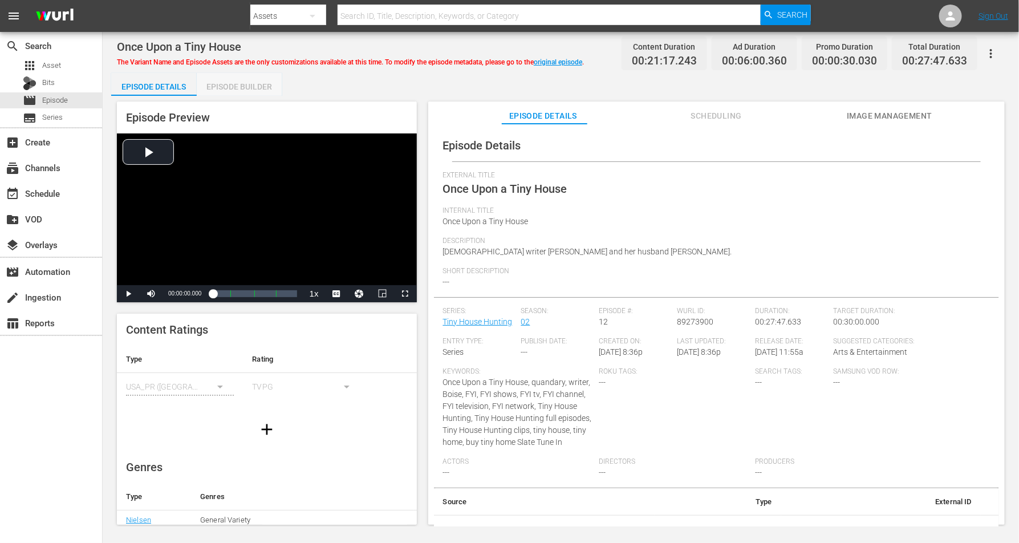
drag, startPoint x: 258, startPoint y: 85, endPoint x: 464, endPoint y: 0, distance: 222.2
click at [260, 84] on div "Episode Builder" at bounding box center [240, 86] width 86 height 27
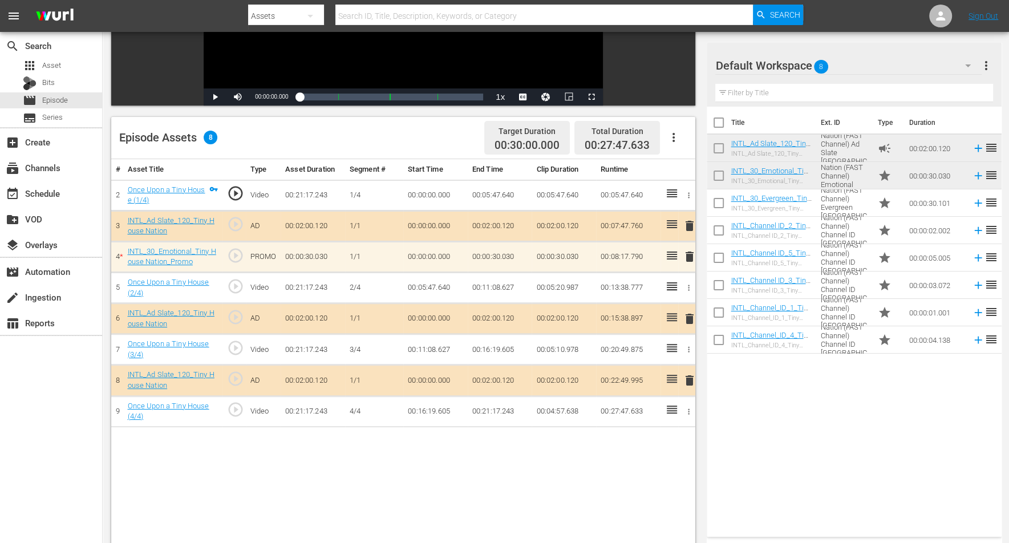
scroll to position [285, 0]
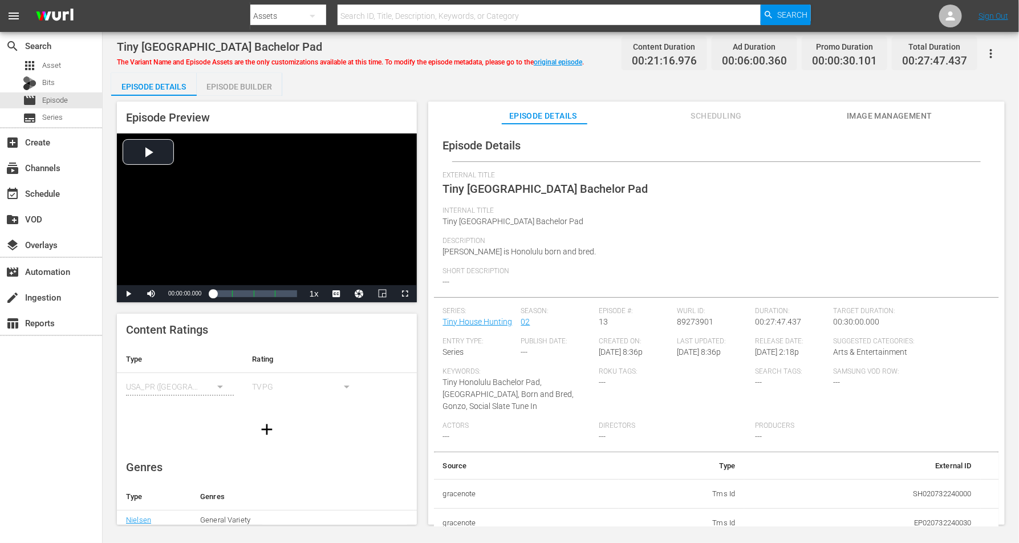
drag, startPoint x: 234, startPoint y: 89, endPoint x: 269, endPoint y: 74, distance: 38.1
click at [237, 87] on div "Episode Builder" at bounding box center [240, 86] width 86 height 27
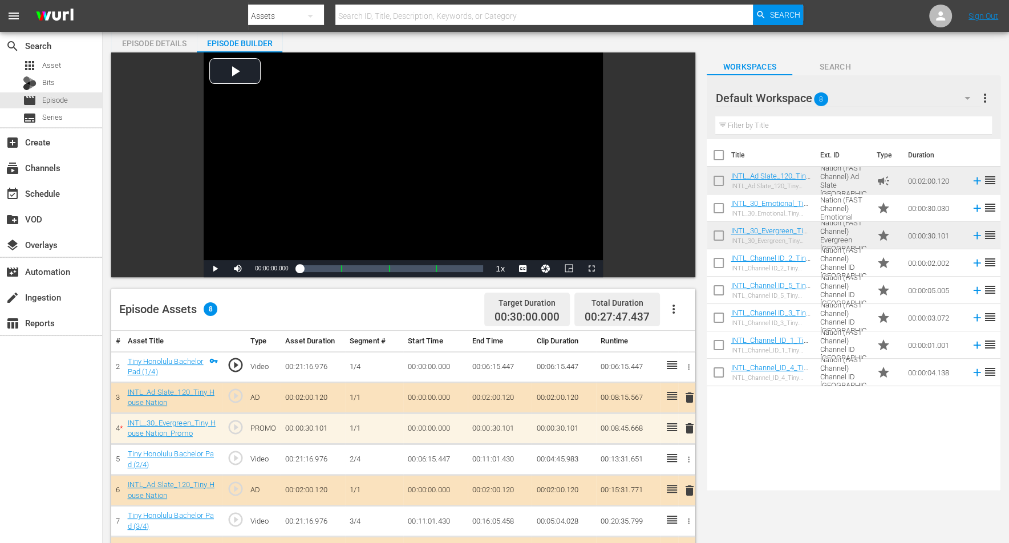
scroll to position [71, 0]
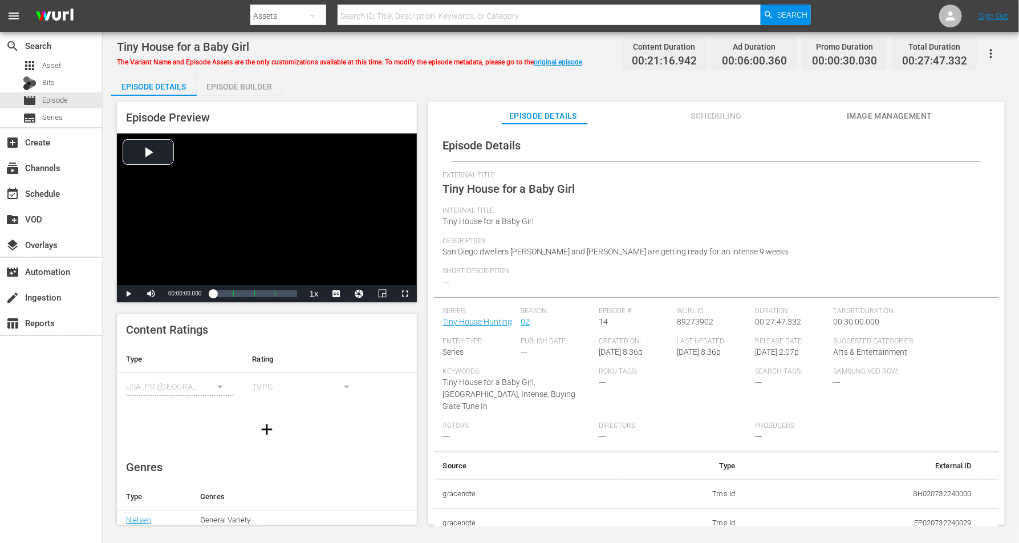
click at [254, 86] on div "Episode Builder" at bounding box center [240, 86] width 86 height 27
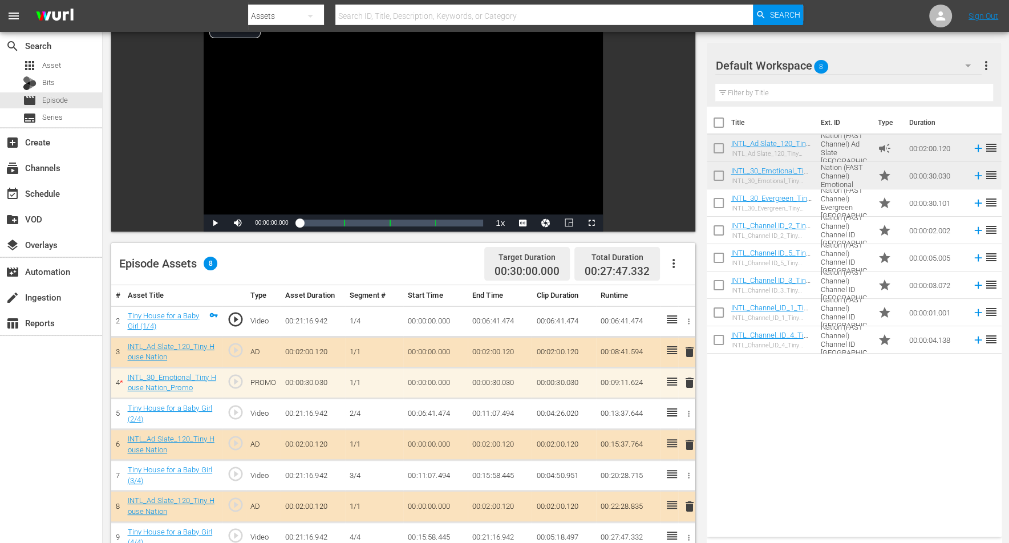
scroll to position [143, 0]
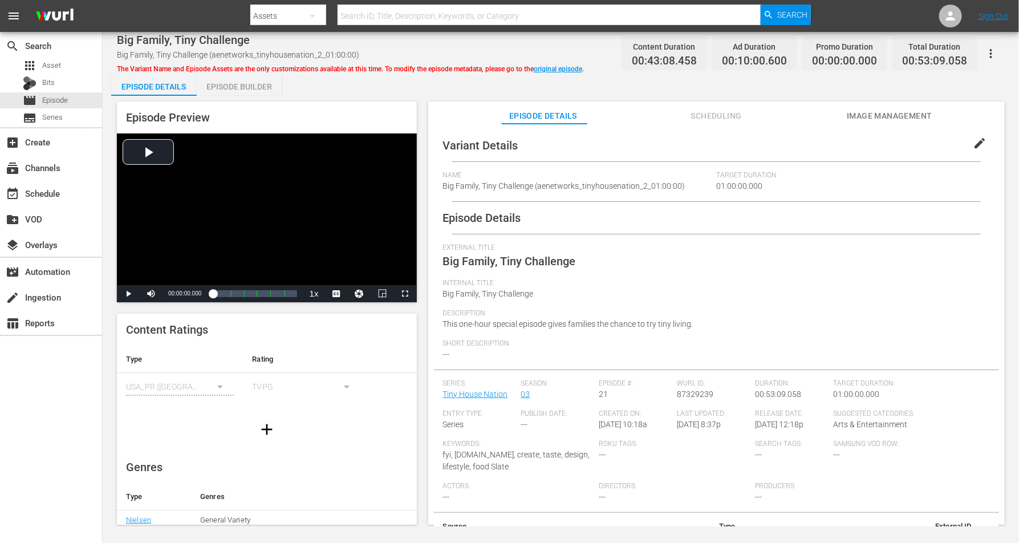
drag, startPoint x: 250, startPoint y: 83, endPoint x: 285, endPoint y: 13, distance: 77.5
click at [250, 83] on div "Episode Builder" at bounding box center [240, 86] width 86 height 27
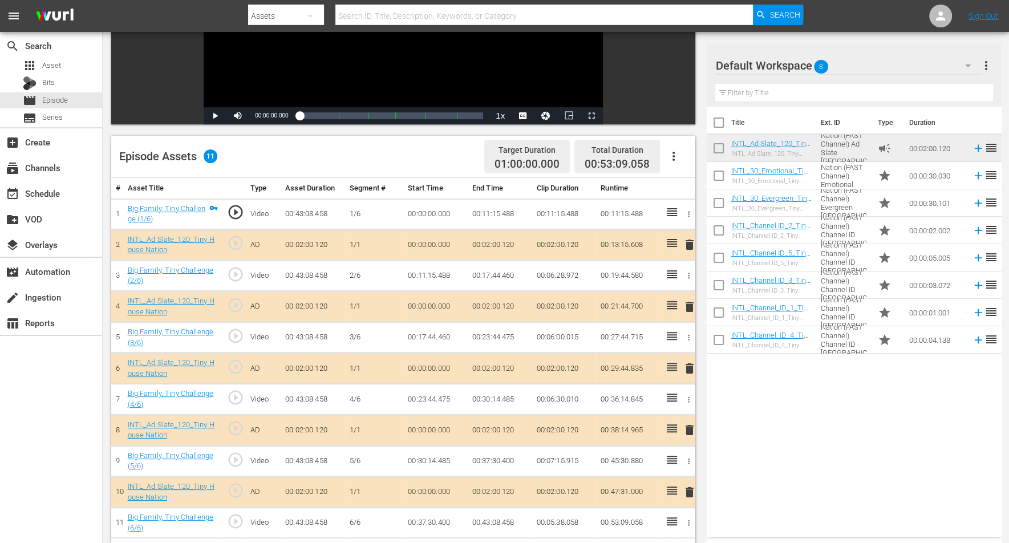
scroll to position [214, 0]
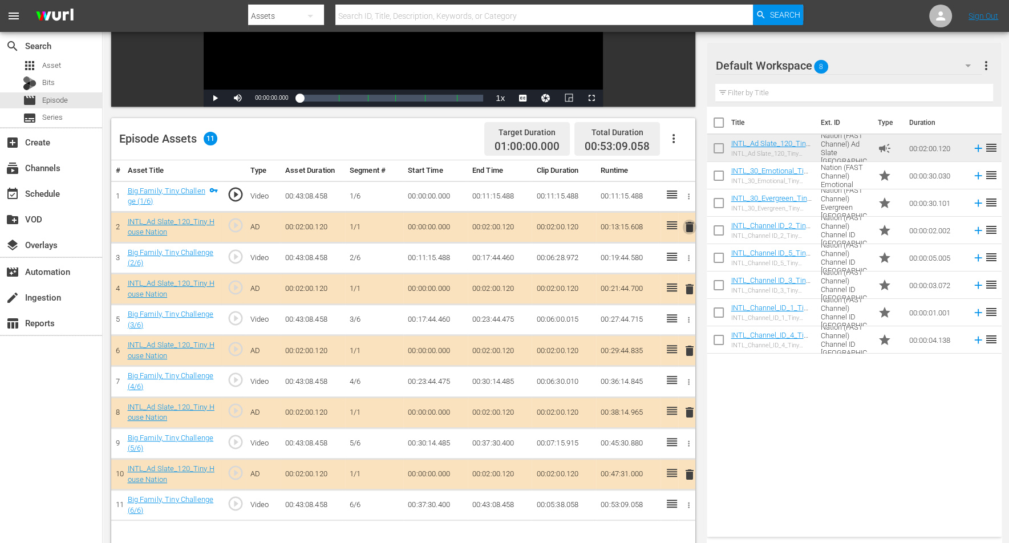
click at [687, 223] on span "delete" at bounding box center [690, 227] width 14 height 14
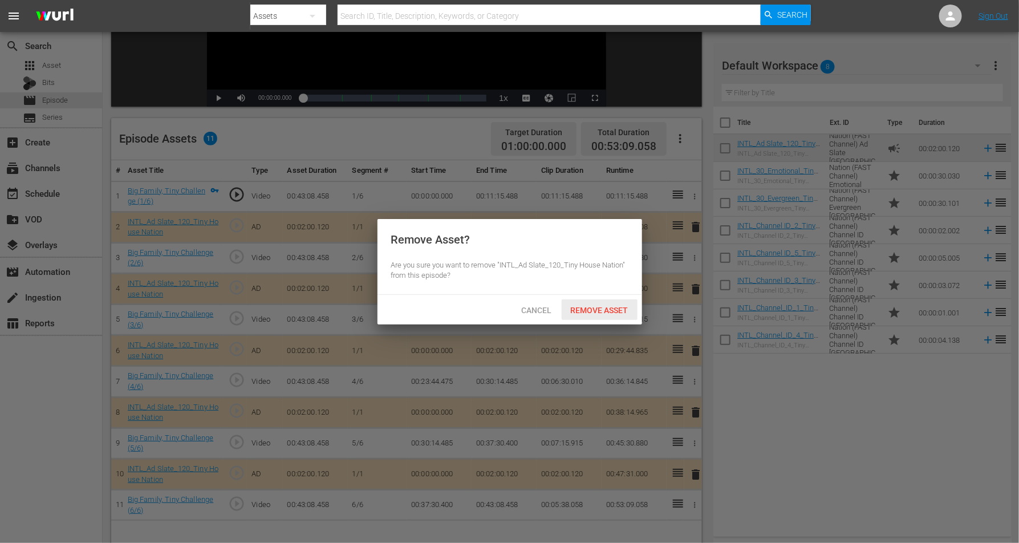
click at [606, 310] on span "Remove Asset" at bounding box center [600, 310] width 76 height 9
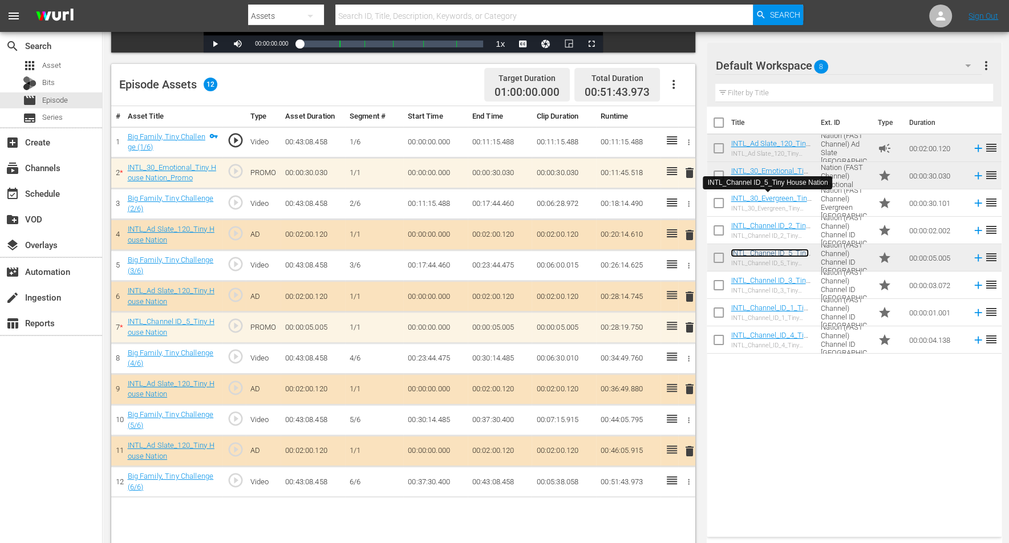
scroll to position [285, 0]
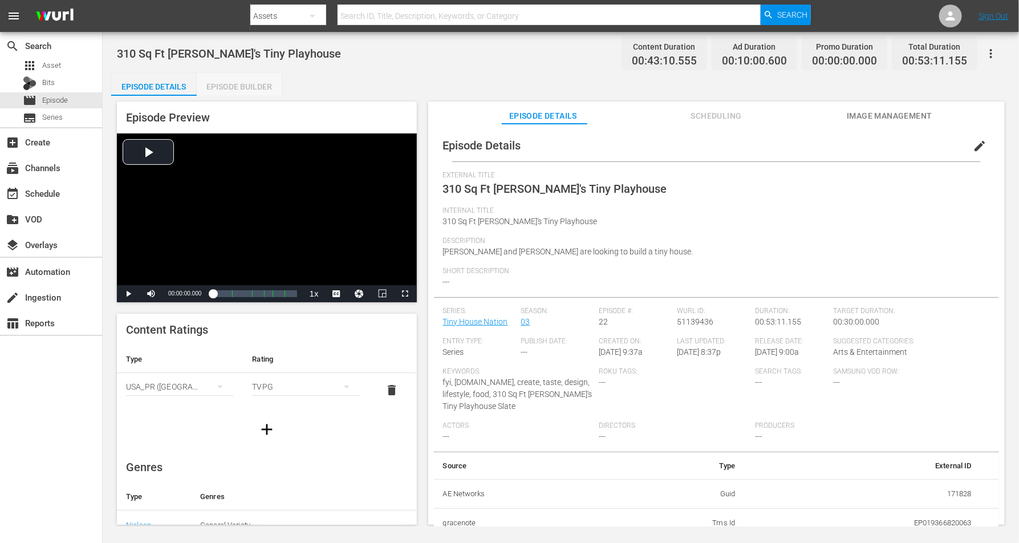
click at [240, 78] on div "Episode Builder" at bounding box center [240, 86] width 86 height 27
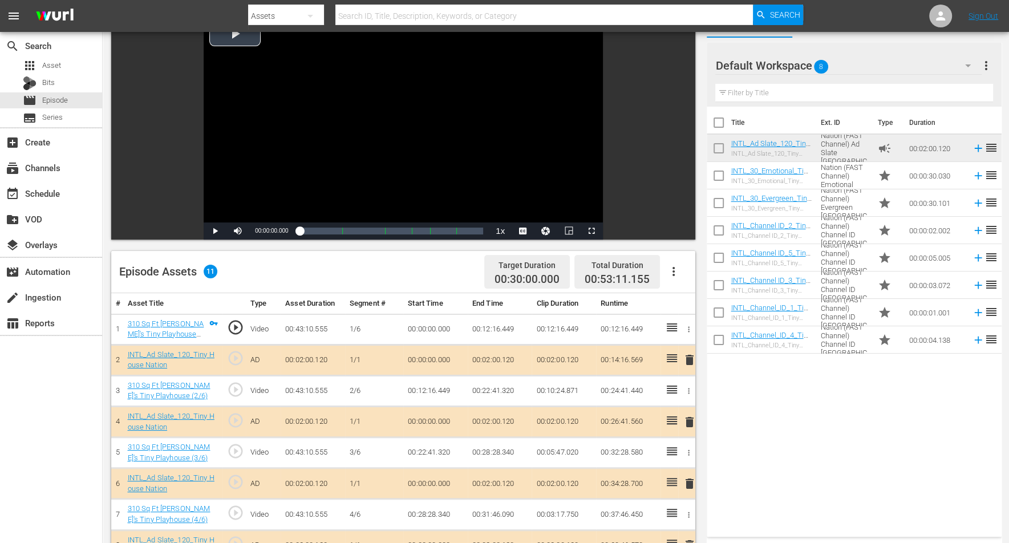
scroll to position [143, 0]
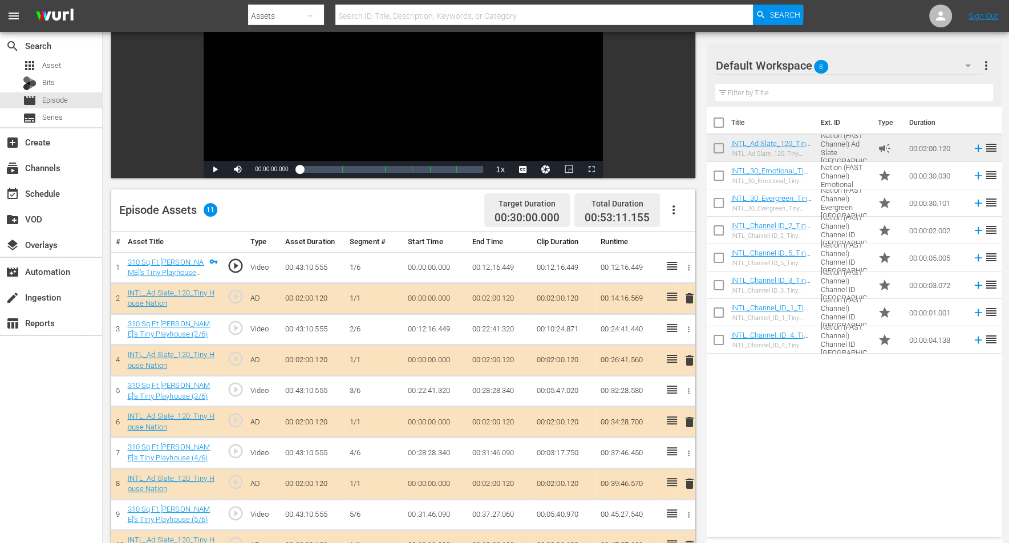
click at [687, 361] on span "delete" at bounding box center [690, 361] width 14 height 14
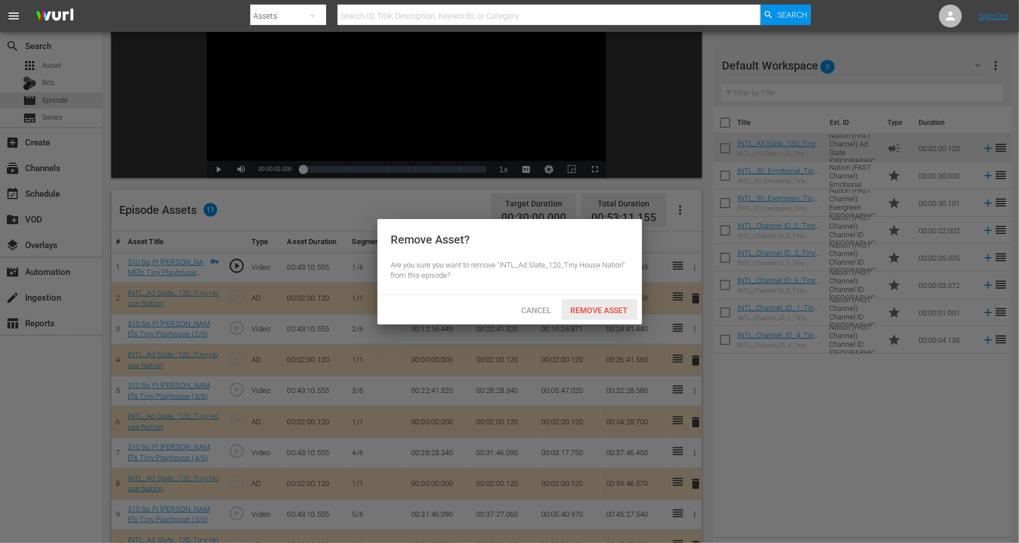
click at [605, 310] on span "Remove Asset" at bounding box center [600, 310] width 76 height 9
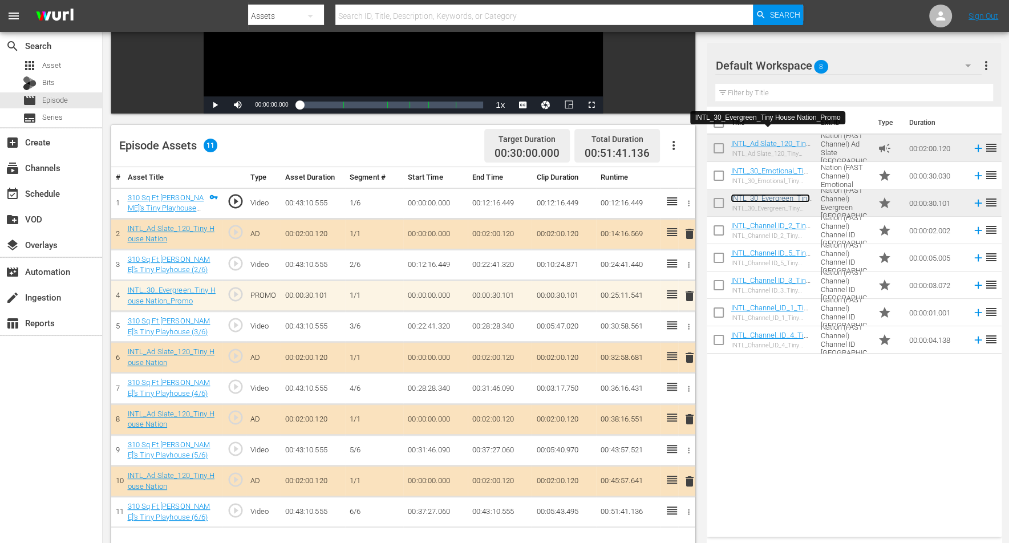
scroll to position [296, 0]
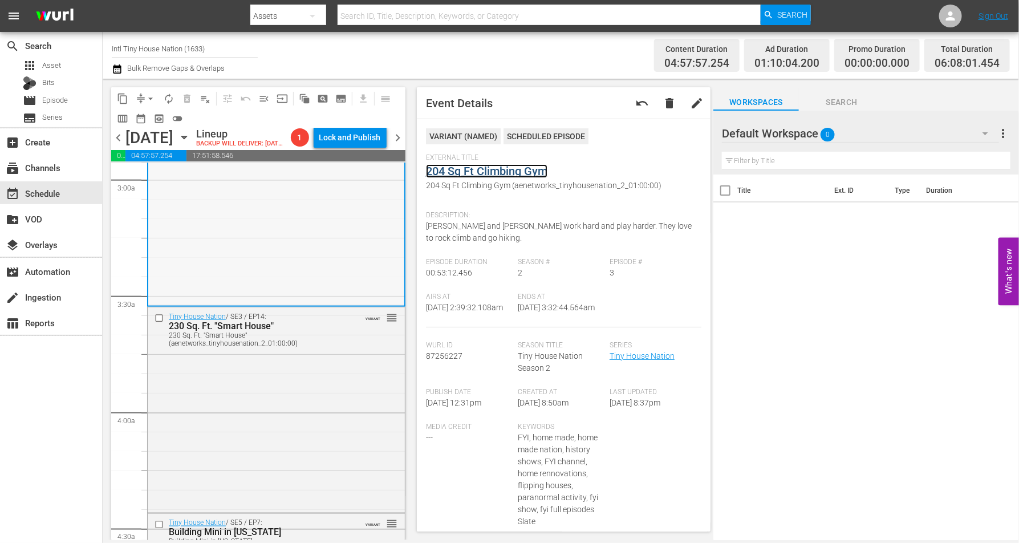
scroll to position [713, 0]
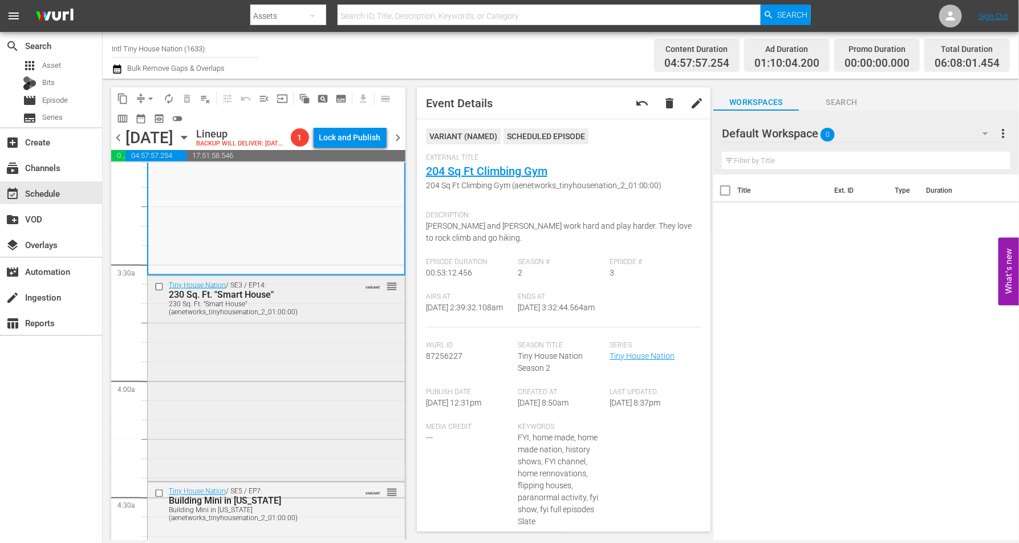
click at [293, 358] on div "Tiny House Nation / SE3 / EP14: 230 Sq. Ft. "Smart House" 230 Sq. Ft. "Smart Ho…" at bounding box center [276, 377] width 257 height 203
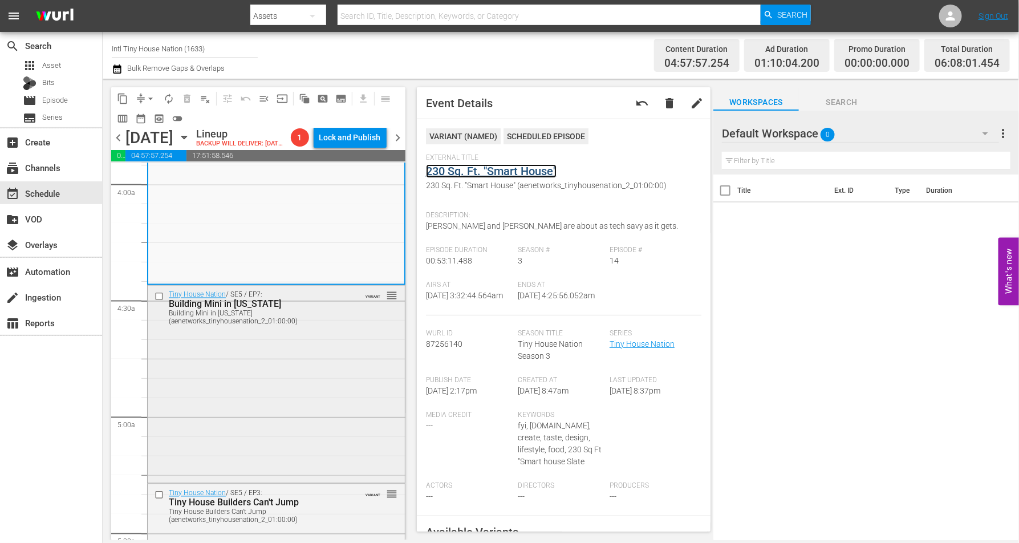
scroll to position [927, 0]
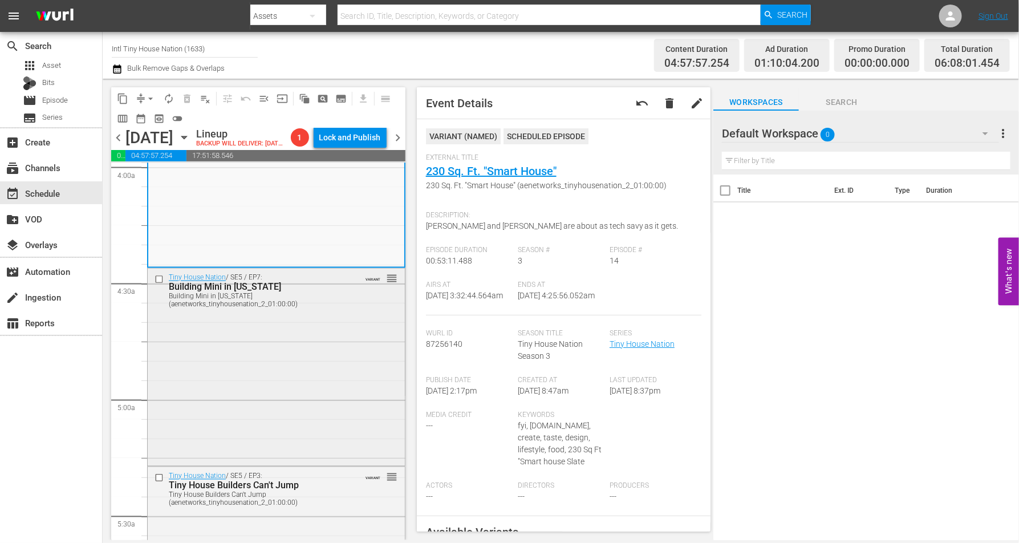
click at [287, 363] on div "Tiny House Nation / SE5 / EP7: Building Mini in Mississippi Building Mini in Mi…" at bounding box center [276, 366] width 257 height 195
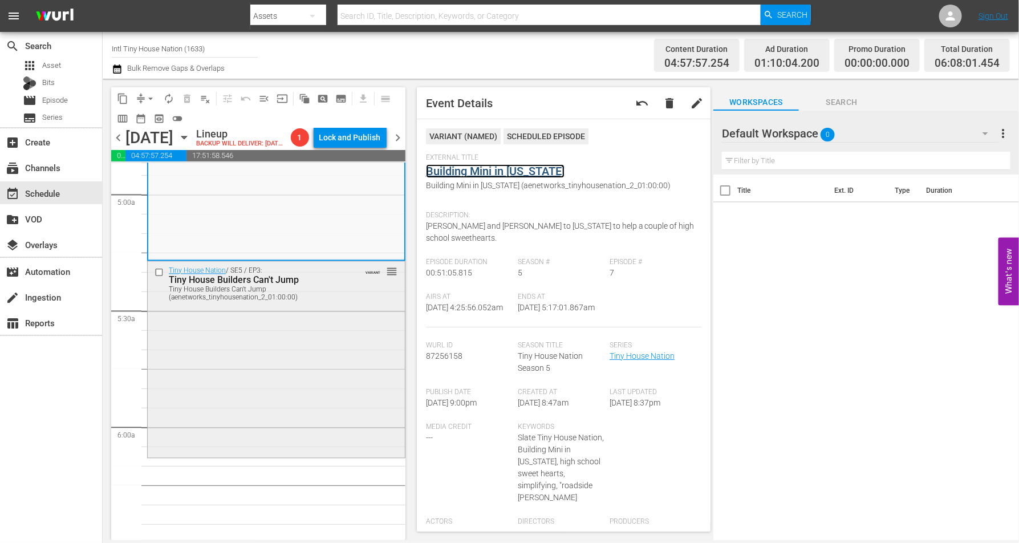
scroll to position [1141, 0]
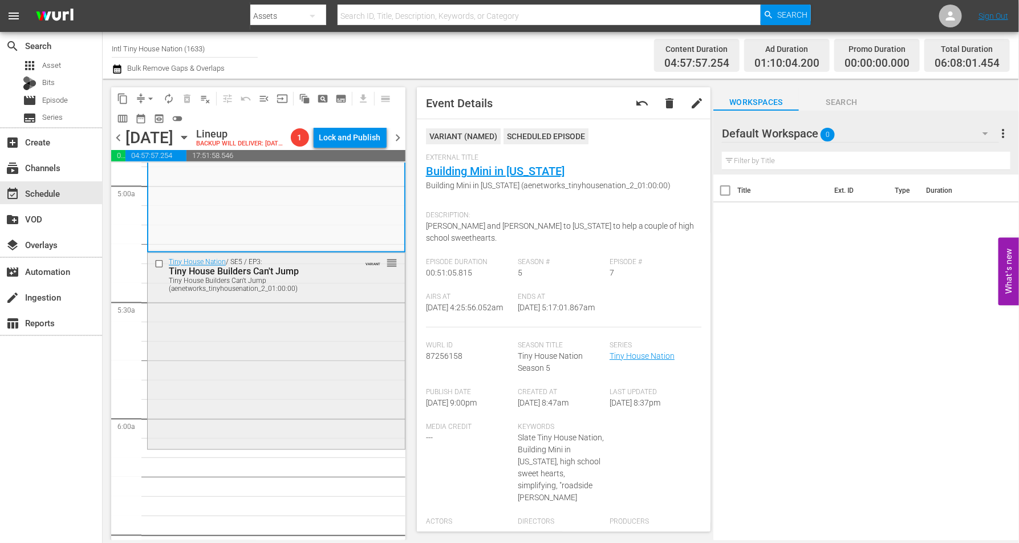
click at [323, 341] on div "Tiny House Nation / SE5 / EP3: Tiny House Builders Can't Jump Tiny House Builde…" at bounding box center [276, 350] width 257 height 195
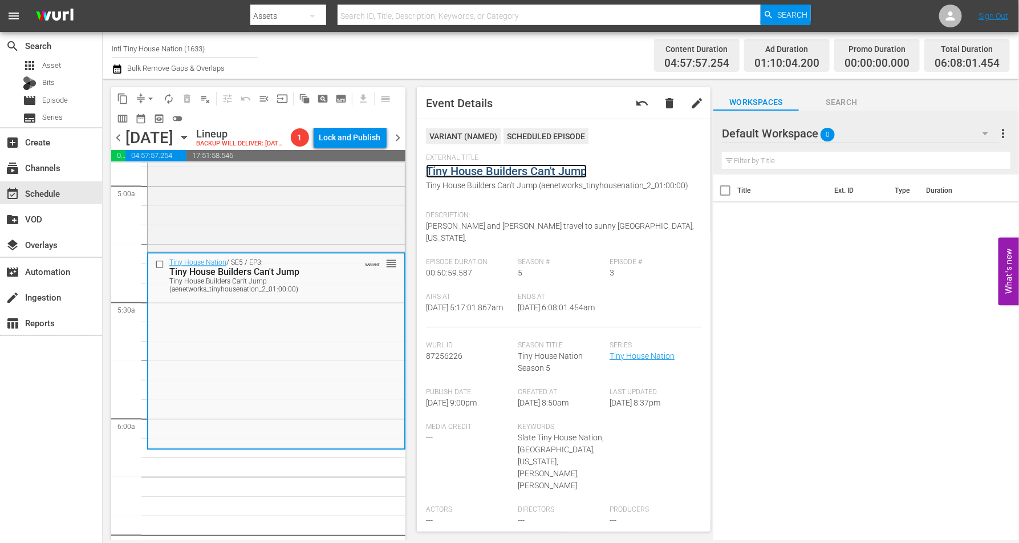
scroll to position [0, 0]
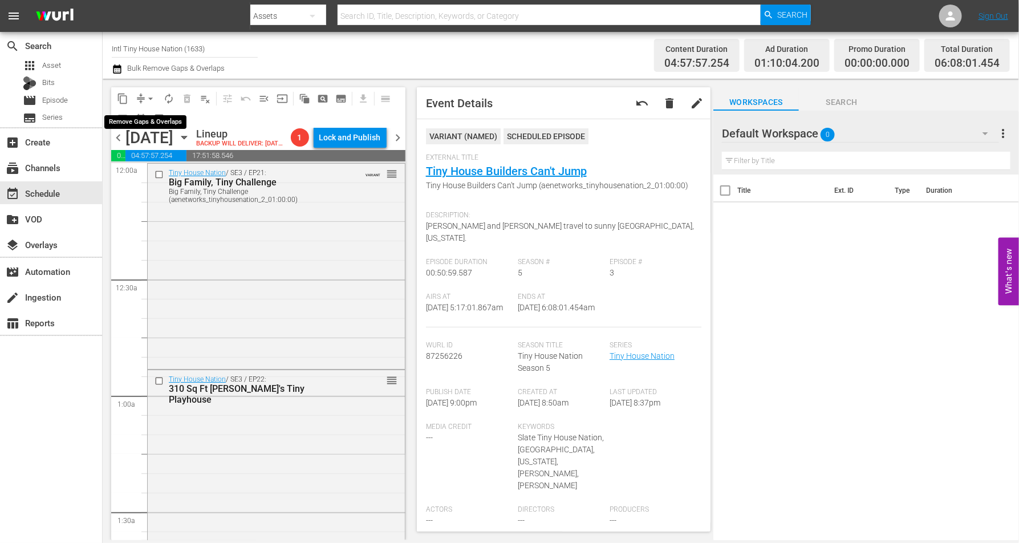
click at [153, 94] on span "arrow_drop_down" at bounding box center [150, 98] width 11 height 11
click at [153, 115] on li "Align to Midnight" at bounding box center [151, 121] width 94 height 19
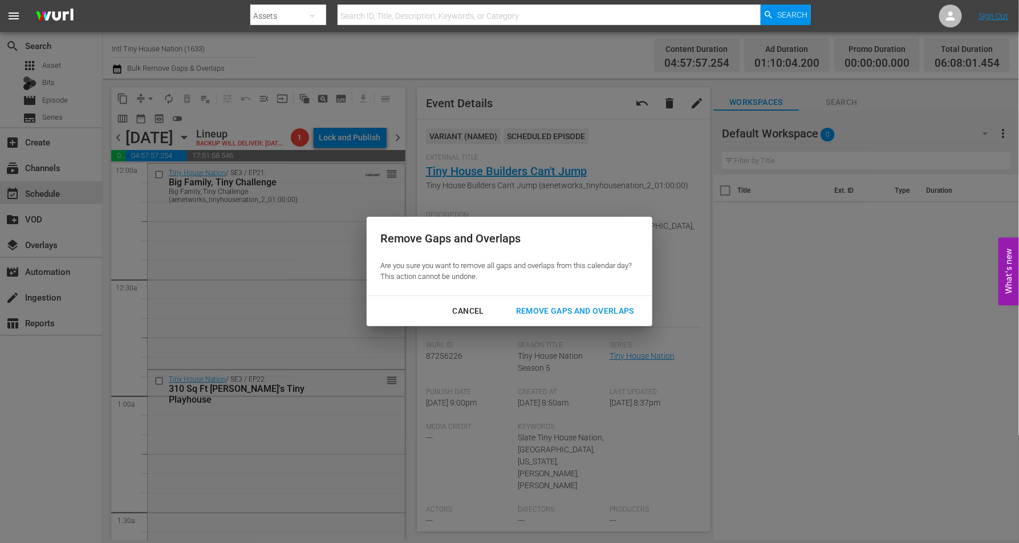
click at [550, 309] on div "Remove Gaps and Overlaps" at bounding box center [575, 311] width 136 height 14
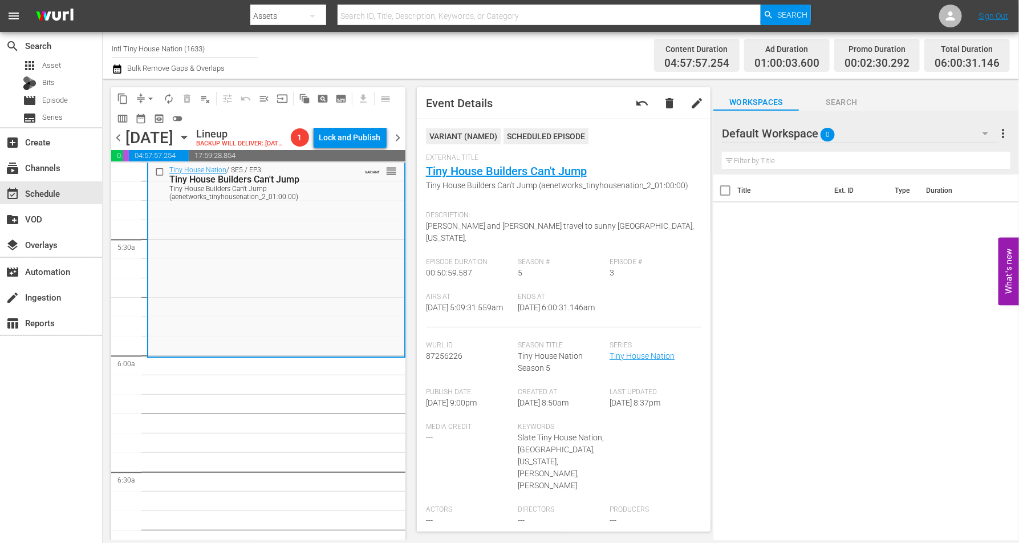
scroll to position [1141, 0]
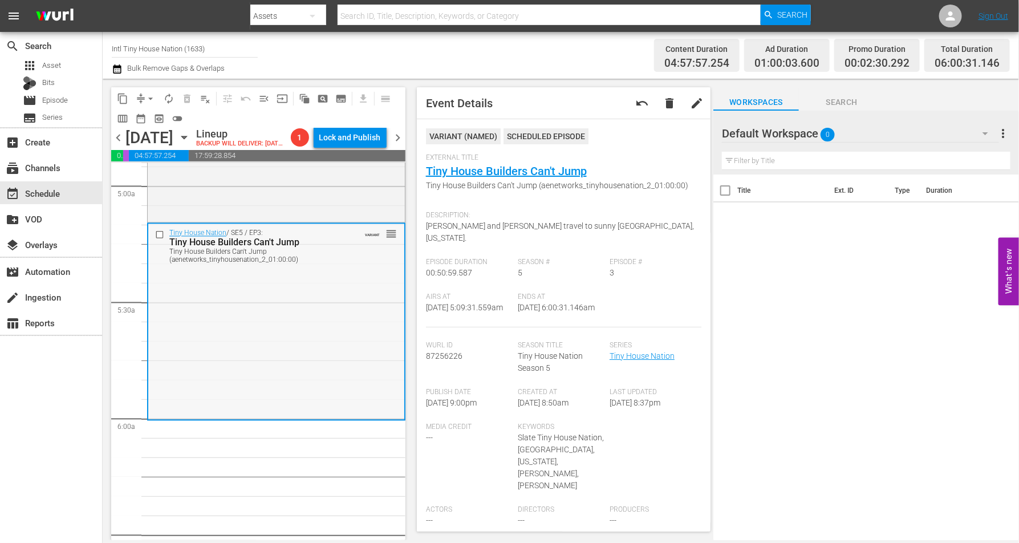
click at [314, 345] on div "Tiny House Nation / SE5 / EP3: Tiny House Builders Can't Jump Tiny House Builde…" at bounding box center [276, 321] width 256 height 195
click at [147, 98] on span "arrow_drop_down" at bounding box center [150, 98] width 11 height 11
click at [148, 120] on li "Align to Midnight" at bounding box center [151, 121] width 120 height 19
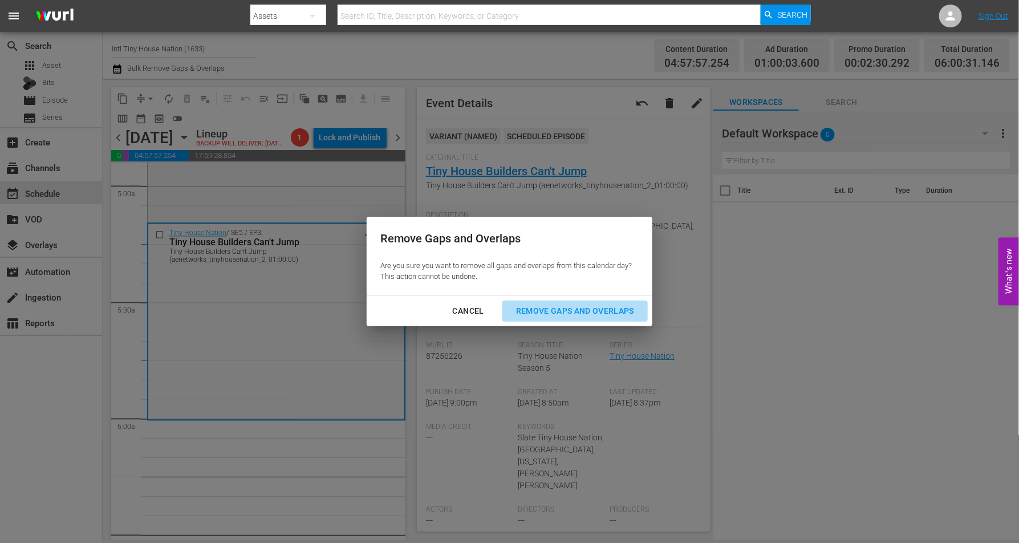
click at [556, 313] on div "Remove Gaps and Overlaps" at bounding box center [575, 311] width 136 height 14
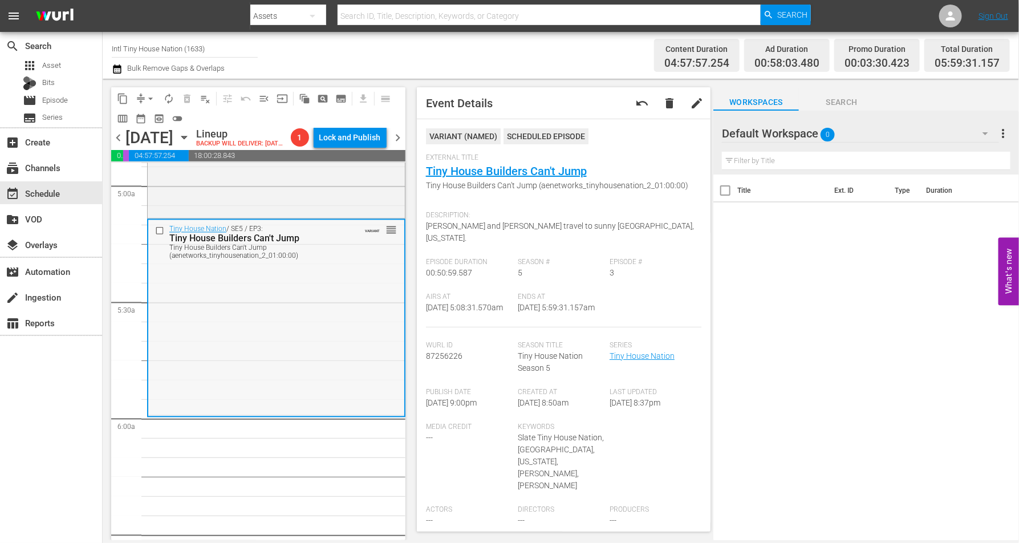
click at [237, 323] on div "Tiny House Nation / SE5 / EP3: Tiny House Builders Can't Jump Tiny House Builde…" at bounding box center [276, 317] width 256 height 195
click at [152, 94] on span "arrow_drop_down" at bounding box center [150, 98] width 11 height 11
click at [133, 115] on li "Align to Midnight" at bounding box center [151, 121] width 120 height 19
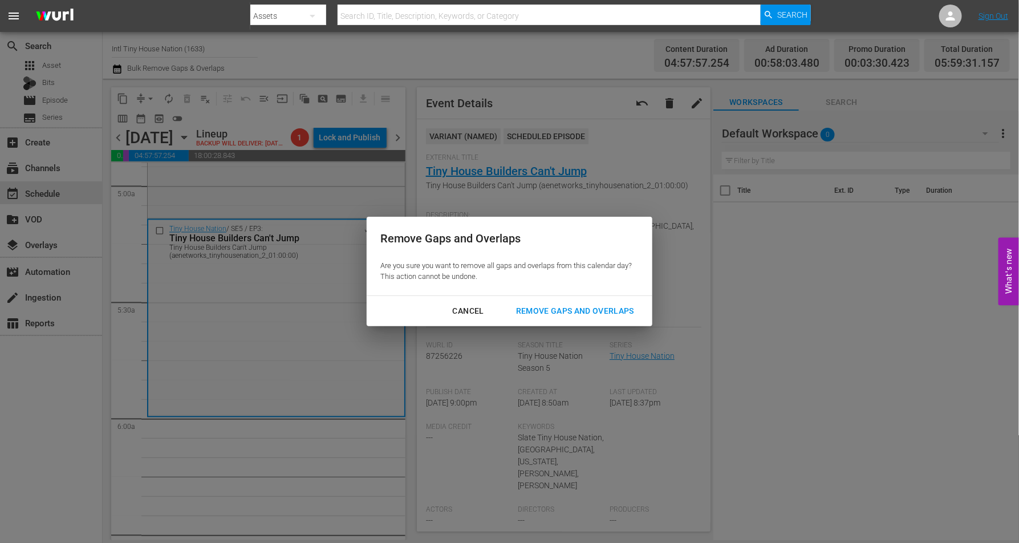
click at [573, 314] on div "Remove Gaps and Overlaps" at bounding box center [575, 311] width 136 height 14
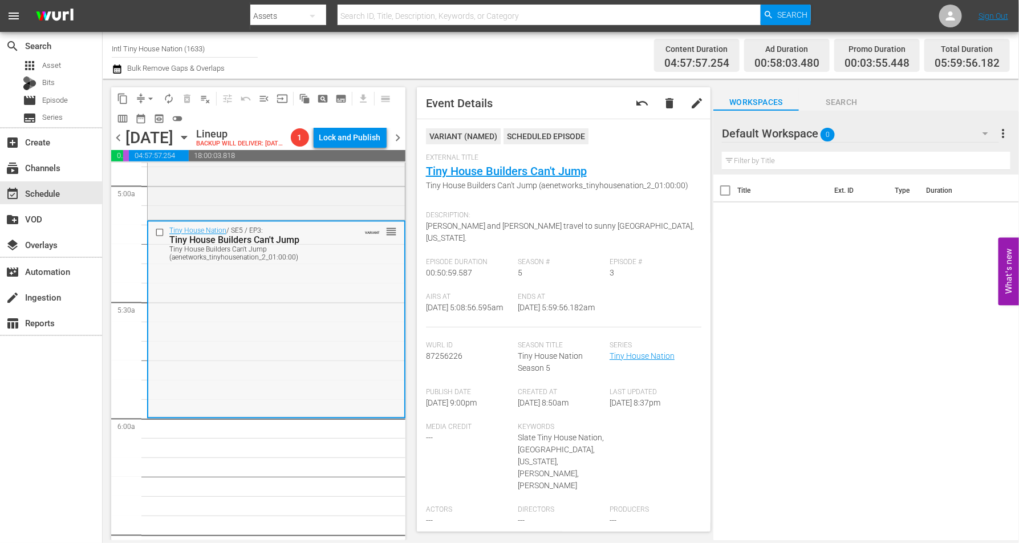
click at [233, 349] on div "Tiny House Nation / SE5 / EP3: Tiny House Builders Can't Jump Tiny House Builde…" at bounding box center [276, 319] width 256 height 195
click at [148, 98] on span "arrow_drop_down" at bounding box center [150, 98] width 11 height 11
click at [151, 118] on li "Align to Midnight" at bounding box center [151, 121] width 120 height 19
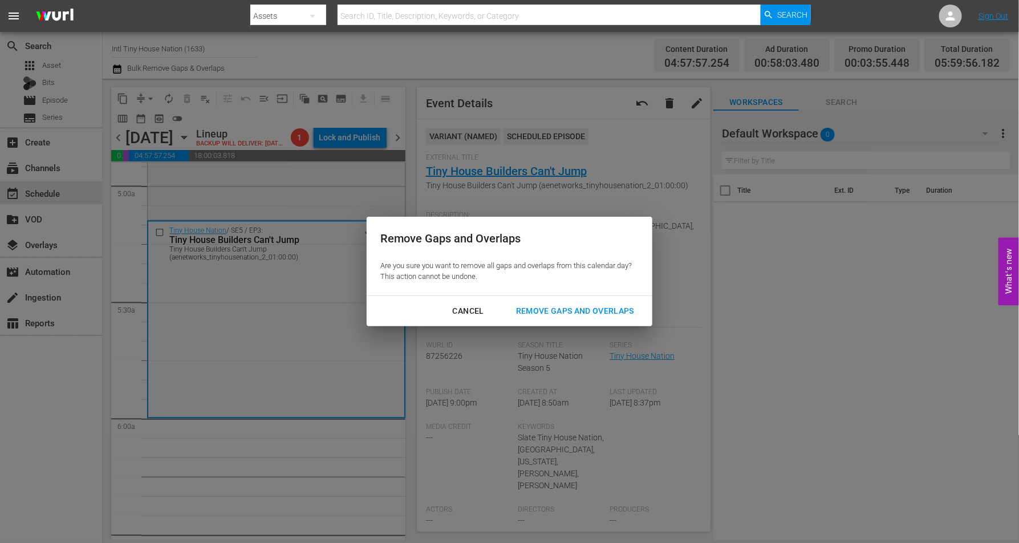
click at [578, 310] on div "Remove Gaps and Overlaps" at bounding box center [575, 311] width 136 height 14
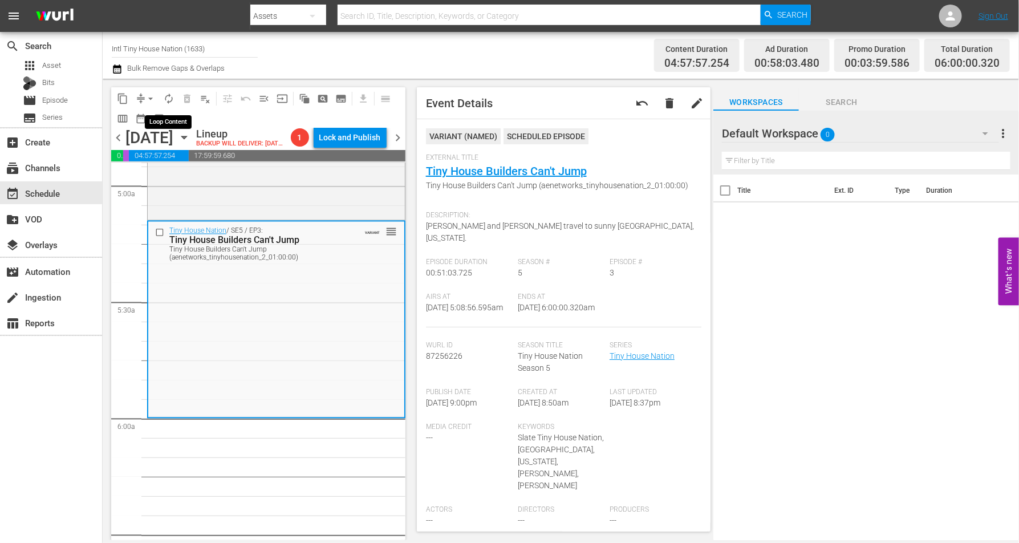
click at [170, 99] on span "autorenew_outlined" at bounding box center [168, 98] width 11 height 11
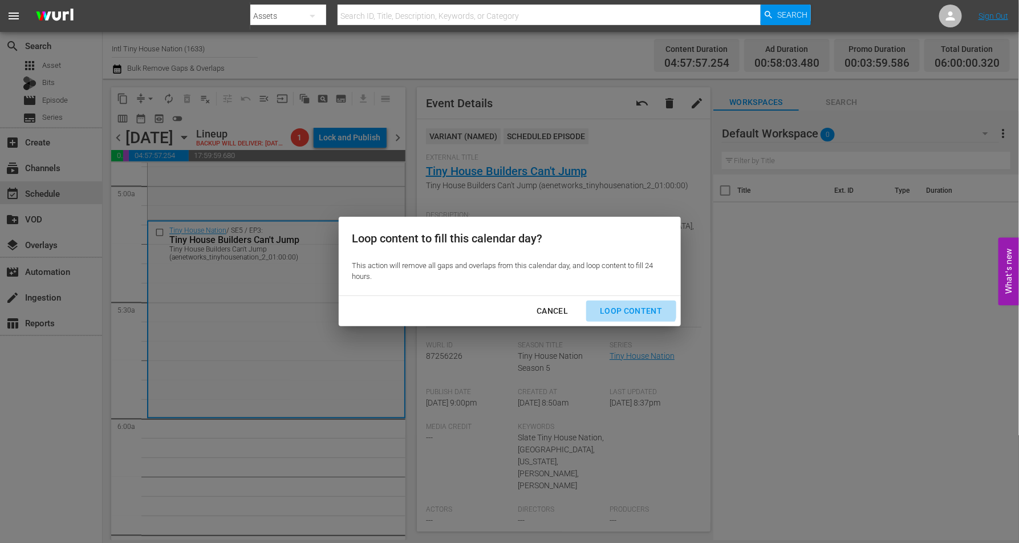
click at [632, 304] on button "Loop Content" at bounding box center [631, 311] width 90 height 21
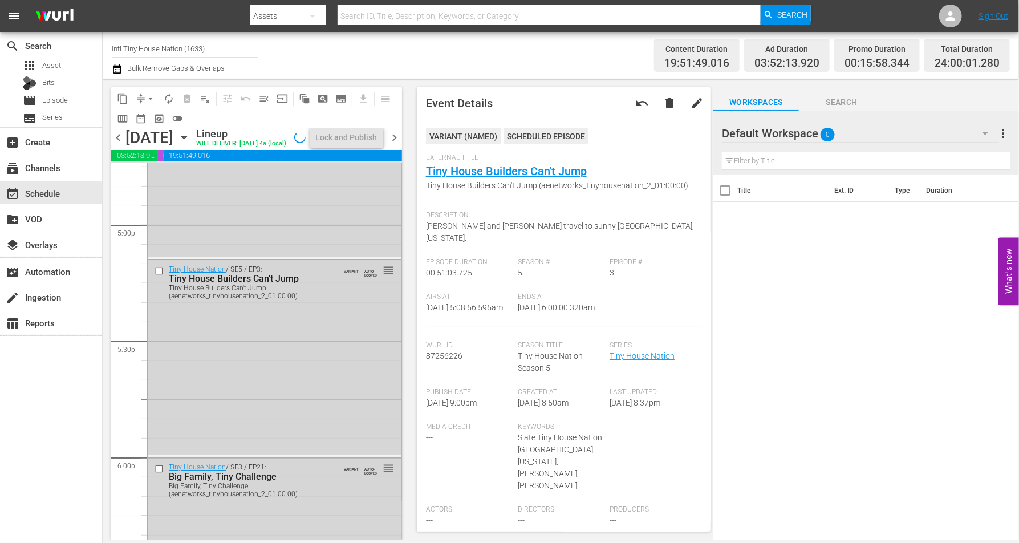
scroll to position [5227, 0]
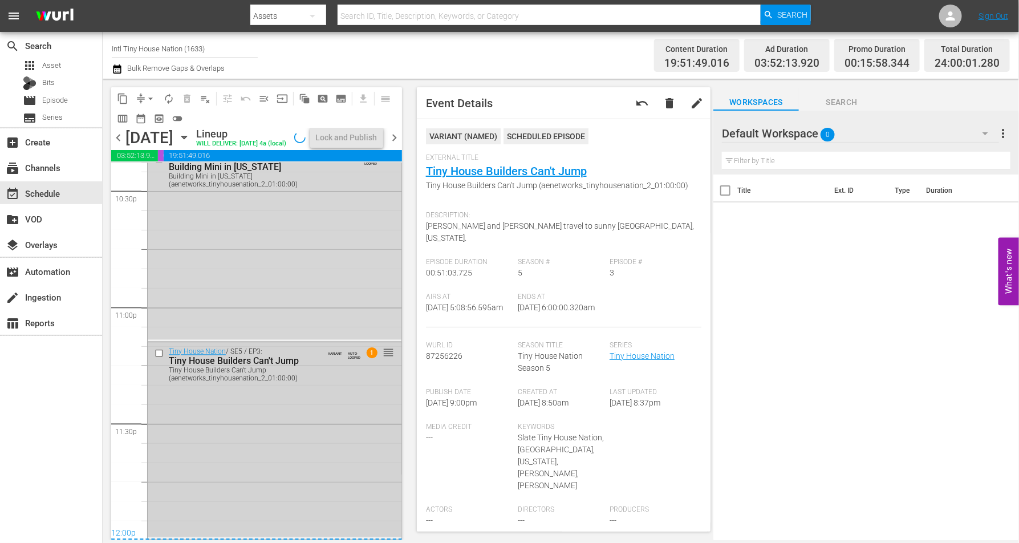
click at [299, 451] on div "Tiny House Nation / SE5 / EP3: Tiny House Builders Can't Jump Tiny House Builde…" at bounding box center [275, 440] width 254 height 195
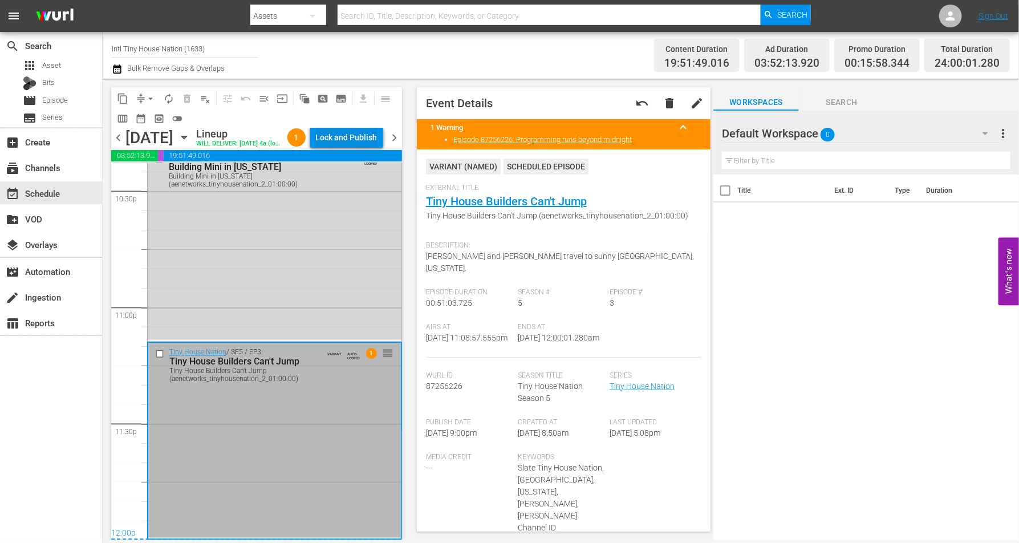
click at [358, 133] on div "Lock and Publish" at bounding box center [347, 137] width 62 height 21
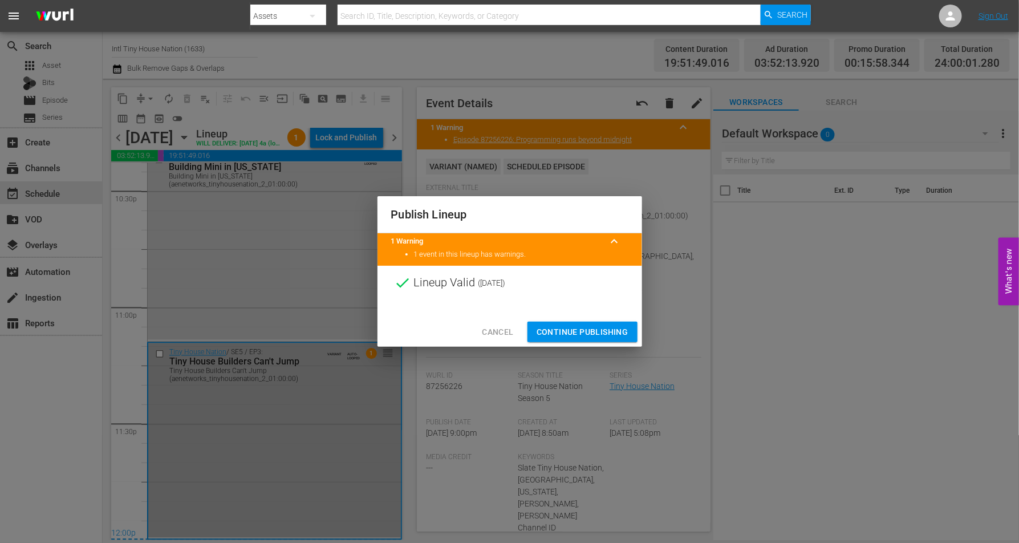
click at [575, 316] on div at bounding box center [510, 308] width 265 height 17
click at [576, 329] on span "Continue Publishing" at bounding box center [583, 332] width 92 height 14
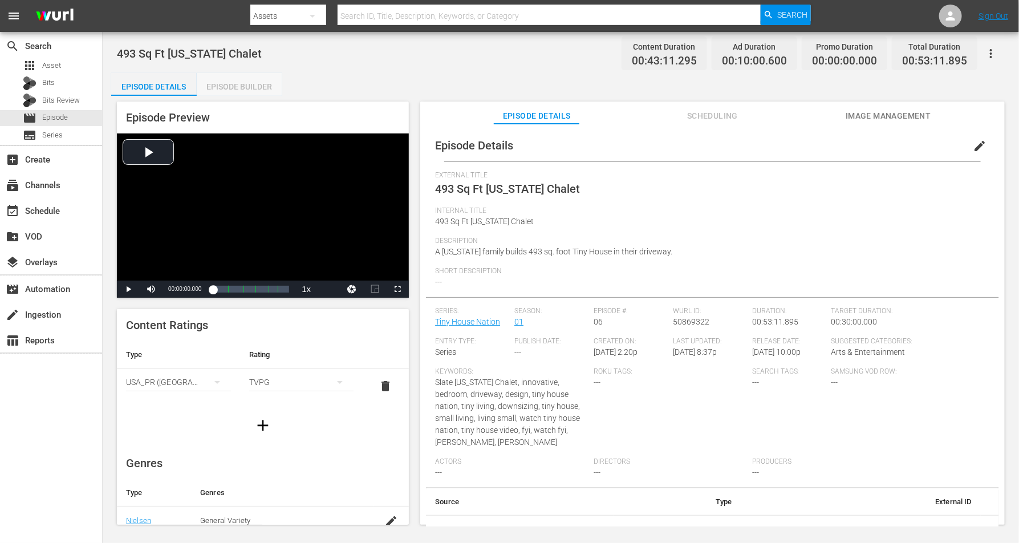
click at [250, 80] on div "Episode Builder" at bounding box center [240, 86] width 86 height 27
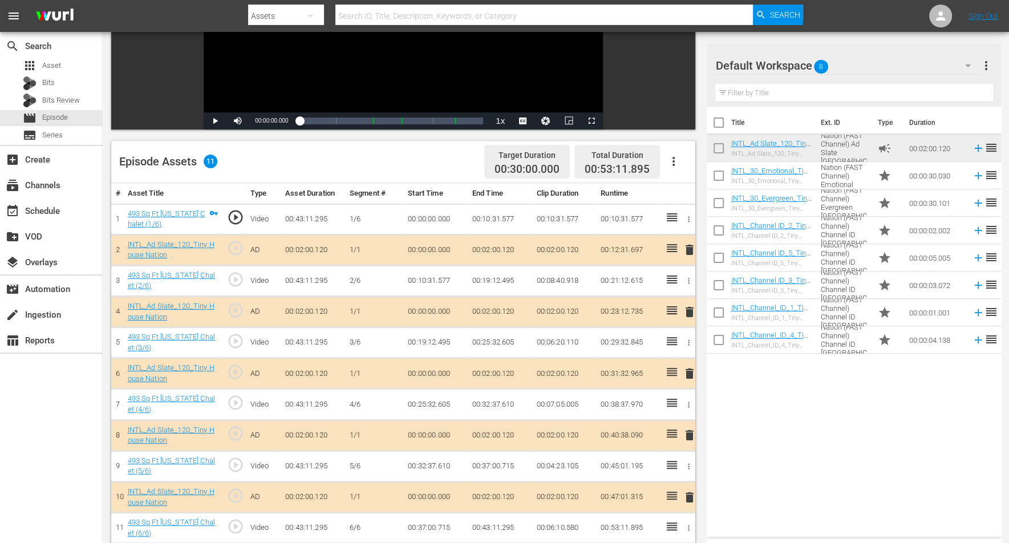
scroll to position [214, 0]
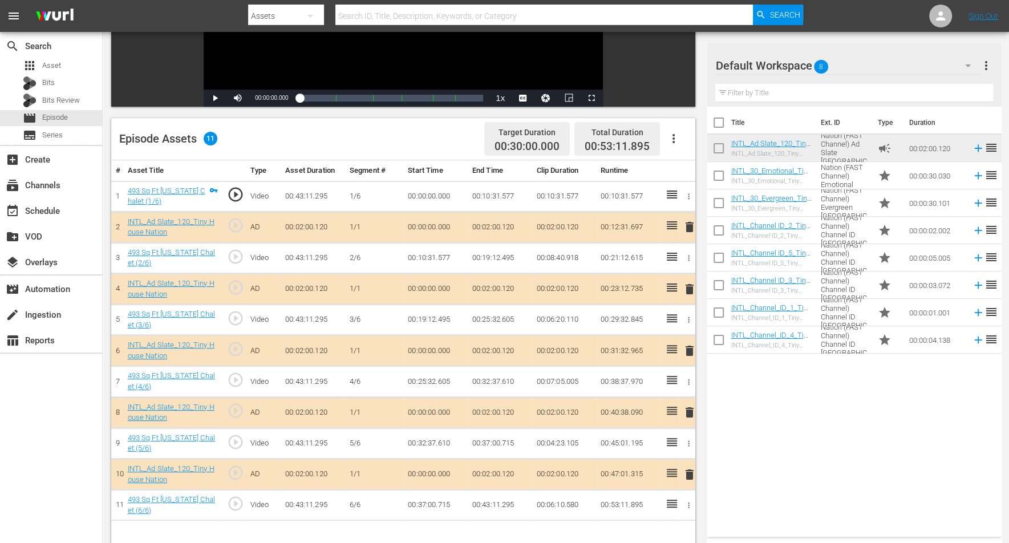
click at [687, 348] on span "delete" at bounding box center [690, 351] width 14 height 14
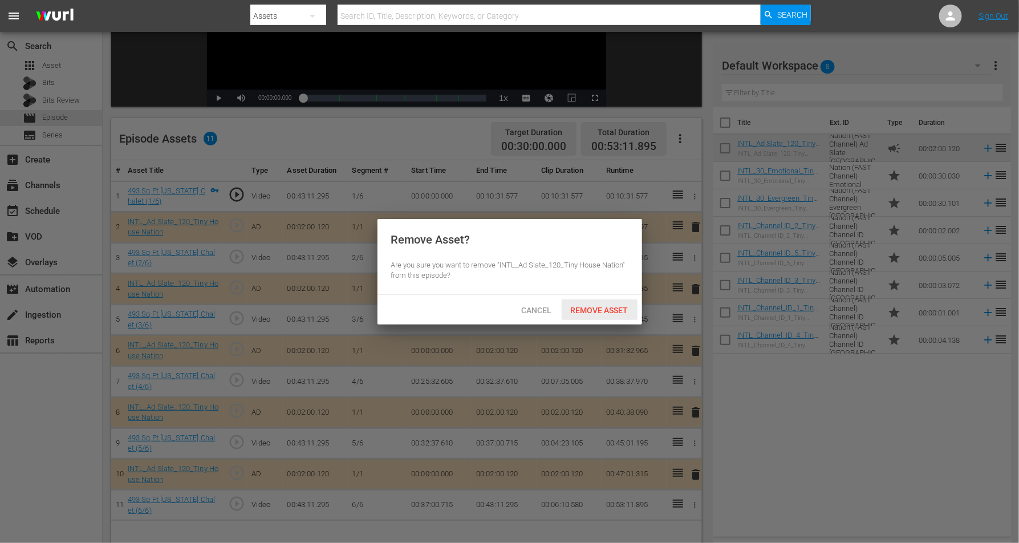
click at [606, 303] on div "Remove Asset" at bounding box center [600, 309] width 76 height 21
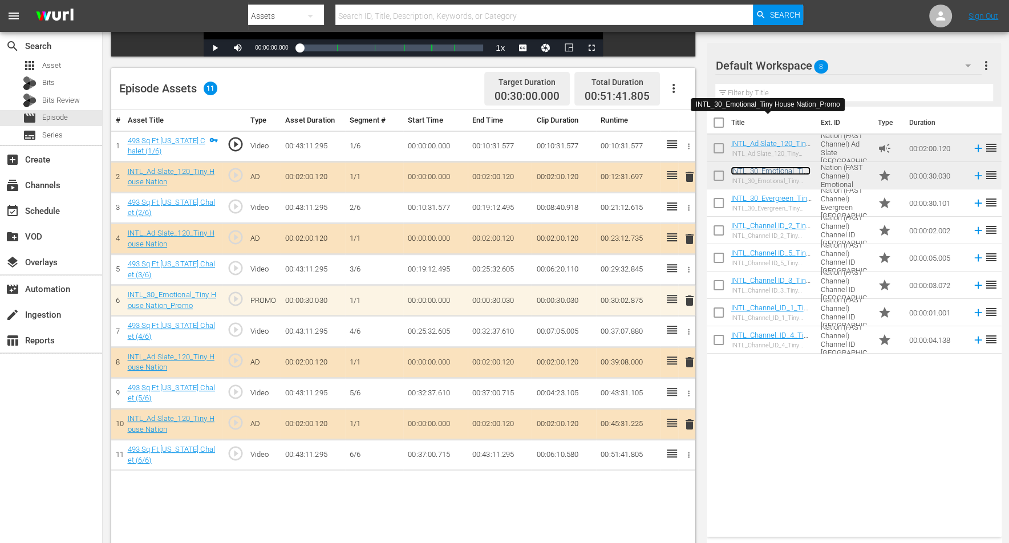
scroll to position [296, 0]
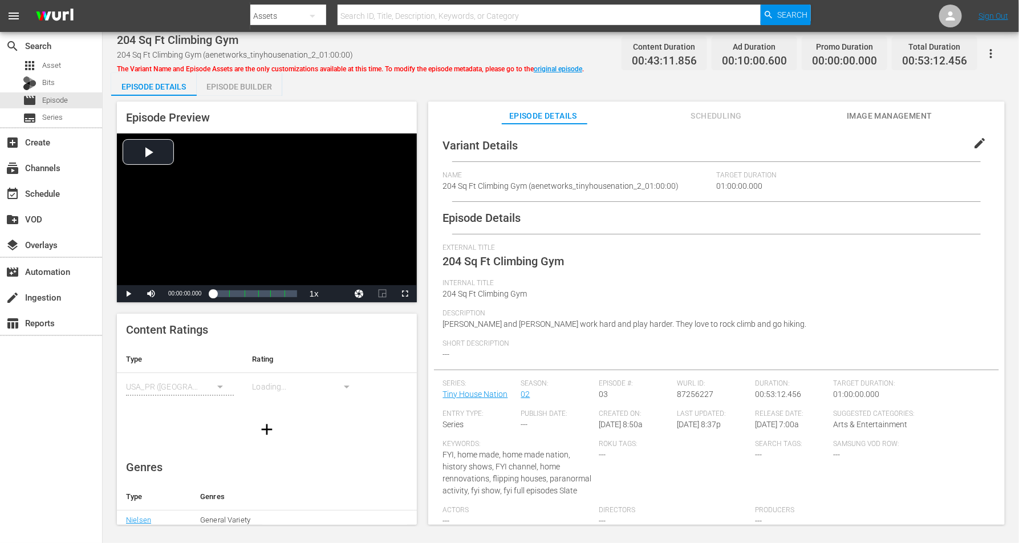
click at [244, 82] on div "Episode Builder" at bounding box center [240, 86] width 86 height 27
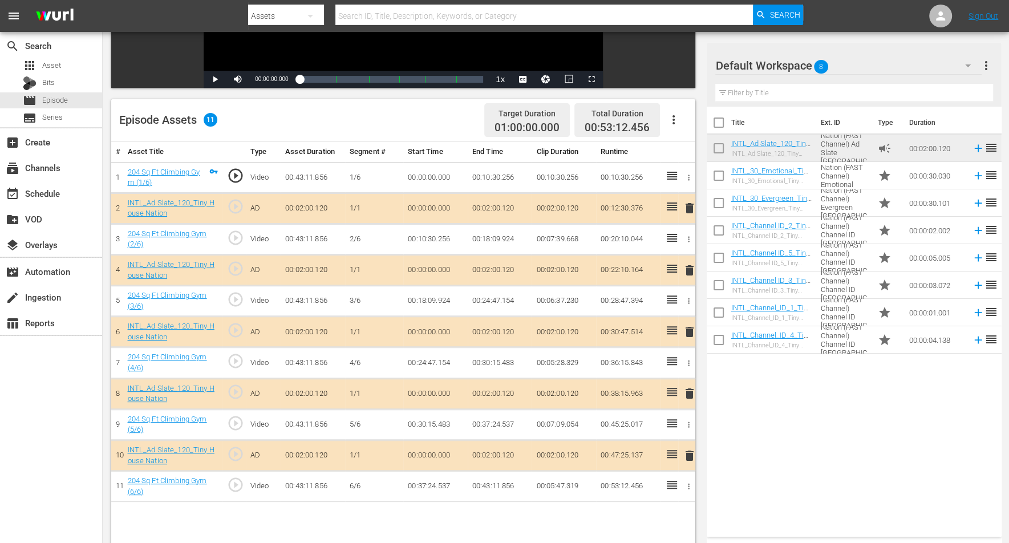
scroll to position [285, 0]
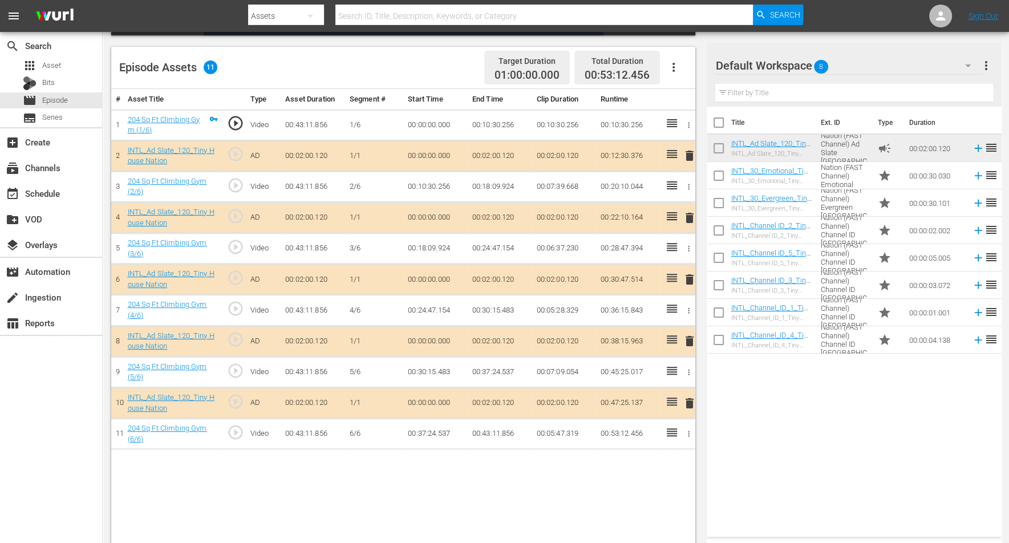
click at [688, 337] on span "delete" at bounding box center [690, 341] width 14 height 14
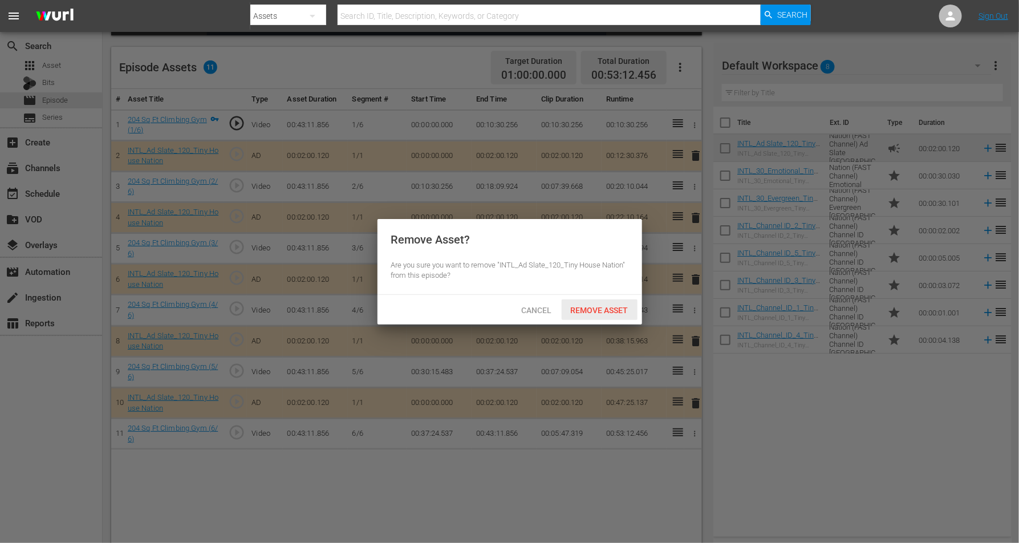
click at [589, 306] on span "Remove Asset" at bounding box center [600, 310] width 76 height 9
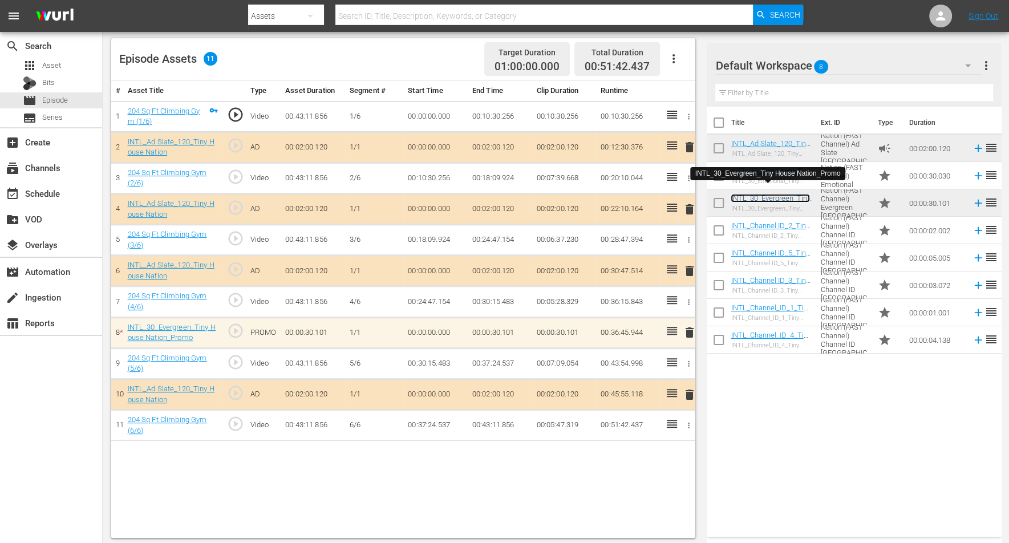
scroll to position [296, 0]
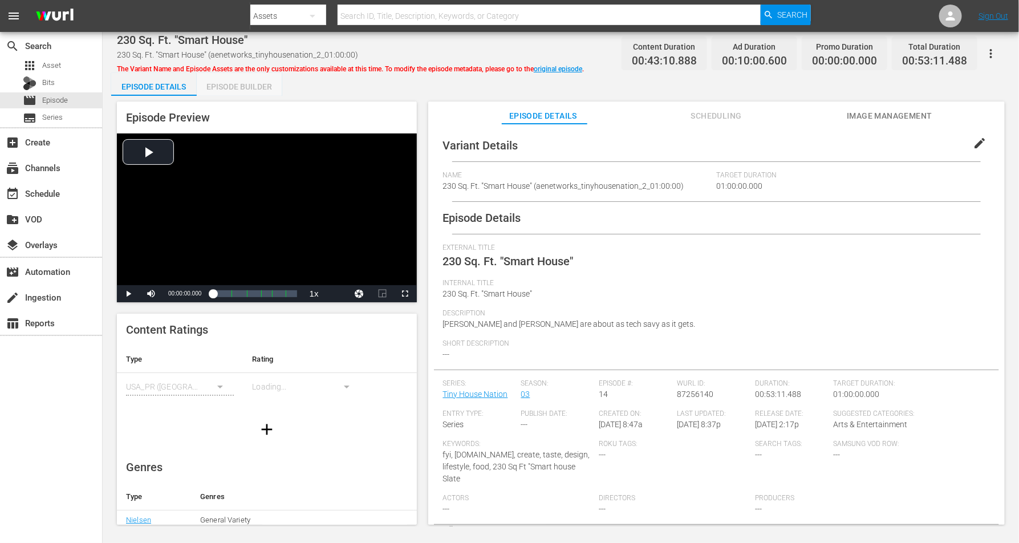
click at [229, 80] on div "Episode Builder" at bounding box center [240, 86] width 86 height 27
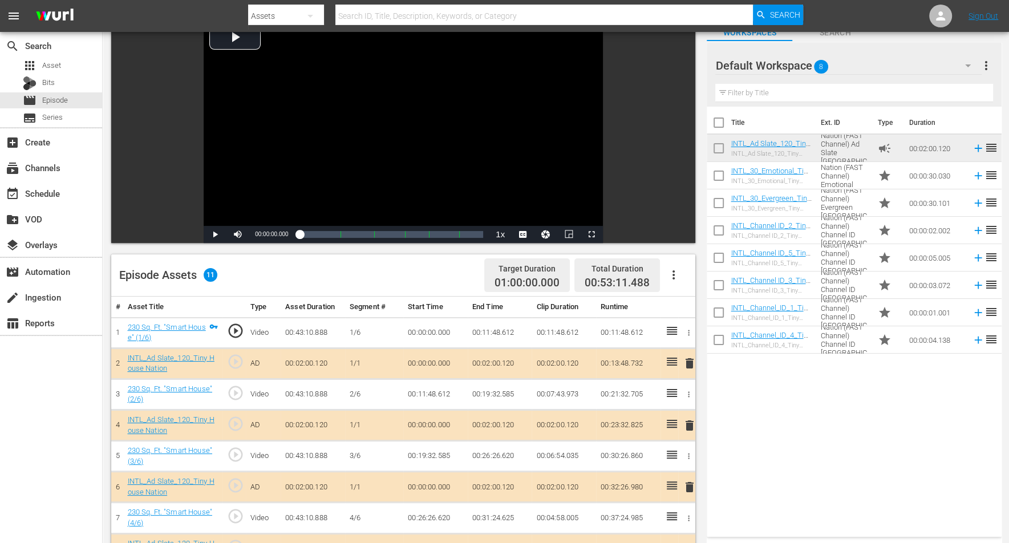
scroll to position [214, 0]
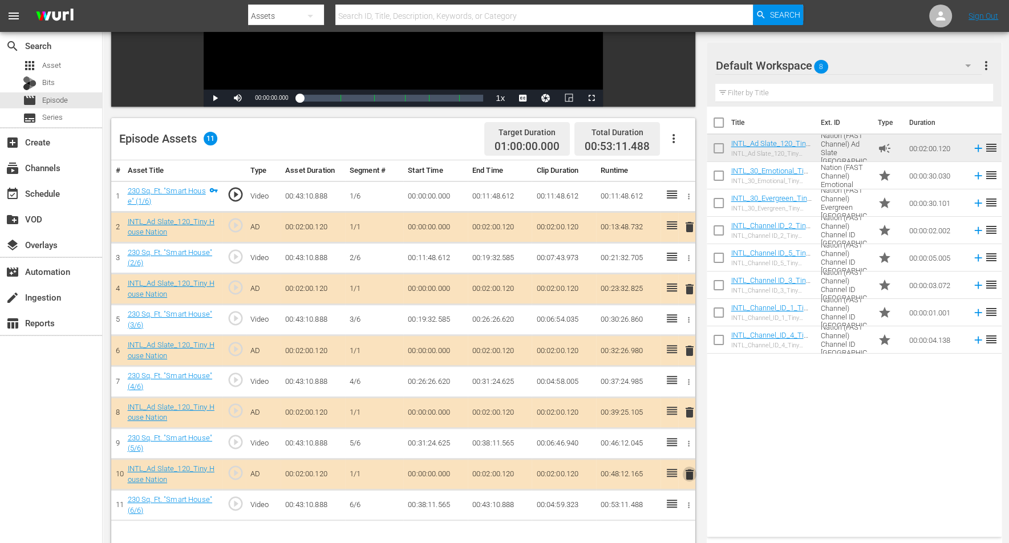
click at [687, 434] on span "delete" at bounding box center [690, 475] width 14 height 14
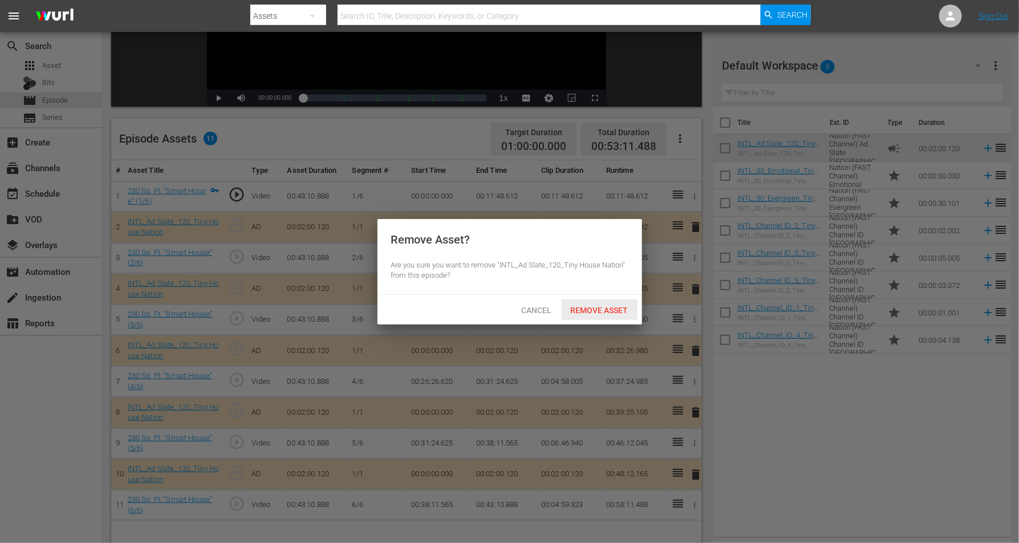
click at [585, 310] on span "Remove Asset" at bounding box center [600, 310] width 76 height 9
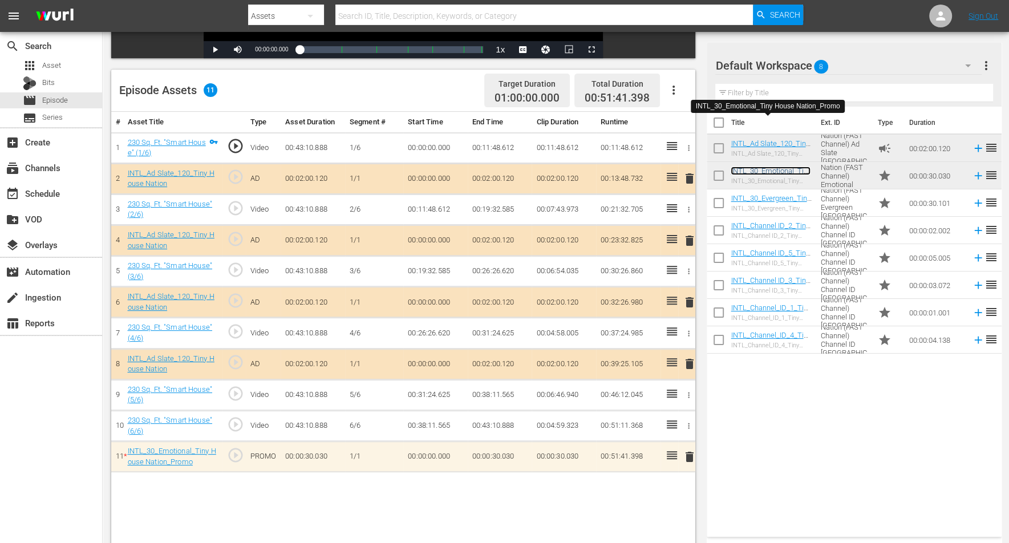
scroll to position [296, 0]
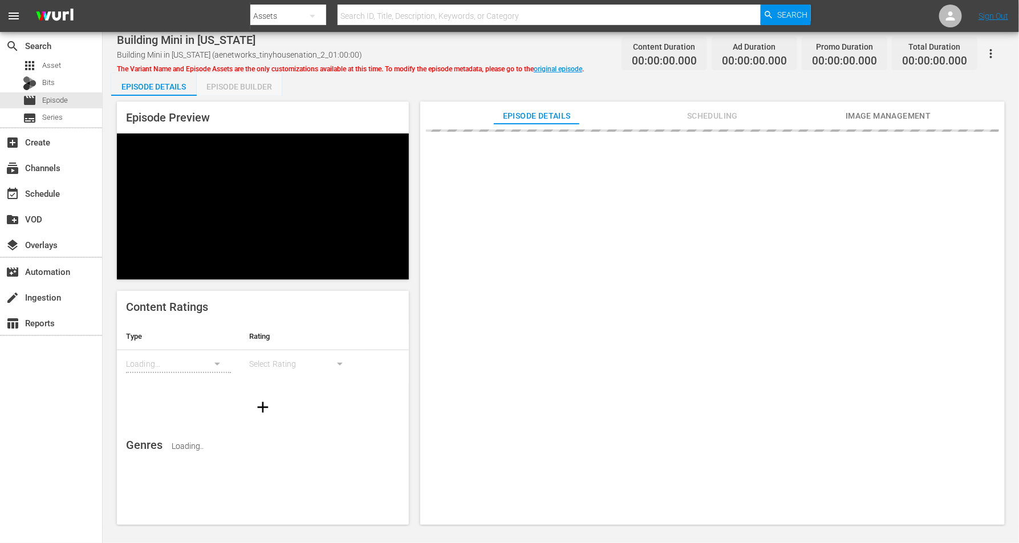
click at [238, 80] on div "Episode Builder" at bounding box center [240, 86] width 86 height 27
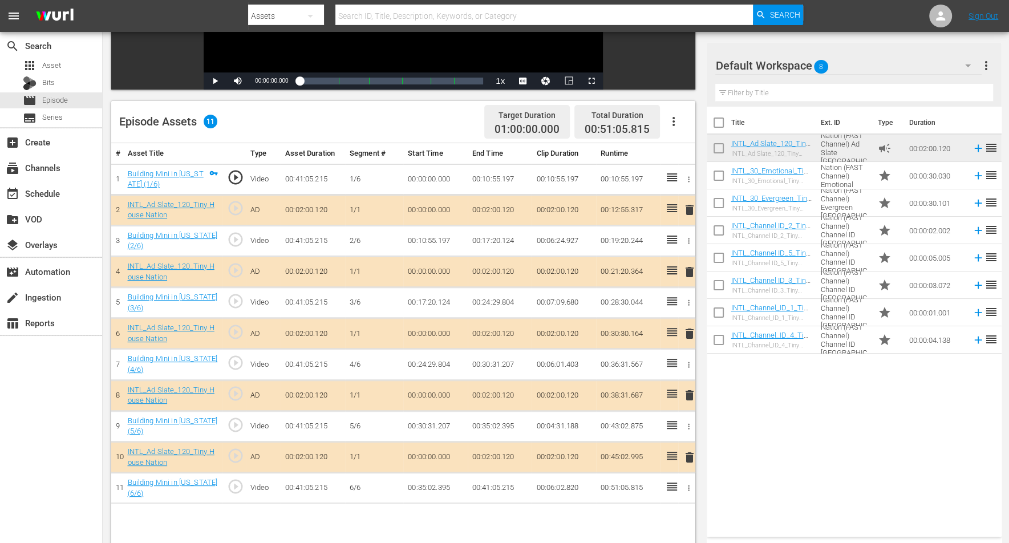
scroll to position [214, 0]
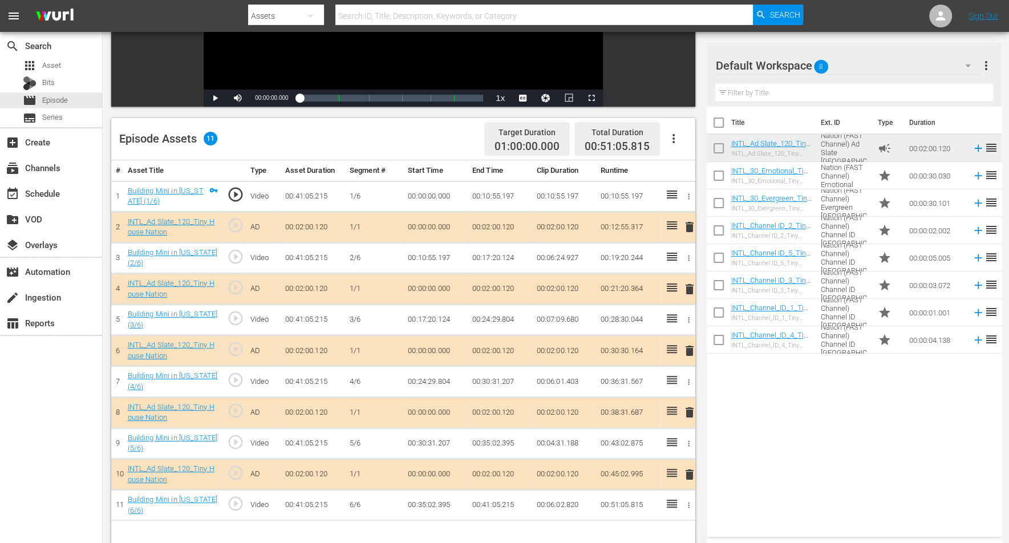
click at [687, 223] on span "delete" at bounding box center [690, 227] width 14 height 14
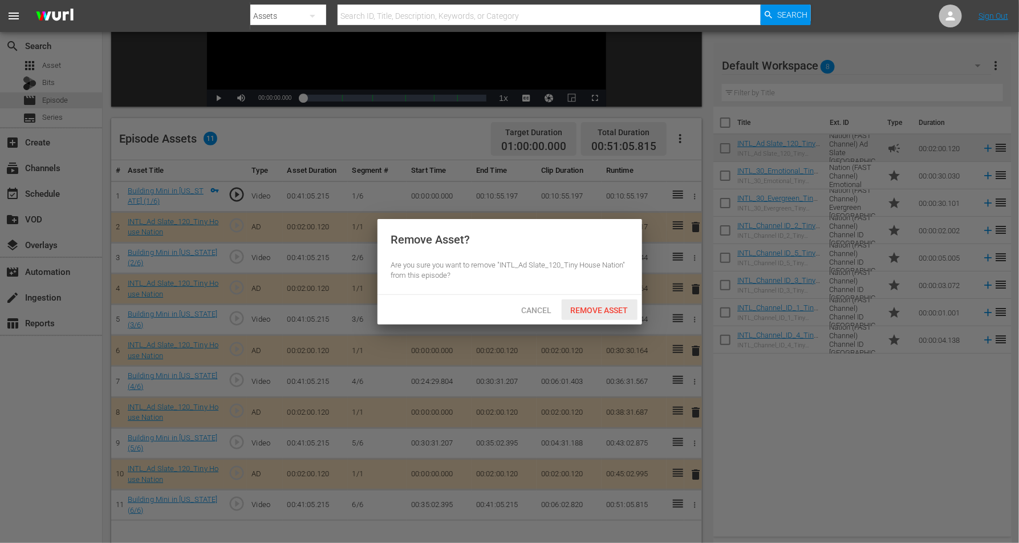
click at [599, 311] on span "Remove Asset" at bounding box center [600, 310] width 76 height 9
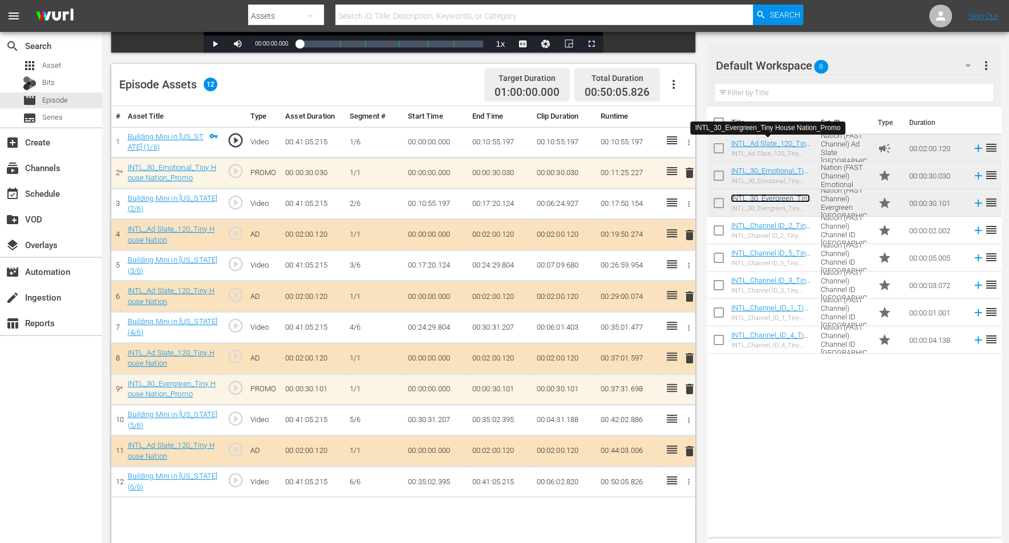
scroll to position [285, 0]
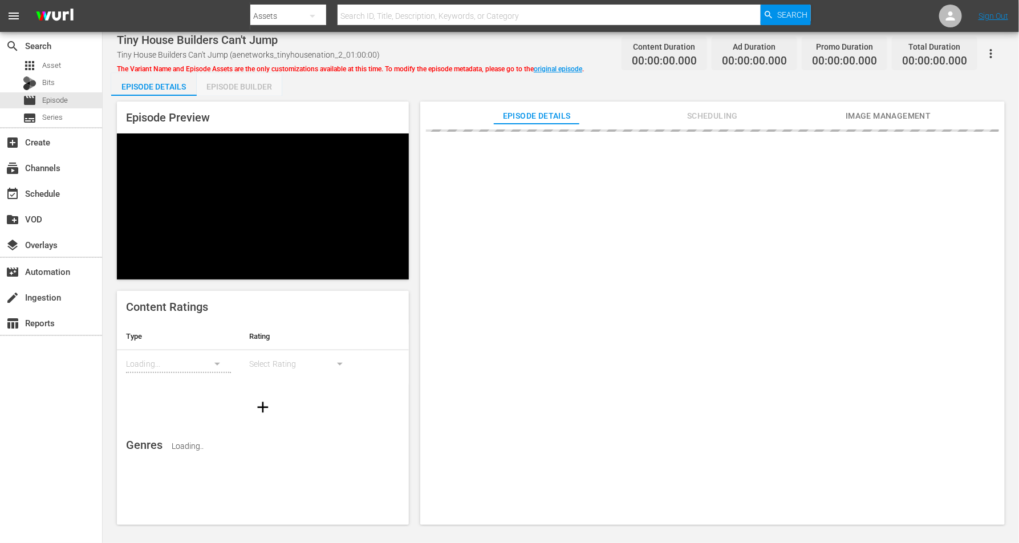
click at [242, 87] on div "Episode Builder" at bounding box center [240, 86] width 86 height 27
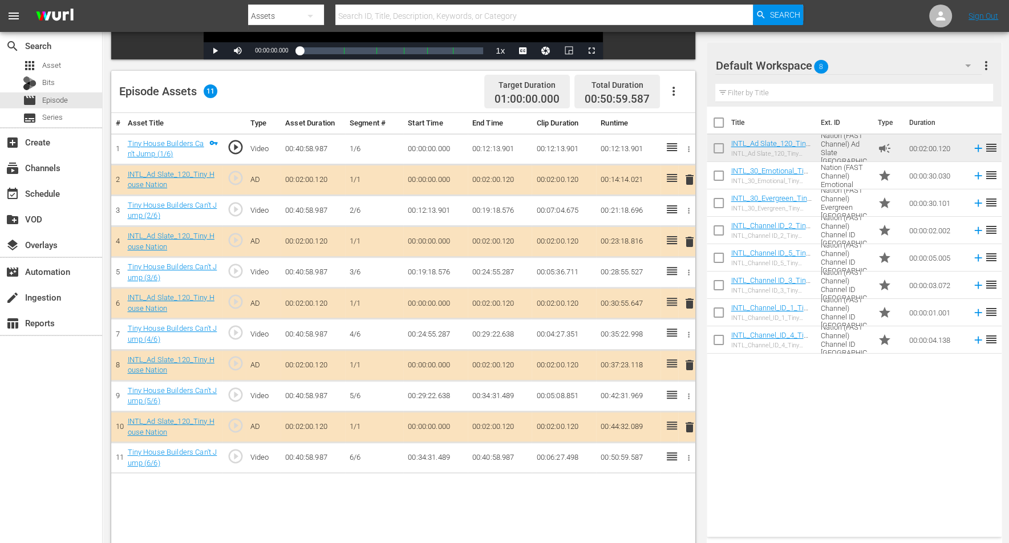
scroll to position [285, 0]
